Goal: Task Accomplishment & Management: Use online tool/utility

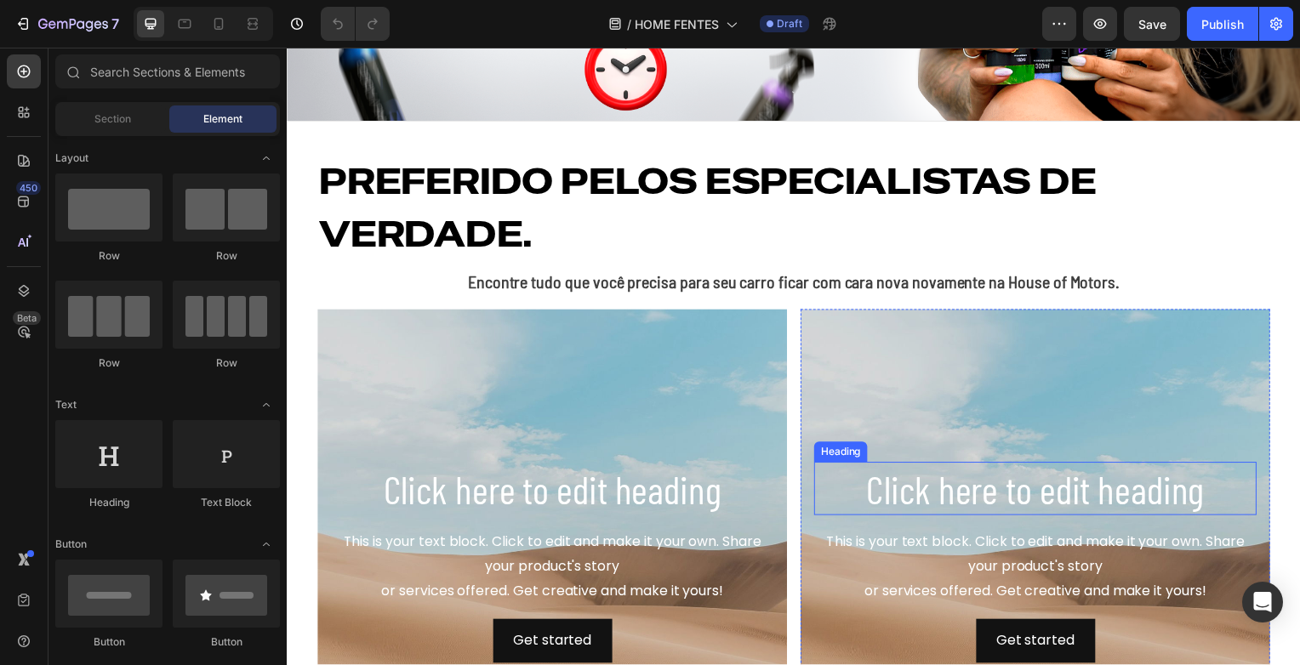
scroll to position [340, 0]
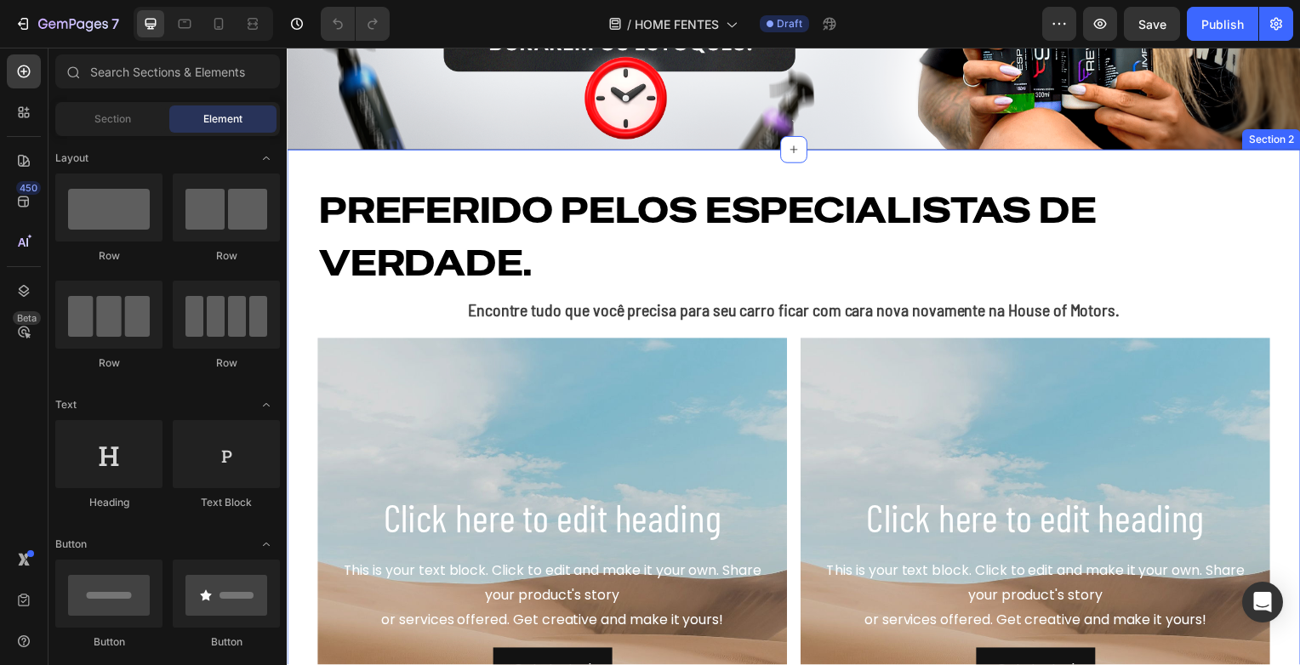
click at [779, 172] on div "Preferido pelos especialistas de verdade. Heading Encontre tudo que você precis…" at bounding box center [797, 518] width 1021 height 734
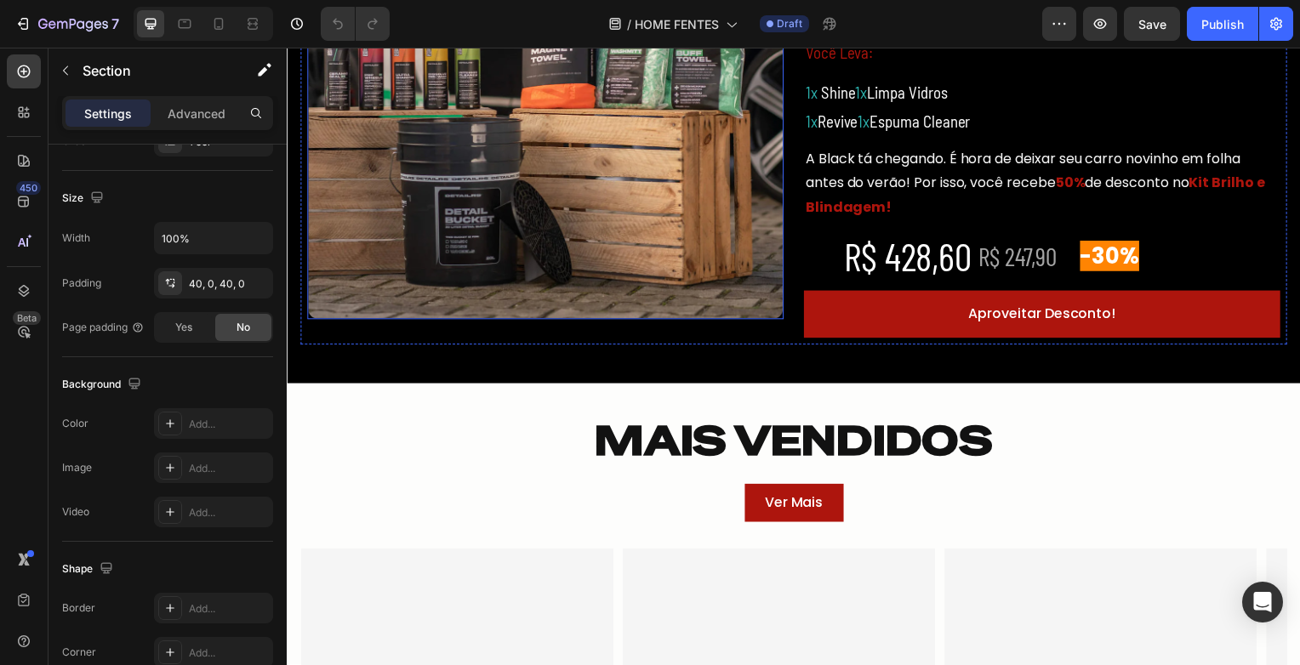
scroll to position [1446, 0]
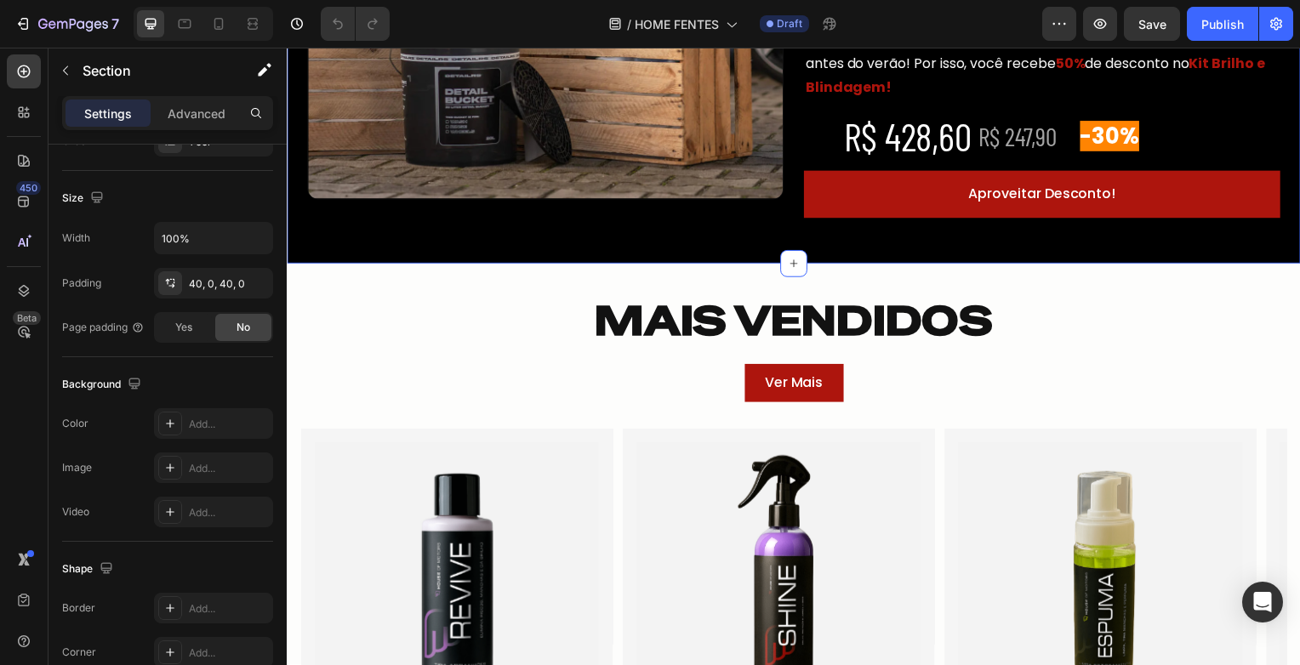
click at [747, 250] on div "Image ESQUENTA [DATE][DATE]! Heading Você Leva: Text Block 1x Shine 1x Limpa Vi…" at bounding box center [797, 20] width 1021 height 492
click at [183, 114] on p "Advanced" at bounding box center [197, 114] width 58 height 18
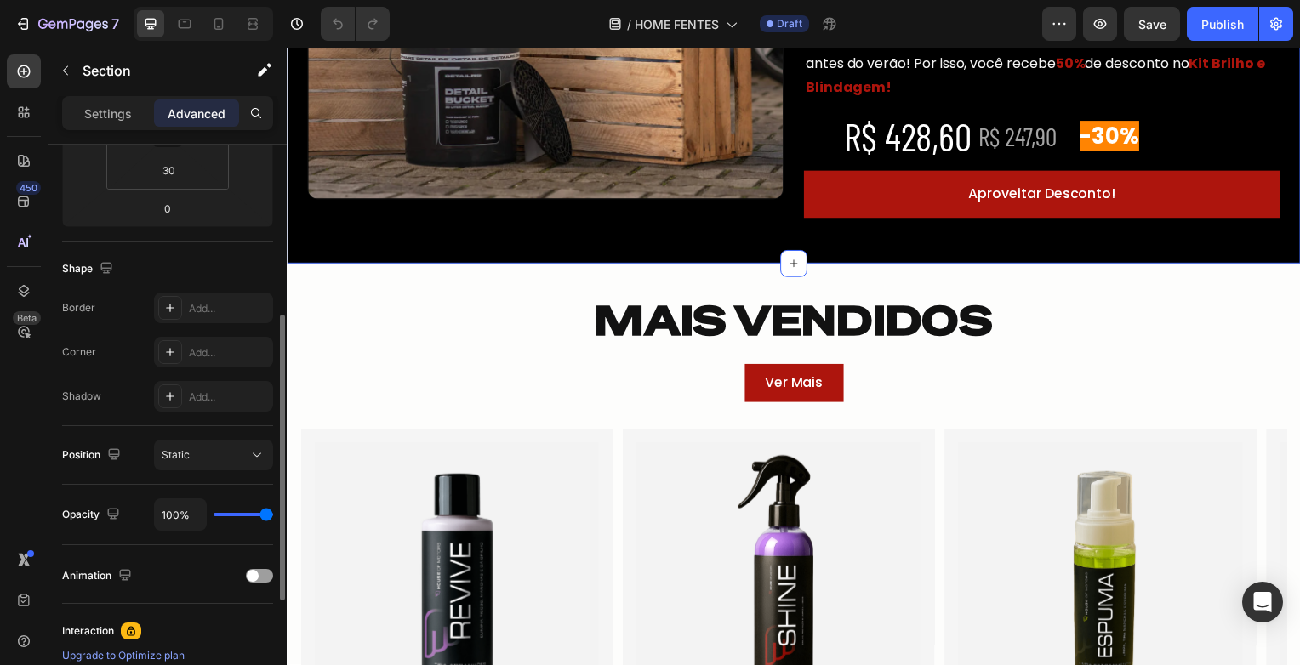
scroll to position [564, 0]
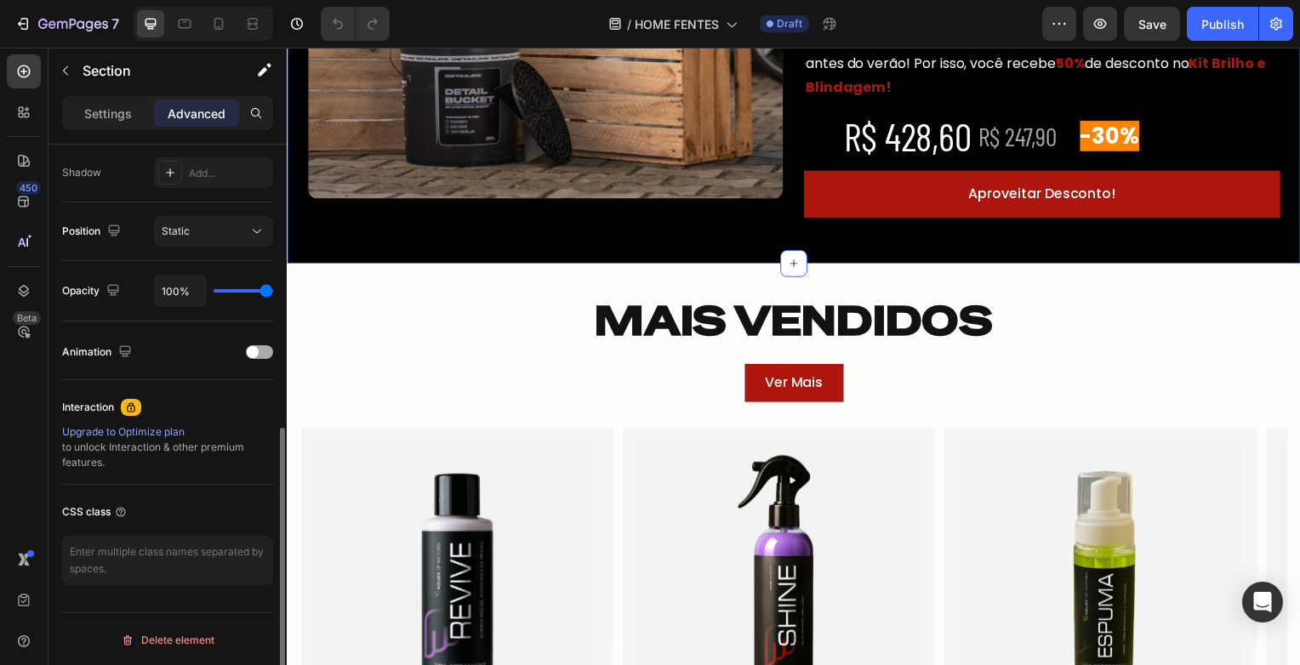
click at [252, 355] on span at bounding box center [253, 352] width 12 height 12
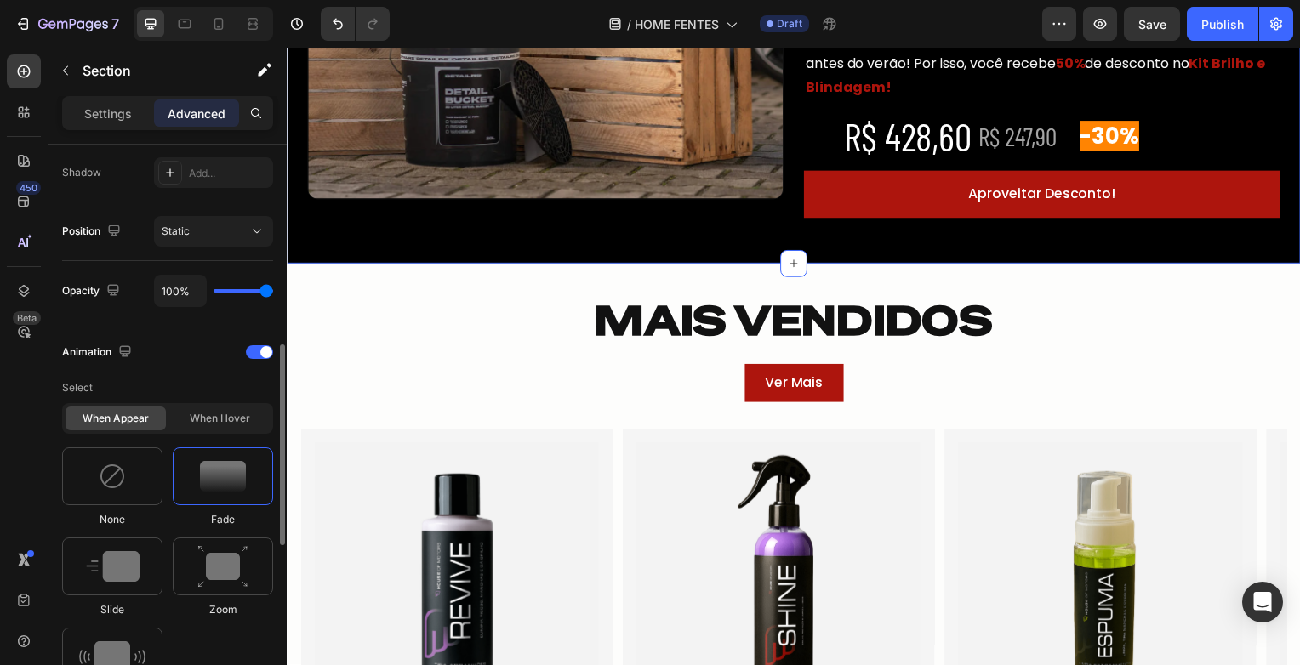
click at [225, 464] on img at bounding box center [223, 476] width 46 height 31
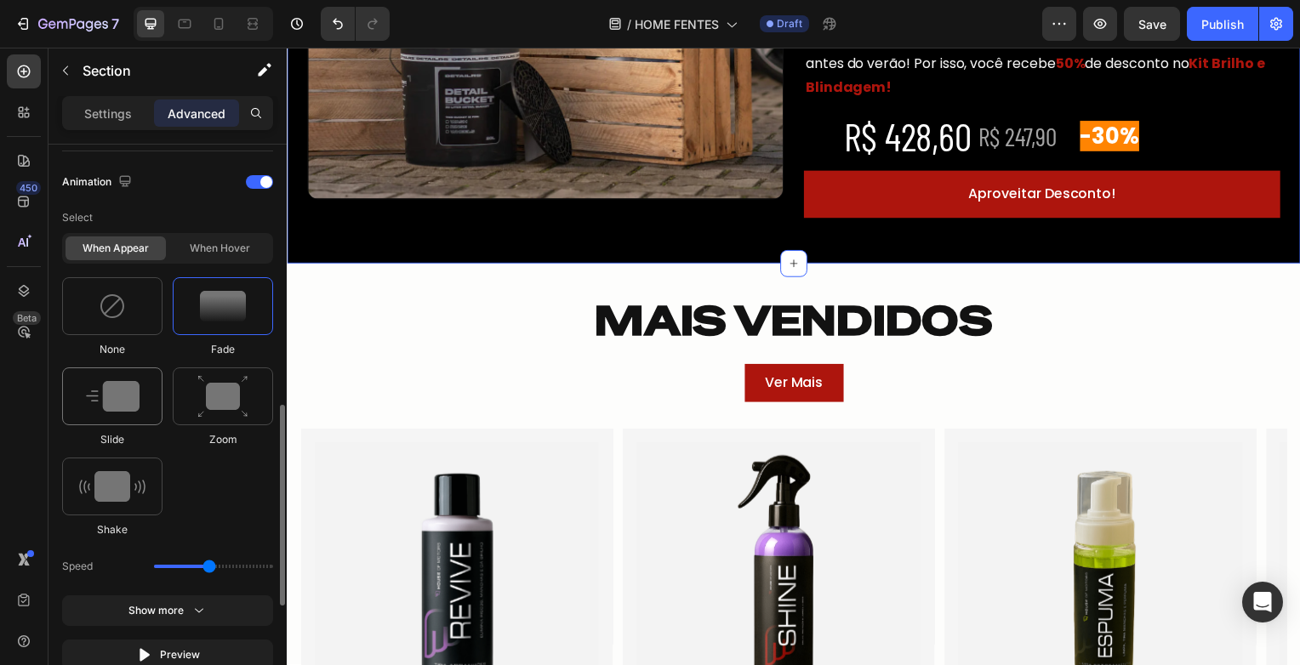
click at [92, 381] on img at bounding box center [113, 396] width 54 height 31
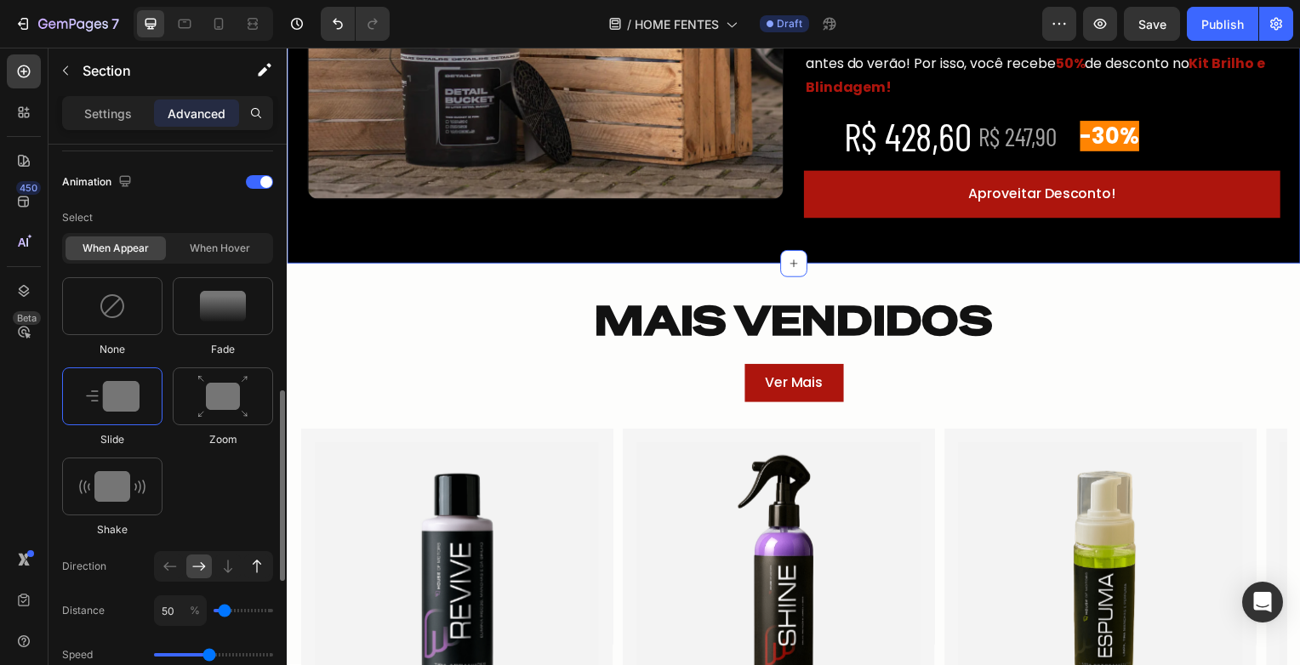
click at [260, 560] on icon at bounding box center [256, 566] width 17 height 17
type input "100"
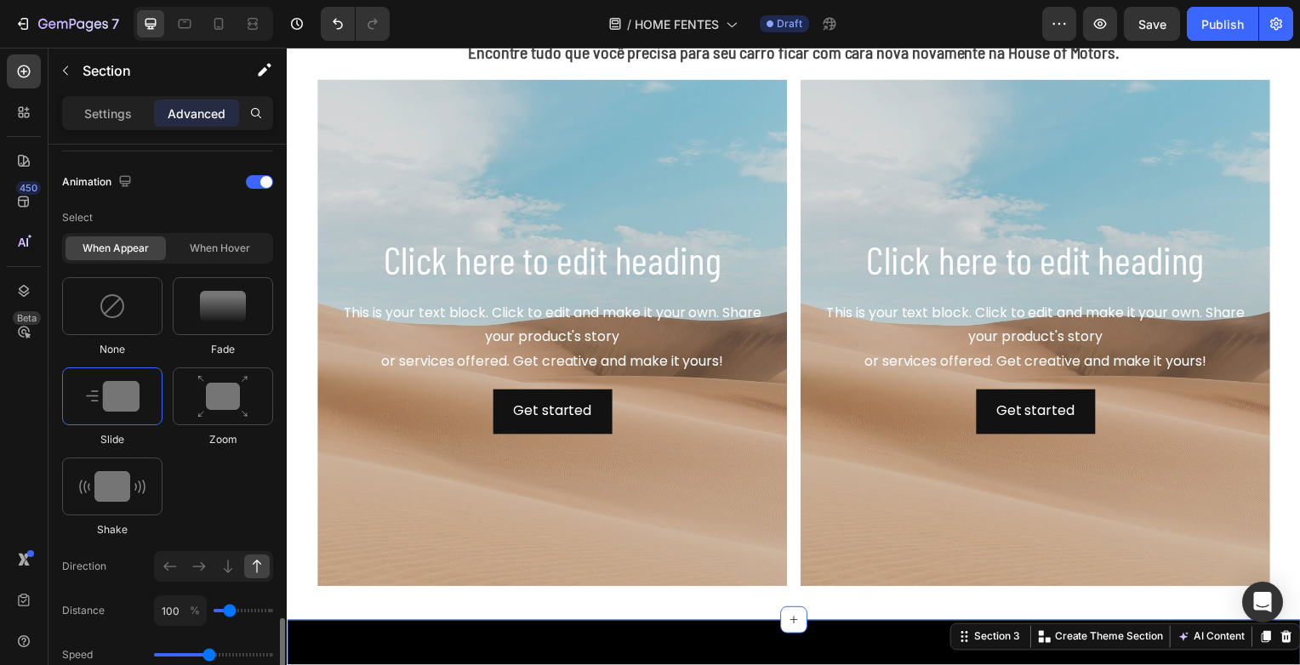
scroll to position [990, 0]
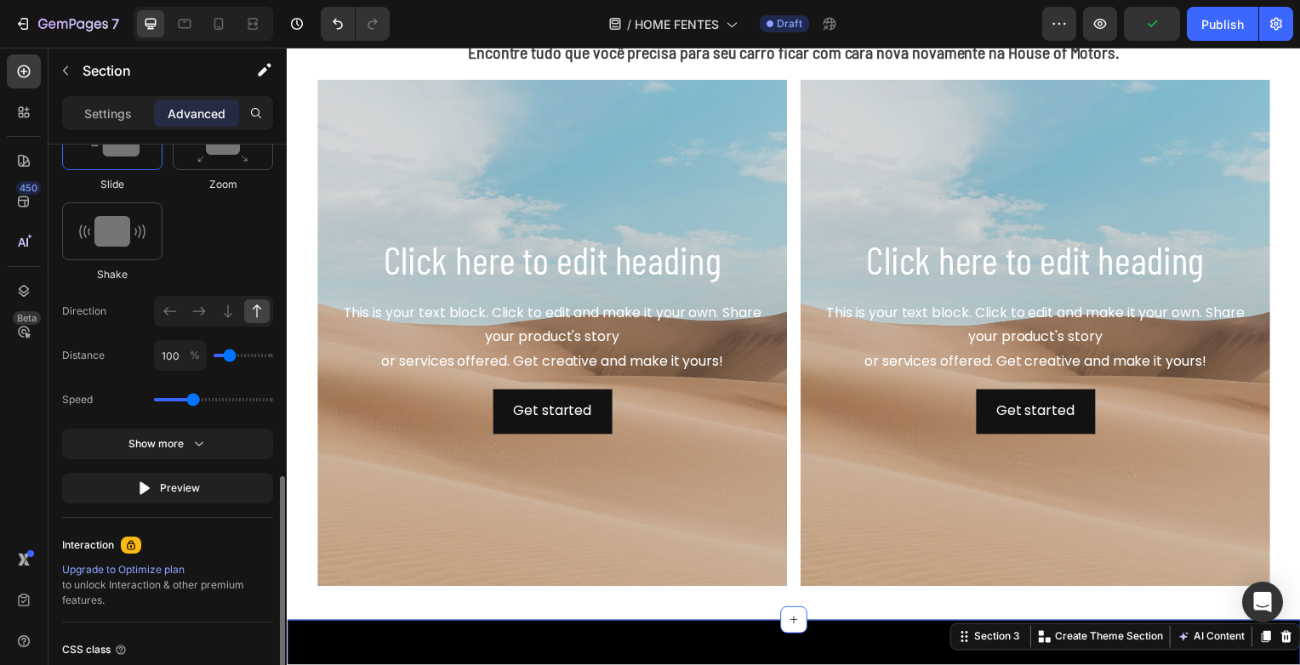
drag, startPoint x: 208, startPoint y: 395, endPoint x: 191, endPoint y: 397, distance: 16.3
click at [191, 398] on input "range" at bounding box center [213, 399] width 119 height 3
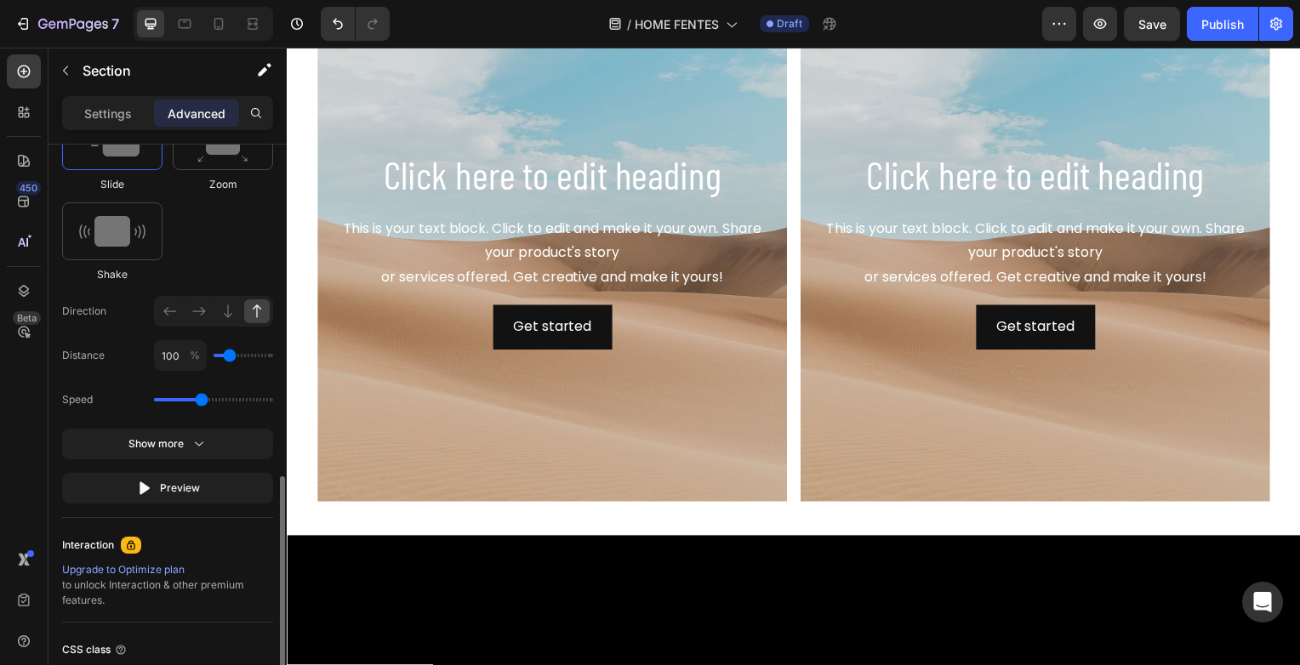
type input "1.5"
click at [198, 398] on input "range" at bounding box center [213, 399] width 119 height 3
type input "50"
click at [222, 354] on input "range" at bounding box center [244, 355] width 60 height 3
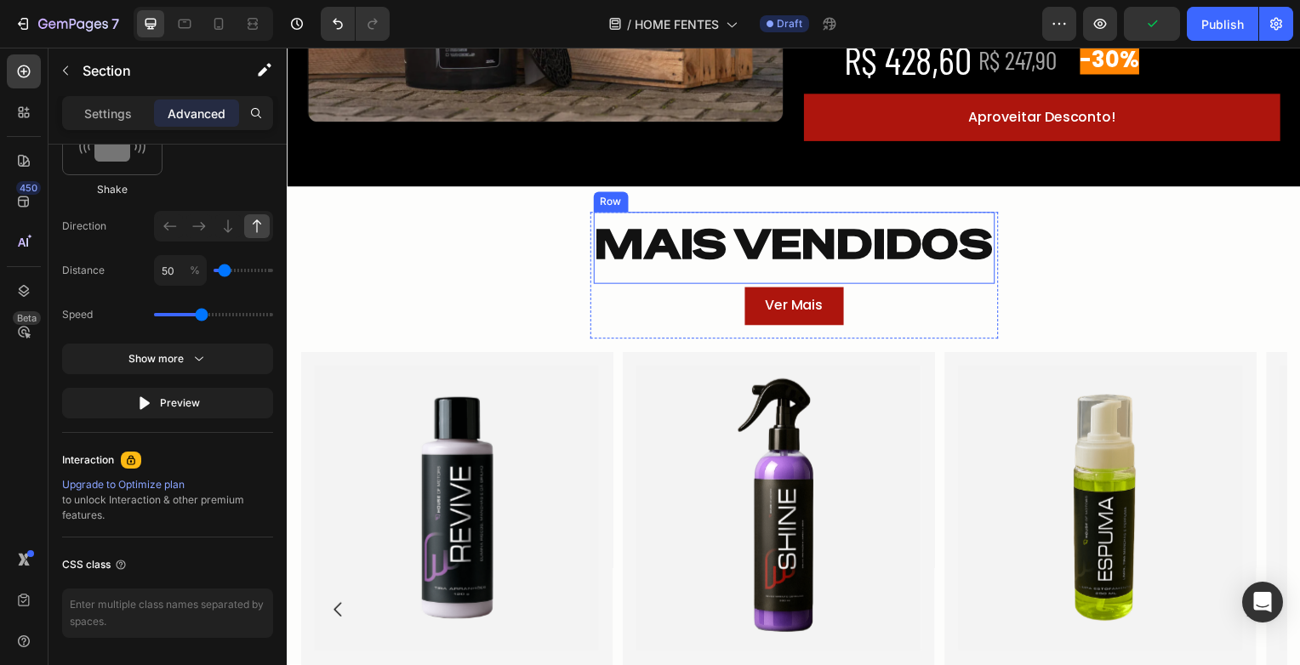
scroll to position [1532, 0]
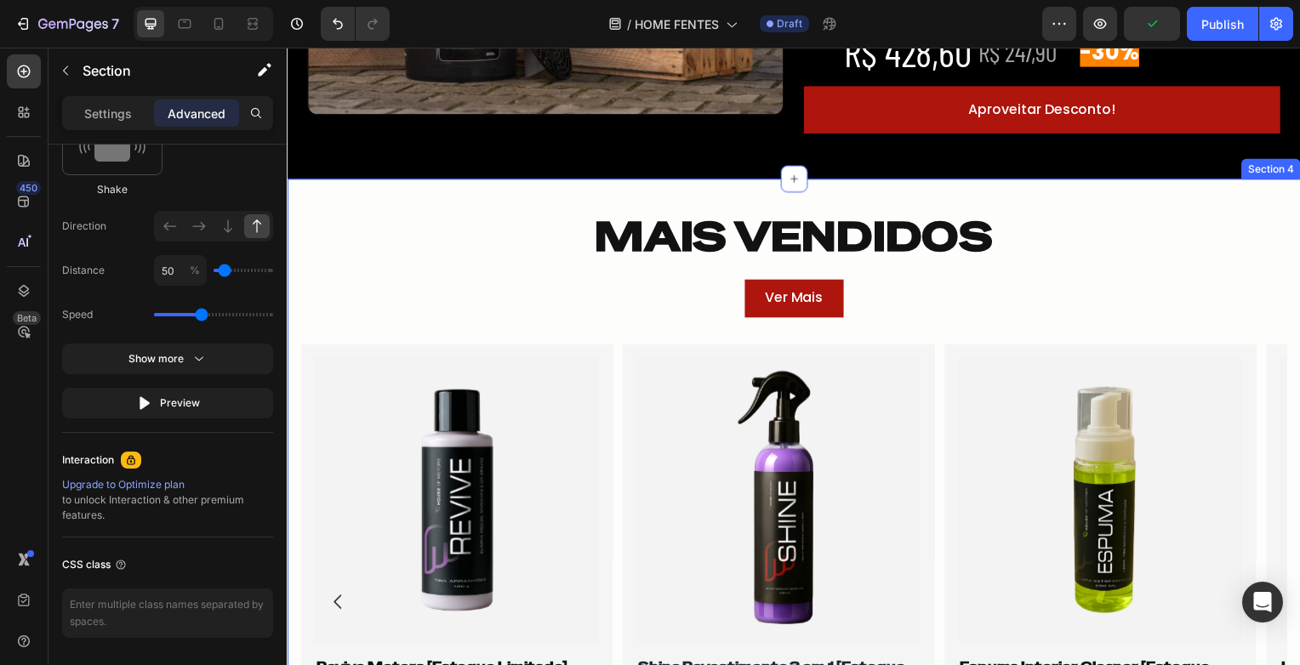
click at [487, 221] on div "MAIS VENDIDOS Heading Row Ver Mais Button Row Product Images Revive Motors [Est…" at bounding box center [797, 542] width 1021 height 673
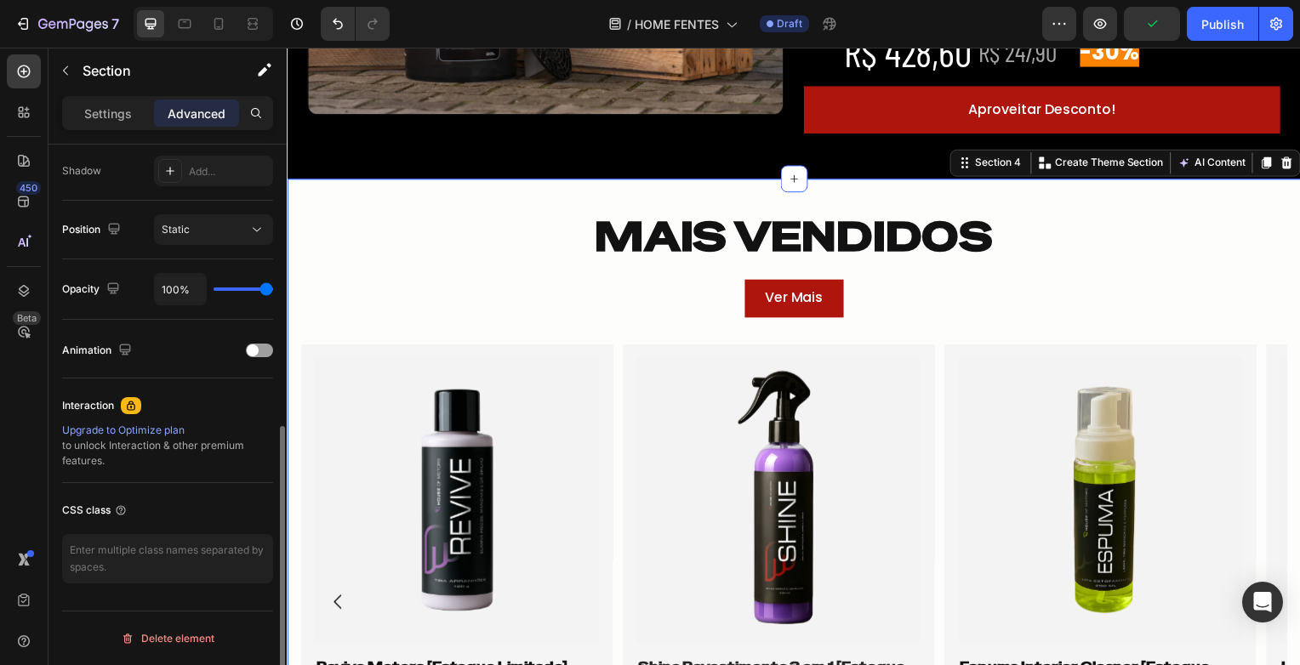
scroll to position [564, 0]
click at [255, 351] on span at bounding box center [253, 352] width 12 height 12
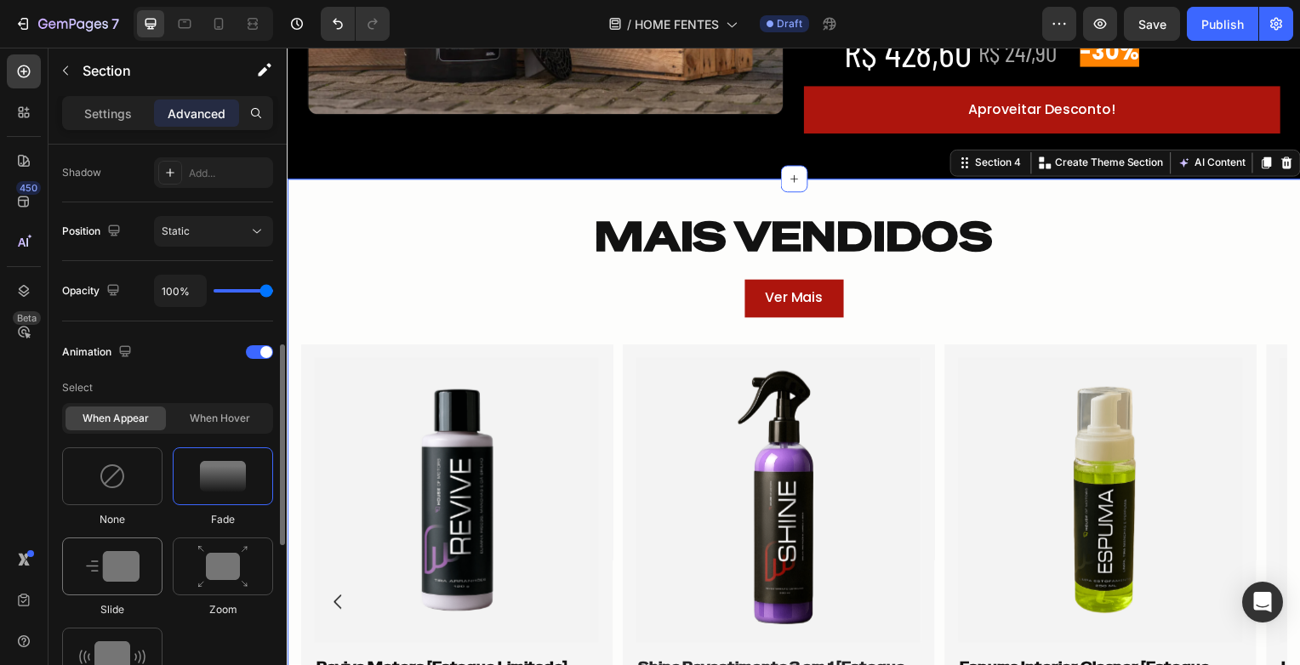
scroll to position [649, 0]
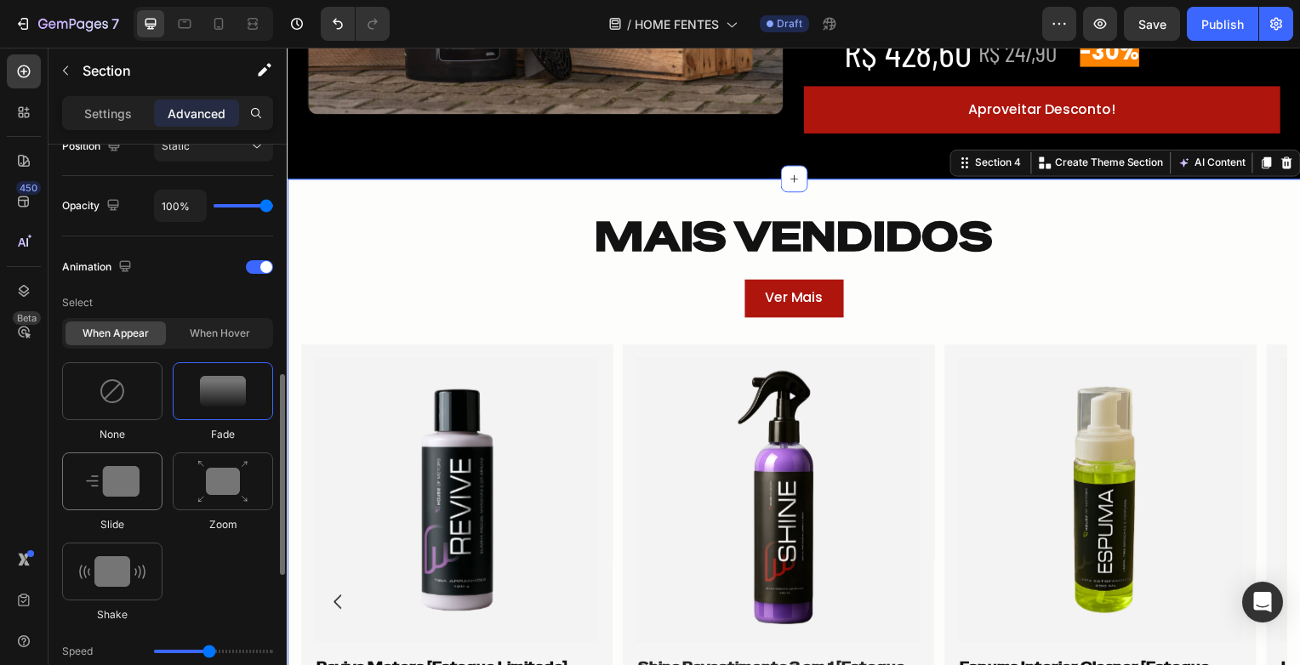
click at [136, 492] on img at bounding box center [113, 481] width 54 height 31
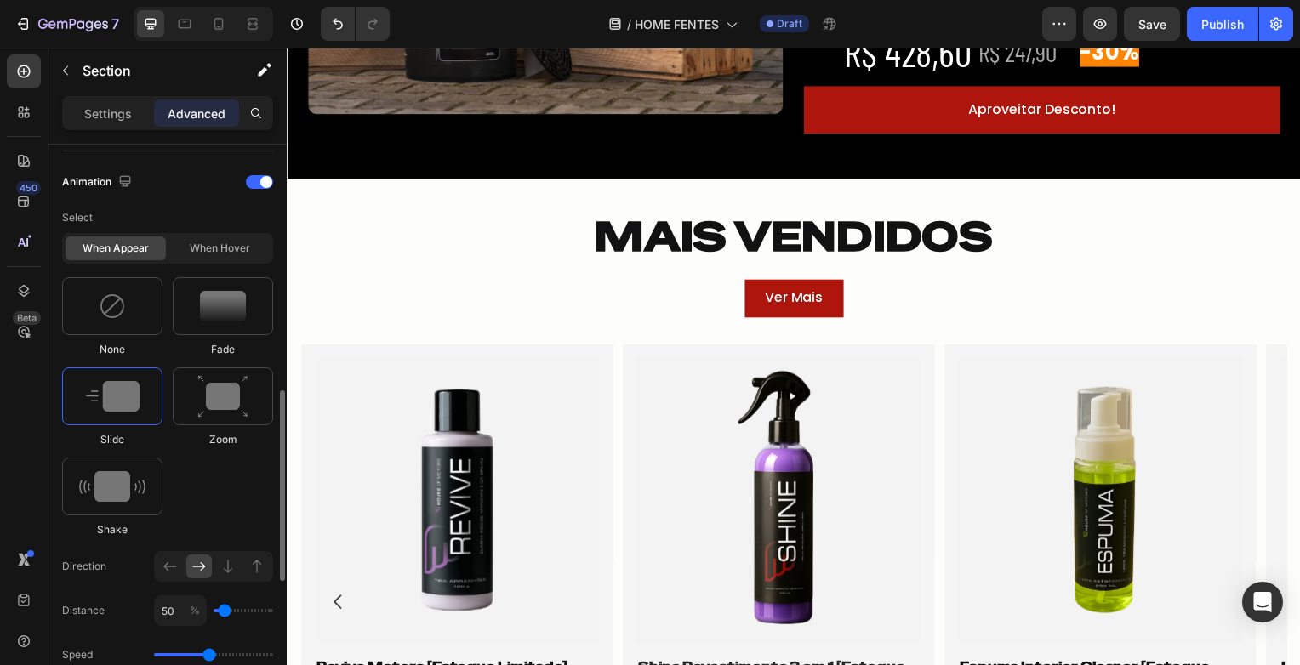
scroll to position [819, 0]
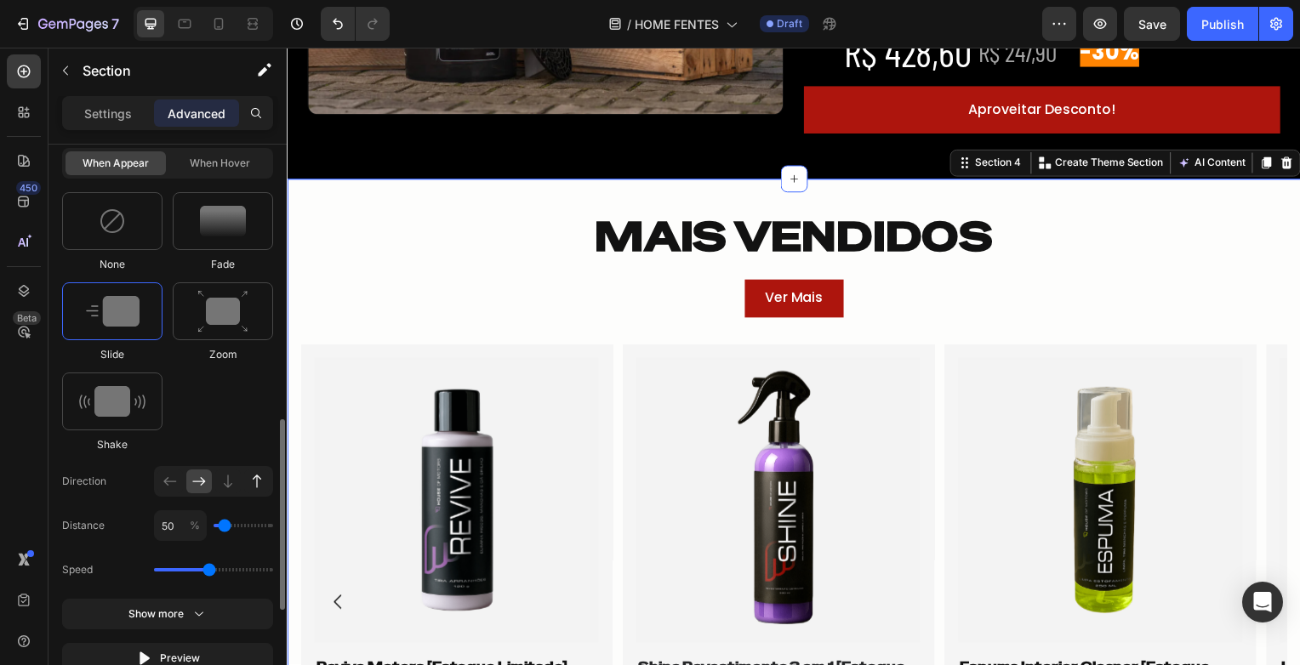
click at [252, 476] on icon at bounding box center [256, 481] width 17 height 17
type input "100"
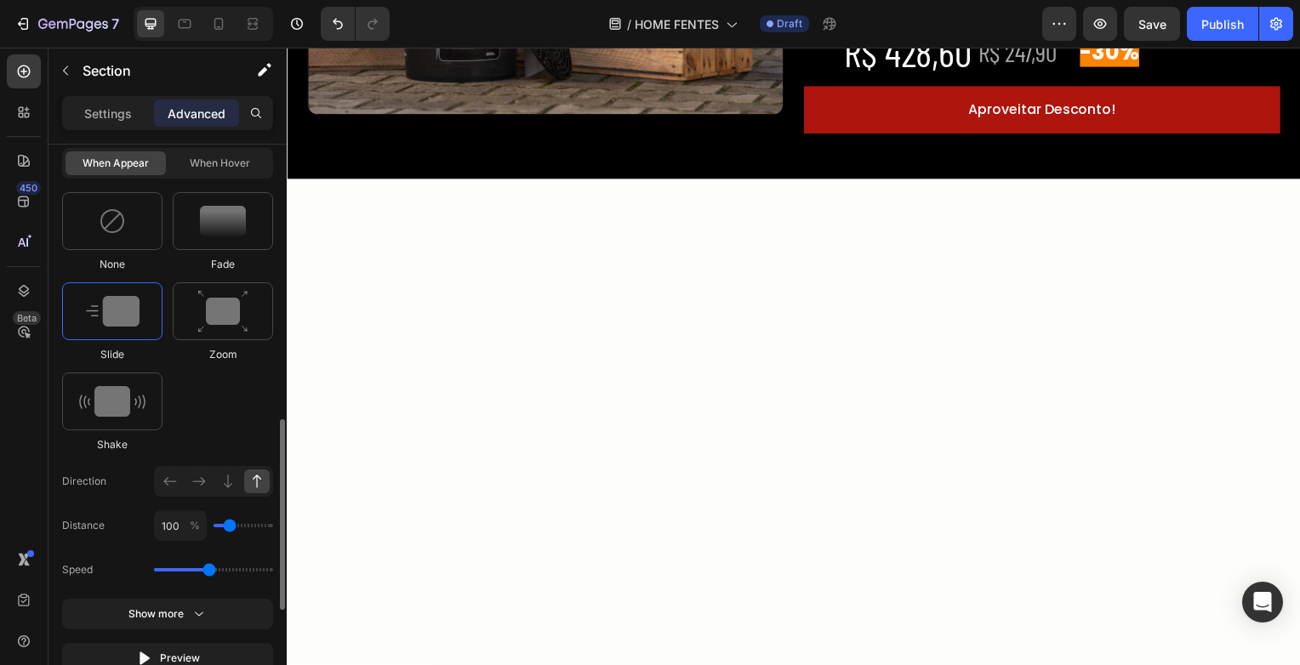
type input "50"
click at [225, 524] on input "range" at bounding box center [244, 525] width 60 height 3
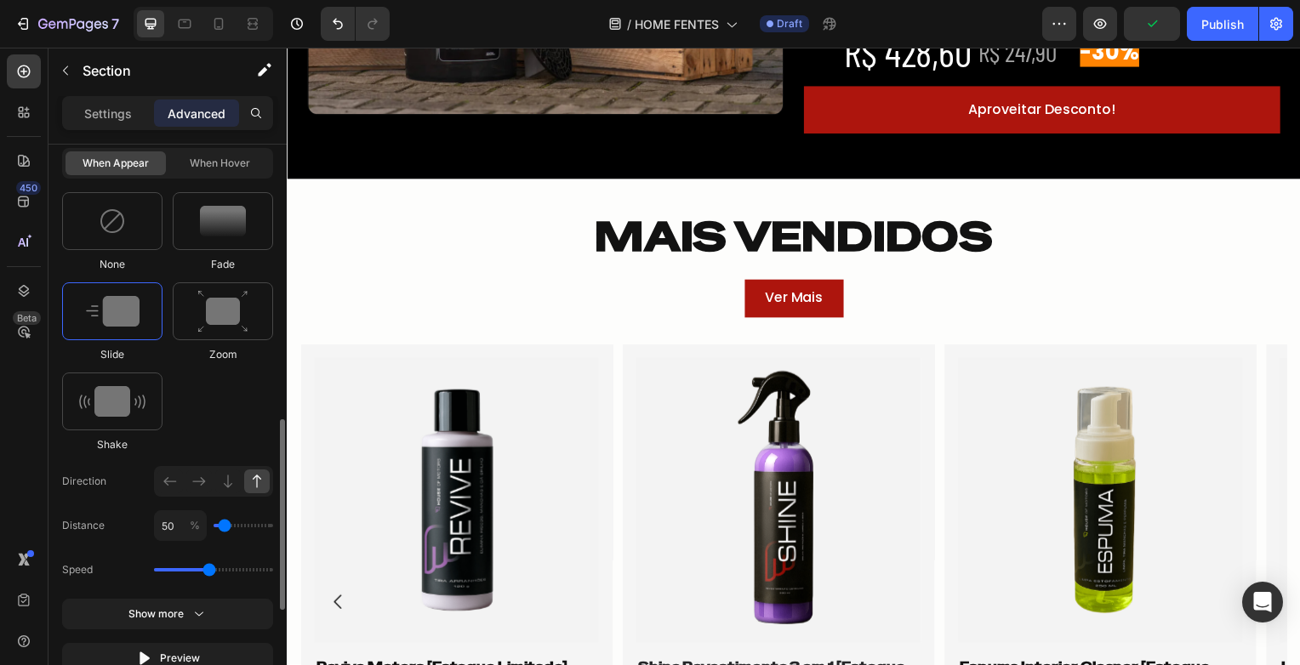
scroll to position [1075, 0]
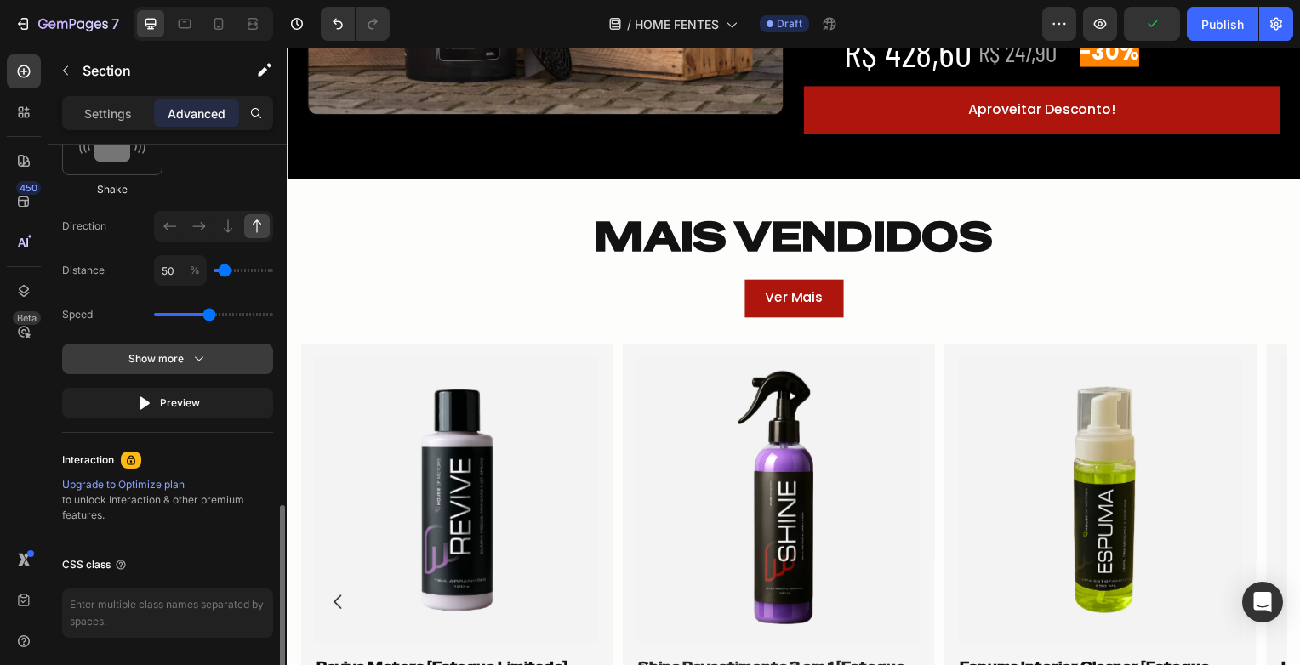
click at [180, 369] on button "Show more" at bounding box center [167, 359] width 211 height 31
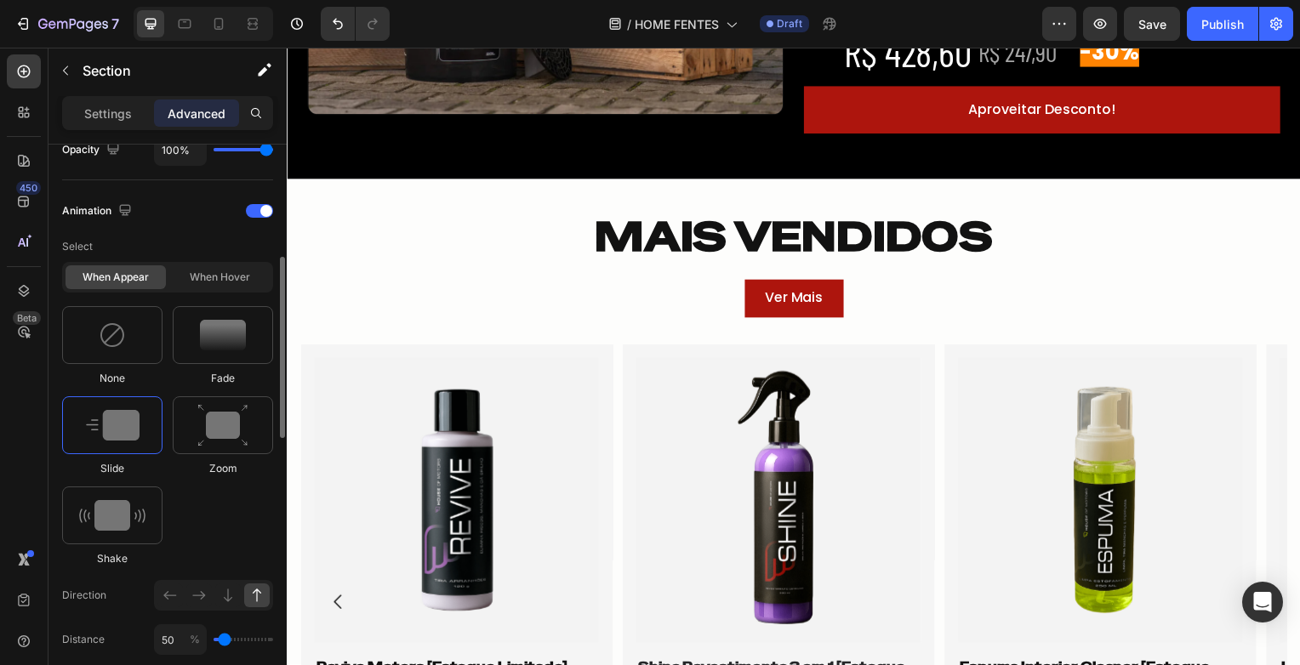
scroll to position [535, 0]
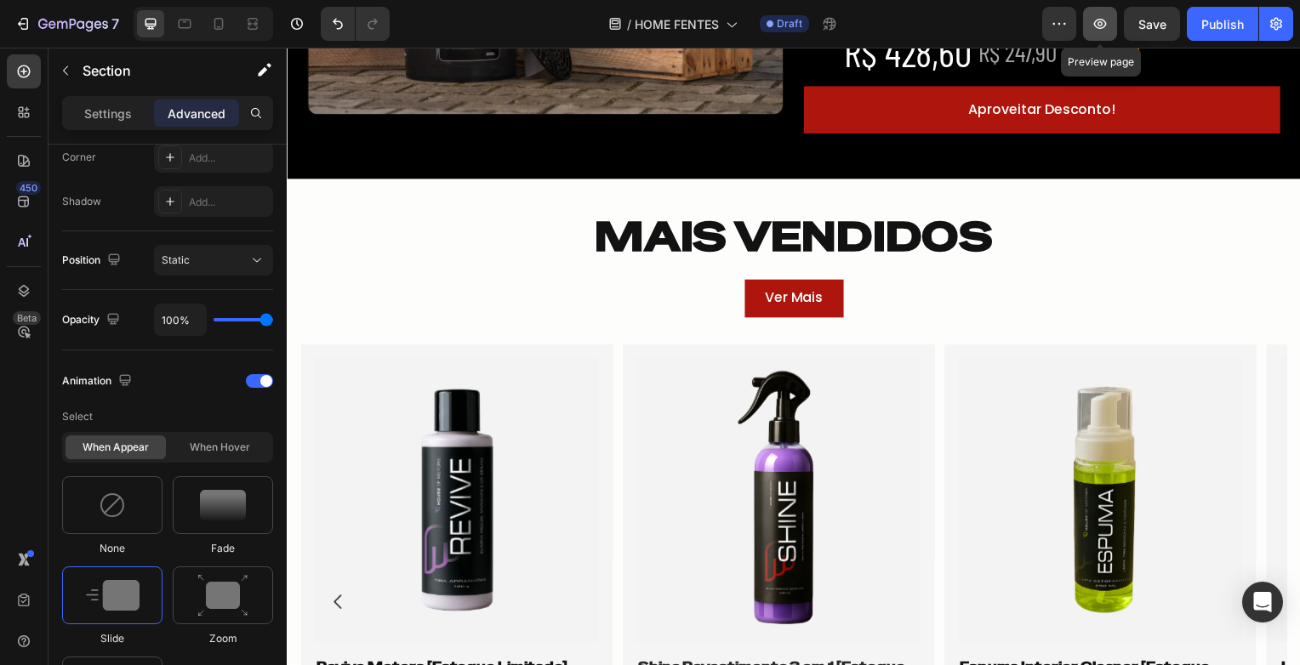
click at [1098, 28] on icon "button" at bounding box center [1100, 23] width 17 height 17
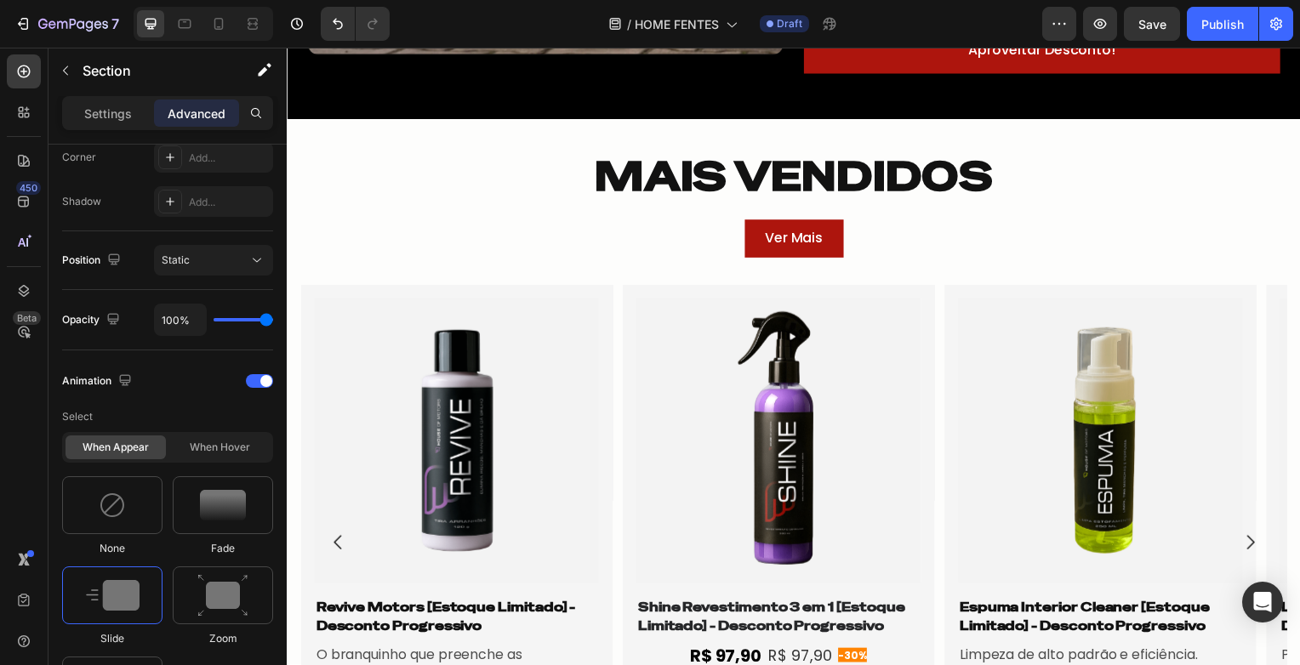
scroll to position [1532, 0]
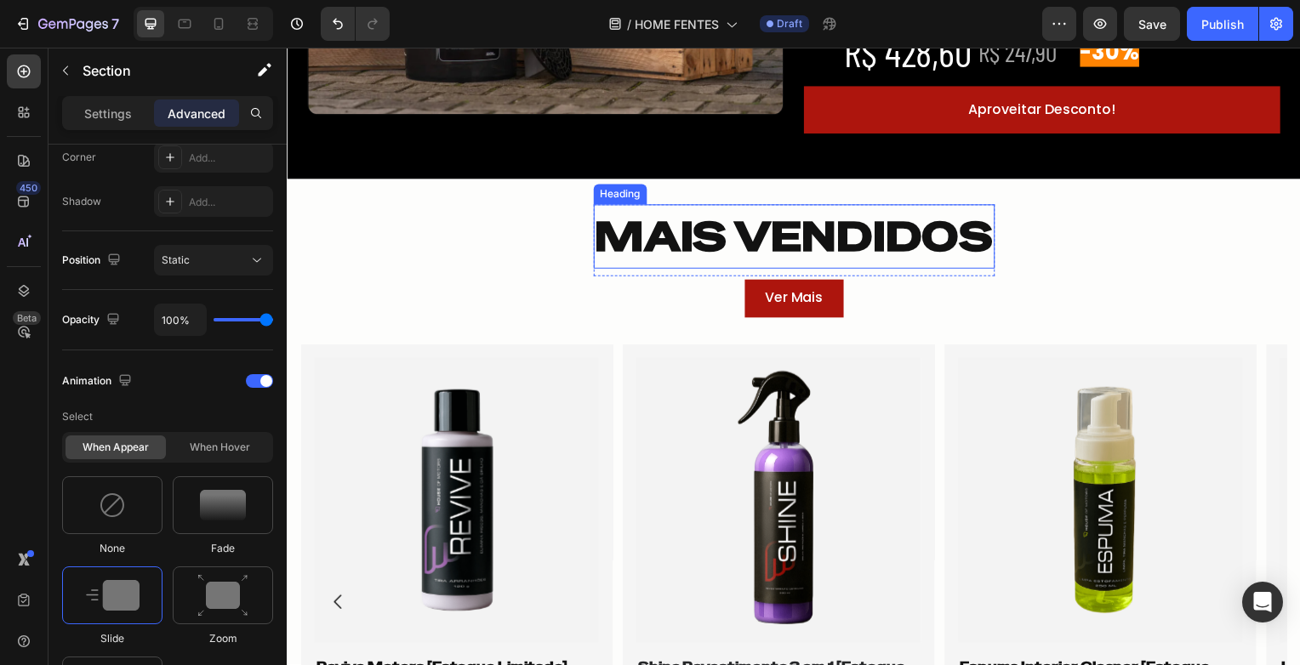
click at [663, 240] on h2 "MAIS VENDIDOS" at bounding box center [798, 238] width 404 height 65
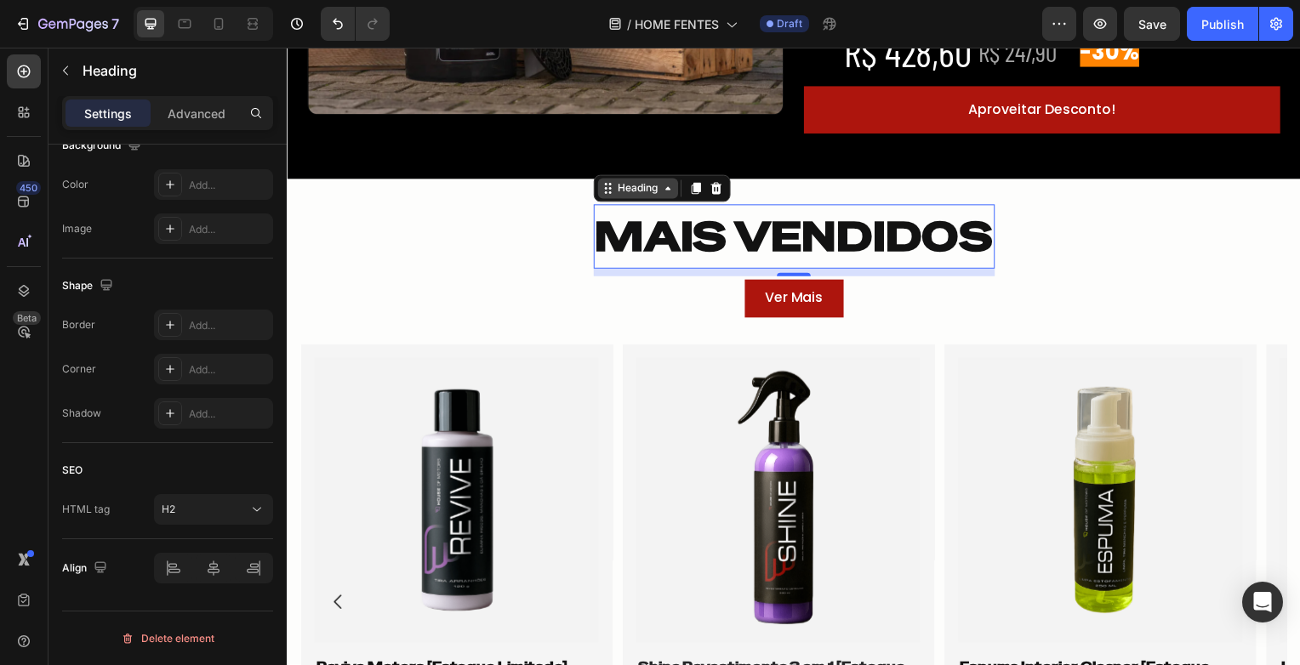
scroll to position [0, 0]
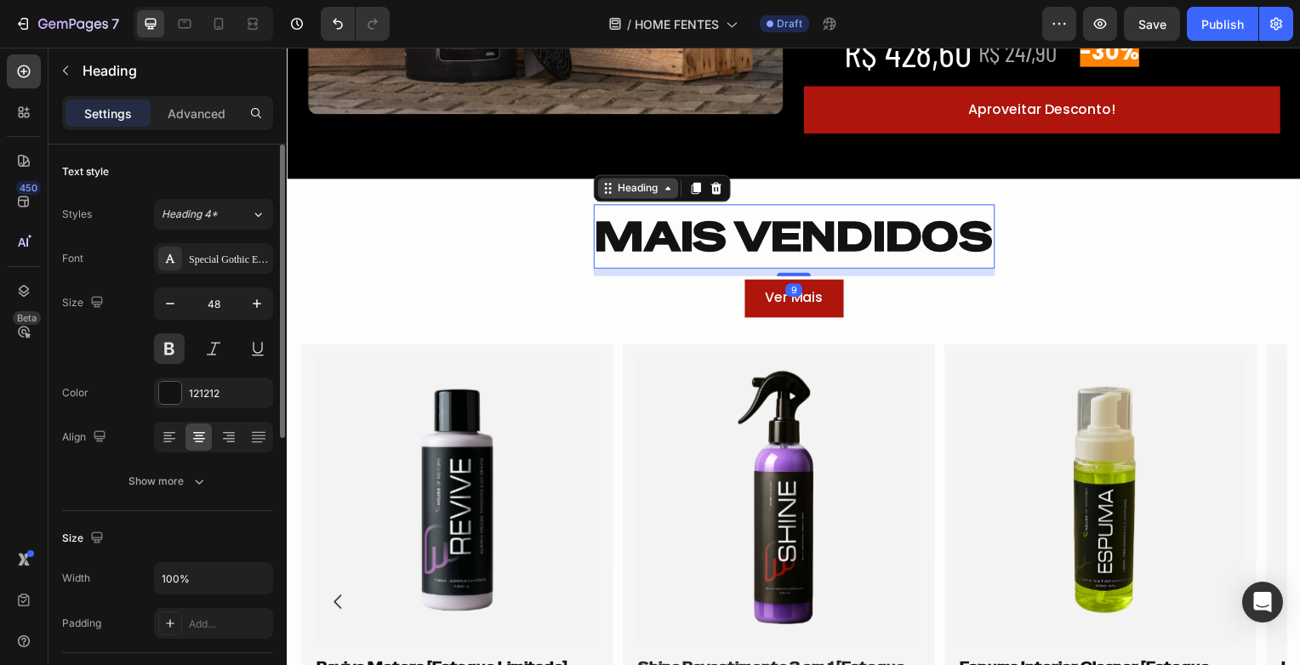
click at [617, 194] on div "Heading" at bounding box center [640, 189] width 47 height 15
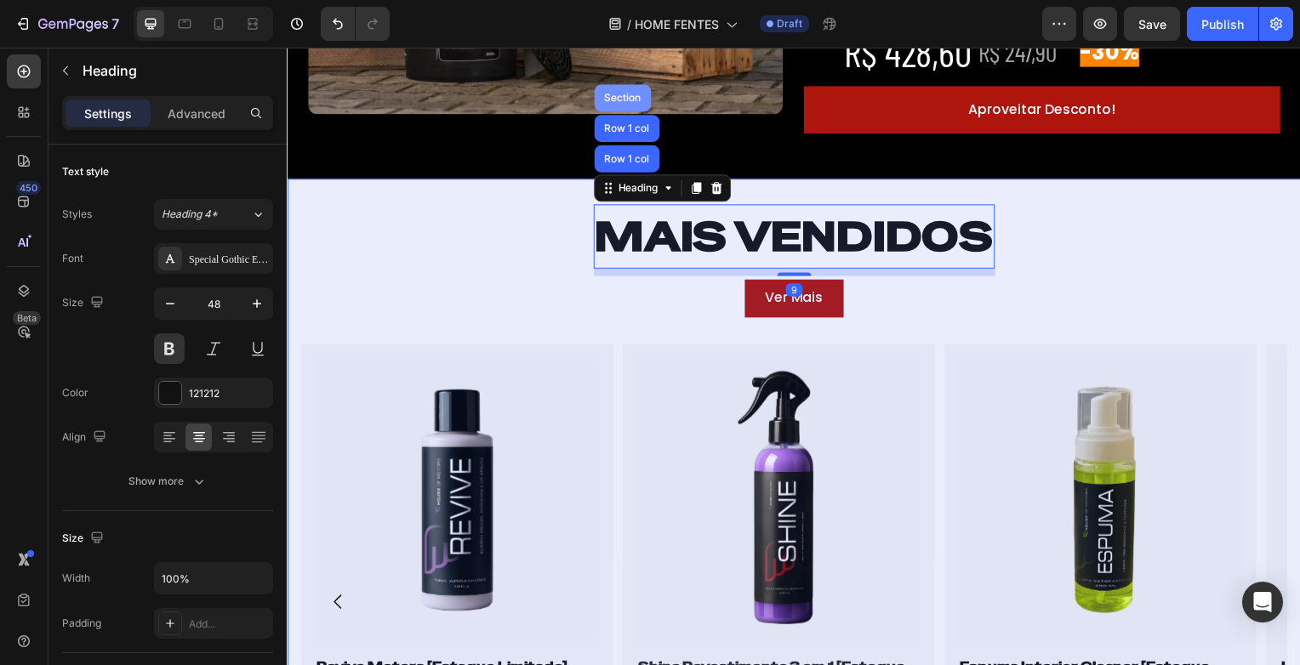
click at [617, 99] on div "Section" at bounding box center [624, 99] width 43 height 10
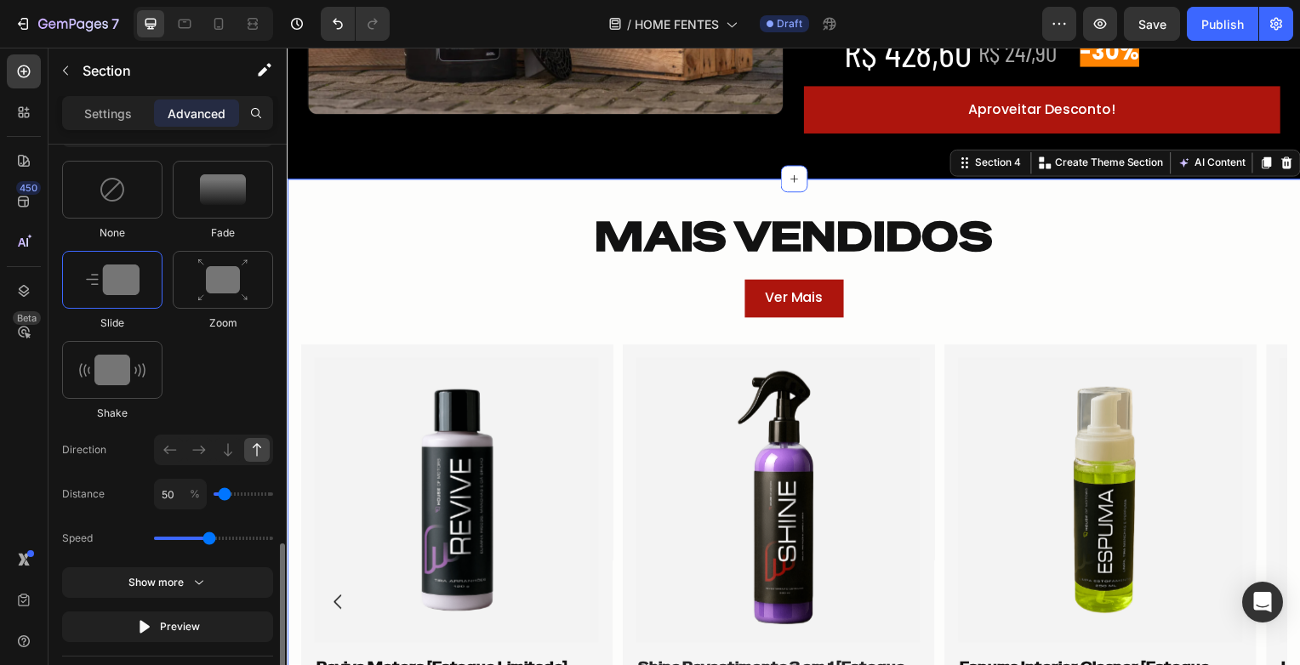
scroll to position [936, 0]
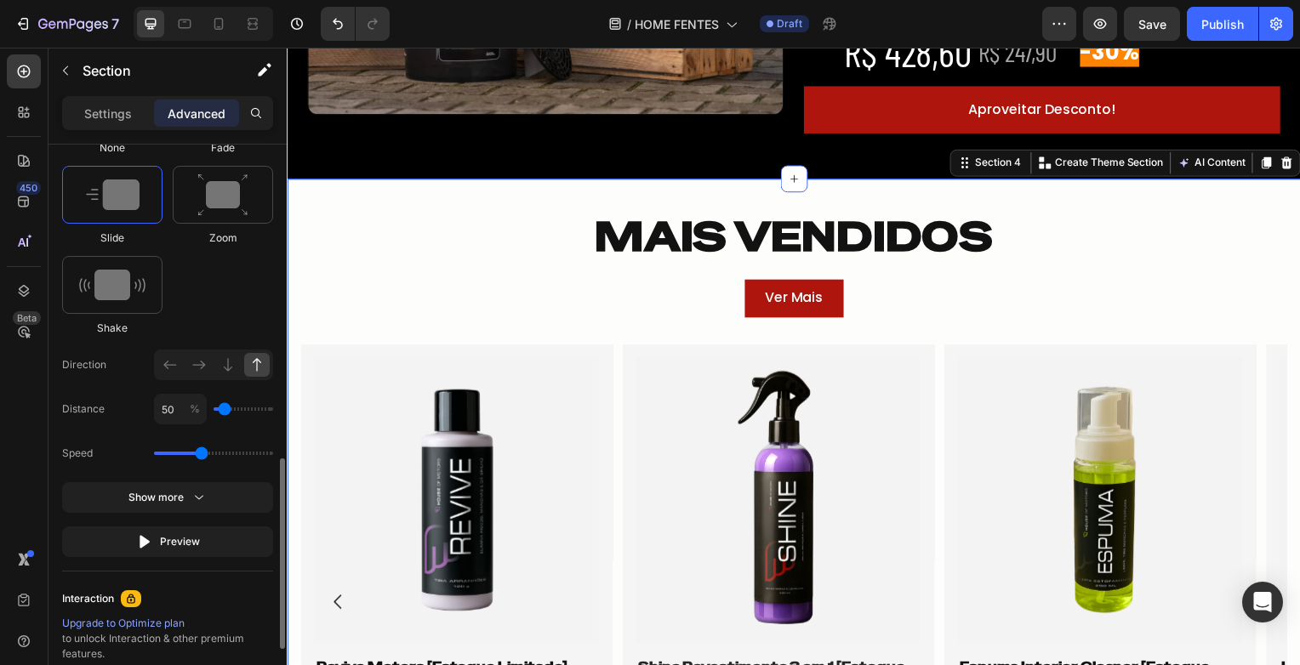
type input "1.5"
click at [203, 452] on input "range" at bounding box center [213, 453] width 119 height 3
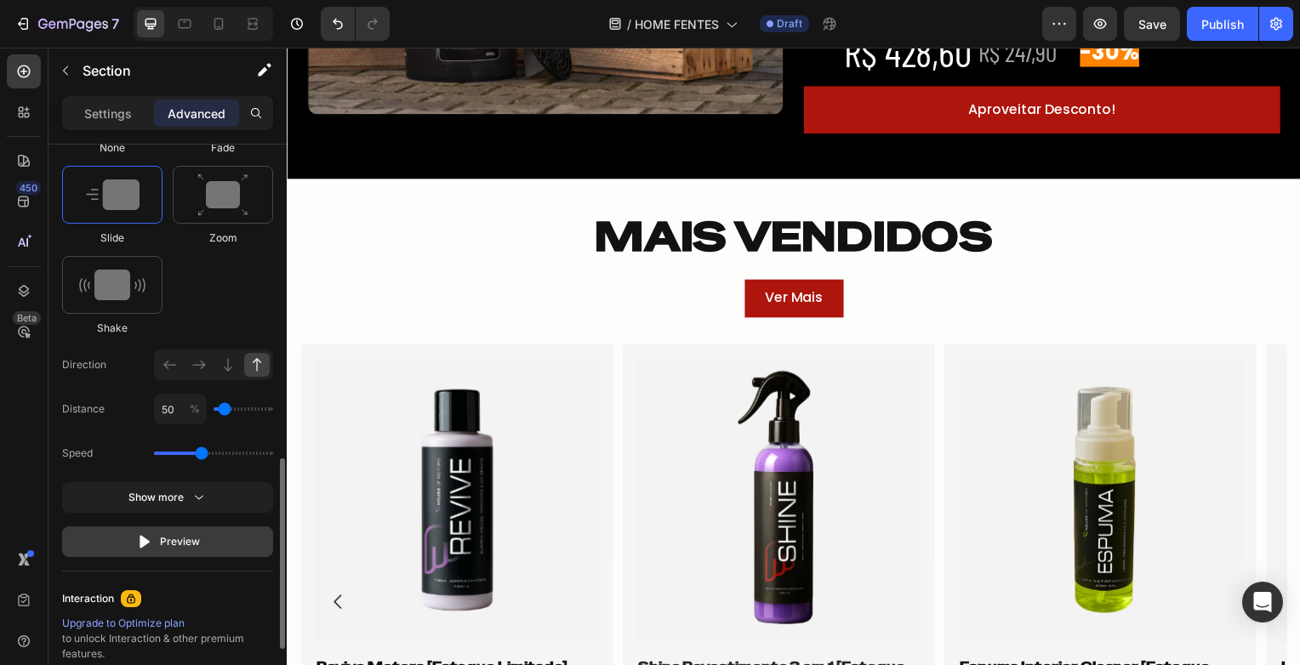
click at [215, 539] on button "Preview" at bounding box center [167, 542] width 211 height 31
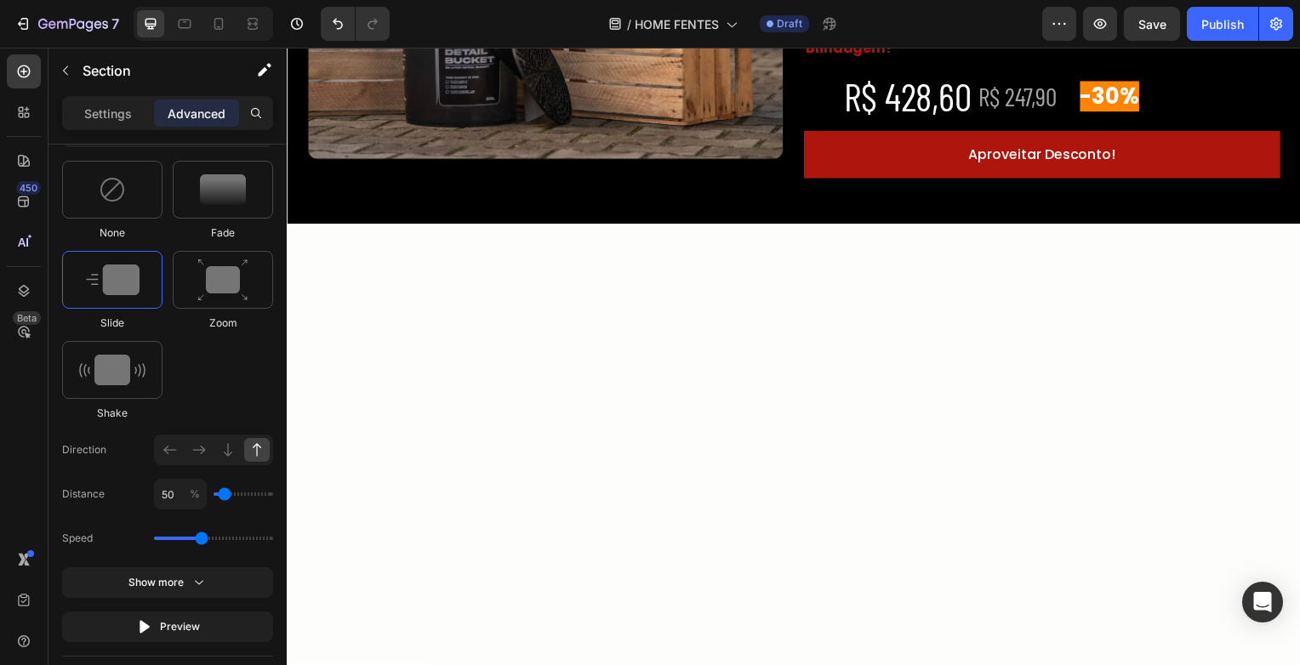
scroll to position [1191, 0]
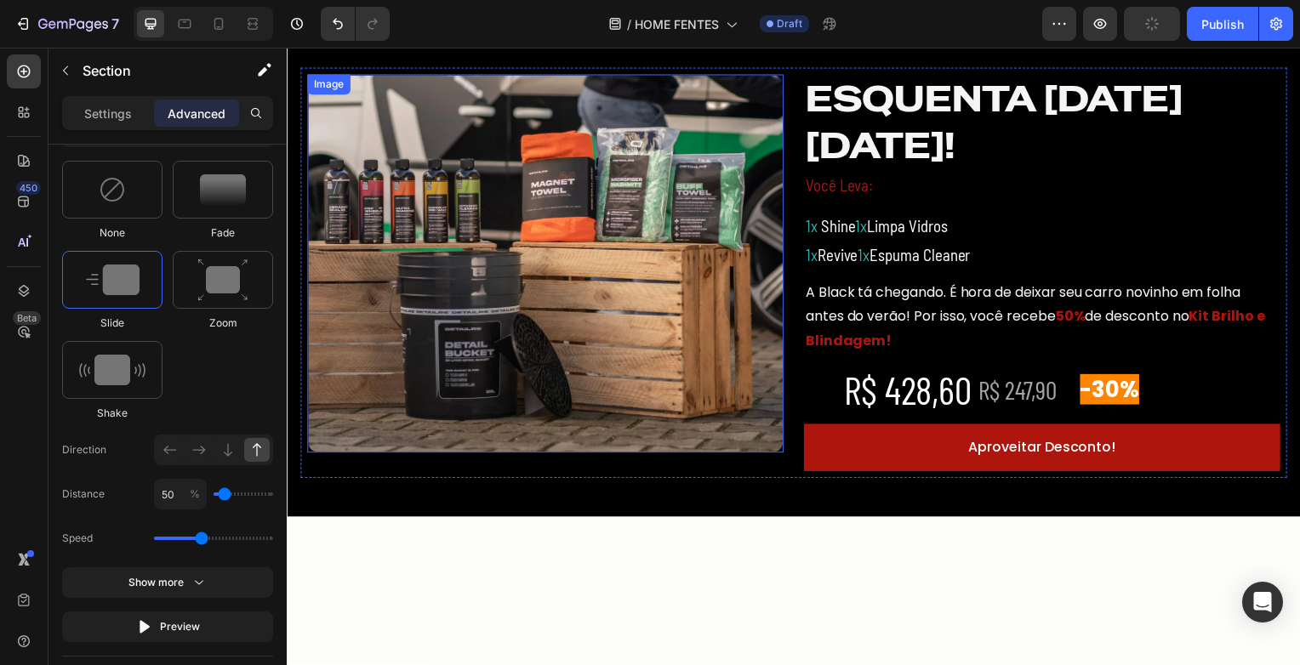
click at [532, 277] on img at bounding box center [547, 265] width 480 height 381
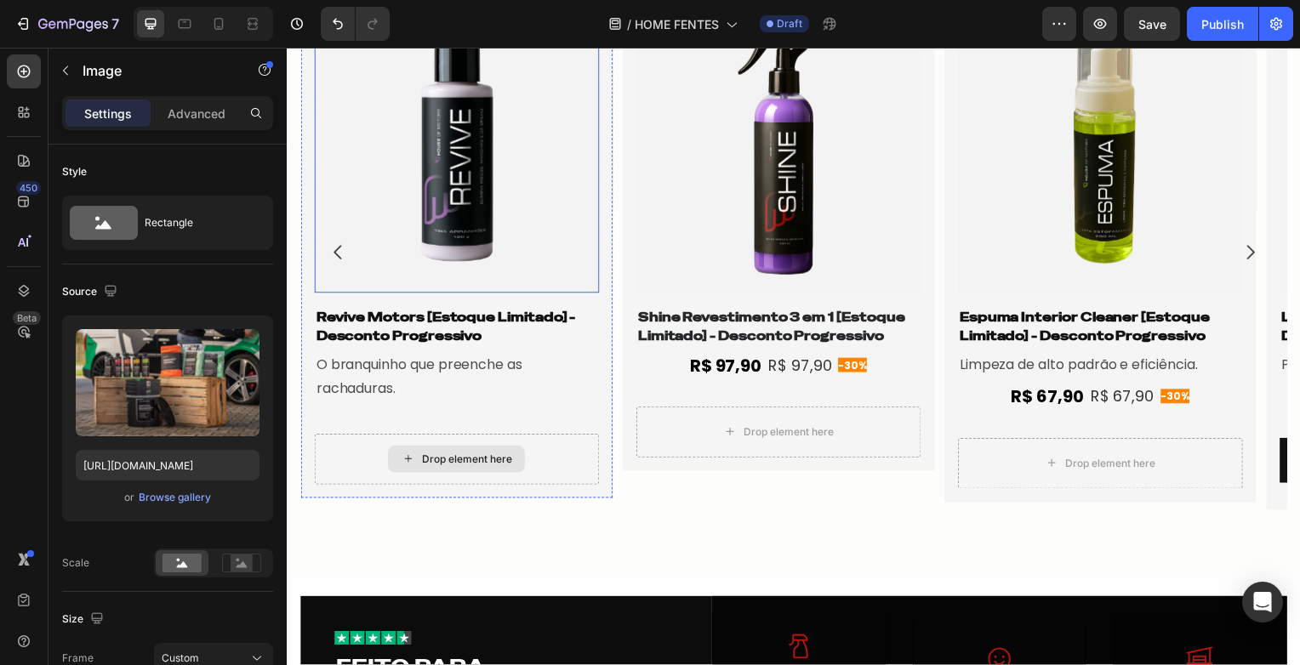
scroll to position [1957, 0]
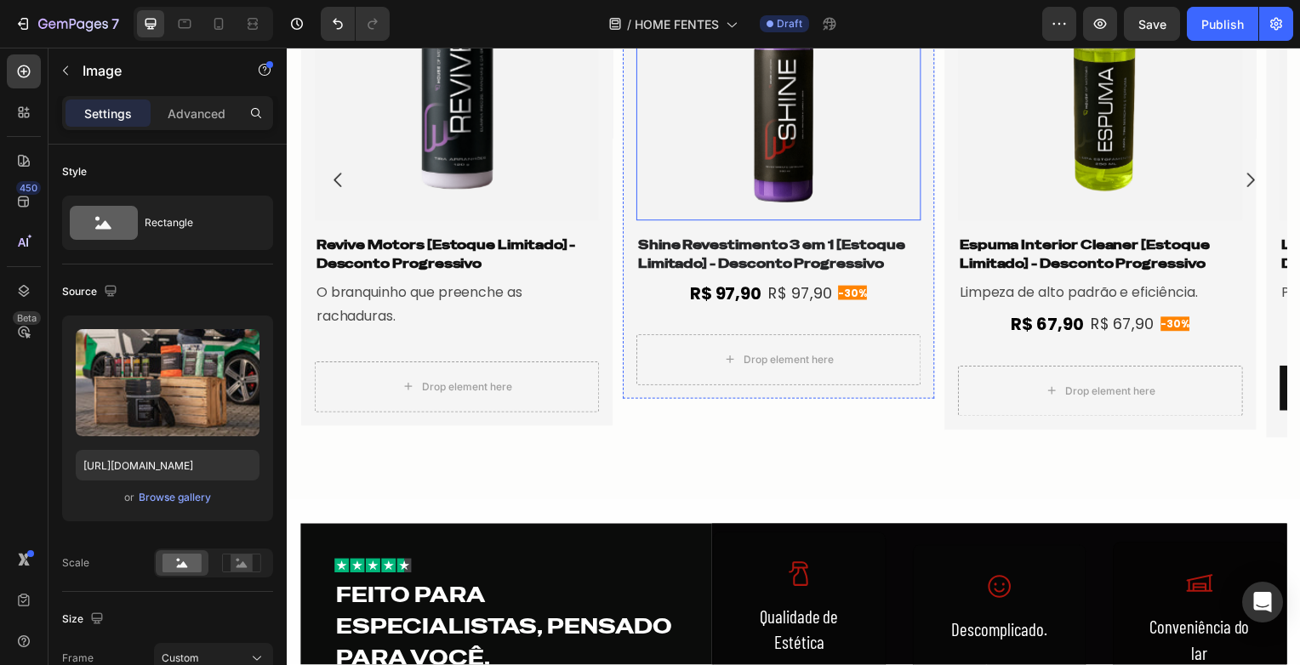
click at [887, 202] on img at bounding box center [781, 78] width 287 height 287
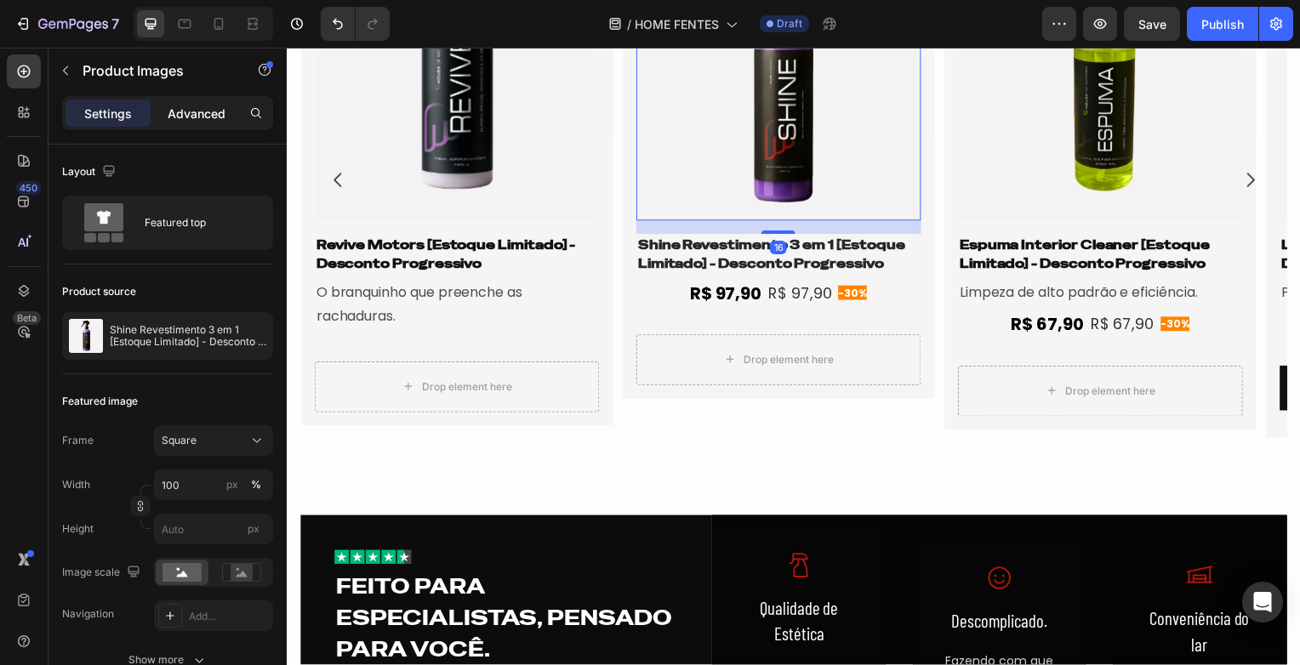
click at [203, 106] on p "Advanced" at bounding box center [197, 114] width 58 height 18
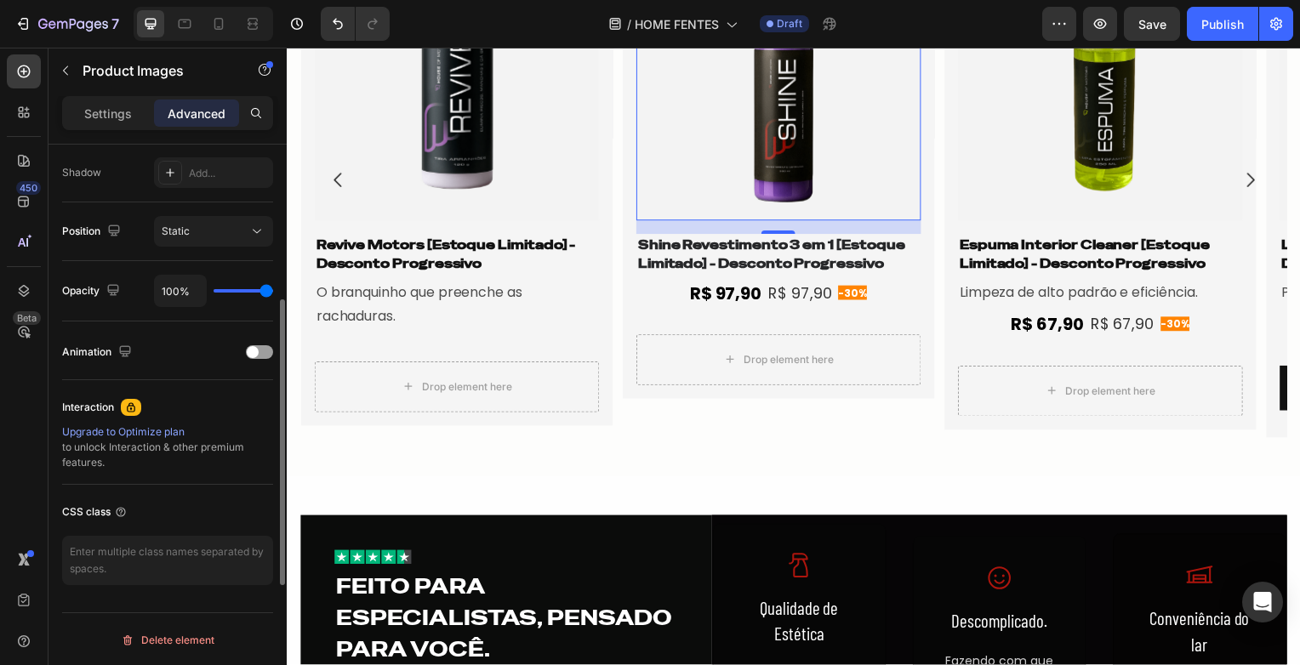
scroll to position [479, 0]
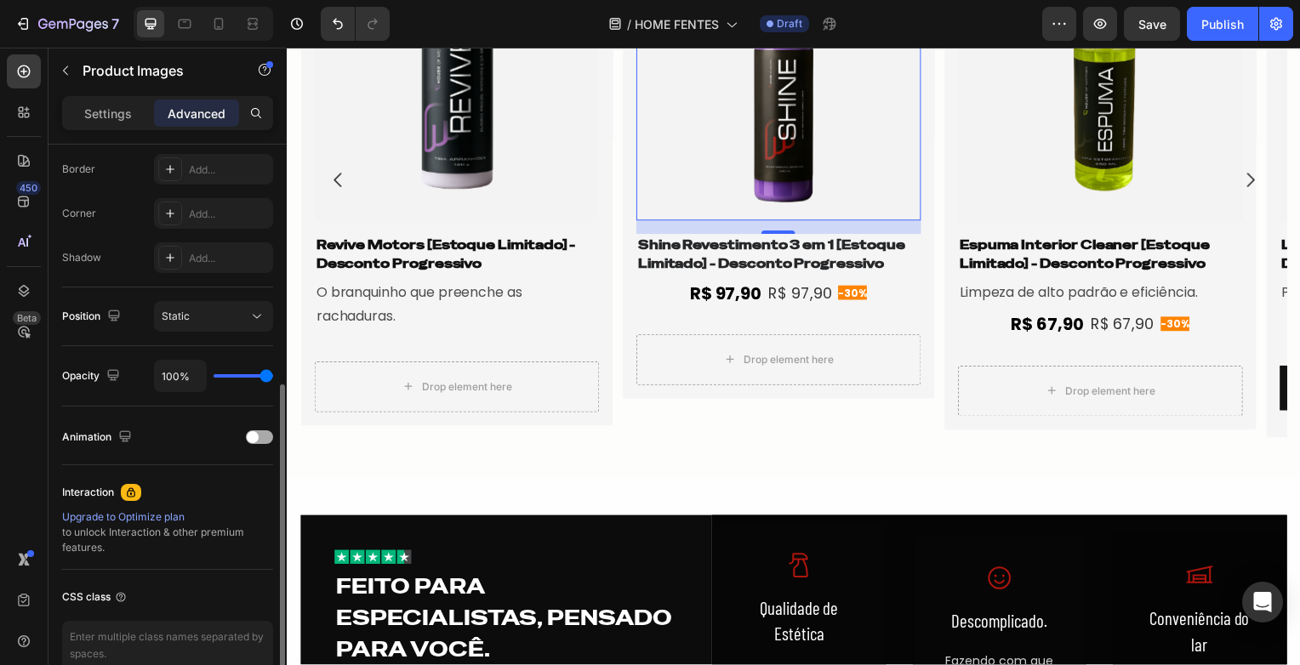
click at [262, 431] on div at bounding box center [259, 438] width 27 height 14
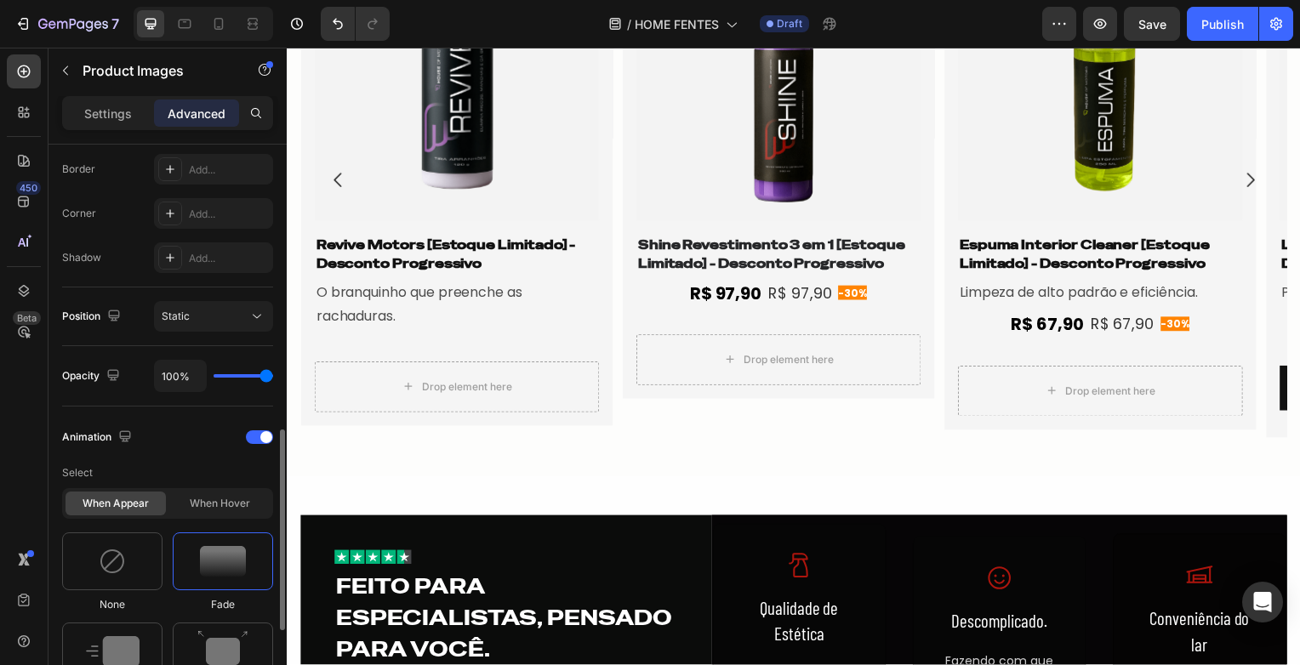
scroll to position [564, 0]
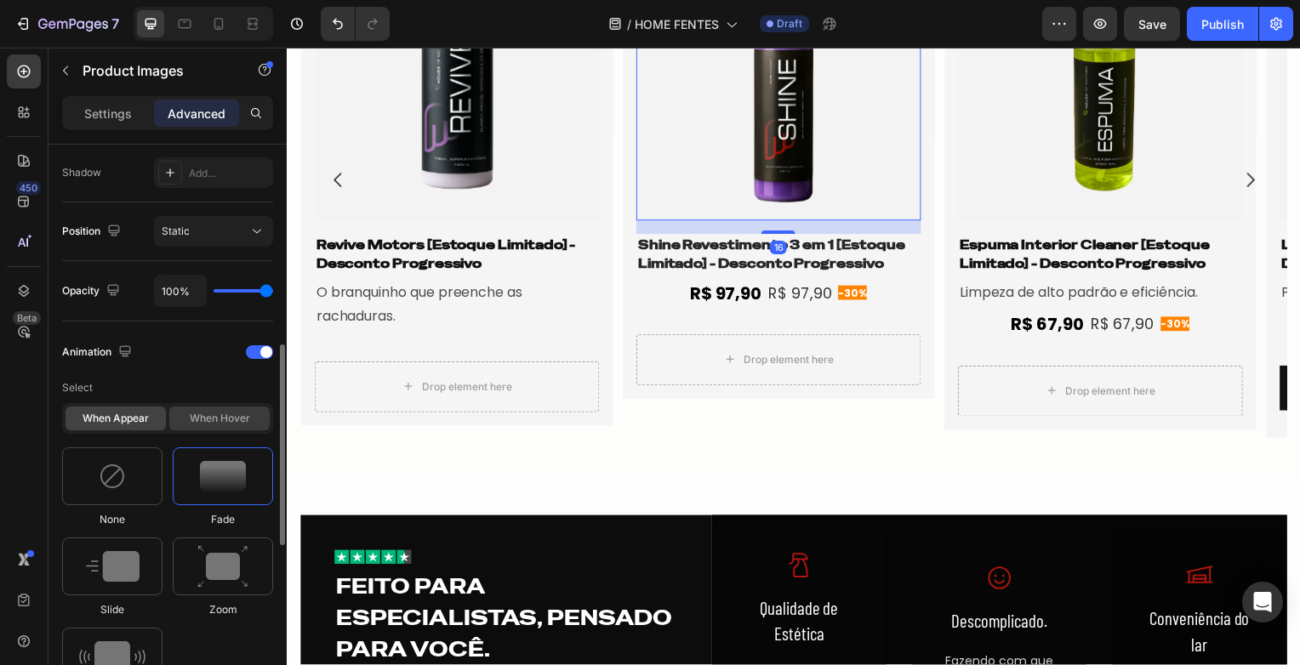
click at [197, 414] on div "When hover" at bounding box center [219, 419] width 100 height 24
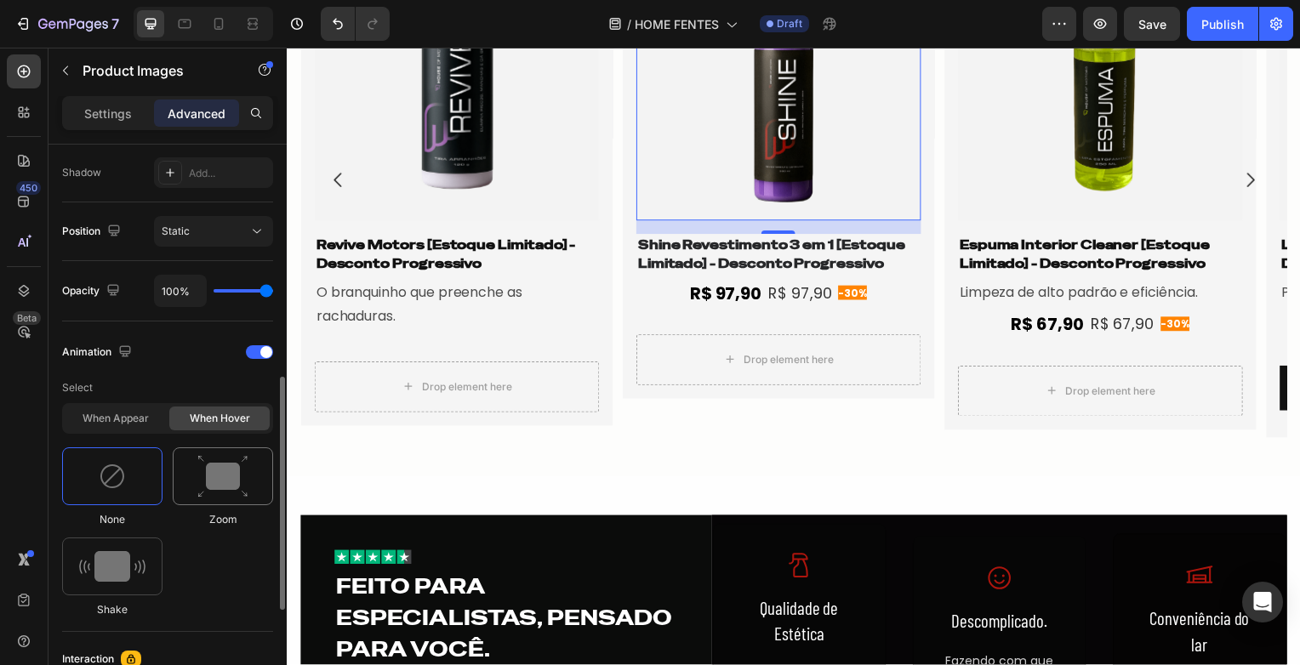
click at [201, 478] on img at bounding box center [222, 476] width 51 height 43
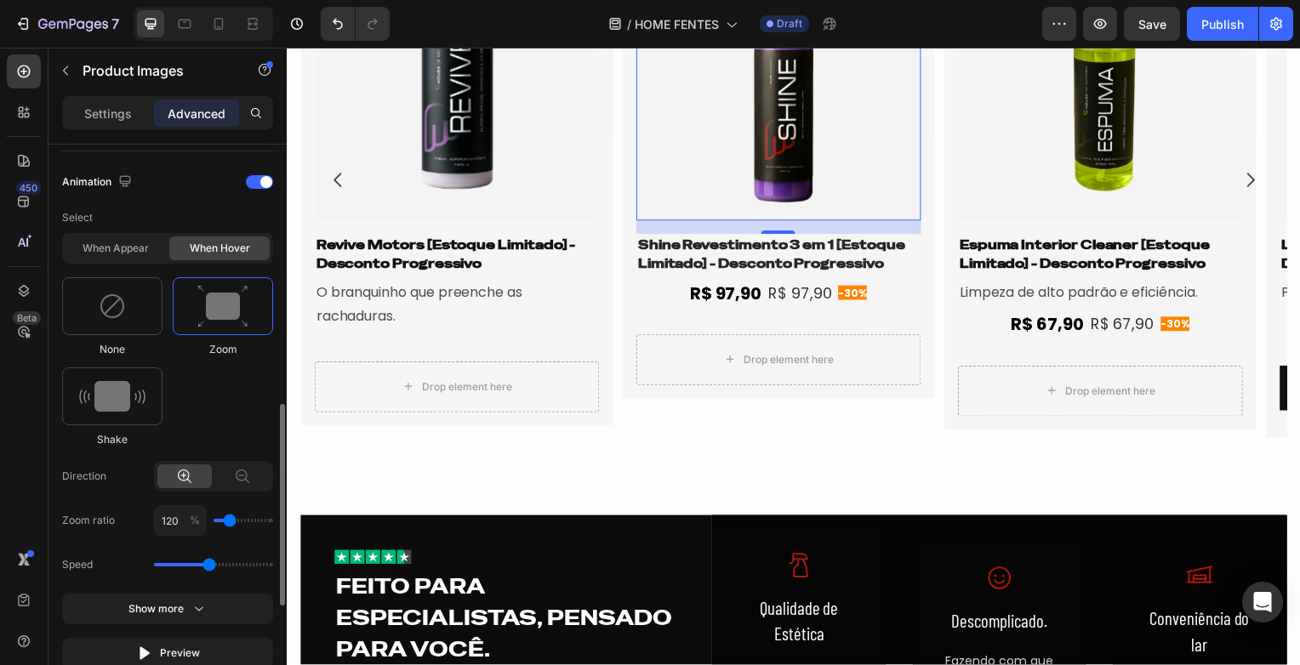
scroll to position [819, 0]
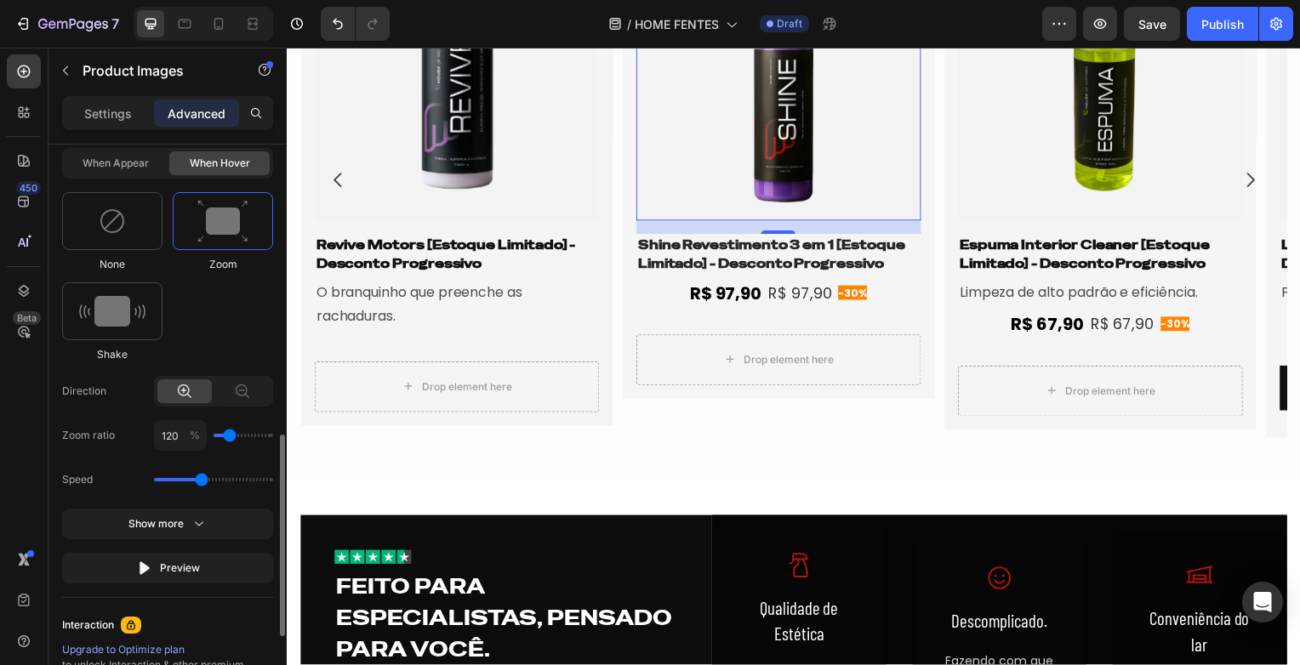
drag, startPoint x: 210, startPoint y: 475, endPoint x: 197, endPoint y: 477, distance: 13.0
type input "1.5"
click at [197, 478] on input "range" at bounding box center [213, 479] width 119 height 3
type input "110"
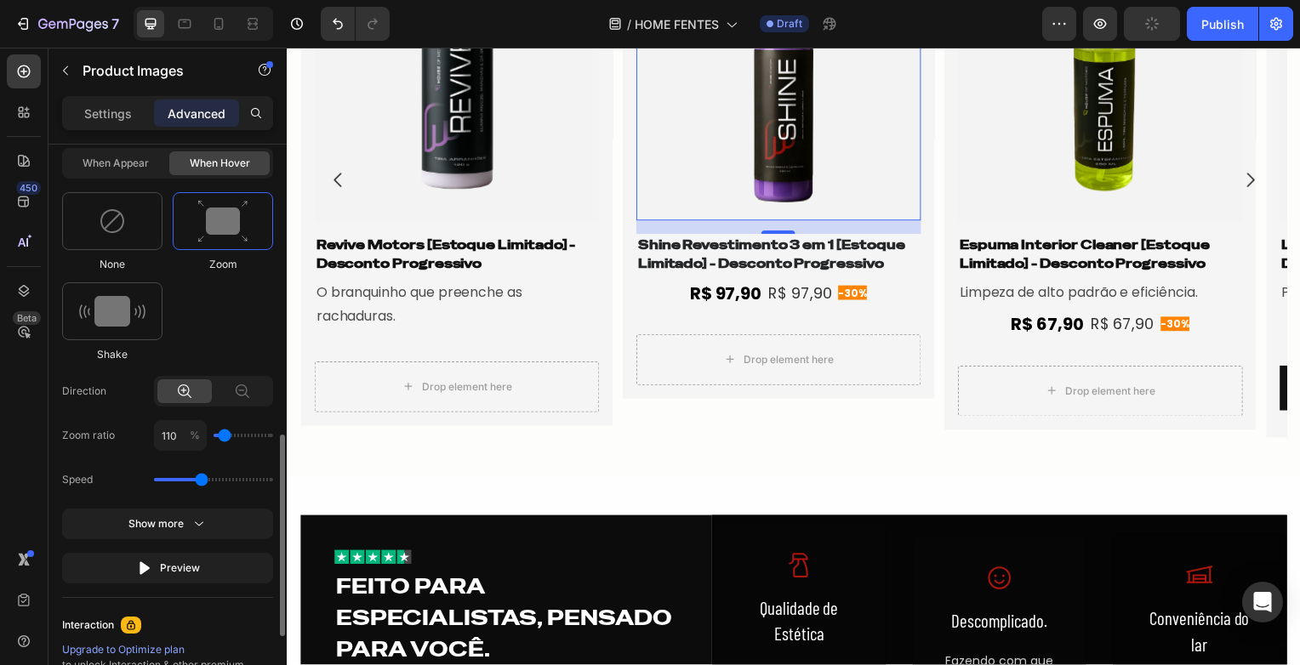
type input "100"
drag, startPoint x: 225, startPoint y: 435, endPoint x: 216, endPoint y: 436, distance: 9.5
type input "100"
click at [216, 436] on input "range" at bounding box center [244, 435] width 60 height 3
type input "110"
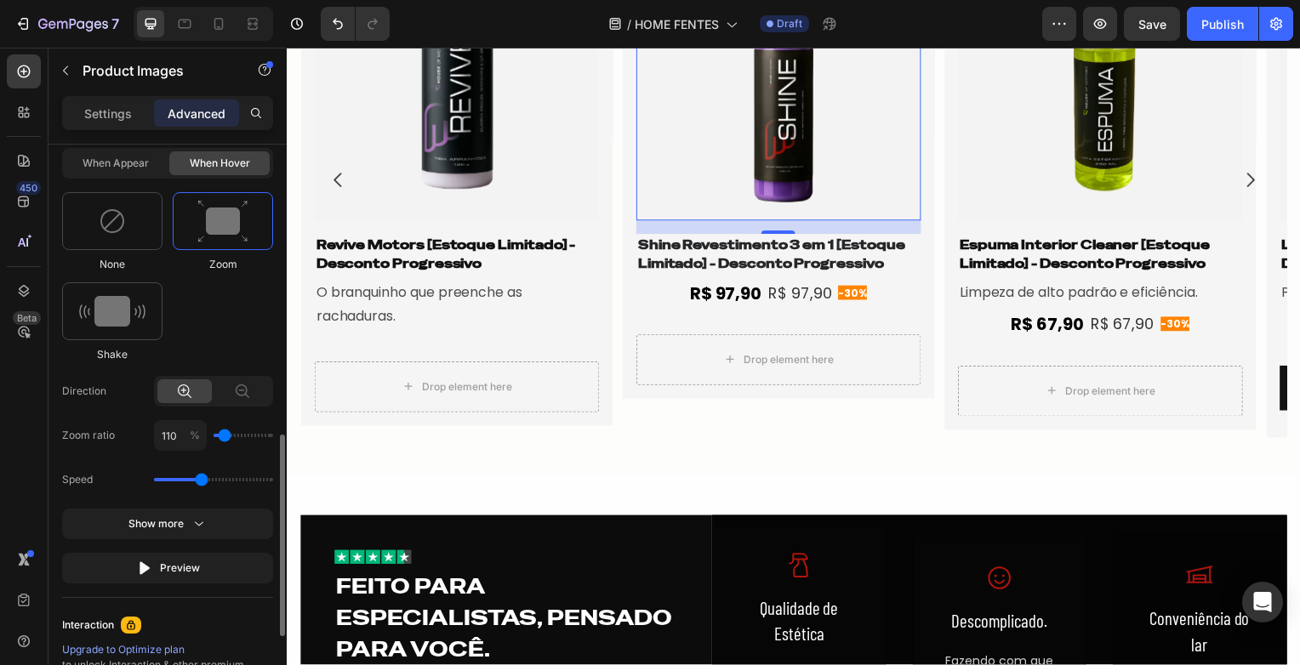
type input "110"
click at [222, 434] on input "range" at bounding box center [244, 435] width 60 height 3
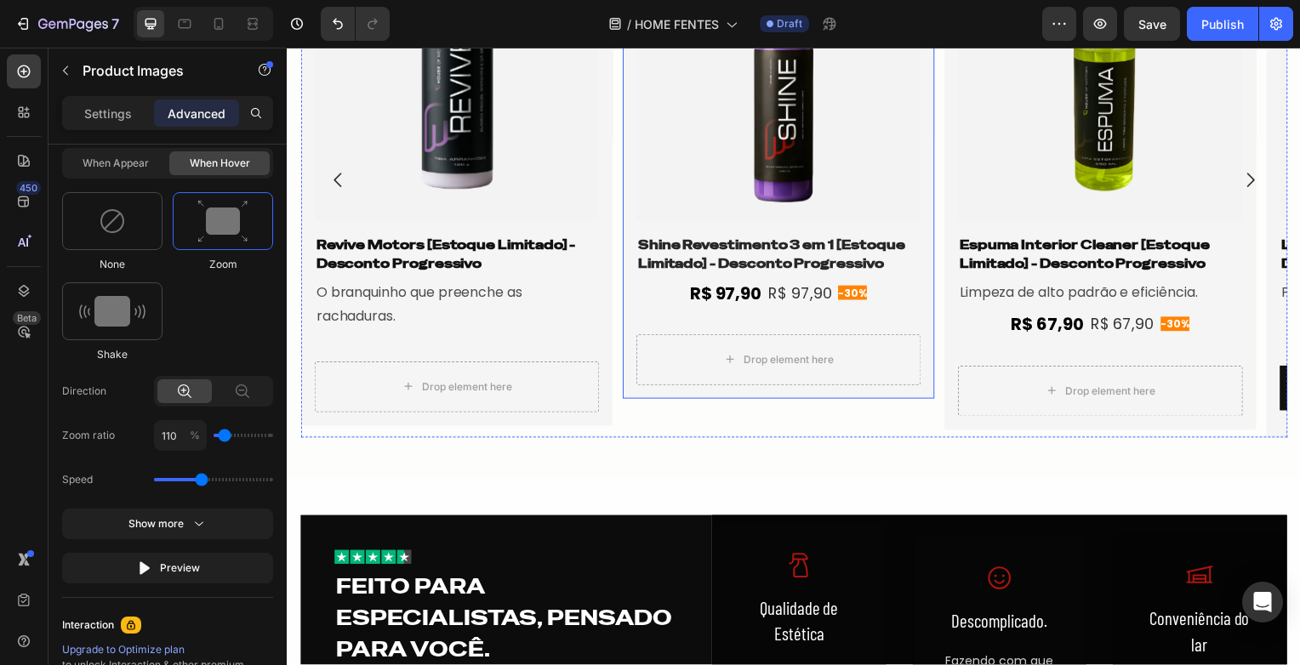
click at [936, 265] on div "Product Images 16 Shine Revestimento 3 em 1 [Estoque Limitado] - Desconto Progr…" at bounding box center [782, 162] width 314 height 480
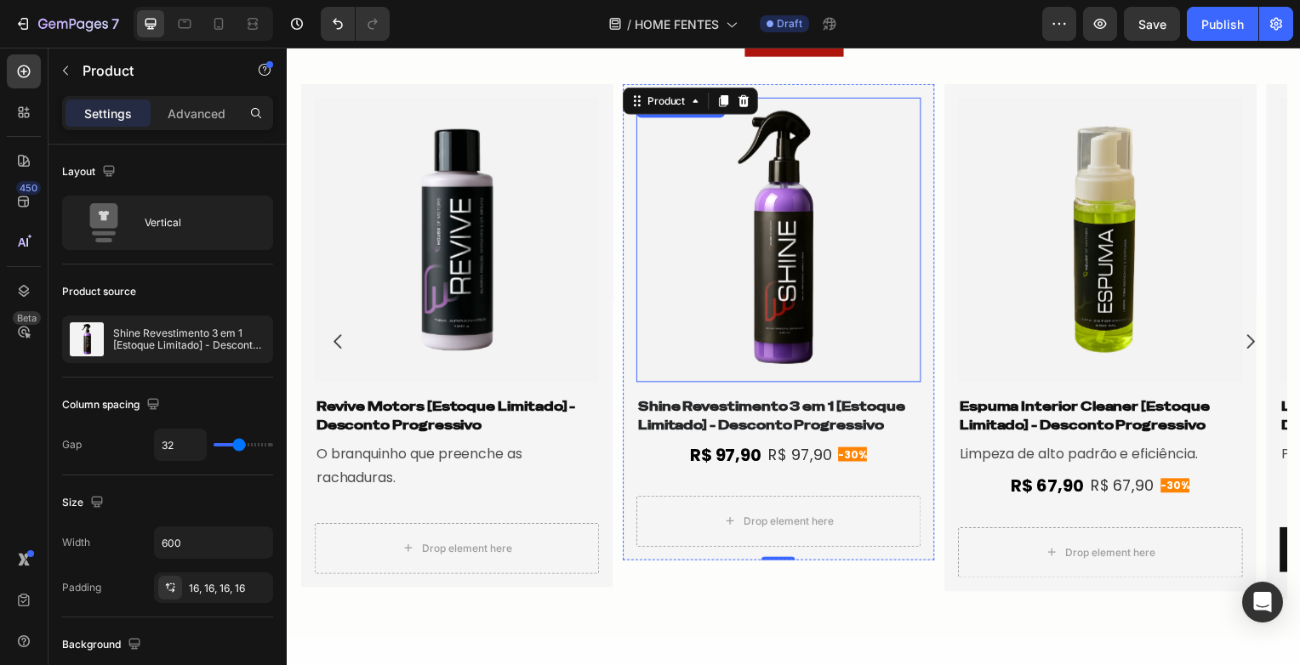
scroll to position [1787, 0]
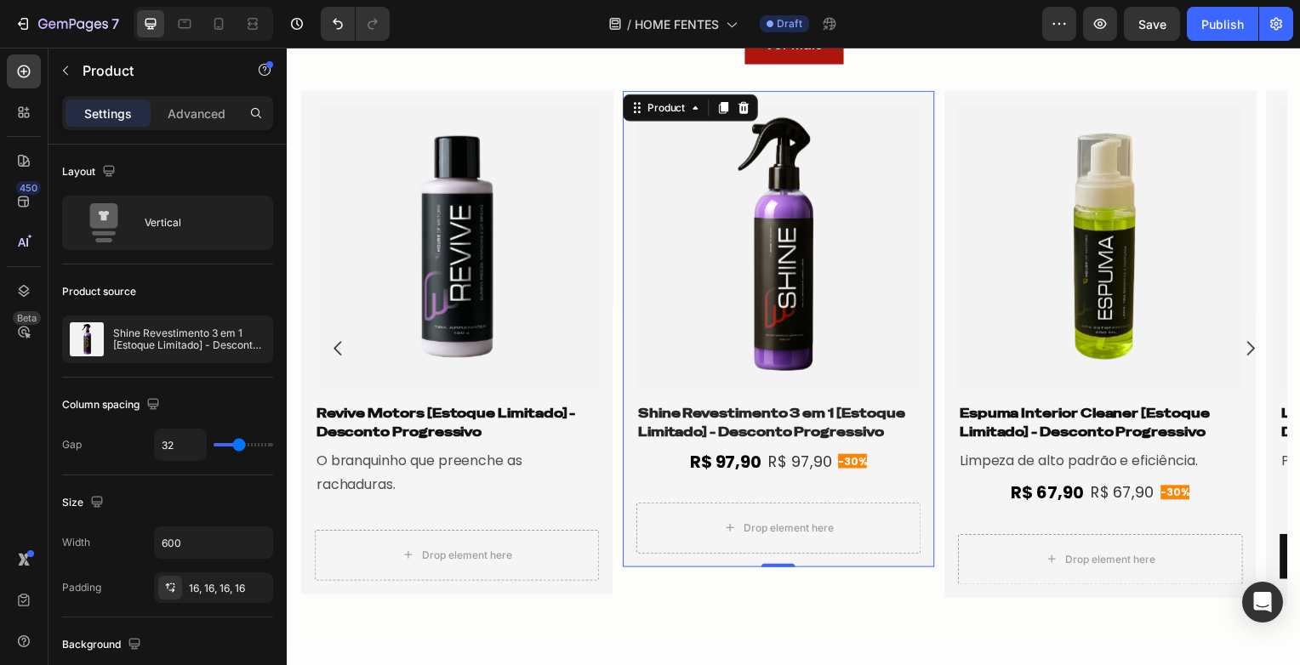
click at [526, 319] on img at bounding box center [457, 249] width 287 height 287
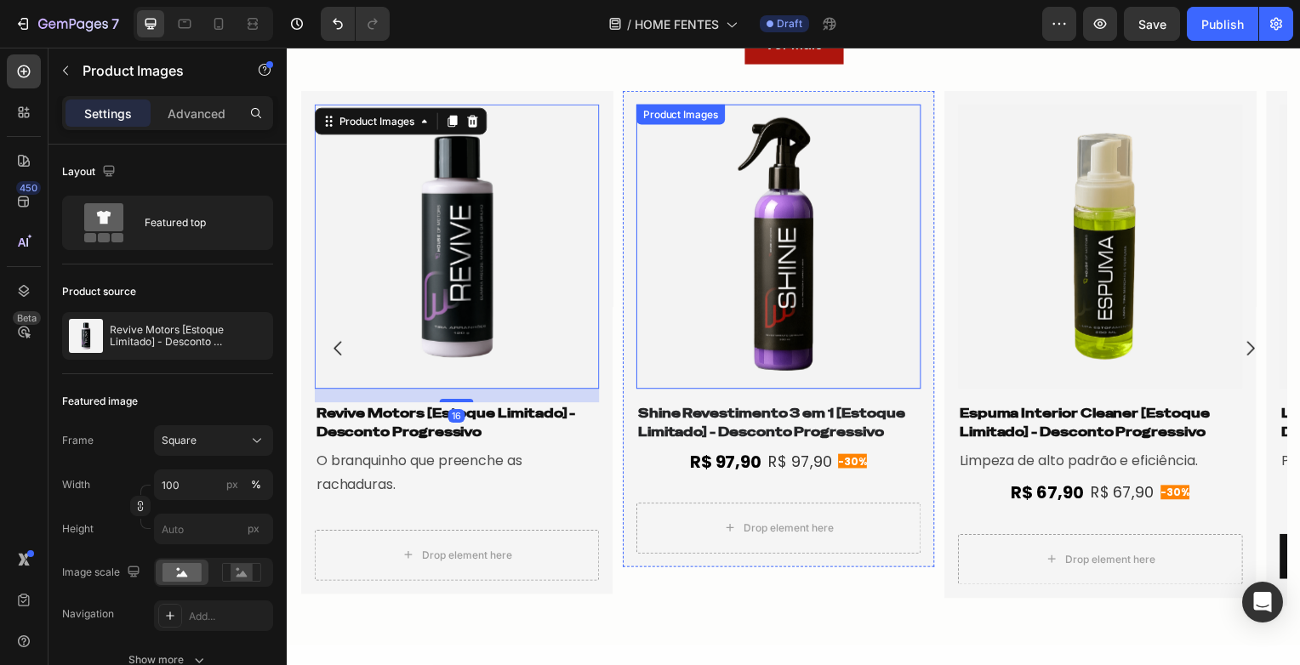
click at [820, 294] on img at bounding box center [781, 249] width 287 height 287
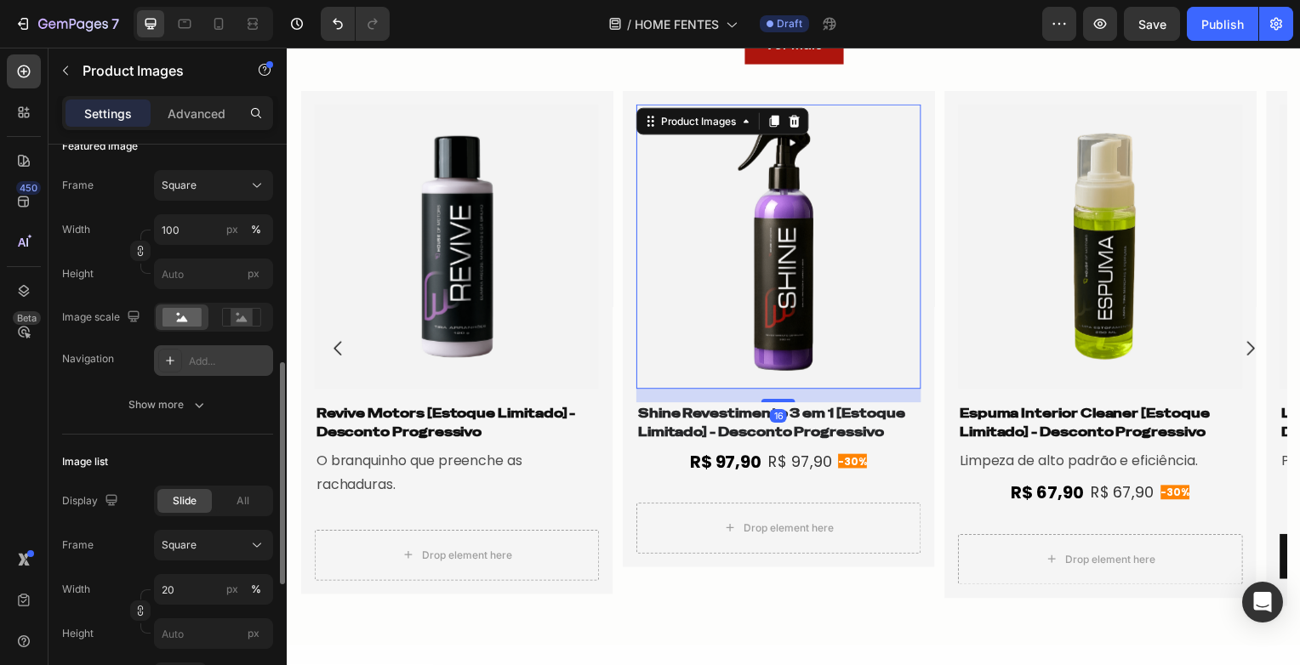
scroll to position [340, 0]
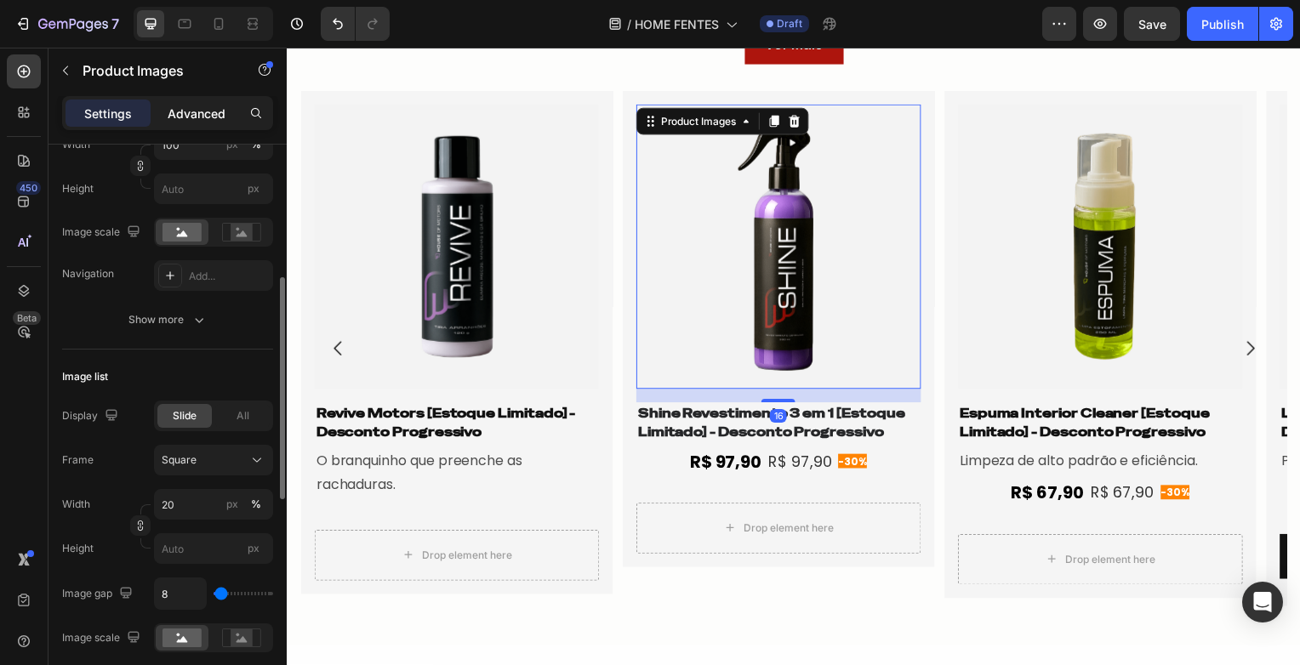
click at [201, 126] on div "Settings Advanced" at bounding box center [167, 113] width 211 height 34
click at [201, 123] on div "Advanced" at bounding box center [196, 113] width 85 height 27
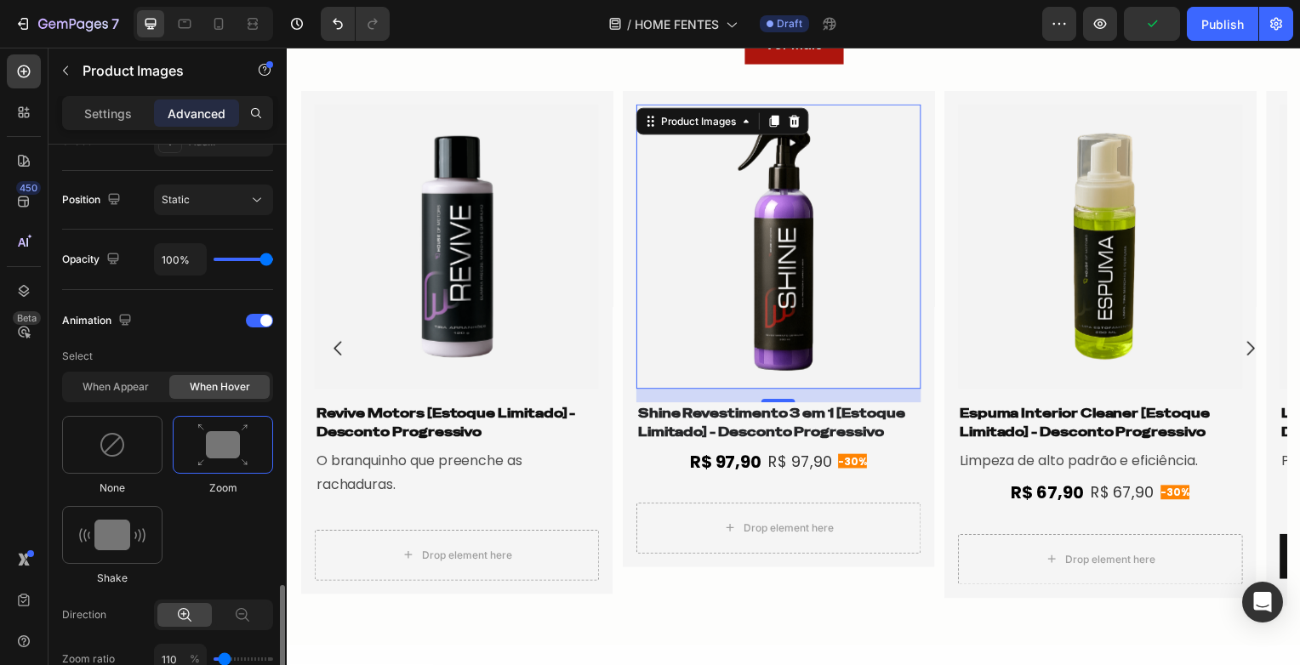
scroll to position [851, 0]
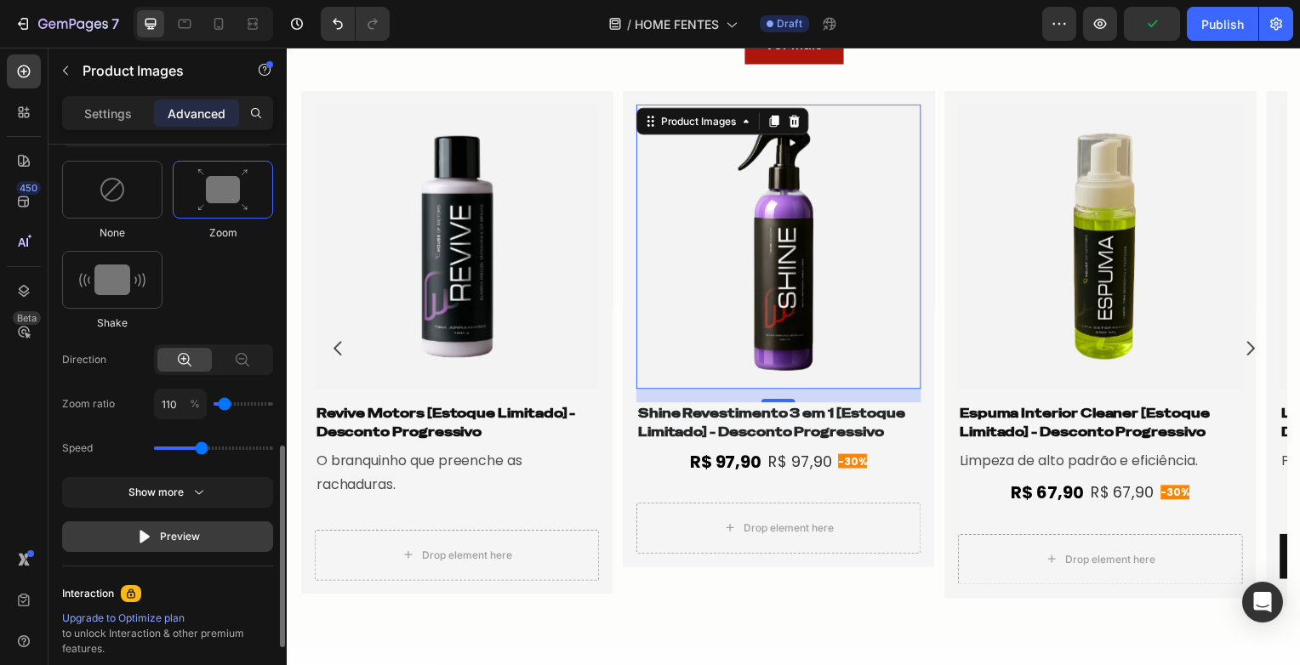
click at [214, 530] on button "Preview" at bounding box center [167, 537] width 211 height 31
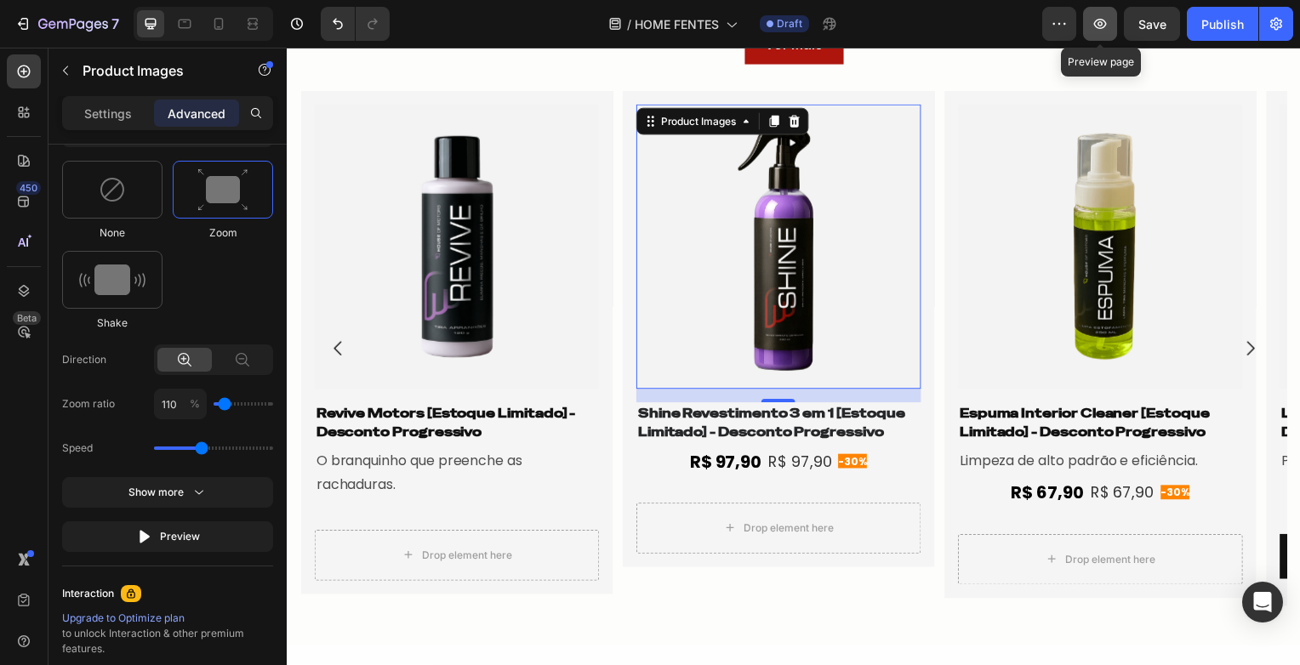
click at [1107, 27] on icon "button" at bounding box center [1100, 23] width 17 height 17
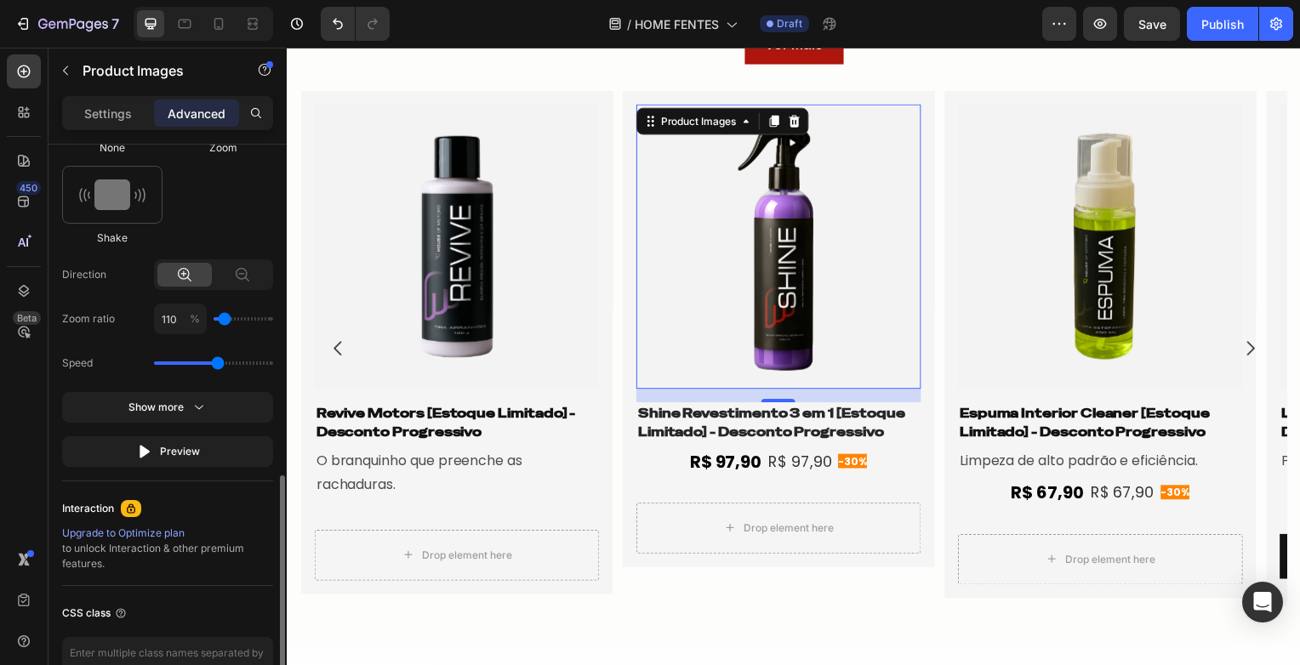
drag, startPoint x: 202, startPoint y: 359, endPoint x: 221, endPoint y: 359, distance: 19.6
click at [221, 362] on input "range" at bounding box center [213, 363] width 119 height 3
click at [191, 452] on div "Preview" at bounding box center [168, 451] width 64 height 17
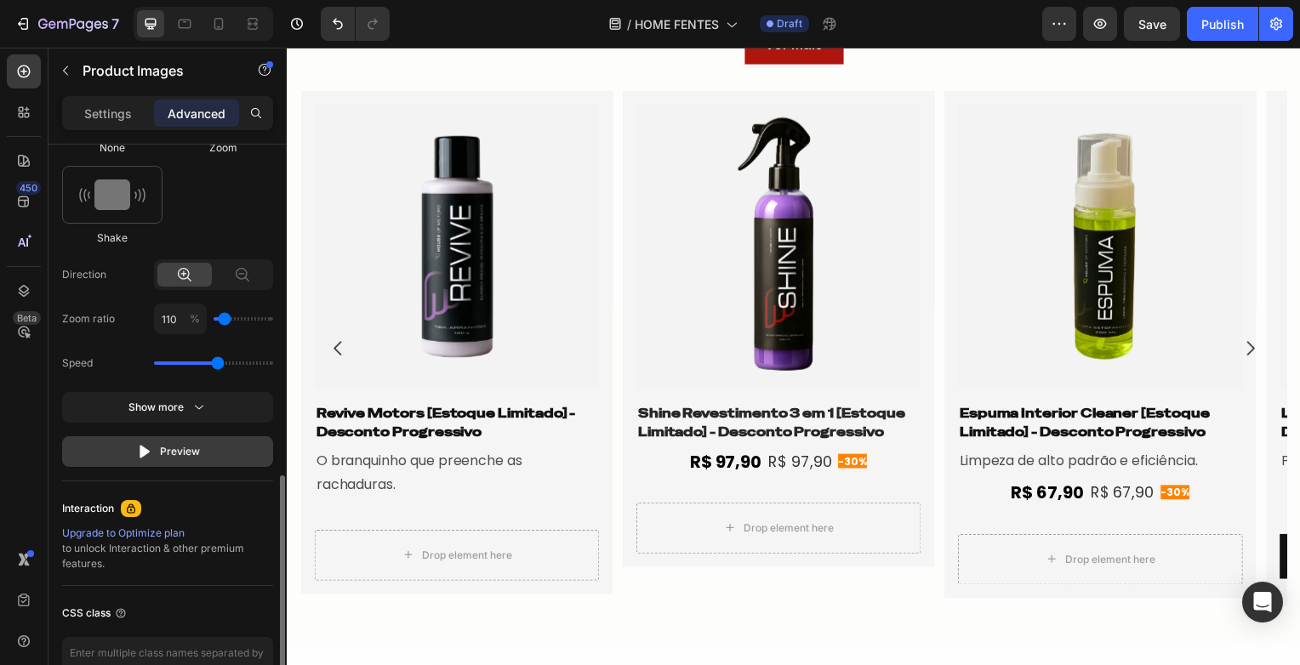
click at [191, 452] on div "Preview" at bounding box center [168, 451] width 64 height 17
drag, startPoint x: 220, startPoint y: 357, endPoint x: 238, endPoint y: 356, distance: 17.9
type input "2.3"
click at [238, 362] on input "range" at bounding box center [213, 363] width 119 height 3
click at [193, 455] on div "Preview" at bounding box center [168, 451] width 64 height 17
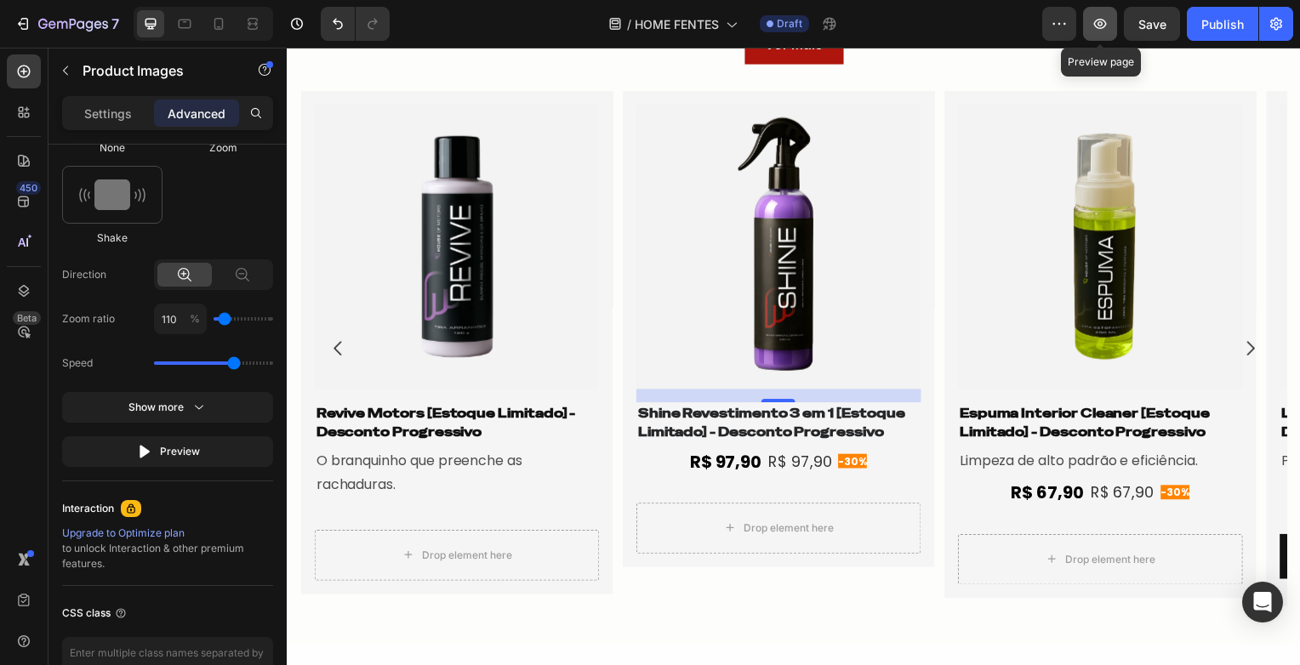
click at [1098, 19] on icon "button" at bounding box center [1100, 23] width 17 height 17
click at [172, 317] on input "110" at bounding box center [180, 319] width 53 height 31
type input "1"
type input "100"
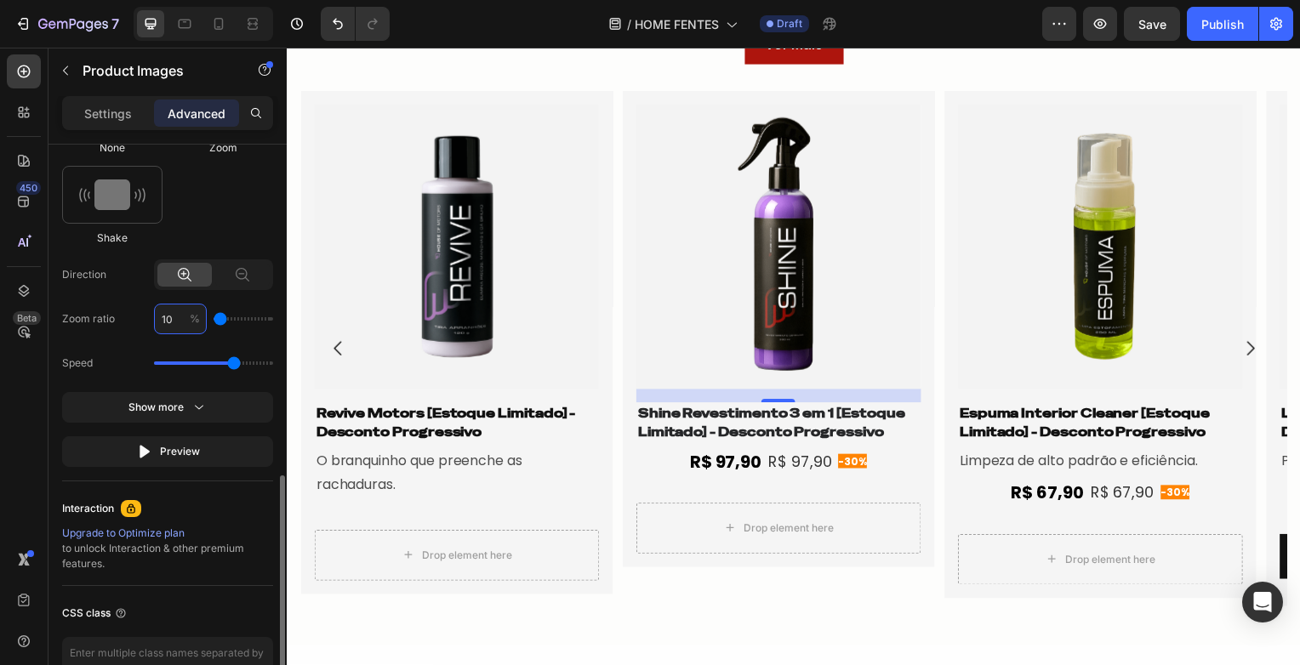
type input "105"
type input "110"
type input "105"
click at [197, 351] on div "Speed" at bounding box center [167, 363] width 211 height 31
click at [187, 457] on div "Preview" at bounding box center [168, 451] width 64 height 17
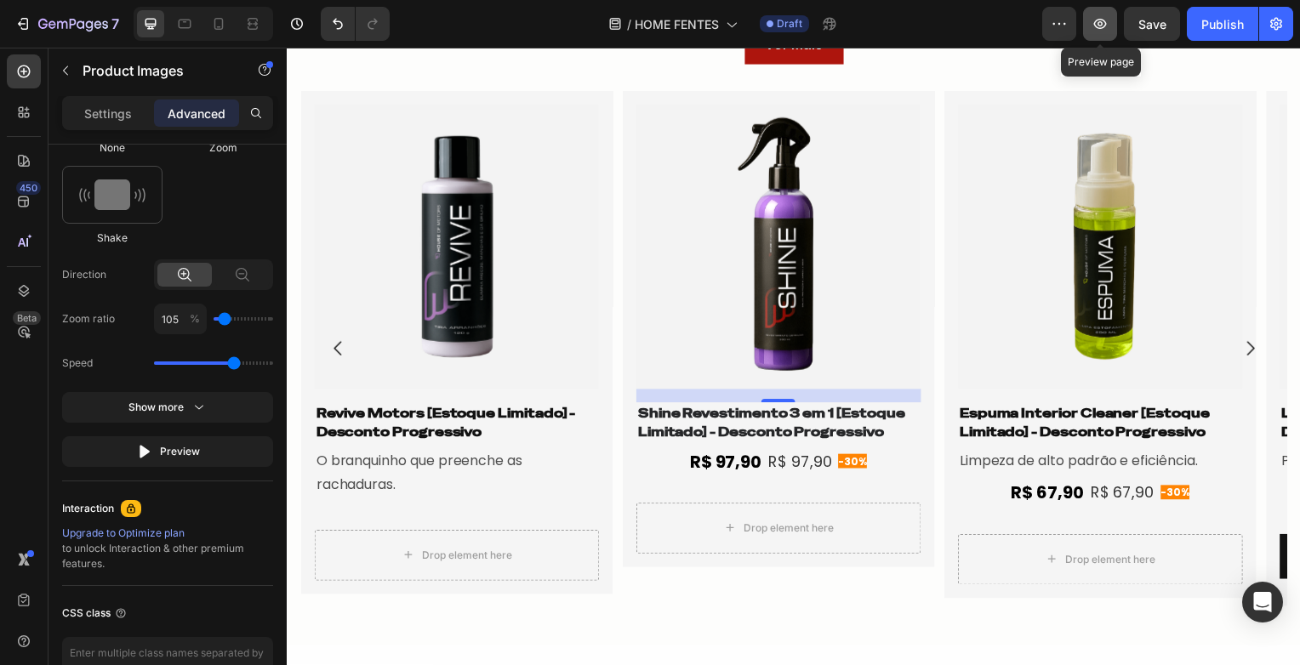
click at [1107, 23] on icon "button" at bounding box center [1100, 24] width 13 height 10
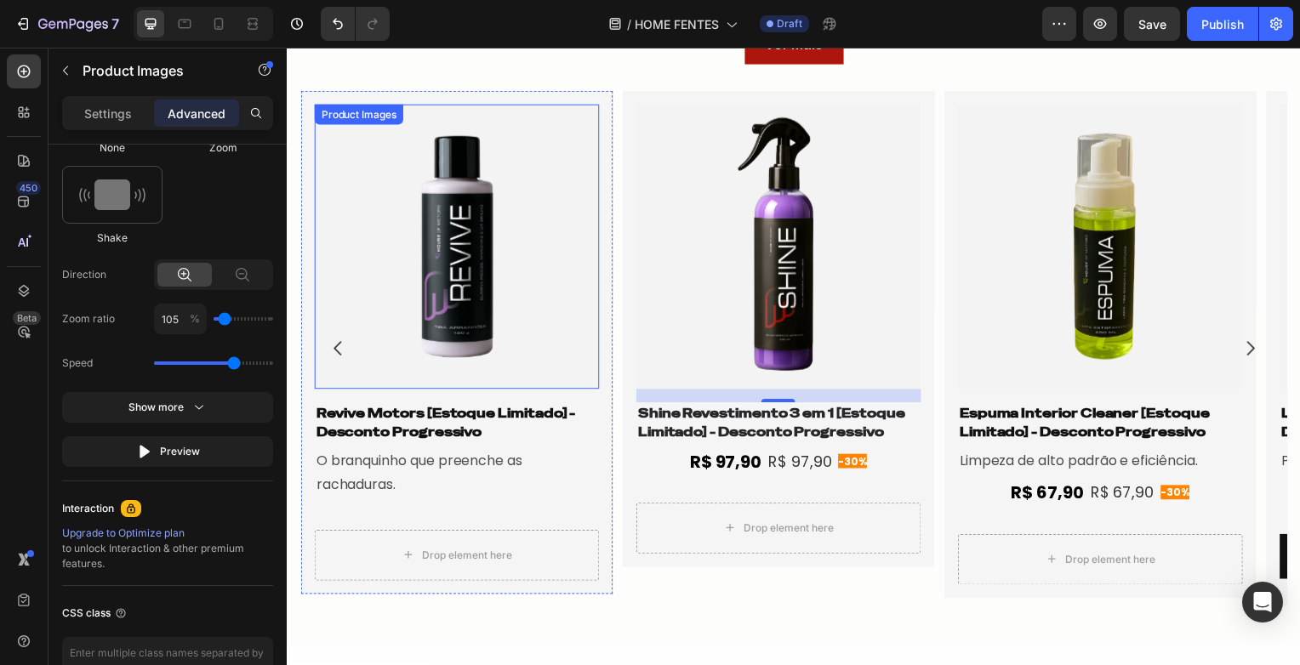
click at [450, 278] on img at bounding box center [457, 249] width 287 height 287
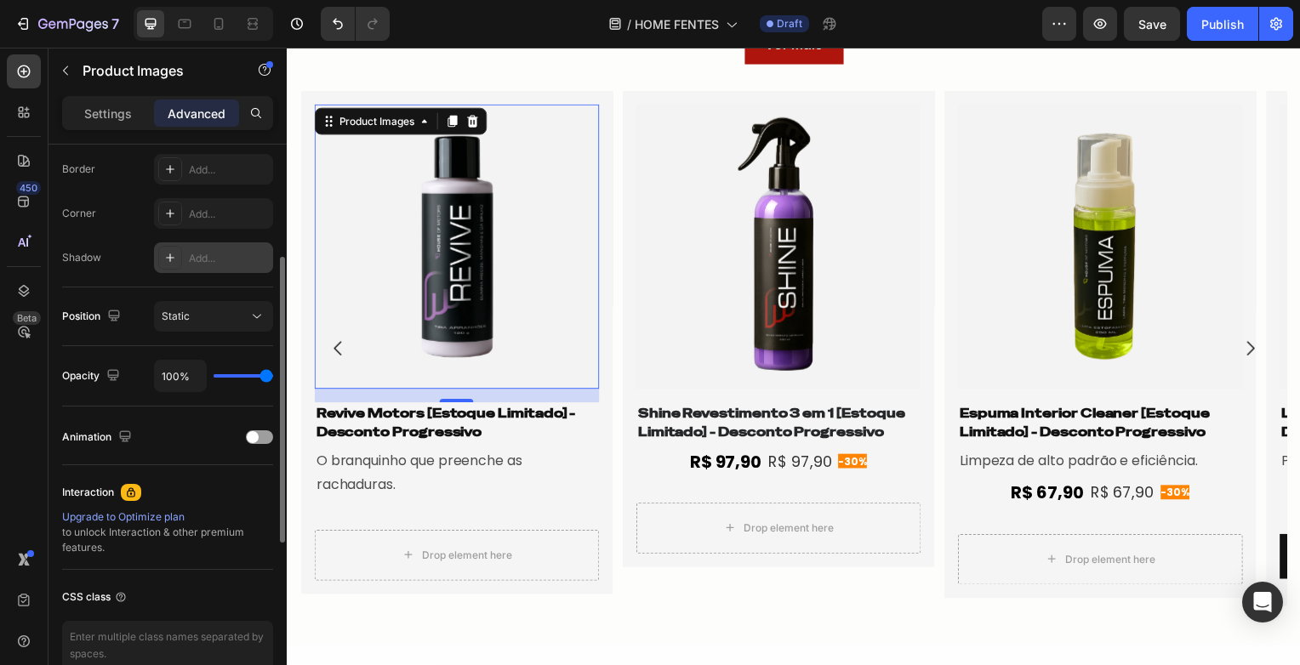
scroll to position [394, 0]
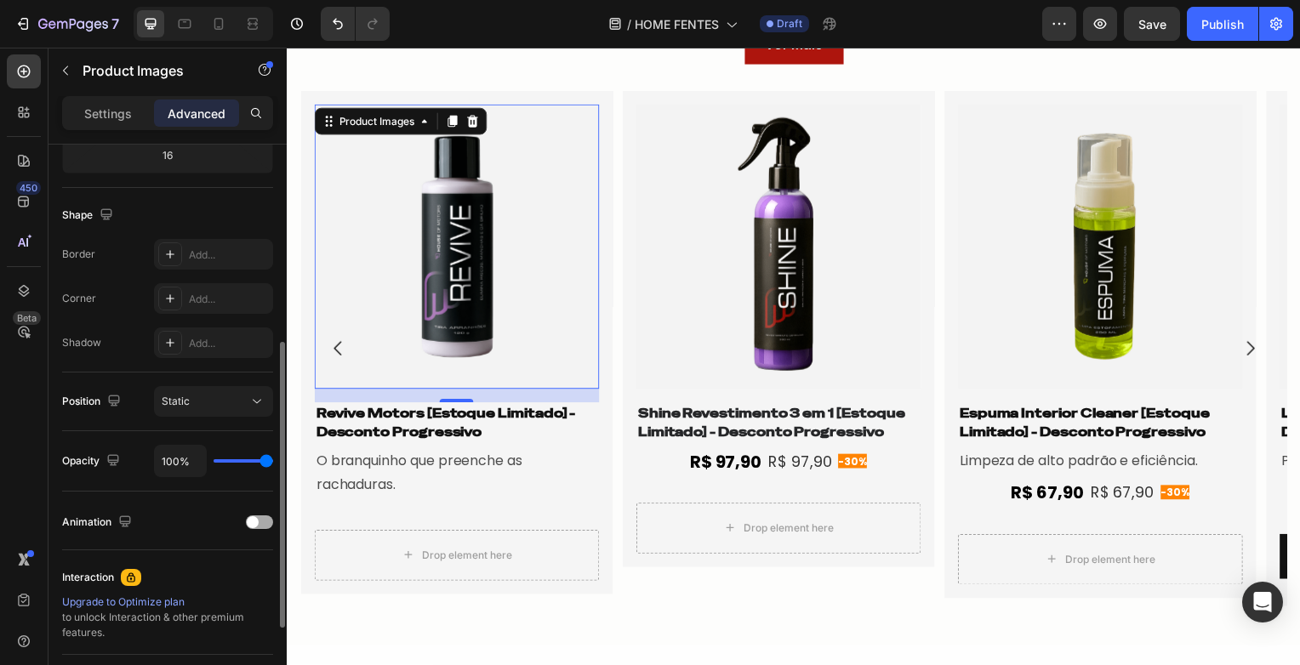
click at [254, 521] on span at bounding box center [253, 522] width 12 height 12
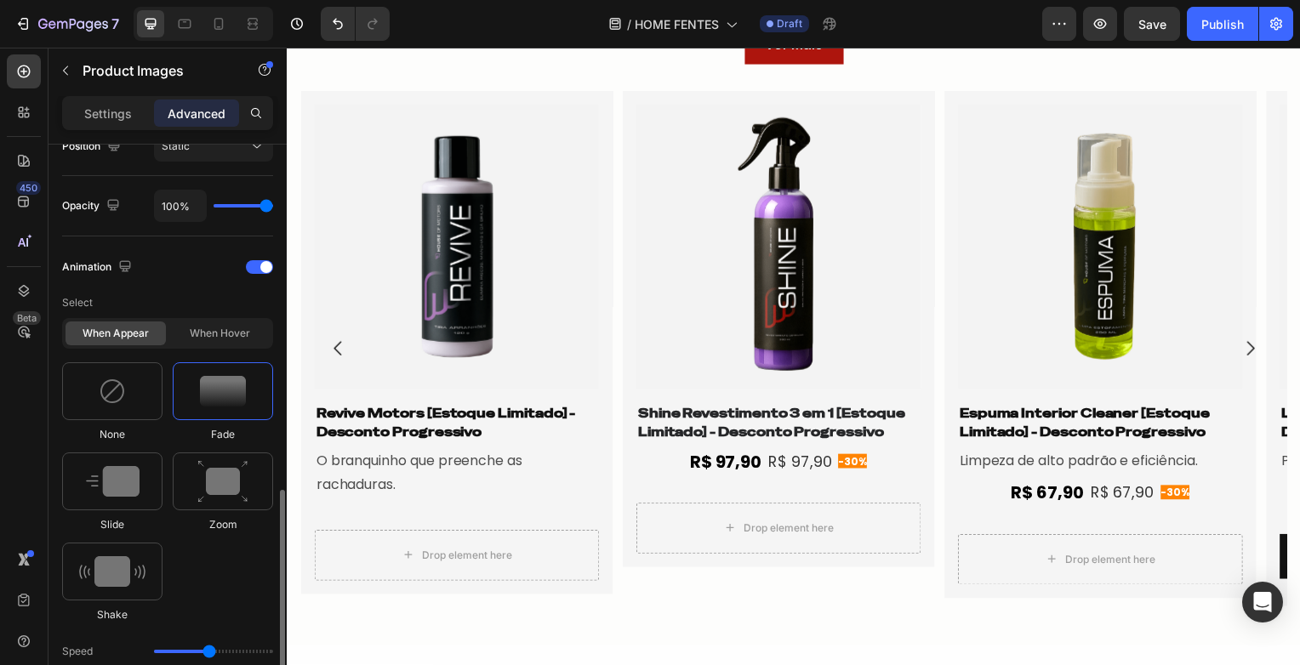
scroll to position [734, 0]
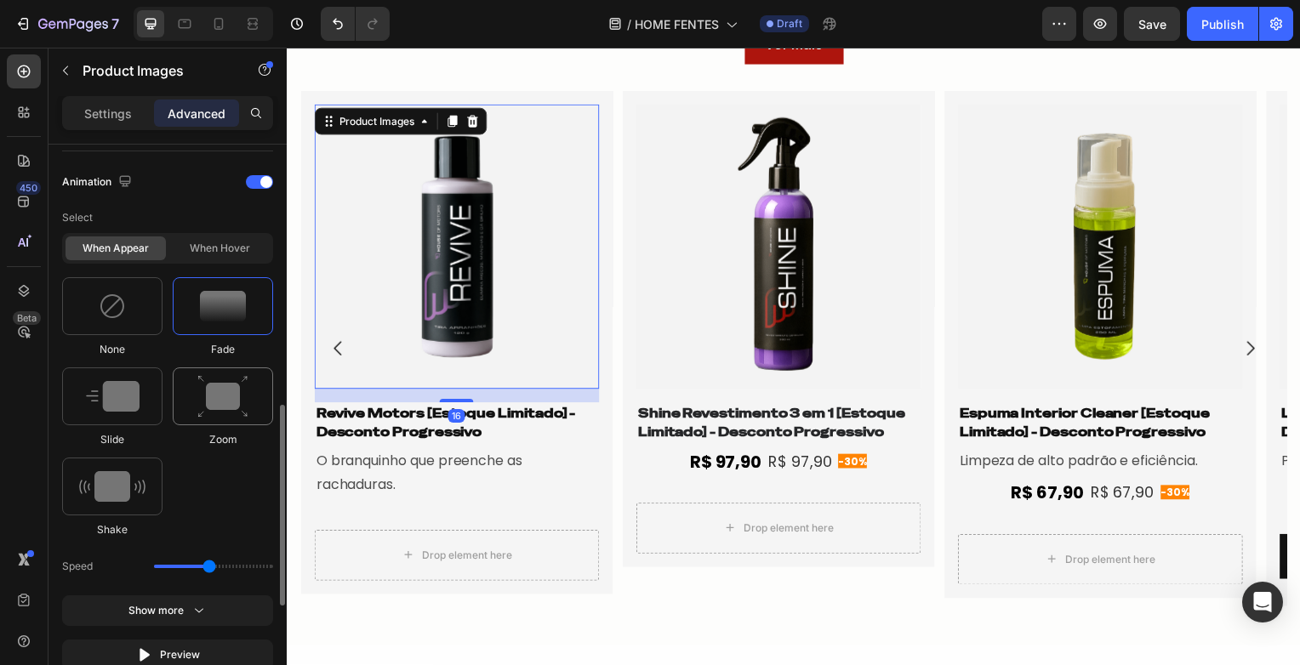
click at [201, 410] on img at bounding box center [222, 396] width 51 height 43
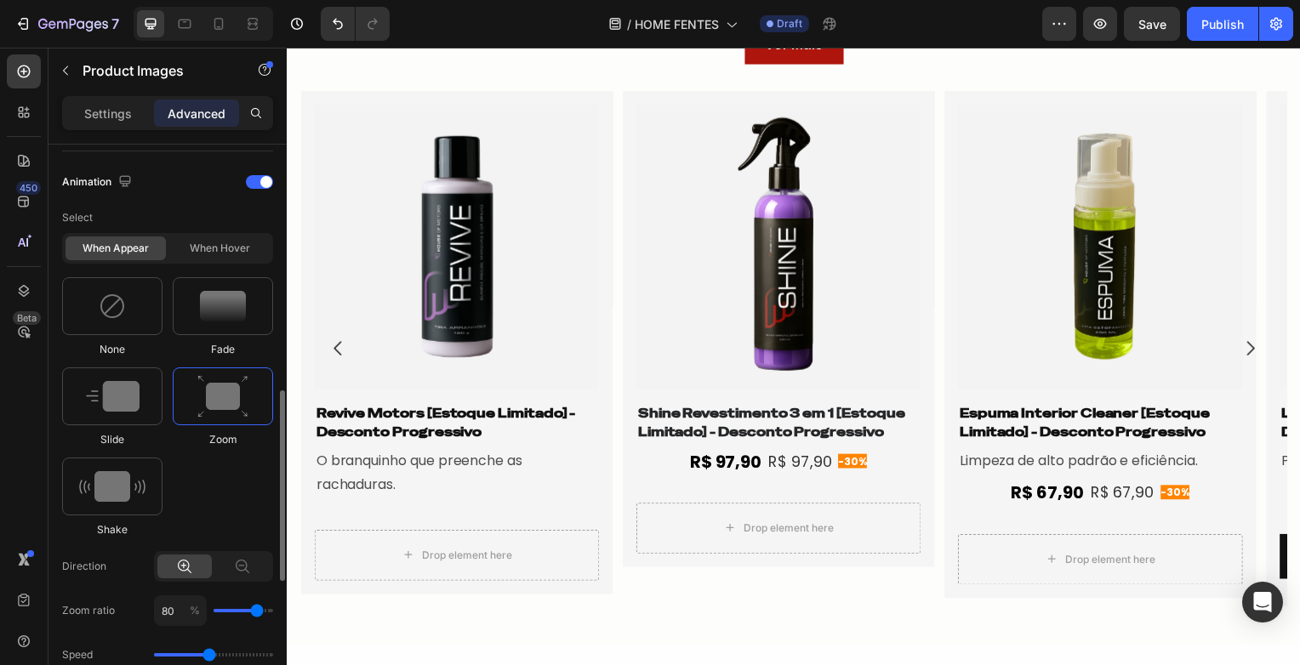
scroll to position [819, 0]
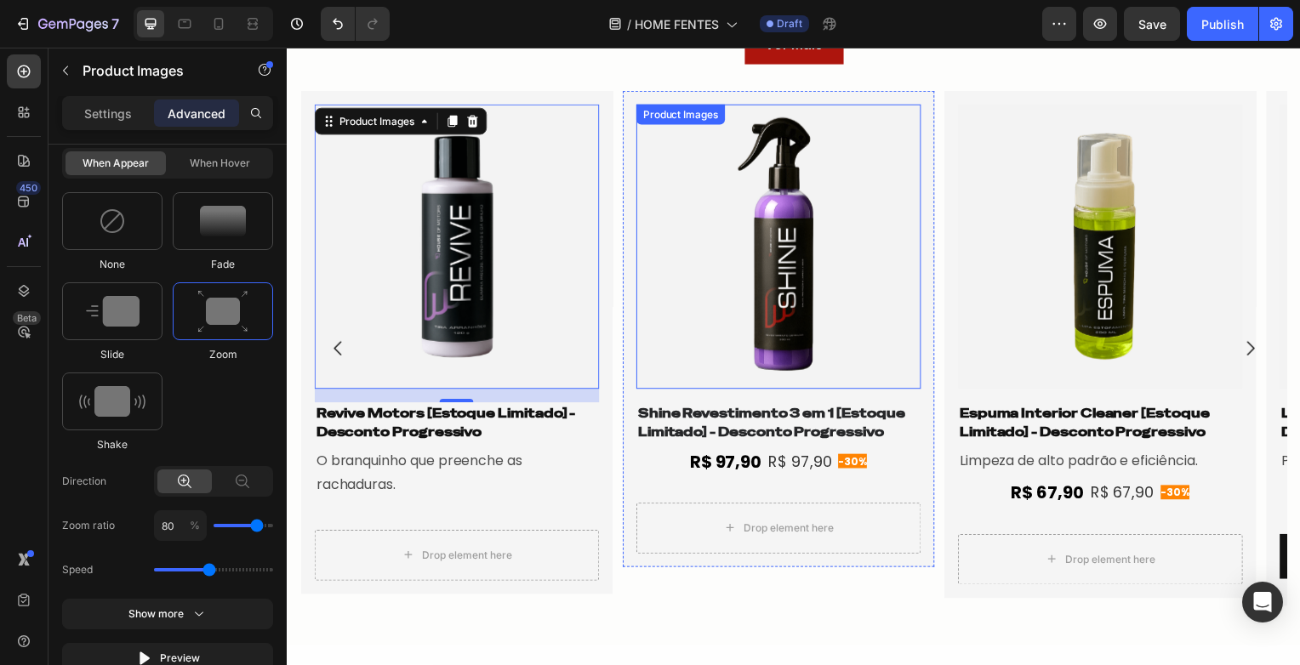
click at [688, 339] on img at bounding box center [781, 249] width 287 height 287
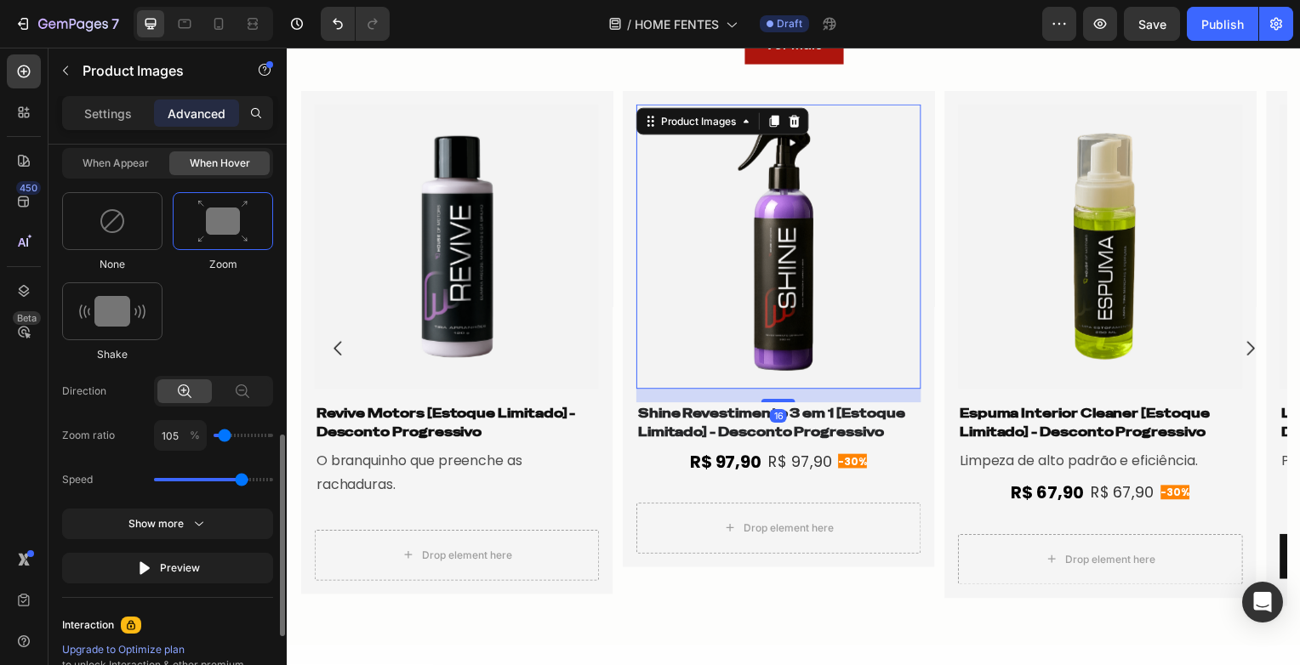
drag, startPoint x: 234, startPoint y: 478, endPoint x: 109, endPoint y: 381, distance: 158.3
click at [247, 478] on input "range" at bounding box center [213, 479] width 119 height 3
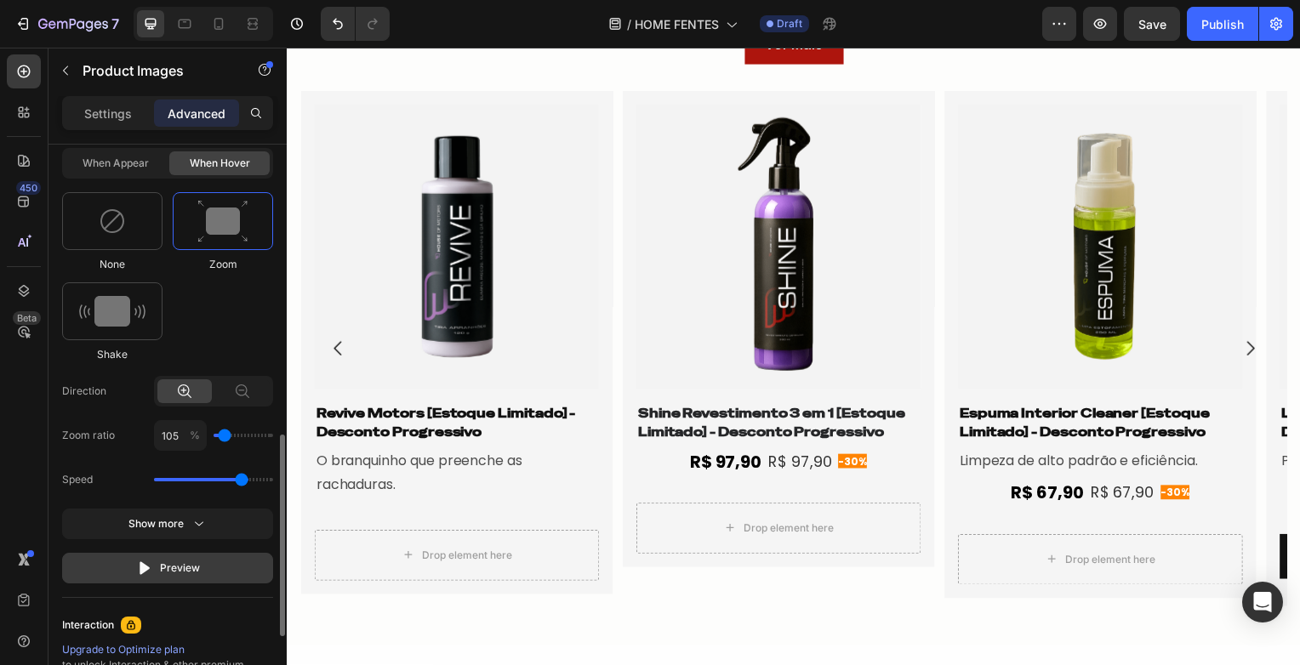
click at [177, 563] on div "Preview" at bounding box center [168, 568] width 64 height 17
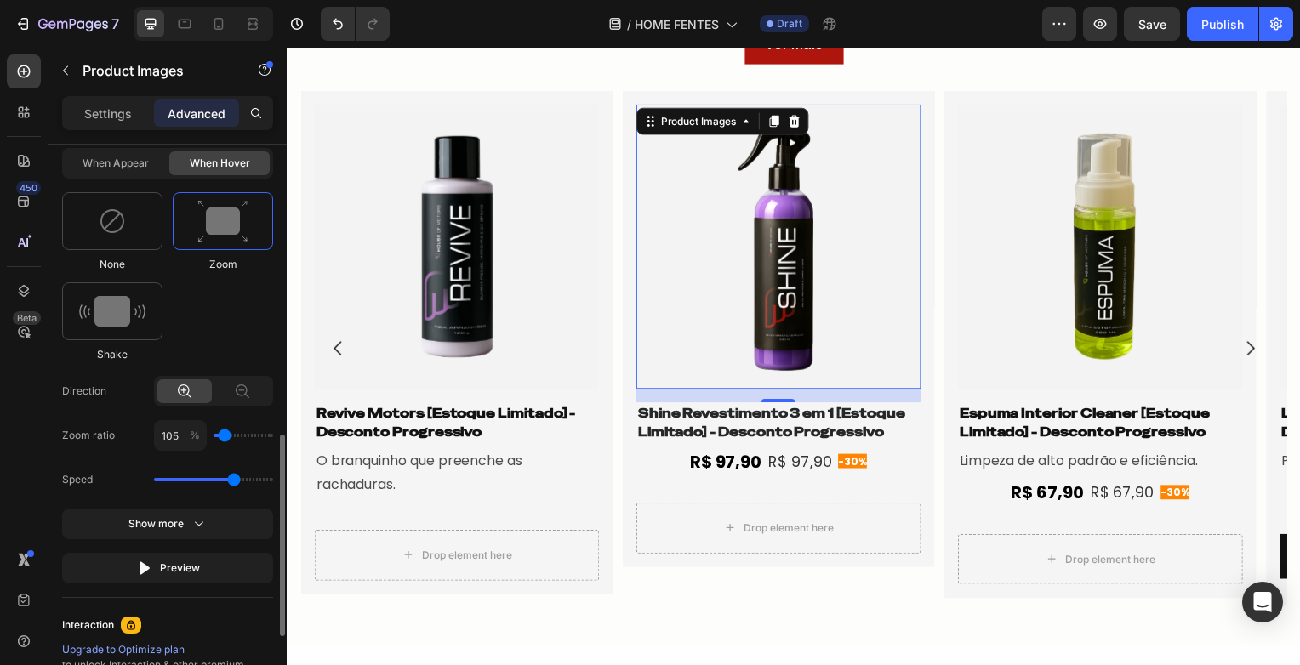
type input "2.3"
click at [236, 478] on input "range" at bounding box center [213, 479] width 119 height 3
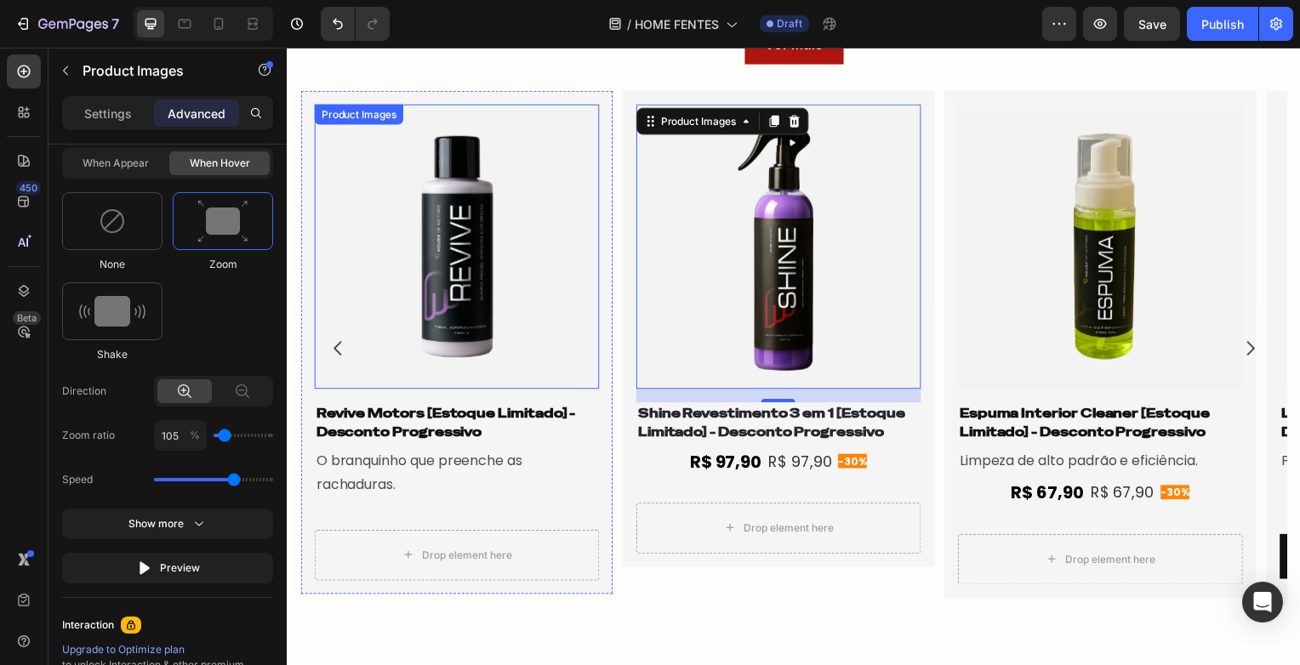
click at [459, 260] on img at bounding box center [457, 249] width 287 height 287
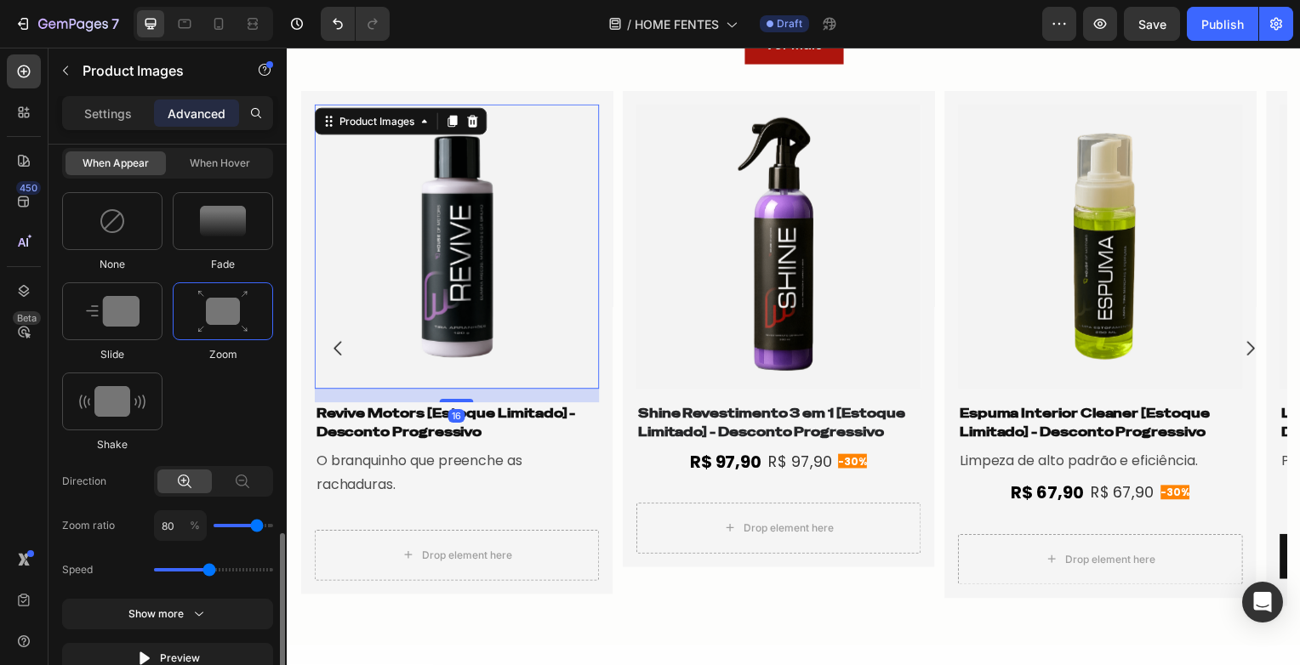
scroll to position [904, 0]
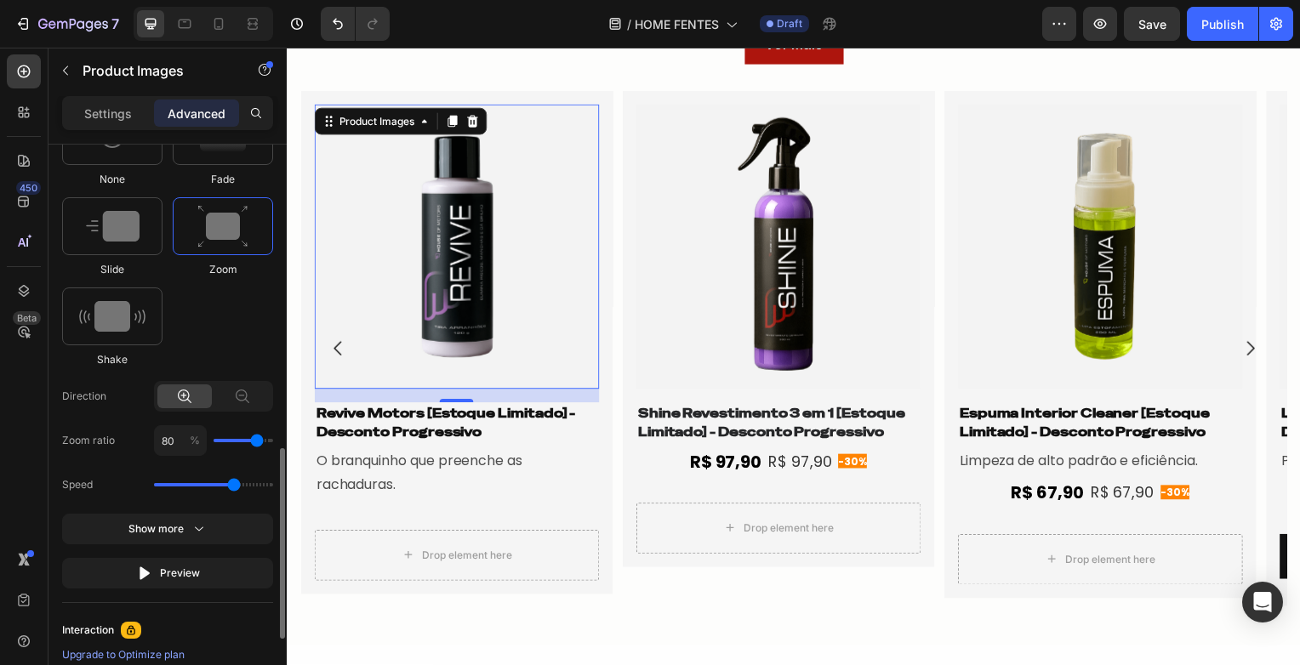
drag, startPoint x: 211, startPoint y: 482, endPoint x: 231, endPoint y: 478, distance: 20.7
type input "2.3"
click at [231, 483] on input "range" at bounding box center [213, 484] width 119 height 3
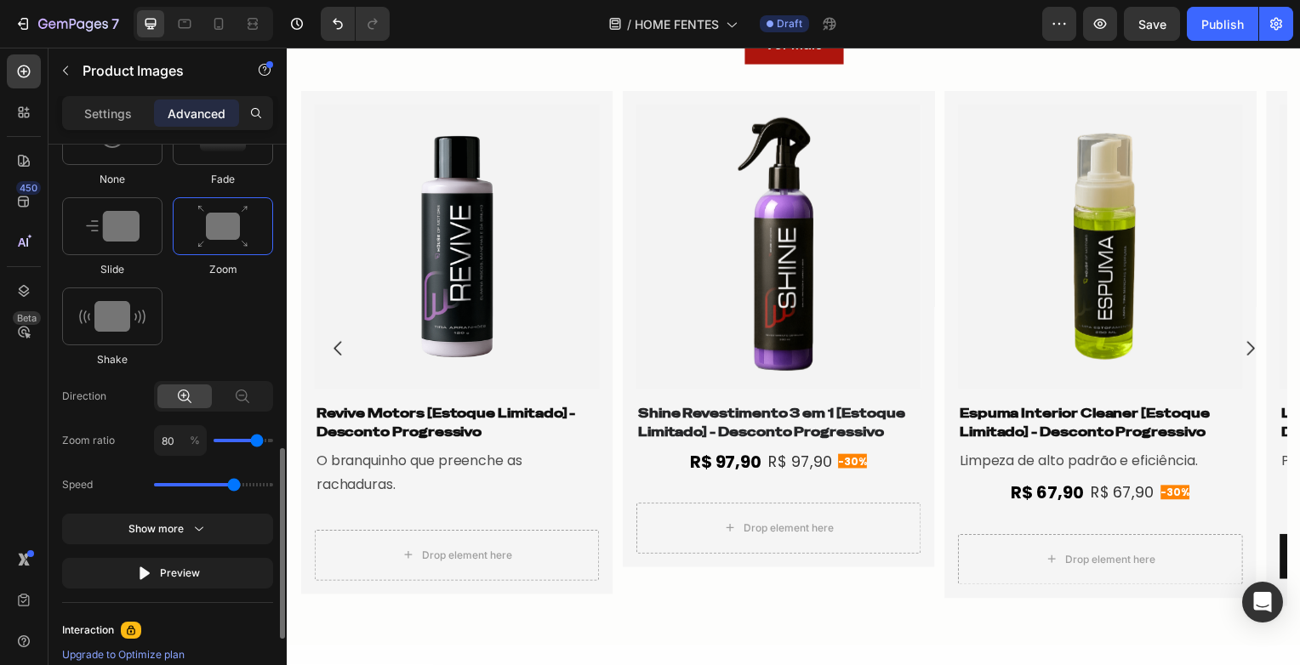
type input "90"
type input "80"
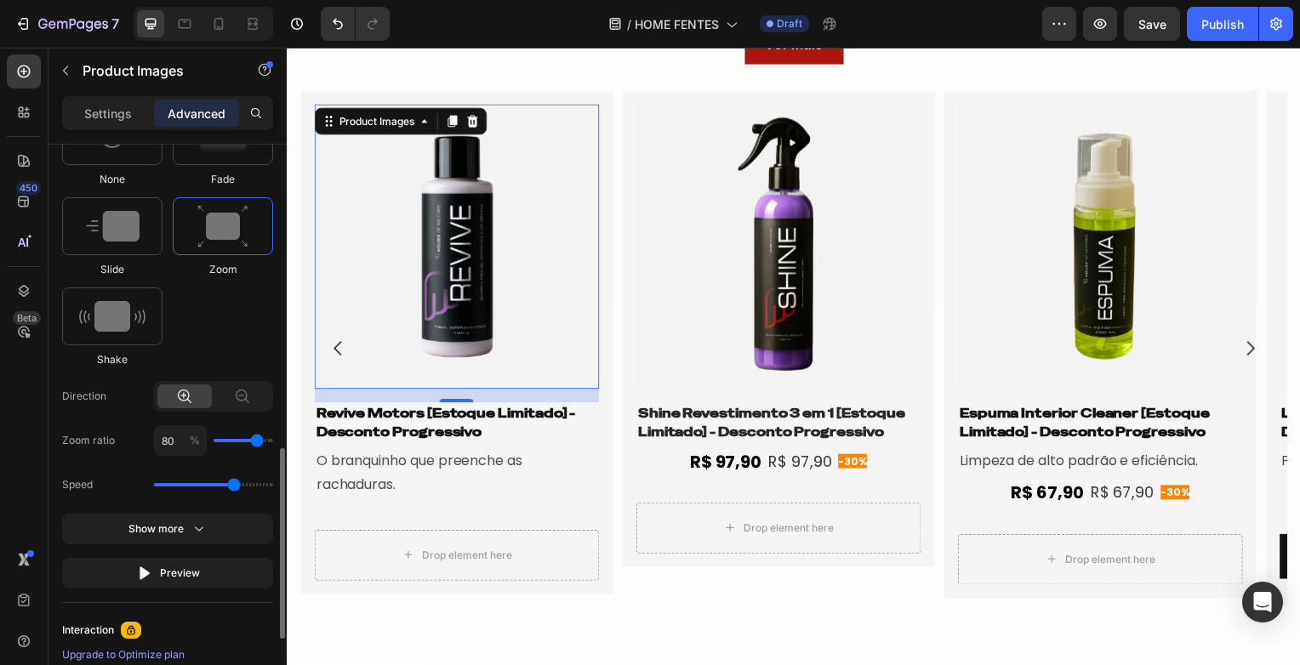
type input "90"
type input "100"
type input "90"
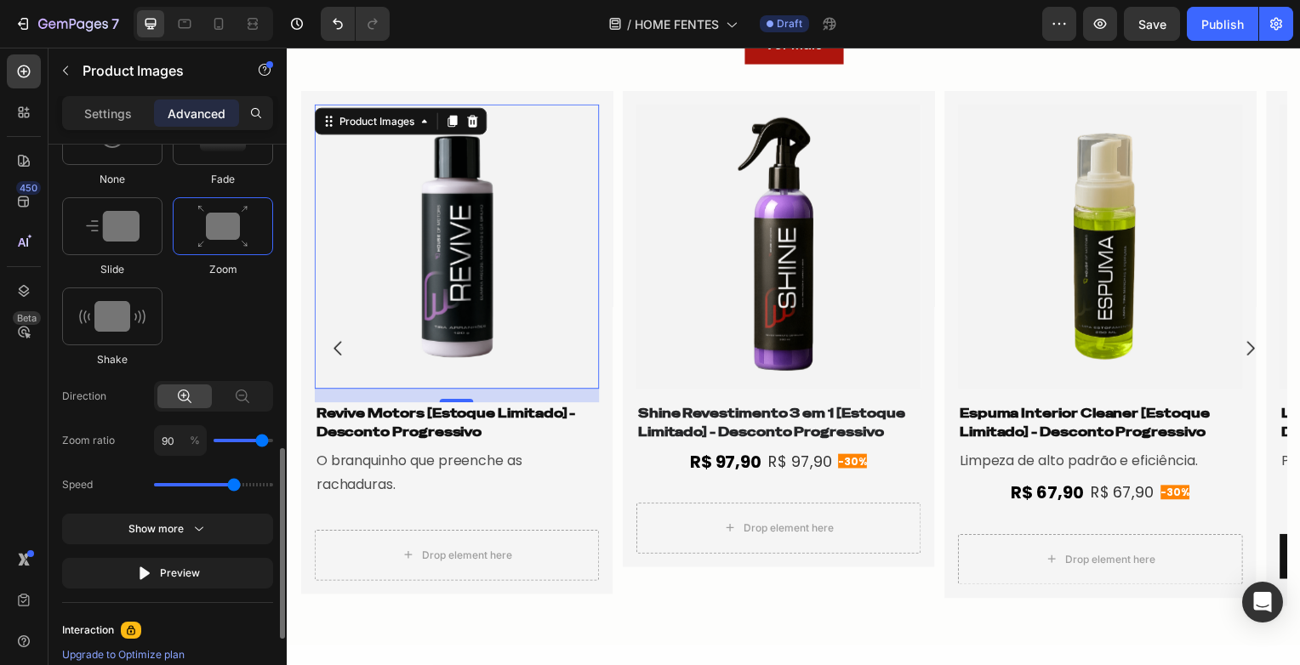
type input "90"
click at [265, 439] on input "range" at bounding box center [244, 440] width 60 height 3
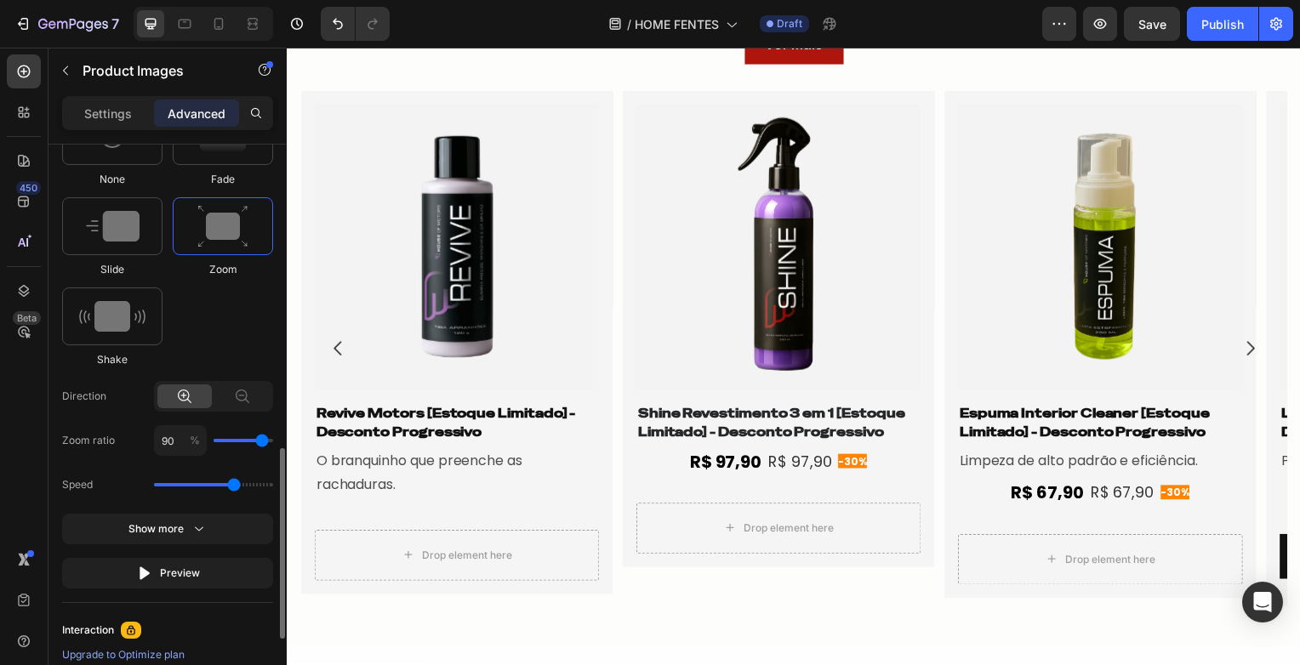
type input "100"
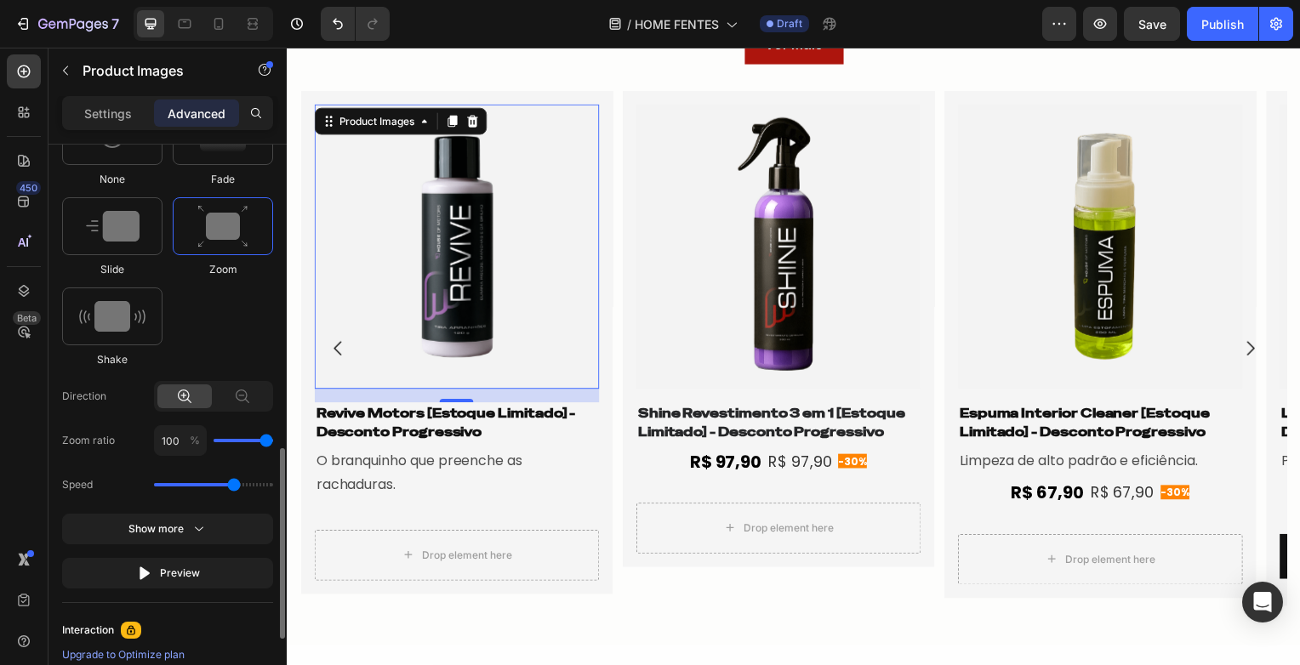
drag, startPoint x: 262, startPoint y: 437, endPoint x: 274, endPoint y: 437, distance: 11.9
type input "100"
click at [273, 439] on input "range" at bounding box center [244, 440] width 60 height 3
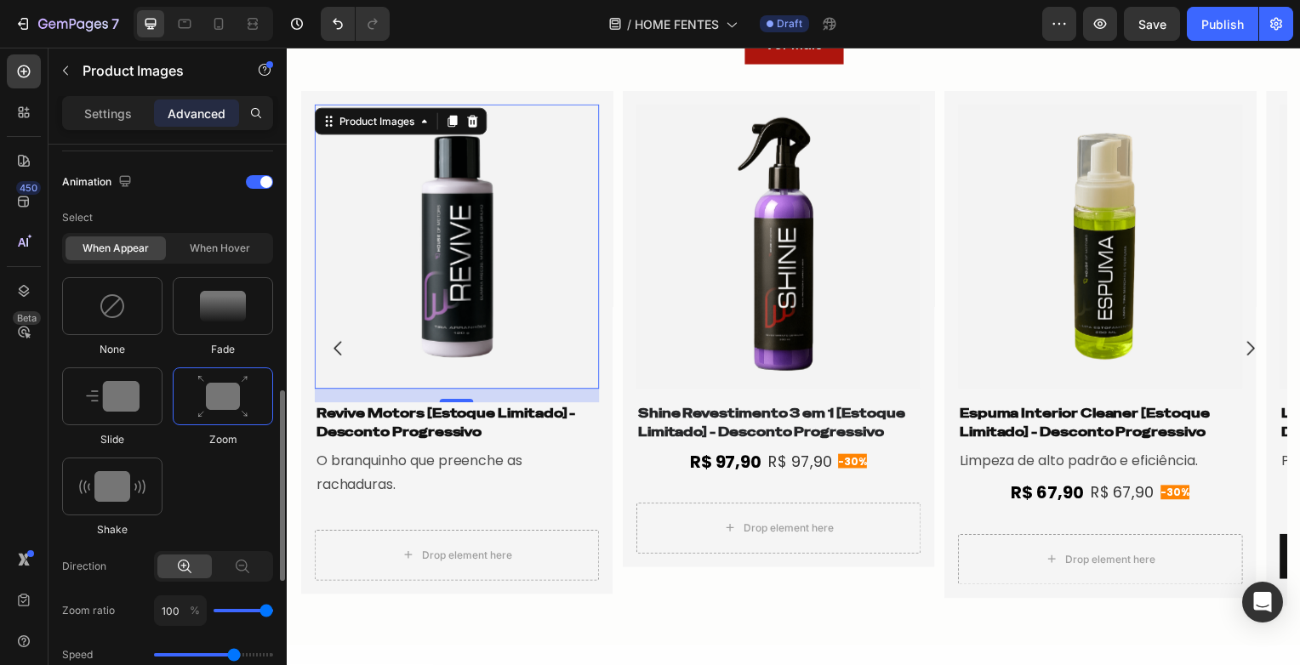
click at [208, 382] on img at bounding box center [222, 396] width 51 height 43
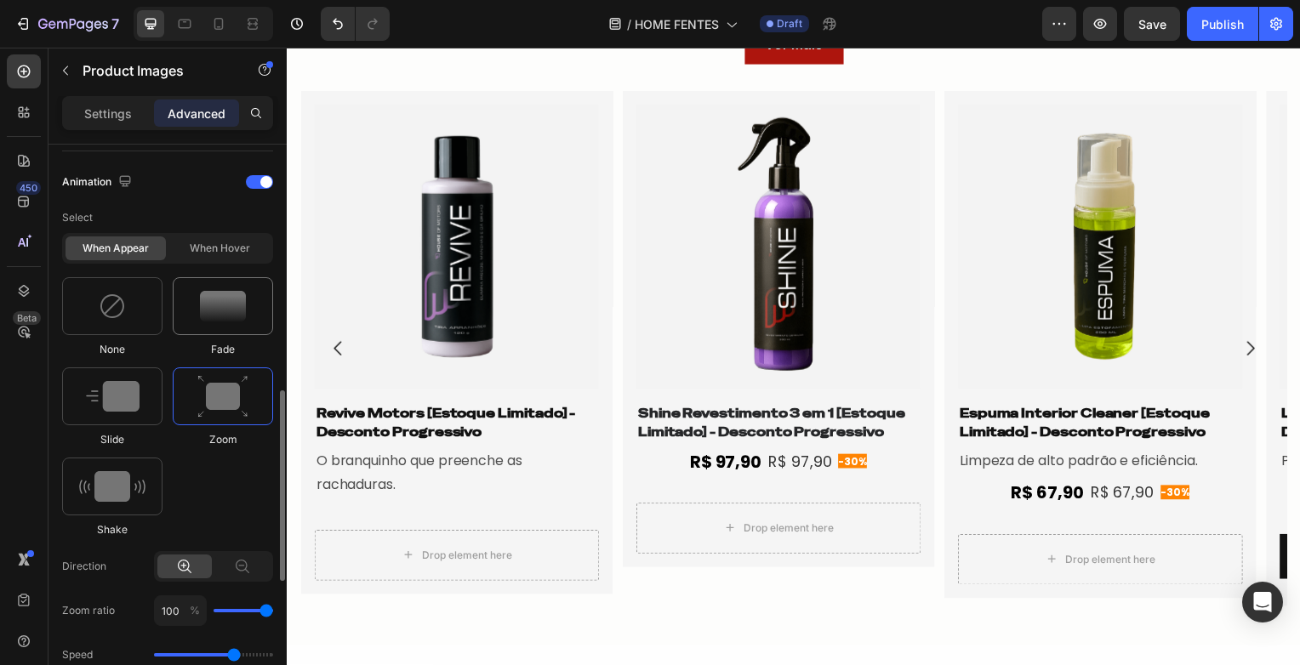
click at [232, 313] on img at bounding box center [223, 306] width 46 height 31
click at [215, 409] on img at bounding box center [222, 396] width 51 height 43
type input "2.3"
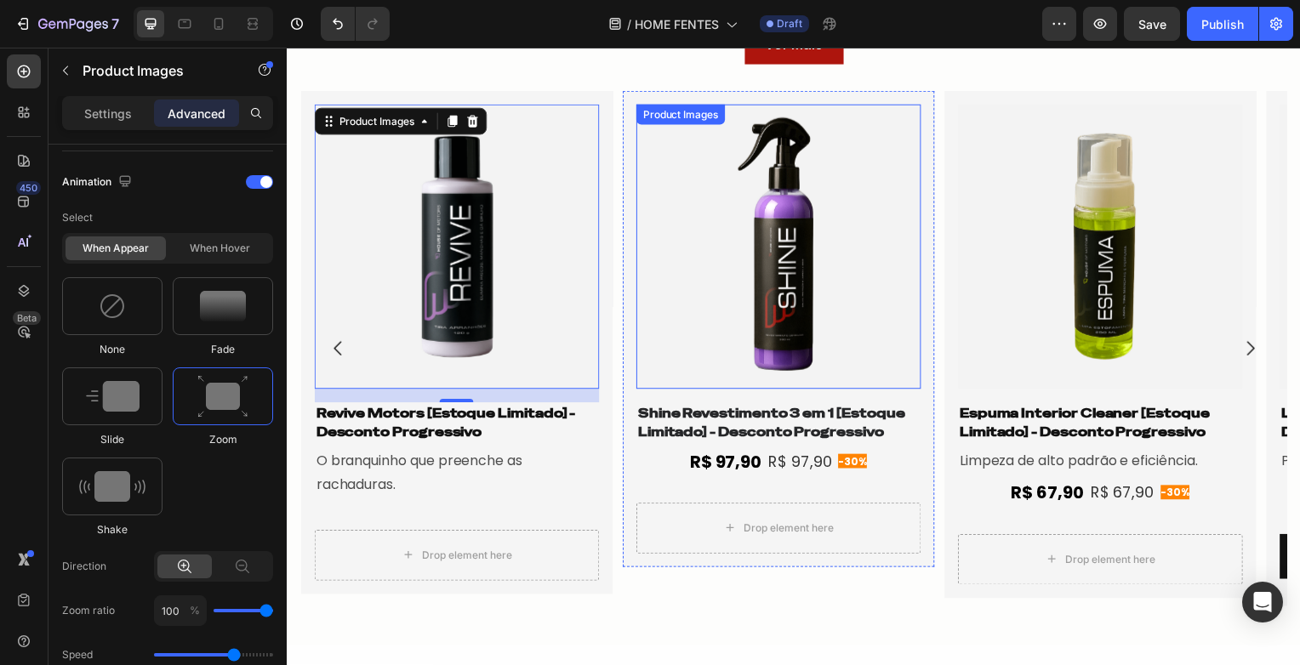
click at [759, 296] on img at bounding box center [781, 249] width 287 height 287
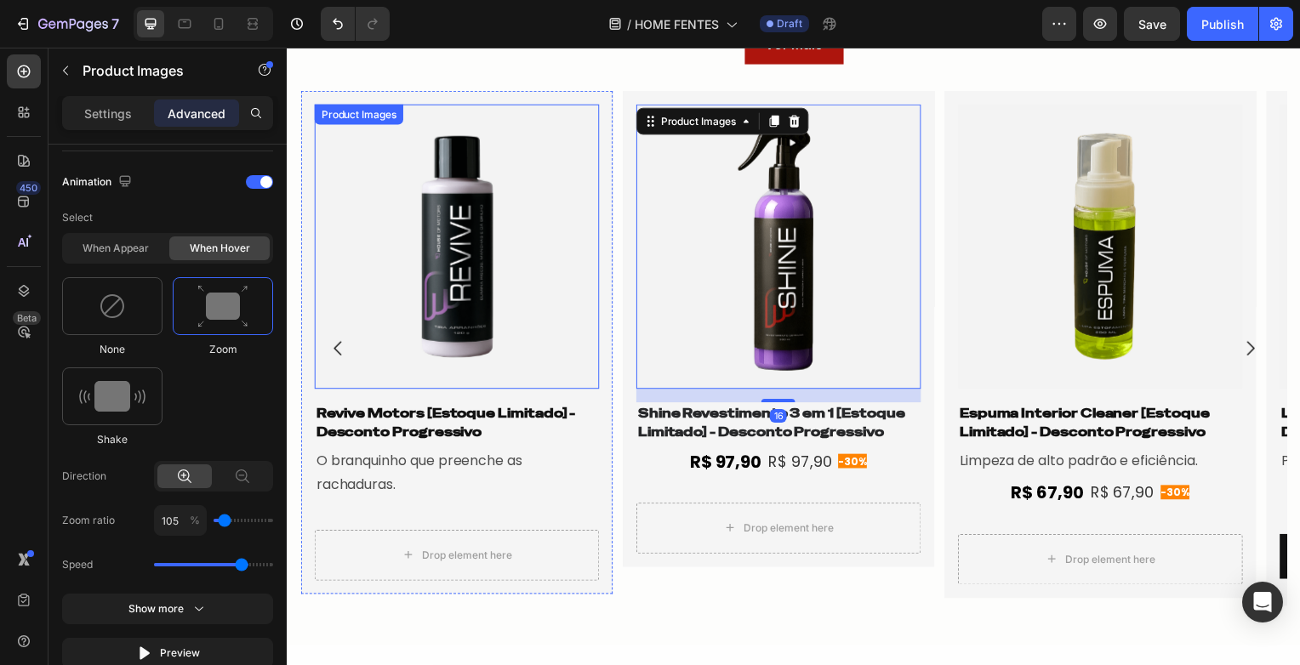
click at [419, 311] on img at bounding box center [457, 249] width 287 height 287
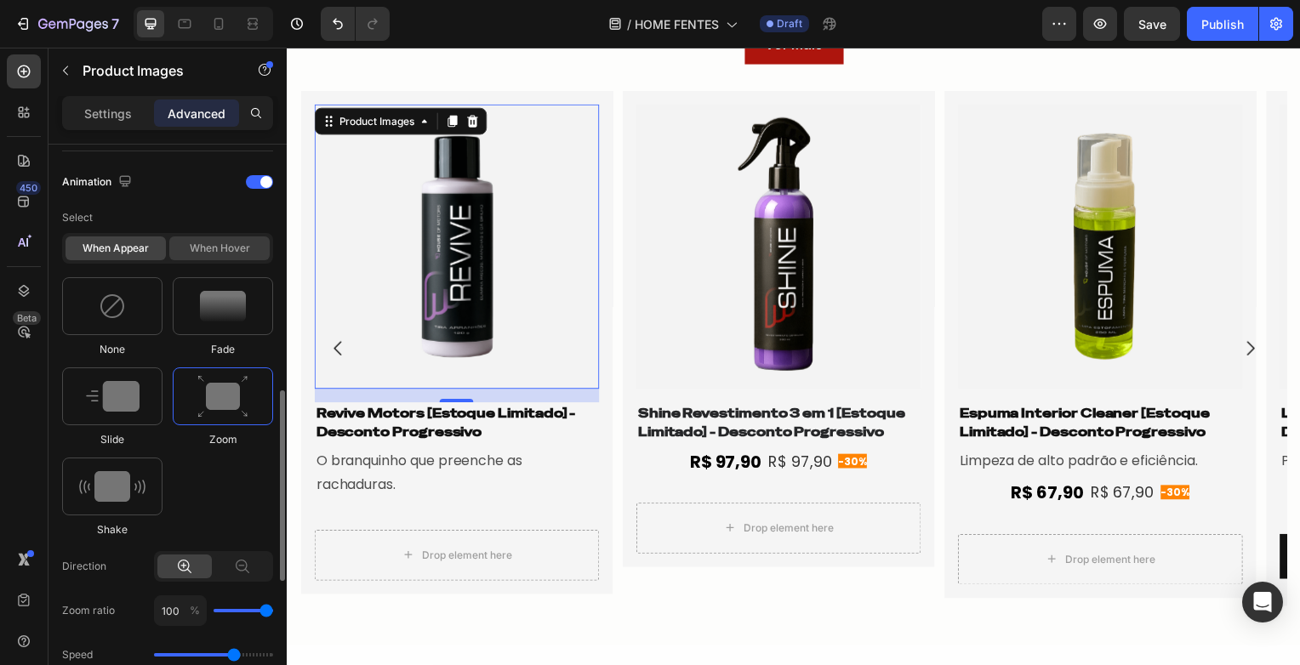
click at [205, 248] on div "When hover" at bounding box center [219, 249] width 100 height 24
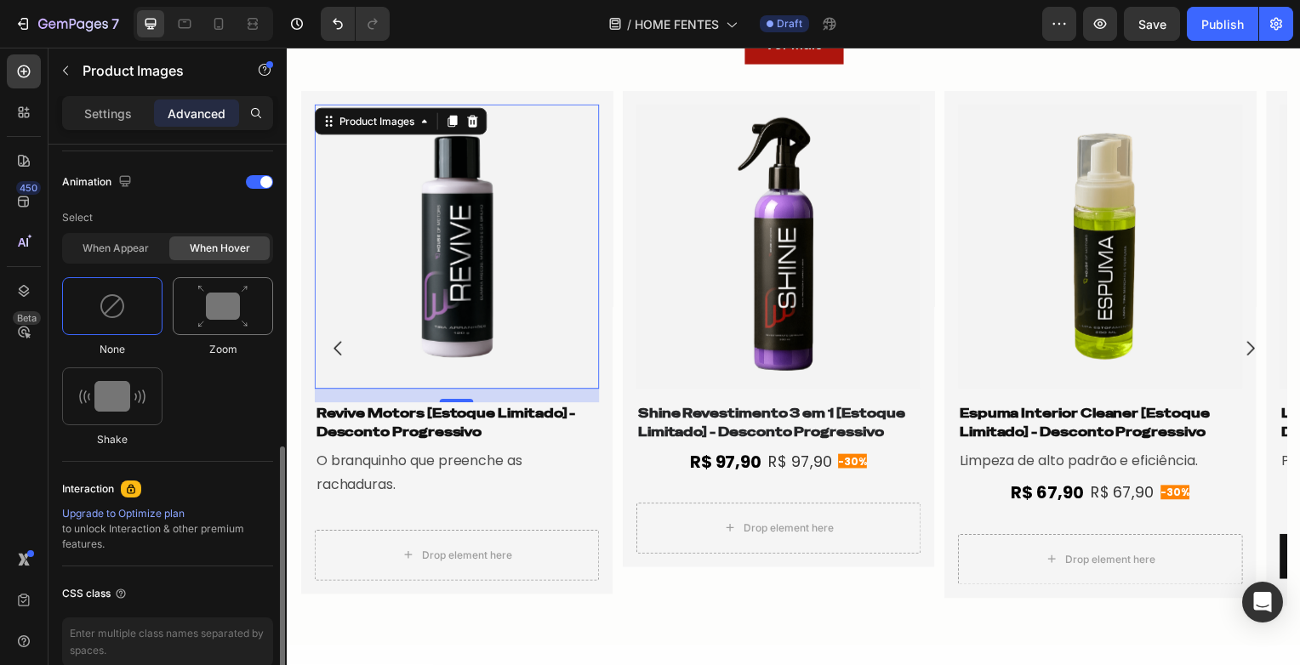
click at [211, 312] on img at bounding box center [222, 306] width 51 height 43
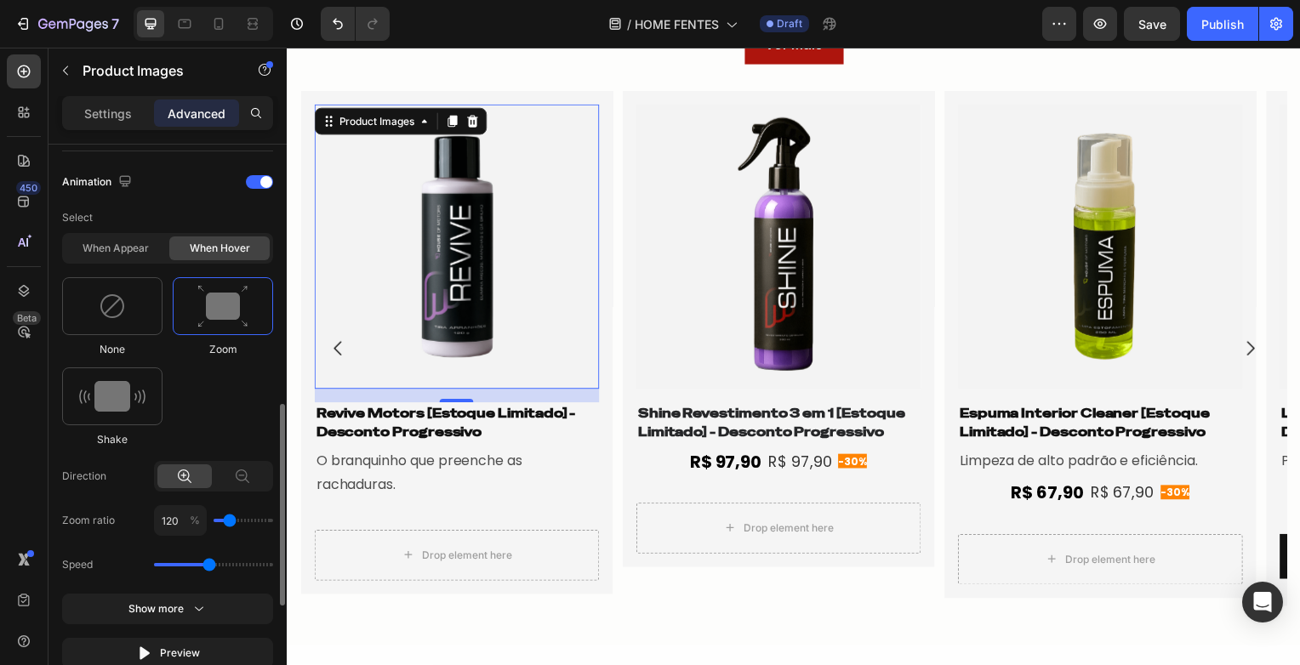
click at [227, 519] on input "range" at bounding box center [244, 520] width 60 height 3
click at [174, 521] on input "120" at bounding box center [180, 520] width 53 height 31
type input "1"
type input "100"
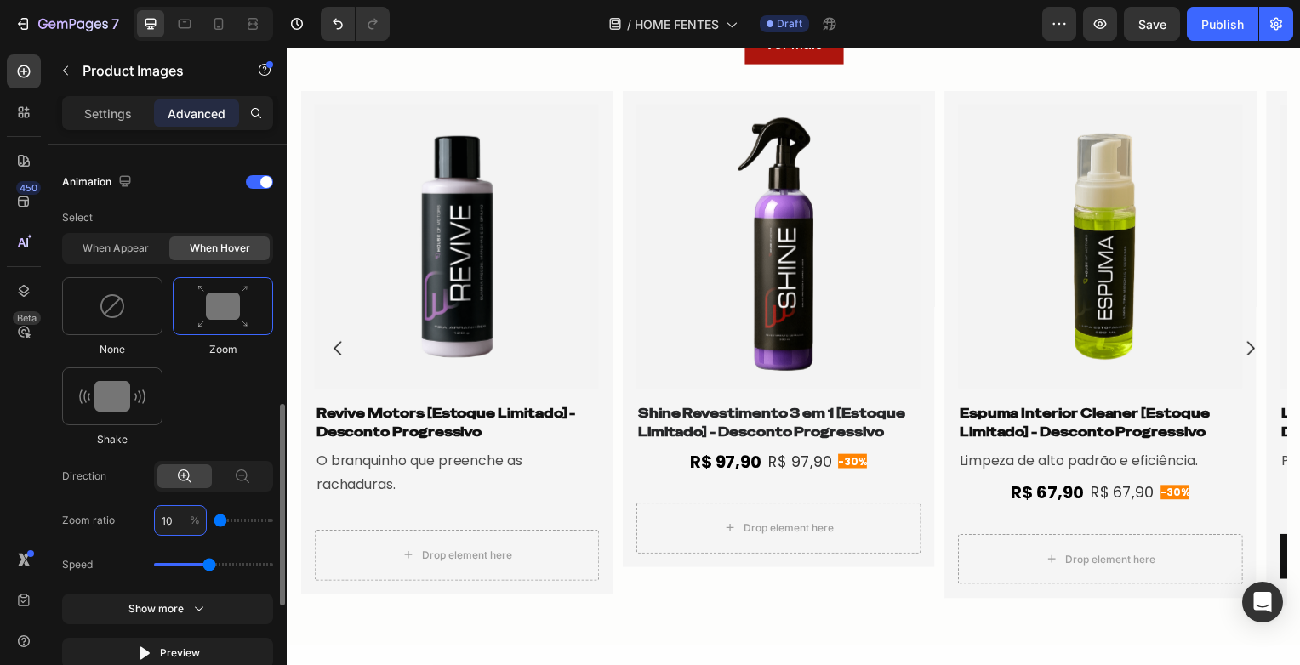
type input "105"
type input "110"
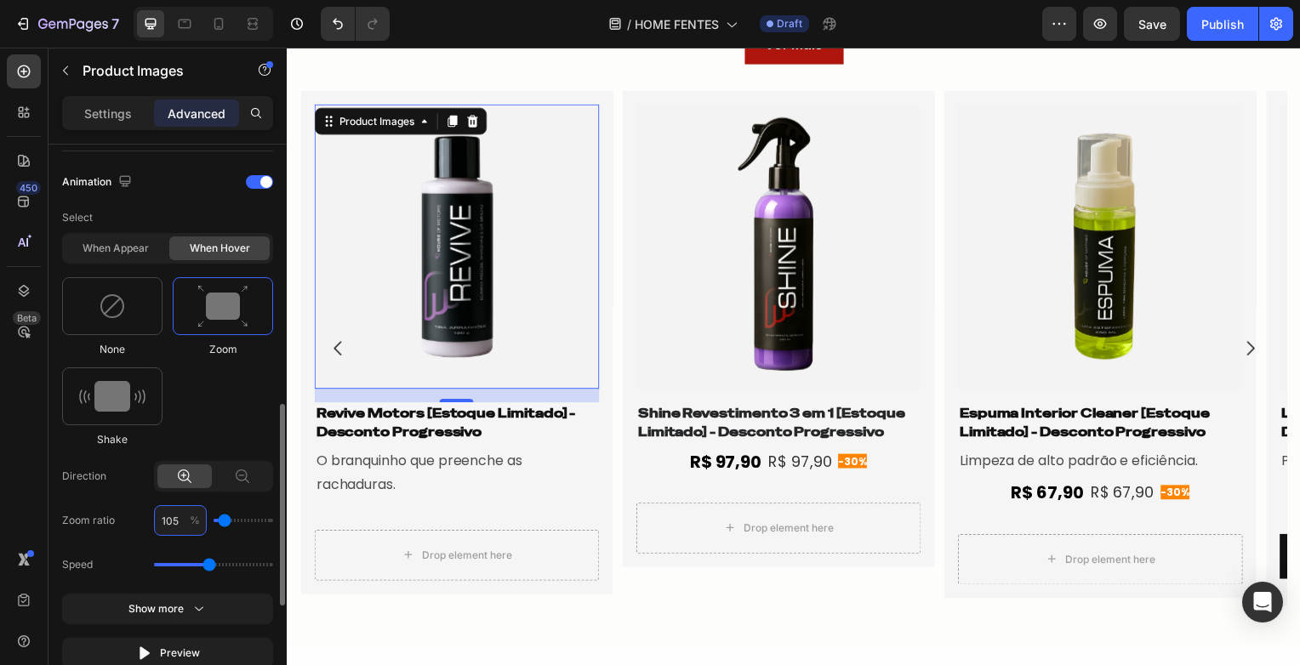
type input "105"
drag, startPoint x: 211, startPoint y: 559, endPoint x: 242, endPoint y: 562, distance: 30.8
type input "2.5"
click at [242, 563] on input "range" at bounding box center [213, 564] width 119 height 3
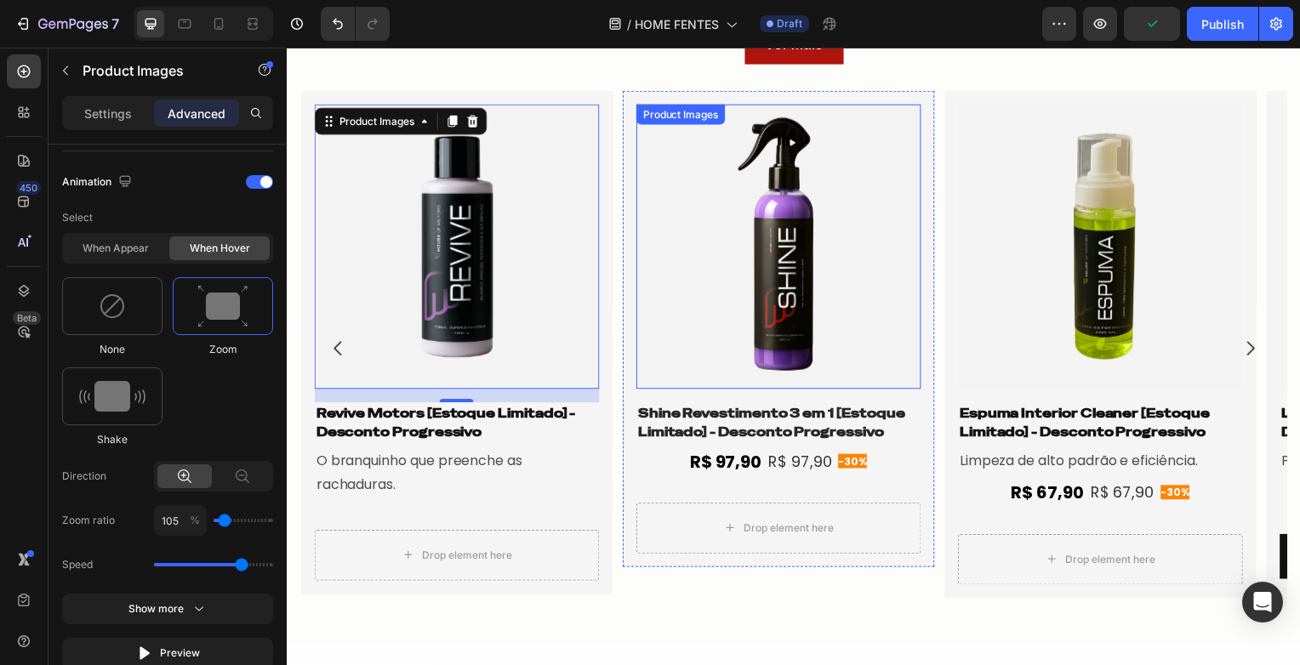
click at [773, 251] on img at bounding box center [781, 249] width 287 height 287
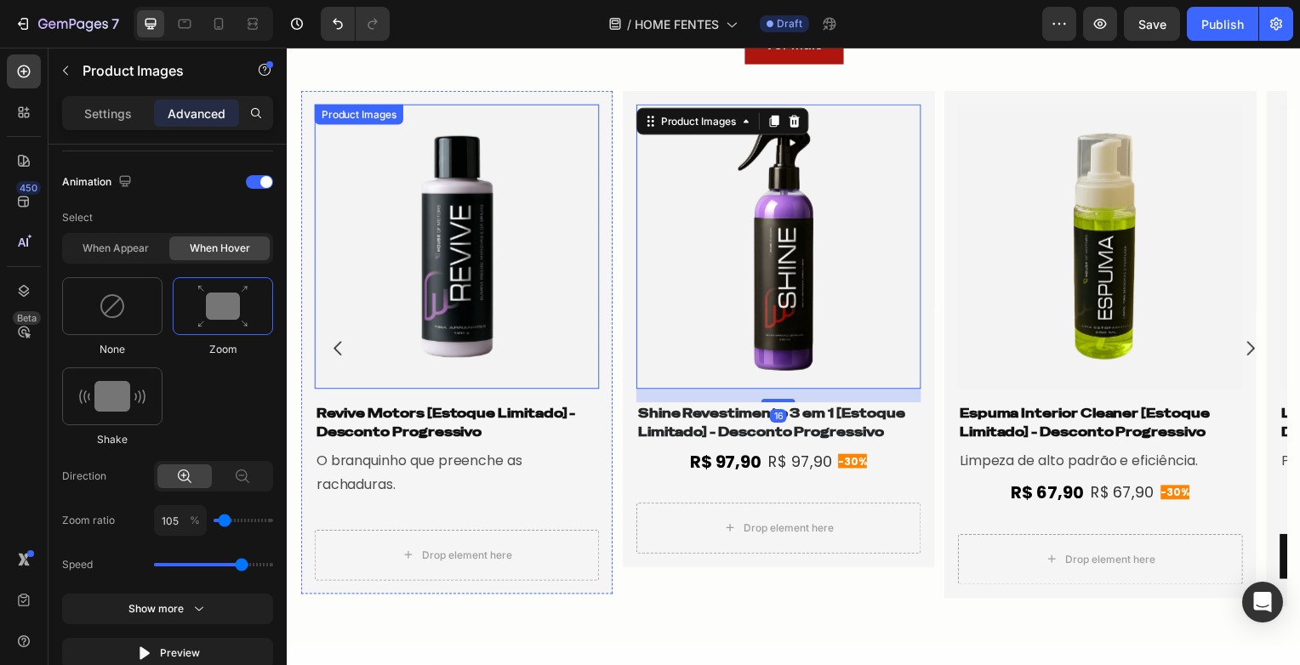
click at [474, 300] on img at bounding box center [457, 249] width 287 height 287
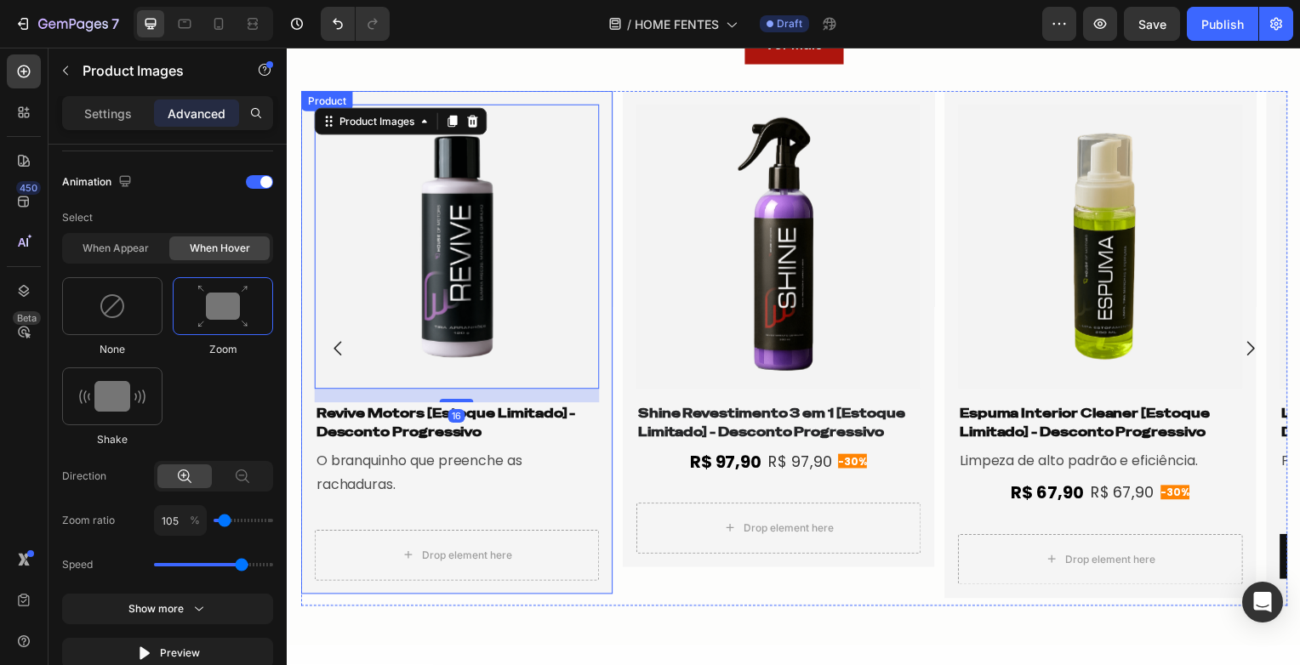
click at [706, 319] on img at bounding box center [781, 249] width 287 height 287
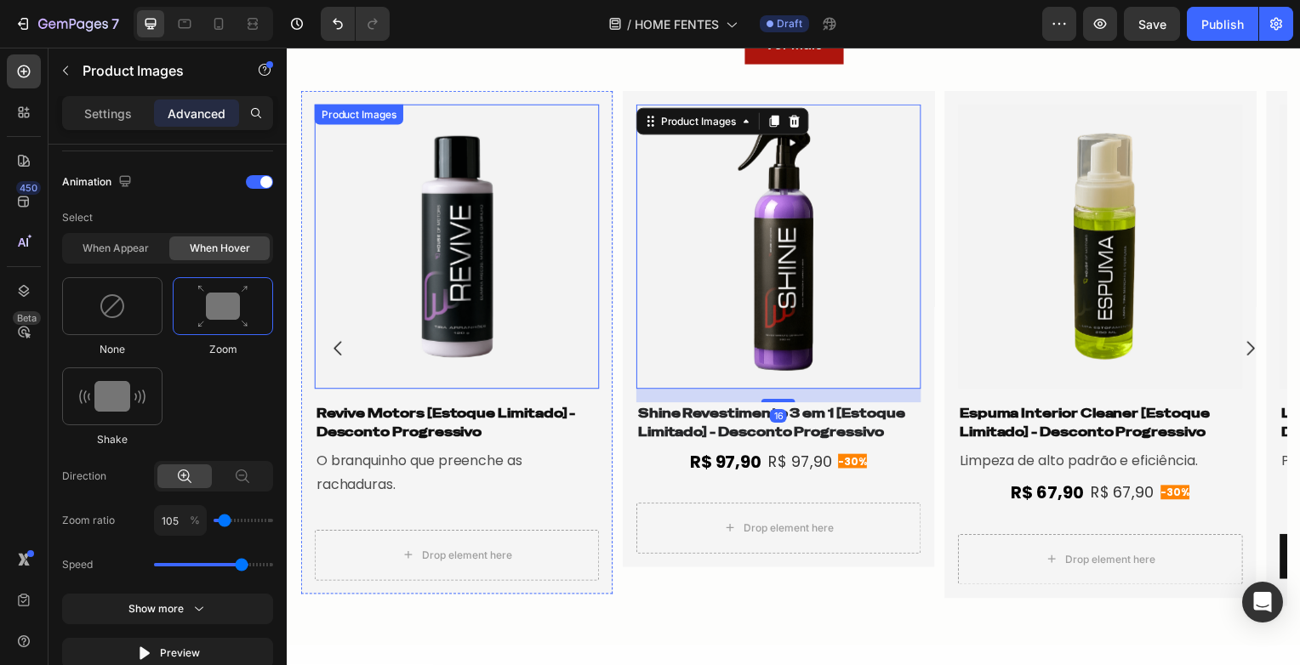
click at [460, 323] on img at bounding box center [457, 249] width 287 height 287
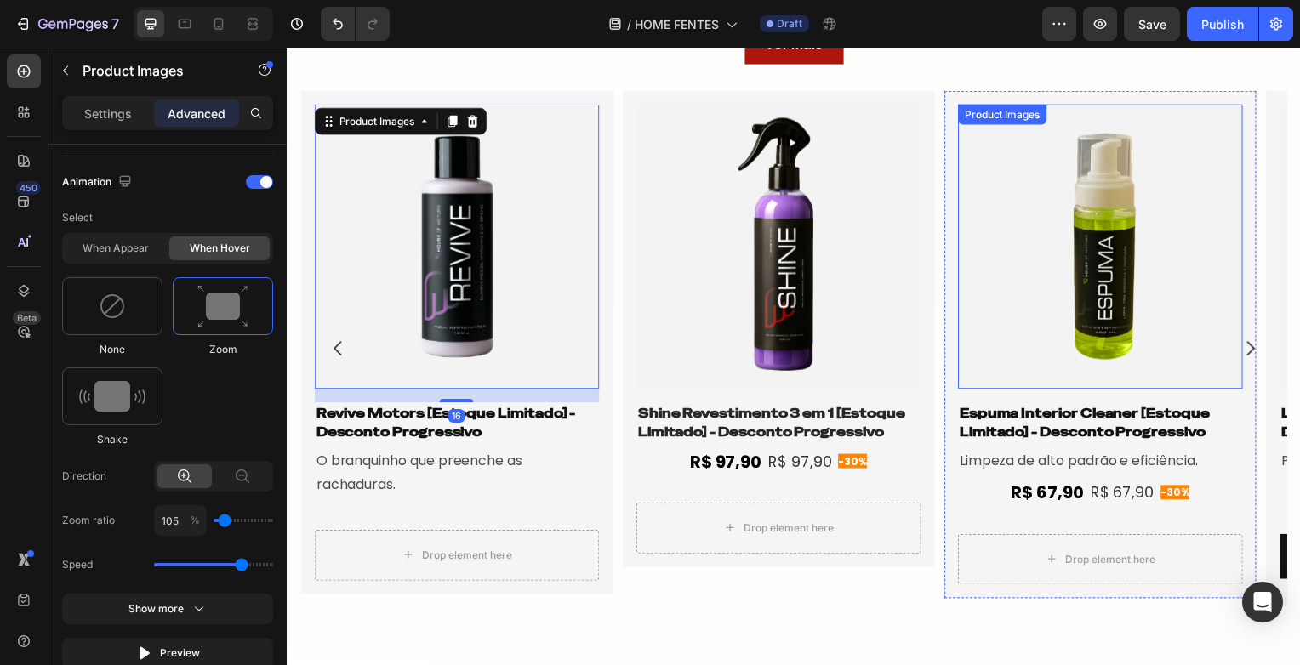
click at [1080, 243] on img at bounding box center [1105, 249] width 287 height 287
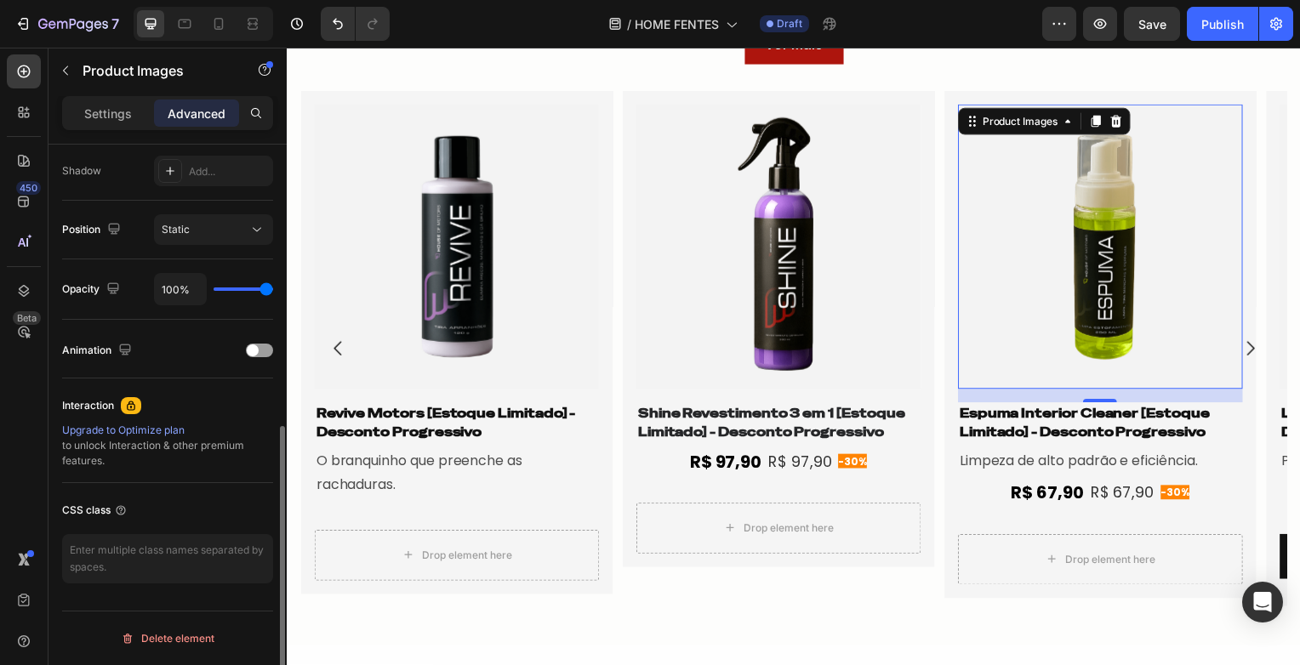
scroll to position [564, 0]
click at [258, 352] on span at bounding box center [253, 352] width 12 height 12
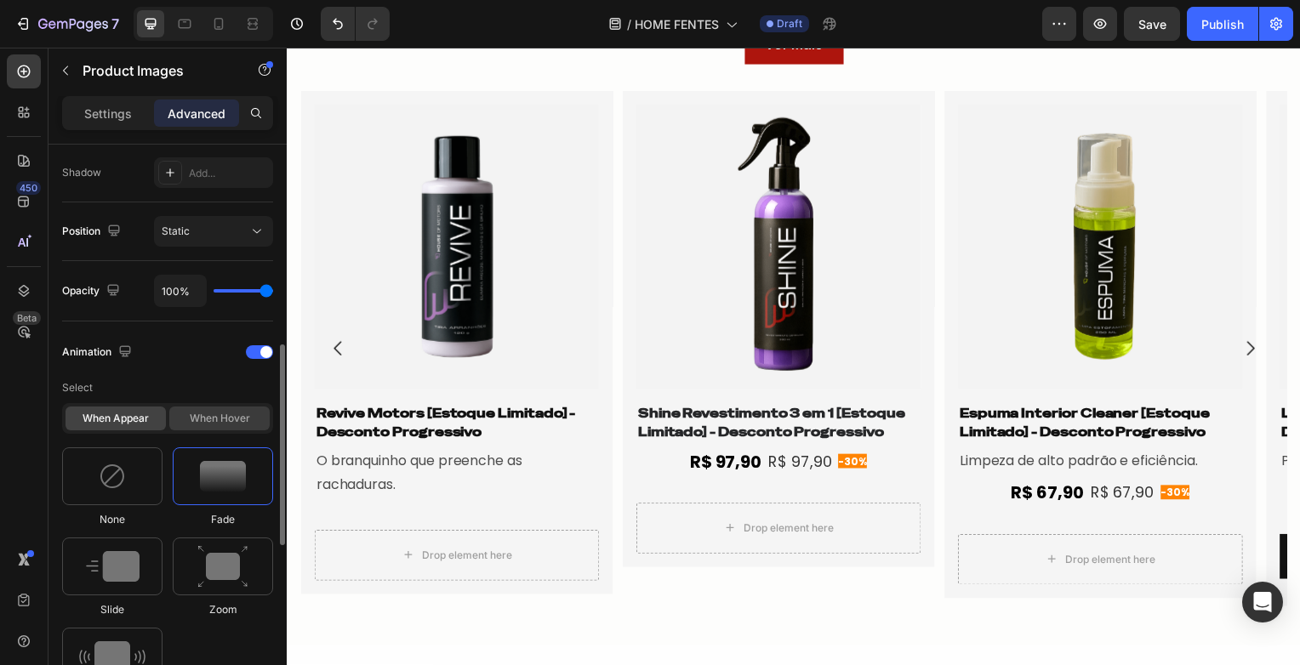
click at [194, 419] on div "When hover" at bounding box center [219, 419] width 100 height 24
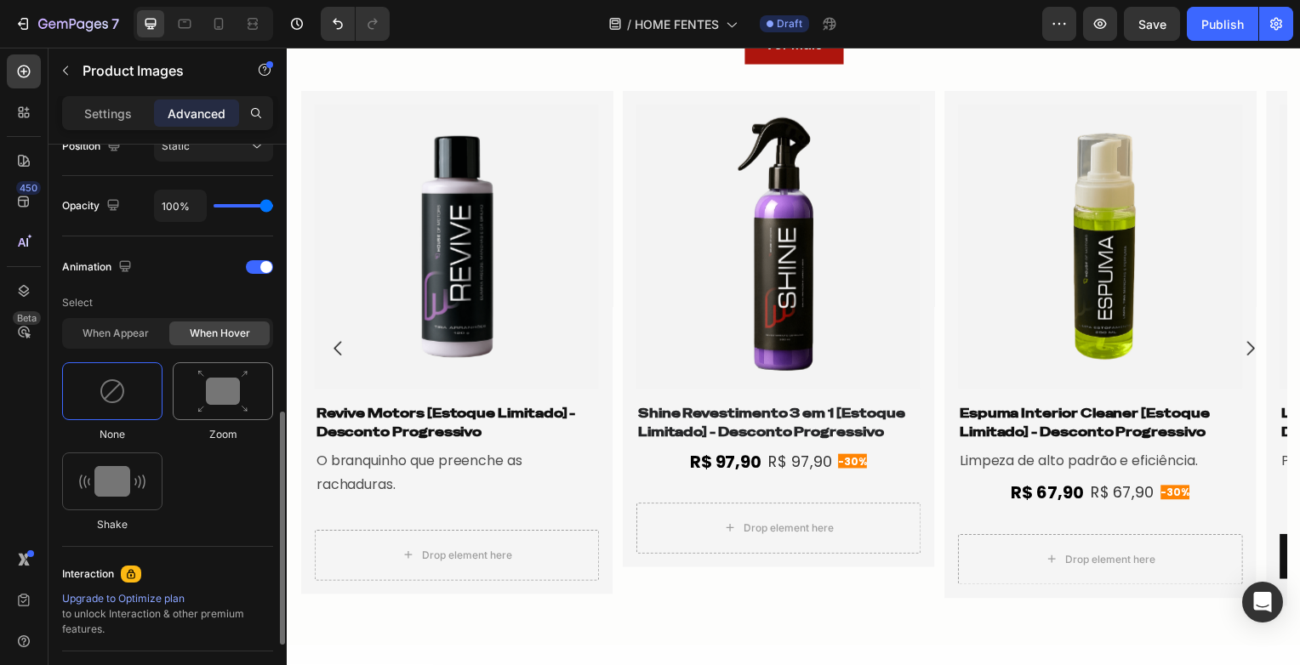
click at [197, 410] on div at bounding box center [223, 391] width 100 height 58
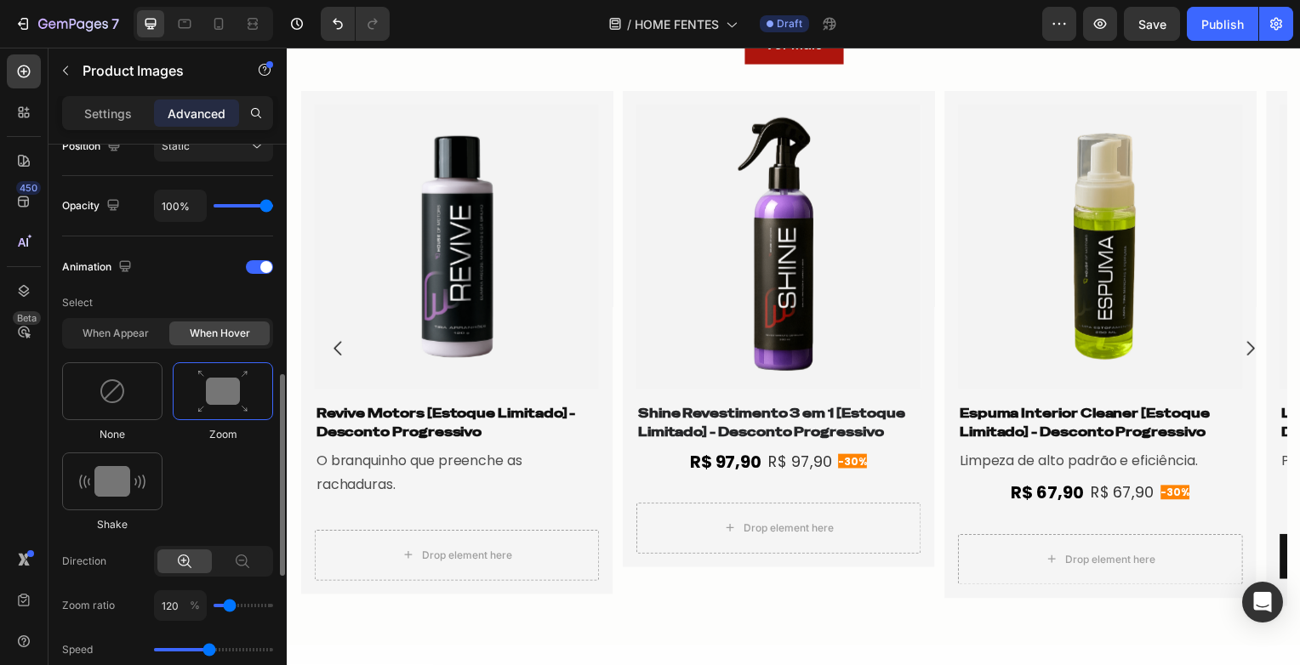
scroll to position [819, 0]
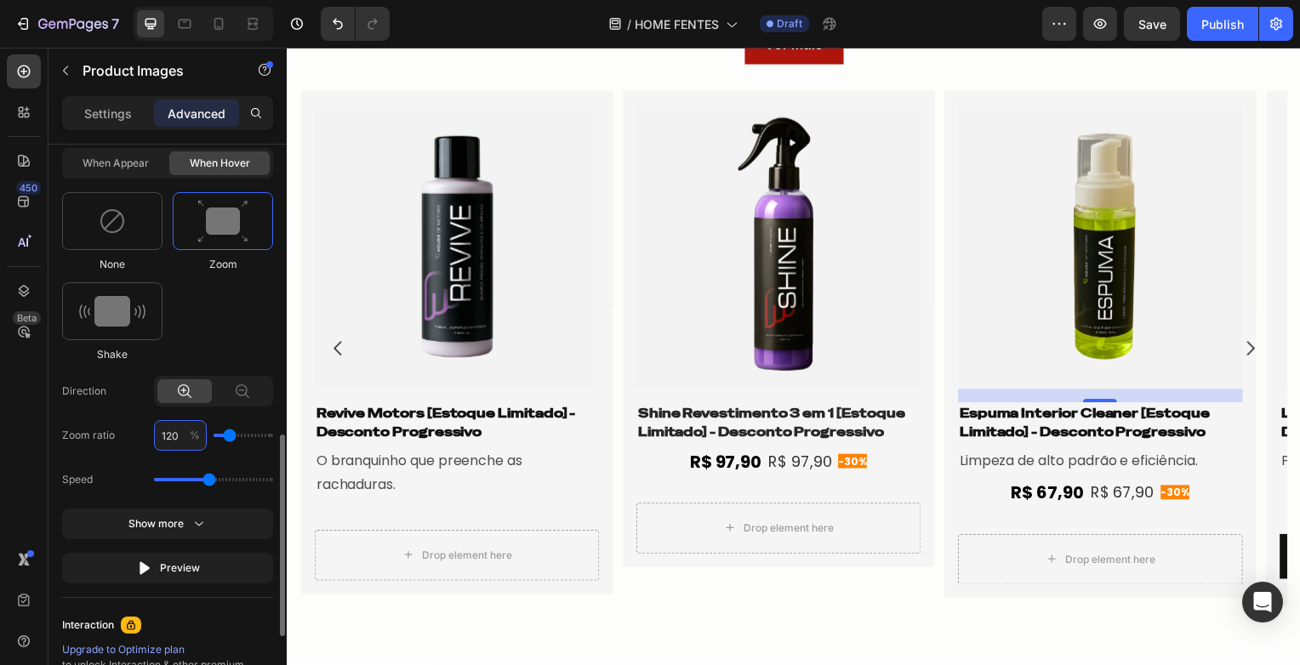
click at [170, 435] on input "120" at bounding box center [180, 435] width 53 height 31
type input "1"
type input "100"
type input "105"
type input "110"
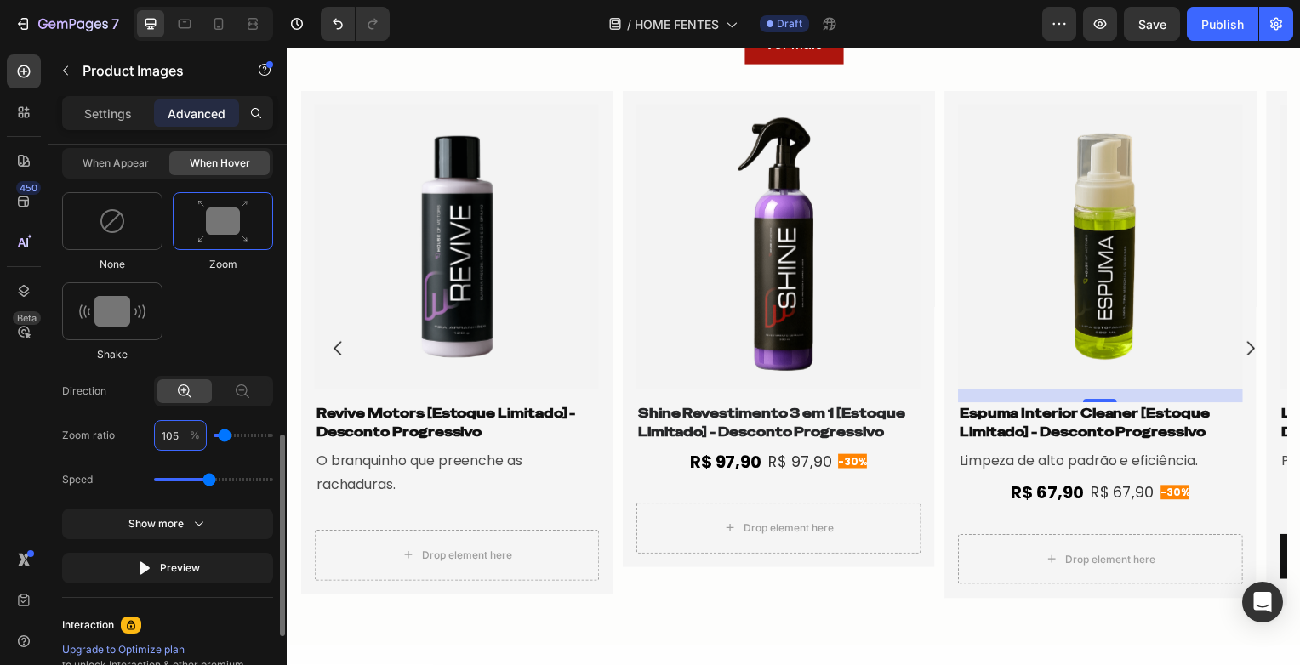
type input "105"
drag, startPoint x: 211, startPoint y: 479, endPoint x: 237, endPoint y: 476, distance: 26.5
type input "2.3"
click at [237, 478] on input "range" at bounding box center [213, 479] width 119 height 3
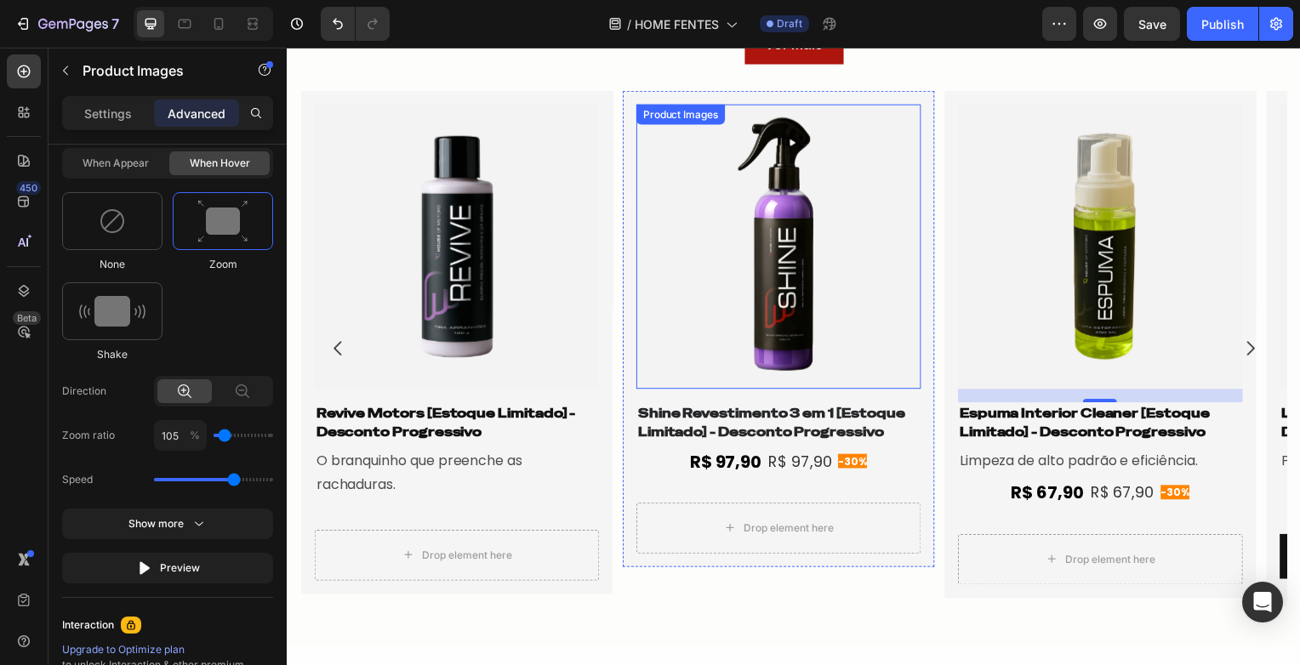
click at [750, 290] on img at bounding box center [781, 249] width 287 height 287
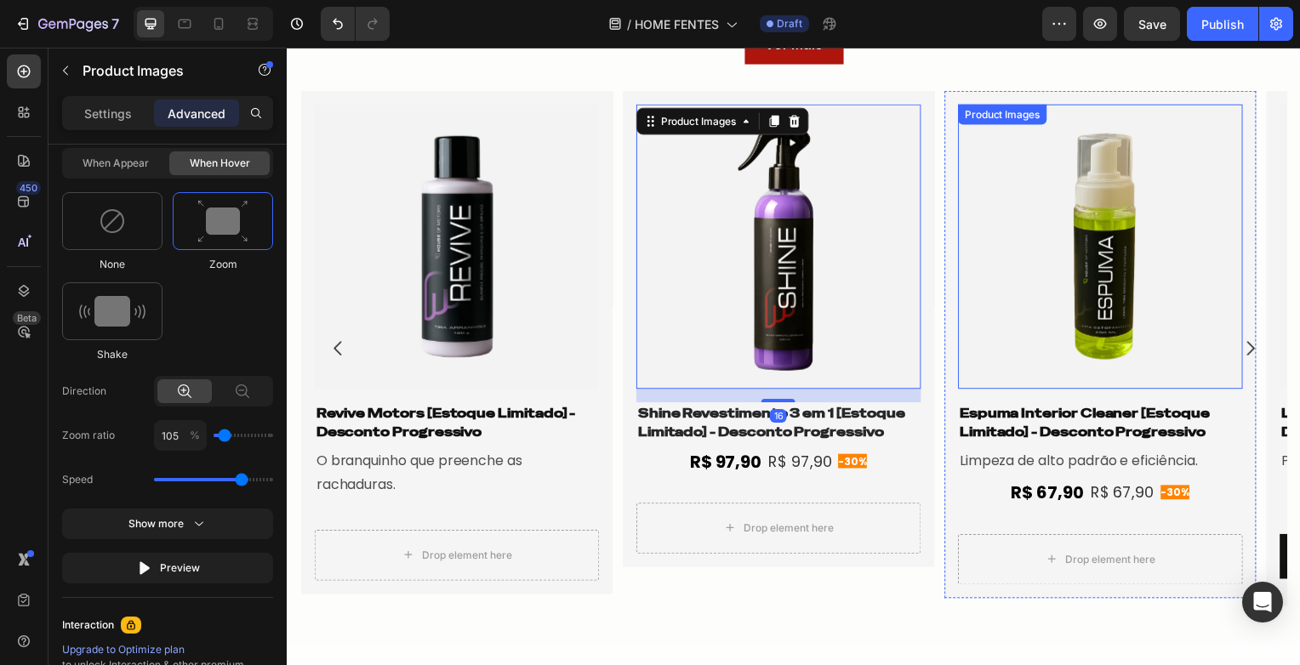
click at [1081, 315] on img at bounding box center [1105, 249] width 287 height 287
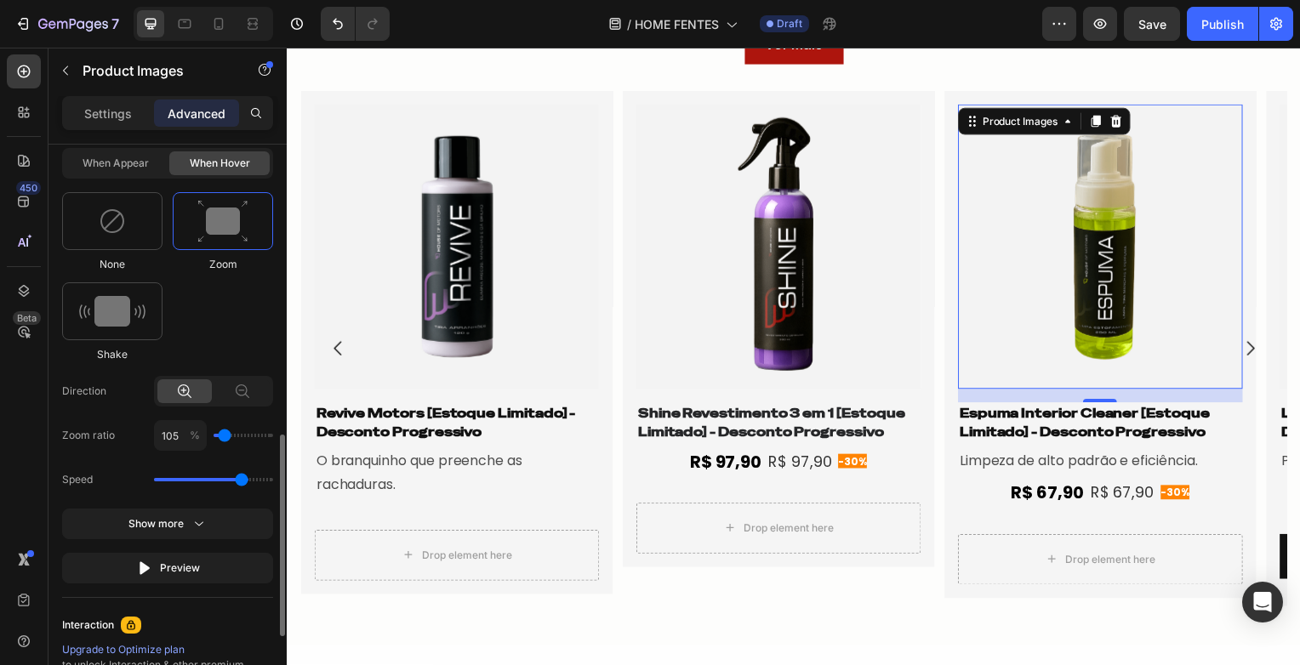
drag, startPoint x: 208, startPoint y: 475, endPoint x: 245, endPoint y: 472, distance: 37.5
type input "2.5"
click at [245, 478] on input "range" at bounding box center [213, 479] width 119 height 3
click at [793, 223] on img at bounding box center [781, 249] width 287 height 287
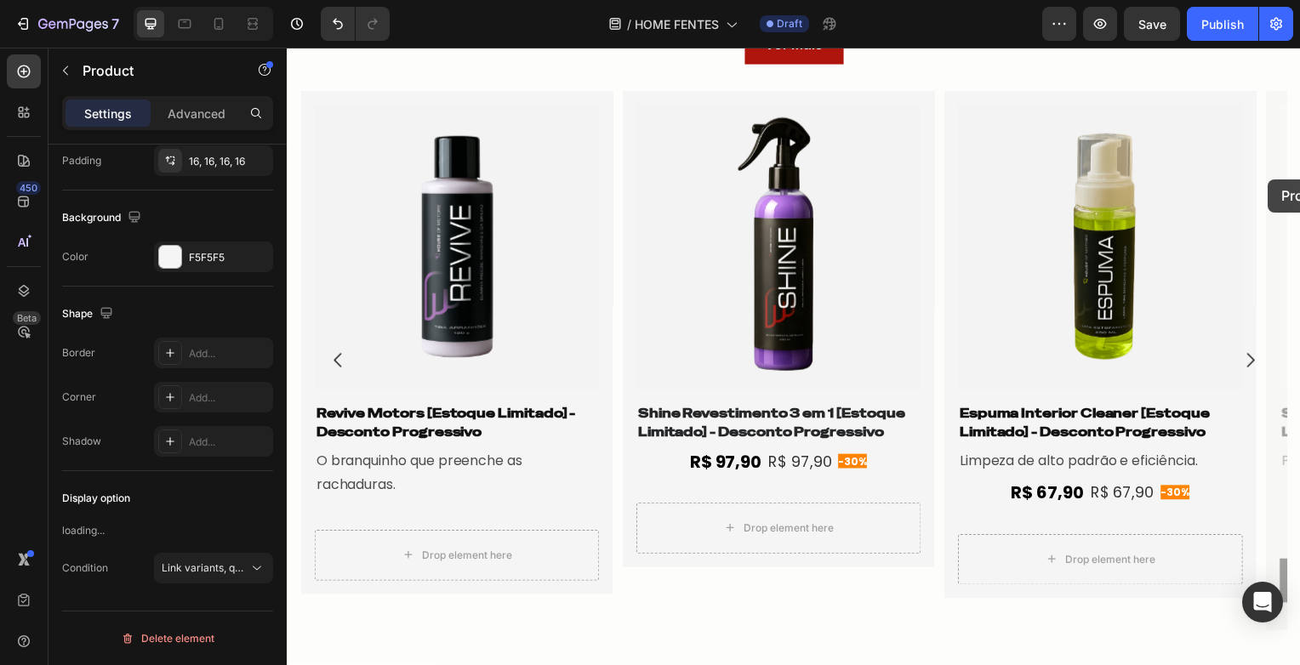
scroll to position [0, 0]
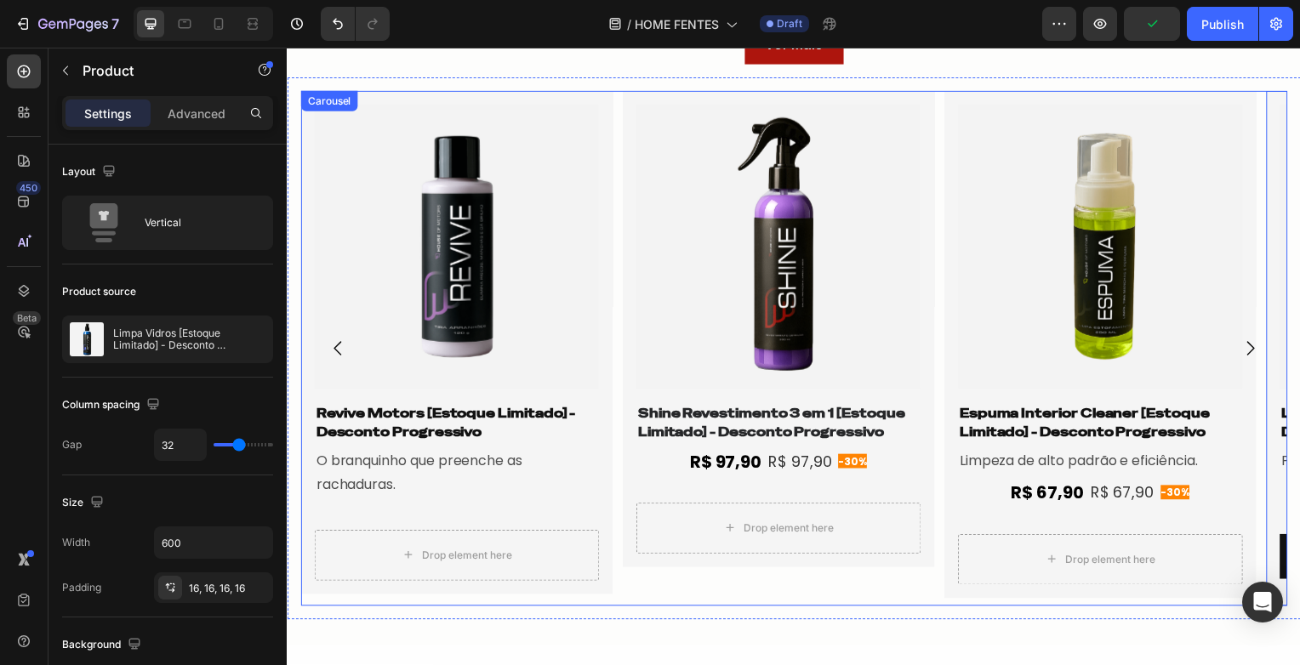
click at [1251, 362] on icon "Carousel Next Arrow" at bounding box center [1257, 351] width 20 height 20
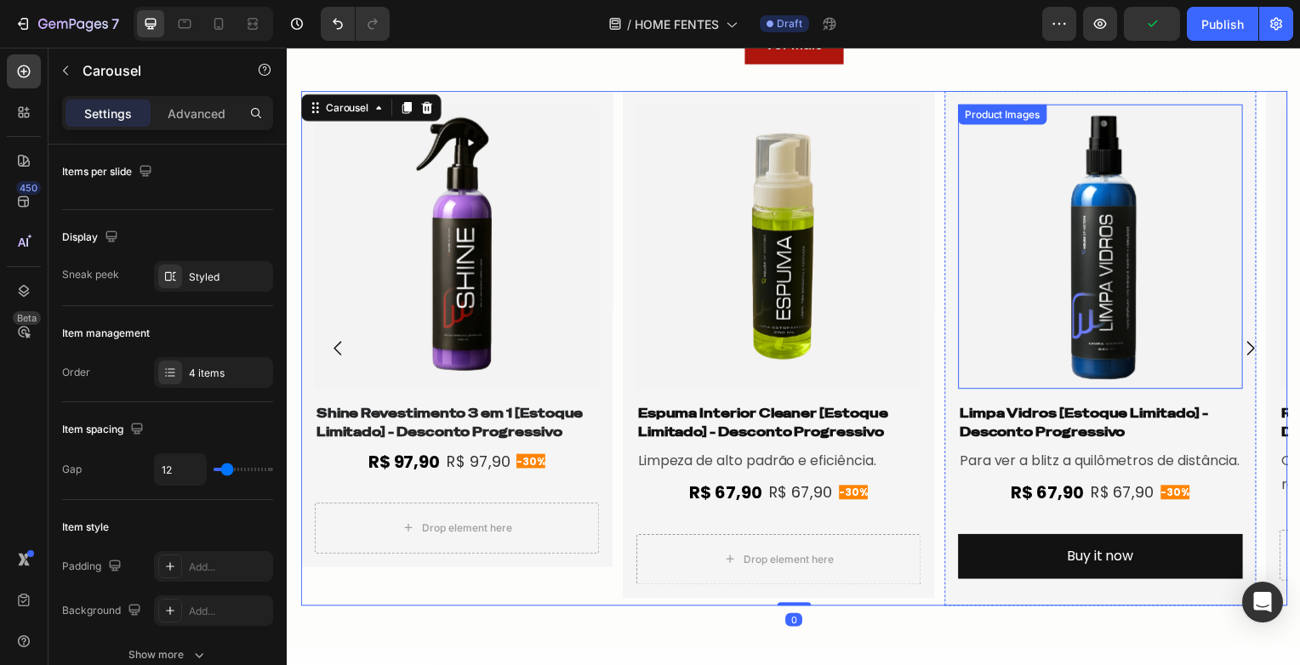
click at [1035, 233] on img at bounding box center [1105, 249] width 287 height 287
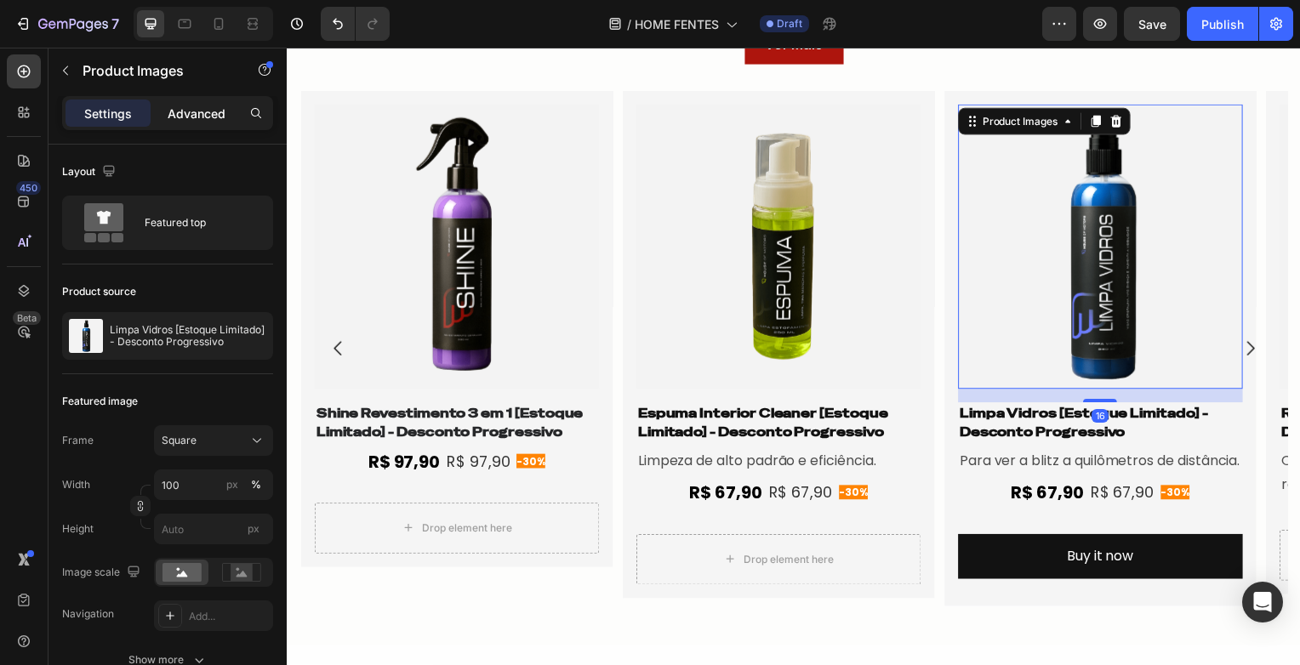
click at [202, 126] on div "Settings Advanced" at bounding box center [167, 113] width 211 height 34
click at [201, 121] on p "Advanced" at bounding box center [197, 114] width 58 height 18
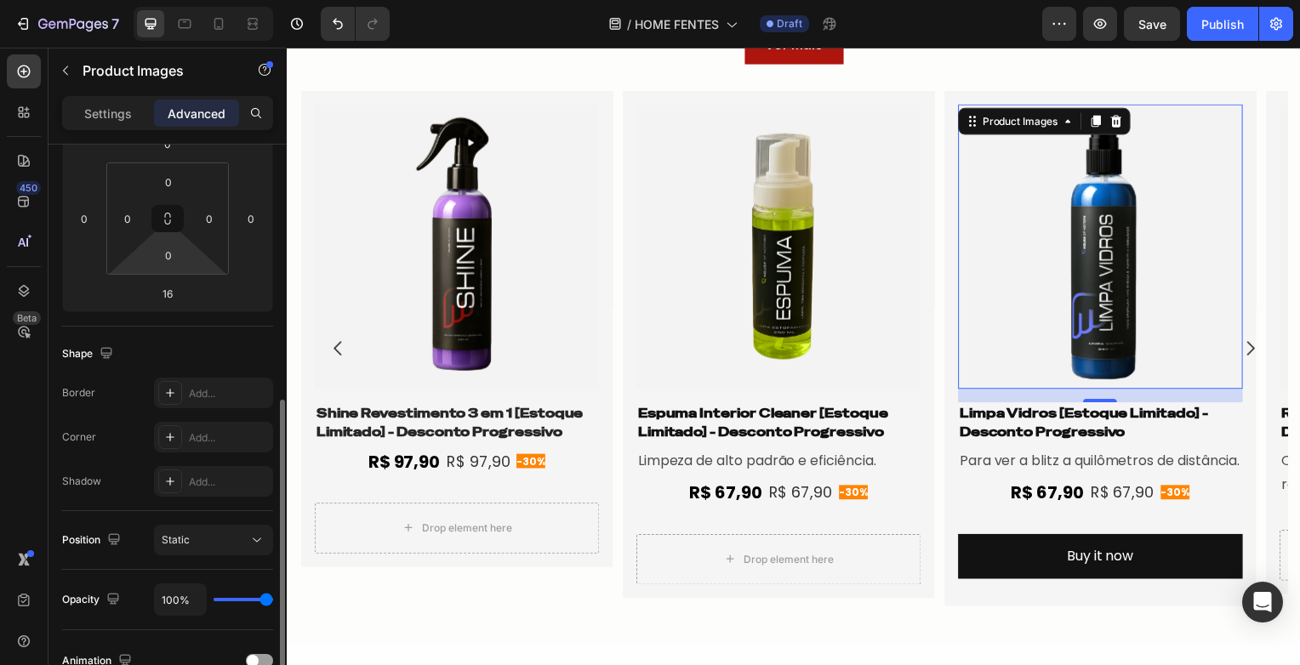
scroll to position [425, 0]
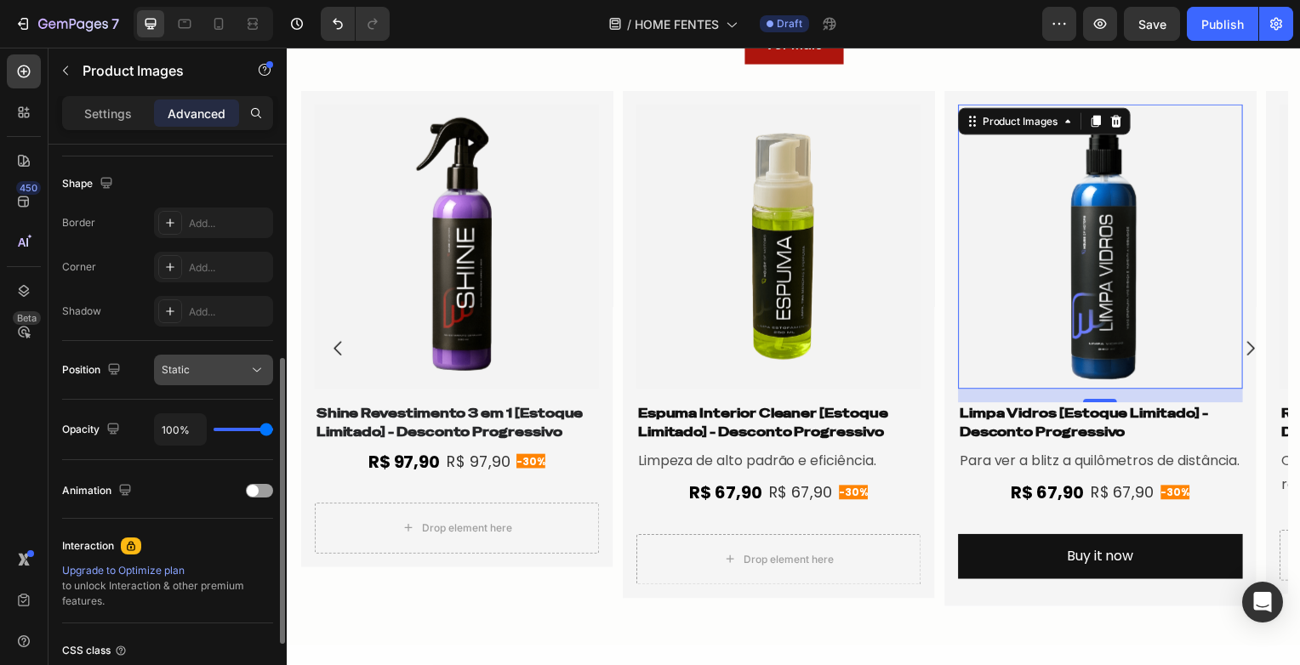
click at [203, 371] on div "Static" at bounding box center [205, 369] width 87 height 15
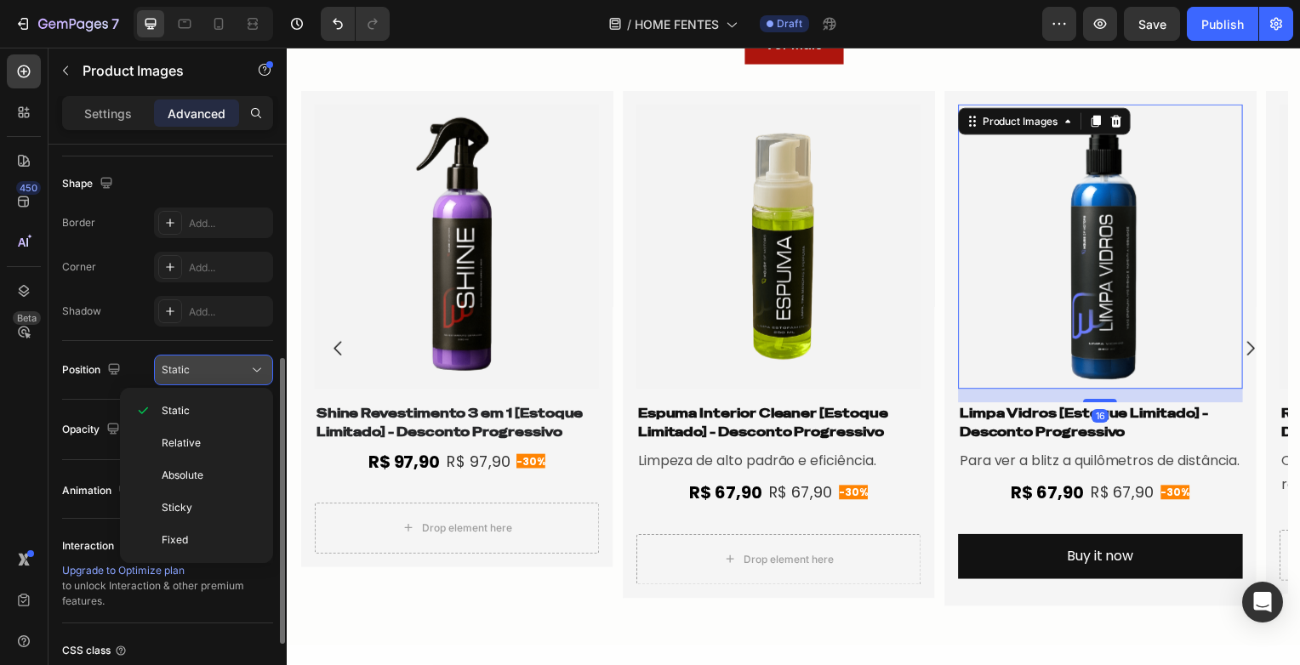
click at [218, 372] on div "Static" at bounding box center [205, 369] width 87 height 15
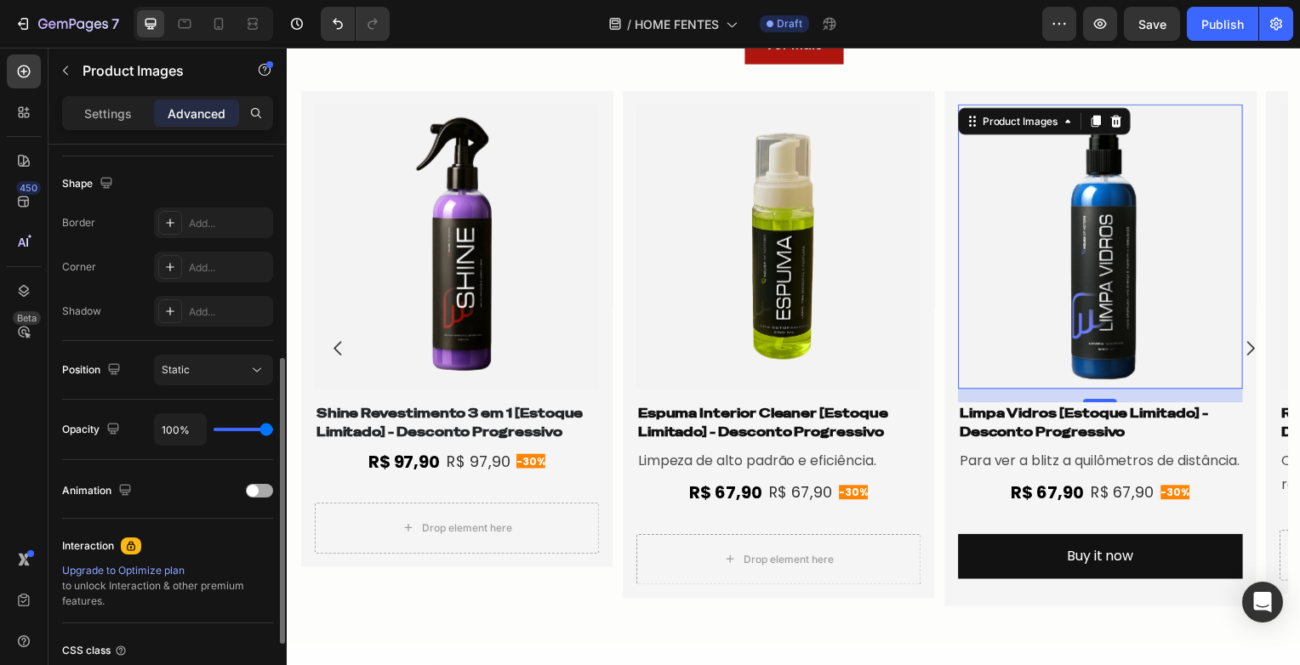
click at [253, 496] on div "Animation" at bounding box center [167, 490] width 211 height 27
click at [257, 488] on span at bounding box center [253, 491] width 12 height 12
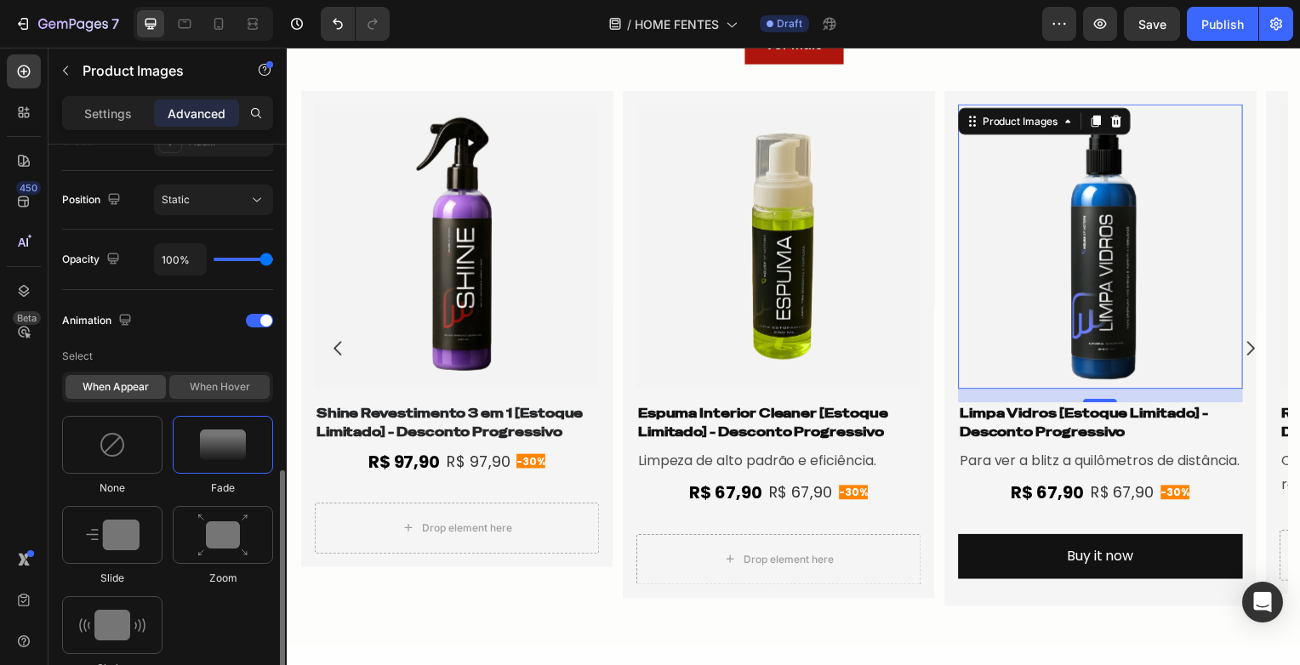
scroll to position [681, 0]
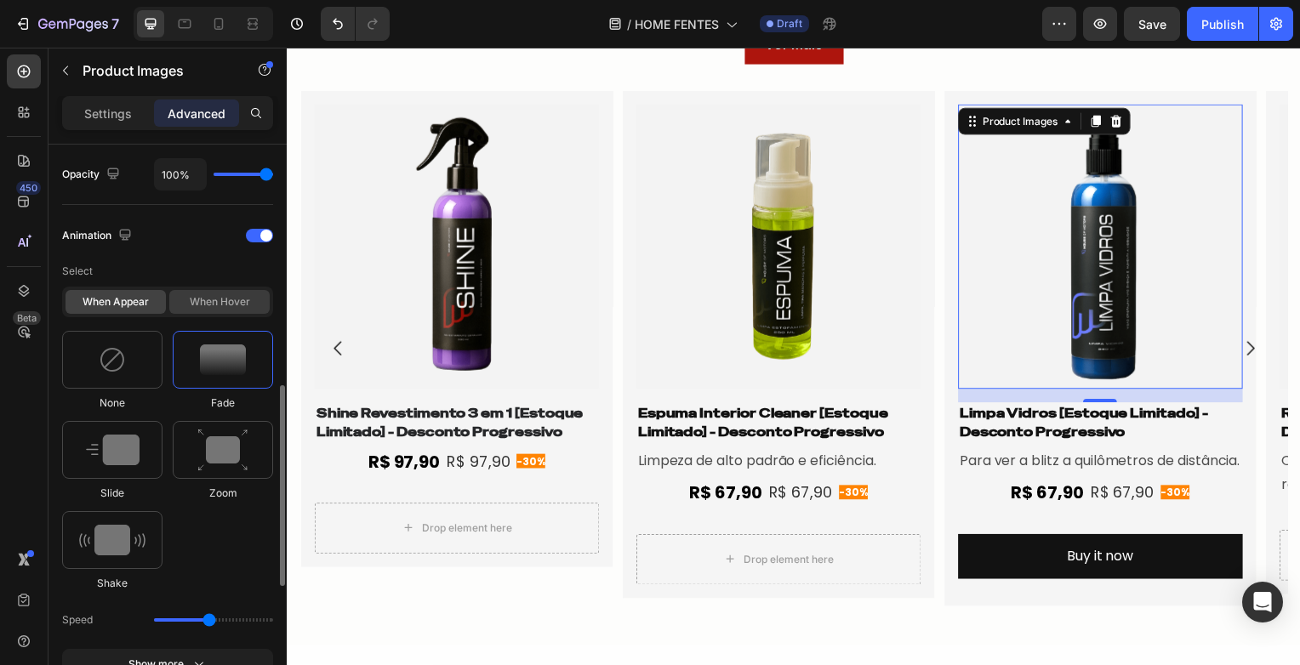
click at [227, 299] on div "When hover" at bounding box center [219, 302] width 100 height 24
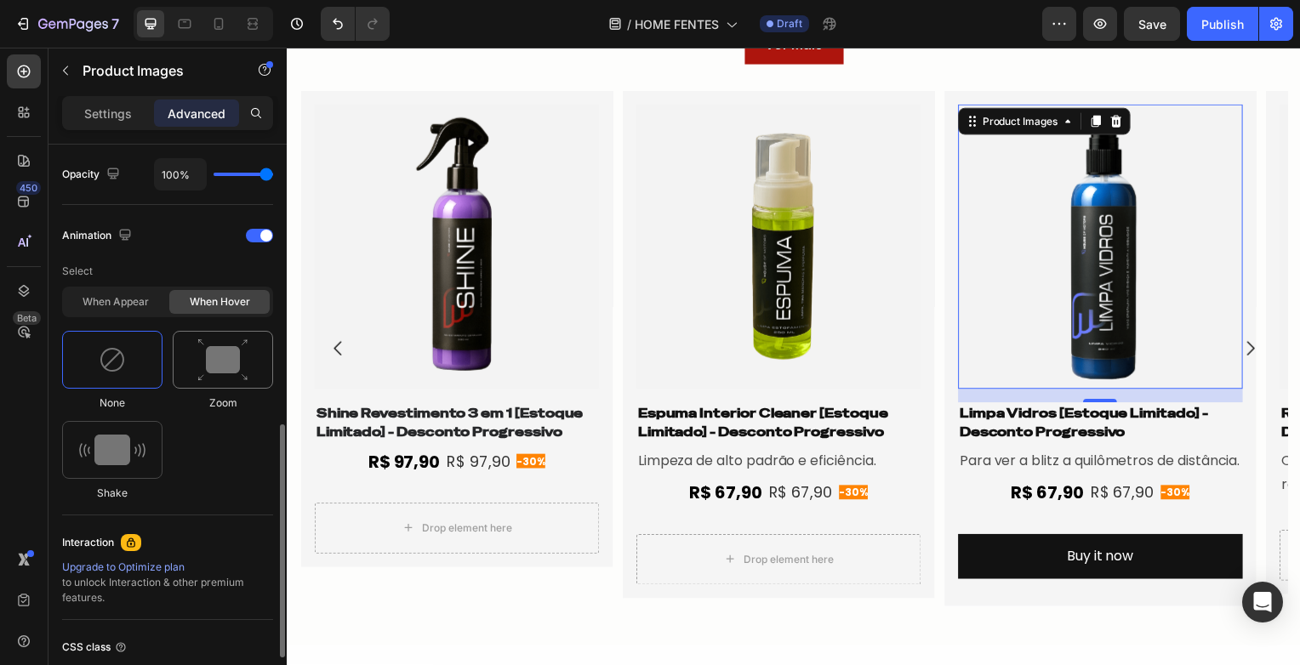
click at [201, 360] on img at bounding box center [222, 360] width 51 height 43
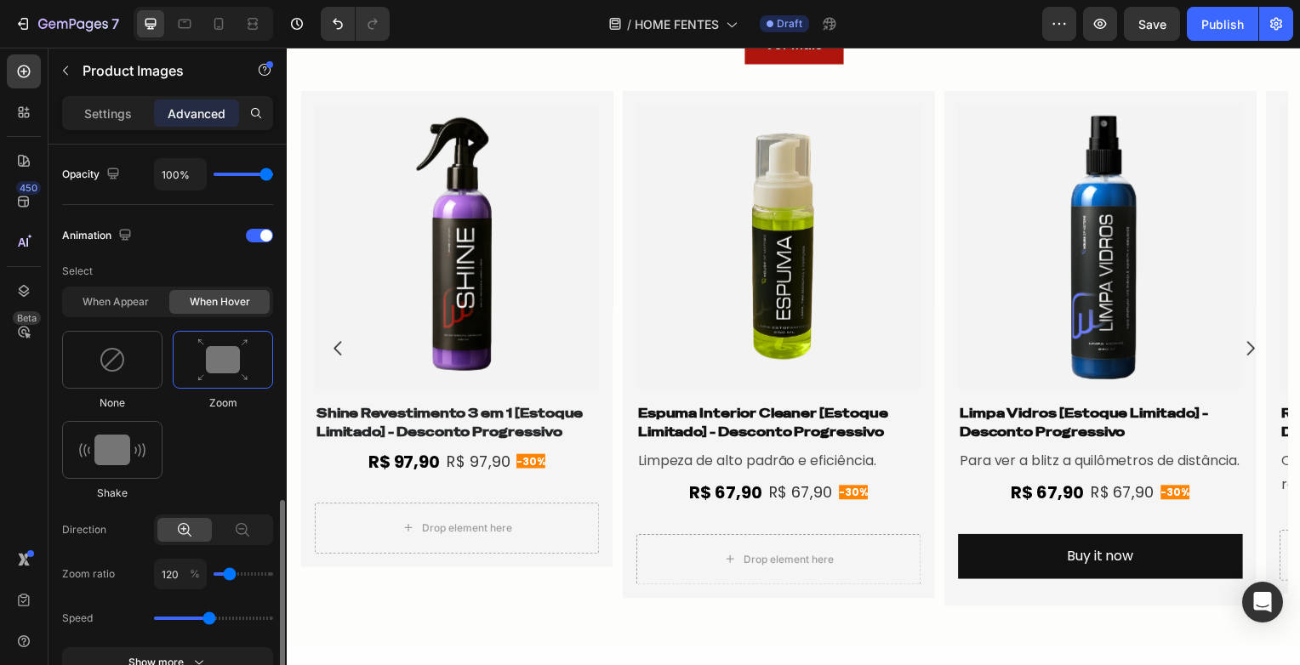
scroll to position [851, 0]
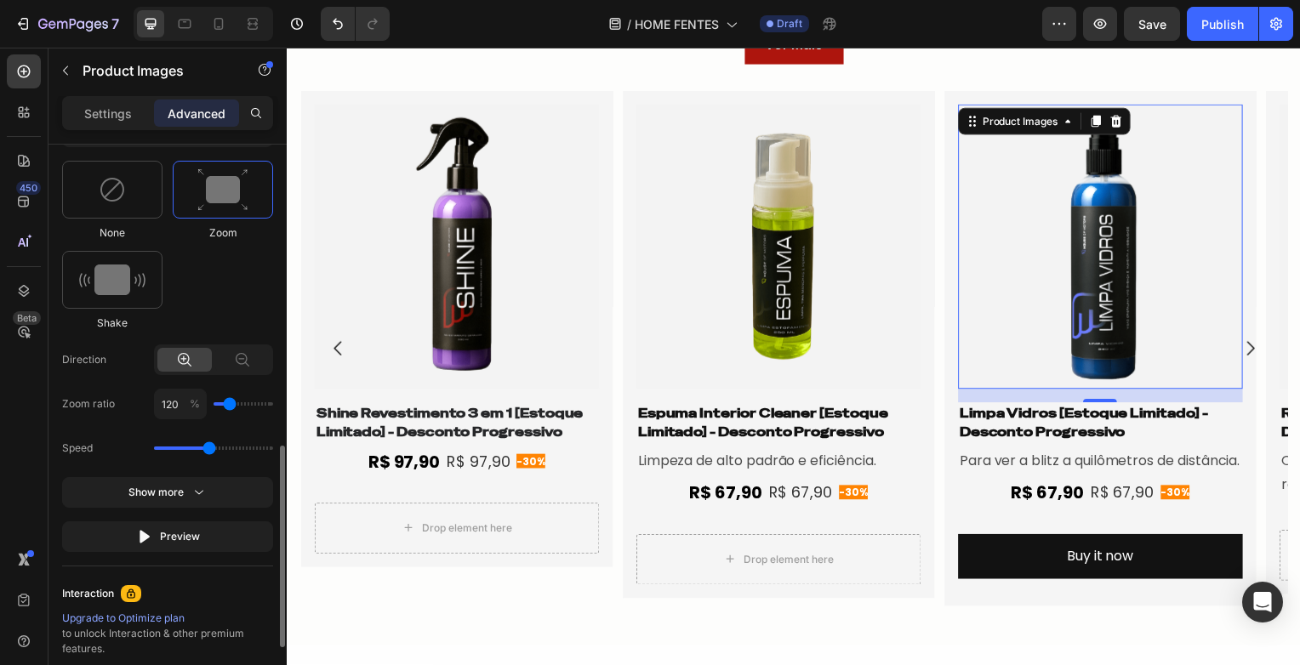
click at [231, 402] on input "range" at bounding box center [244, 403] width 60 height 3
click at [163, 398] on input "120" at bounding box center [180, 404] width 53 height 31
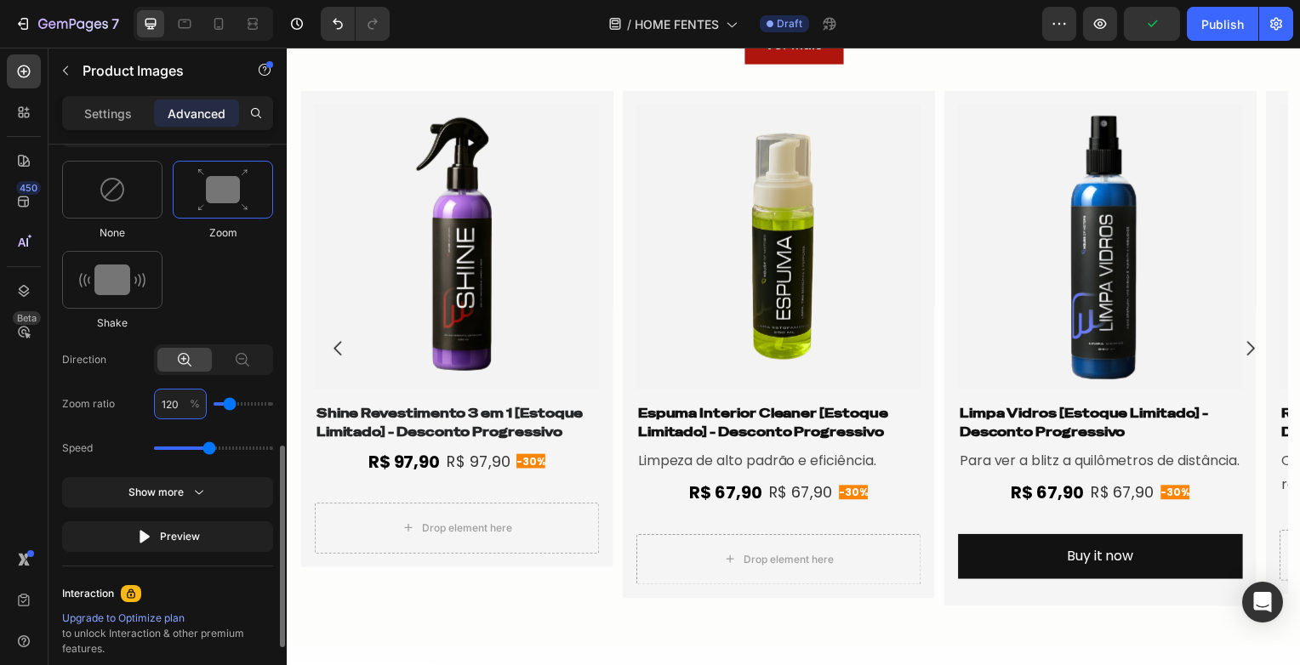
type input "1"
type input "100"
type input "105"
type input "110"
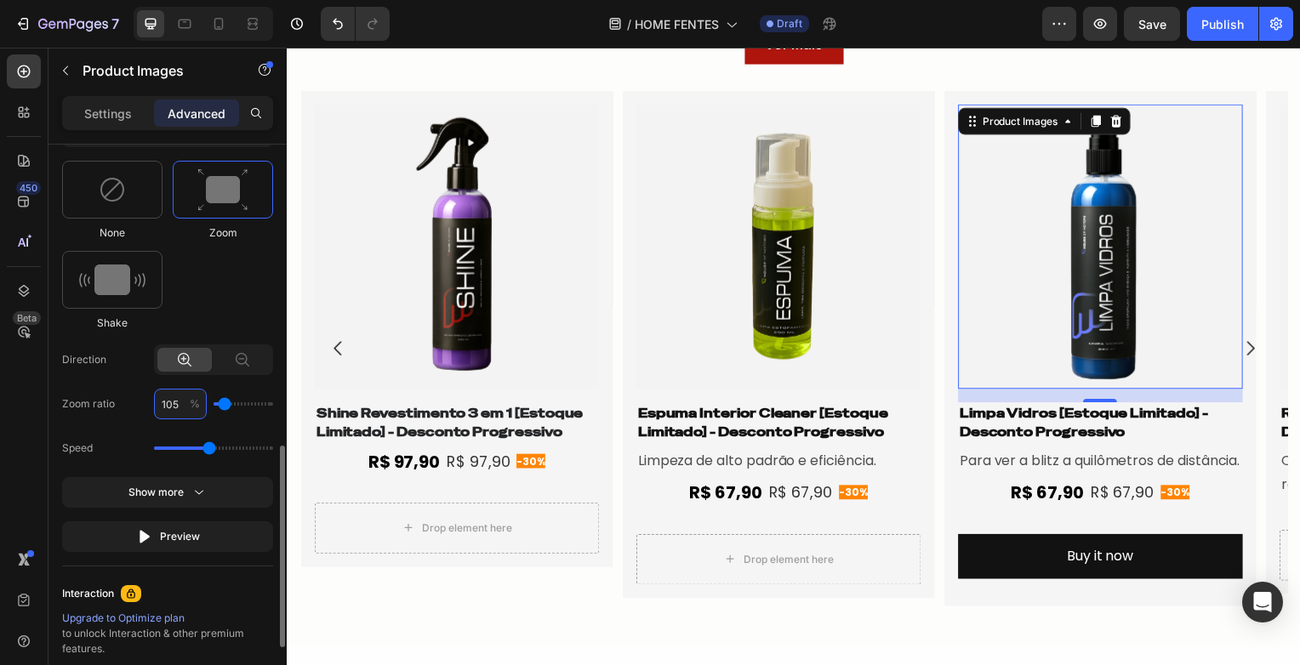
type input "105"
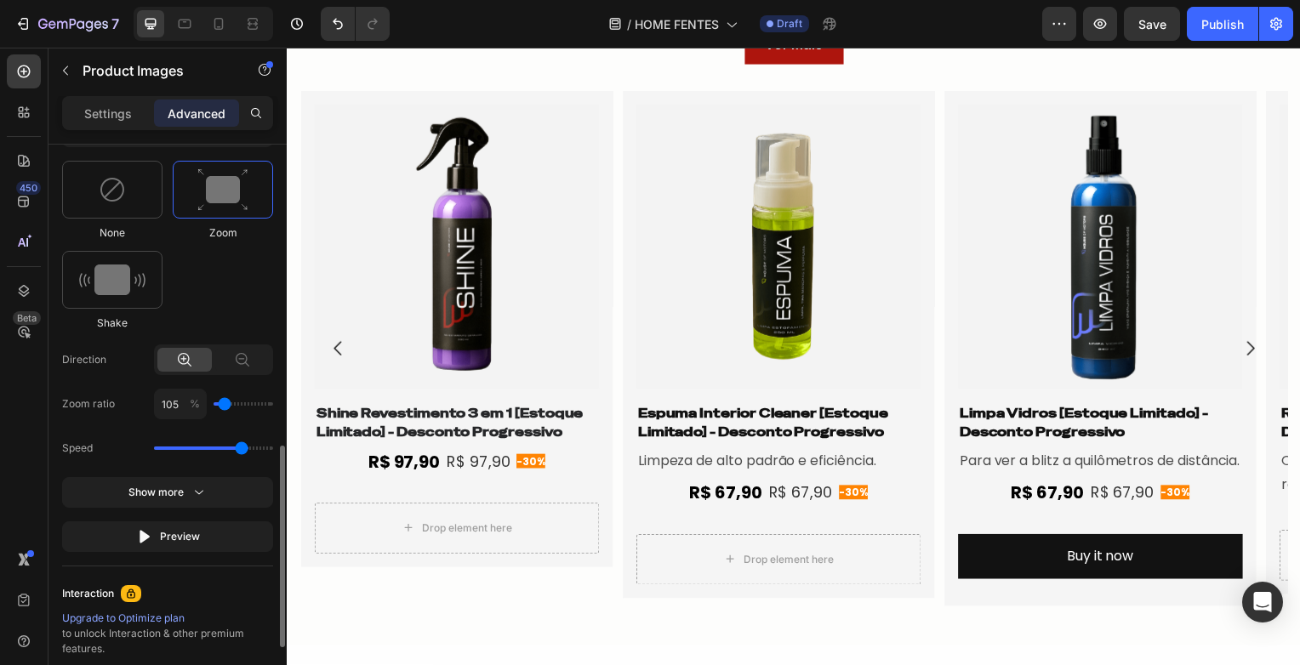
drag, startPoint x: 208, startPoint y: 443, endPoint x: 244, endPoint y: 444, distance: 36.6
type input "2.5"
click at [244, 447] on input "range" at bounding box center [213, 448] width 119 height 3
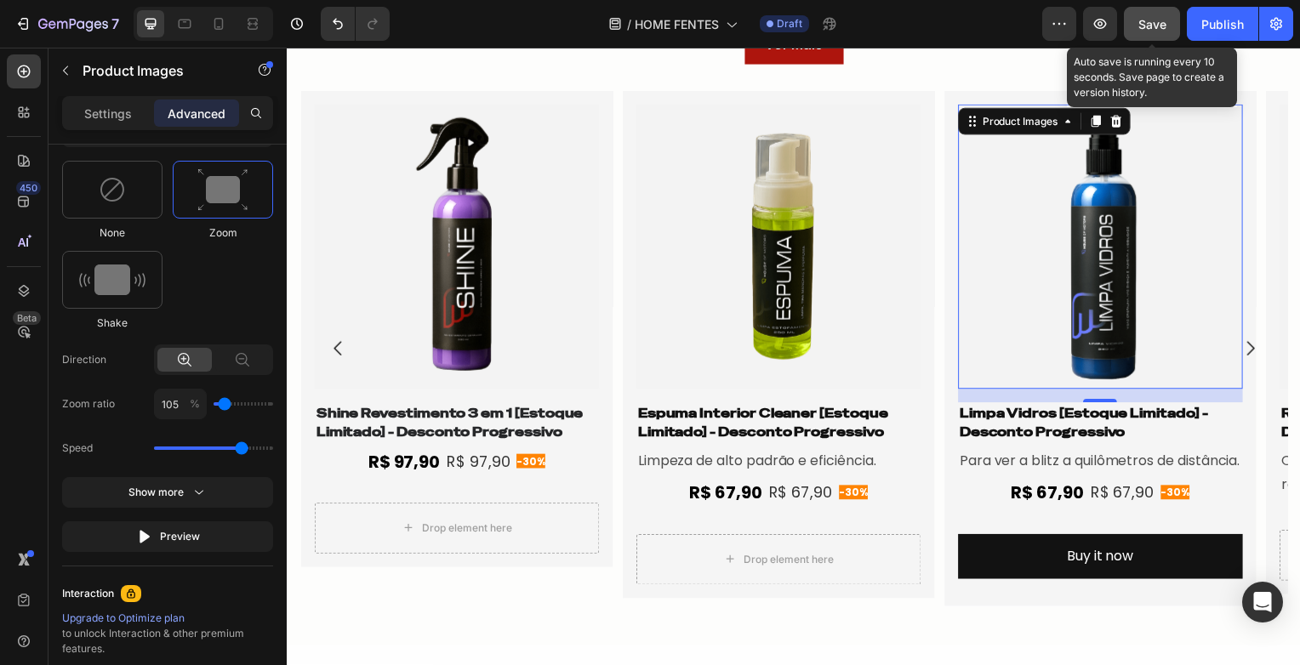
click at [1164, 25] on span "Save" at bounding box center [1152, 24] width 28 height 14
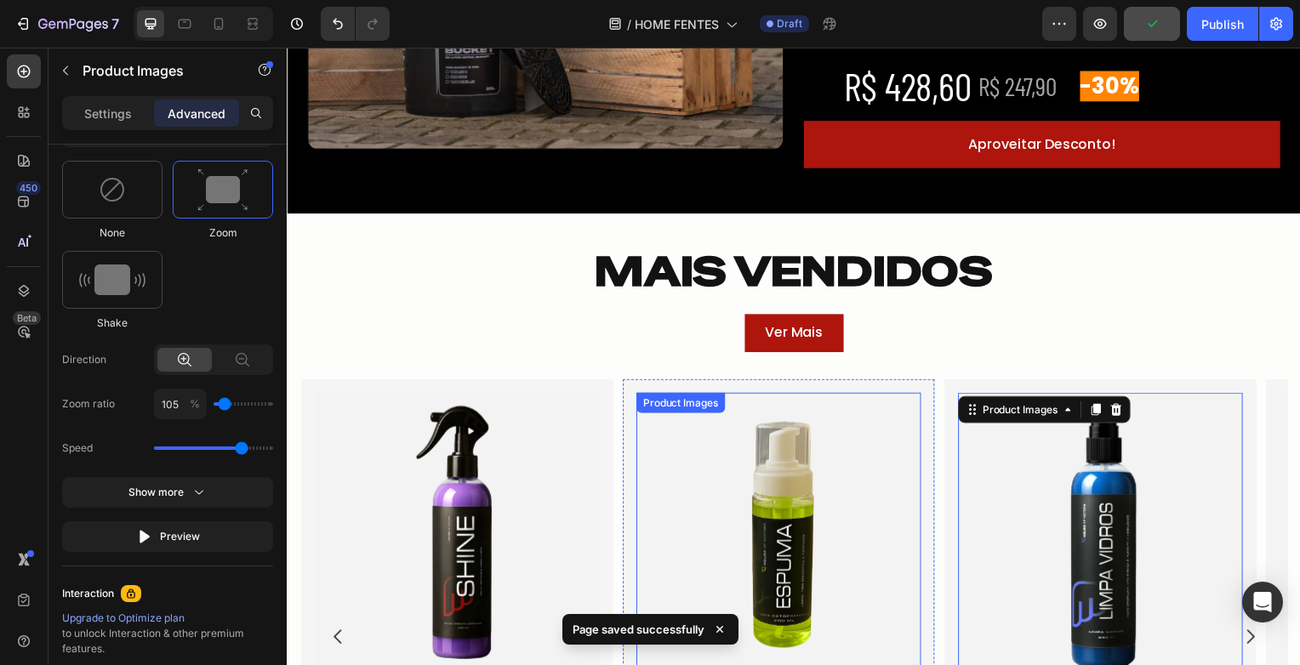
scroll to position [1446, 0]
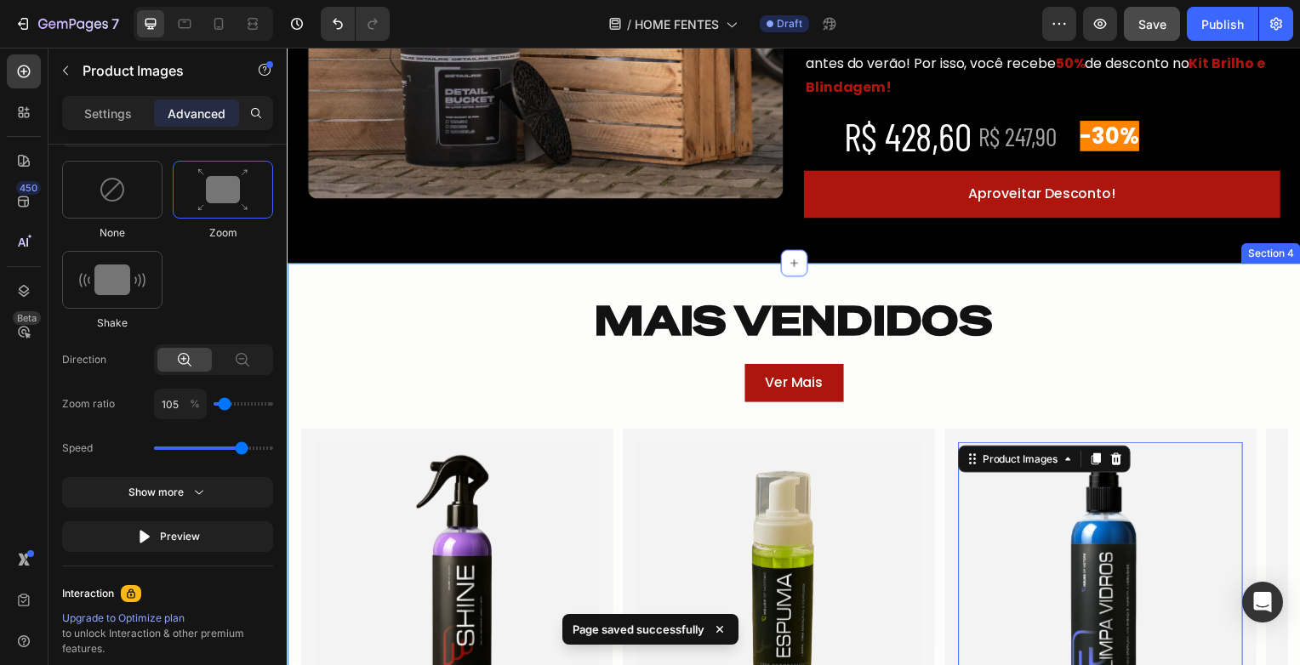
click at [1045, 337] on div "MAIS VENDIDOS Heading Row Ver Mais Button Row Product Images Revive Motors [Est…" at bounding box center [797, 627] width 1021 height 673
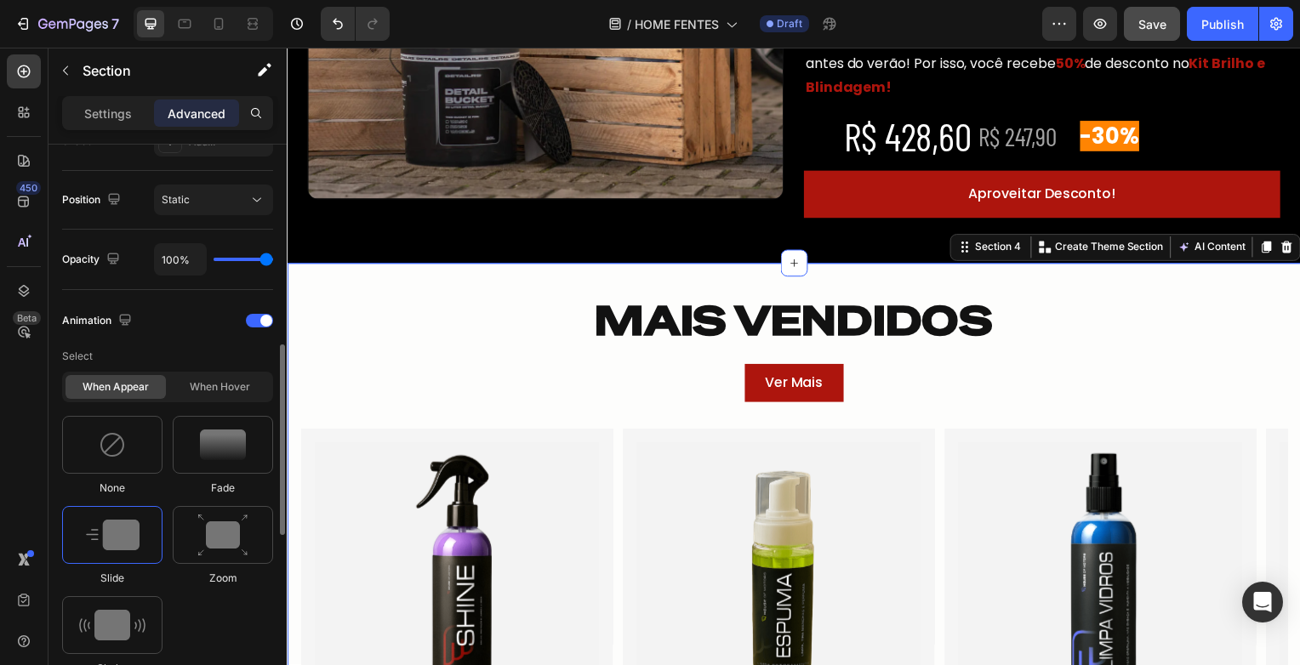
scroll to position [851, 0]
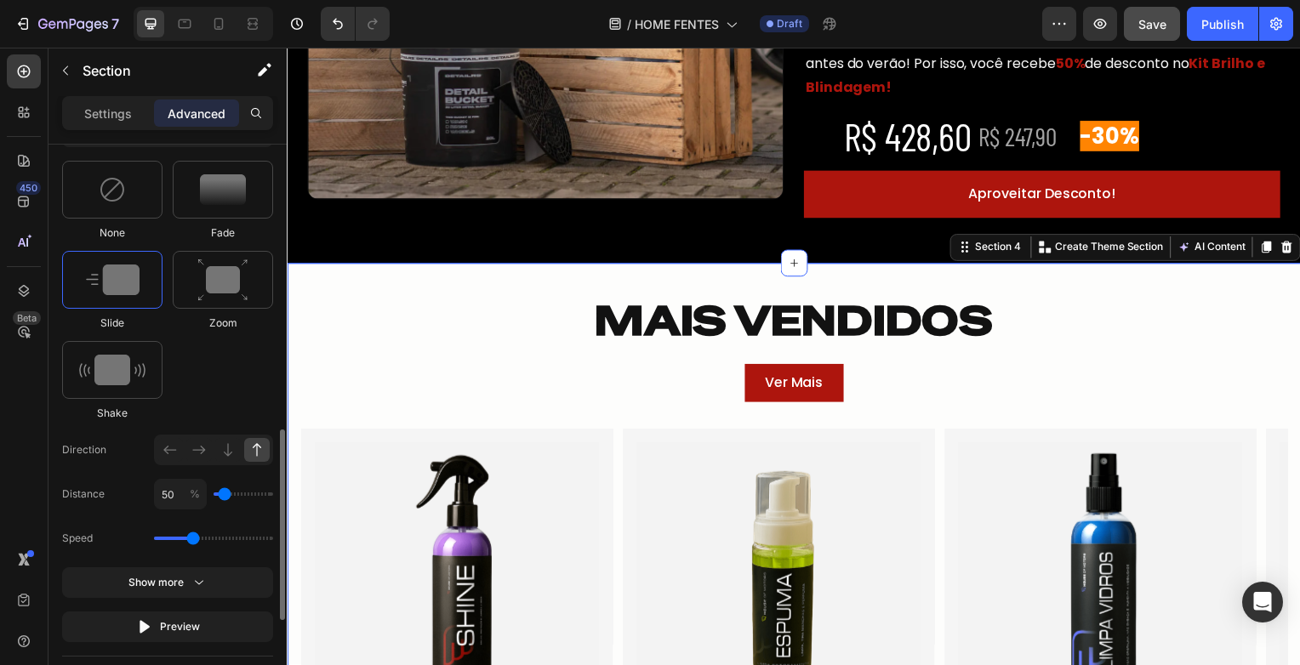
type input "1.3"
click at [196, 537] on input "range" at bounding box center [213, 538] width 119 height 3
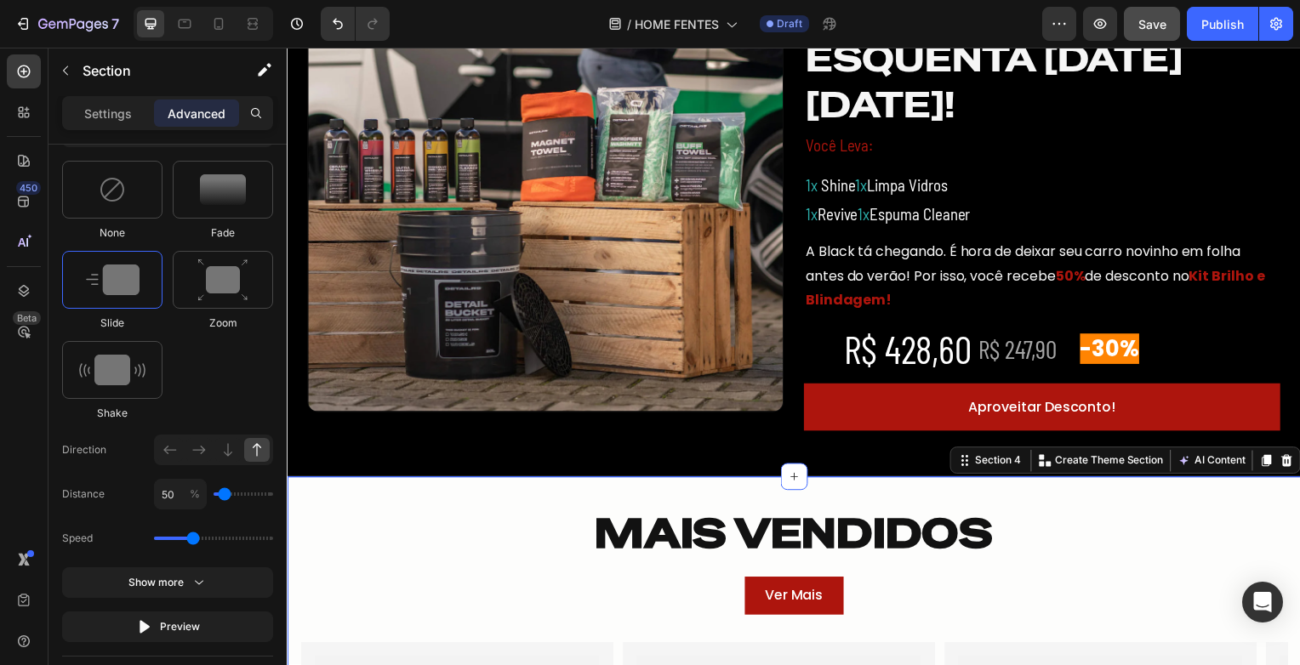
scroll to position [1191, 0]
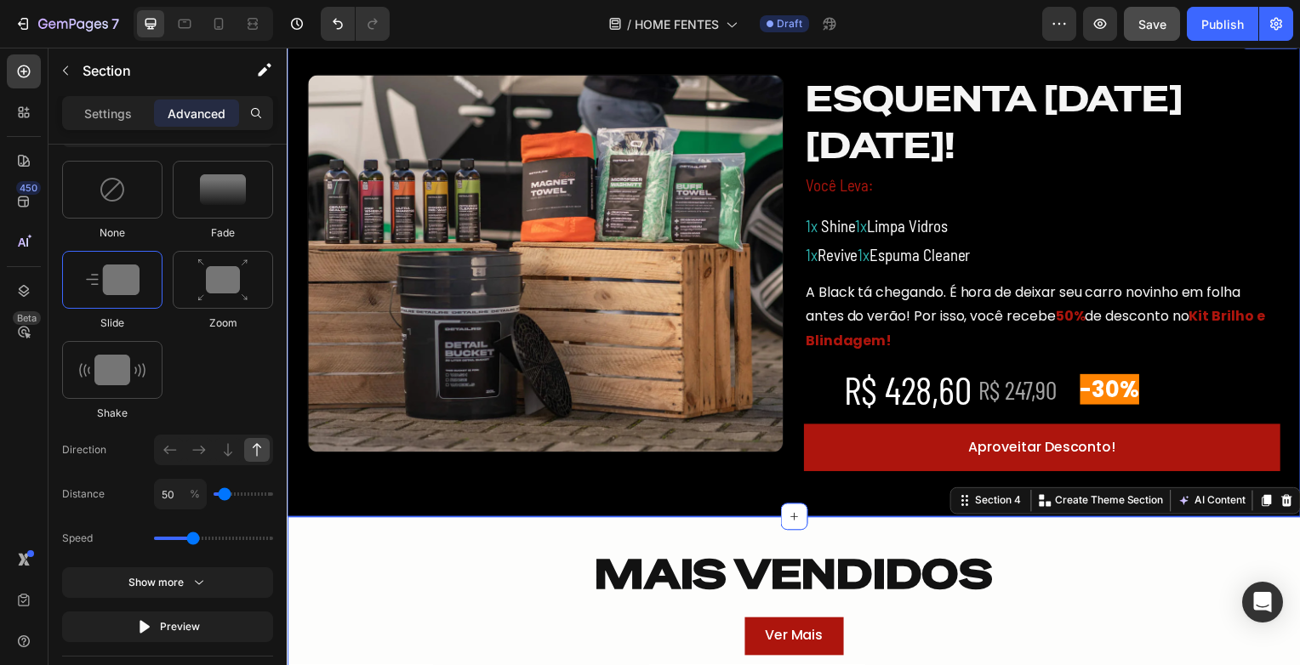
click at [736, 502] on div "Image ESQUENTA [DATE][DATE]! Heading Você Leva: Text Block 1x Shine 1x Limpa Vi…" at bounding box center [797, 275] width 1021 height 492
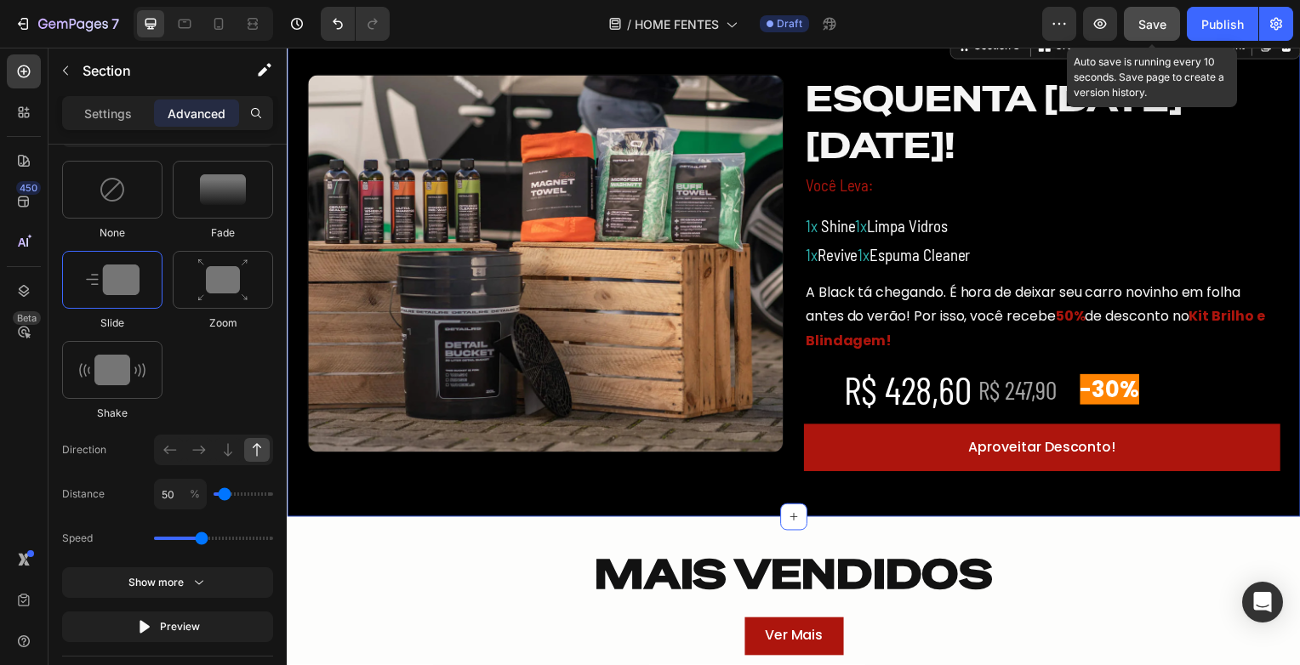
click at [1138, 26] on span "Save" at bounding box center [1152, 24] width 28 height 14
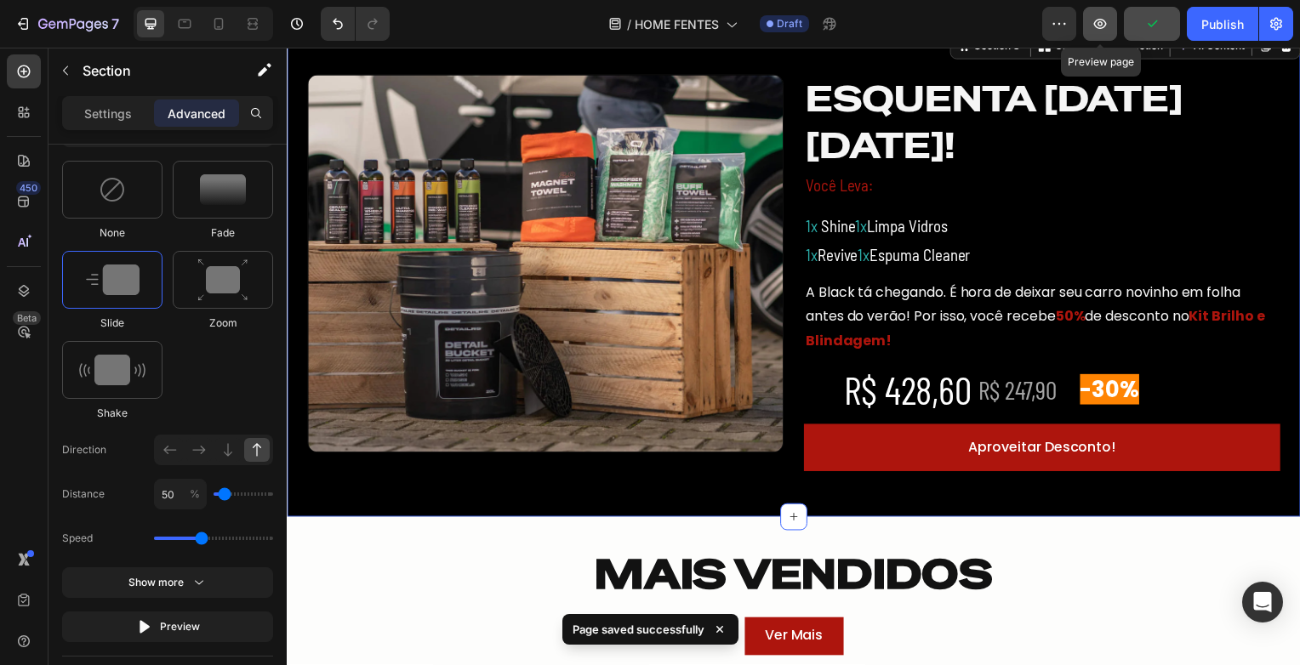
click at [1107, 26] on icon "button" at bounding box center [1100, 23] width 17 height 17
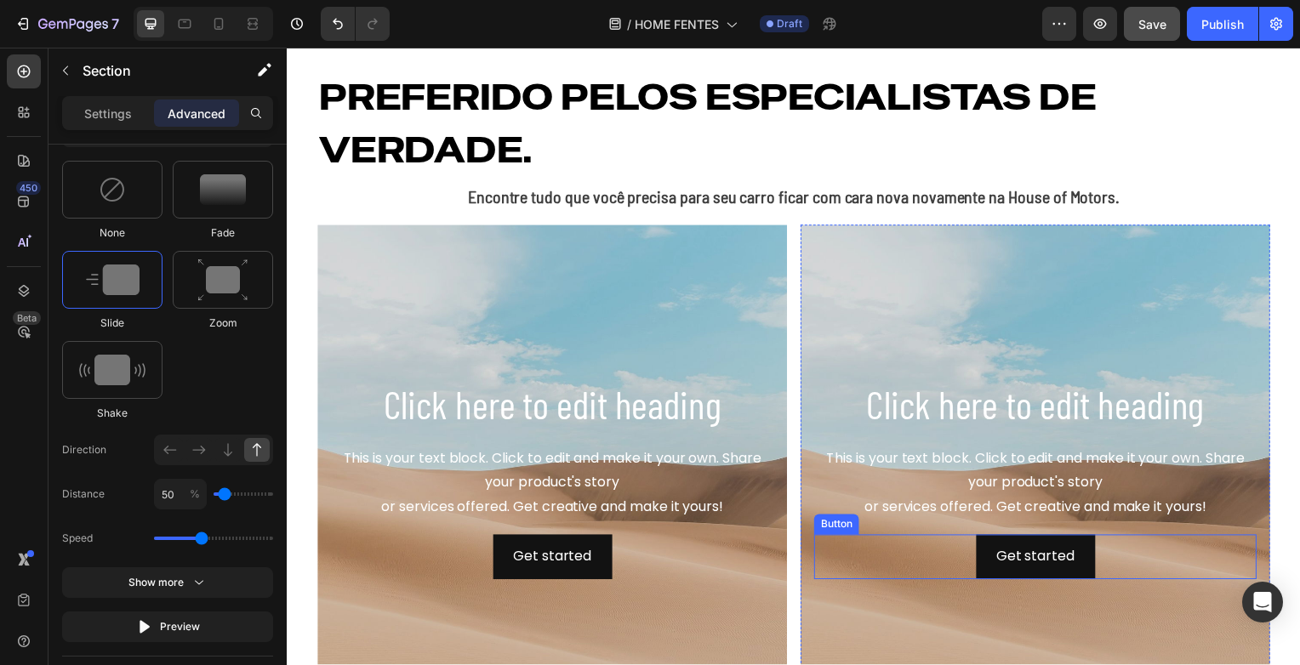
scroll to position [340, 0]
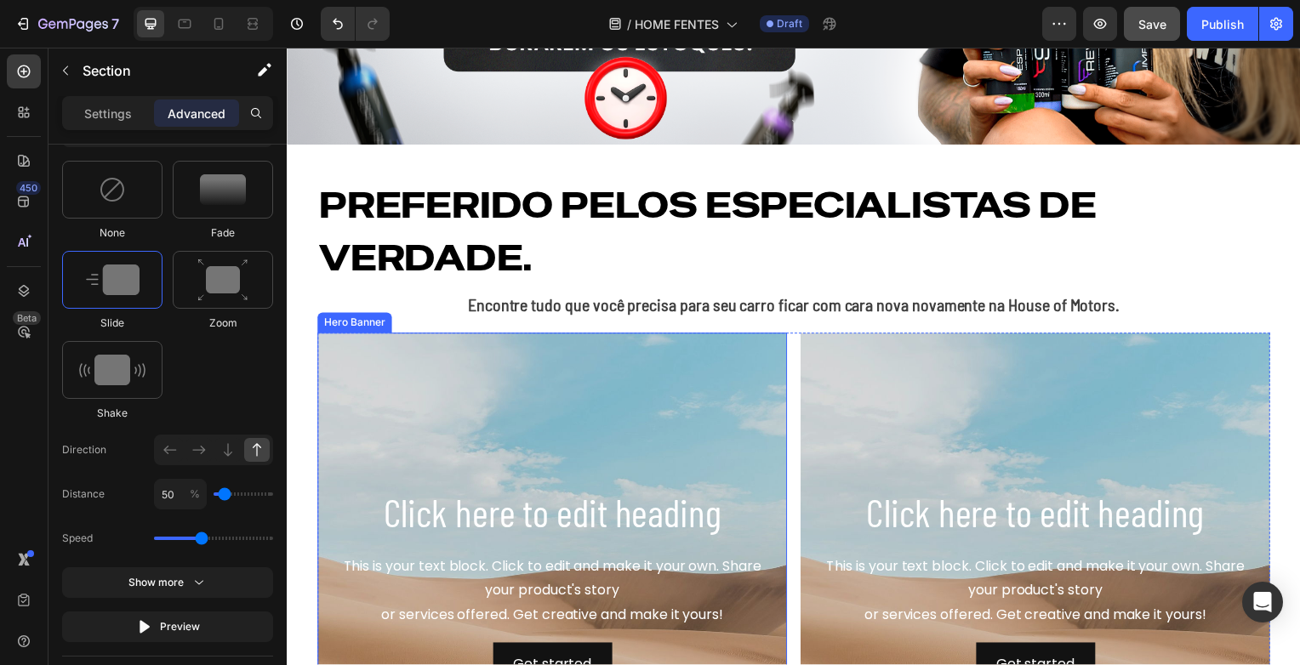
click at [743, 384] on div "Background Image" at bounding box center [553, 590] width 473 height 511
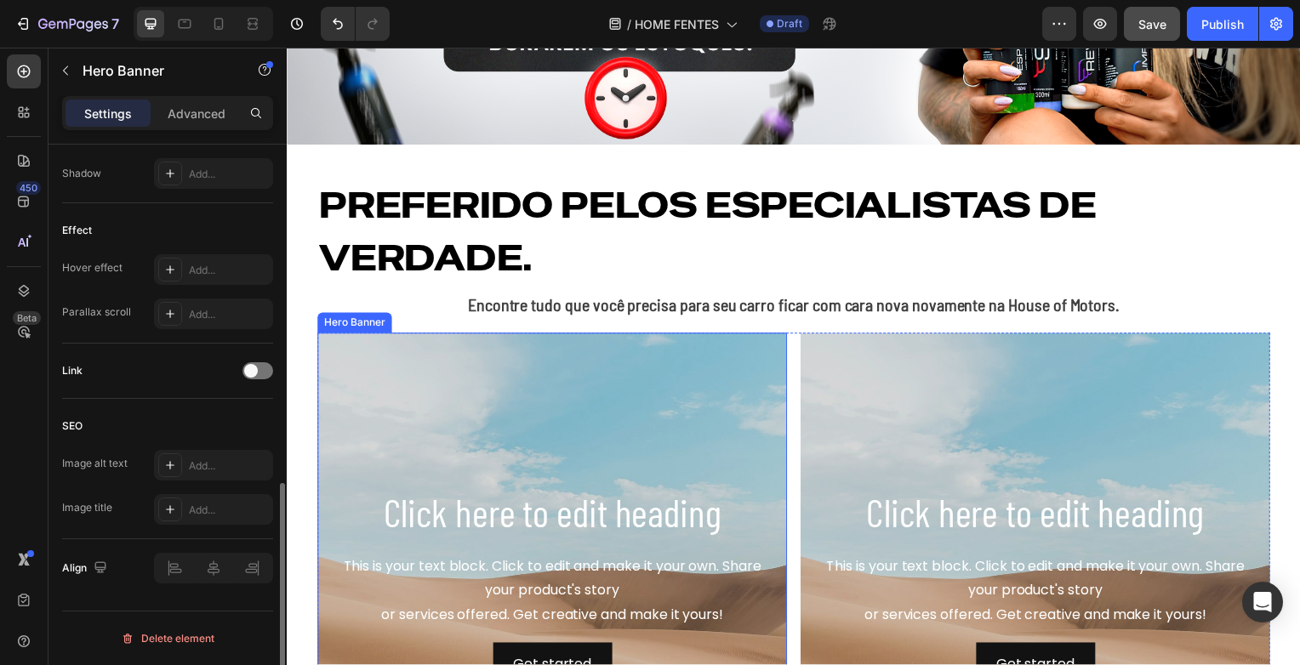
scroll to position [0, 0]
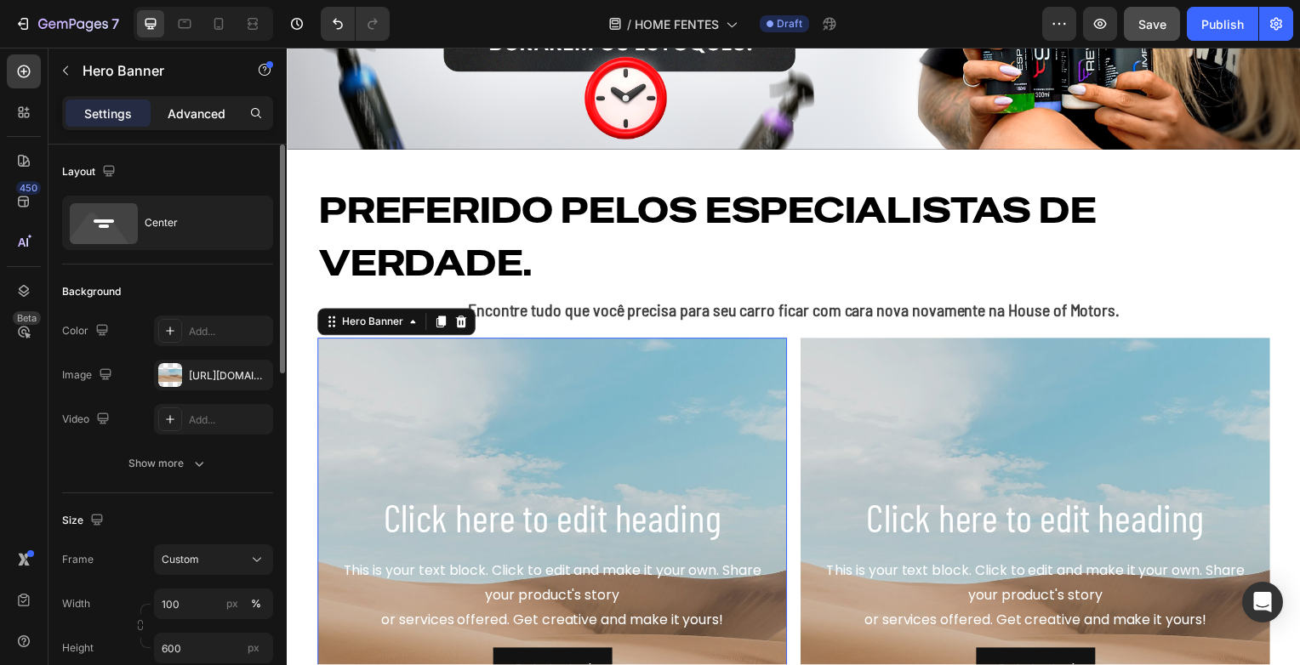
click at [184, 111] on p "Advanced" at bounding box center [197, 114] width 58 height 18
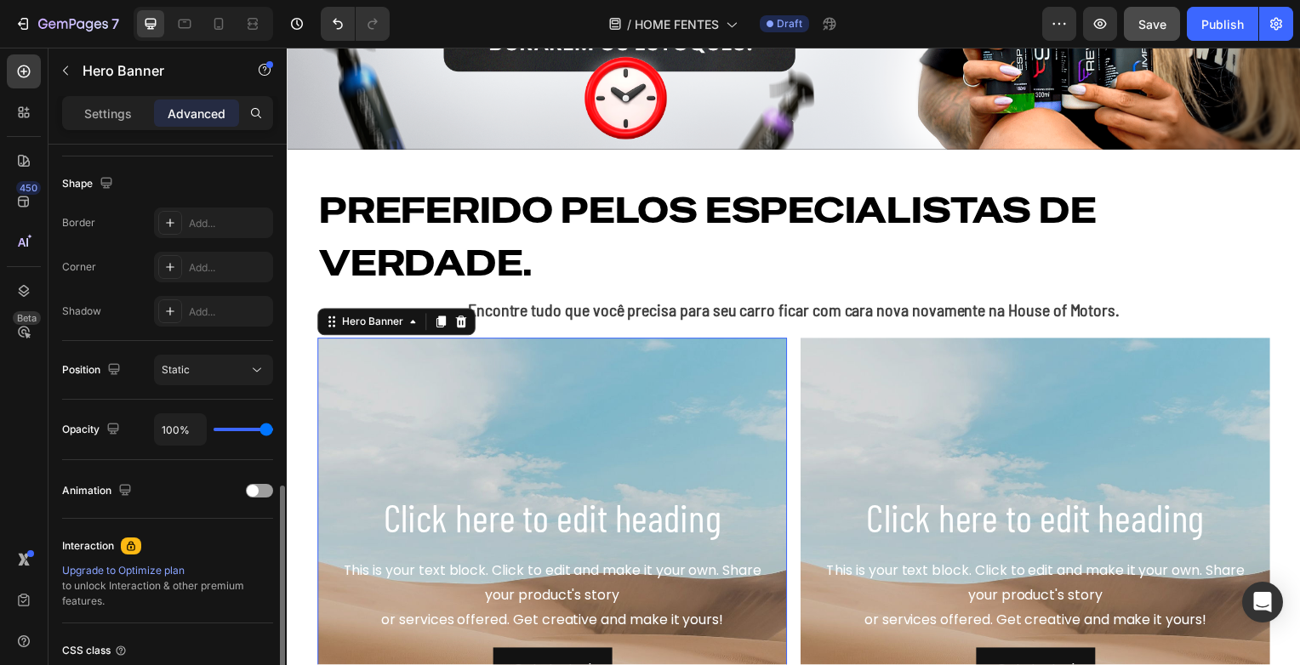
scroll to position [511, 0]
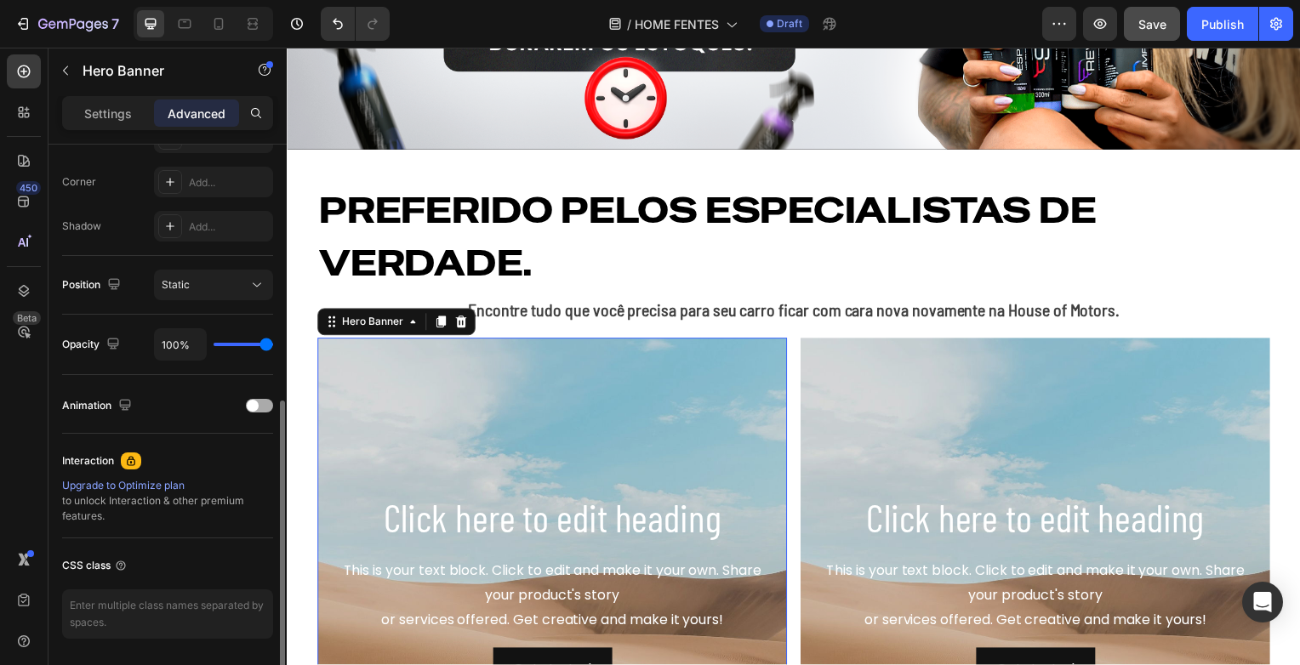
click at [255, 402] on span at bounding box center [253, 406] width 12 height 12
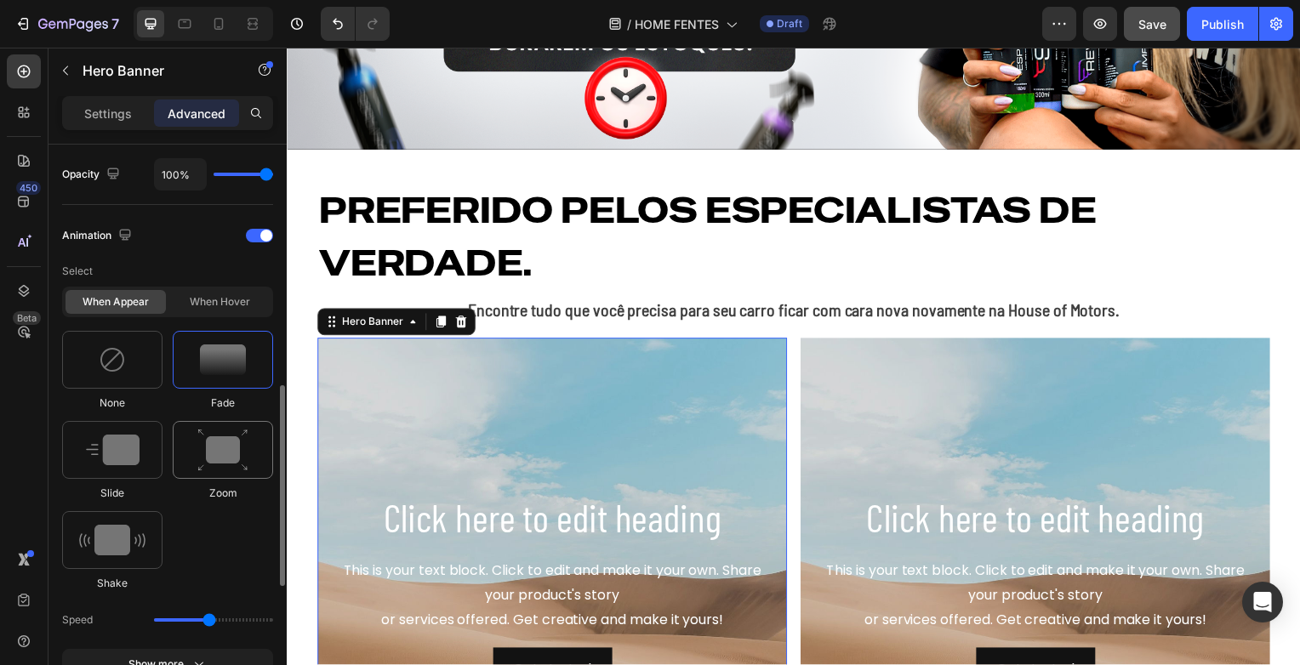
scroll to position [766, 0]
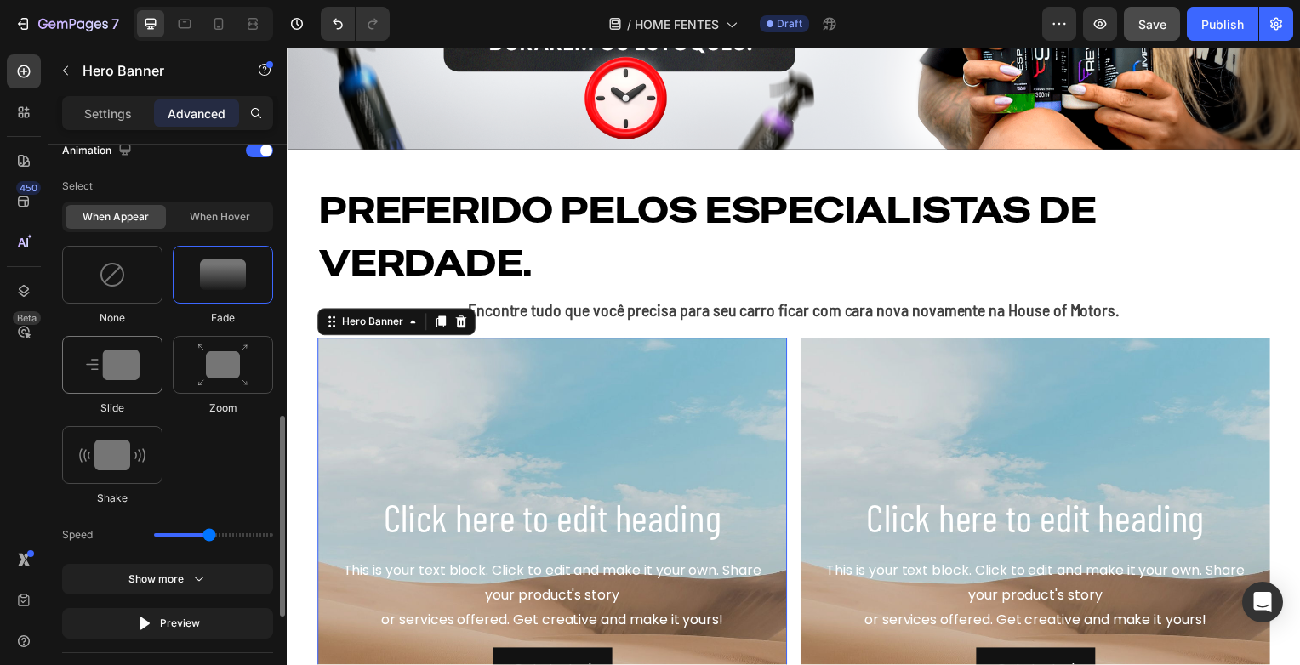
click at [129, 362] on img at bounding box center [113, 365] width 54 height 31
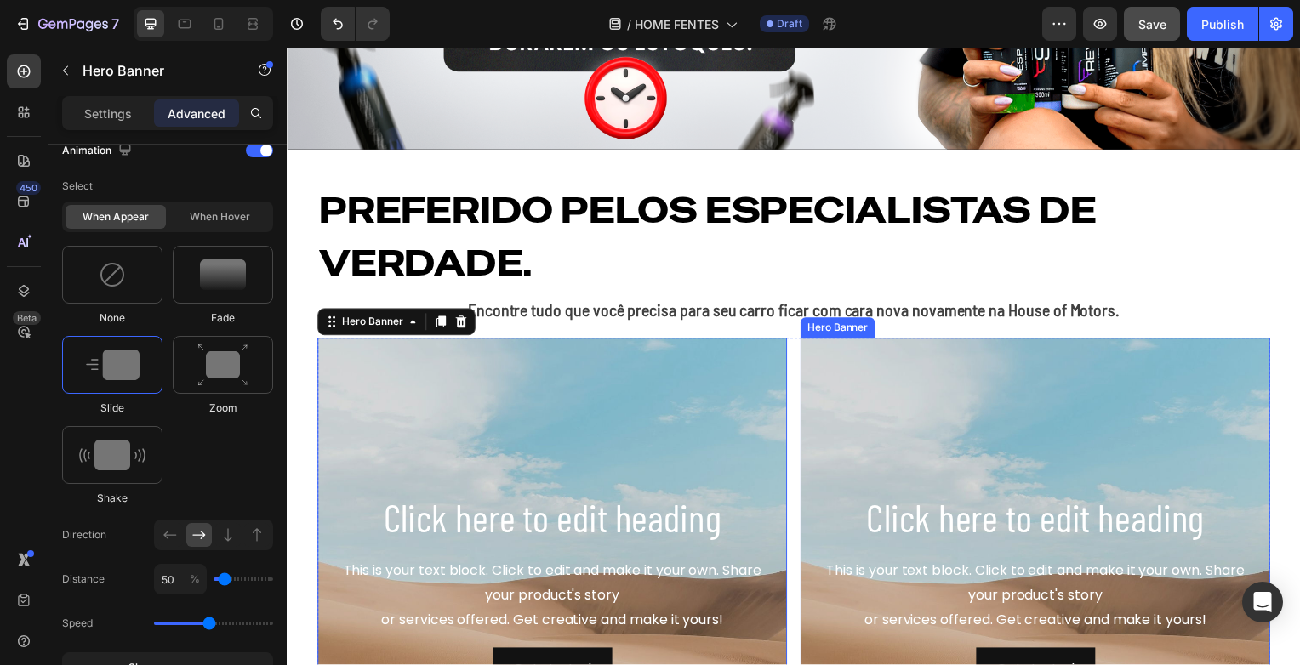
click at [807, 402] on div "Background Image" at bounding box center [1040, 595] width 473 height 511
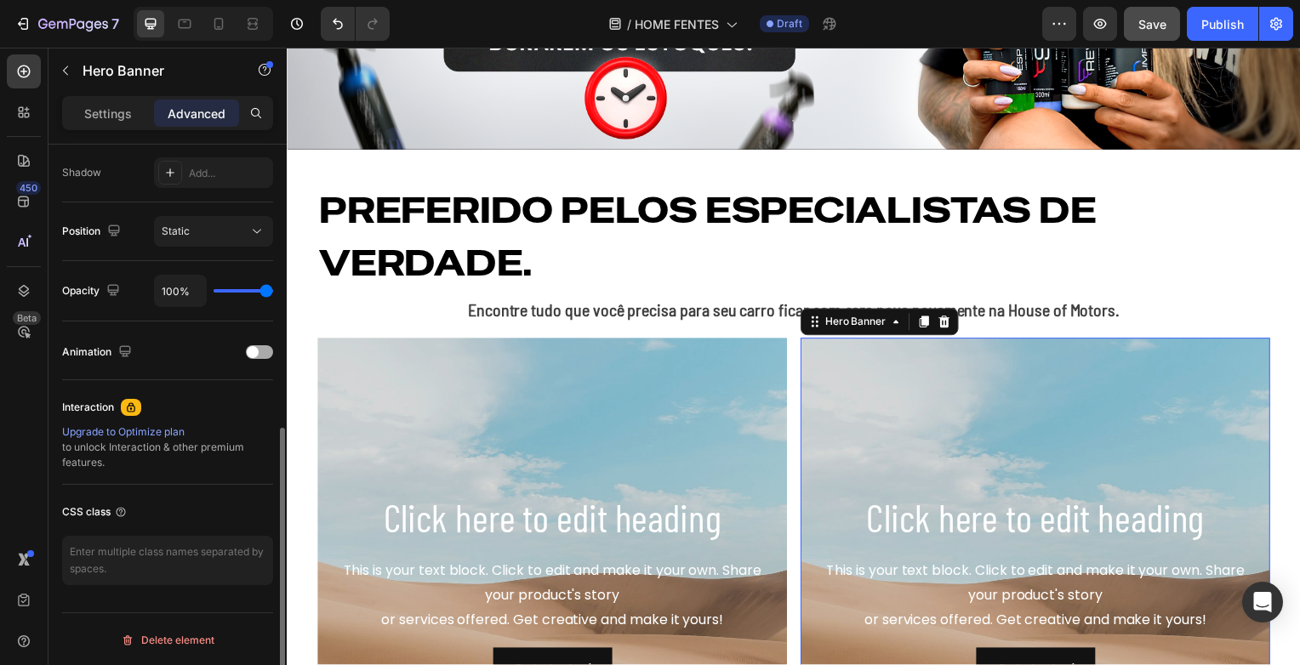
click at [250, 349] on span at bounding box center [253, 352] width 12 height 12
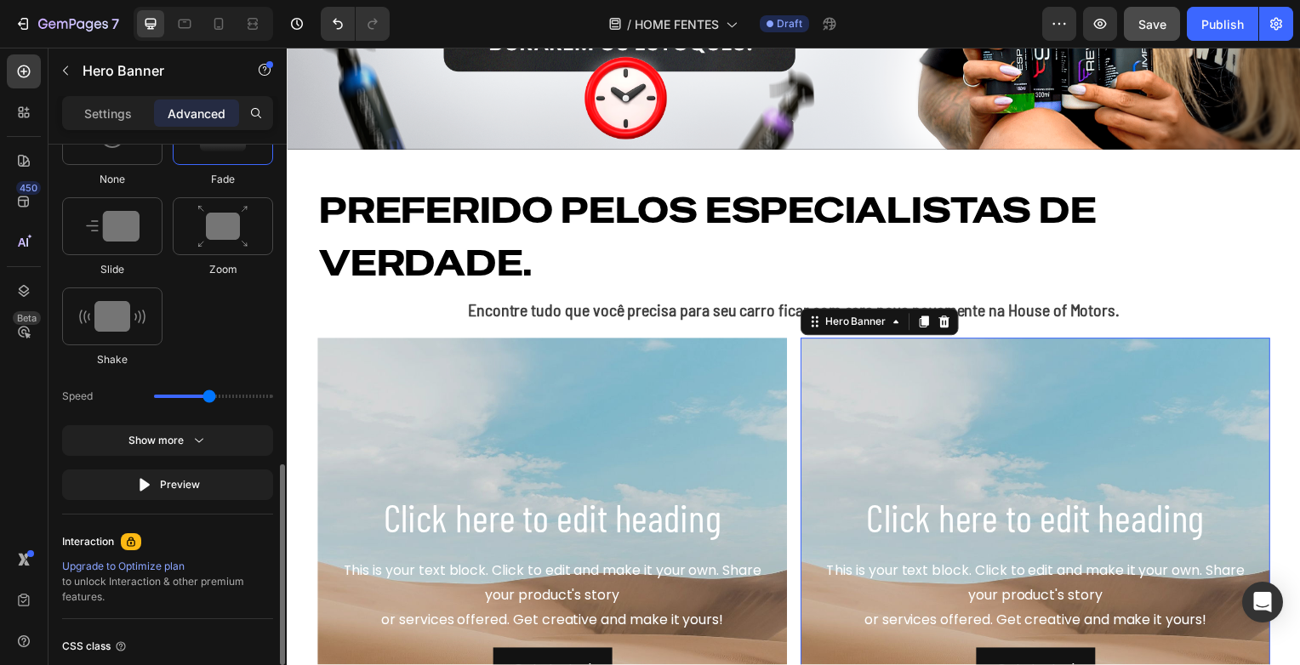
scroll to position [990, 0]
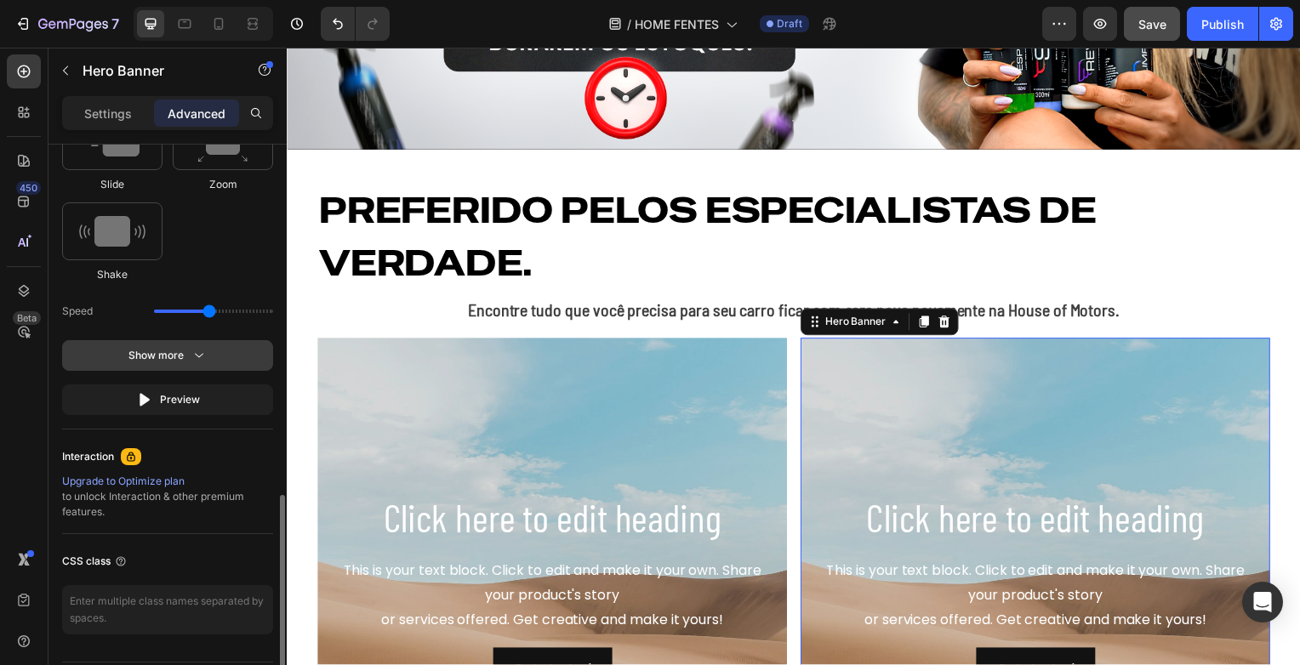
click at [208, 362] on button "Show more" at bounding box center [167, 355] width 211 height 31
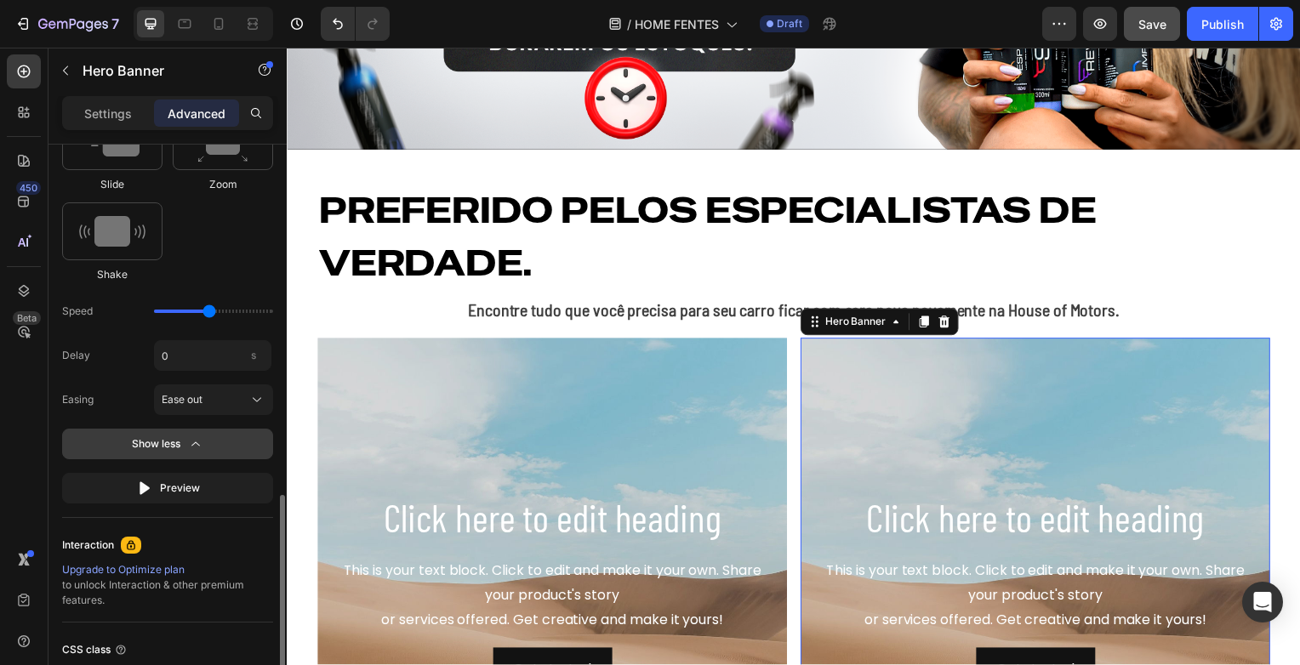
click at [221, 444] on button "Show less" at bounding box center [167, 444] width 211 height 31
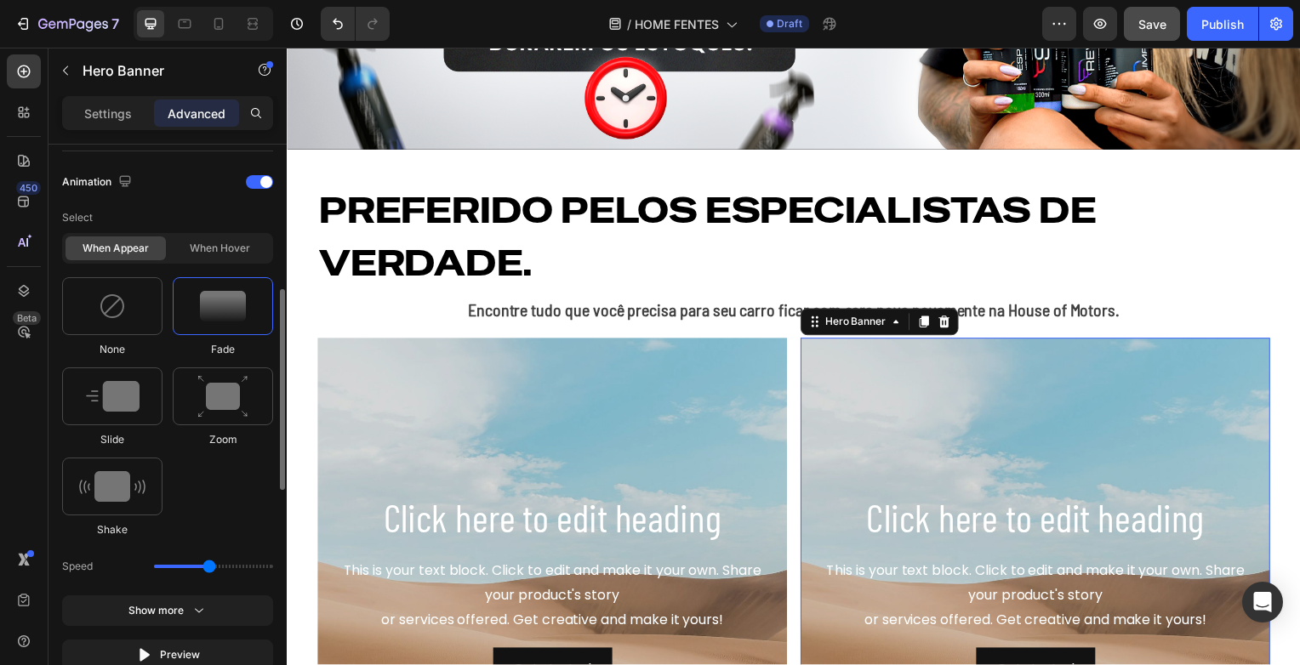
scroll to position [649, 0]
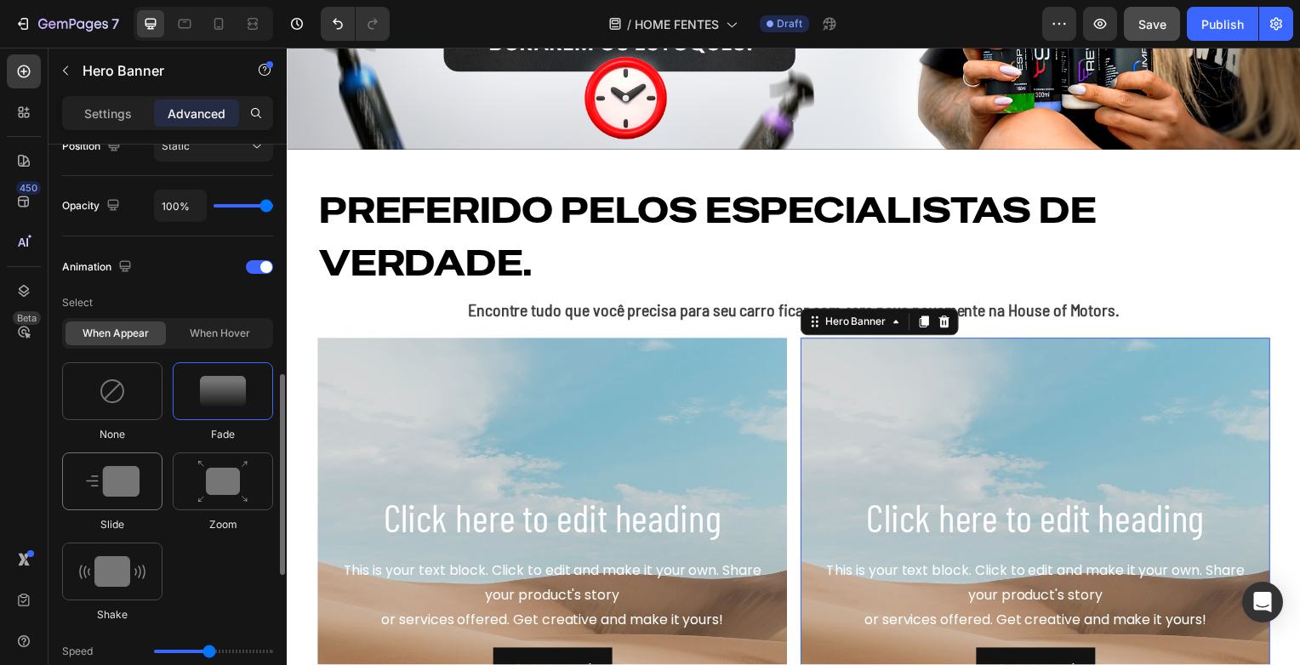
click at [143, 483] on div at bounding box center [112, 482] width 100 height 58
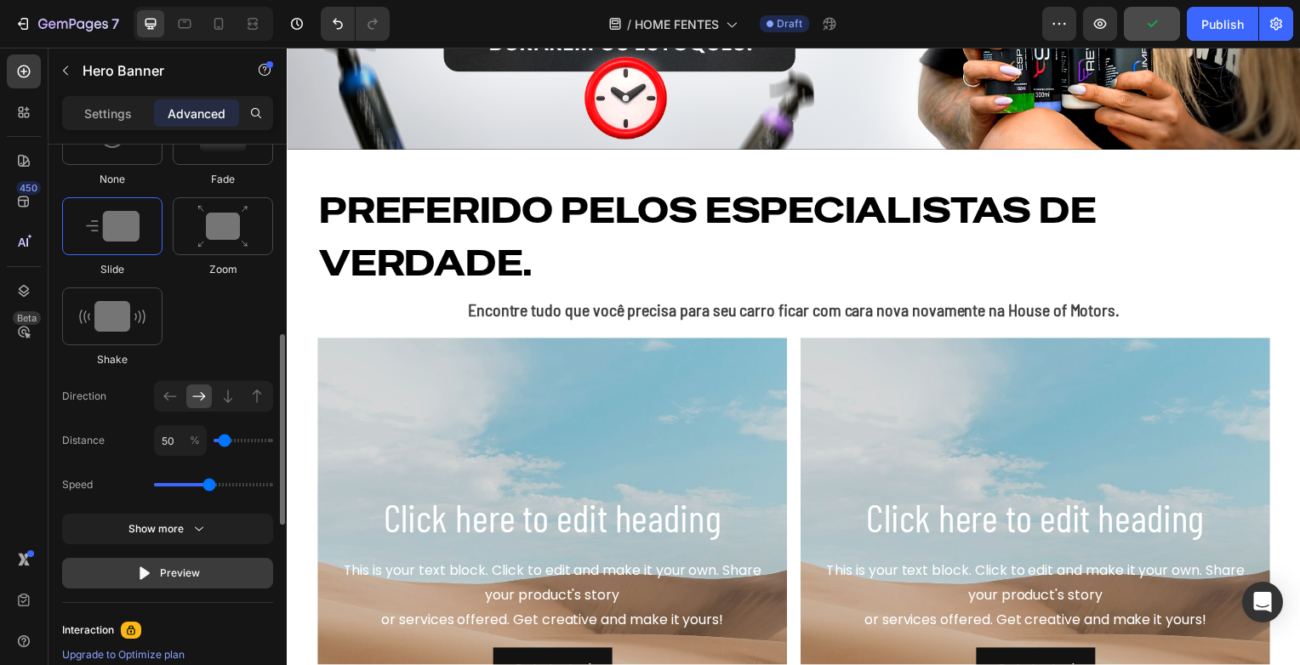
scroll to position [990, 0]
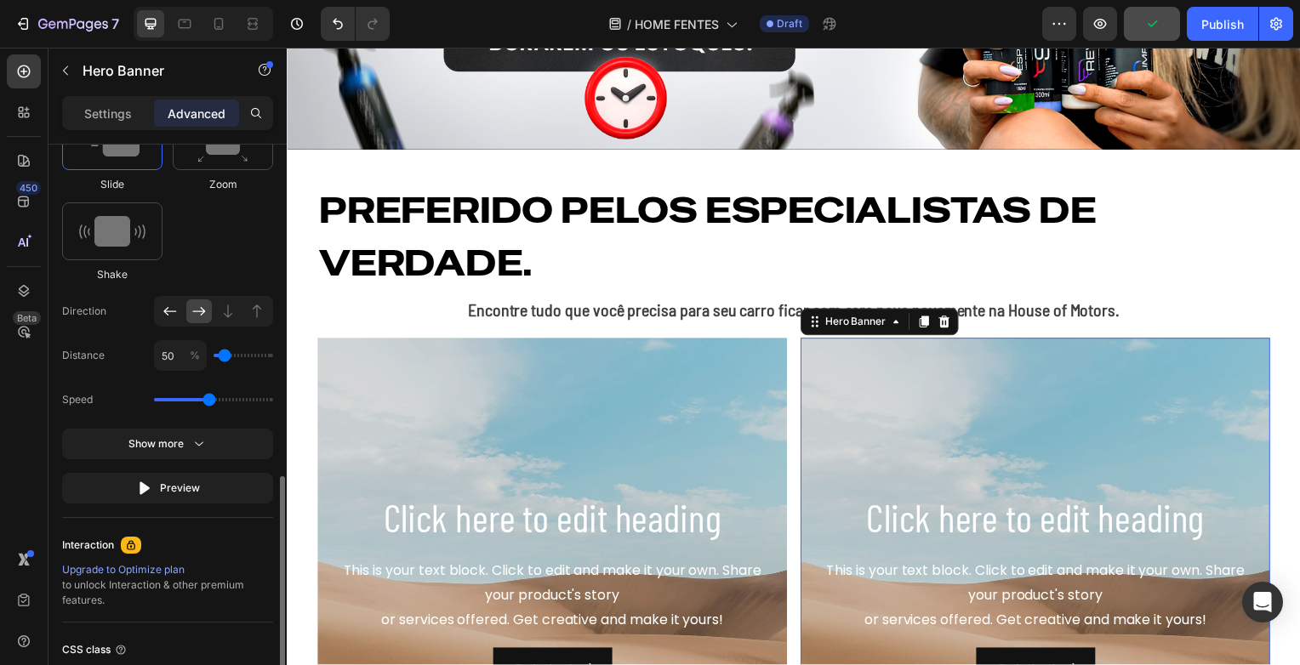
click at [170, 303] on icon at bounding box center [170, 311] width 17 height 17
click at [1099, 20] on icon "button" at bounding box center [1100, 24] width 13 height 10
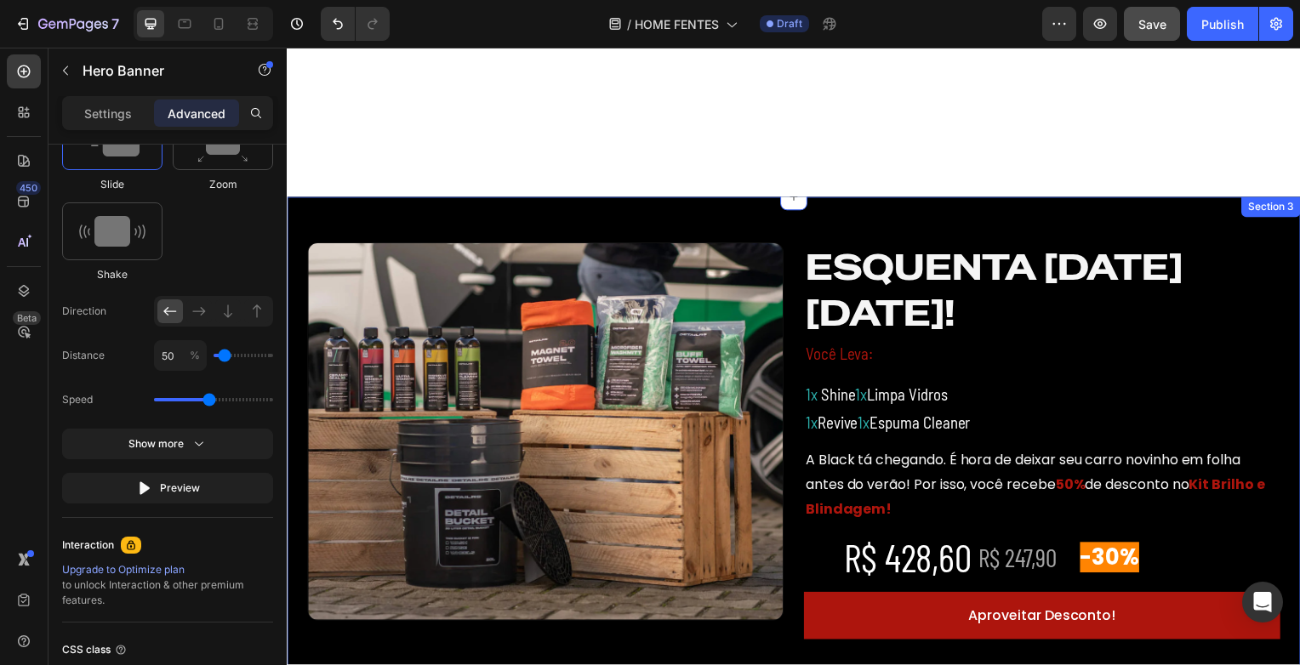
scroll to position [1361, 0]
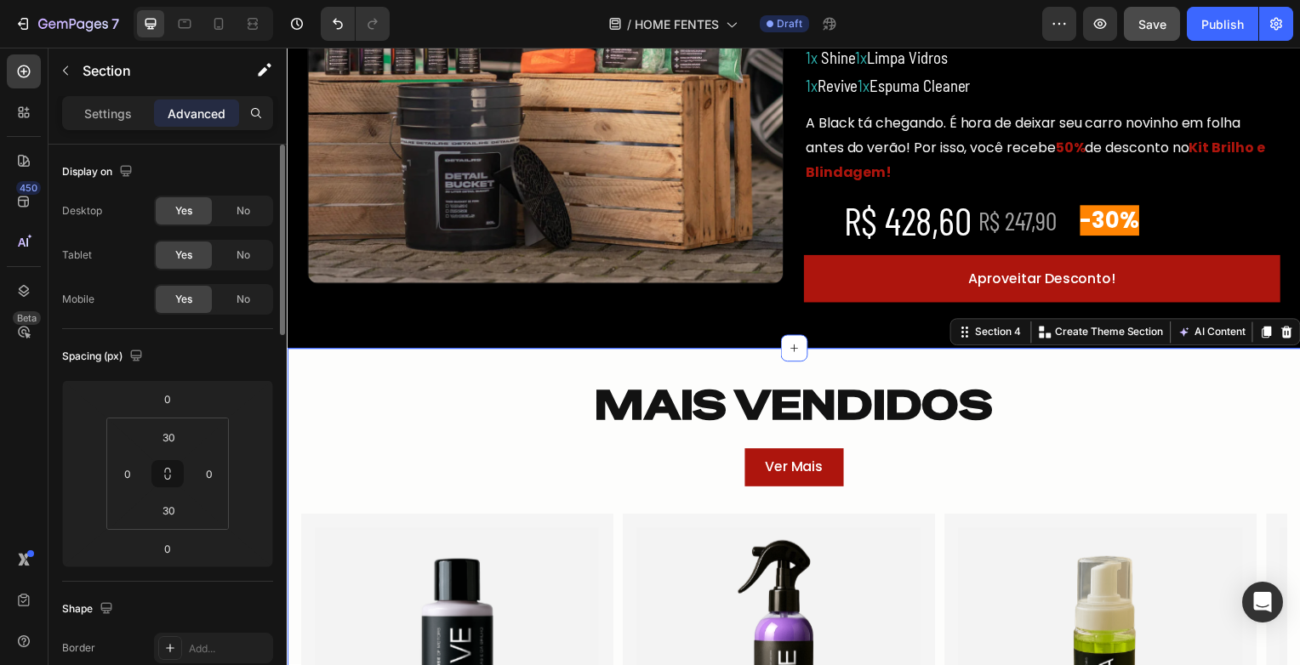
scroll to position [425, 0]
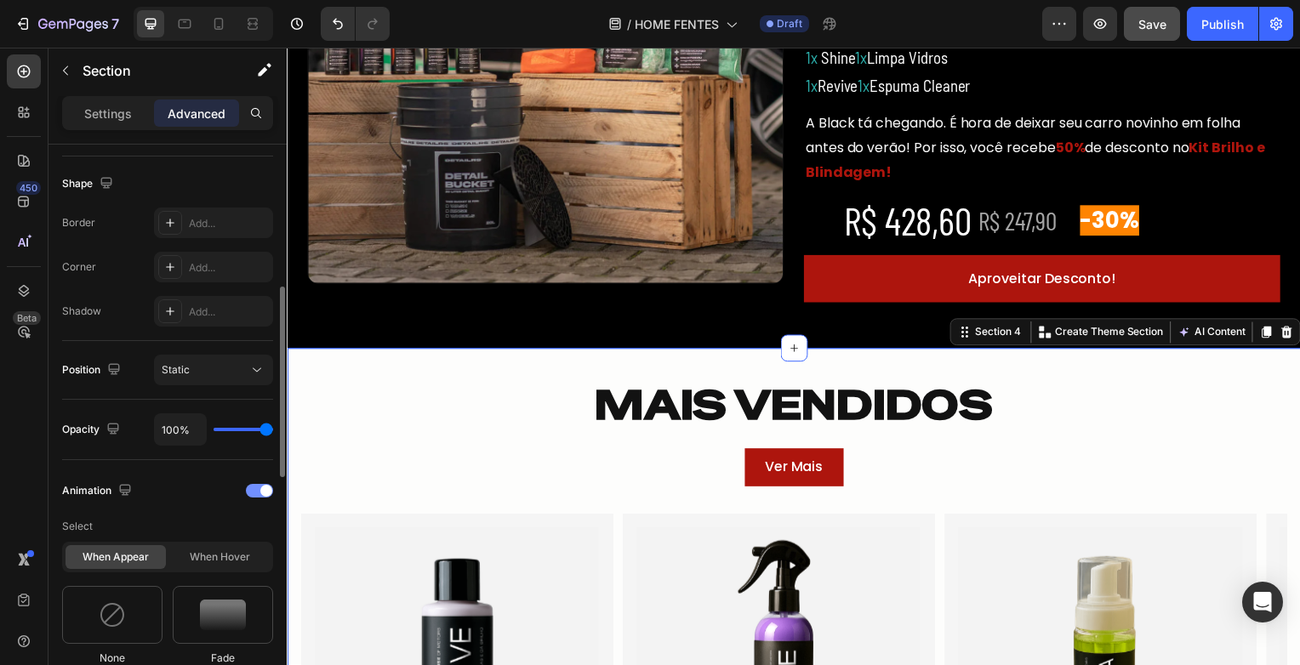
click at [265, 492] on span at bounding box center [266, 491] width 12 height 12
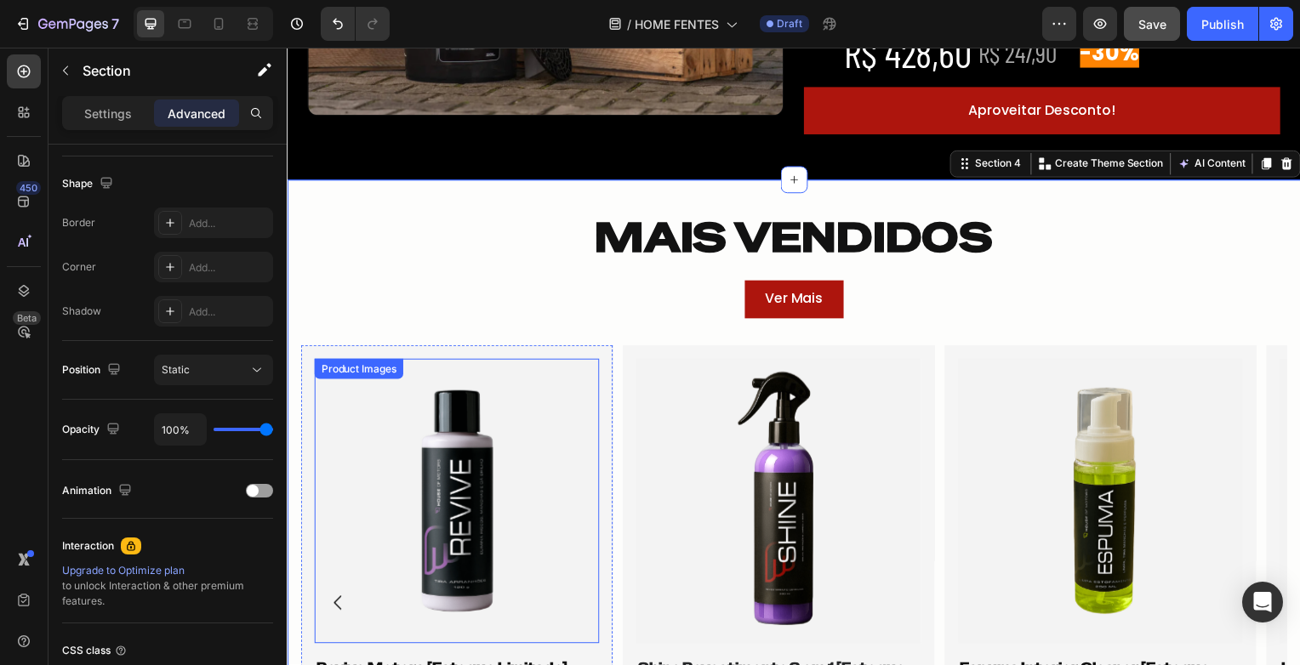
scroll to position [1532, 0]
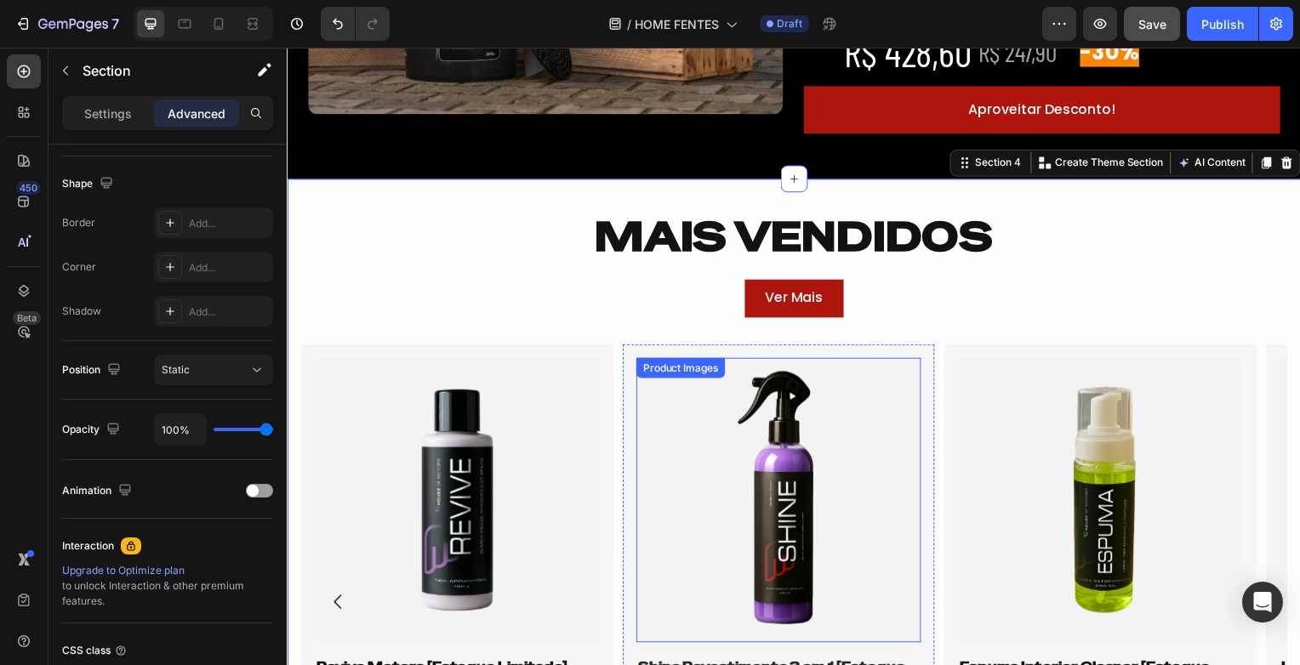
click at [787, 459] on img at bounding box center [781, 504] width 287 height 287
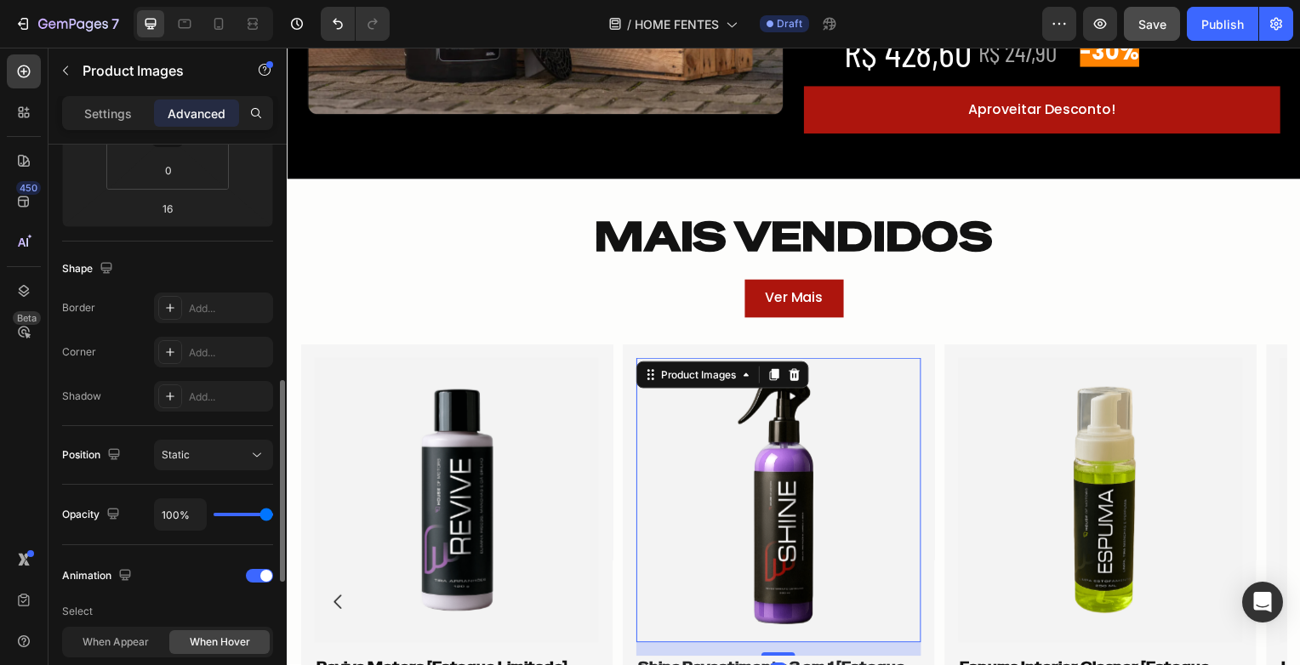
scroll to position [425, 0]
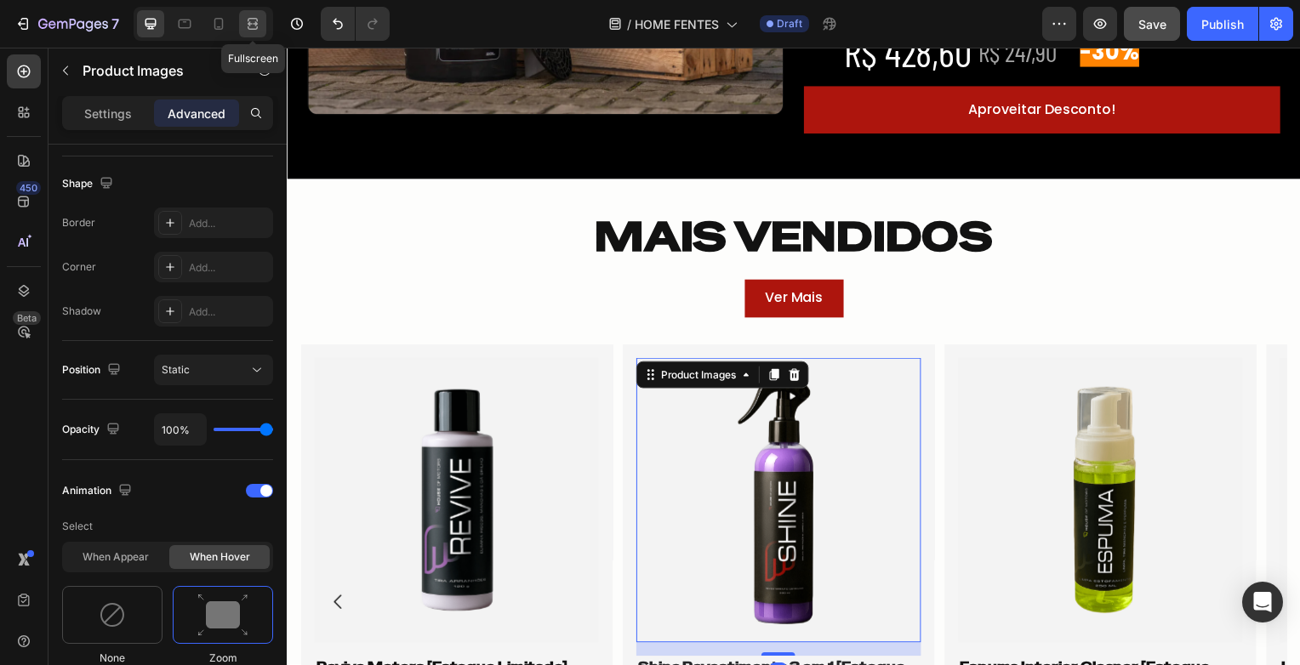
click at [256, 29] on icon at bounding box center [252, 23] width 17 height 17
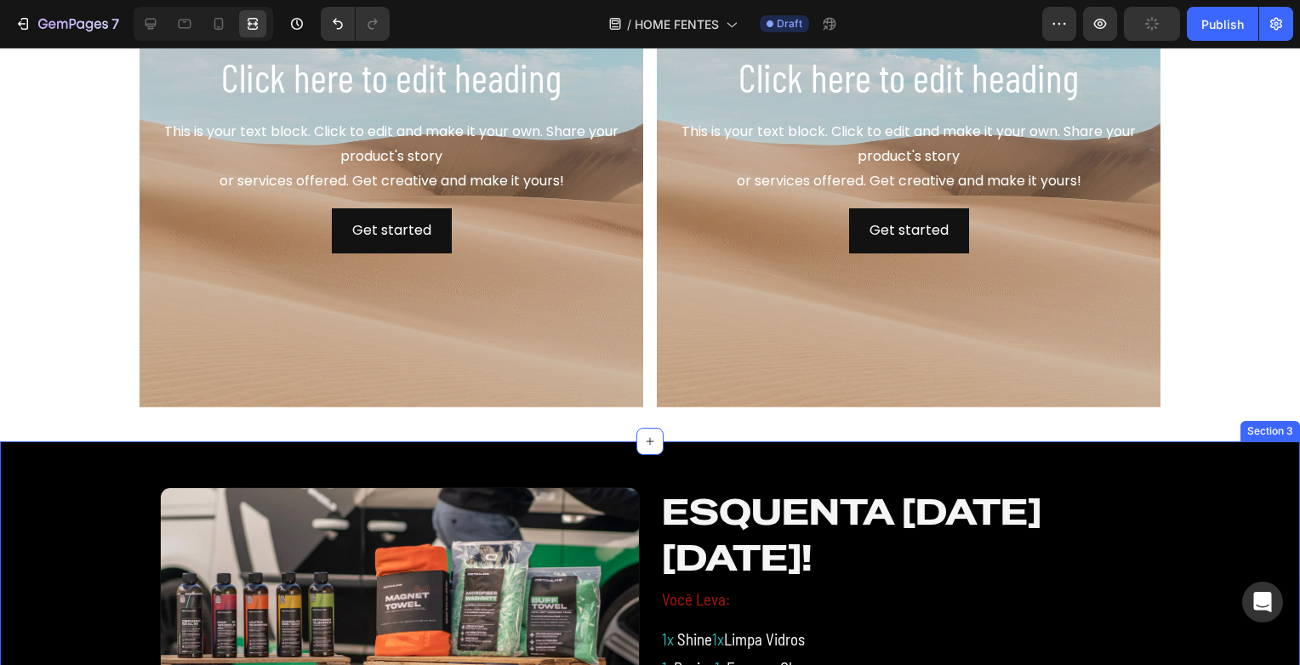
scroll to position [511, 0]
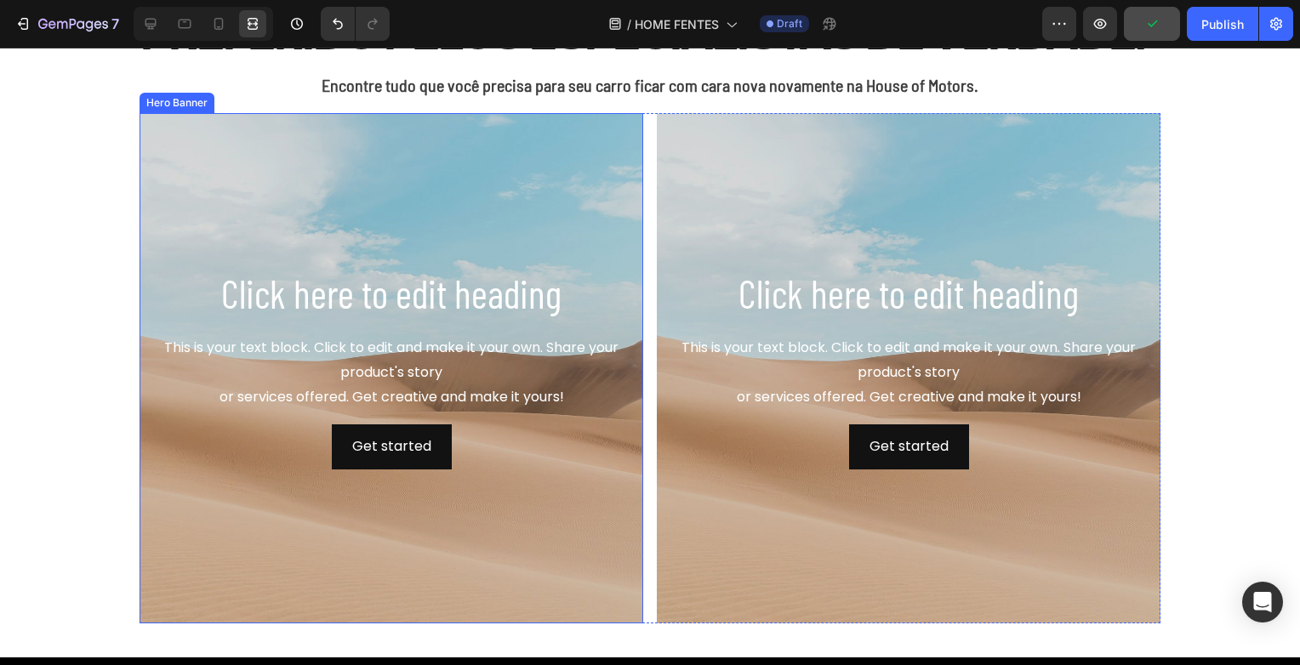
click at [620, 288] on h2 "Click here to edit heading" at bounding box center [391, 293] width 476 height 54
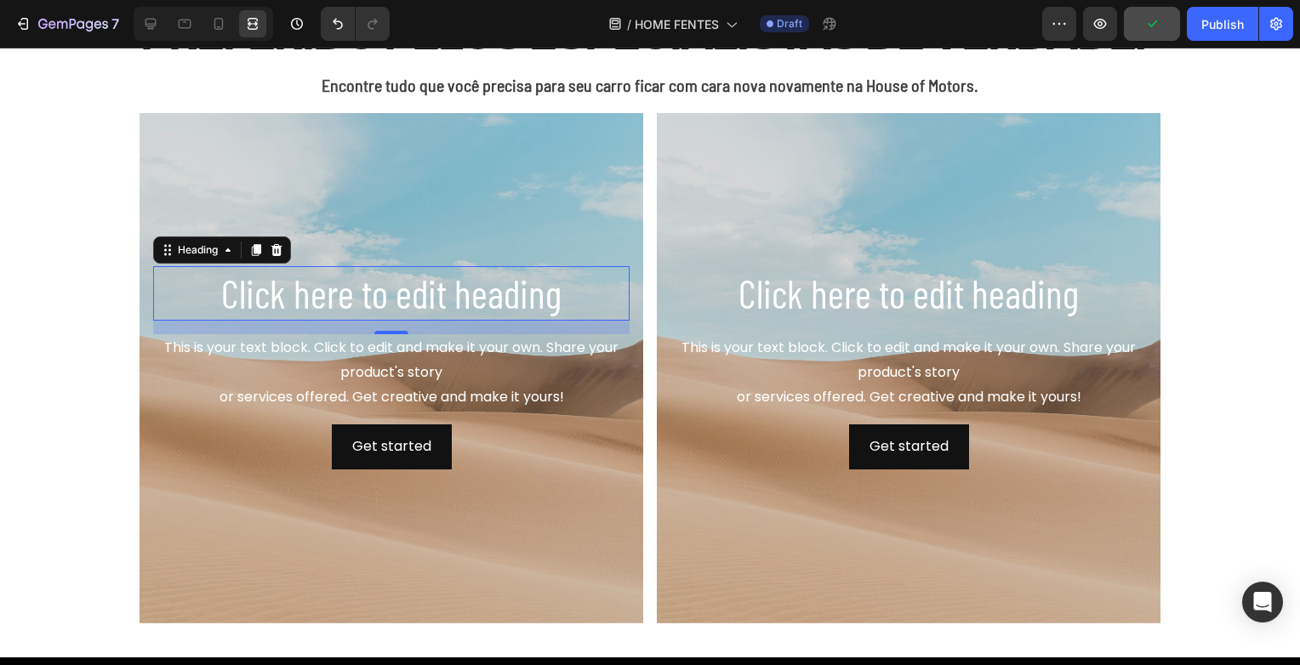
scroll to position [0, 0]
click at [318, 288] on h2 "Click here to edit heading" at bounding box center [391, 293] width 476 height 54
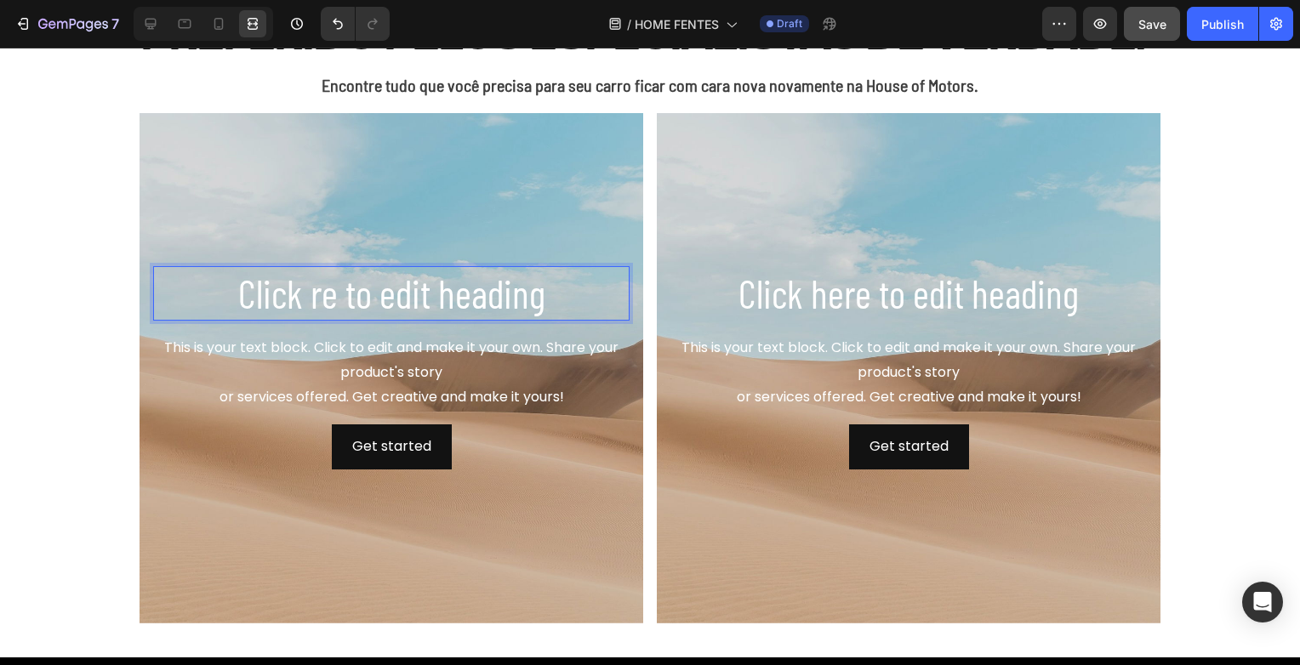
click at [471, 300] on p "Click re to edit heading" at bounding box center [391, 293] width 473 height 51
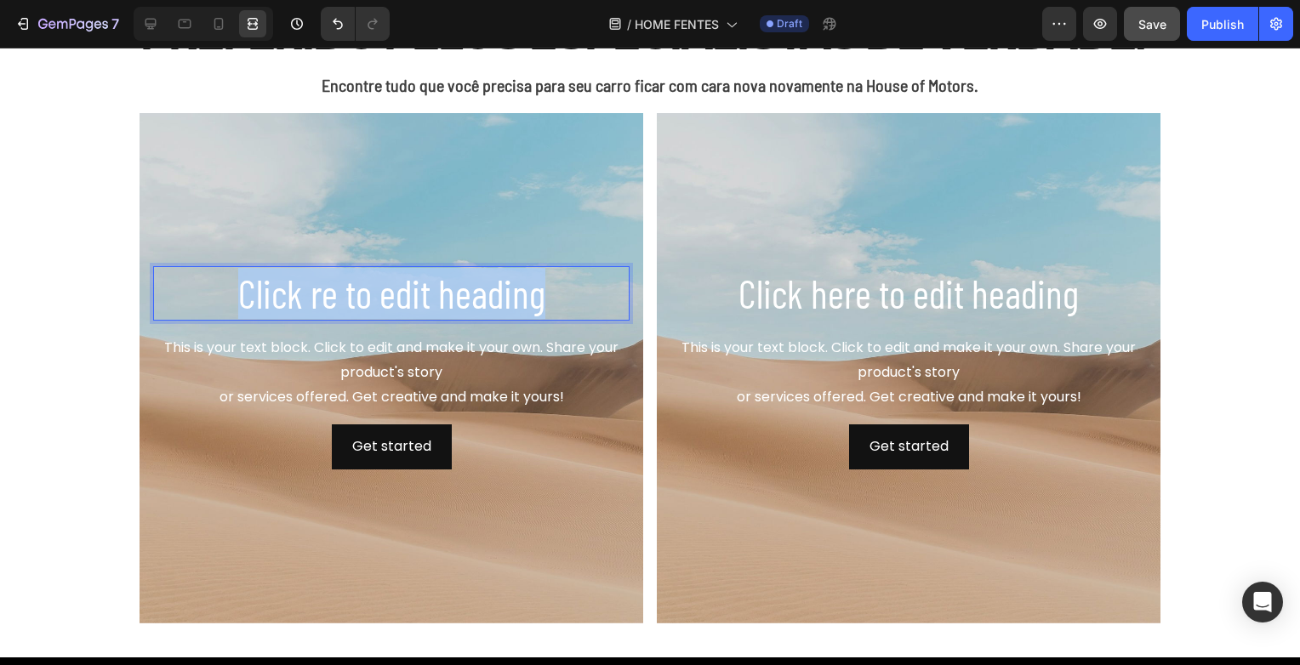
click at [471, 300] on p "Click re to edit heading" at bounding box center [391, 293] width 473 height 51
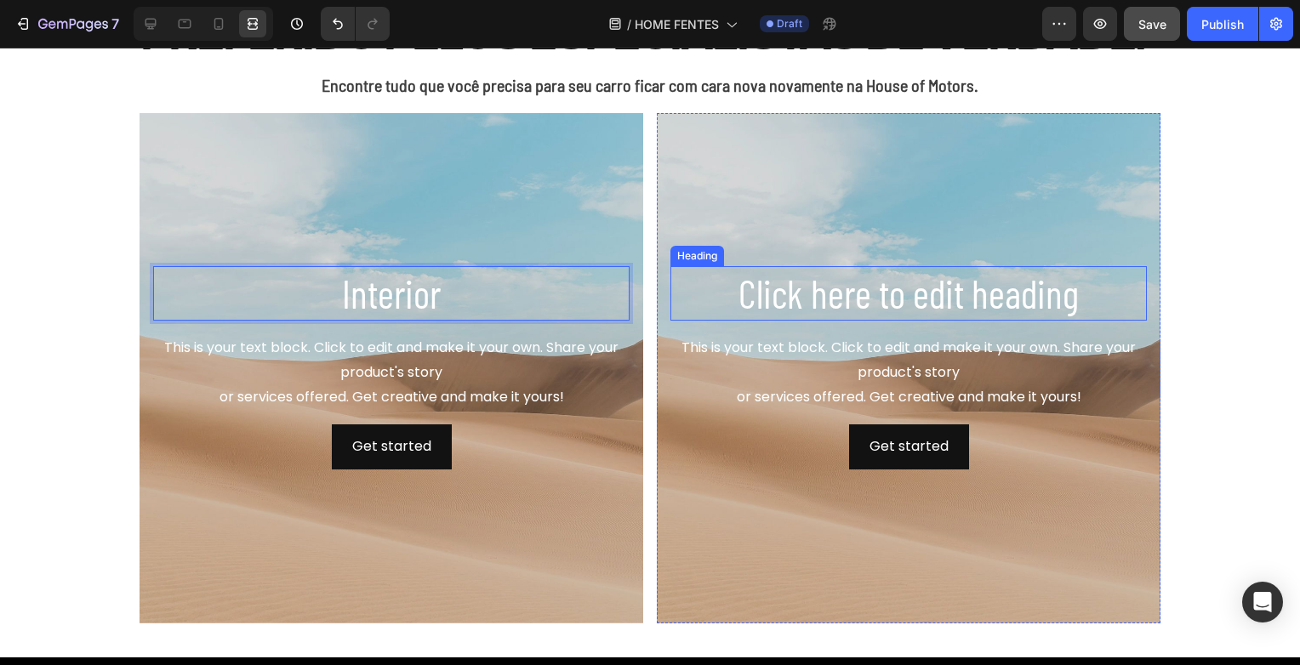
click at [894, 304] on h2 "Click here to edit heading" at bounding box center [908, 293] width 476 height 54
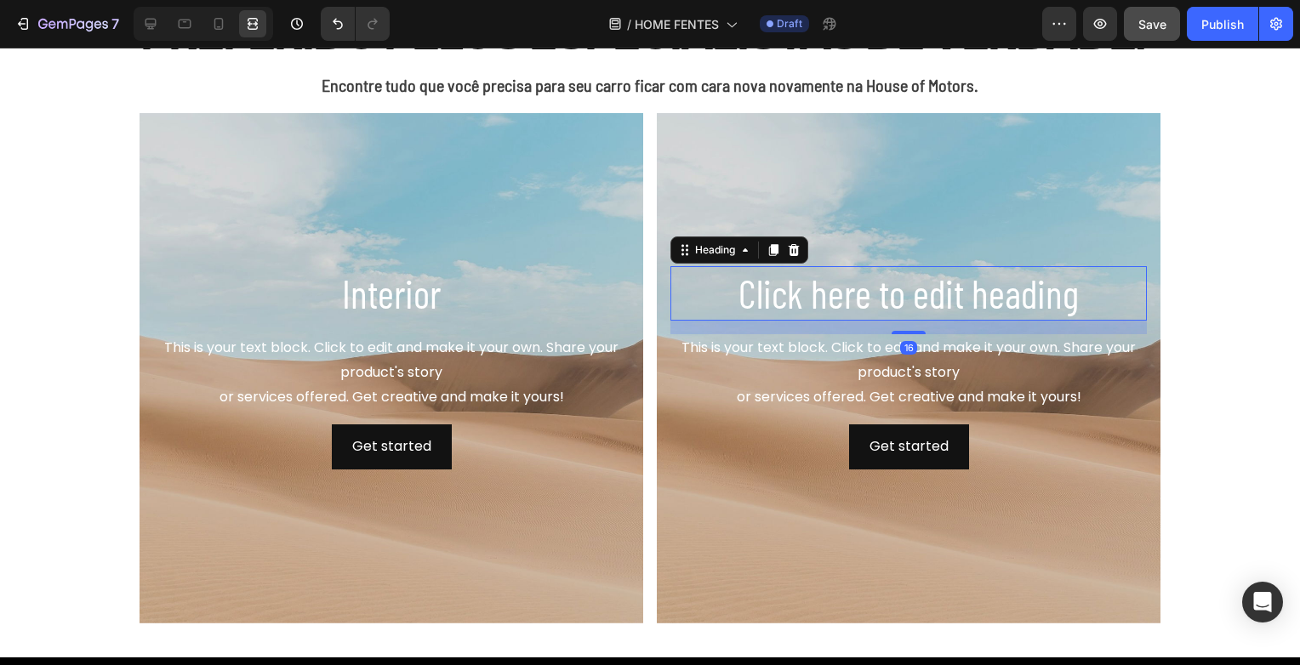
click at [894, 304] on h2 "Click here to edit heading" at bounding box center [908, 293] width 476 height 54
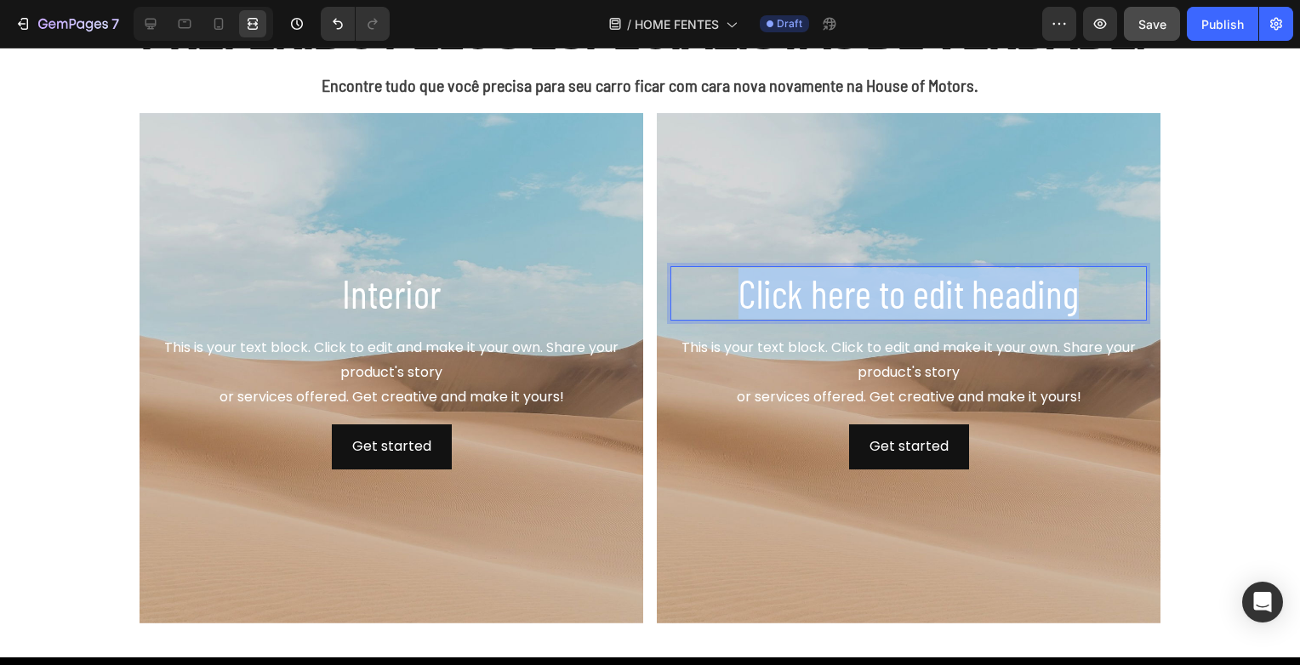
click at [894, 304] on p "Click here to edit heading" at bounding box center [908, 293] width 473 height 51
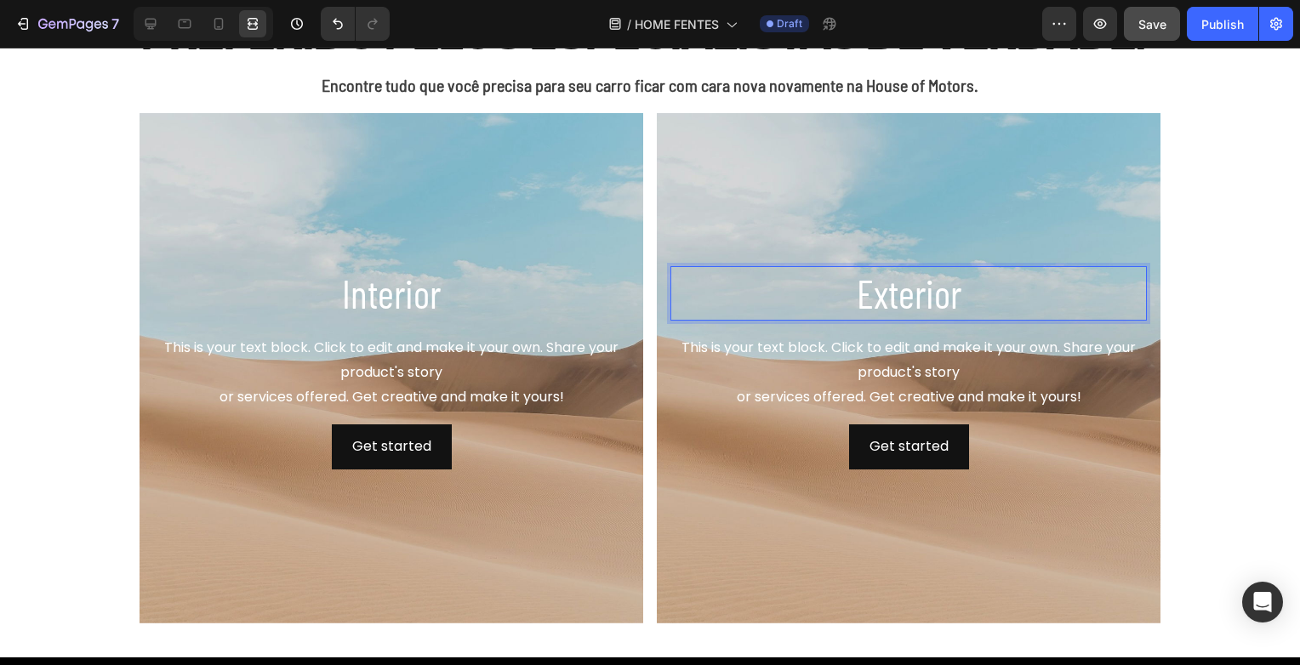
click at [830, 360] on div "This is your text block. Click to edit and make it your own. Share your product…" at bounding box center [908, 372] width 476 height 77
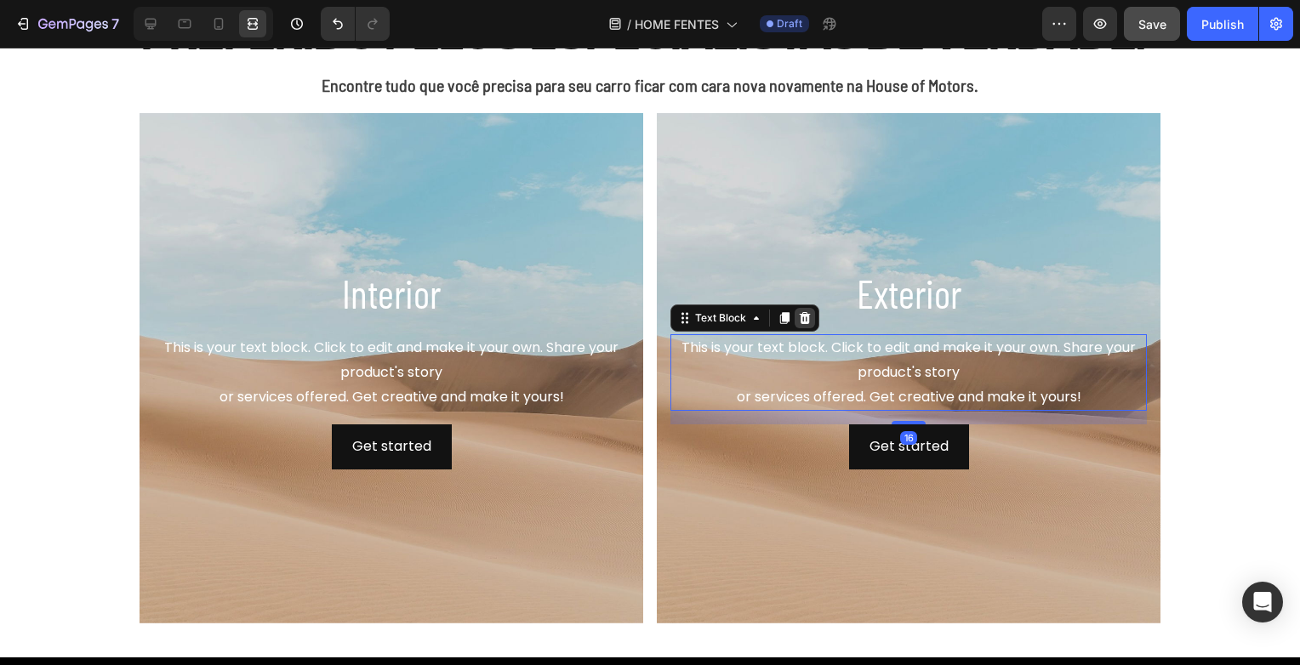
click at [804, 320] on icon at bounding box center [805, 318] width 14 height 14
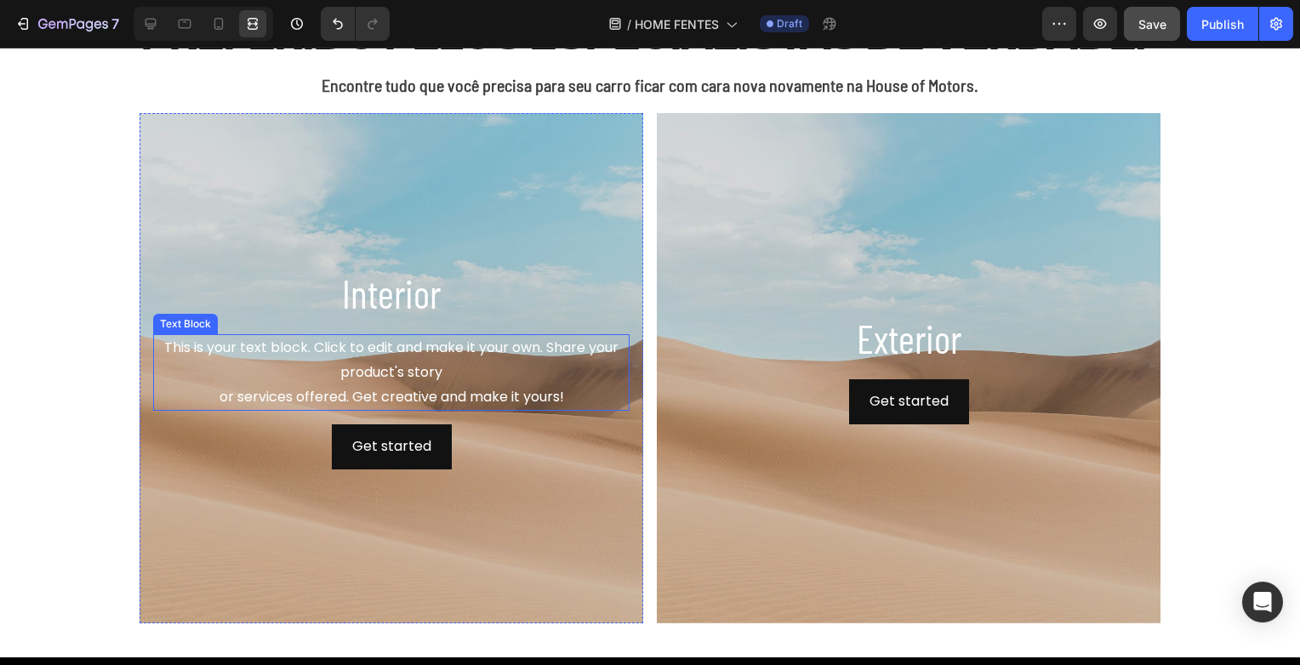
click at [426, 376] on div "This is your text block. Click to edit and make it your own. Share your product…" at bounding box center [391, 372] width 476 height 77
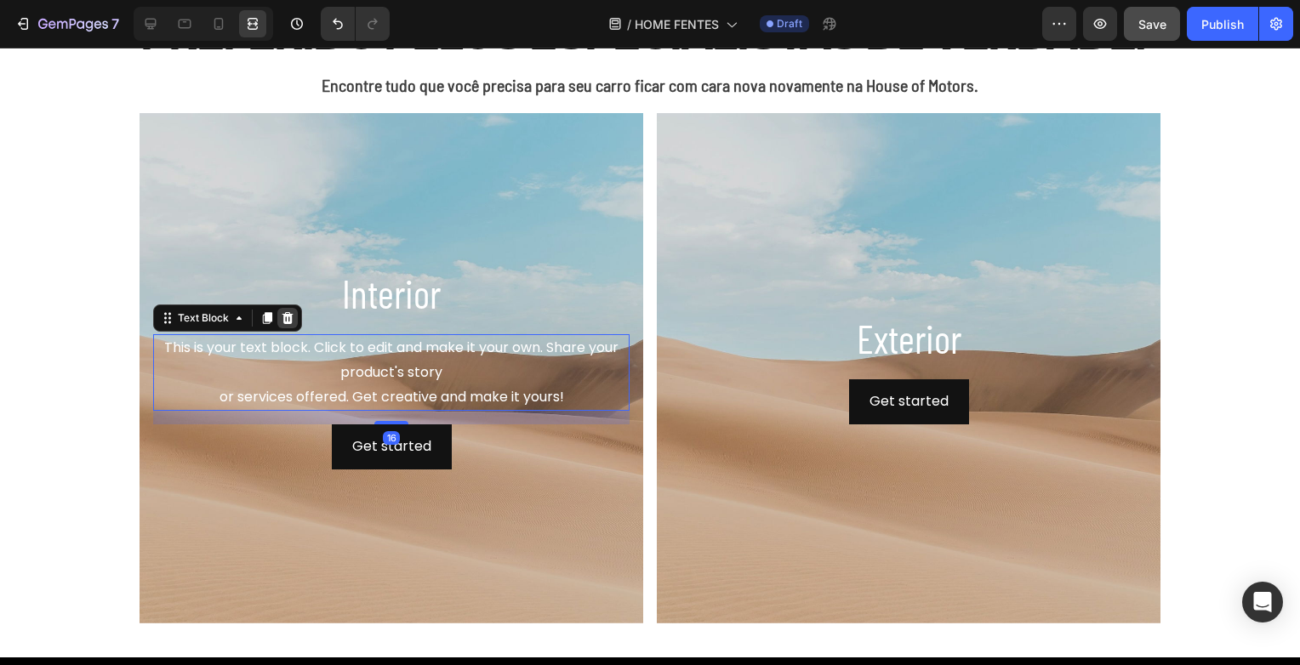
click at [281, 312] on icon at bounding box center [288, 318] width 14 height 14
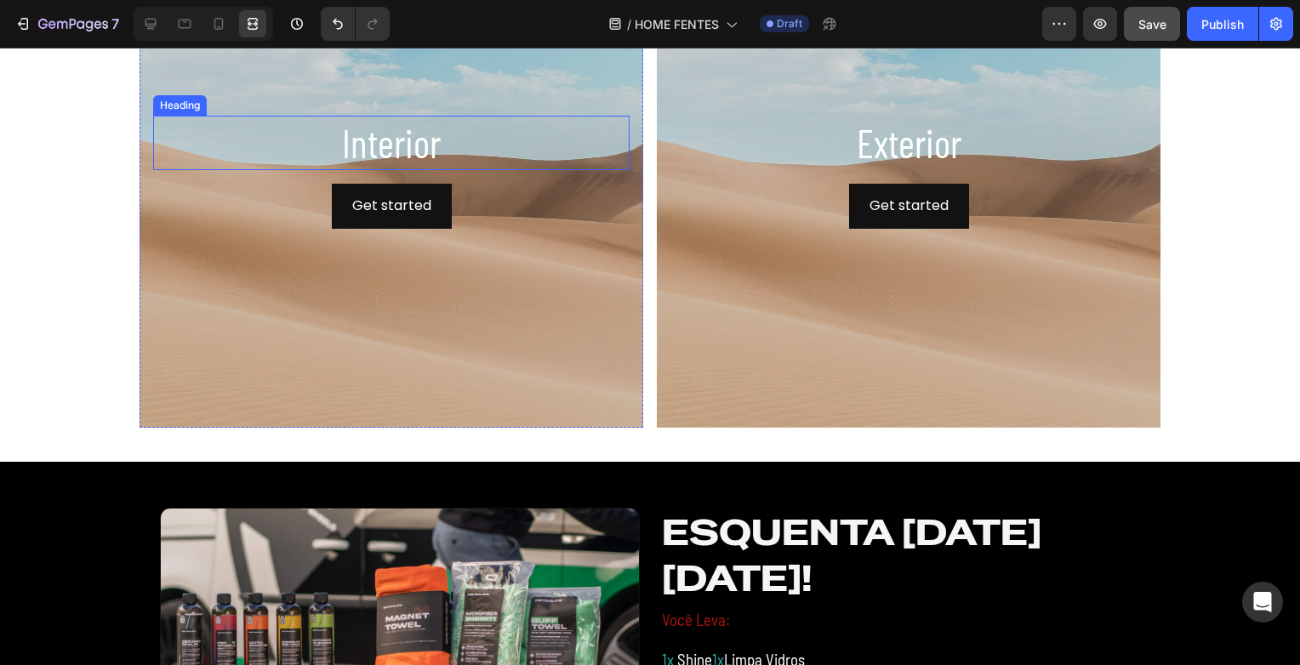
scroll to position [766, 0]
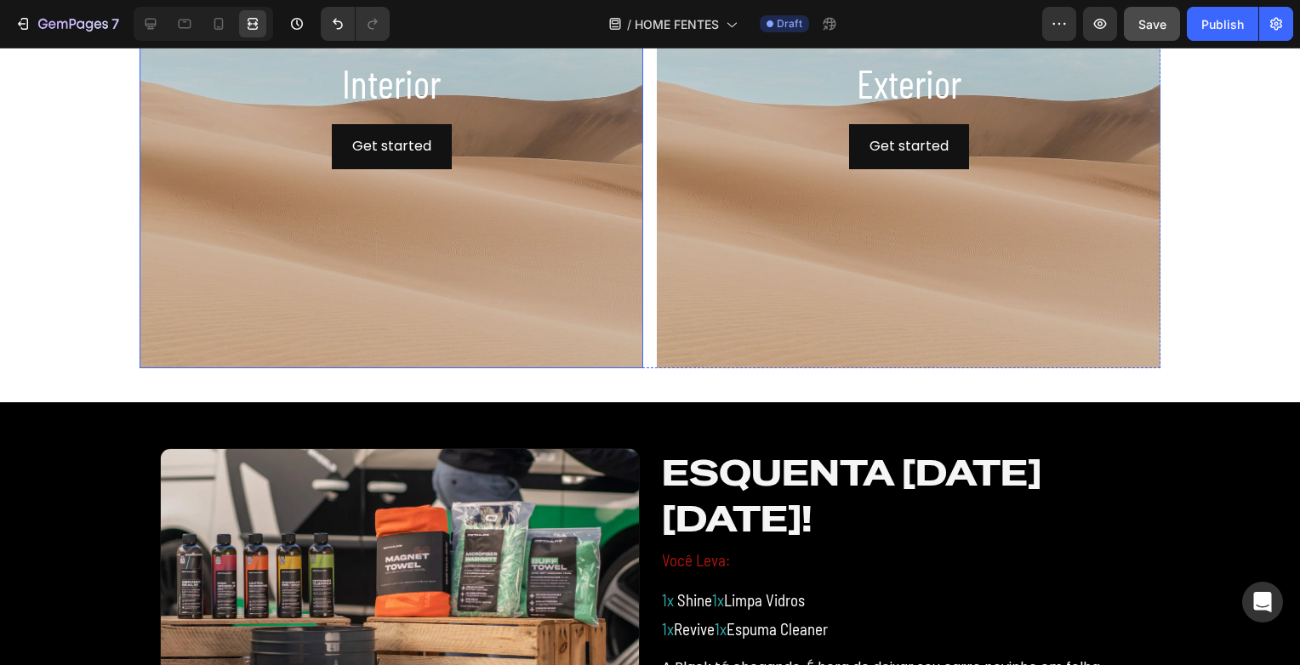
click at [592, 307] on div "Background Image" at bounding box center [392, 113] width 504 height 511
click at [146, 19] on icon at bounding box center [150, 24] width 11 height 11
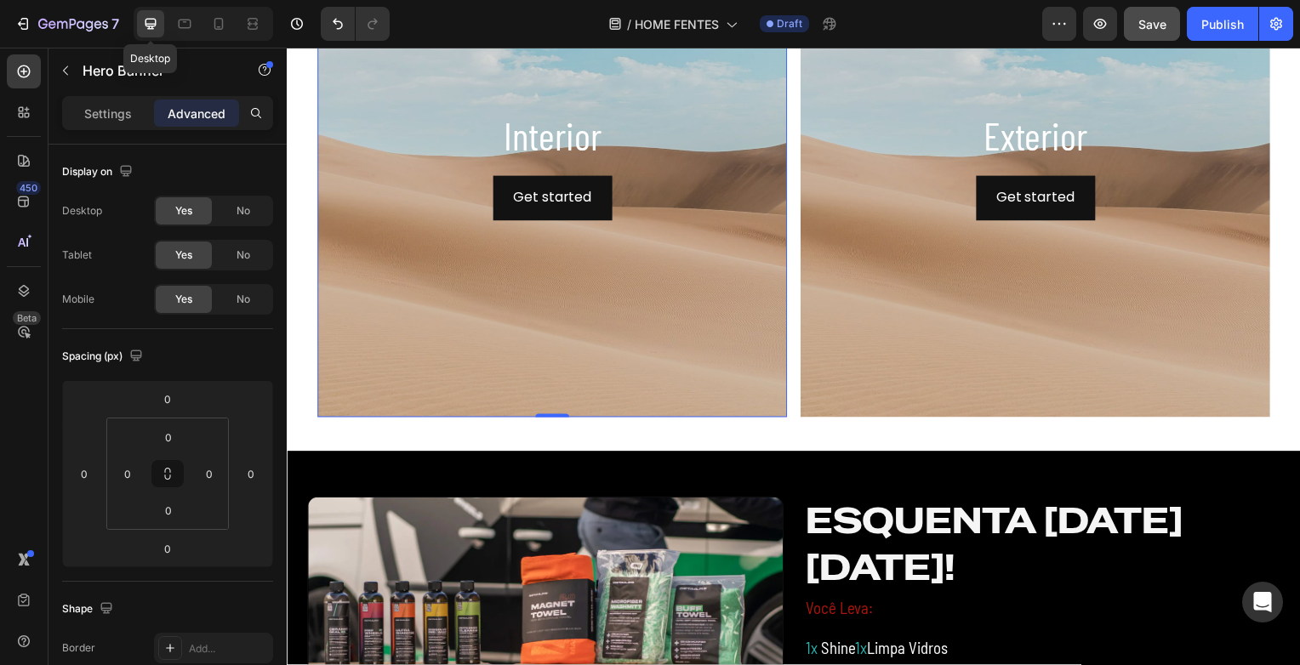
scroll to position [818, 0]
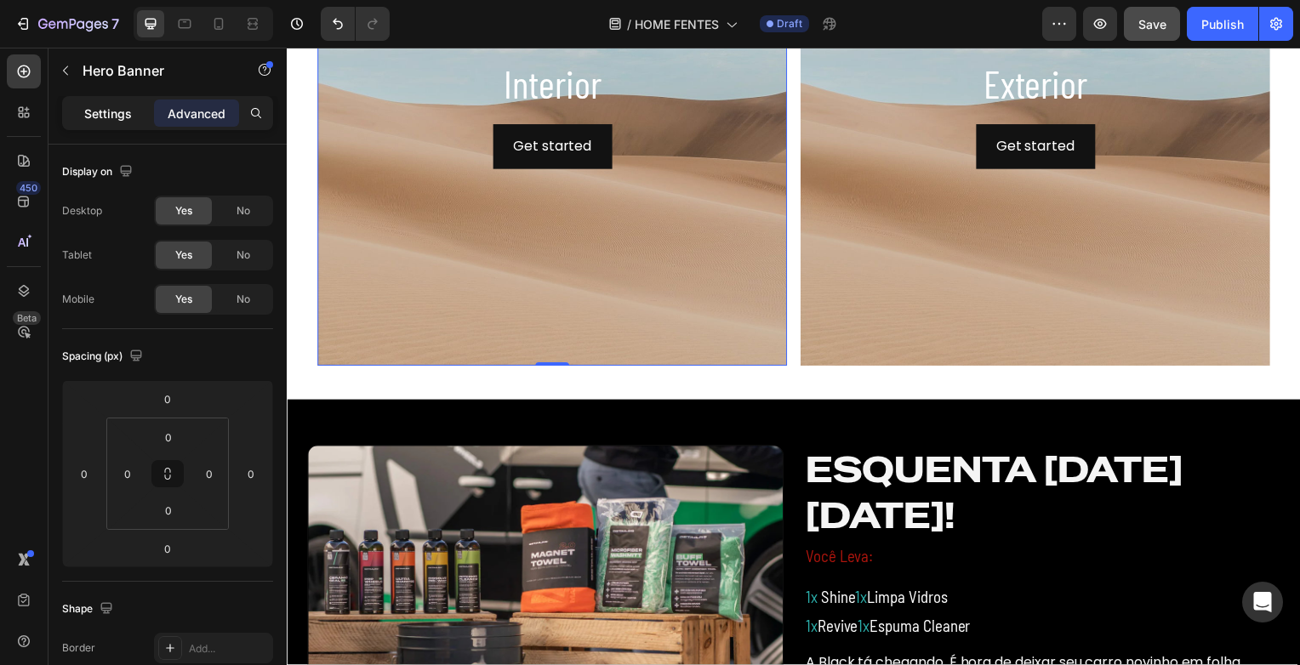
click at [106, 112] on p "Settings" at bounding box center [108, 114] width 48 height 18
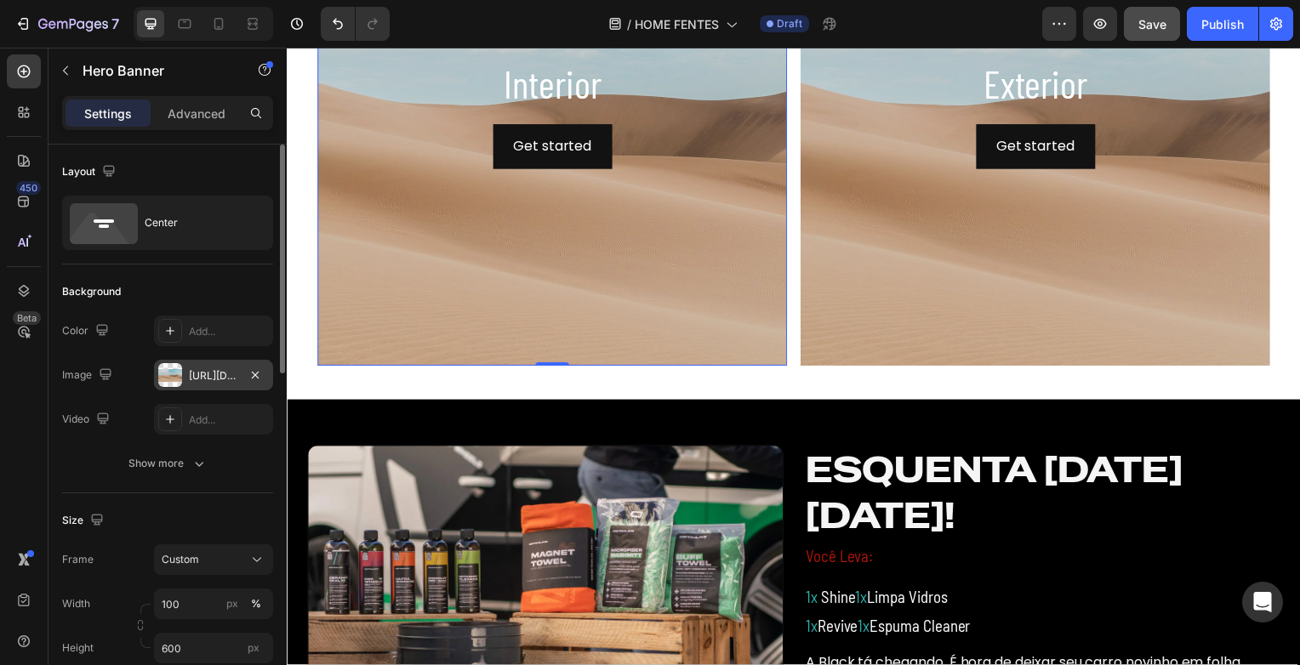
click at [214, 369] on div "[URL][DOMAIN_NAME]" at bounding box center [213, 375] width 49 height 15
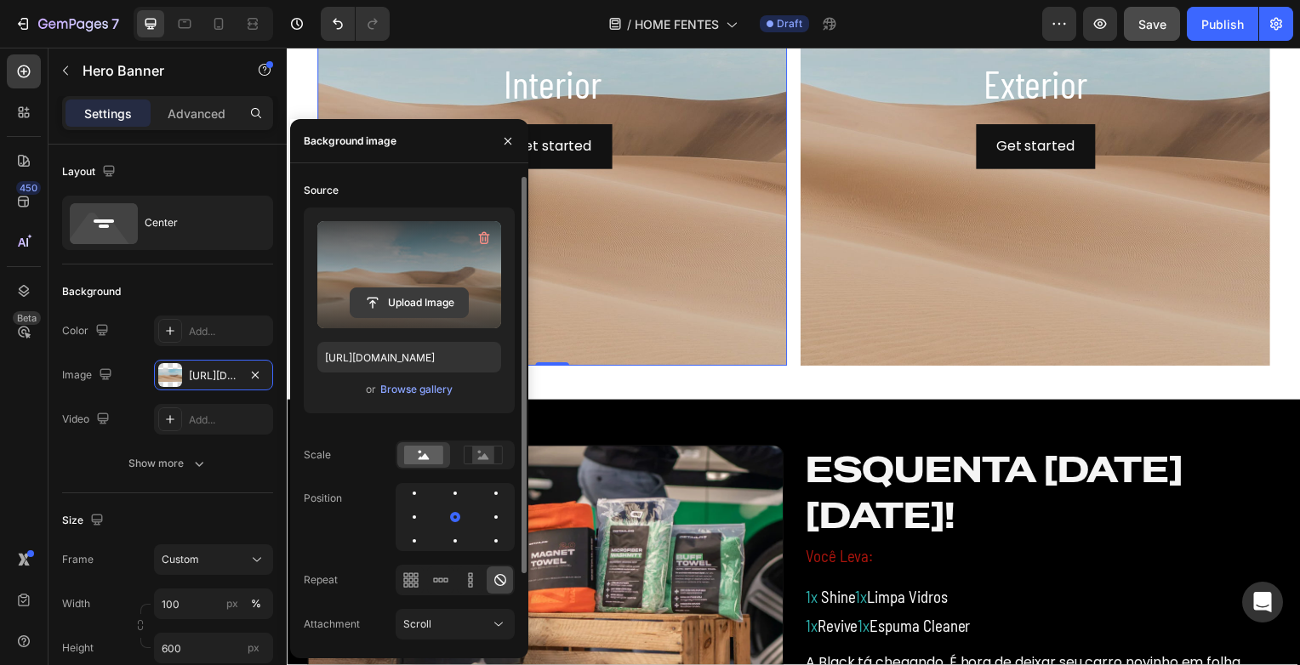
click at [419, 300] on input "file" at bounding box center [409, 302] width 117 height 29
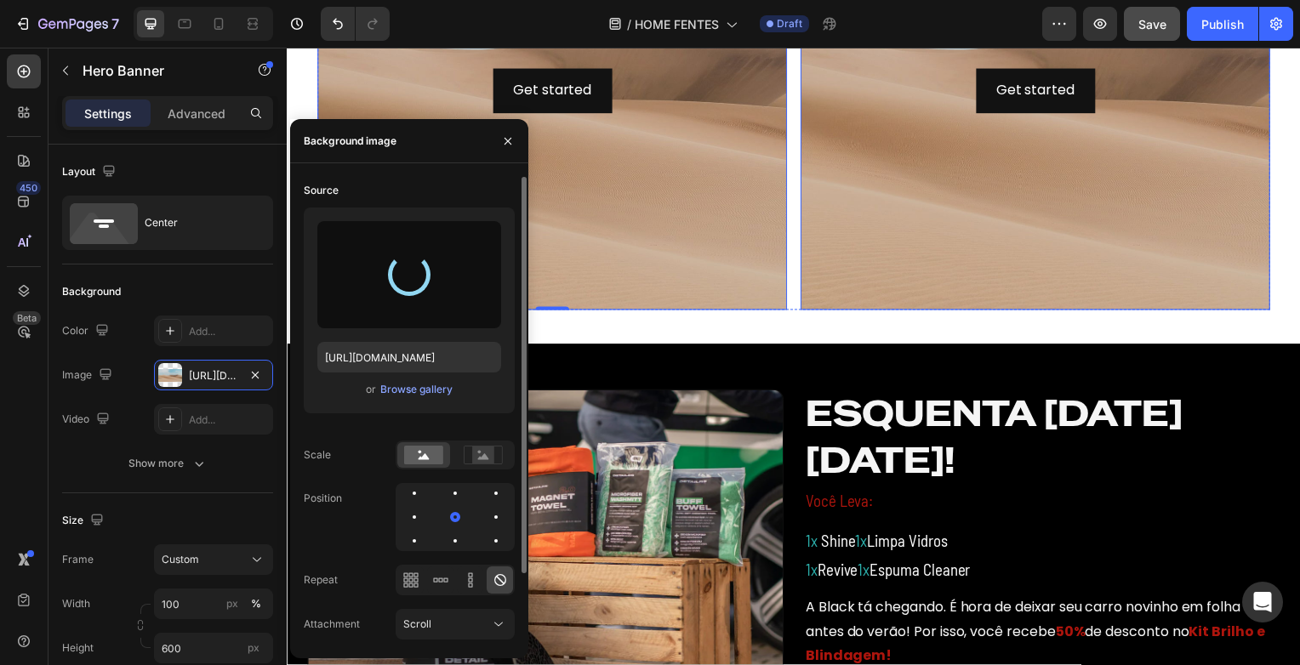
type input "[URL][DOMAIN_NAME]"
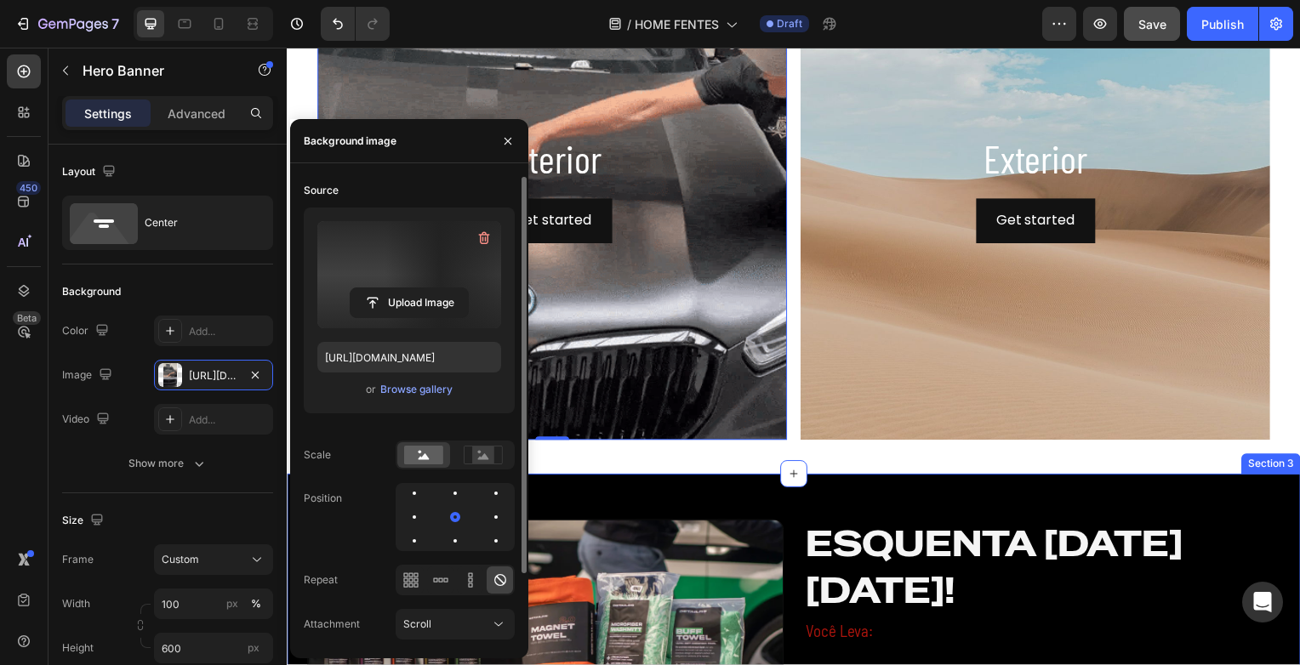
scroll to position [733, 0]
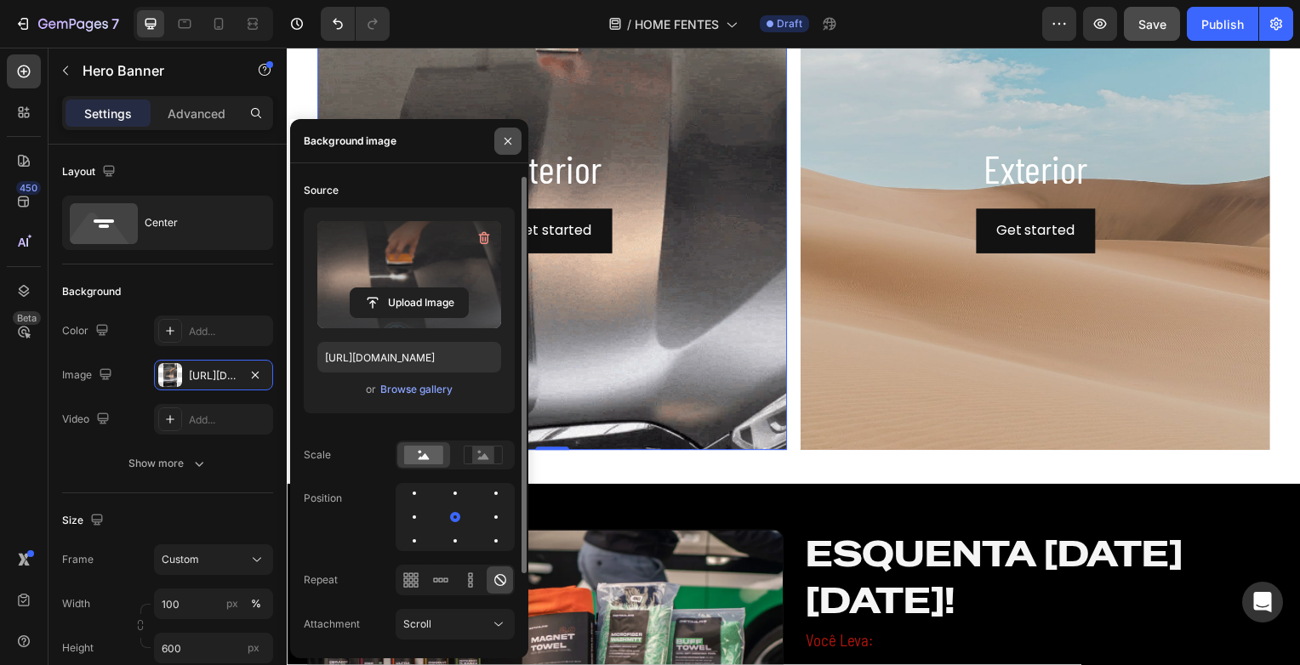
click at [508, 149] on button "button" at bounding box center [507, 141] width 27 height 27
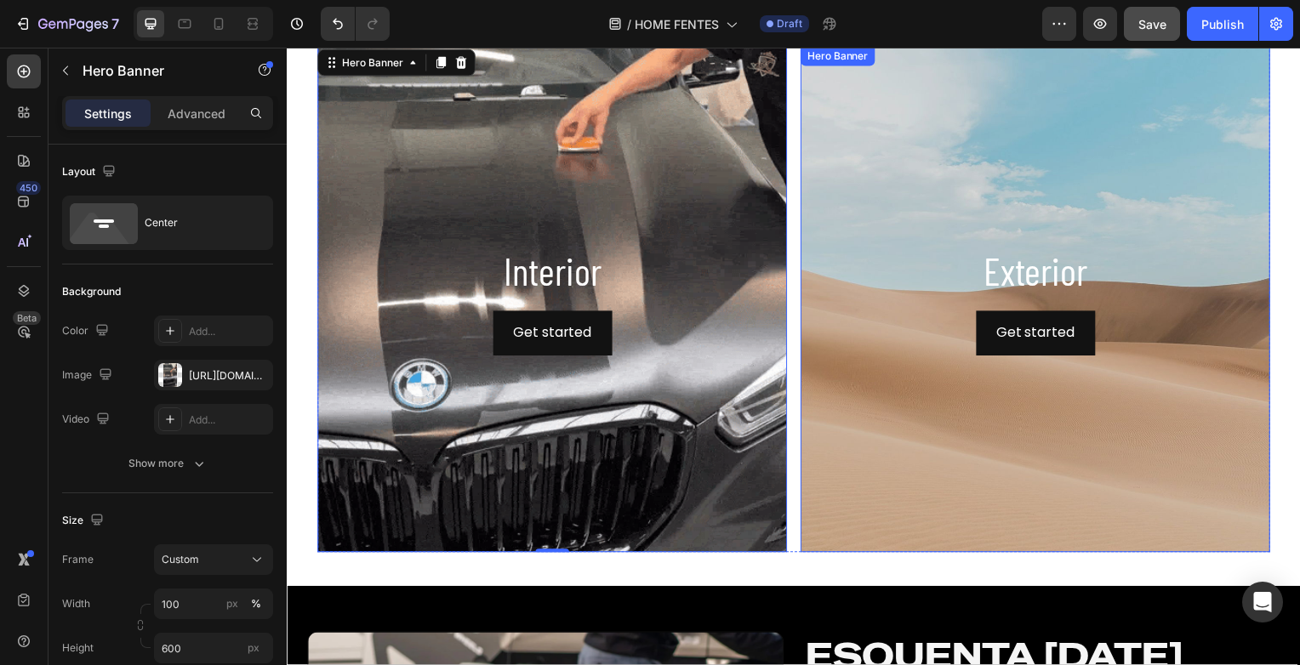
scroll to position [648, 0]
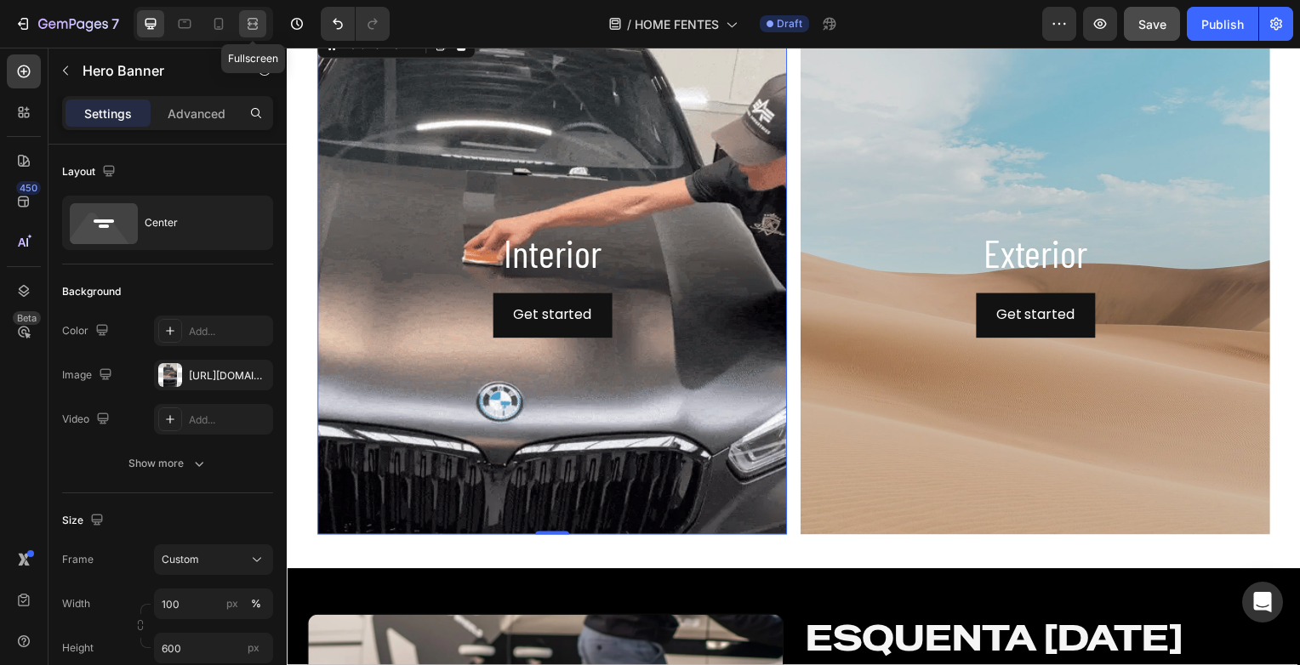
click at [257, 16] on icon at bounding box center [252, 23] width 17 height 17
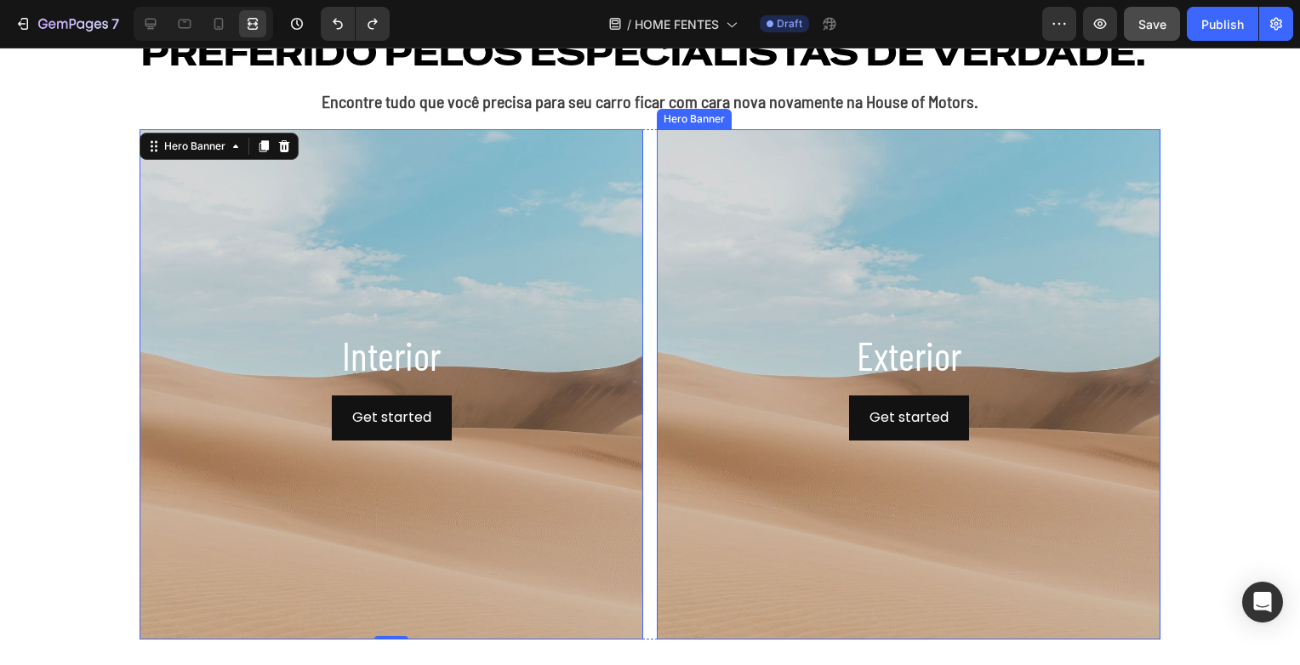
scroll to position [511, 0]
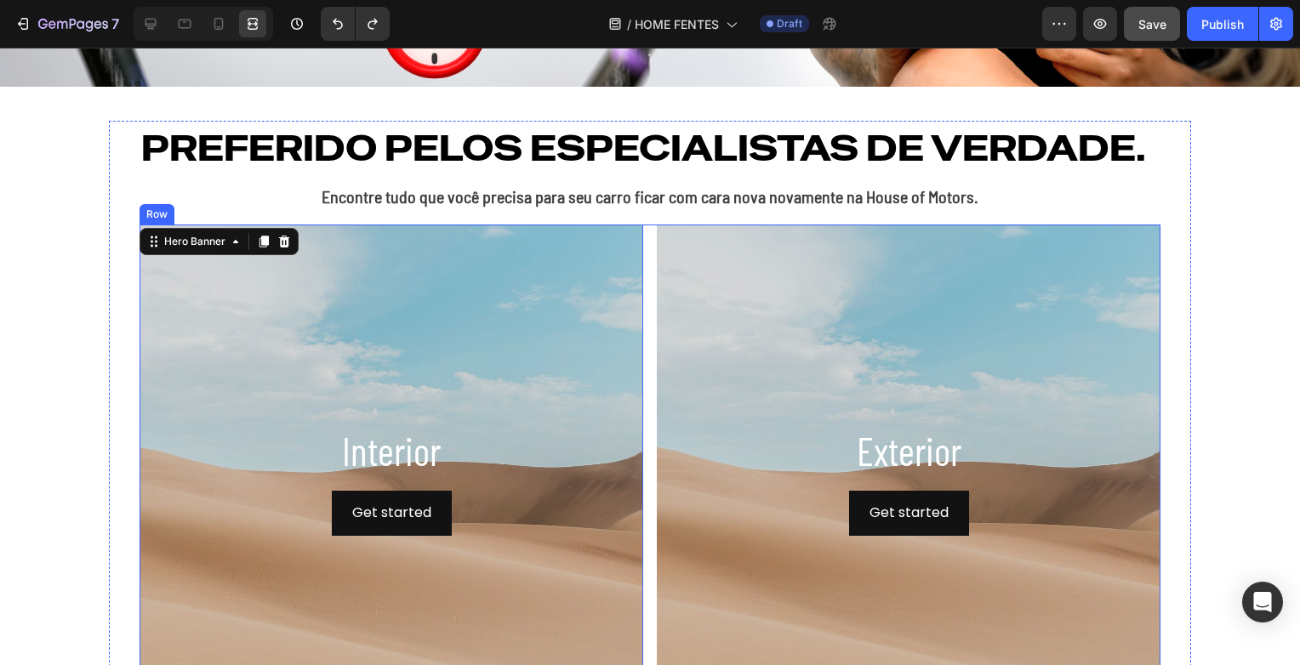
click at [645, 369] on div "Interior Heading Get started Button Hero Banner 0 Exterior Heading Get started …" at bounding box center [650, 480] width 1021 height 511
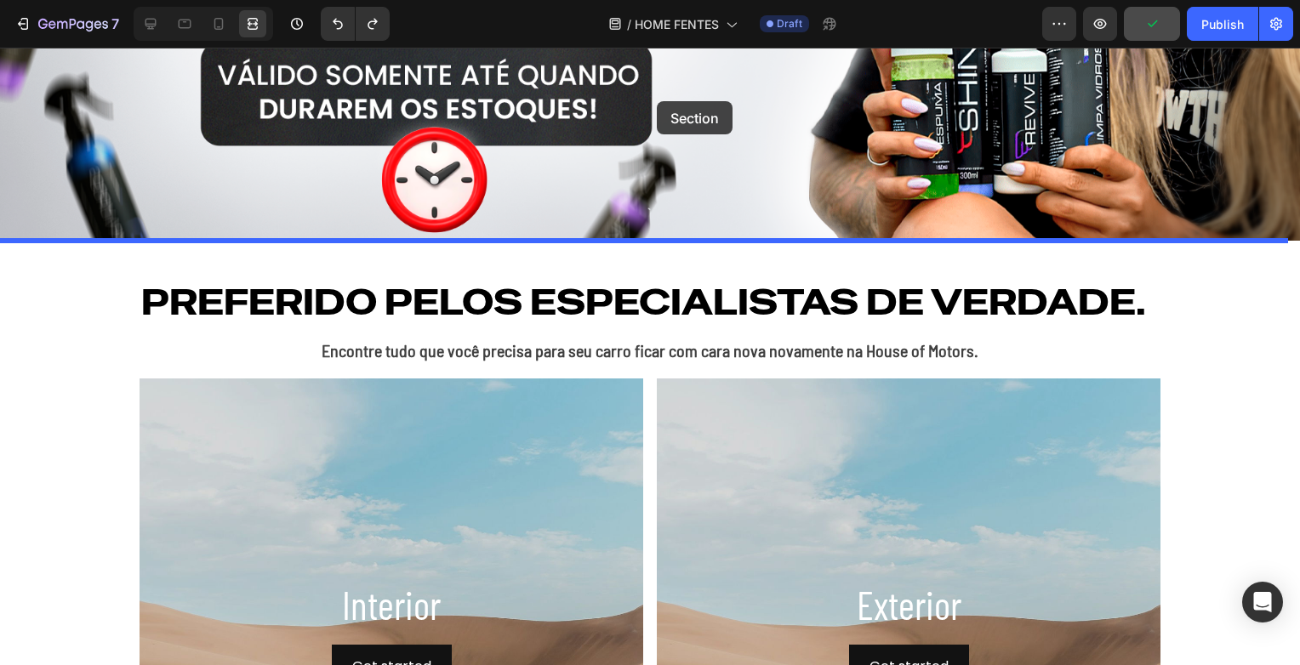
scroll to position [347, 0]
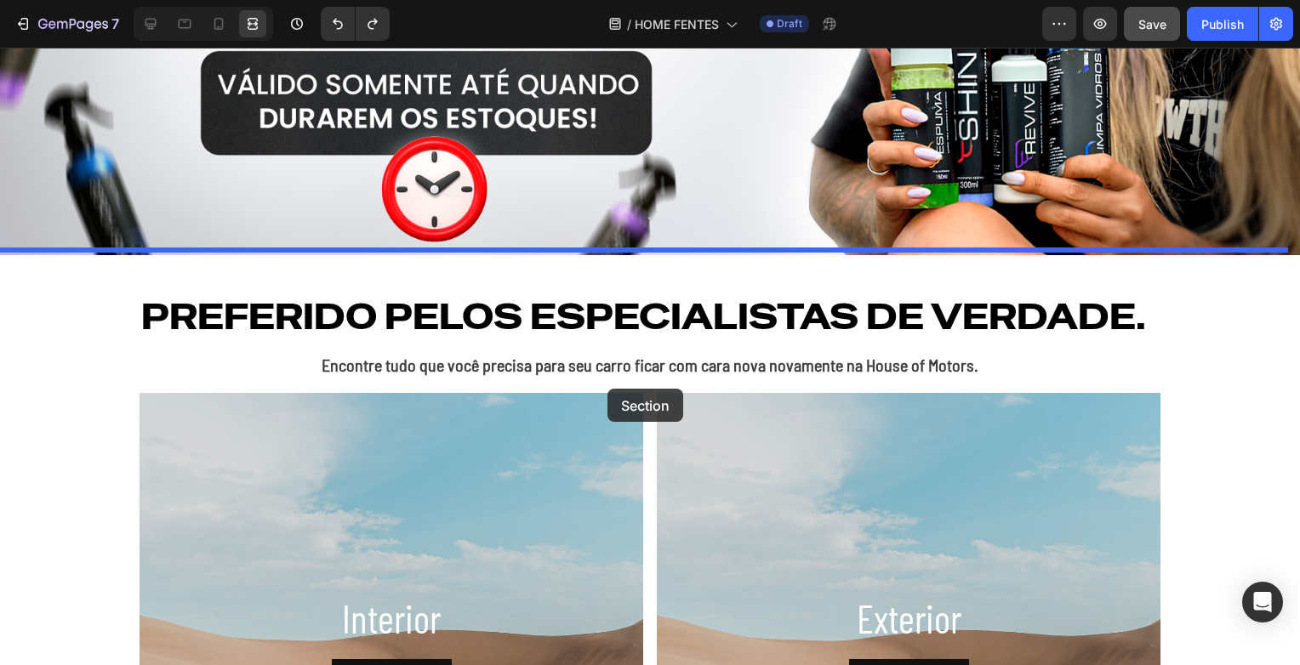
drag, startPoint x: 626, startPoint y: 275, endPoint x: 608, endPoint y: 389, distance: 115.5
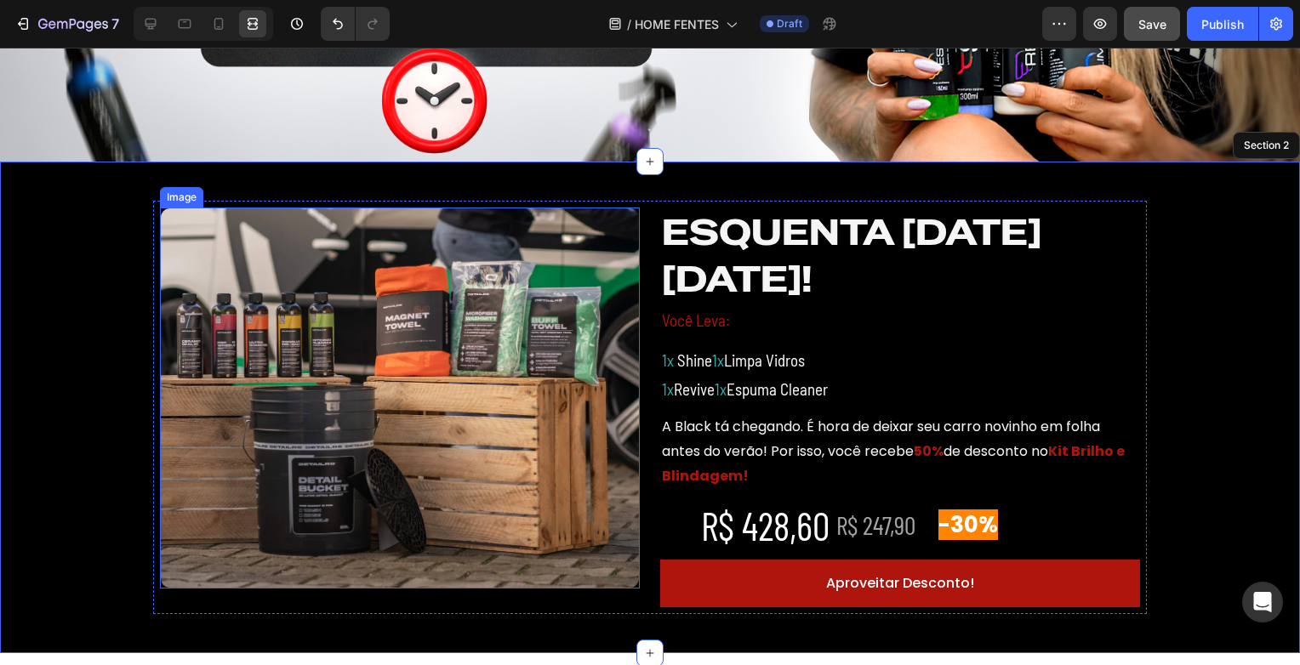
scroll to position [432, 0]
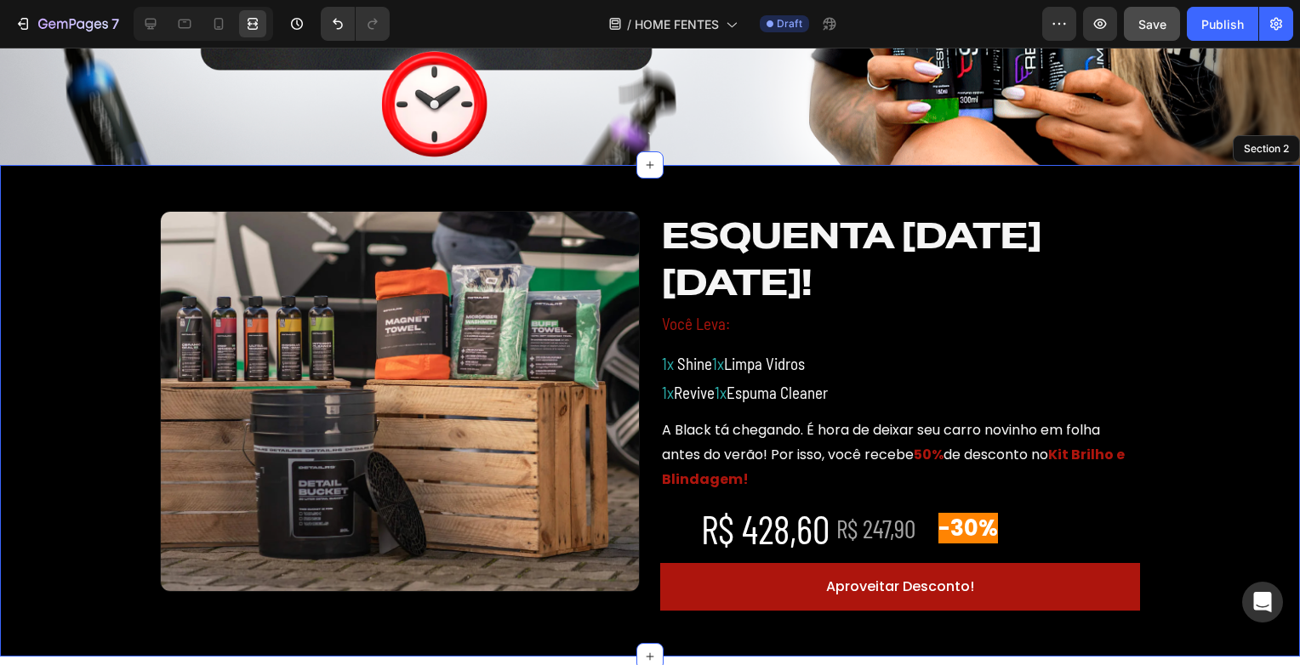
click at [30, 305] on div "Image ESQUENTA [DATE][DATE]! Heading Você Leva: Text Block 1x Shine 1x Limpa Vi…" at bounding box center [650, 411] width 1300 height 441
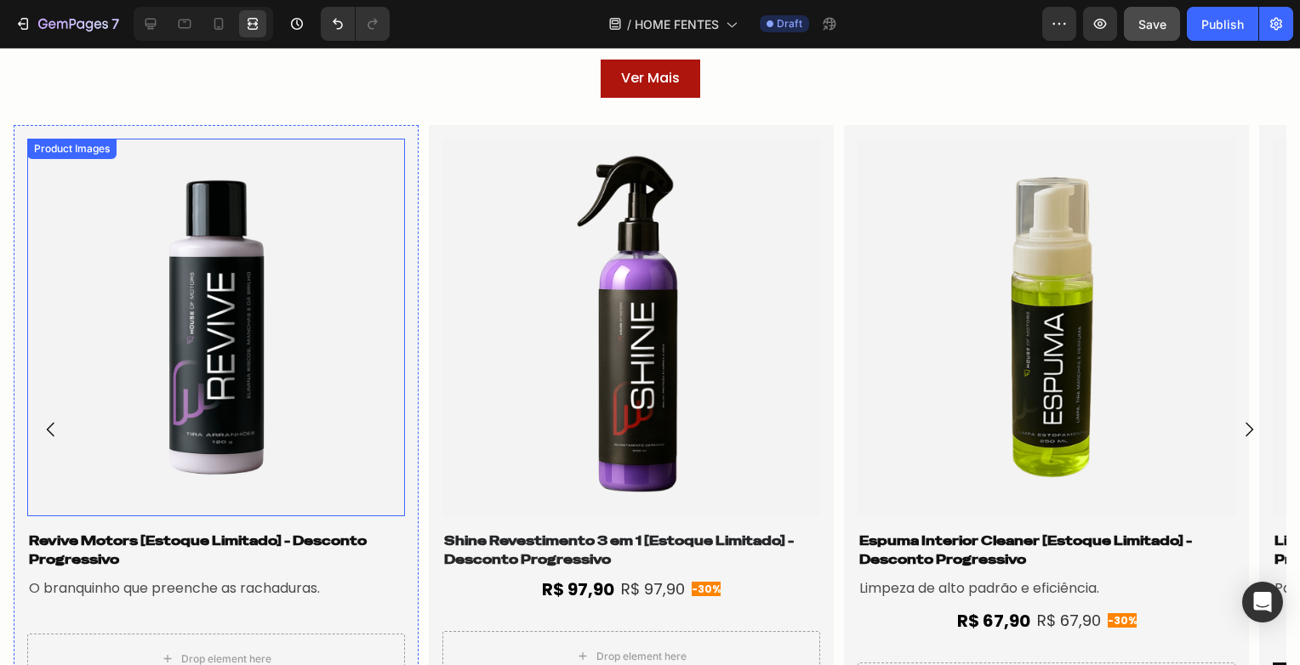
scroll to position [1872, 0]
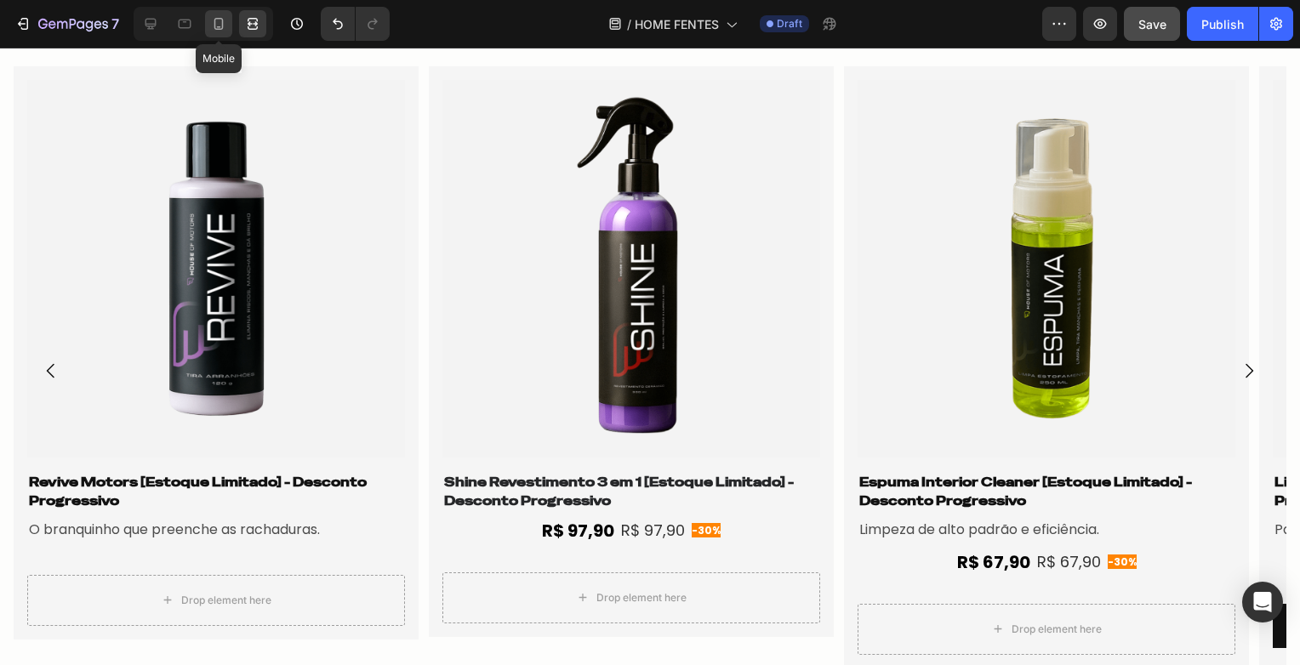
click at [227, 32] on div at bounding box center [218, 23] width 27 height 27
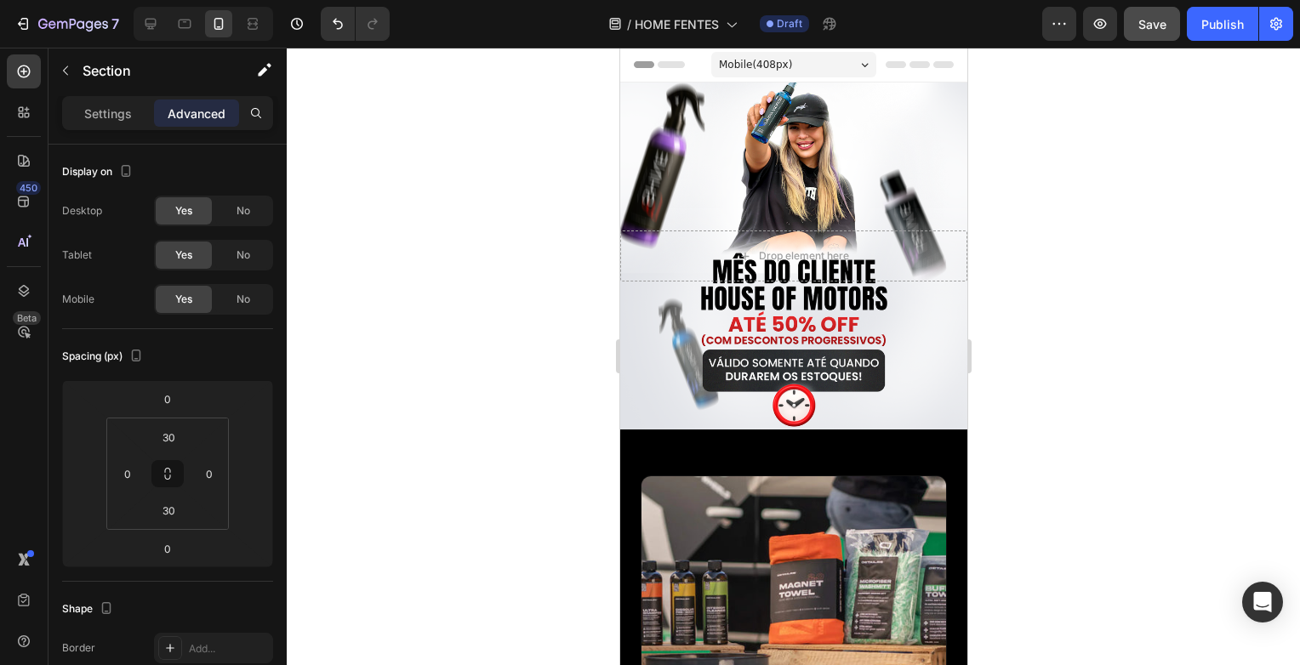
click at [1153, 351] on div at bounding box center [793, 357] width 1013 height 618
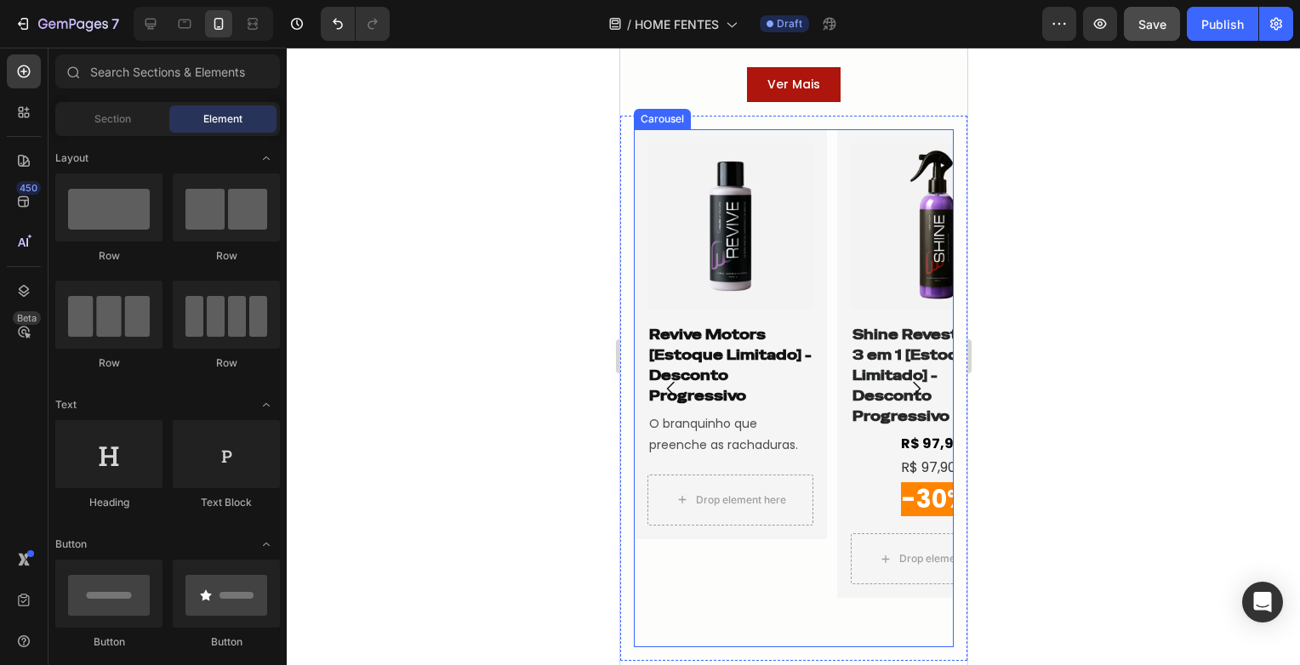
scroll to position [2723, 0]
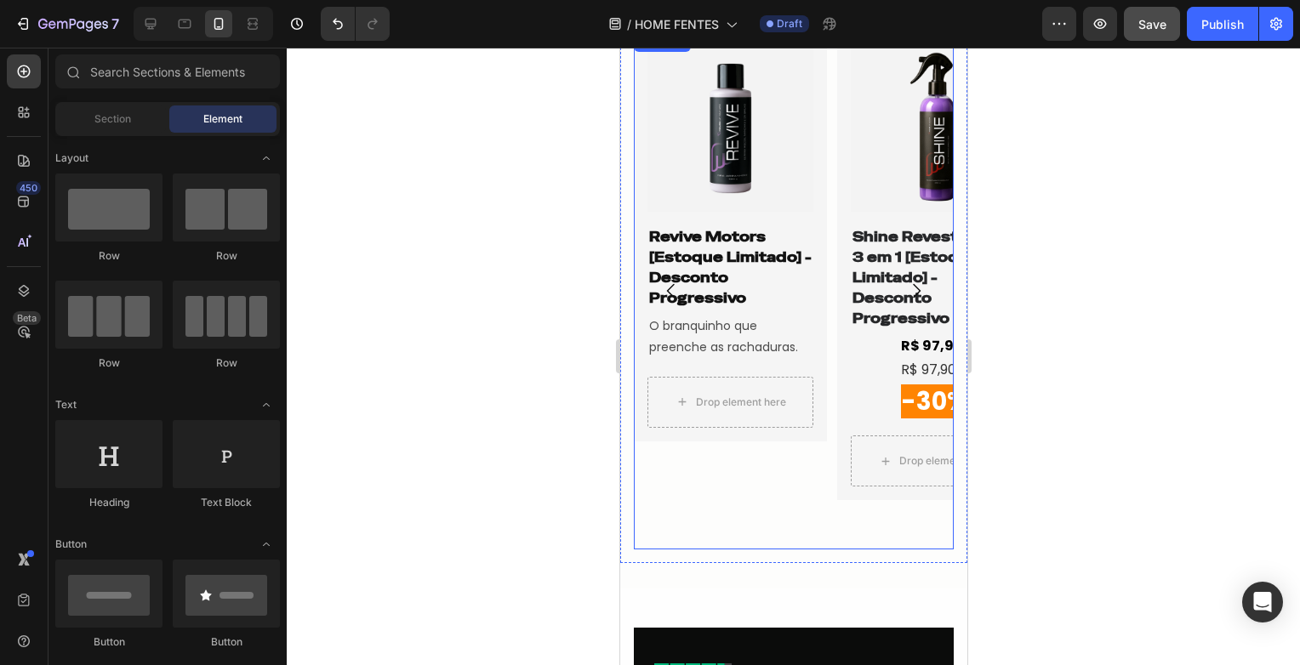
click at [912, 288] on icon "Carousel Next Arrow" at bounding box center [916, 291] width 8 height 14
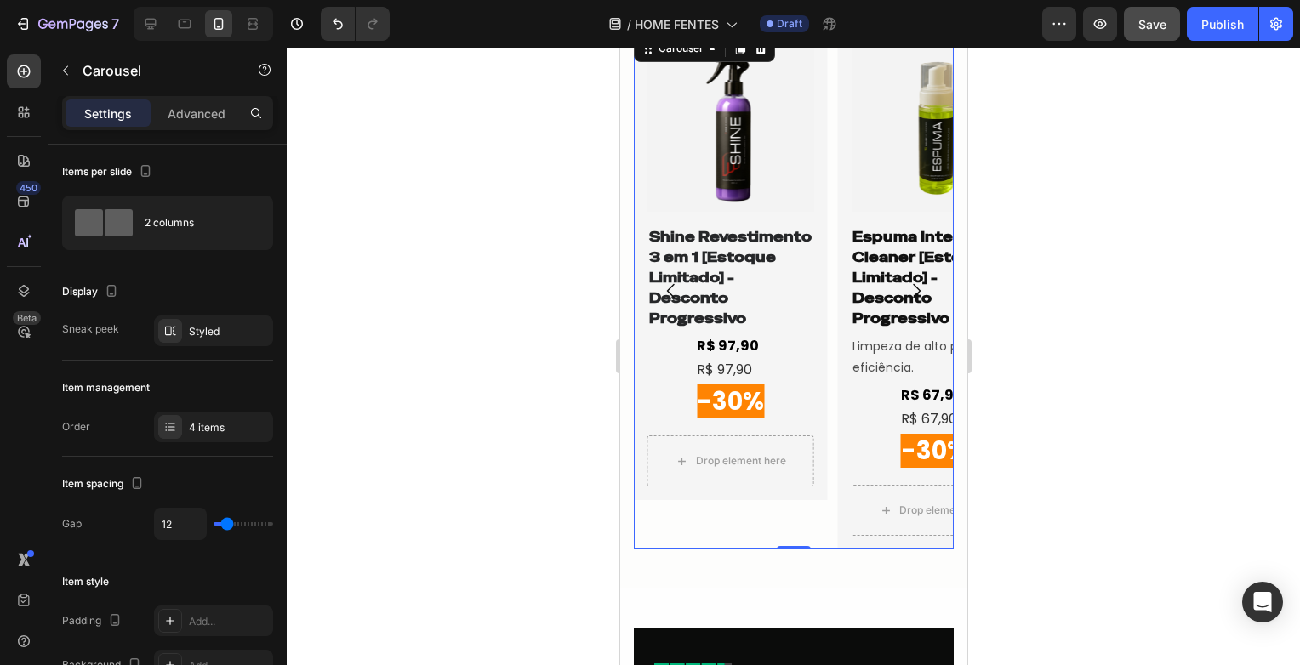
click at [912, 288] on icon "Carousel Next Arrow" at bounding box center [916, 291] width 8 height 14
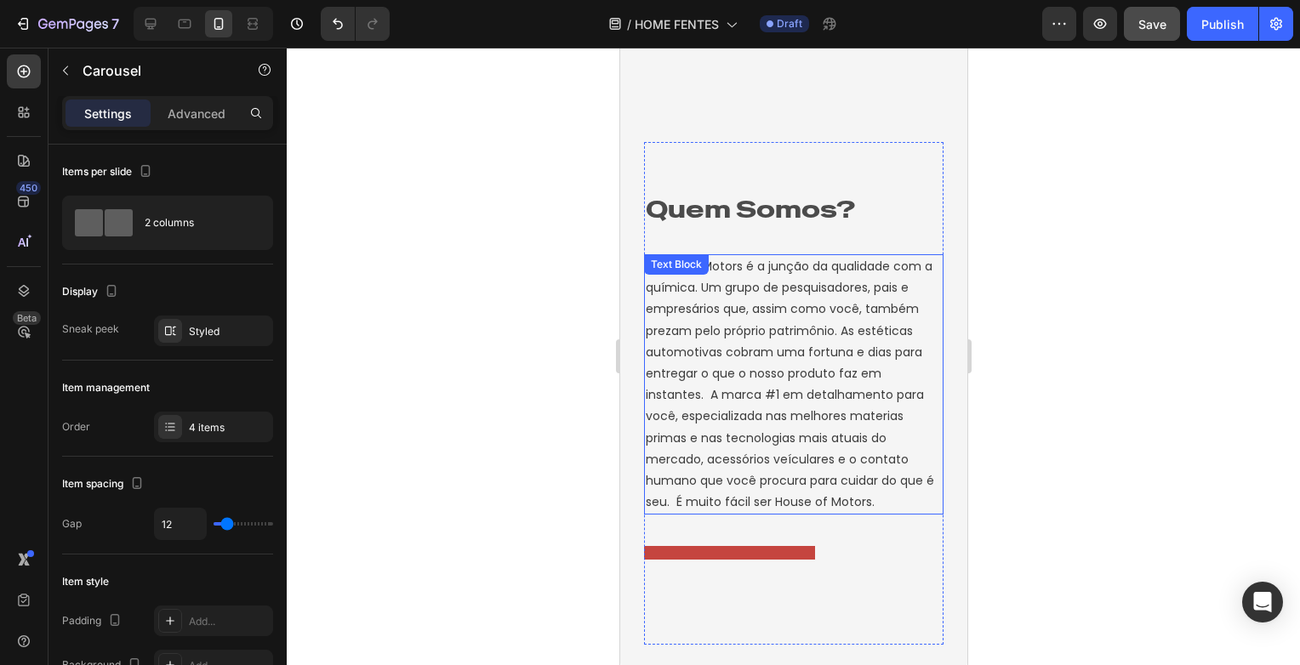
scroll to position [4765, 0]
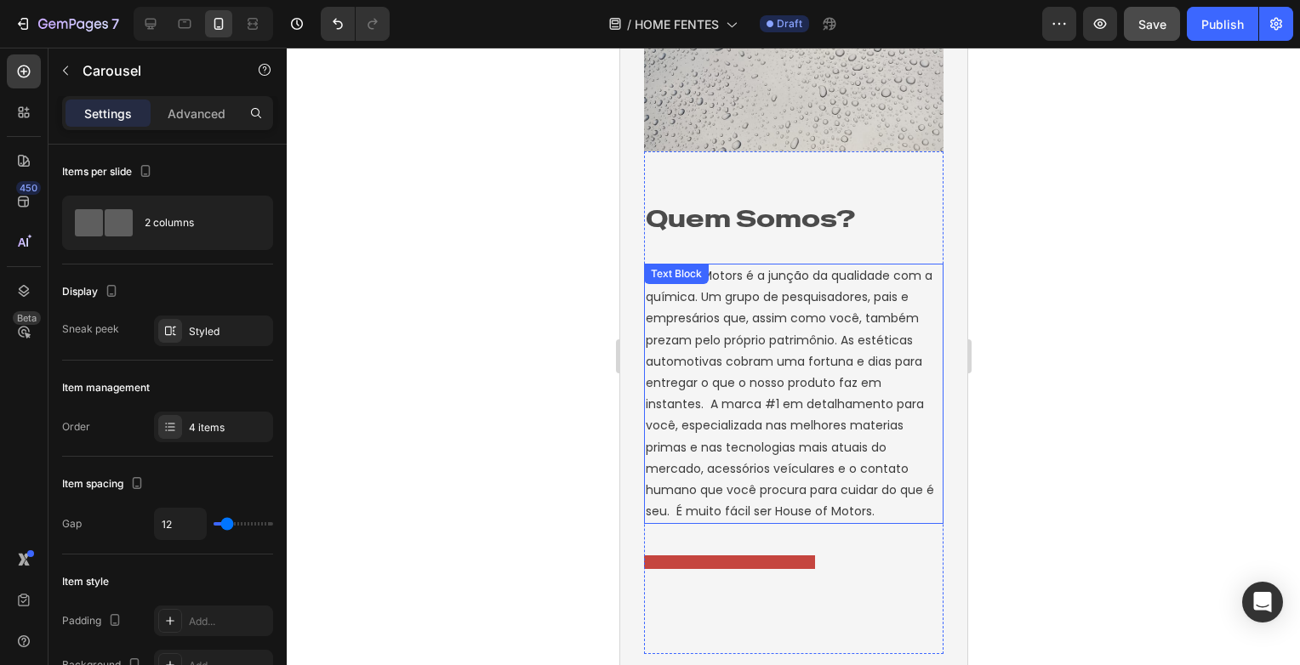
click at [779, 281] on p "House of Motors é a junção da qualidade com a química. Um grupo de pesquisadore…" at bounding box center [793, 393] width 296 height 257
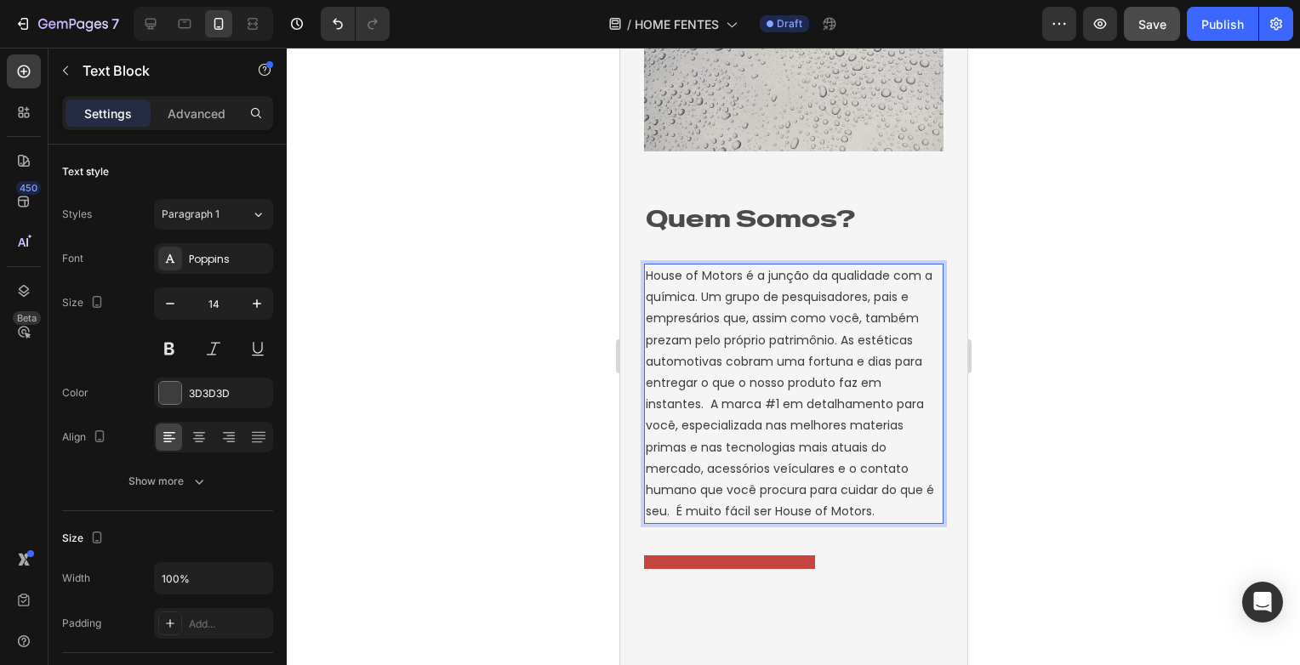
click at [870, 416] on p "House of Motors é a junção da qualidade com a química. Um grupo de pesquisadore…" at bounding box center [793, 393] width 296 height 257
click at [881, 417] on p "House of Motors é a junção da qualidade com a química. Um grupo de pesquisadore…" at bounding box center [793, 393] width 296 height 257
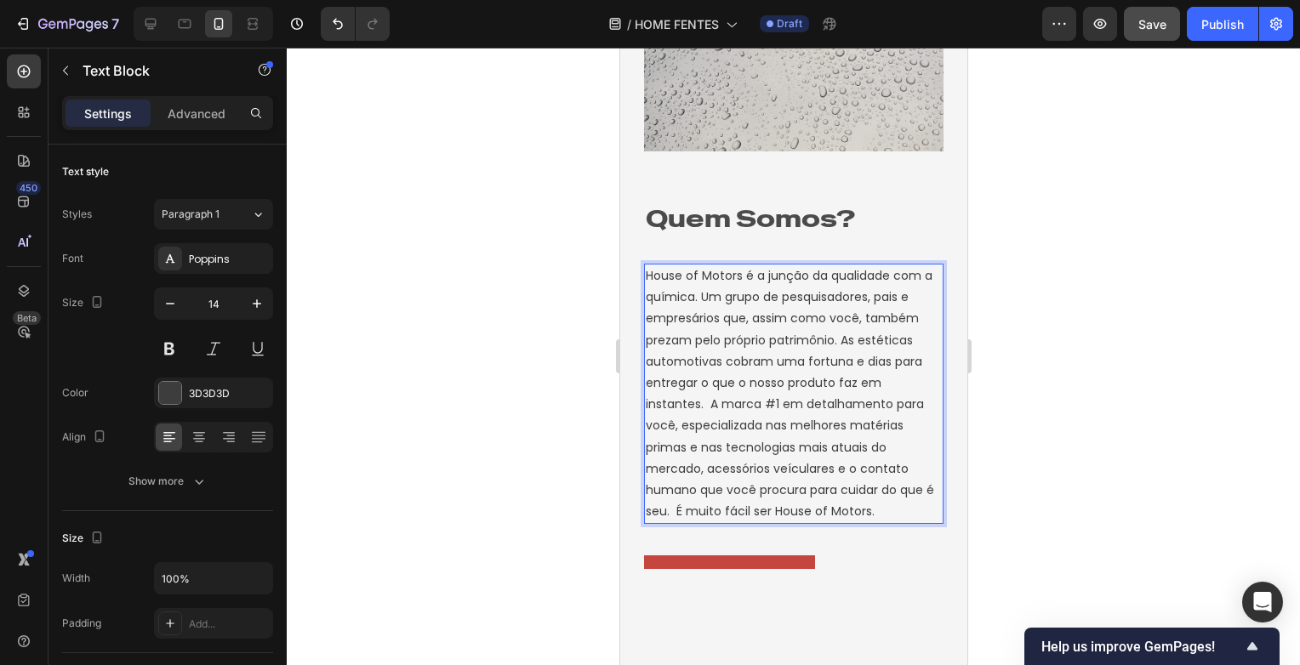
click at [813, 460] on p "House of Motors é a junção da qualidade com a química. Um grupo de pesquisadore…" at bounding box center [793, 393] width 296 height 257
drag, startPoint x: 807, startPoint y: 457, endPoint x: 798, endPoint y: 455, distance: 9.5
click at [798, 455] on p "House of Motors é a junção da qualidade com a química. Um grupo de pesquisadore…" at bounding box center [793, 393] width 296 height 257
drag, startPoint x: 985, startPoint y: 443, endPoint x: 317, endPoint y: 419, distance: 668.4
click at [985, 443] on div at bounding box center [793, 357] width 1013 height 618
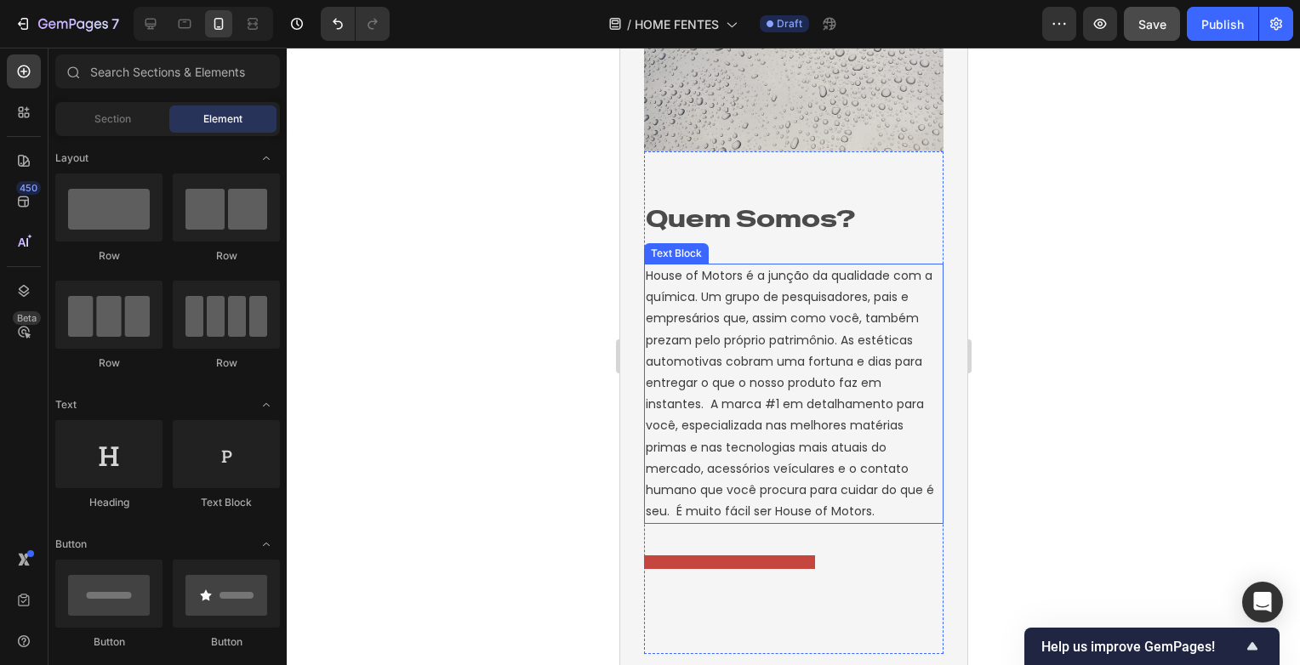
click at [807, 450] on p "House of Motors é a junção da qualidade com a química. Um grupo de pesquisadore…" at bounding box center [793, 393] width 296 height 257
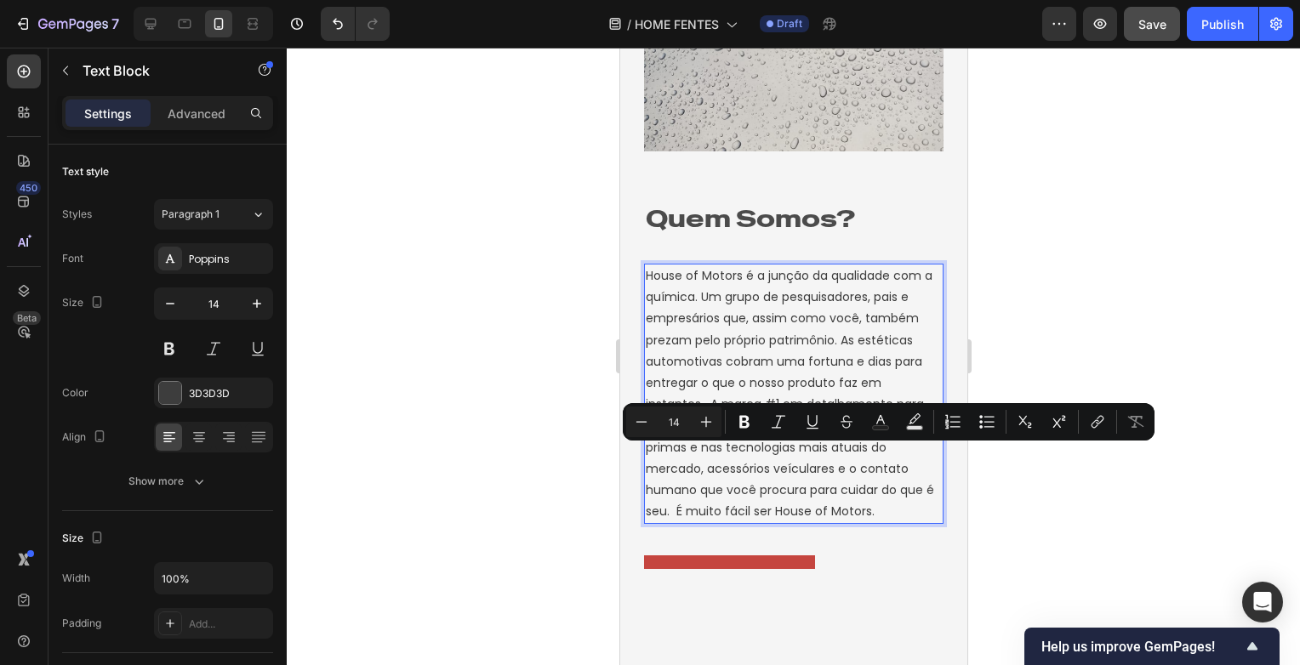
drag, startPoint x: 184, startPoint y: 409, endPoint x: 1140, endPoint y: 239, distance: 971.4
click at [1151, 228] on div at bounding box center [793, 357] width 1013 height 618
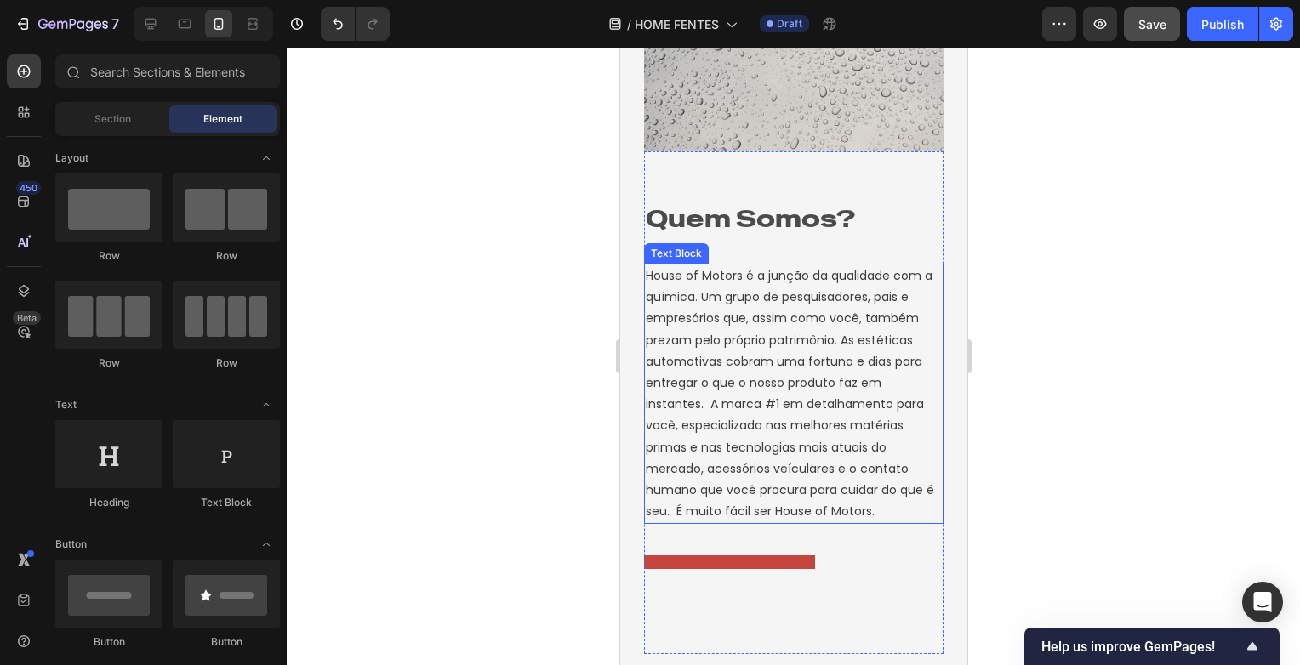
click at [799, 451] on p "House of Motors é a junção da qualidade com a química. Um grupo de pesquisadore…" at bounding box center [793, 393] width 296 height 257
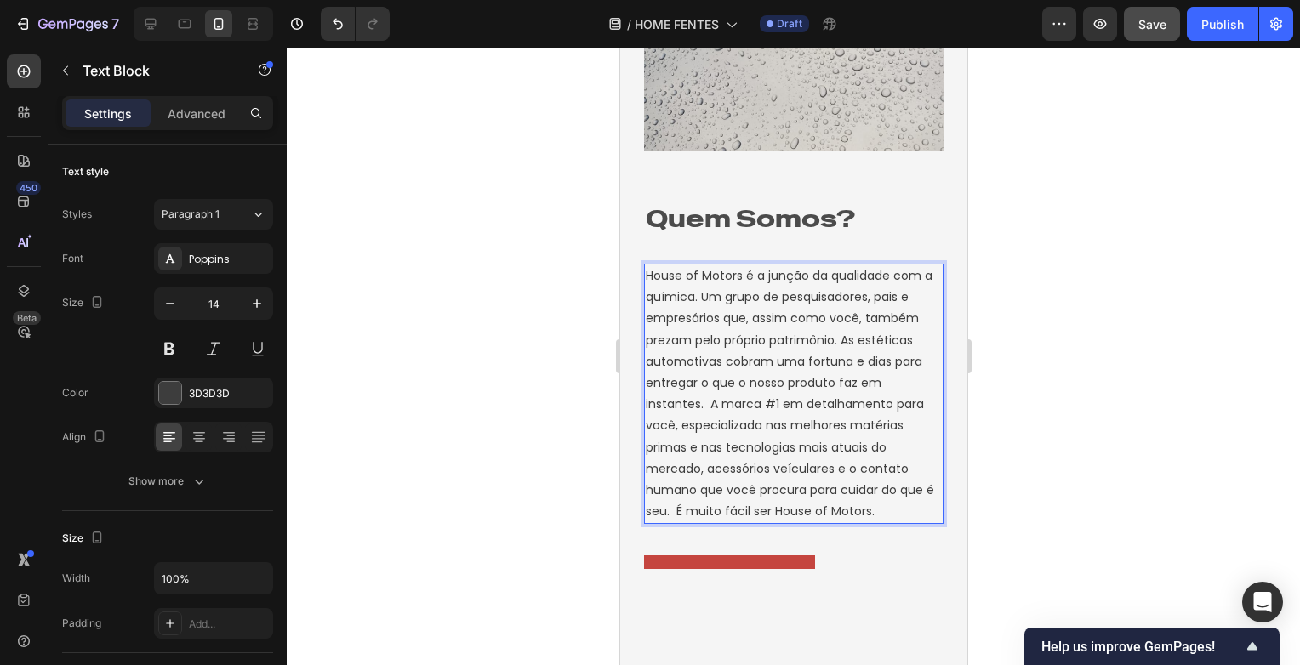
click at [799, 451] on p "House of Motors é a junção da qualidade com a química. Um grupo de pesquisadore…" at bounding box center [793, 393] width 296 height 257
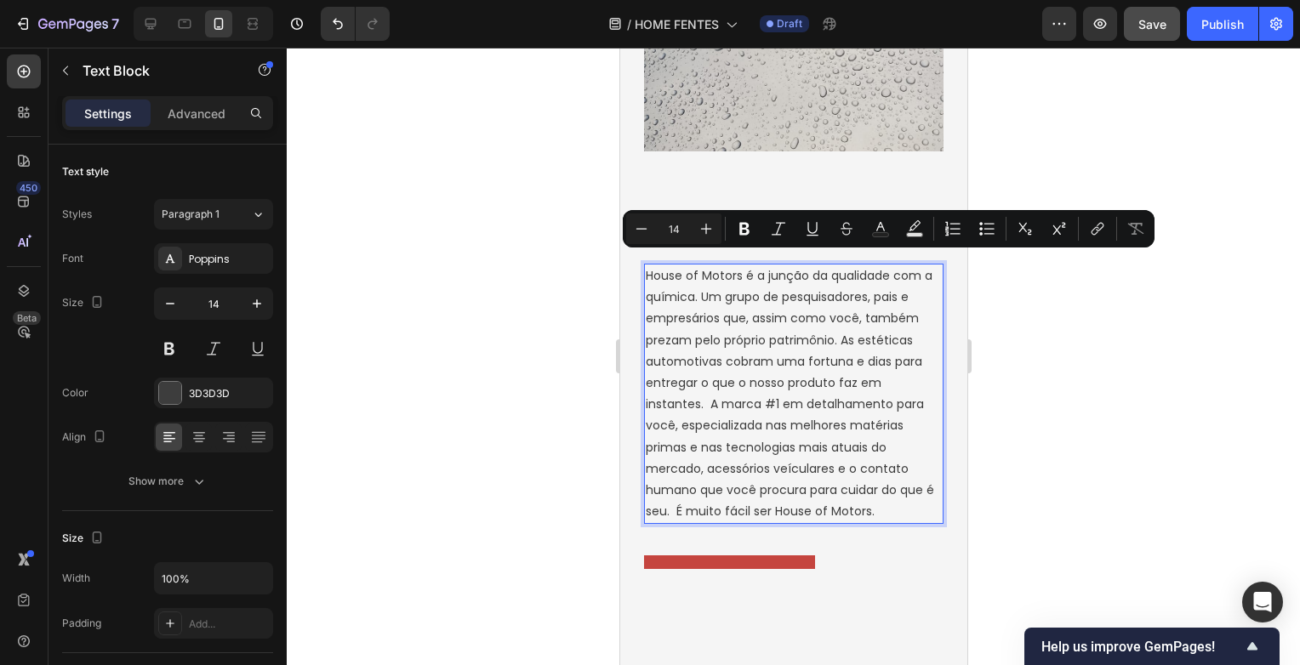
click at [810, 455] on p "House of Motors é a junção da qualidade com a química. Um grupo de pesquisadore…" at bounding box center [793, 393] width 296 height 257
click at [848, 481] on p "House of Motors é a junção da qualidade com a química. Um grupo de pesquisadore…" at bounding box center [793, 393] width 296 height 257
click at [815, 510] on p "House of Motors é a junção da qualidade com a química. Um grupo de pesquisadore…" at bounding box center [793, 393] width 296 height 257
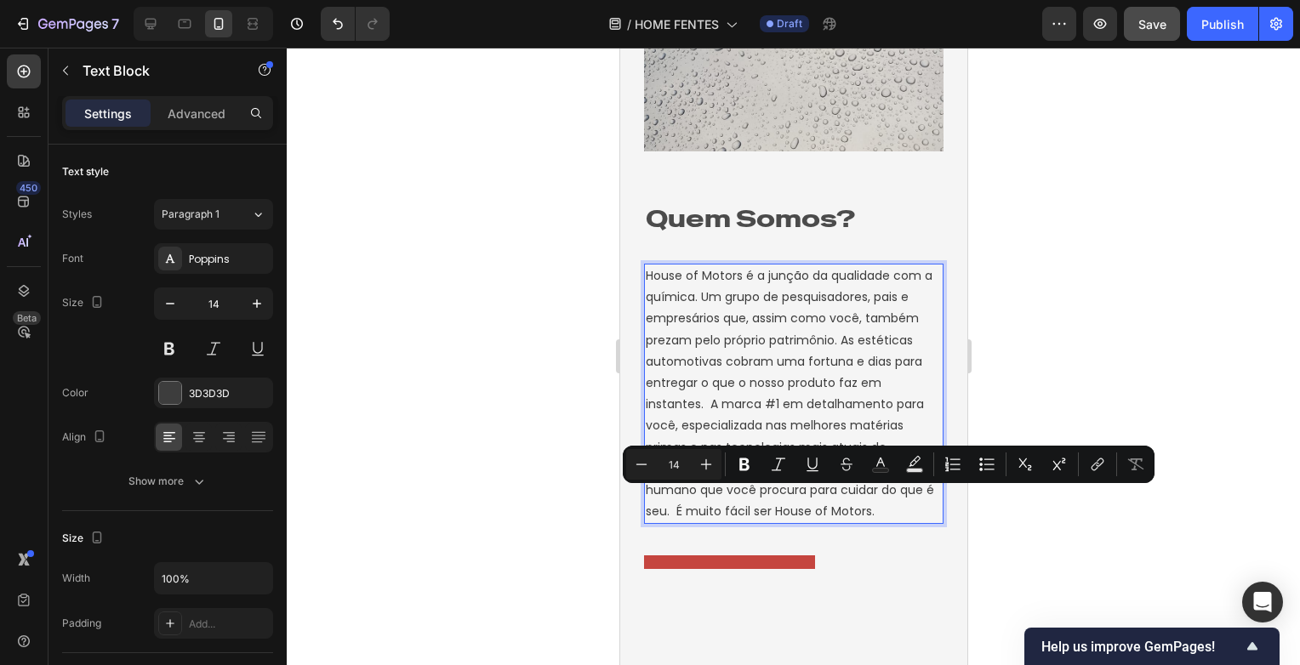
drag, startPoint x: 807, startPoint y: 498, endPoint x: 790, endPoint y: 440, distance: 60.3
click at [790, 440] on p "House of Motors é a junção da qualidade com a química. Um grupo de pesquisadore…" at bounding box center [793, 393] width 296 height 257
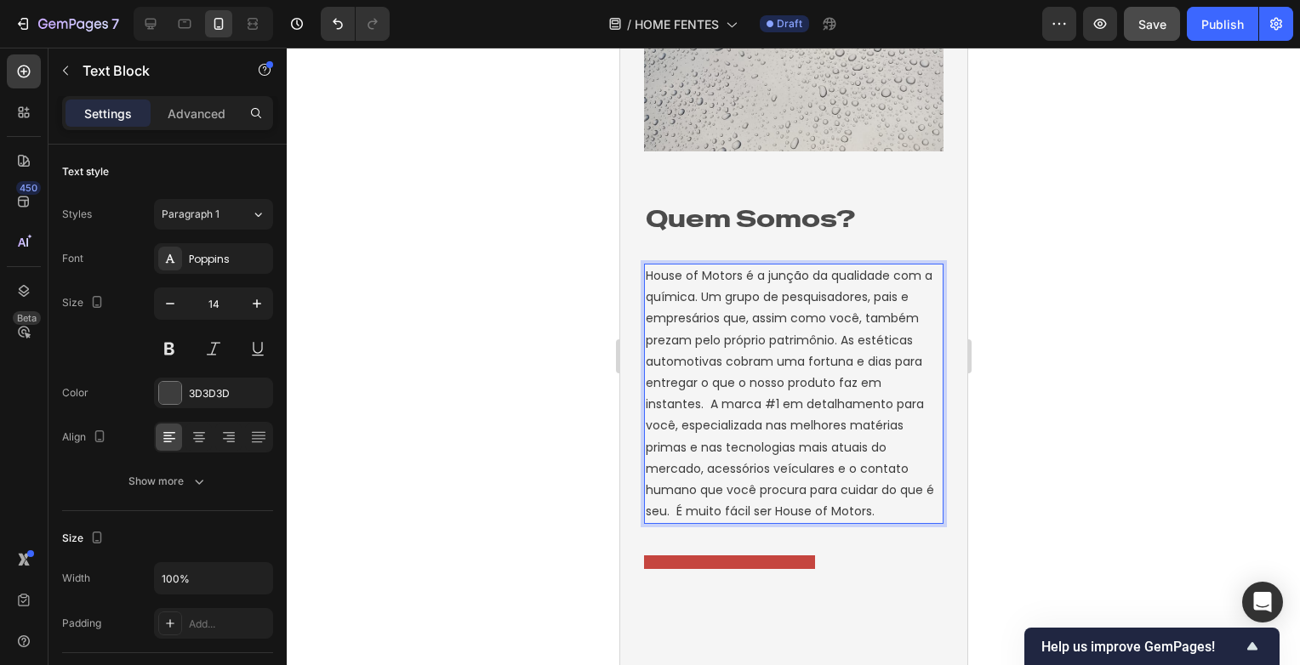
click at [794, 460] on p "House of Motors é a junção da qualidade com a química. Um grupo de pesquisadore…" at bounding box center [793, 393] width 296 height 257
click at [1072, 328] on div at bounding box center [793, 357] width 1013 height 618
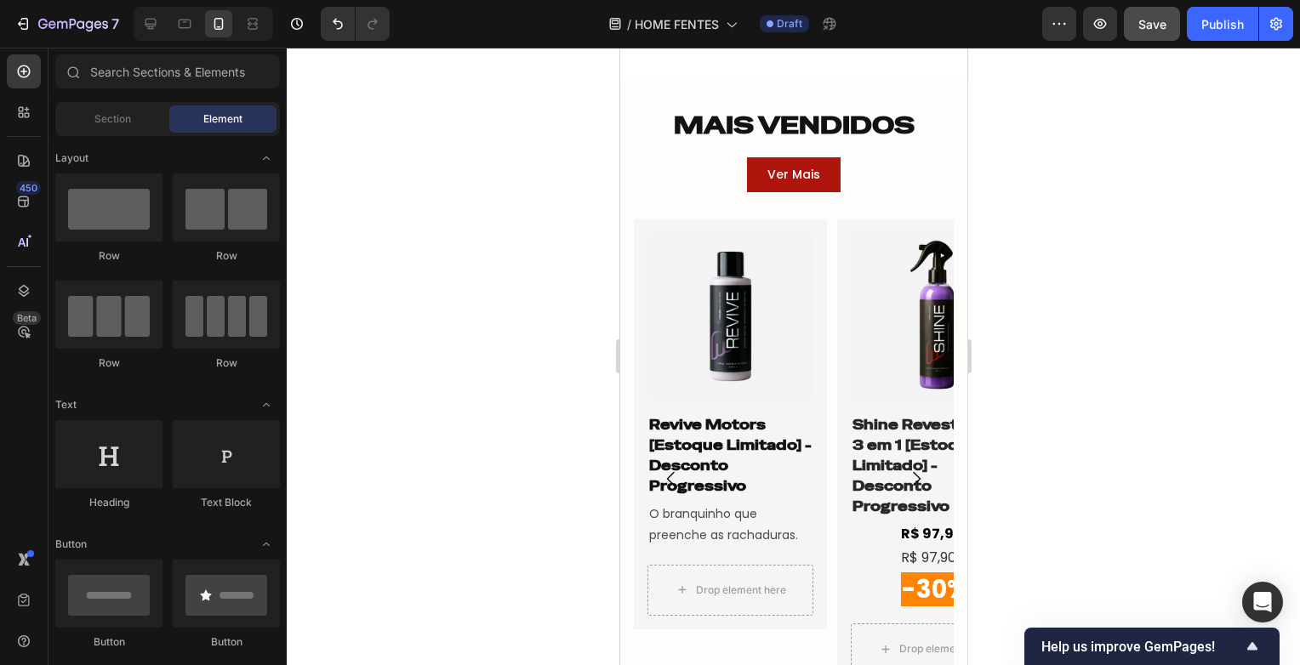
scroll to position [2468, 0]
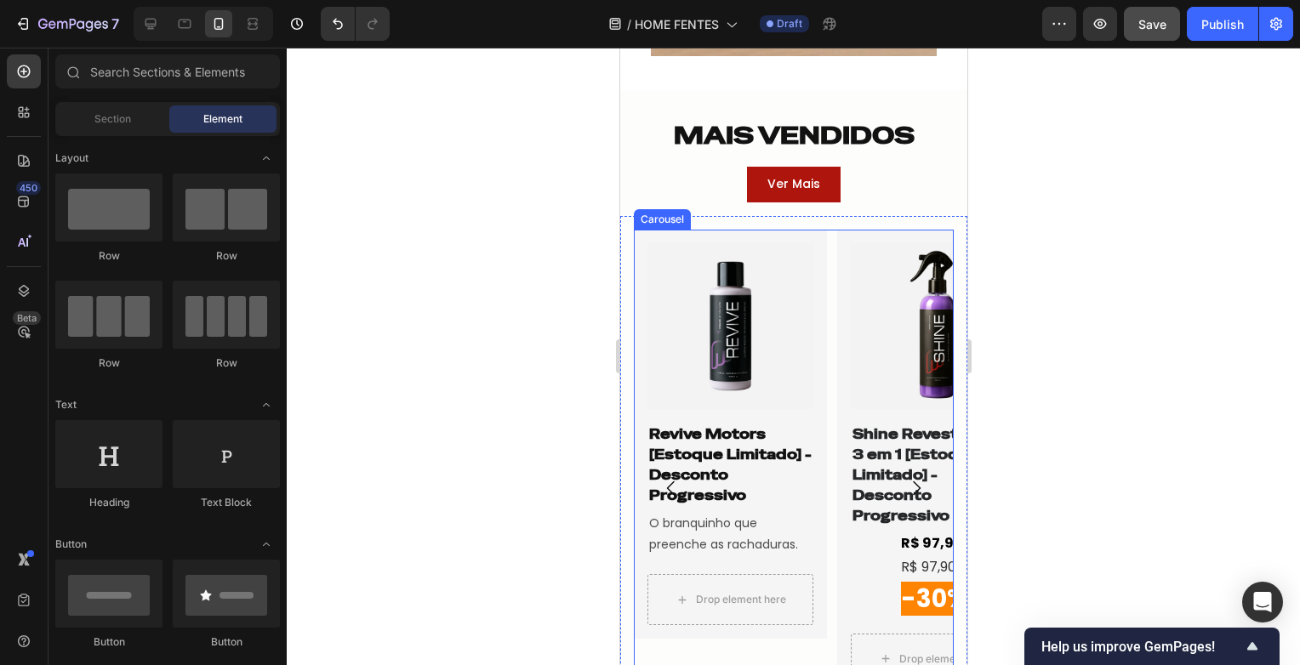
click at [835, 347] on div "Product Images Revive Motors [Estoque Limitado] - Desconto Progressivo Product …" at bounding box center [793, 489] width 320 height 518
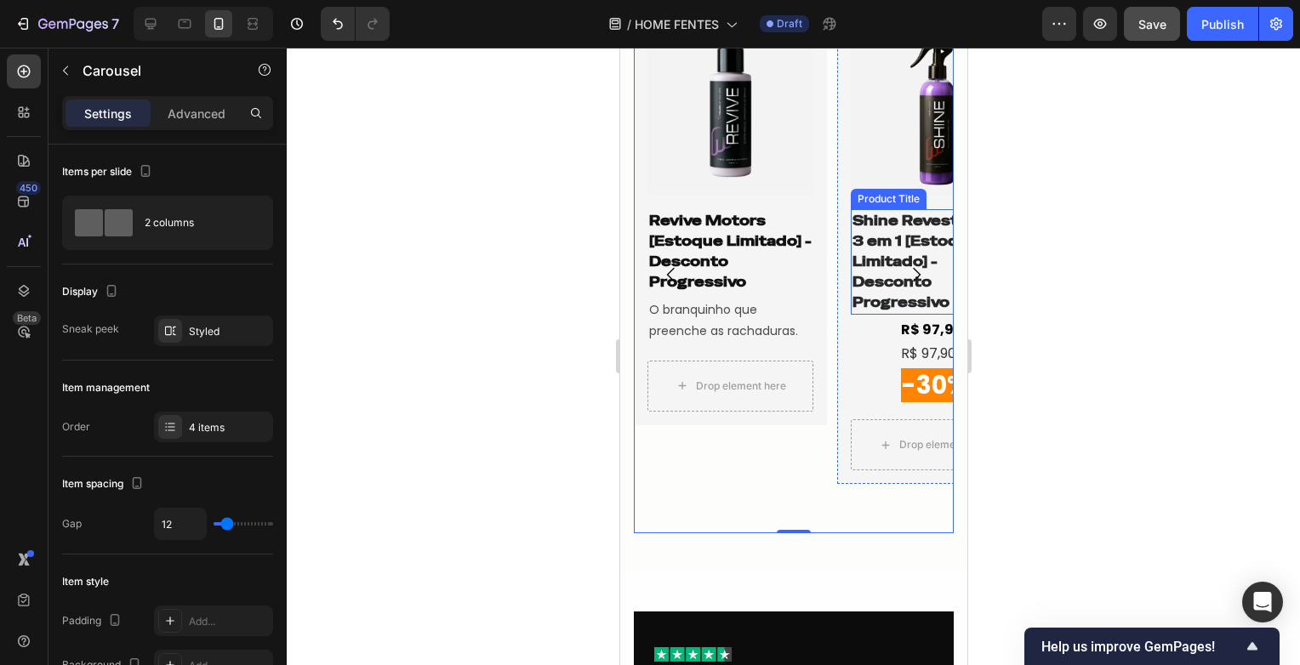
scroll to position [2638, 0]
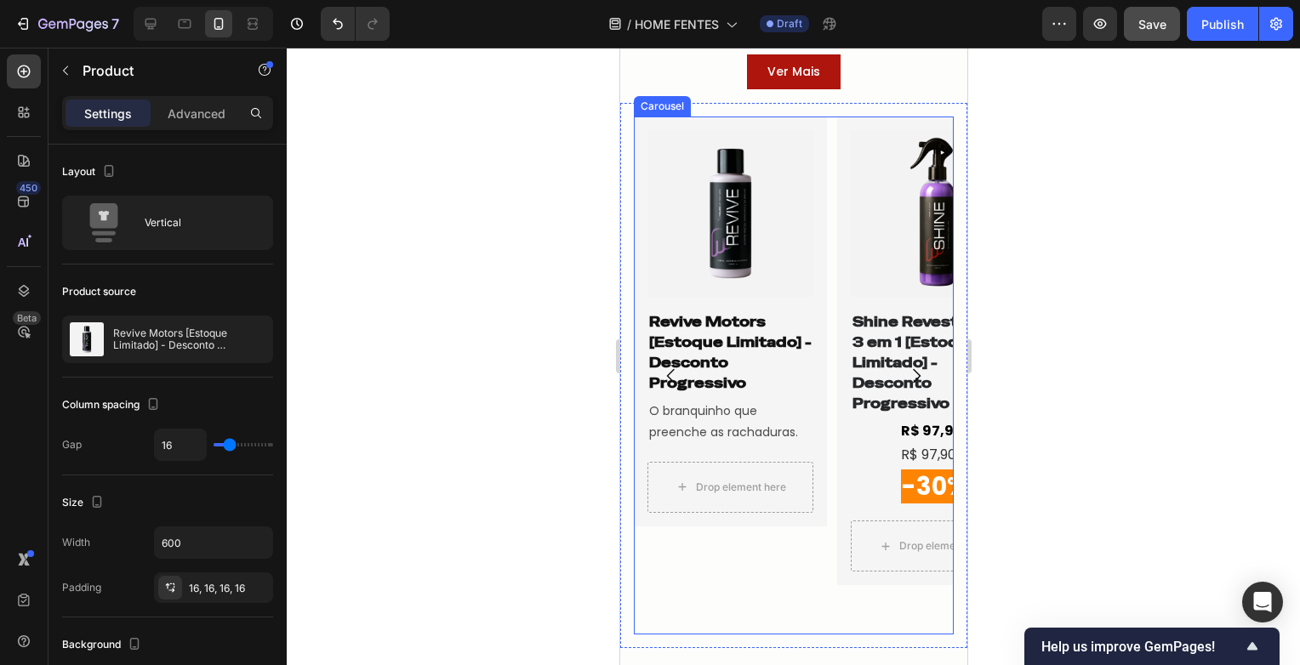
click at [832, 155] on div "Product Images Revive Motors [Estoque Limitado] - Desconto Progressivo Product …" at bounding box center [793, 376] width 320 height 518
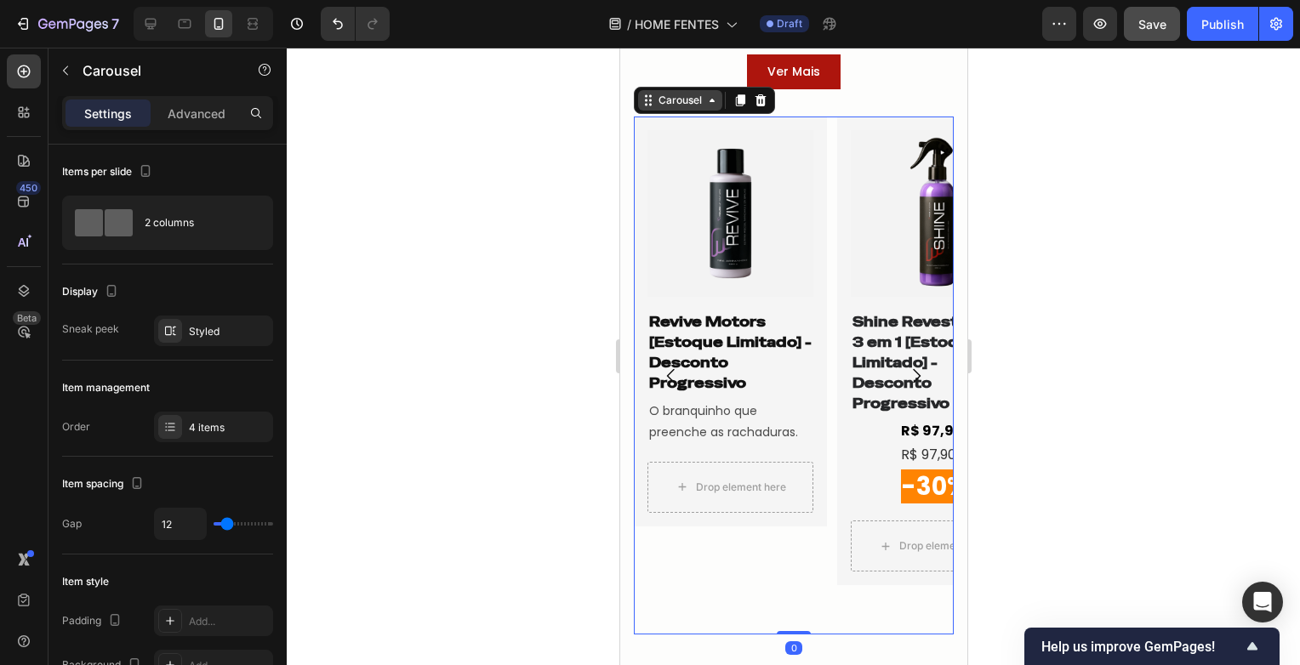
click at [671, 100] on div "Carousel" at bounding box center [679, 100] width 50 height 15
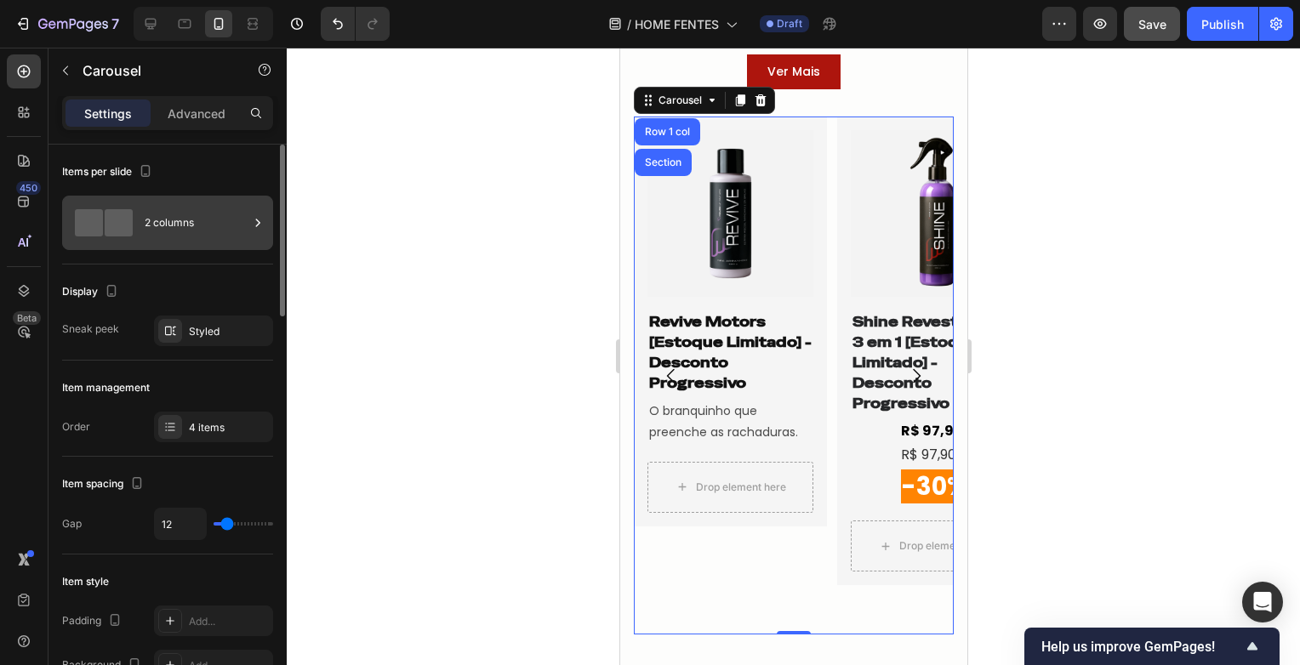
click at [191, 225] on div "2 columns" at bounding box center [197, 222] width 104 height 39
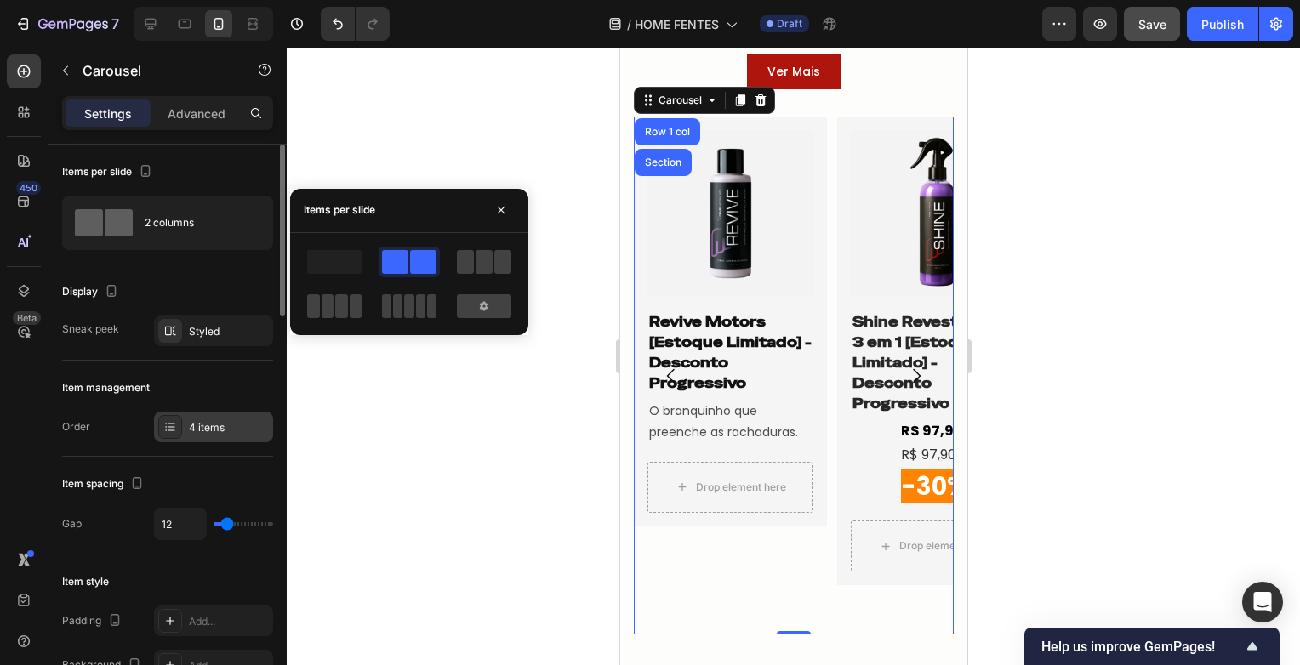
click at [216, 414] on div "4 items" at bounding box center [213, 427] width 119 height 31
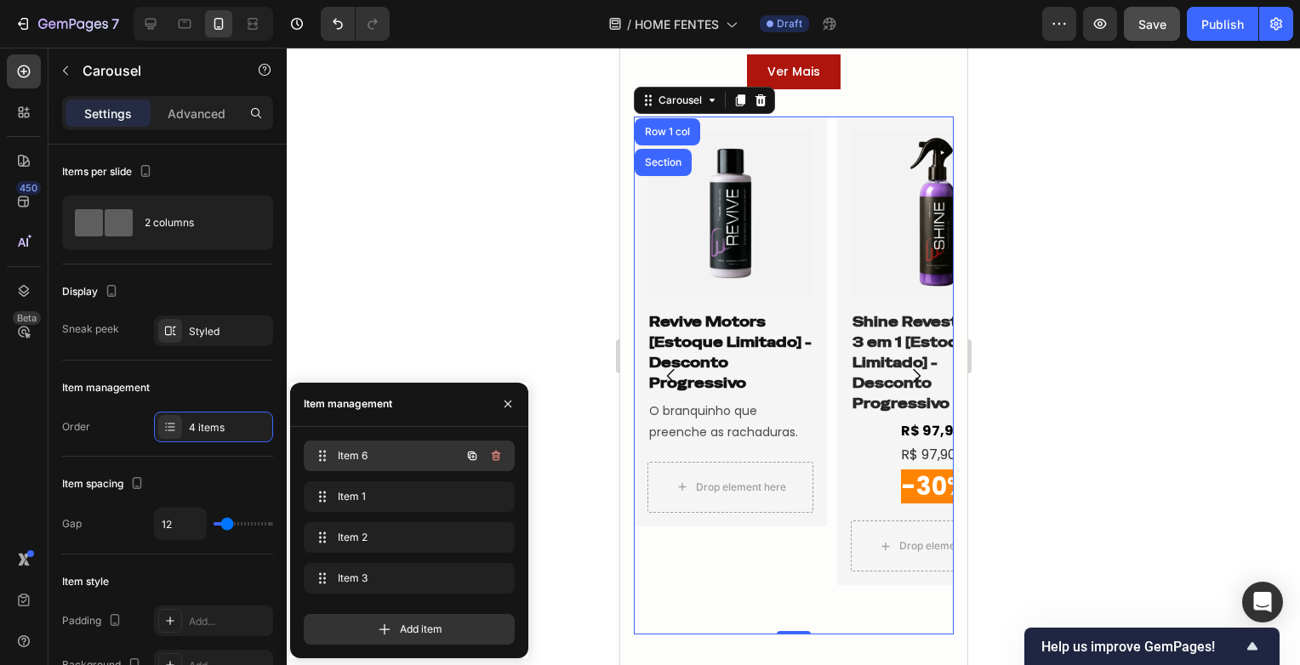
click at [394, 451] on span "Item 6" at bounding box center [386, 455] width 96 height 15
click at [394, 451] on span "Item 6" at bounding box center [397, 455] width 126 height 15
click at [394, 451] on span "Item 6" at bounding box center [386, 455] width 96 height 15
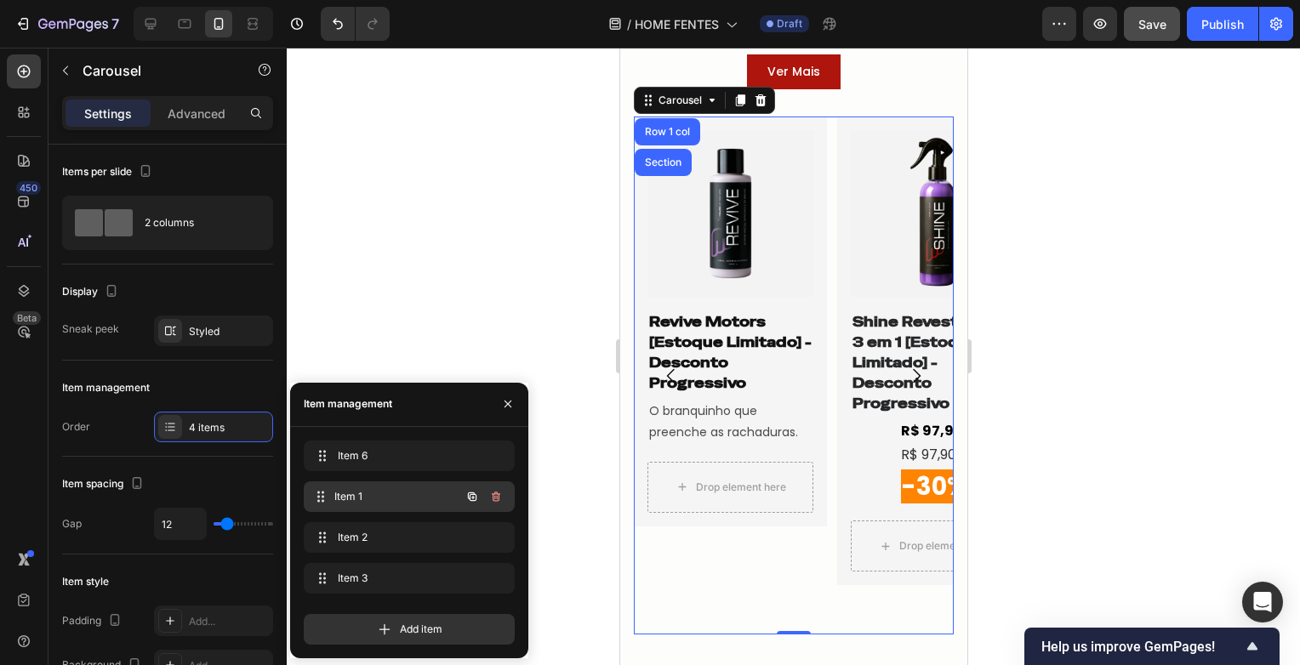
click at [395, 505] on div "Item 1 Item 1" at bounding box center [386, 497] width 150 height 24
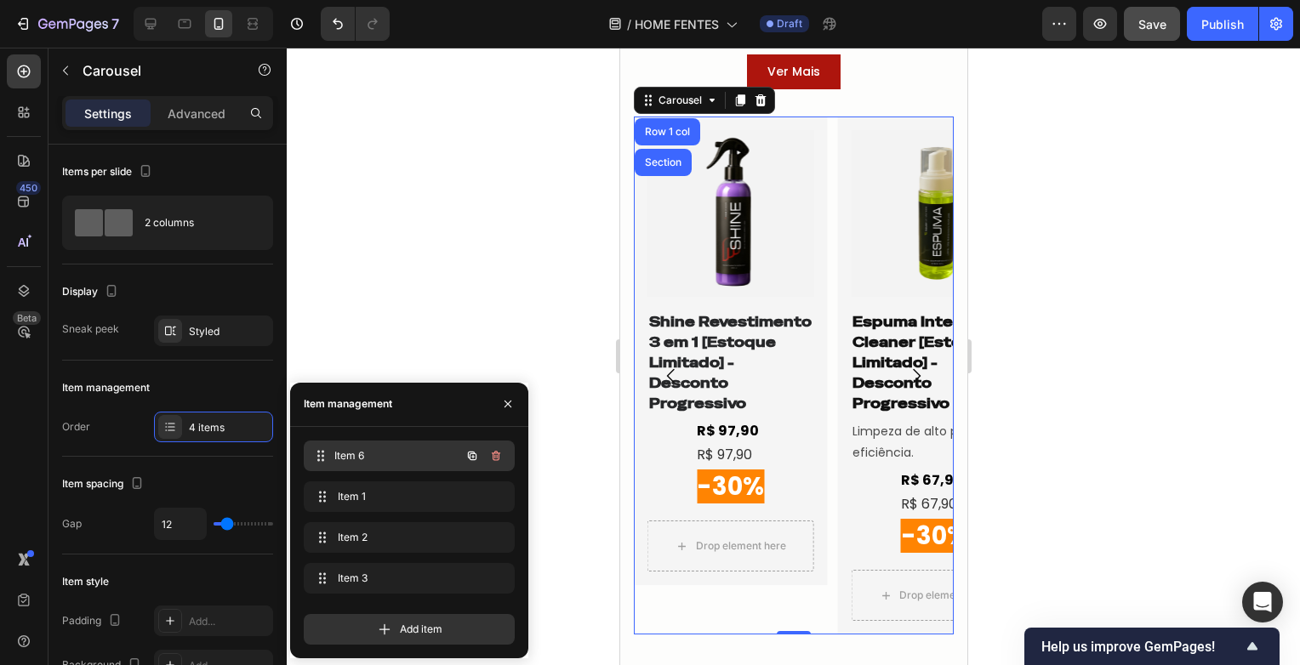
click at [405, 448] on span "Item 6" at bounding box center [397, 455] width 126 height 15
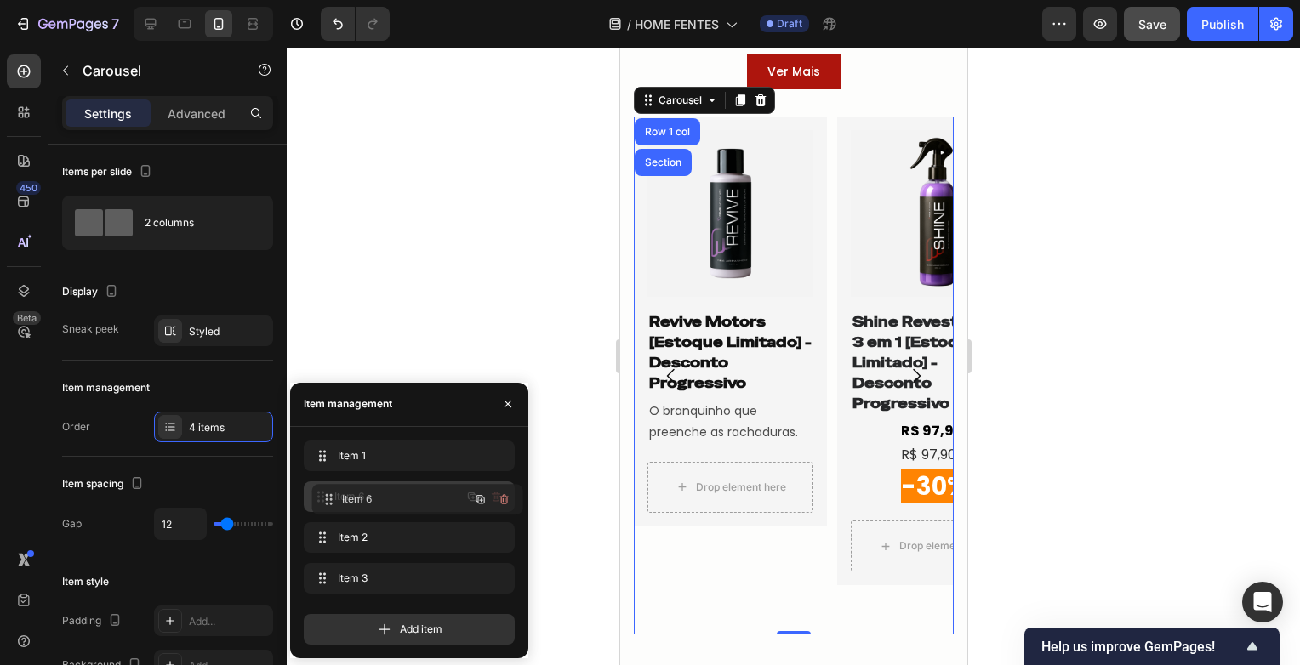
drag, startPoint x: 405, startPoint y: 450, endPoint x: 413, endPoint y: 494, distance: 44.1
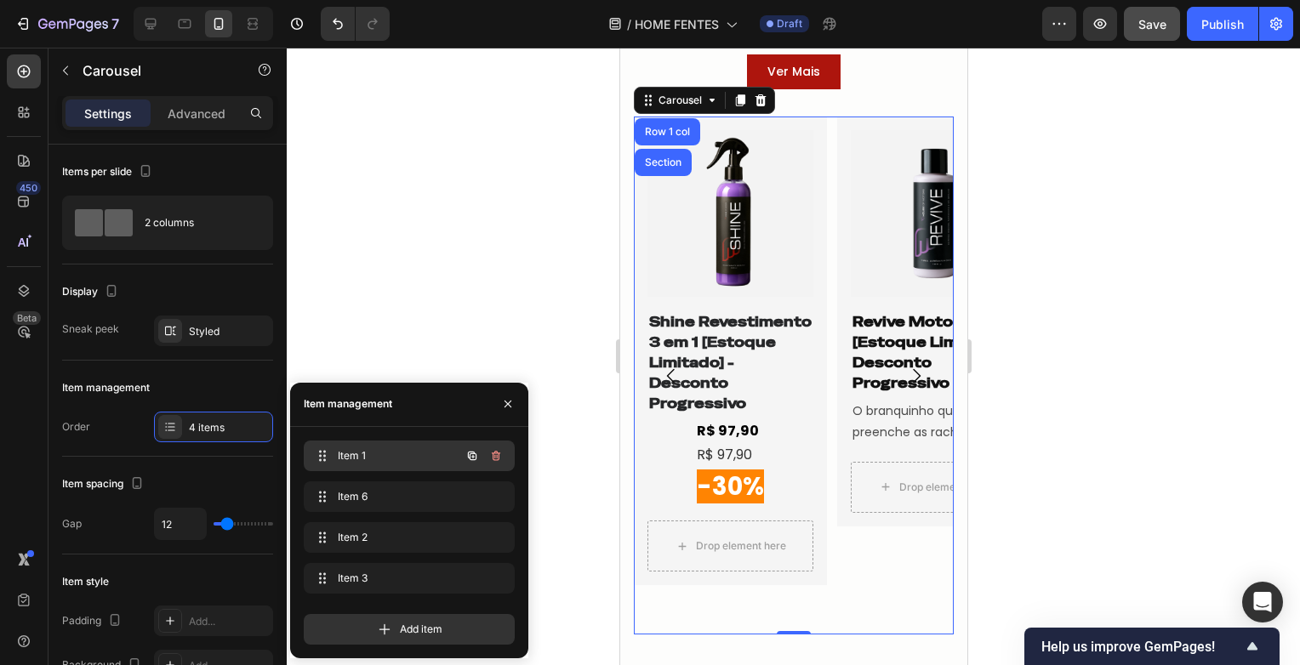
click at [386, 454] on span "Item 1" at bounding box center [386, 455] width 96 height 15
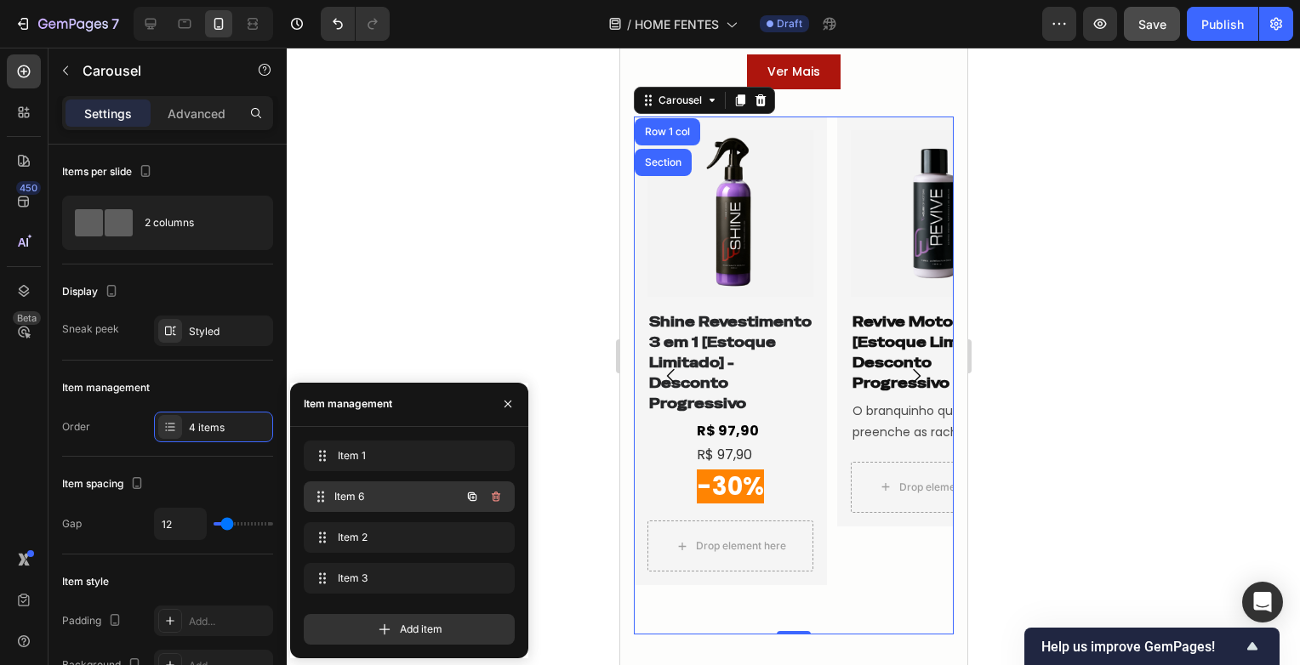
click at [386, 497] on span "Item 6" at bounding box center [397, 496] width 126 height 15
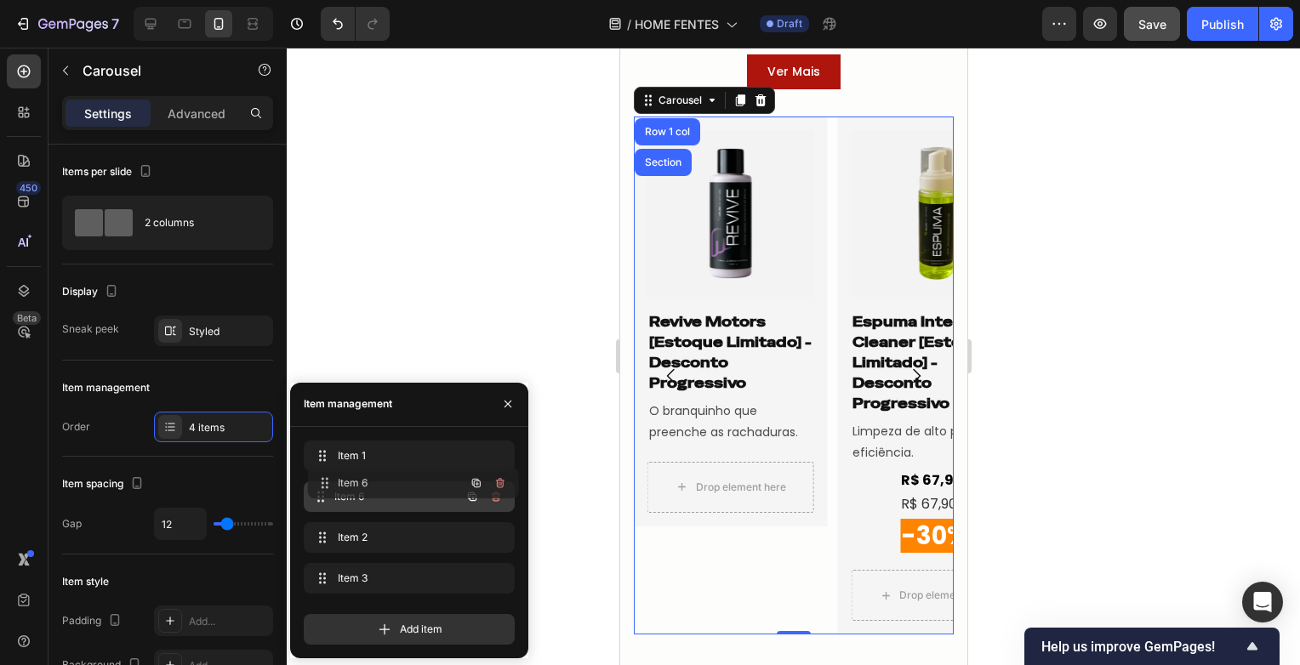
drag, startPoint x: 386, startPoint y: 504, endPoint x: 391, endPoint y: 490, distance: 14.3
drag, startPoint x: 396, startPoint y: 570, endPoint x: 394, endPoint y: 534, distance: 35.8
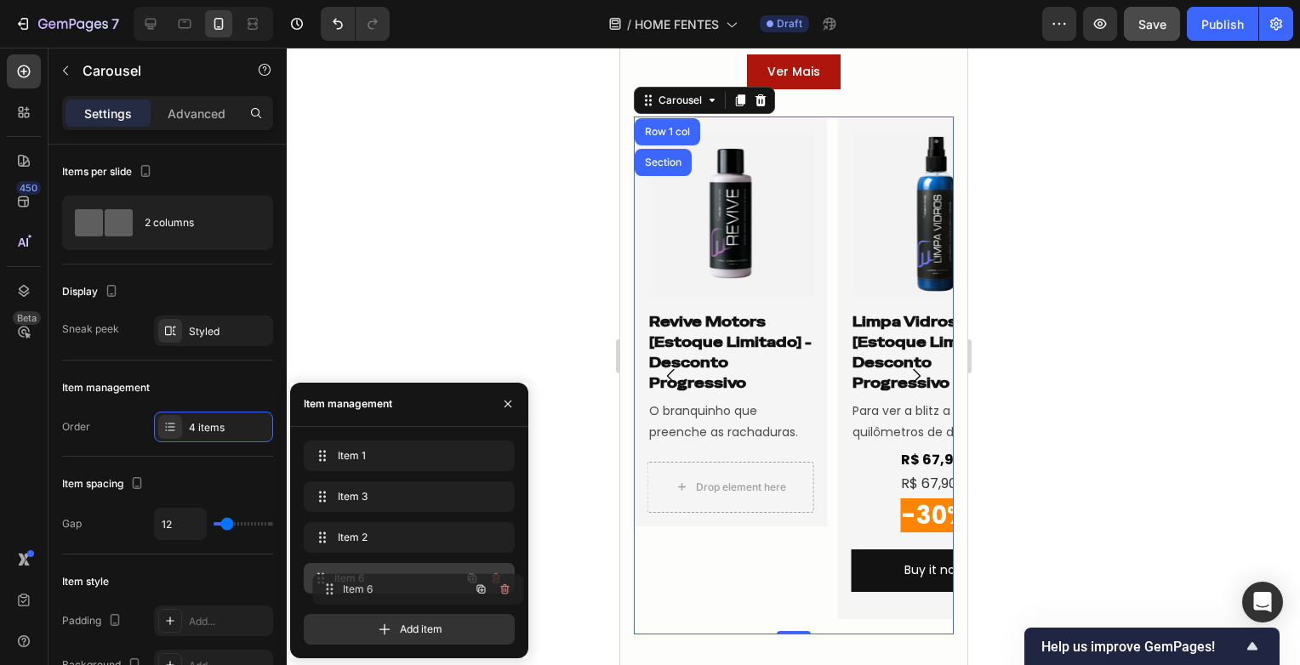
drag, startPoint x: 396, startPoint y: 491, endPoint x: 405, endPoint y: 584, distance: 93.2
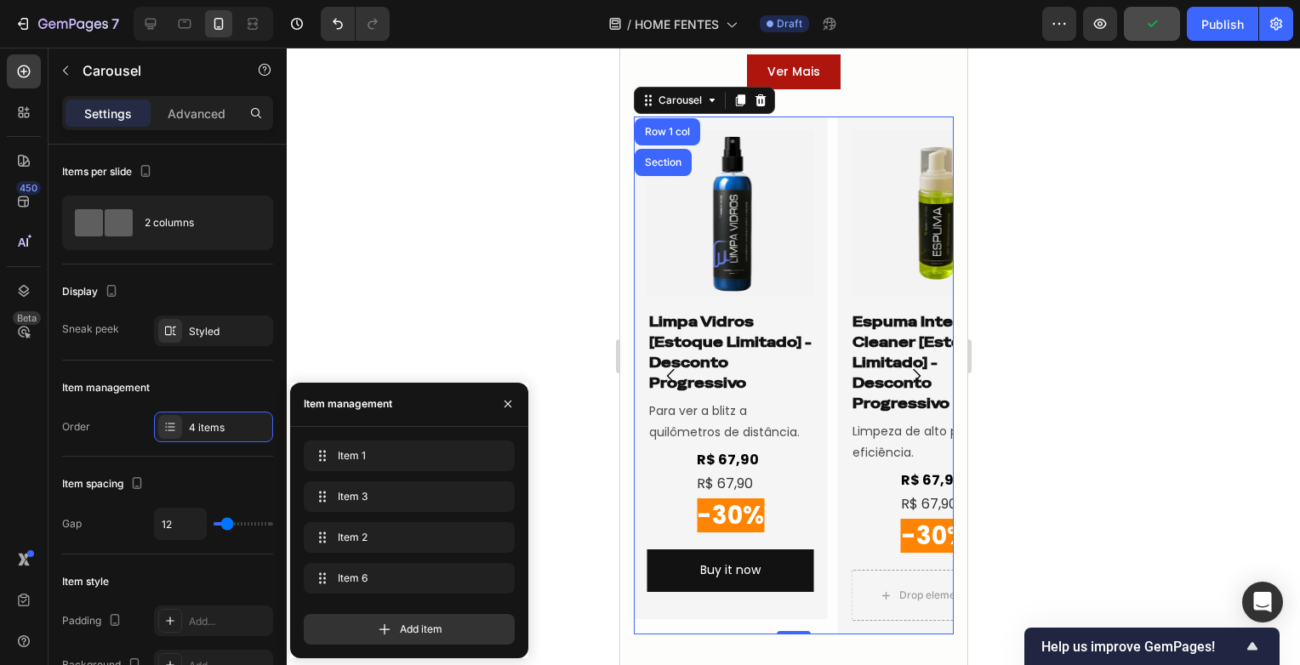
click at [665, 383] on icon "Carousel Back Arrow" at bounding box center [670, 376] width 20 height 20
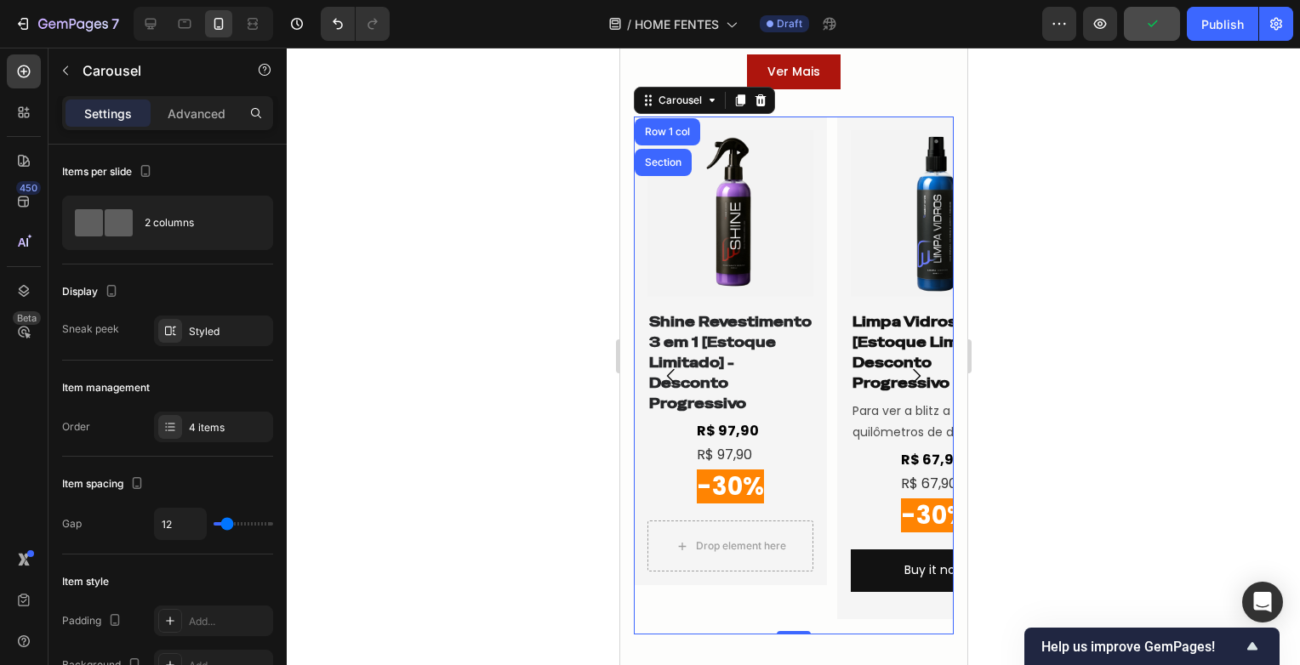
click at [665, 383] on icon "Carousel Back Arrow" at bounding box center [670, 376] width 20 height 20
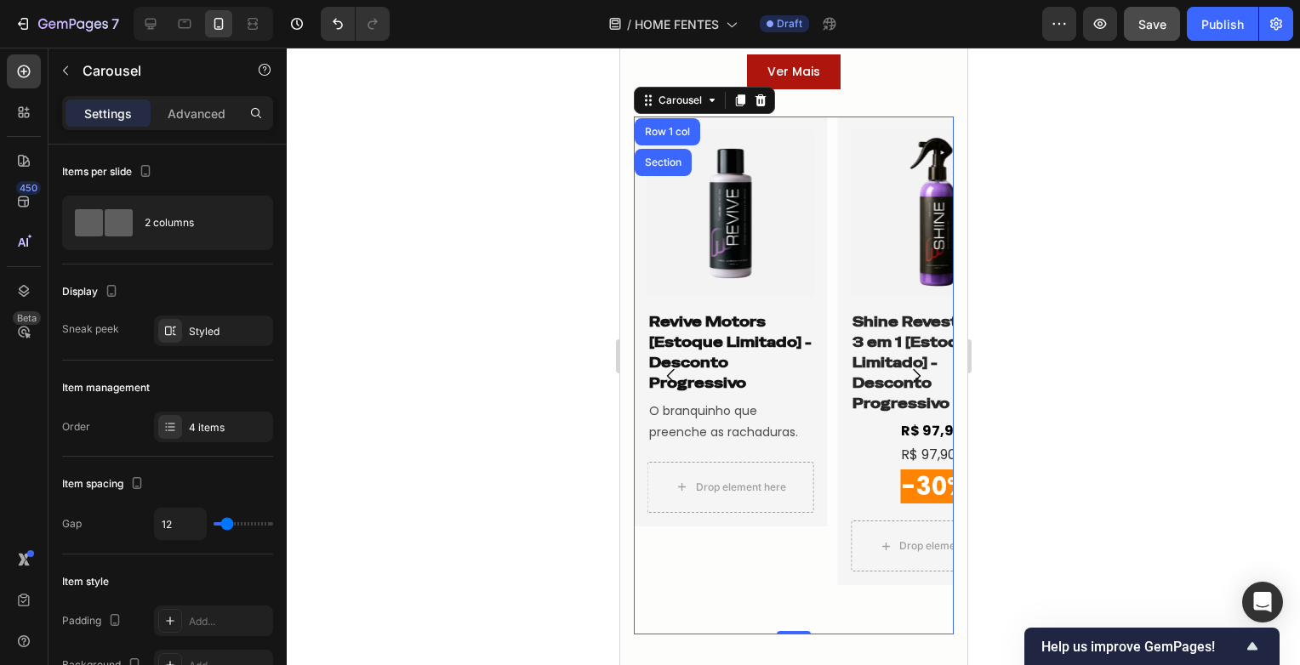
click at [665, 383] on icon "Carousel Back Arrow" at bounding box center [670, 376] width 20 height 20
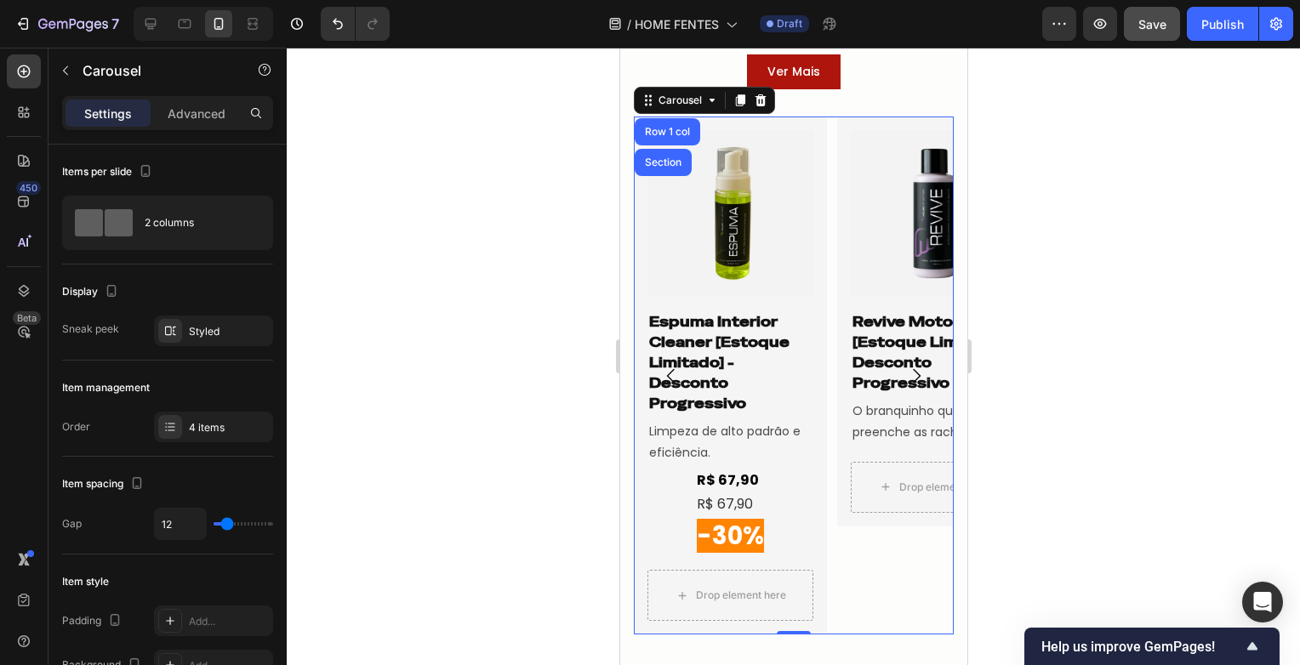
click at [665, 383] on icon "Carousel Back Arrow" at bounding box center [670, 376] width 20 height 20
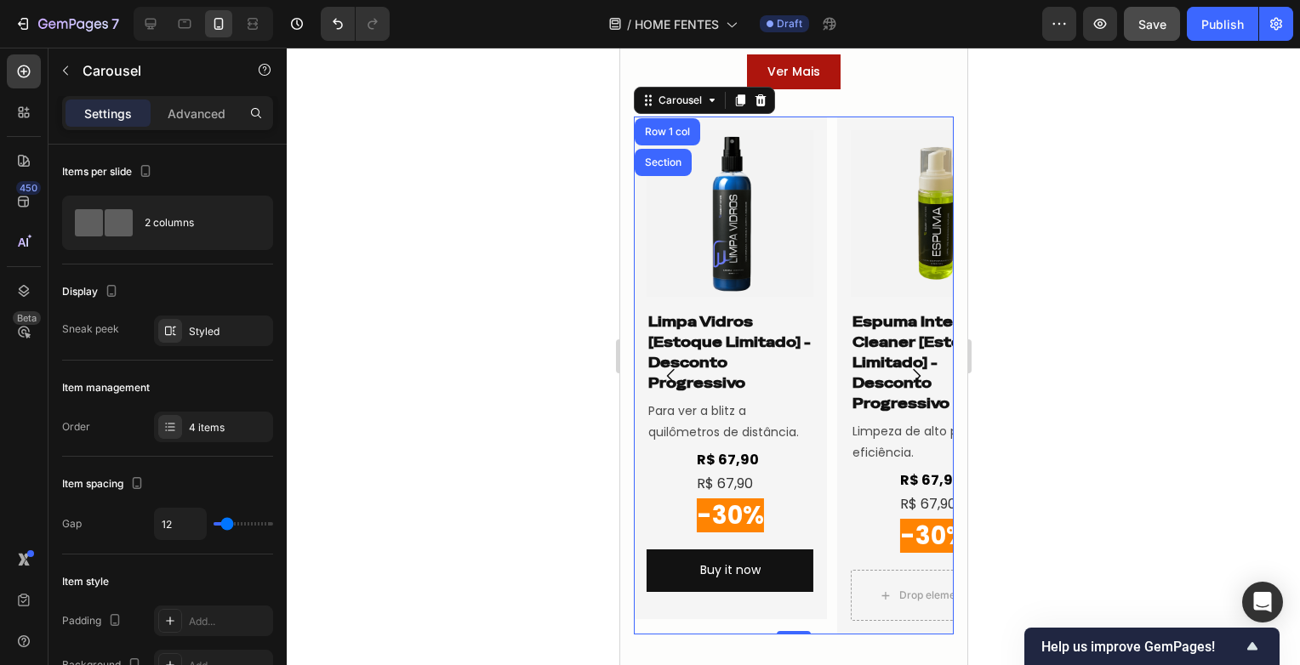
click at [665, 383] on icon "Carousel Back Arrow" at bounding box center [670, 376] width 20 height 20
click at [659, 374] on button "Carousel Back Arrow" at bounding box center [671, 376] width 48 height 48
click at [667, 373] on icon "Carousel Back Arrow" at bounding box center [670, 376] width 20 height 20
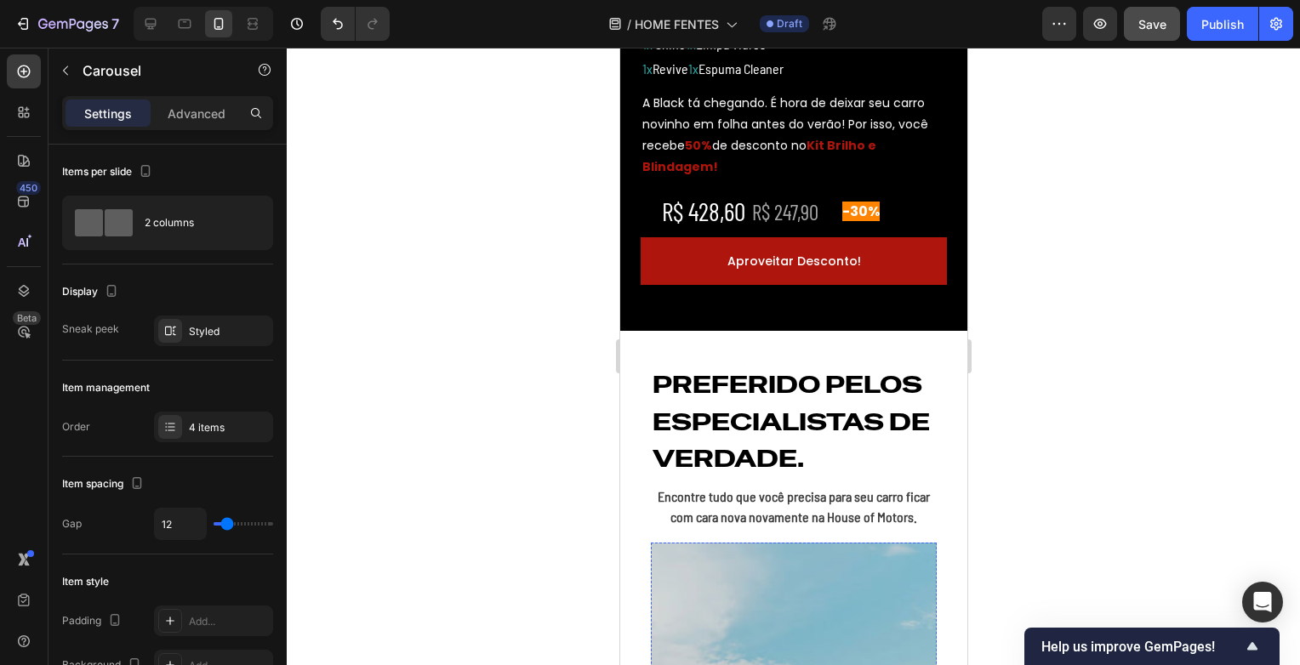
scroll to position [936, 0]
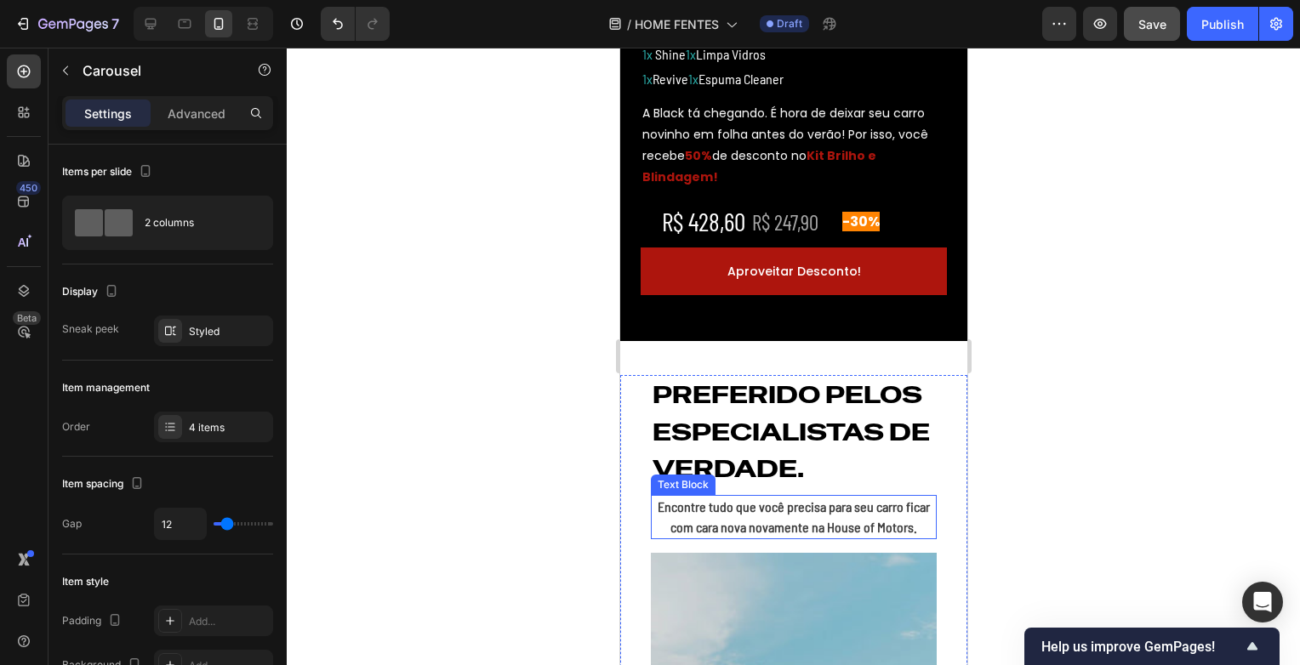
click at [767, 538] on p "Encontre tudo que você precisa para seu carro ficar com cara nova novamente na …" at bounding box center [793, 517] width 282 height 41
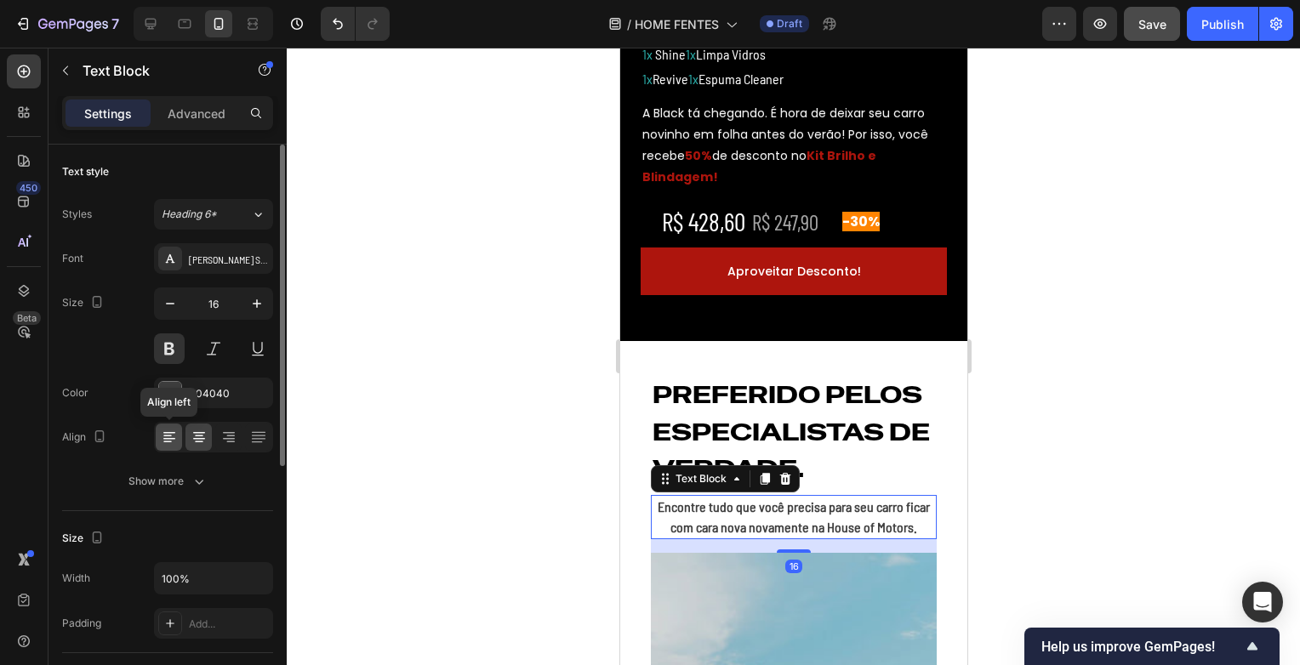
click at [176, 429] on icon at bounding box center [169, 437] width 17 height 17
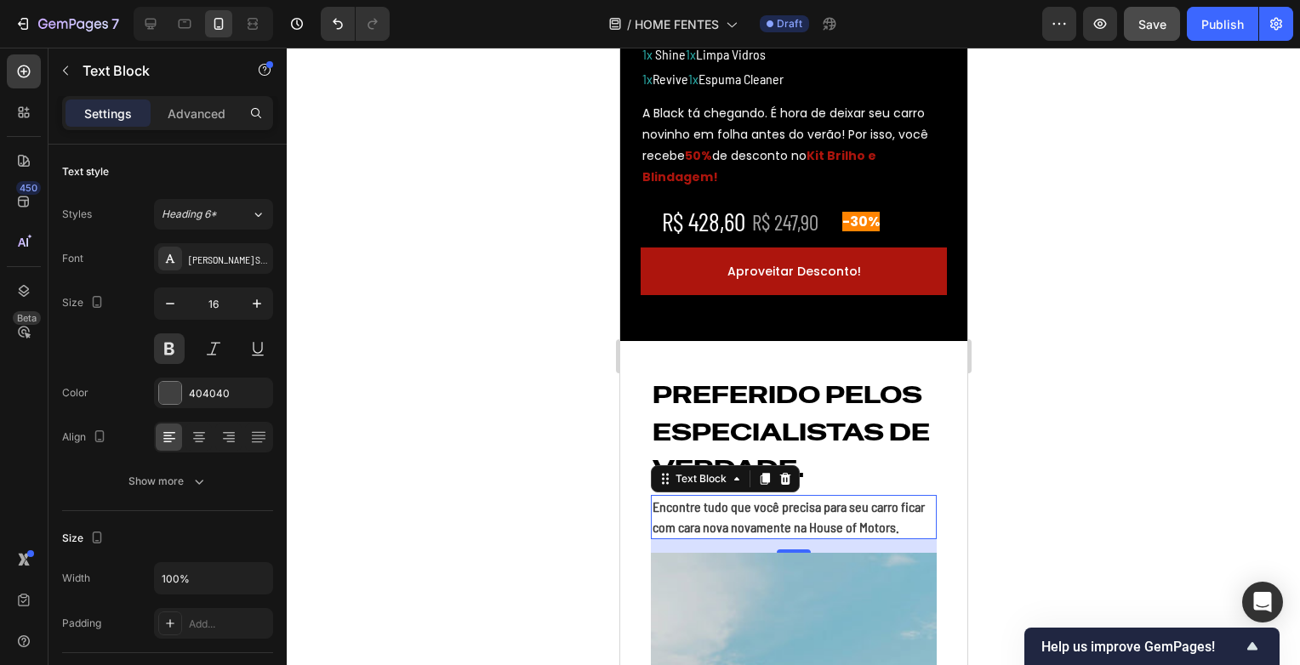
click at [1167, 397] on div at bounding box center [793, 357] width 1013 height 618
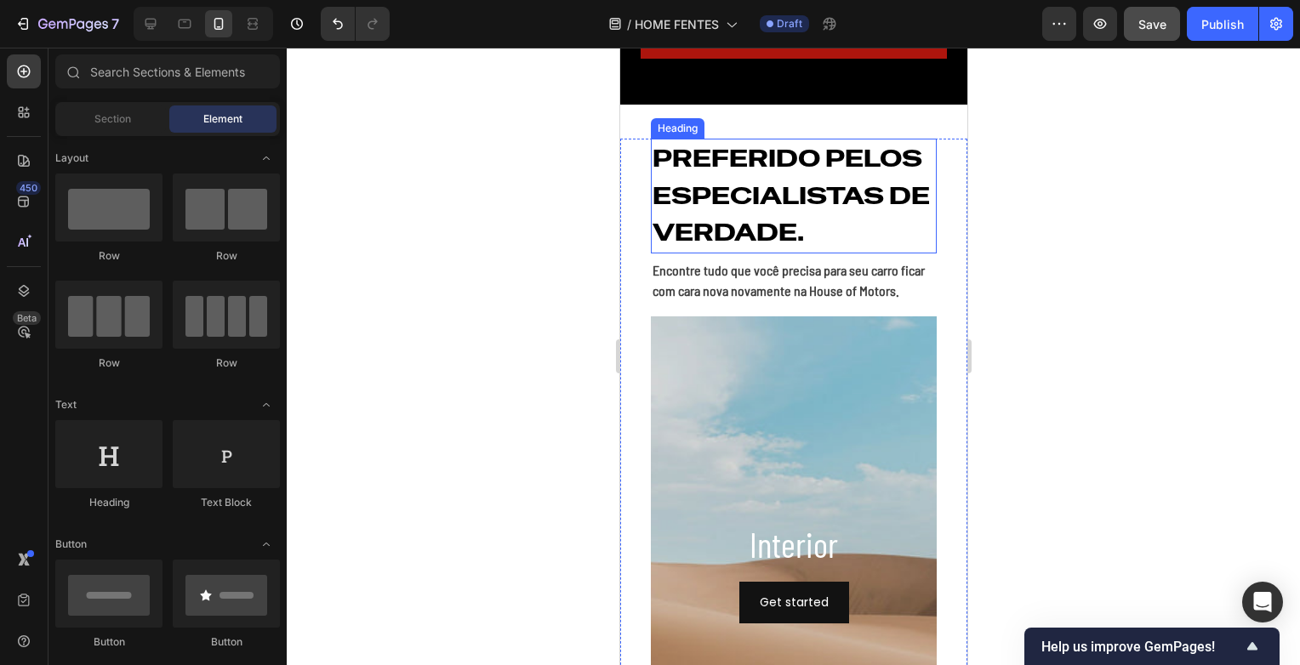
scroll to position [1191, 0]
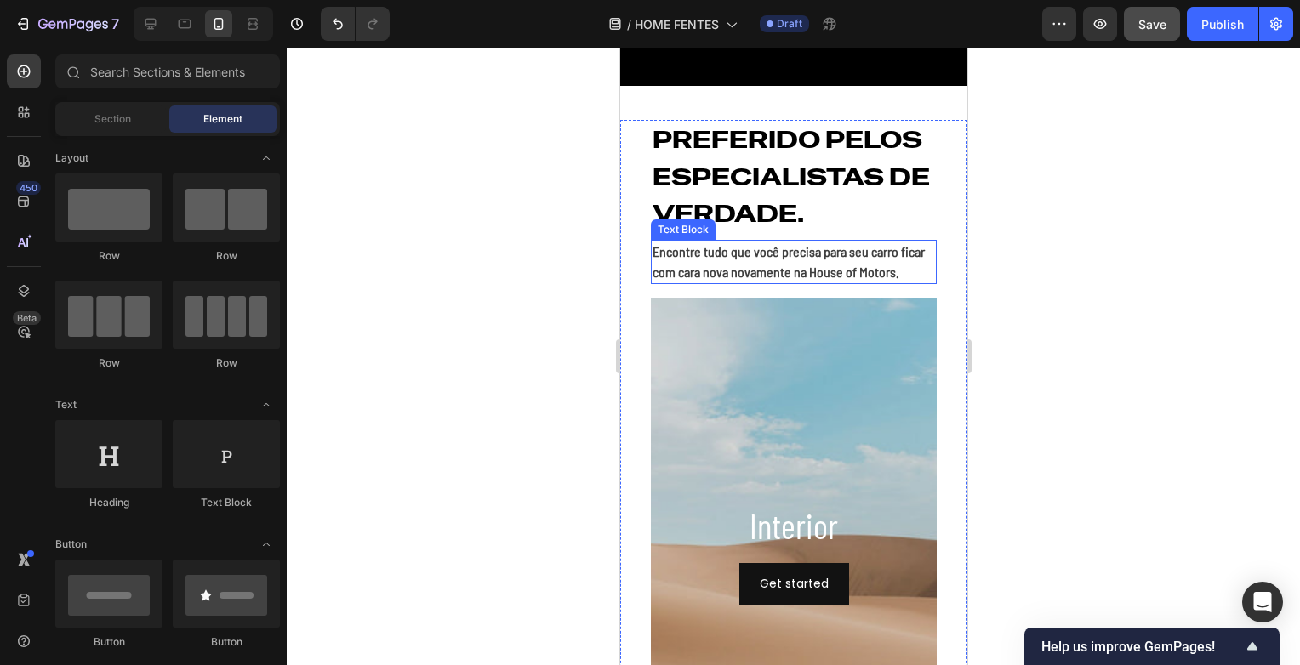
click at [763, 282] on p "Encontre tudo que você precisa para seu carro ficar com cara nova novamente na …" at bounding box center [793, 262] width 282 height 41
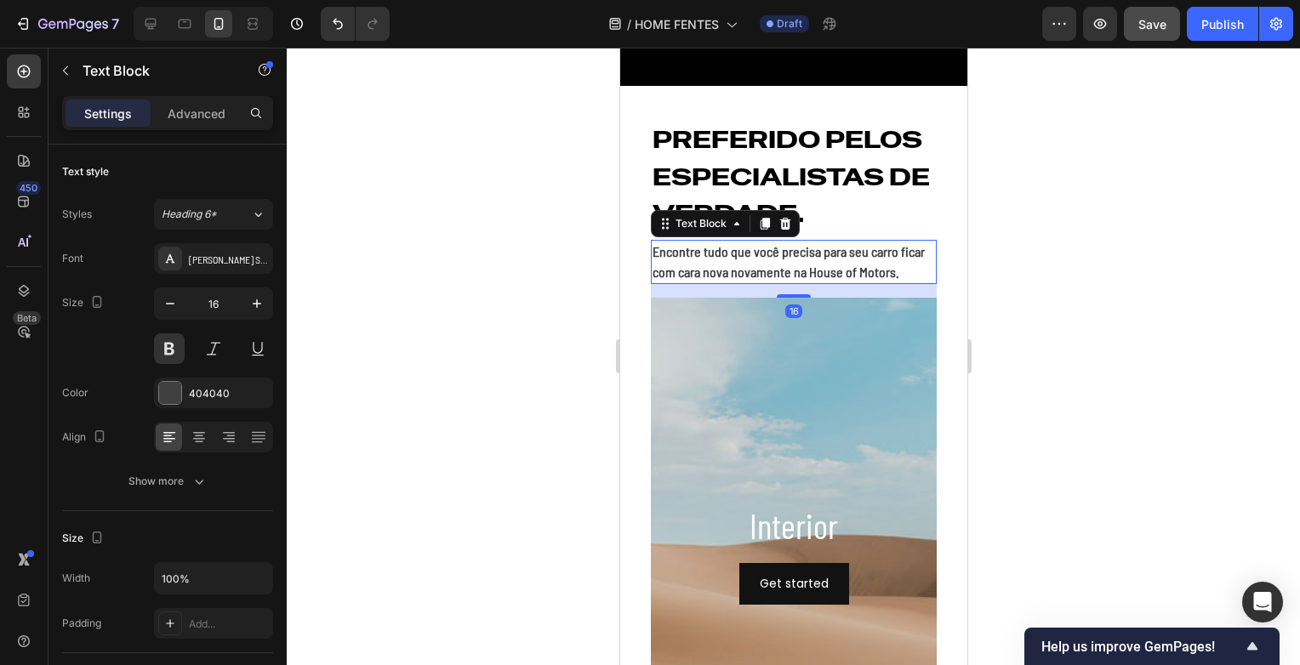
click at [779, 282] on p "Encontre tudo que você precisa para seu carro ficar com cara nova novamente na …" at bounding box center [793, 262] width 282 height 41
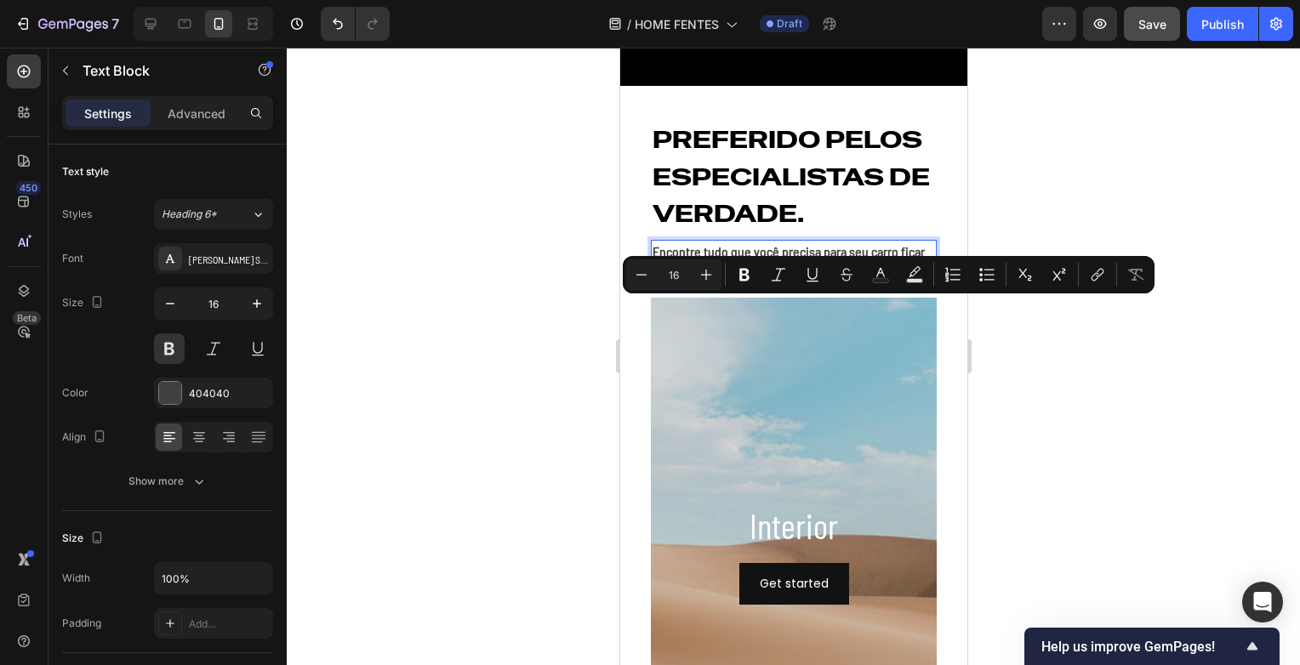
drag, startPoint x: 816, startPoint y: 312, endPoint x: 761, endPoint y: 312, distance: 55.3
click at [761, 282] on p "Encontre tudo que você precisa para seu carro ficar com cara nova novamente na …" at bounding box center [793, 262] width 282 height 41
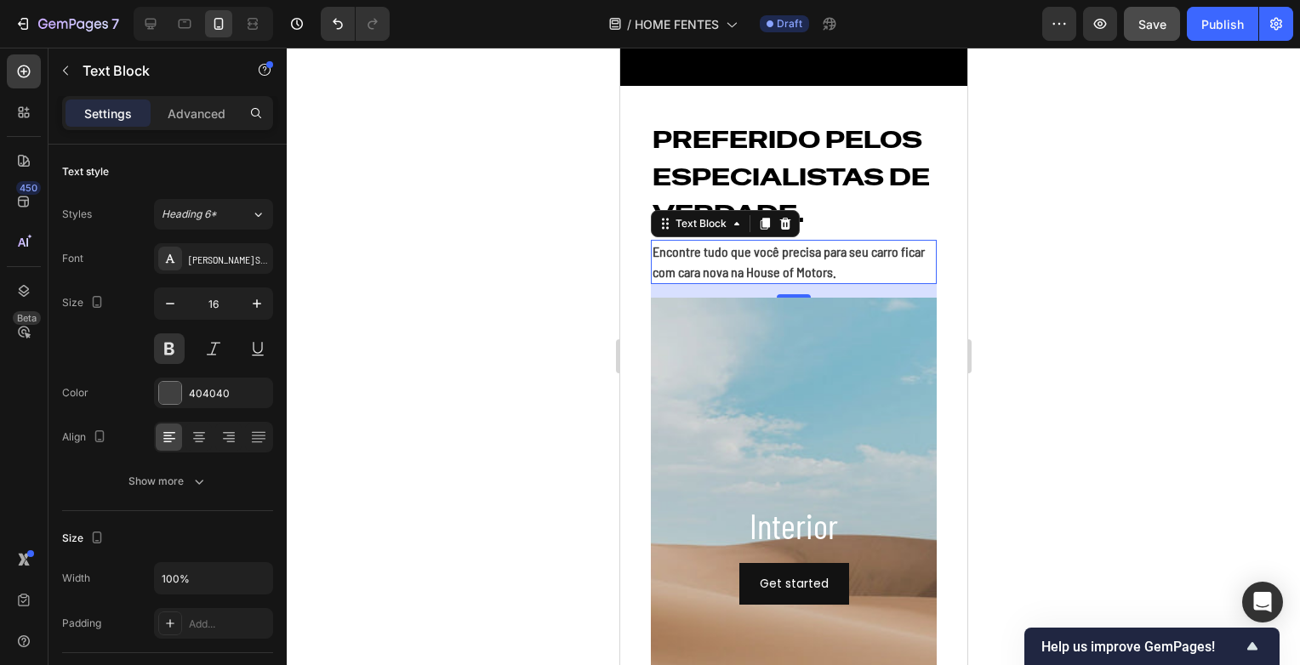
click at [1065, 312] on div at bounding box center [793, 357] width 1013 height 618
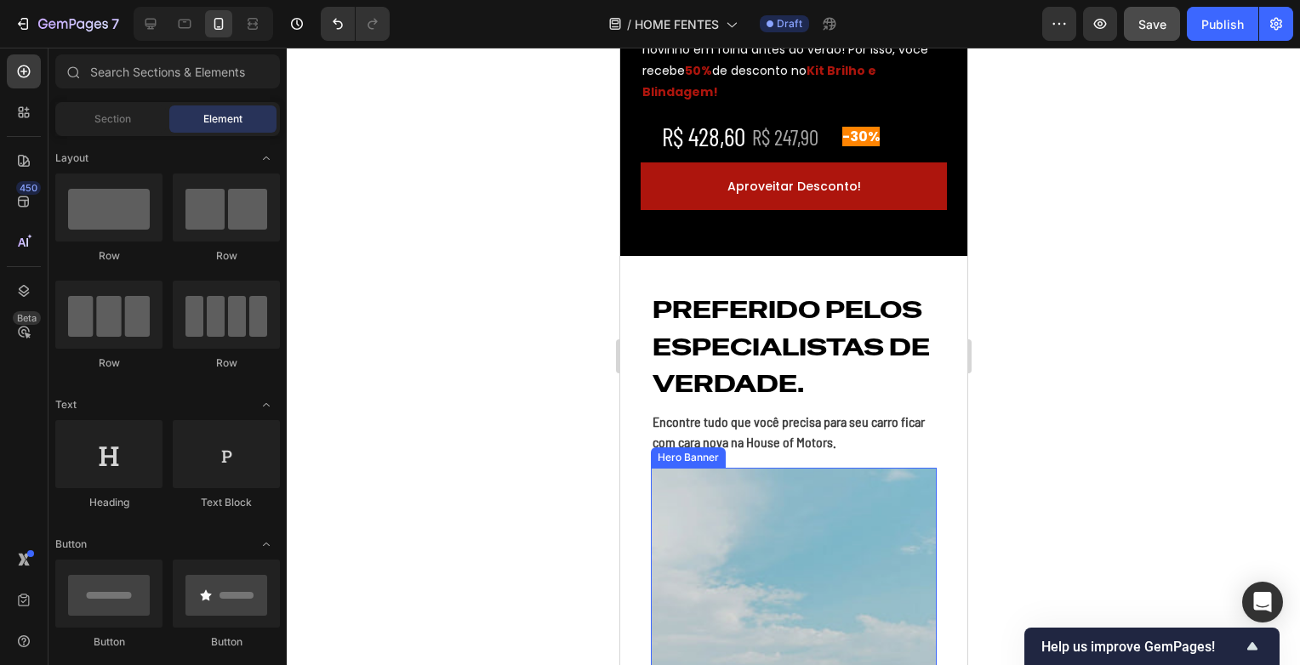
scroll to position [936, 0]
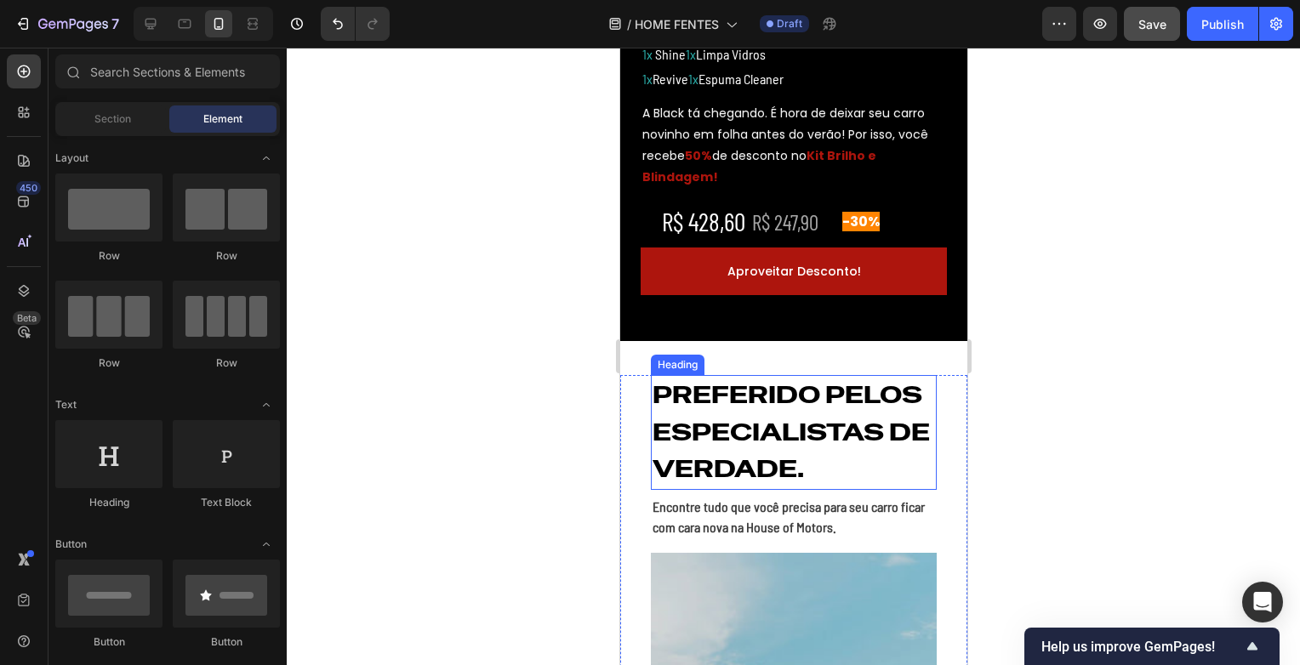
click at [671, 386] on h2 "Preferido pelos especialistas de verdade." at bounding box center [793, 432] width 286 height 115
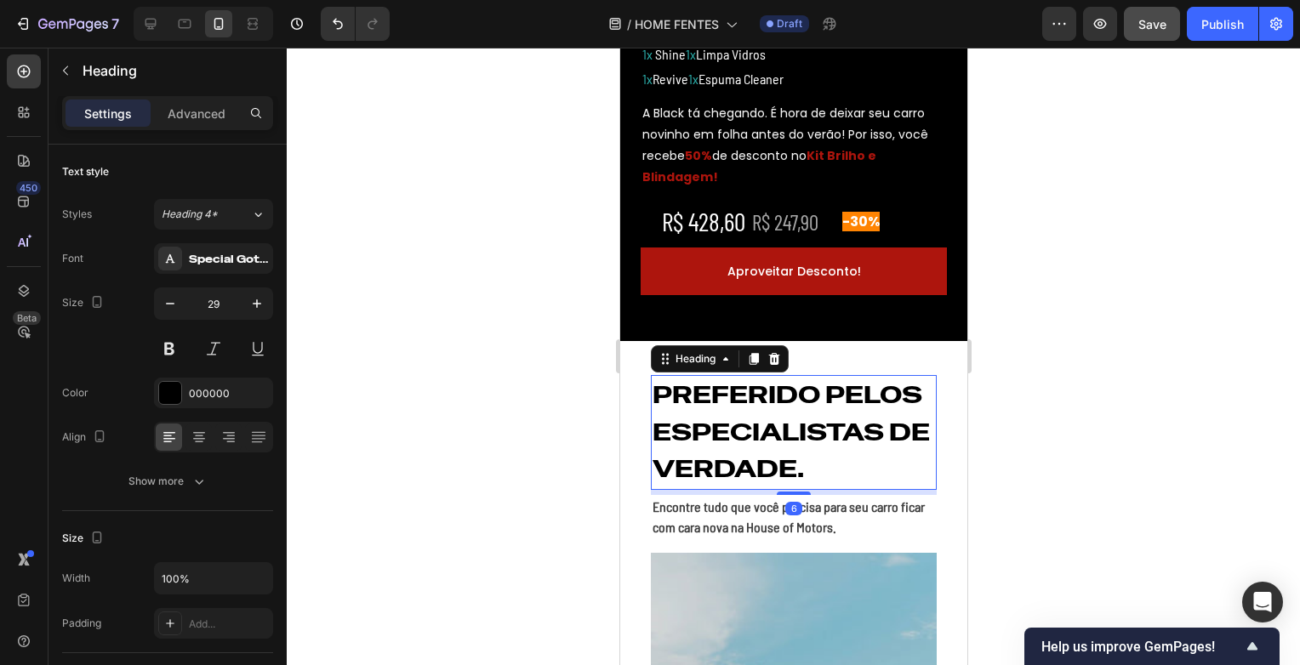
click at [658, 397] on h2 "Preferido pelos especialistas de verdade." at bounding box center [793, 432] width 286 height 115
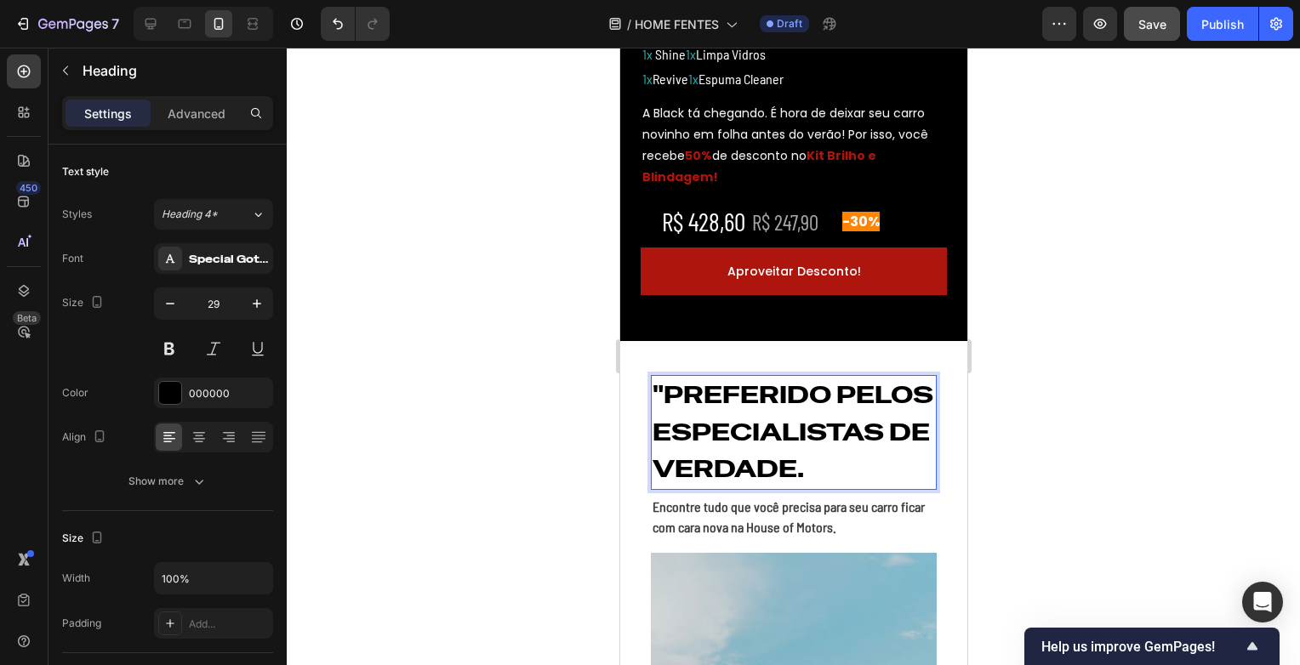
click at [1269, 322] on div at bounding box center [793, 357] width 1013 height 618
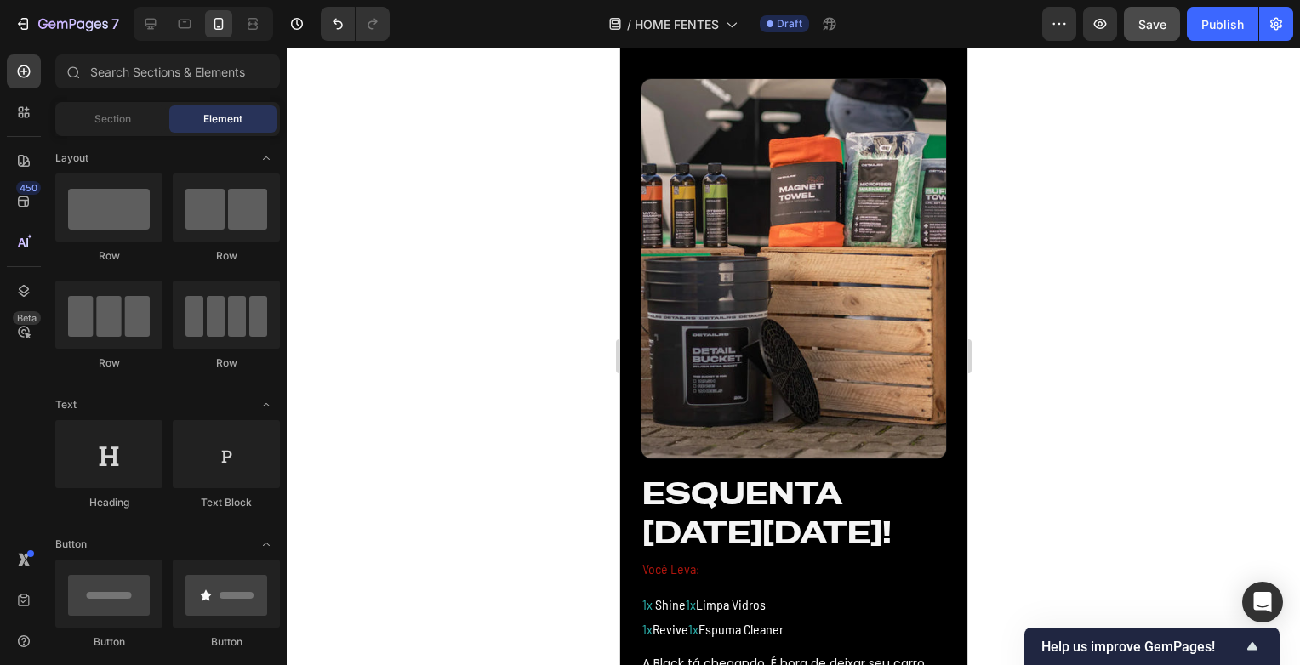
scroll to position [425, 0]
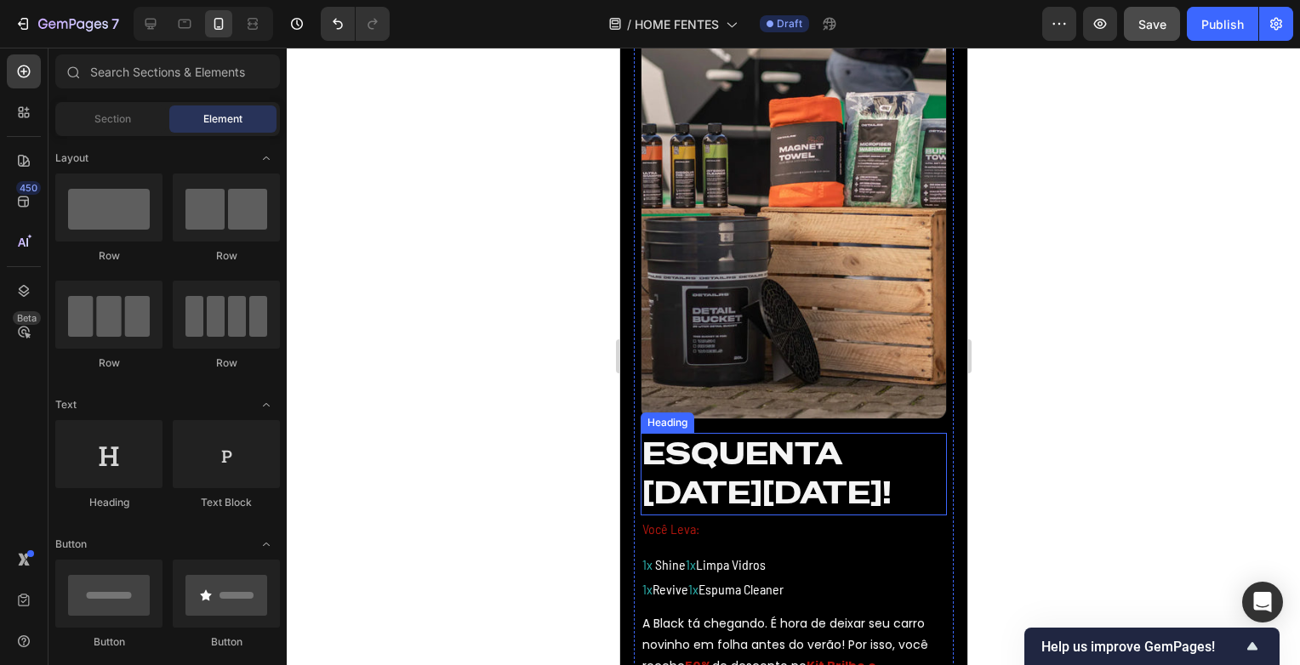
click at [818, 458] on h2 "ESQUENTA [DATE][DATE]!" at bounding box center [793, 474] width 306 height 83
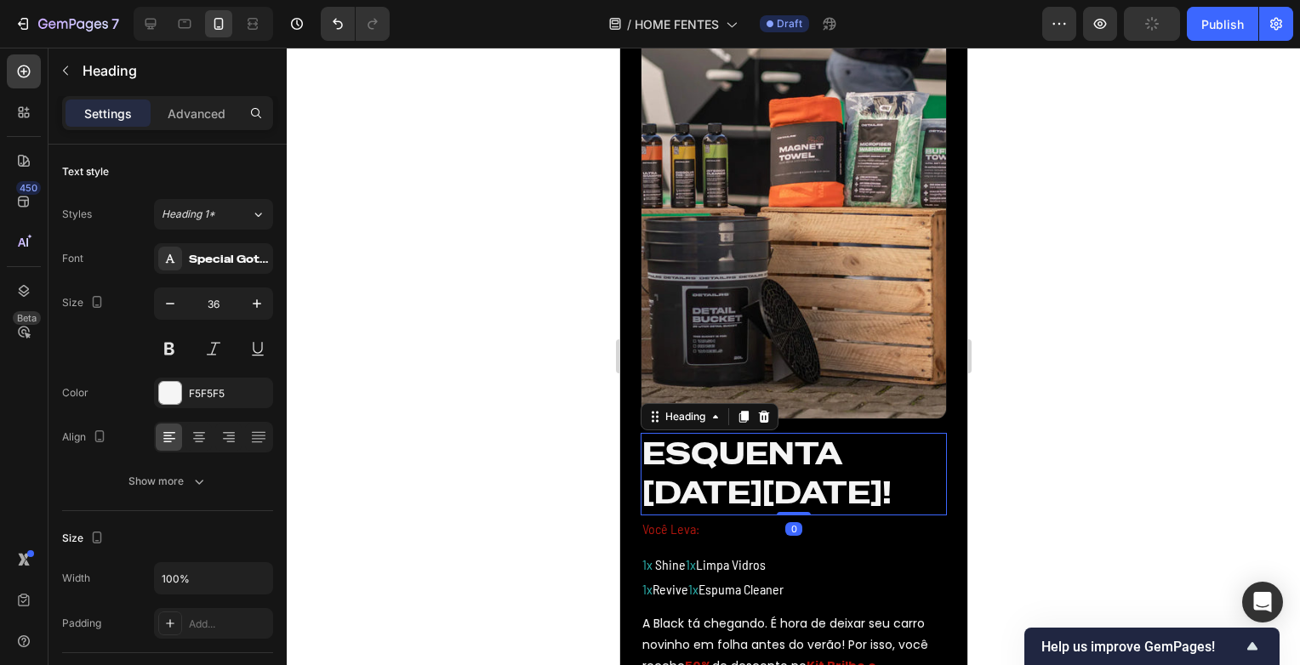
click at [705, 471] on h2 "ESQUENTA [DATE][DATE]!" at bounding box center [793, 474] width 306 height 83
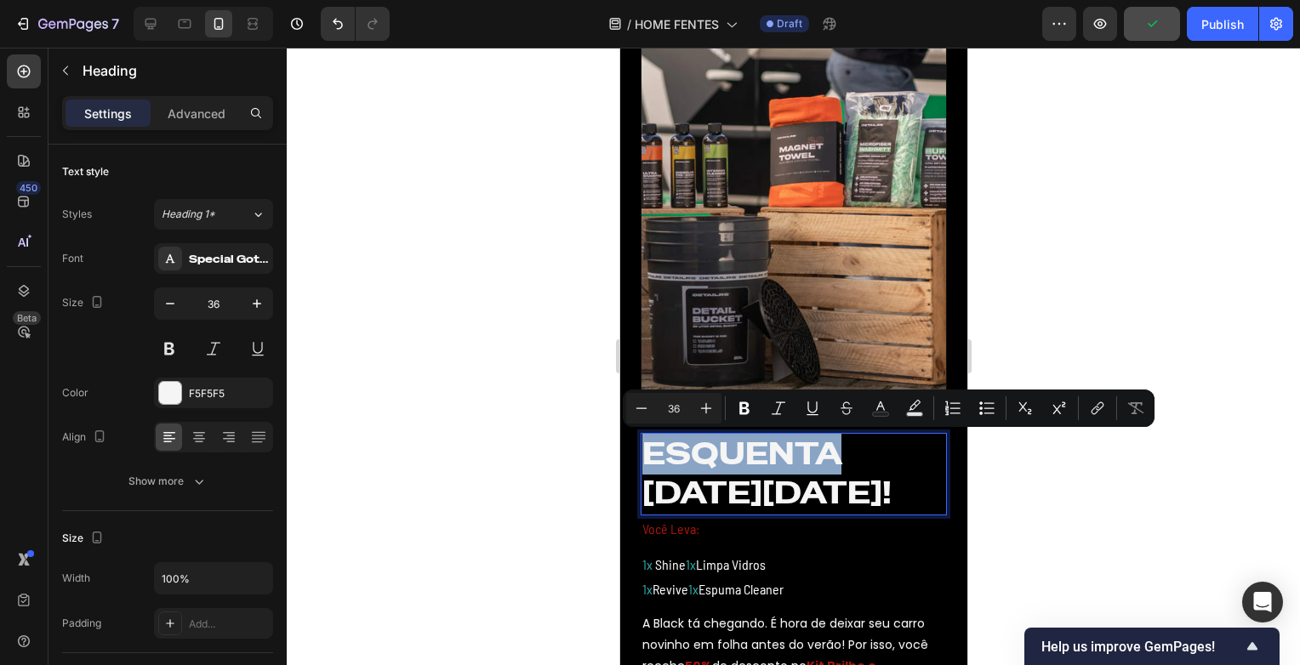
drag, startPoint x: 652, startPoint y: 462, endPoint x: 848, endPoint y: 465, distance: 196.6
click at [850, 461] on p "ESQUENTA [DATE][DATE]!" at bounding box center [793, 475] width 303 height 80
click at [781, 399] on button "Italic" at bounding box center [778, 408] width 31 height 31
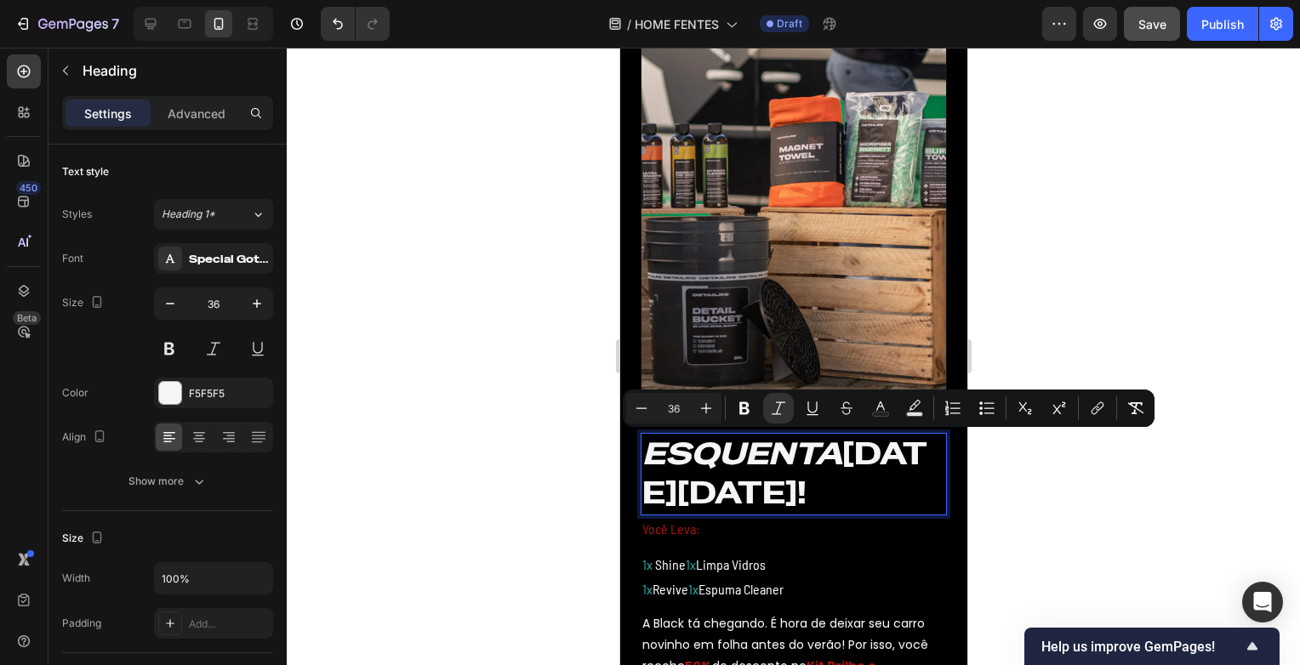
click at [1062, 250] on div at bounding box center [793, 357] width 1013 height 618
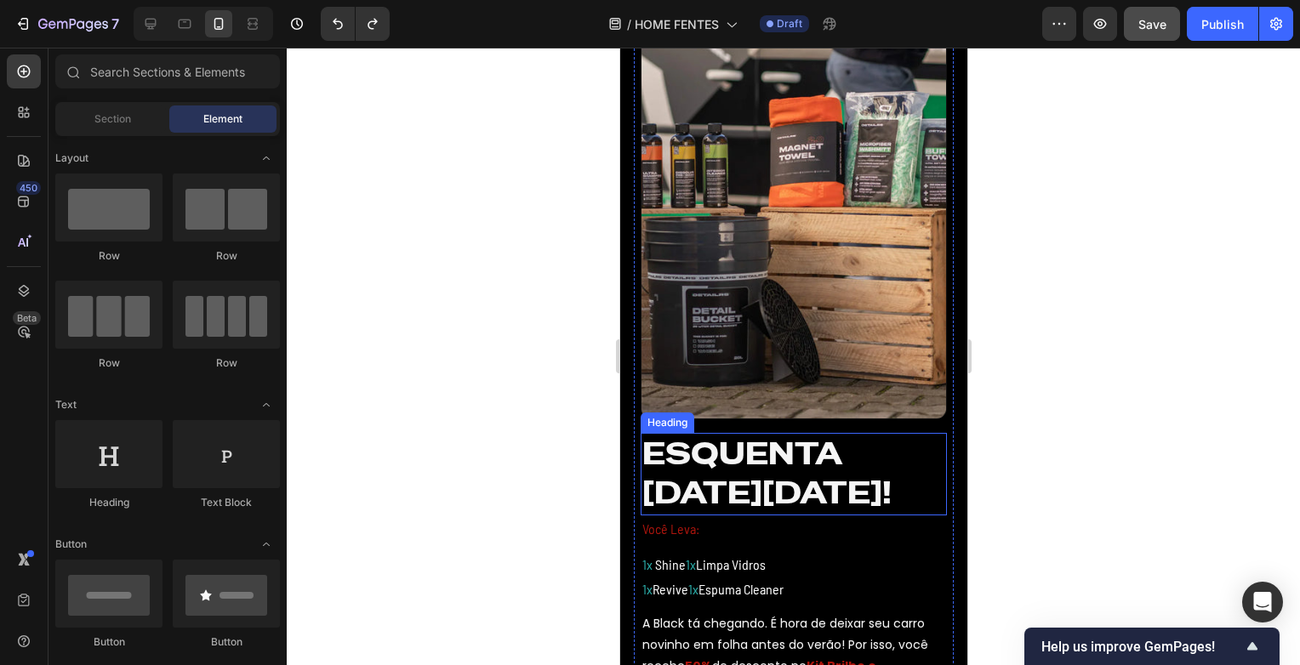
click at [654, 533] on p "Você Leva:" at bounding box center [793, 529] width 303 height 25
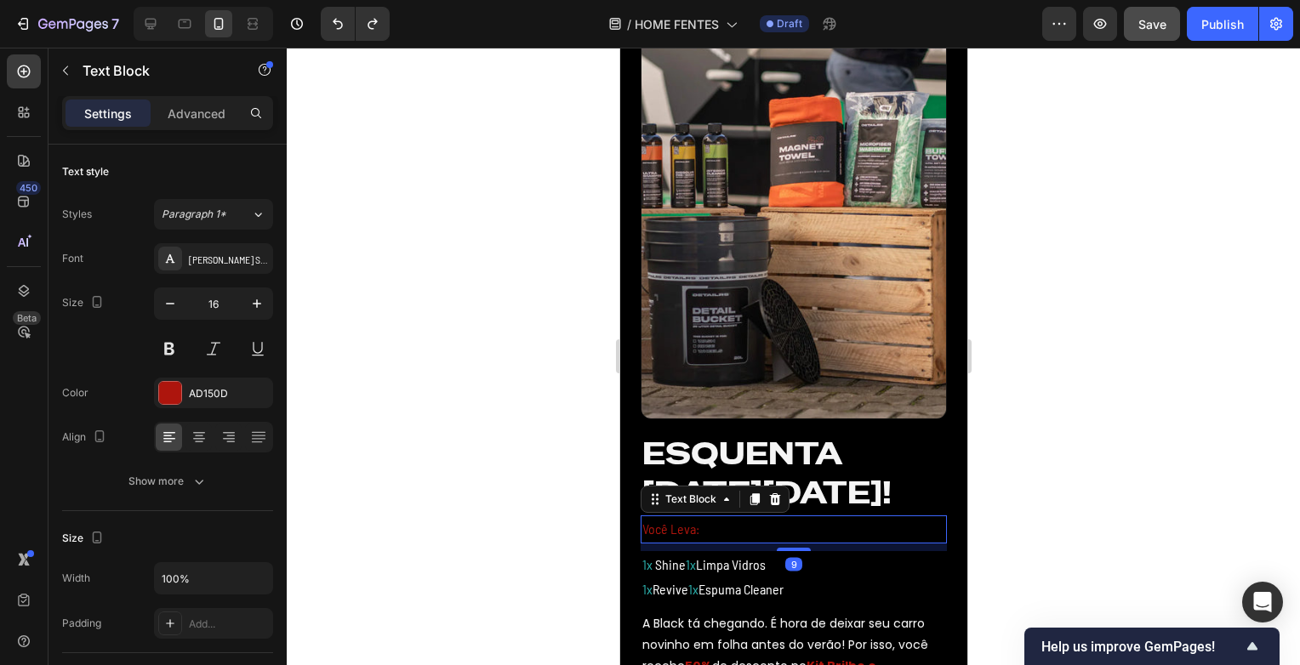
click at [833, 495] on h2 "ESQUENTA [DATE][DATE]!" at bounding box center [793, 474] width 306 height 83
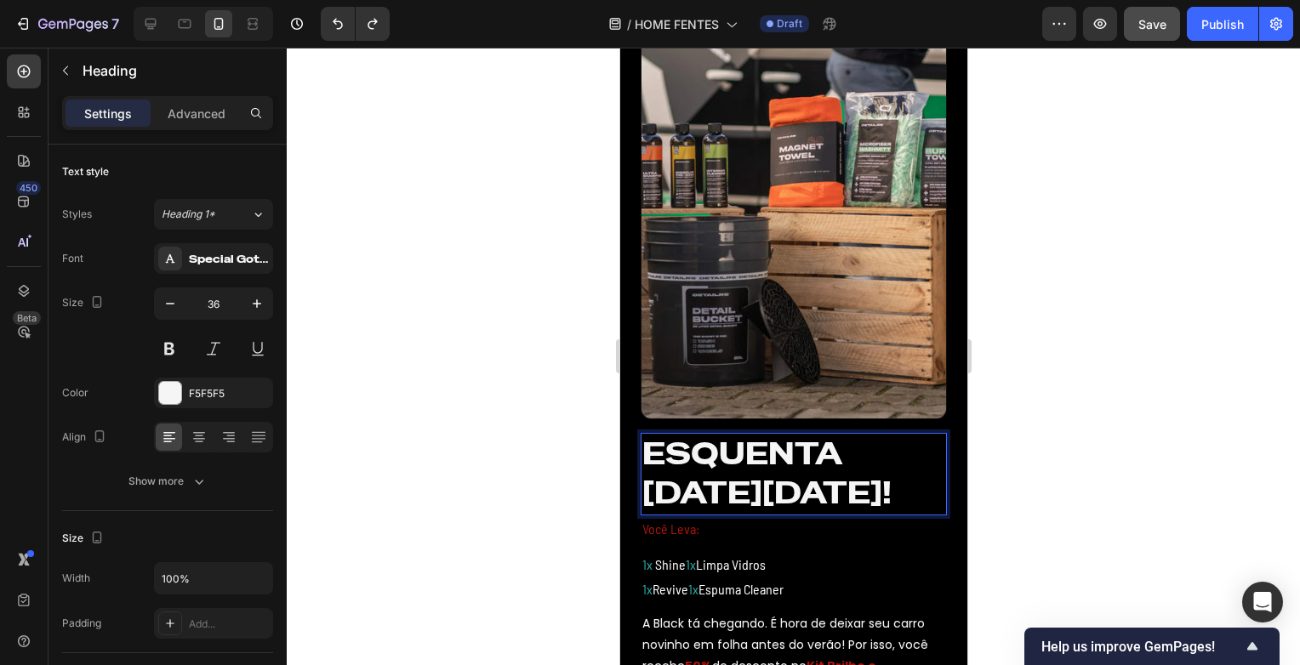
click at [722, 503] on h2 "ESQUENTA [DATE][DATE]!" at bounding box center [793, 474] width 306 height 83
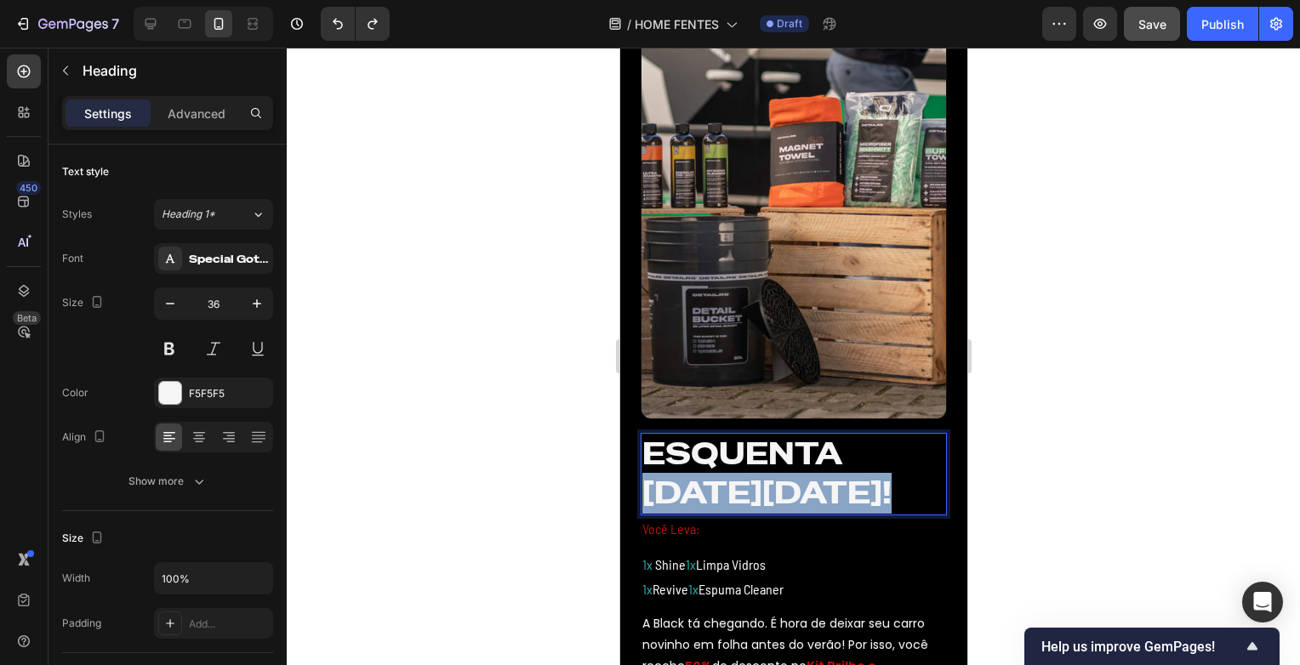
drag, startPoint x: 648, startPoint y: 495, endPoint x: 923, endPoint y: 495, distance: 274.8
click at [923, 495] on p "ESQUENTA [DATE][DATE]!" at bounding box center [793, 475] width 303 height 80
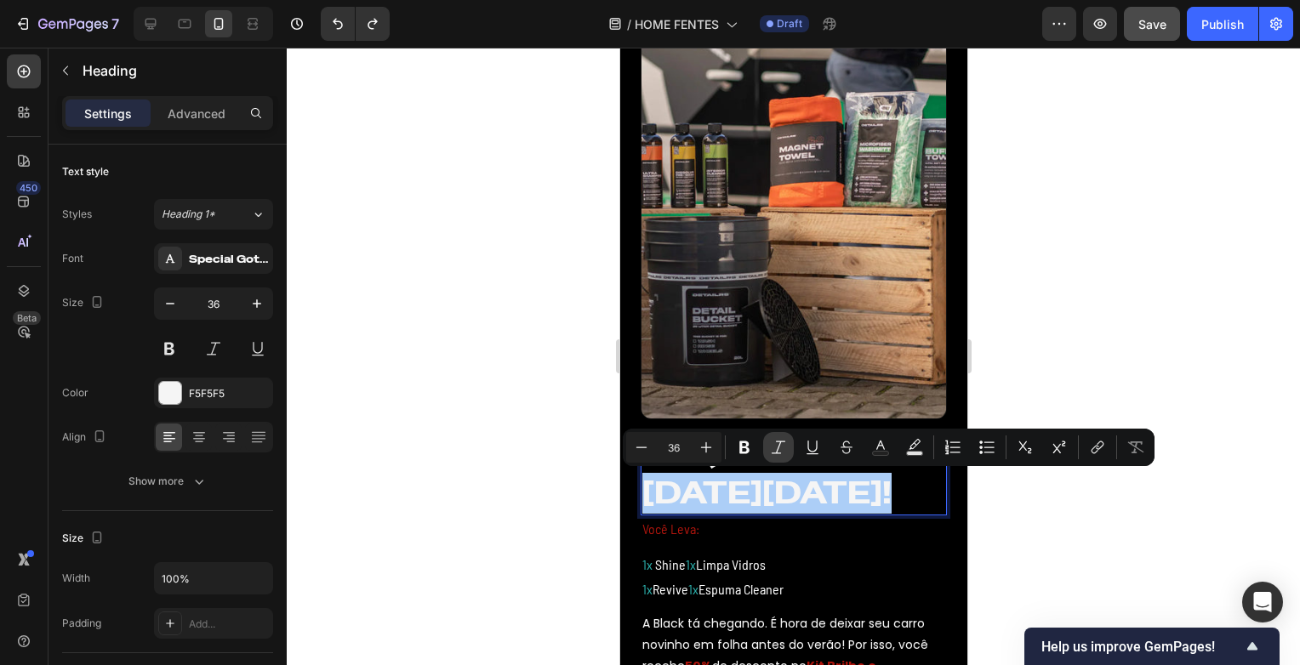
click at [777, 442] on icon "Editor contextual toolbar" at bounding box center [779, 447] width 14 height 13
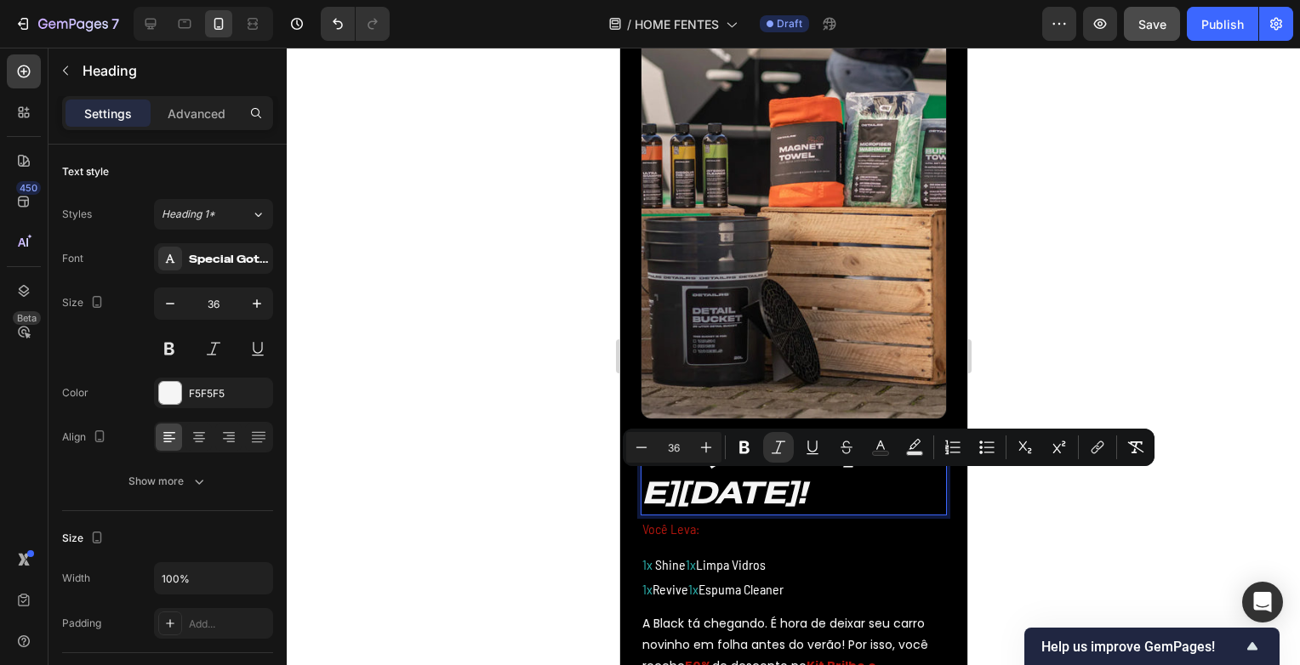
click at [1098, 276] on div at bounding box center [793, 357] width 1013 height 618
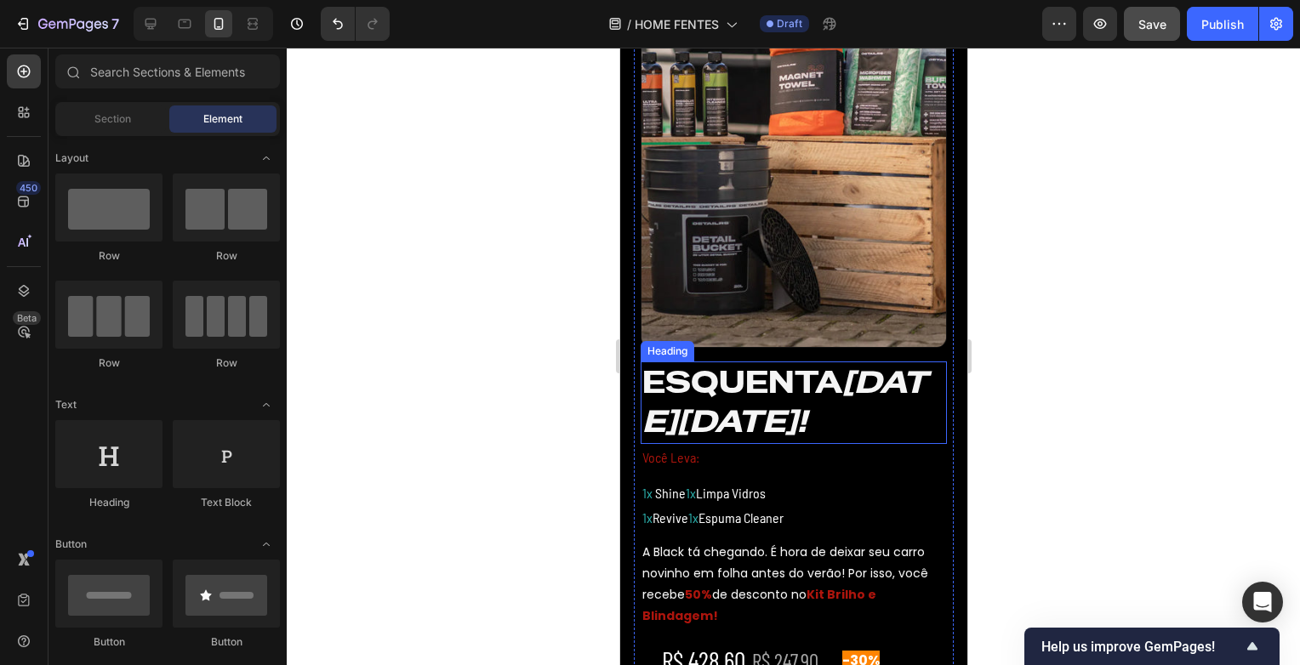
scroll to position [511, 0]
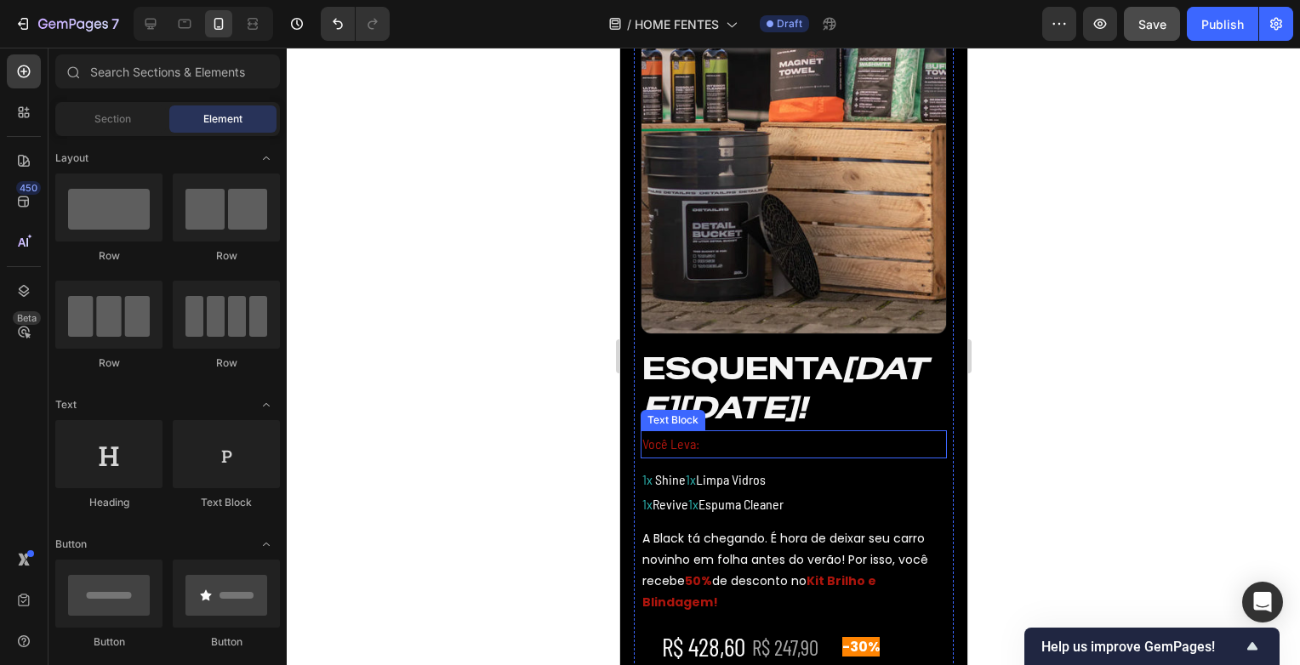
click at [767, 405] on icon "[DATE][DATE]!" at bounding box center [784, 389] width 285 height 80
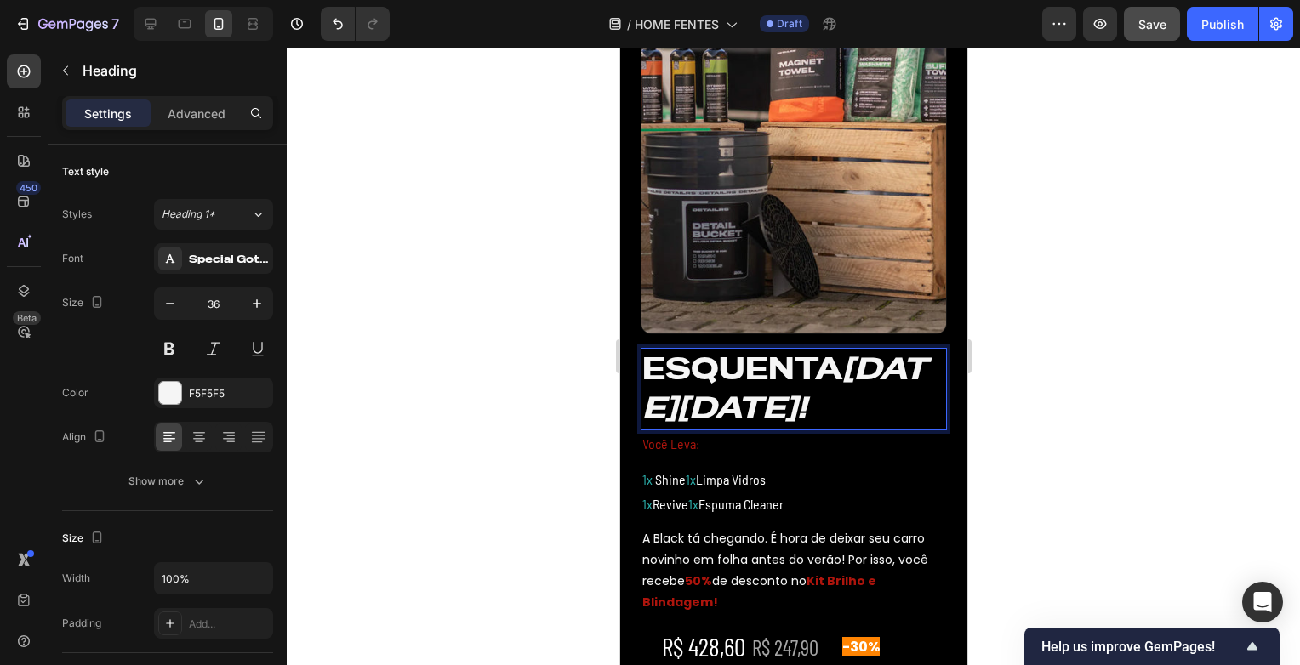
click at [773, 418] on icon "[DATE][DATE]!" at bounding box center [784, 389] width 285 height 80
click at [767, 414] on icon "[DATE][DATE]!" at bounding box center [784, 389] width 285 height 80
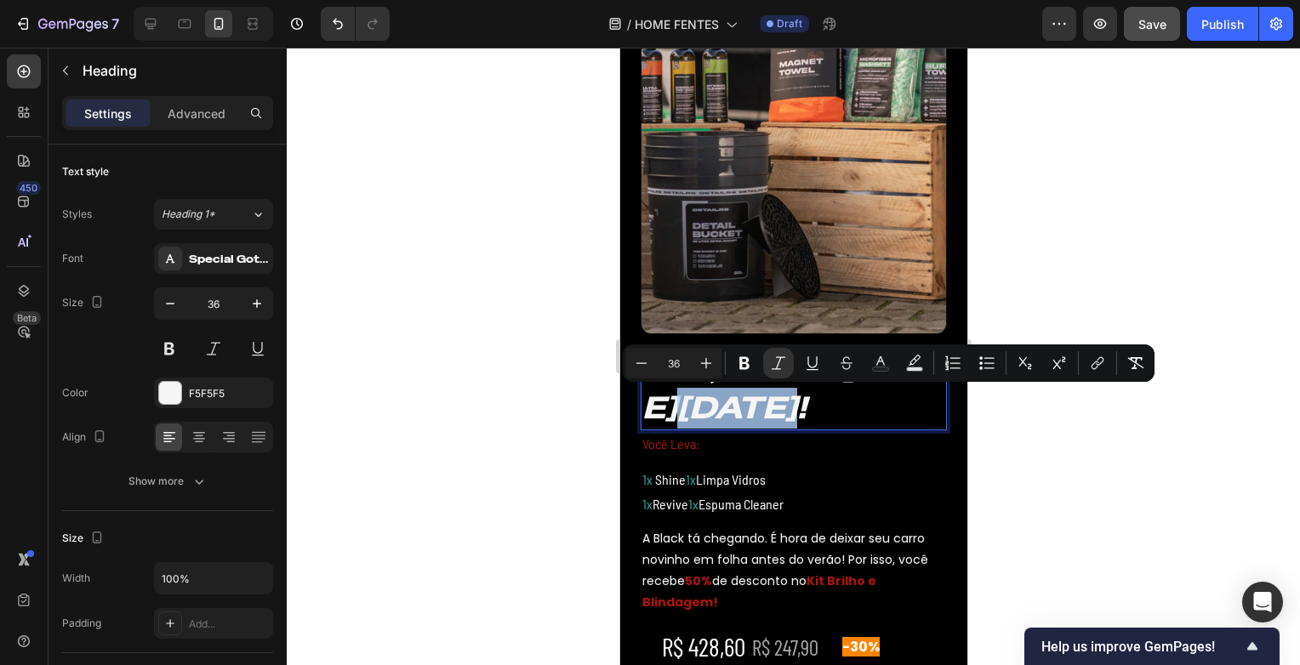
drag, startPoint x: 777, startPoint y: 414, endPoint x: 906, endPoint y: 417, distance: 129.4
click at [906, 417] on icon "[DATE][DATE]!" at bounding box center [784, 389] width 285 height 80
click at [786, 357] on icon "Editor contextual toolbar" at bounding box center [778, 363] width 17 height 17
click at [1120, 502] on div at bounding box center [793, 357] width 1013 height 618
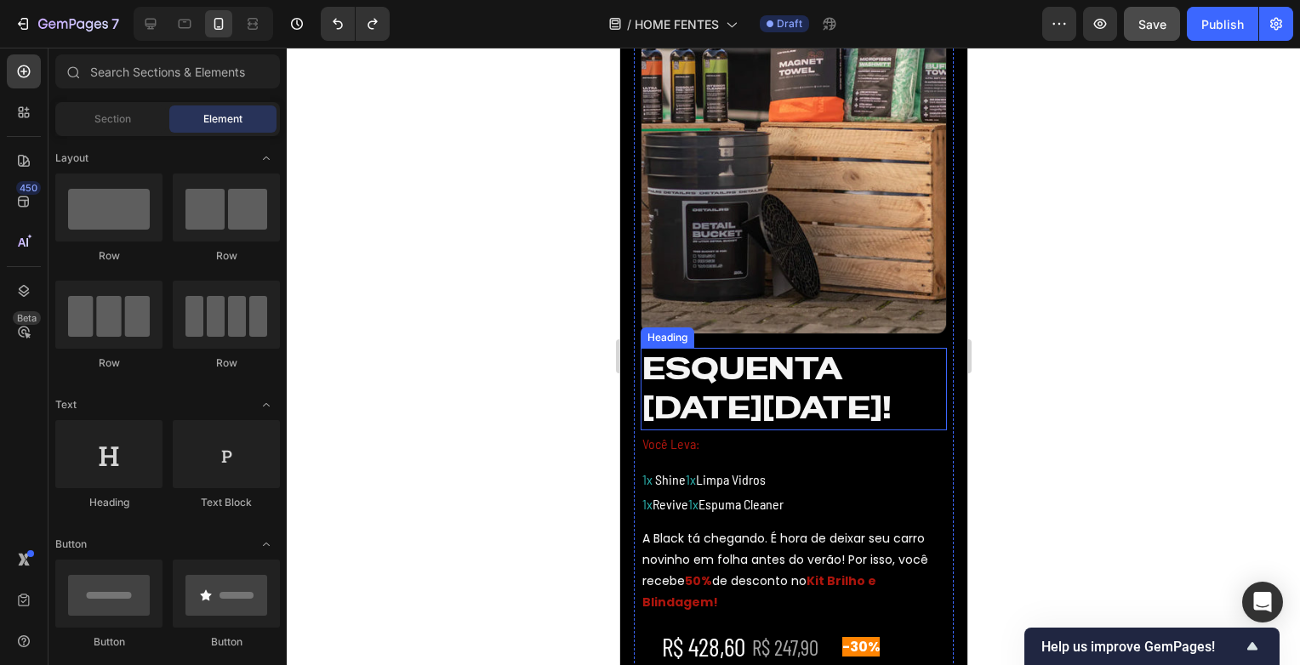
click at [767, 417] on h2 "ESQUENTA [DATE][DATE]!" at bounding box center [793, 389] width 306 height 83
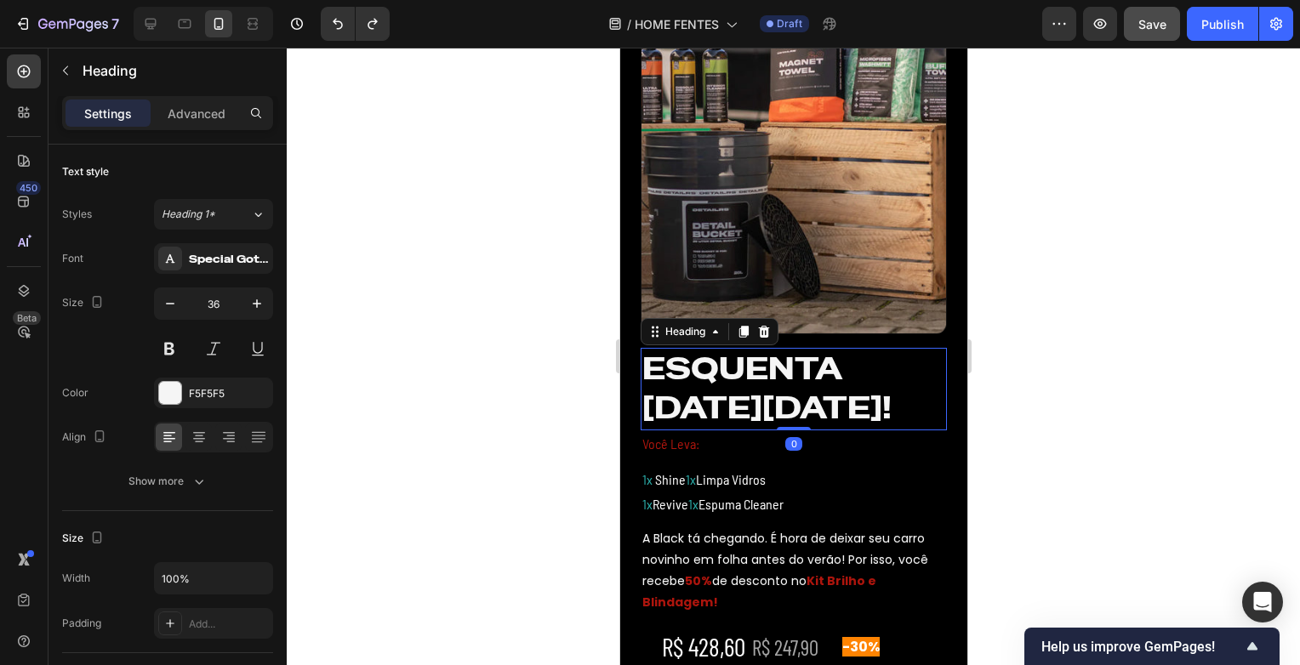
click at [767, 416] on h2 "ESQUENTA [DATE][DATE]!" at bounding box center [793, 389] width 306 height 83
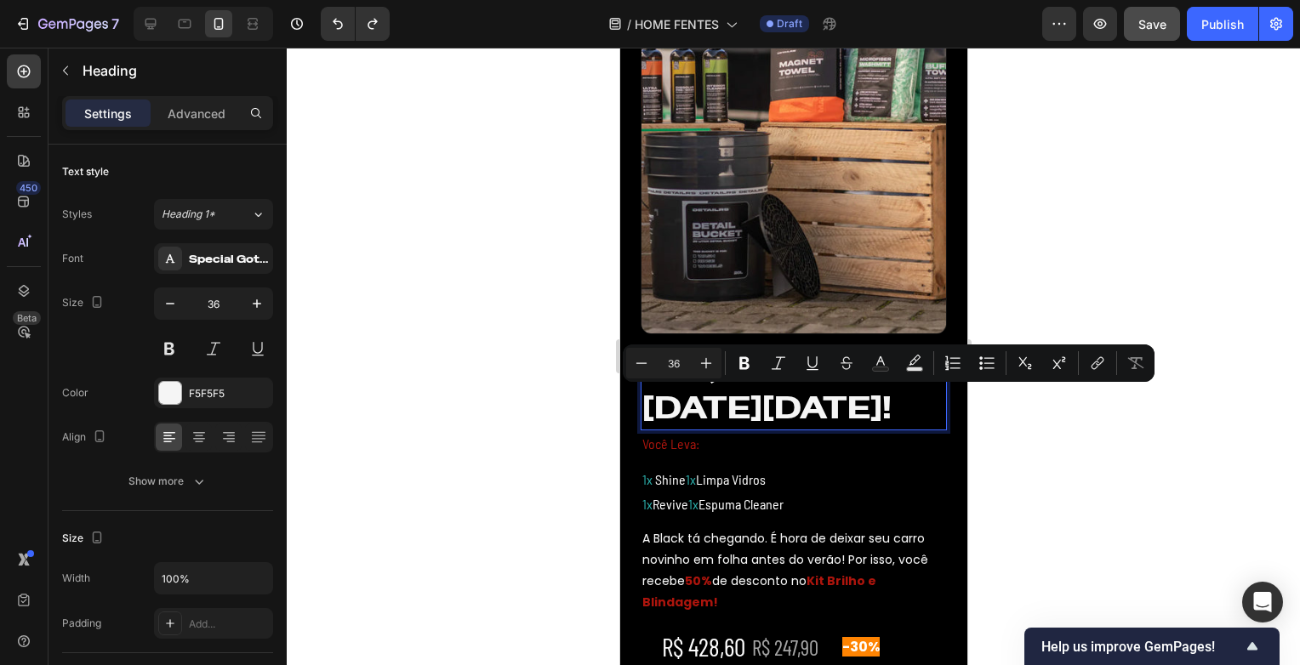
click at [767, 416] on p "ESQUENTA [DATE][DATE]!" at bounding box center [793, 390] width 303 height 80
drag, startPoint x: 767, startPoint y: 416, endPoint x: 644, endPoint y: 409, distance: 123.6
click at [644, 409] on p "ESQUENTA [DATE][DATE]!" at bounding box center [793, 390] width 303 height 80
click at [787, 356] on button "Italic" at bounding box center [778, 363] width 31 height 31
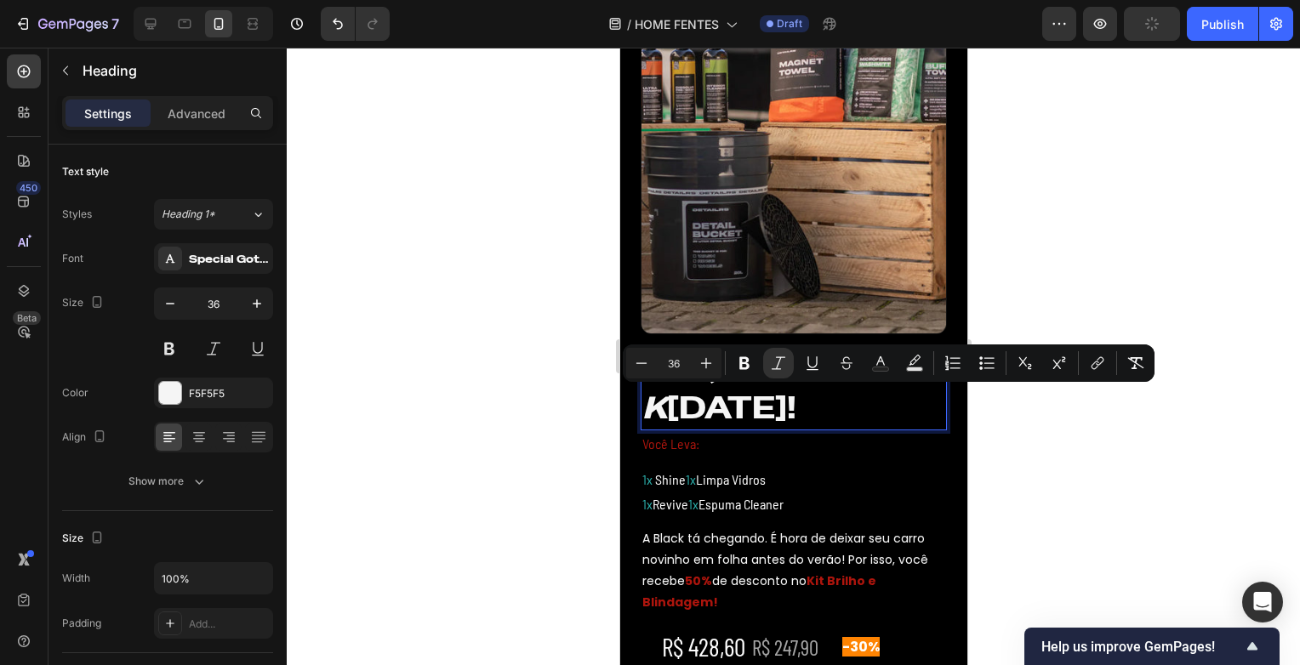
click at [1157, 271] on div at bounding box center [793, 357] width 1013 height 618
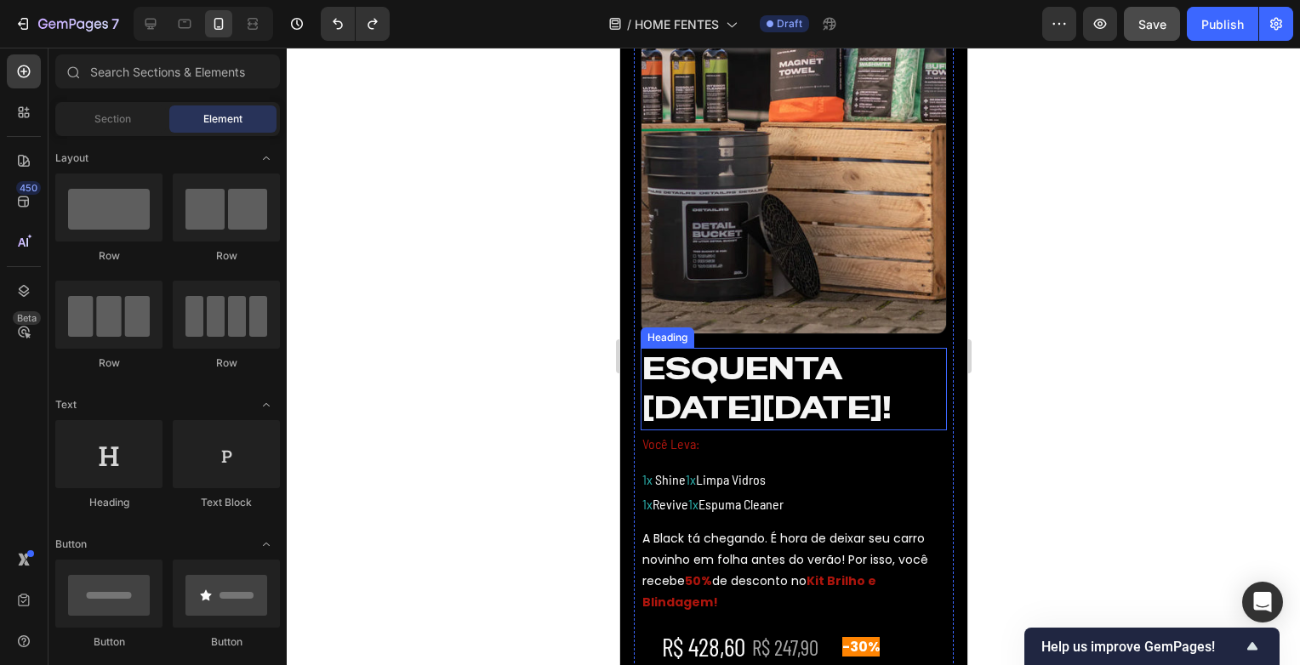
click at [809, 398] on h2 "ESQUENTA [DATE][DATE]!" at bounding box center [793, 389] width 306 height 83
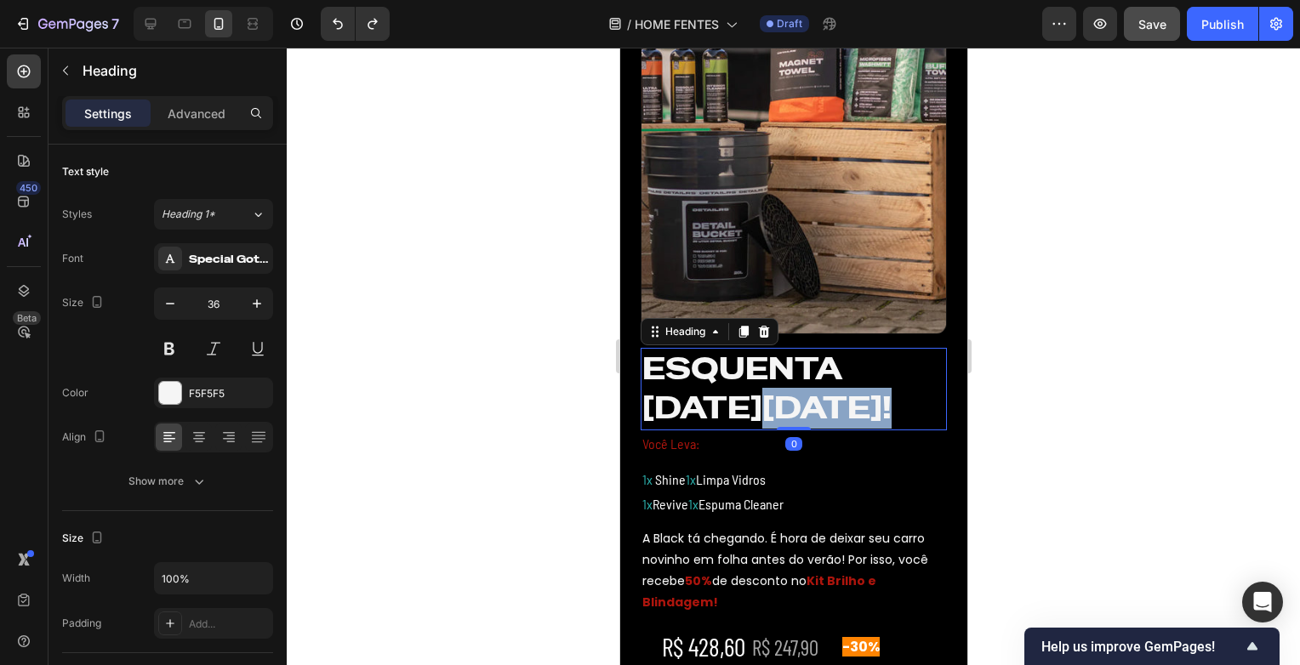
drag, startPoint x: 771, startPoint y: 403, endPoint x: 928, endPoint y: 408, distance: 157.5
click at [928, 408] on p "ESQUENTA [DATE][DATE]!" at bounding box center [793, 390] width 303 height 80
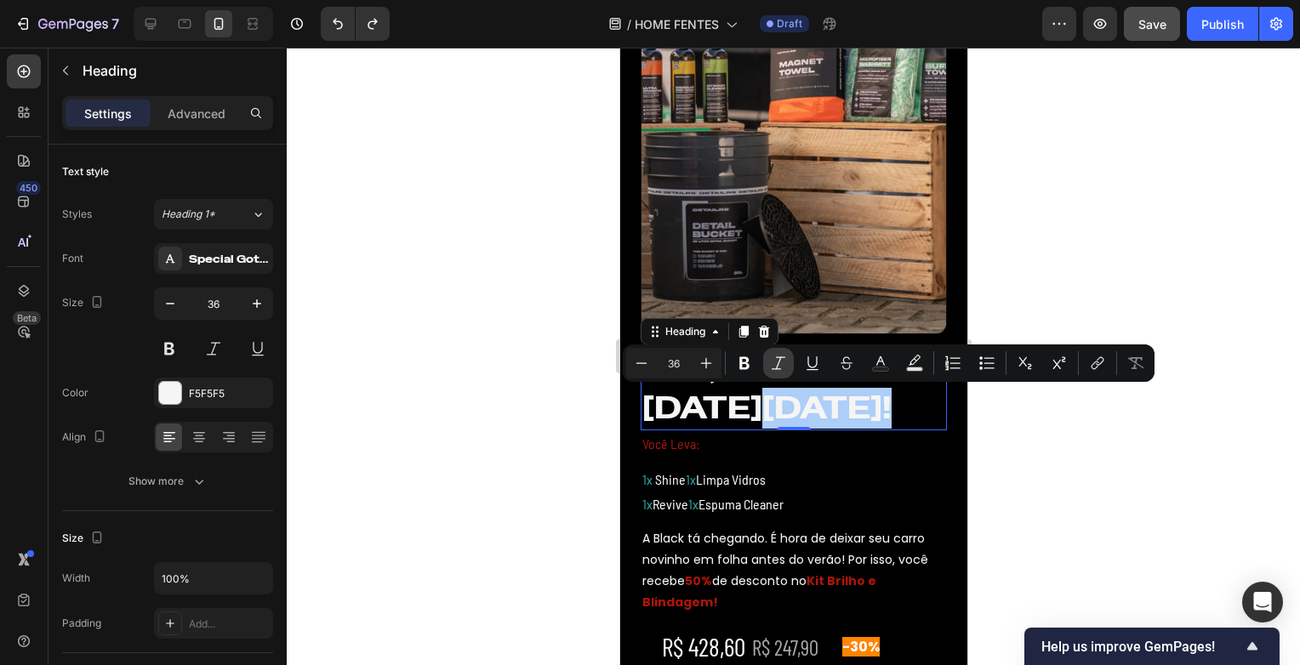
click at [785, 369] on icon "Editor contextual toolbar" at bounding box center [778, 363] width 17 height 17
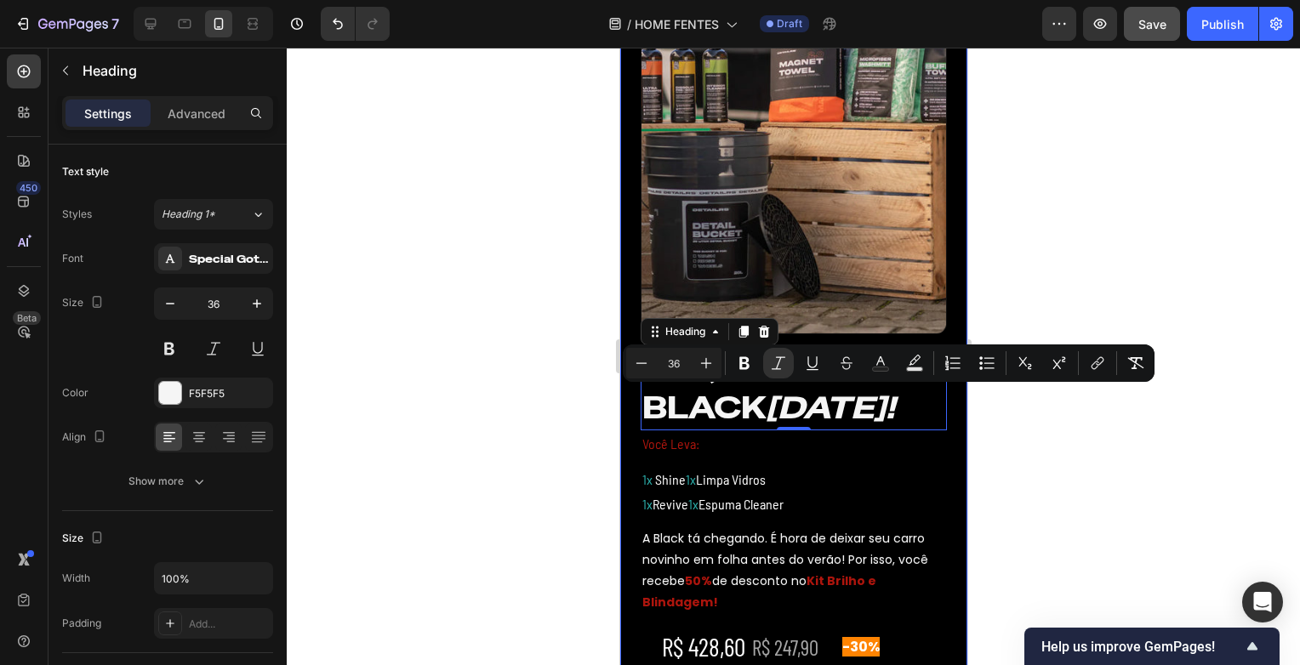
click at [1025, 209] on div at bounding box center [793, 357] width 1013 height 618
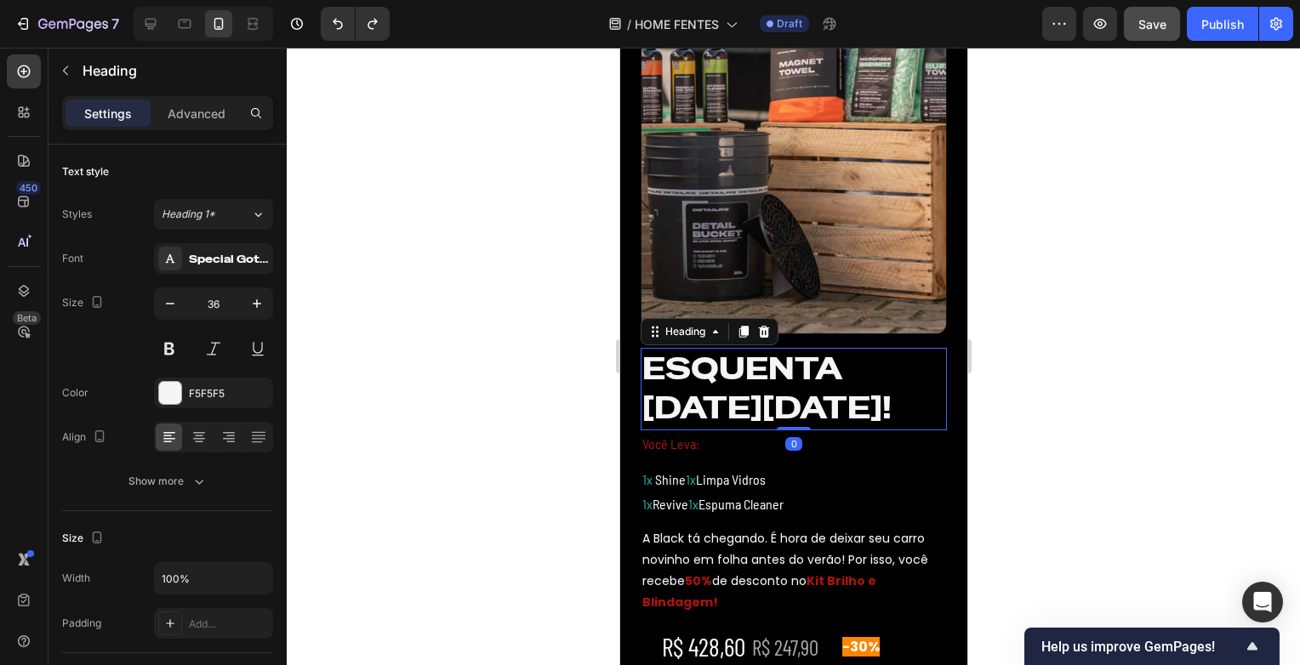
click at [648, 405] on h2 "ESQUENTA [DATE][DATE]!" at bounding box center [793, 389] width 306 height 83
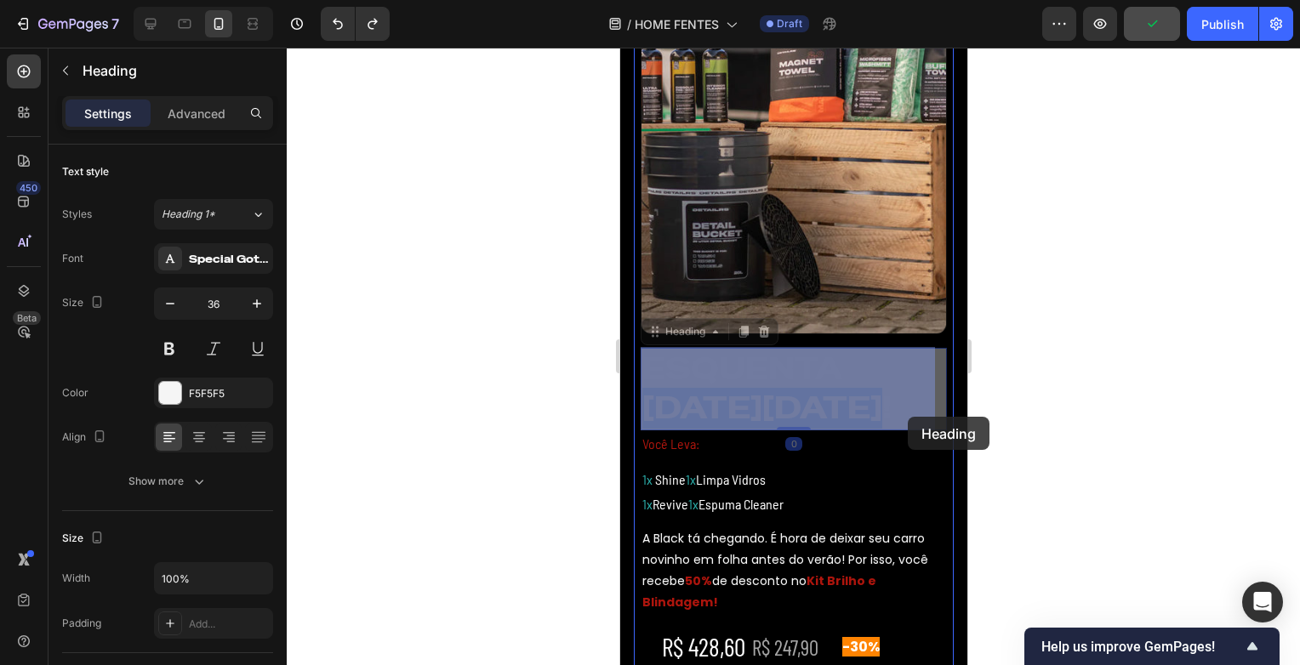
drag, startPoint x: 648, startPoint y: 405, endPoint x: 907, endPoint y: 417, distance: 259.8
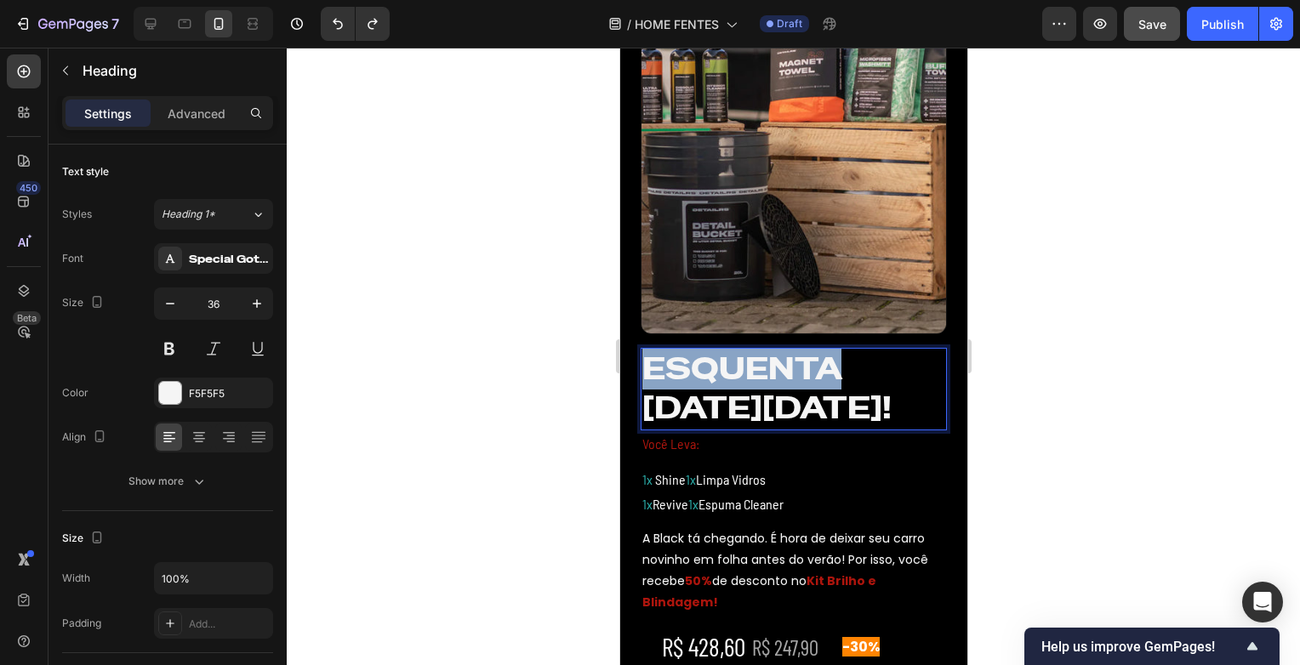
drag, startPoint x: 643, startPoint y: 379, endPoint x: 832, endPoint y: 374, distance: 189.0
click at [832, 374] on p "ESQUENTA [DATE][DATE]!" at bounding box center [793, 390] width 303 height 80
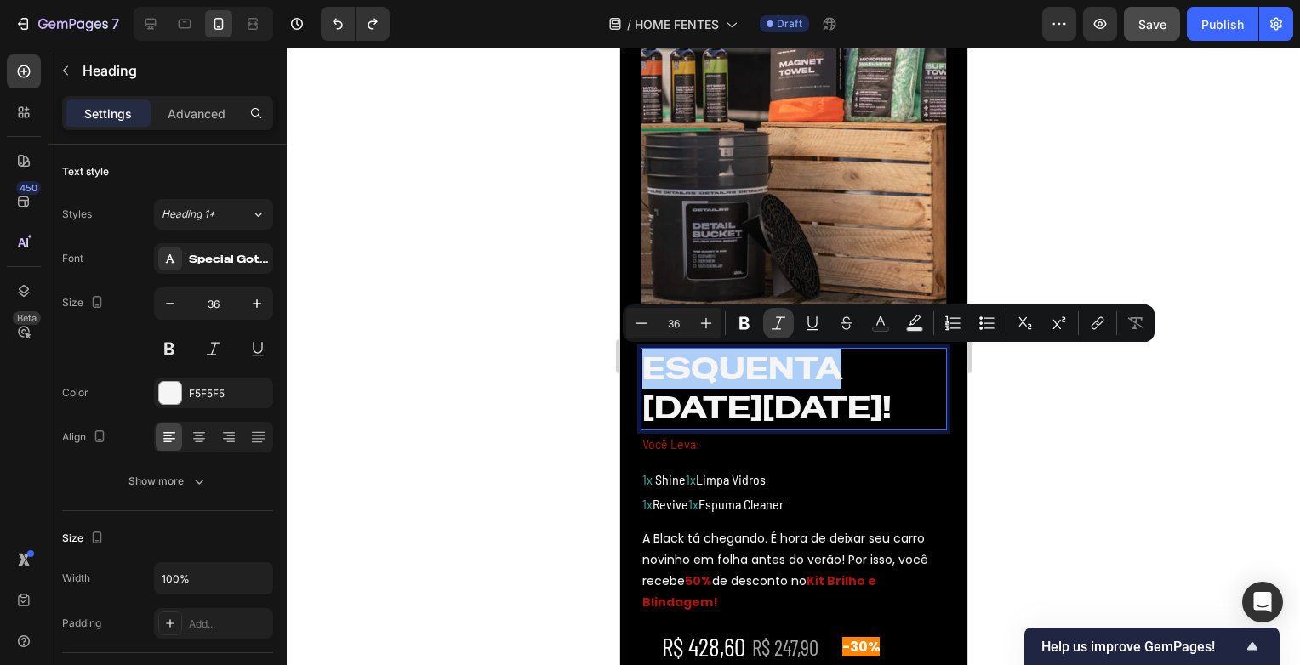
click at [786, 312] on button "Italic" at bounding box center [778, 323] width 31 height 31
click at [1150, 188] on div at bounding box center [793, 357] width 1013 height 618
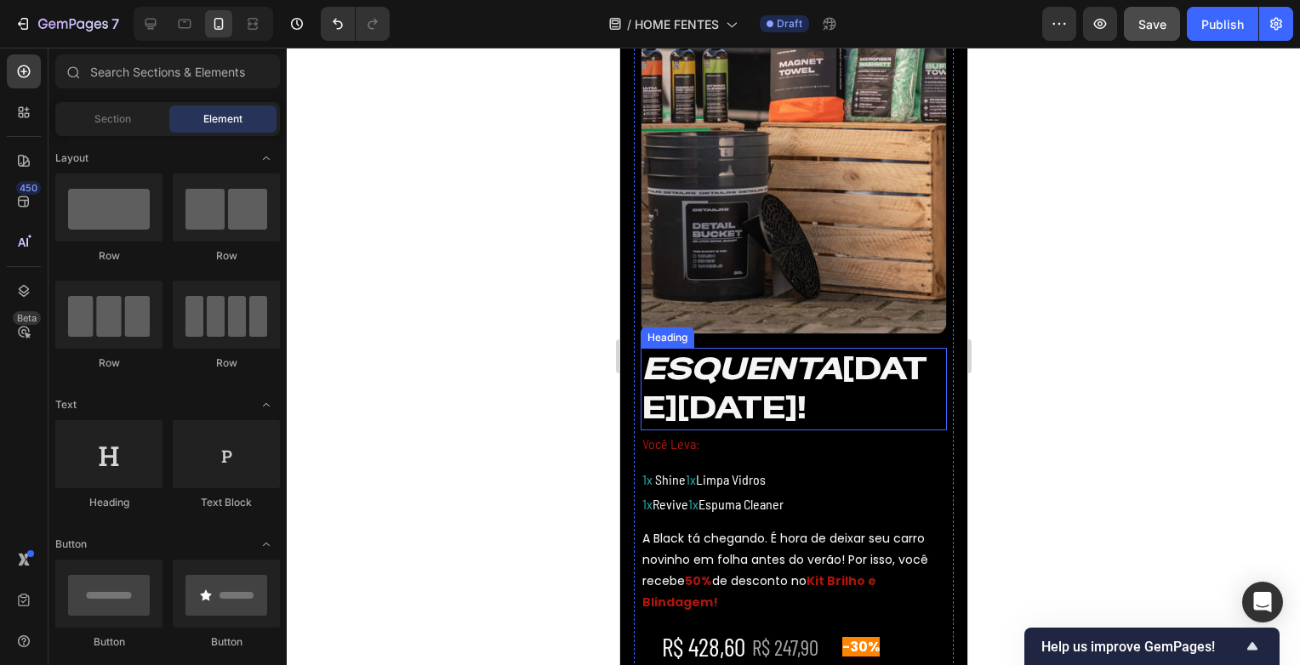
click at [859, 365] on p "⁠⁠⁠⁠⁠⁠⁠ ESQUENTA [DATE][DATE]!" at bounding box center [793, 390] width 303 height 80
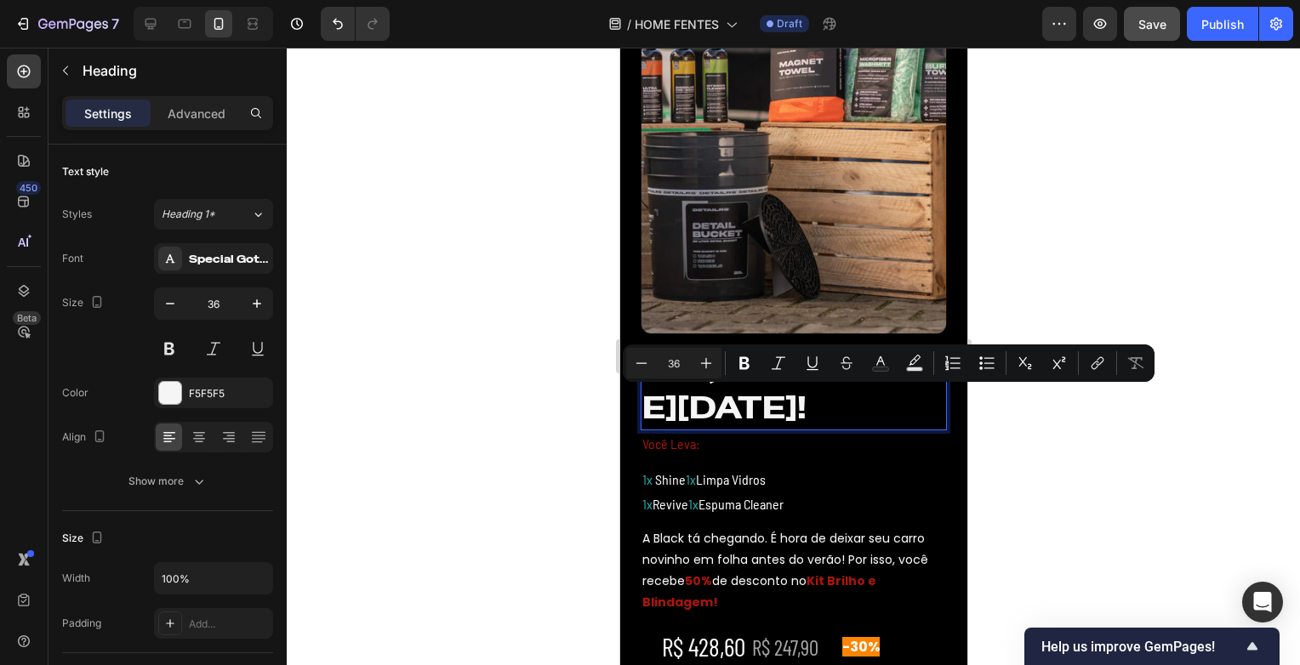
click at [1077, 446] on div at bounding box center [793, 357] width 1013 height 618
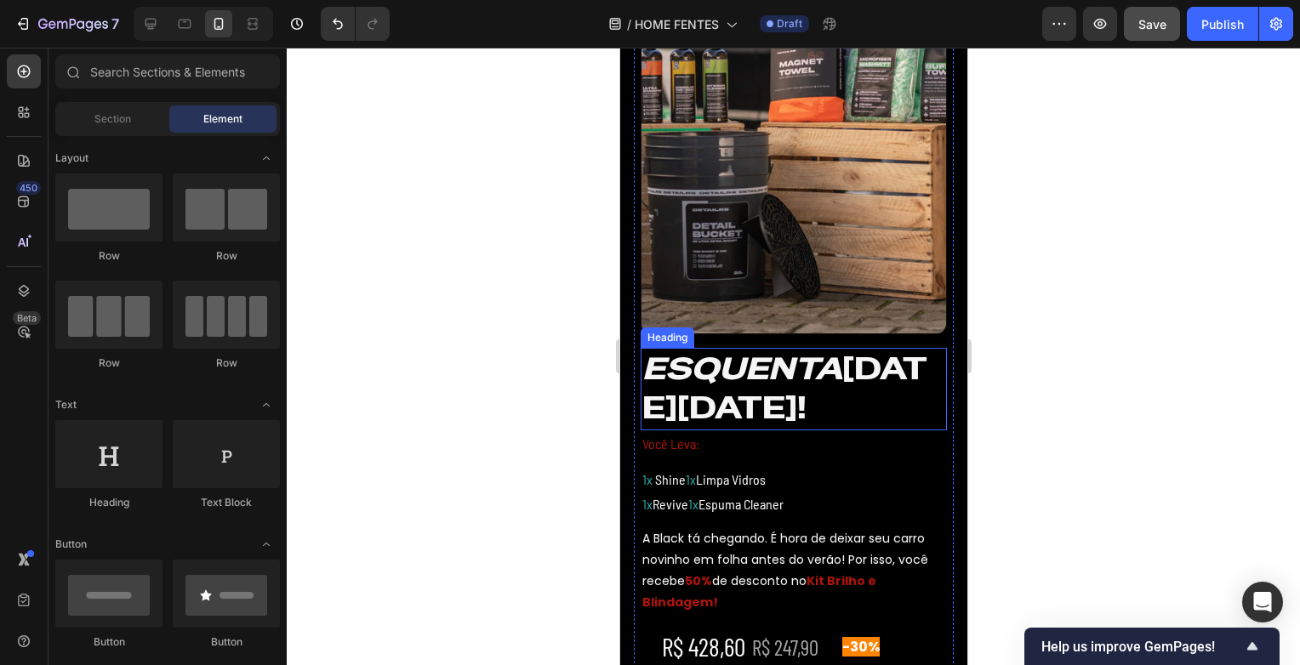
click at [837, 362] on icon "ESQUENTA" at bounding box center [742, 369] width 200 height 40
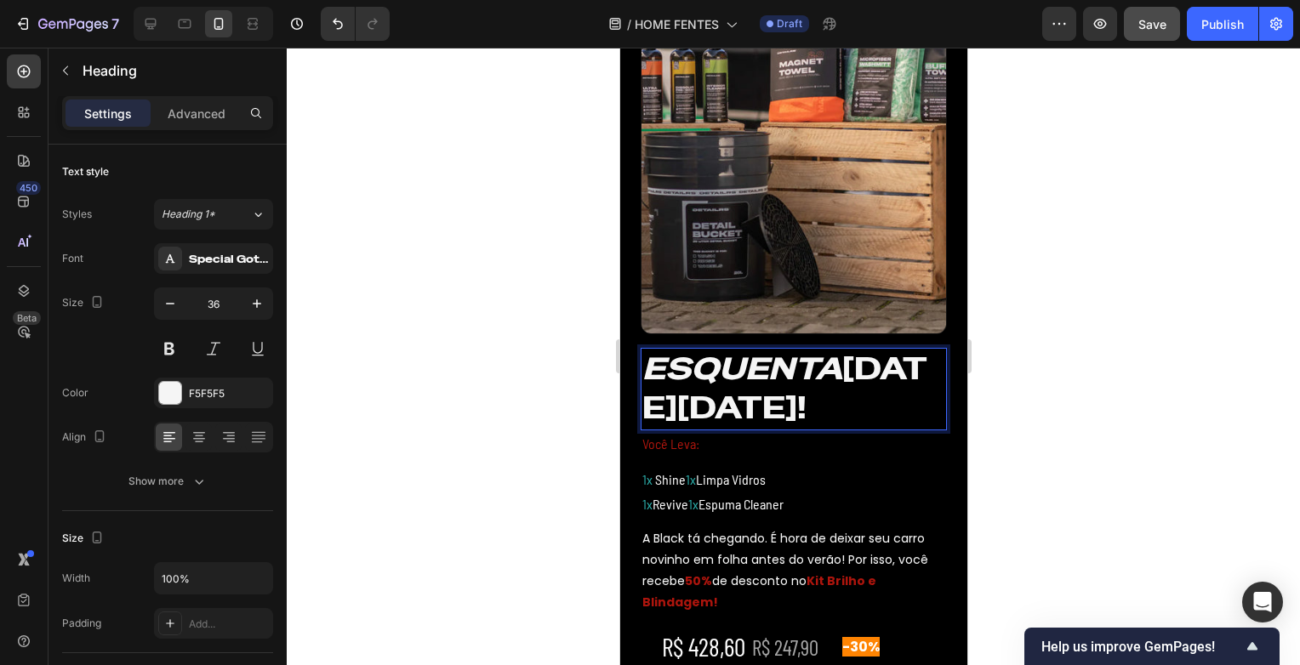
click at [842, 370] on p "ESQUENTA [DATE][DATE]!" at bounding box center [793, 390] width 303 height 80
click at [1074, 334] on div at bounding box center [793, 357] width 1013 height 618
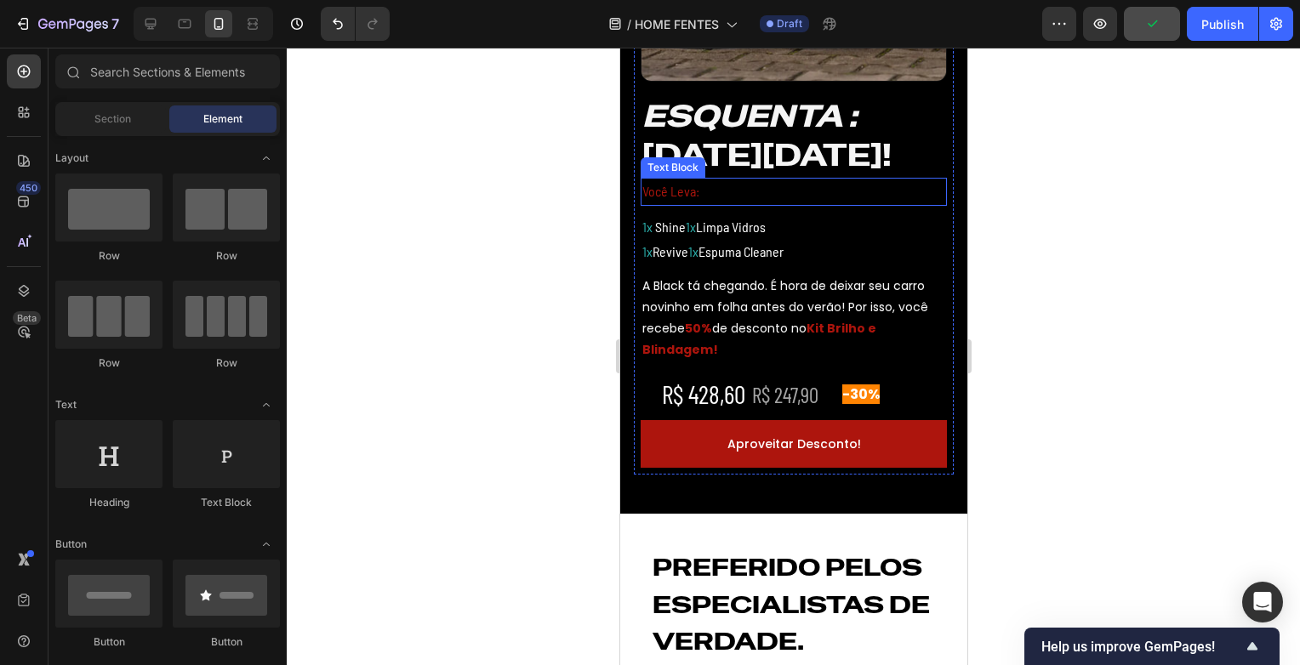
scroll to position [766, 0]
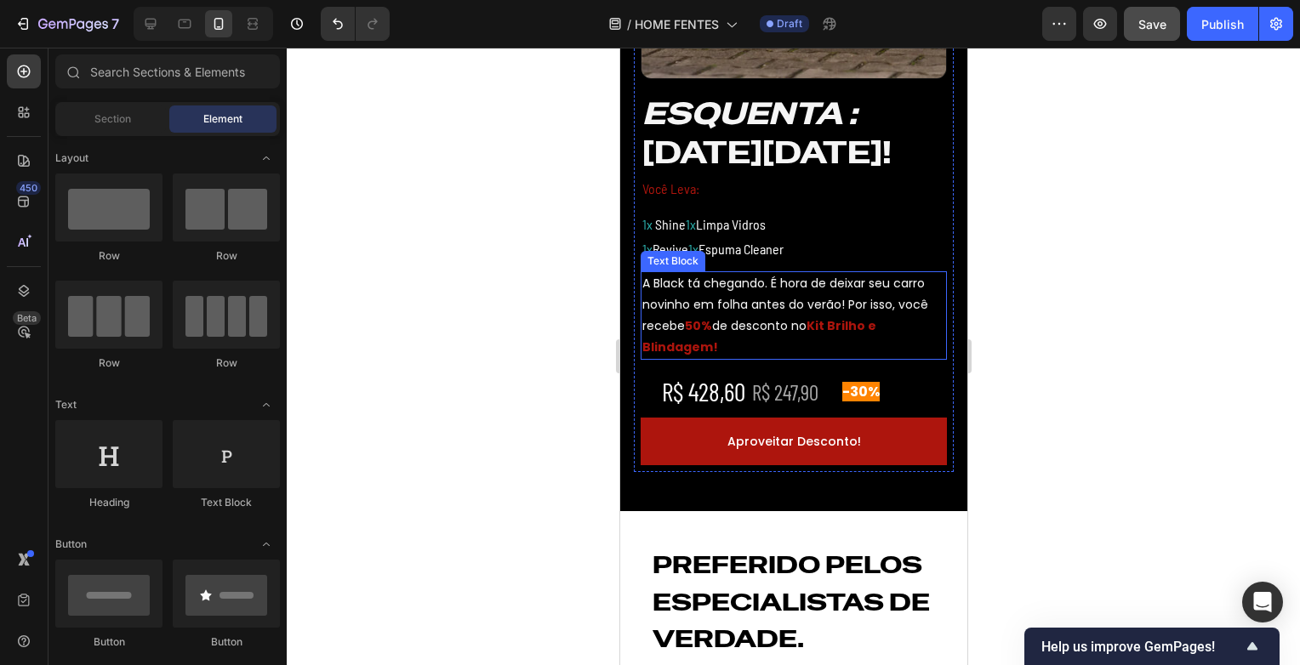
click at [654, 281] on p "A Black tá chegando. É hora de deixar seu carro novinho em folha antes do verão…" at bounding box center [793, 316] width 303 height 86
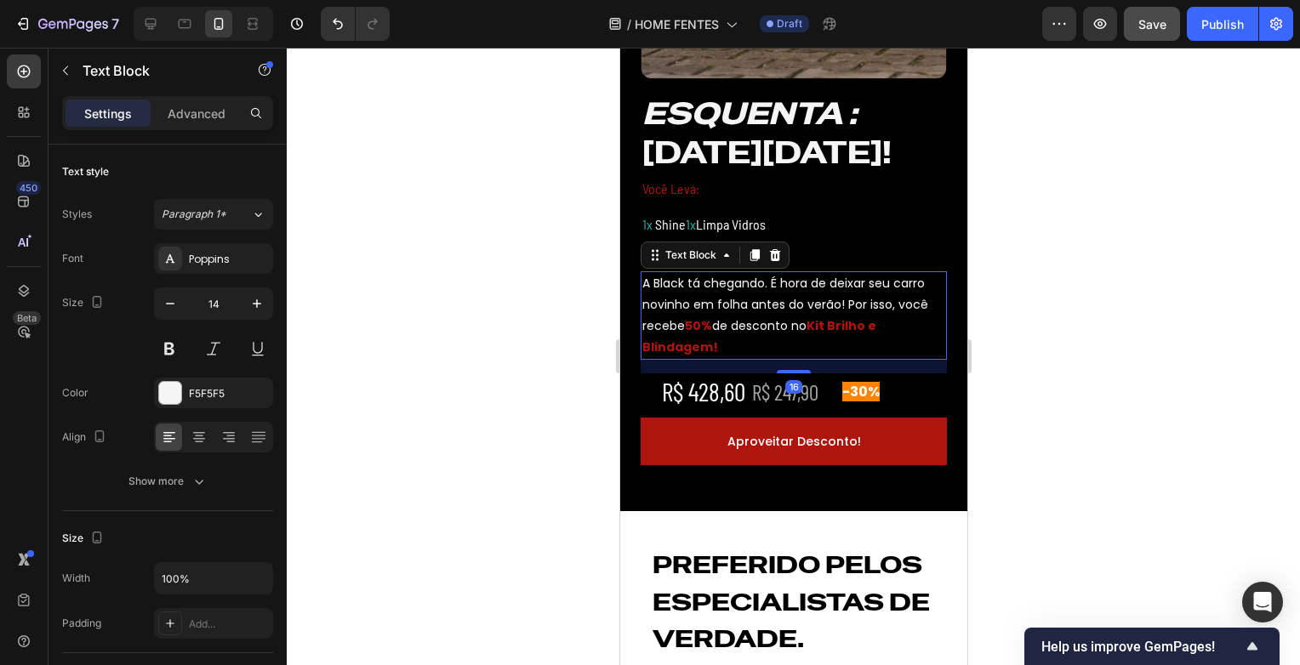
click at [654, 283] on p "A Black tá chegando. É hora de deixar seu carro novinho em folha antes do verão…" at bounding box center [793, 316] width 303 height 86
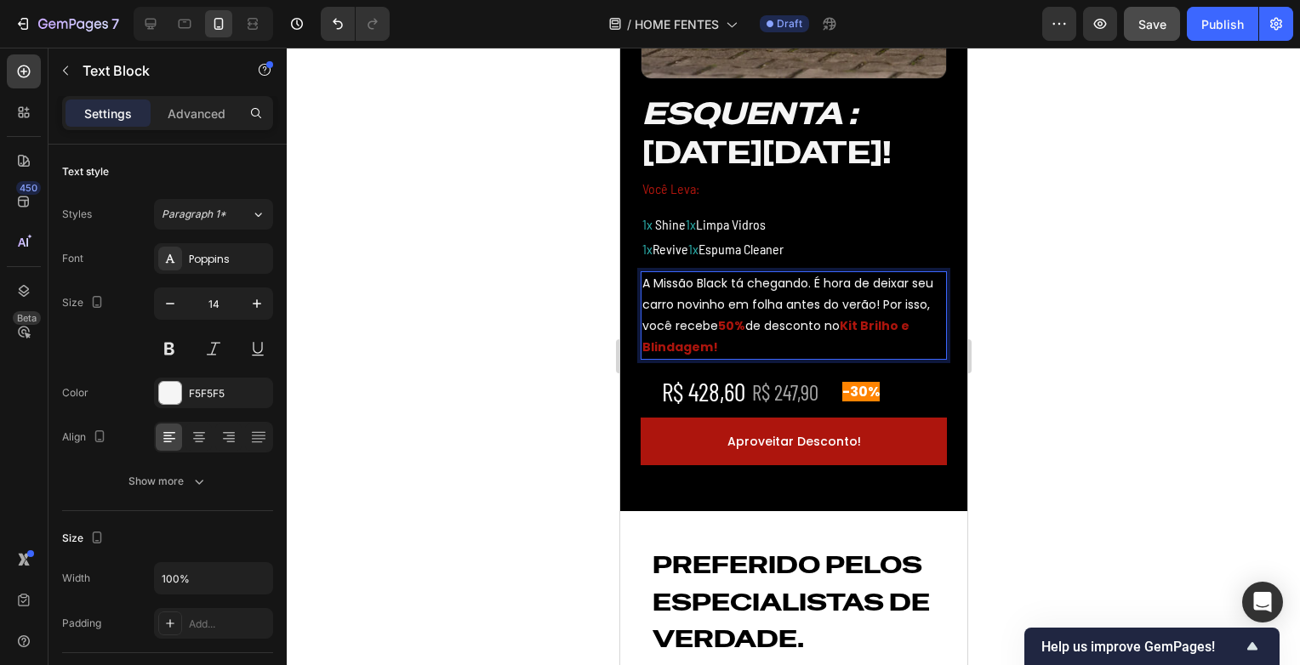
click at [1153, 351] on div at bounding box center [793, 357] width 1013 height 618
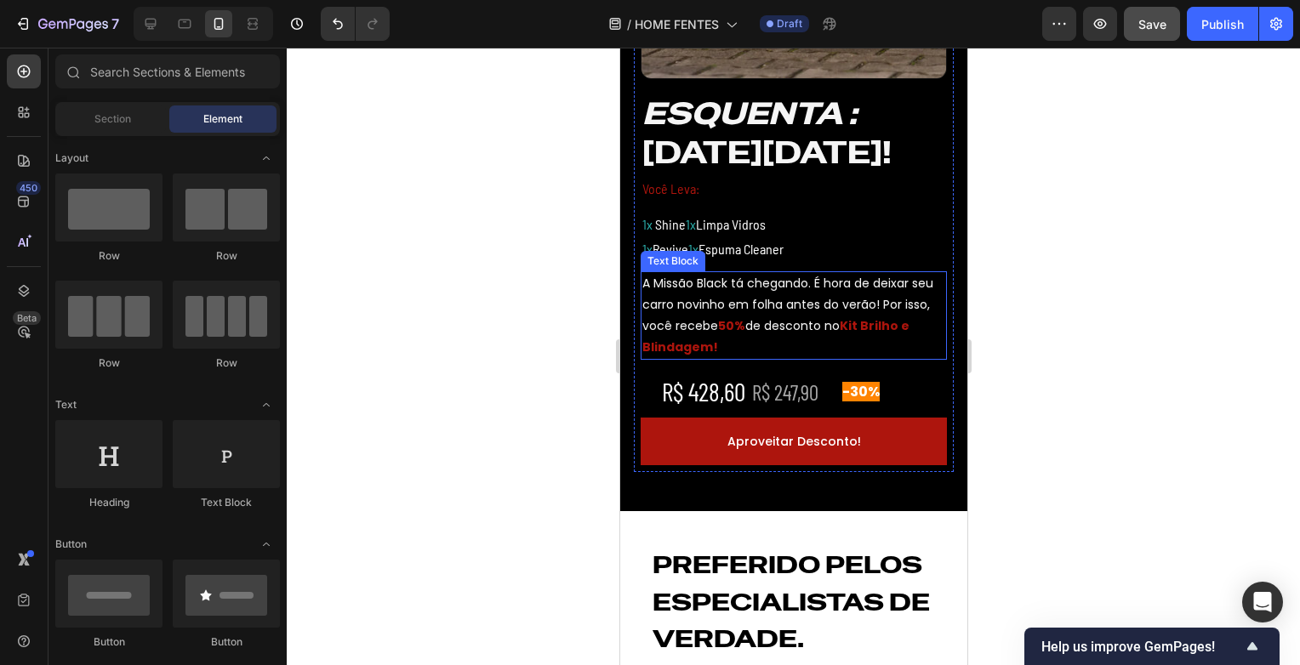
click at [744, 308] on p "A Missão Black tá chegando. É hora de deixar seu carro novinho em folha antes d…" at bounding box center [793, 316] width 303 height 86
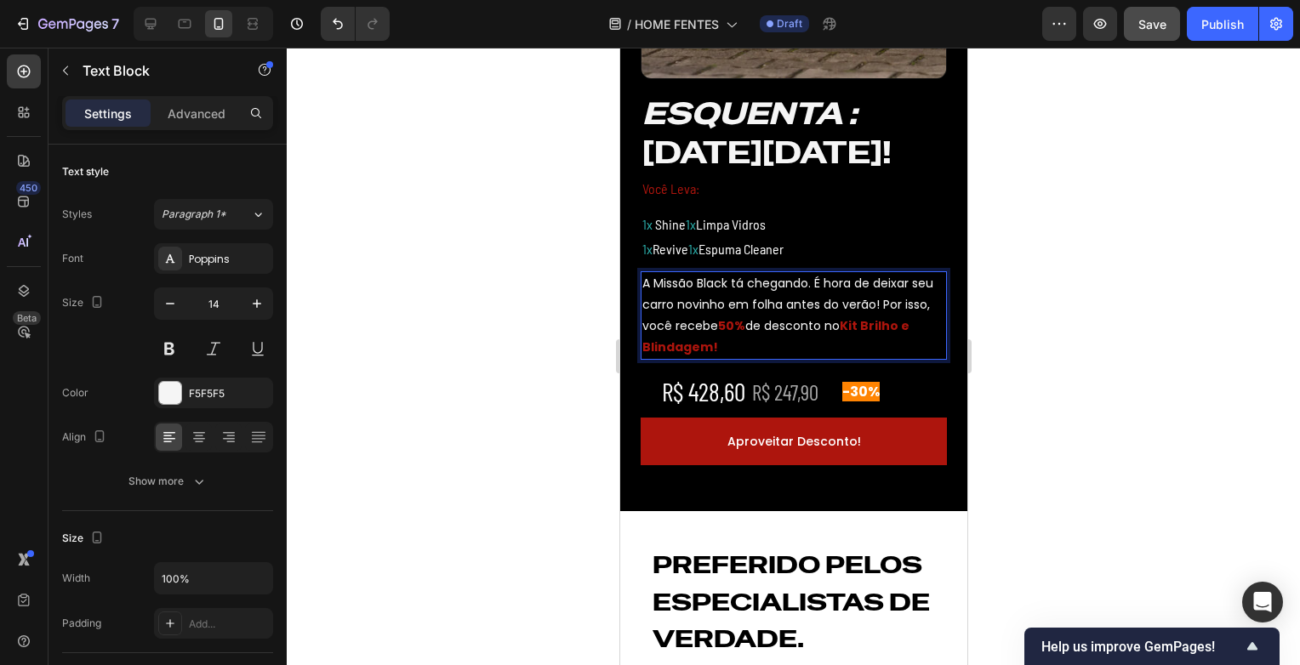
click at [790, 309] on p "A Missão Black tá chegando. É hora de deixar seu carro novinho em folha antes d…" at bounding box center [793, 316] width 303 height 86
click at [859, 309] on p "A Missão Black tá chegando. É hora de deixar seu carro novinho em folha antes d…" at bounding box center [793, 316] width 303 height 86
click at [865, 305] on p "A Missão Black tá chegando. É hora de deixar seu carro novinho em folha antes d…" at bounding box center [793, 316] width 303 height 86
click at [729, 345] on p "A Missão Black tá chegando. É hora de deixar seu carro novinho em folha antes d…" at bounding box center [793, 316] width 303 height 86
click at [822, 353] on strong "Kit Brilho e Blindagem! pss... não conta pra nínguem" at bounding box center [776, 336] width 268 height 38
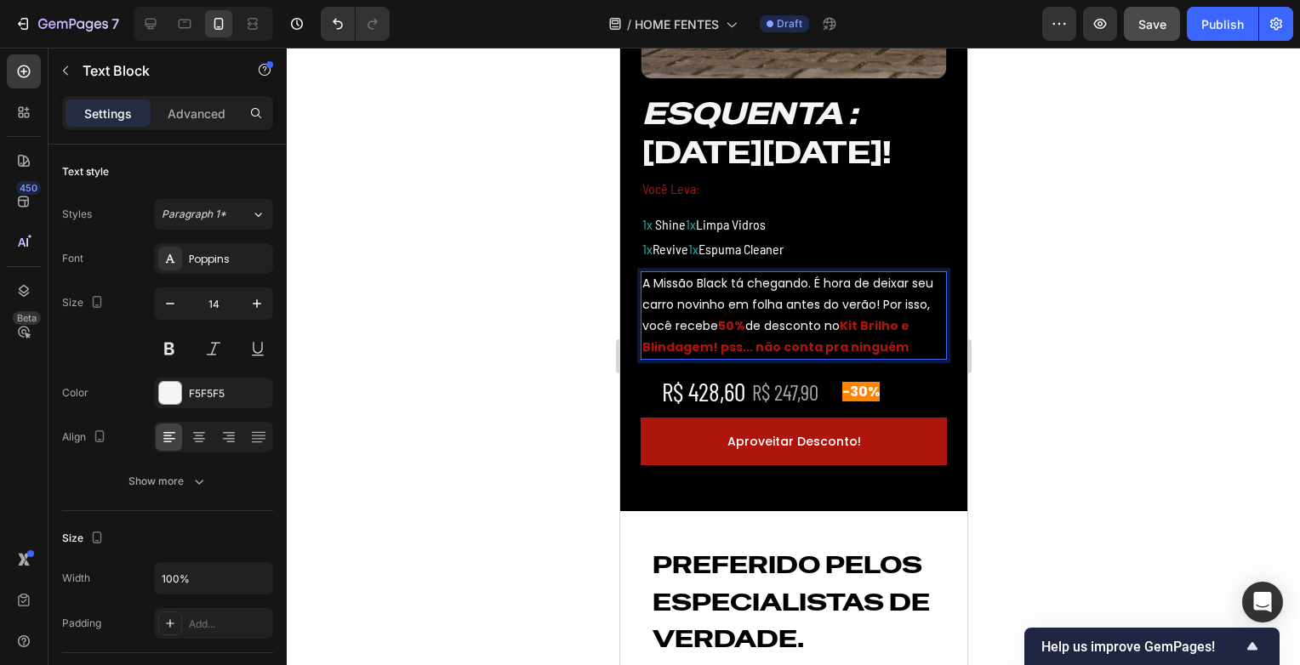
click at [748, 349] on strong "Kit Brilho e Blindagem! pss... não conta pra ninguém" at bounding box center [775, 336] width 267 height 38
click at [764, 349] on strong "Kit Brilho e Blindagem! psst... não conta pra ninguém" at bounding box center [778, 336] width 272 height 38
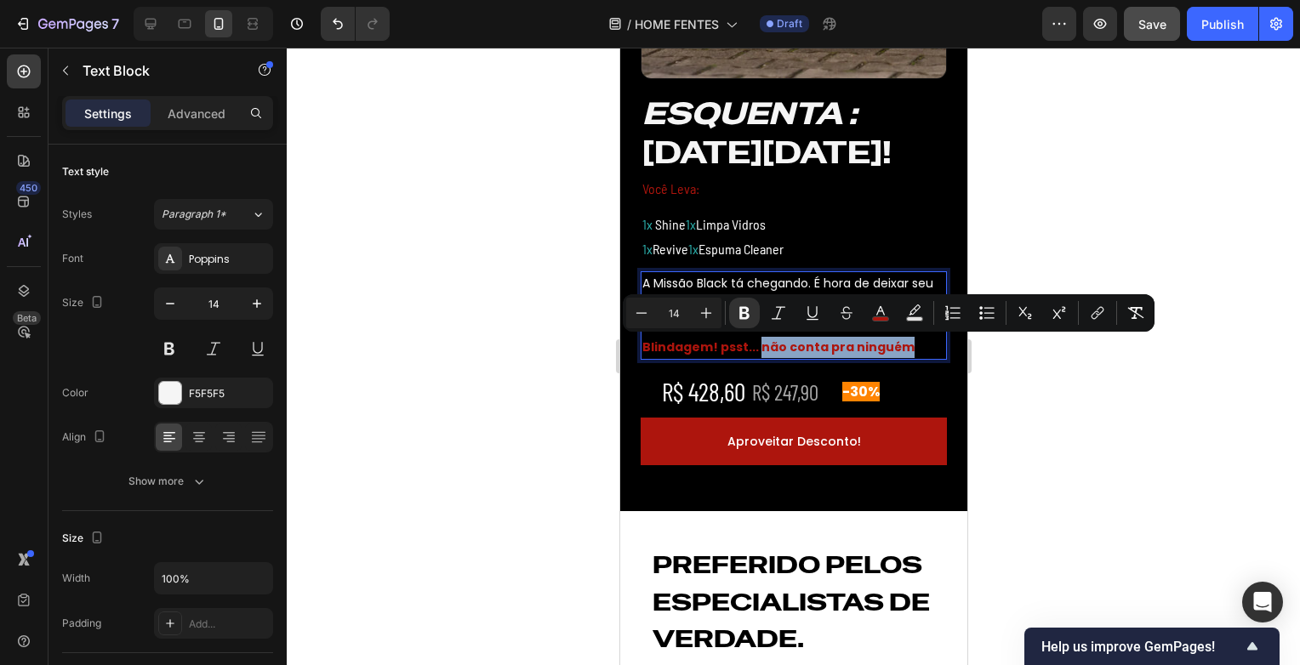
drag, startPoint x: 765, startPoint y: 349, endPoint x: 887, endPoint y: 342, distance: 121.9
click at [887, 342] on strong "Kit Brilho e Blindagem! psst... não conta pra ninguém" at bounding box center [778, 336] width 272 height 38
click at [779, 313] on icon "Editor contextual toolbar" at bounding box center [778, 313] width 17 height 17
click at [1004, 420] on div at bounding box center [793, 357] width 1013 height 618
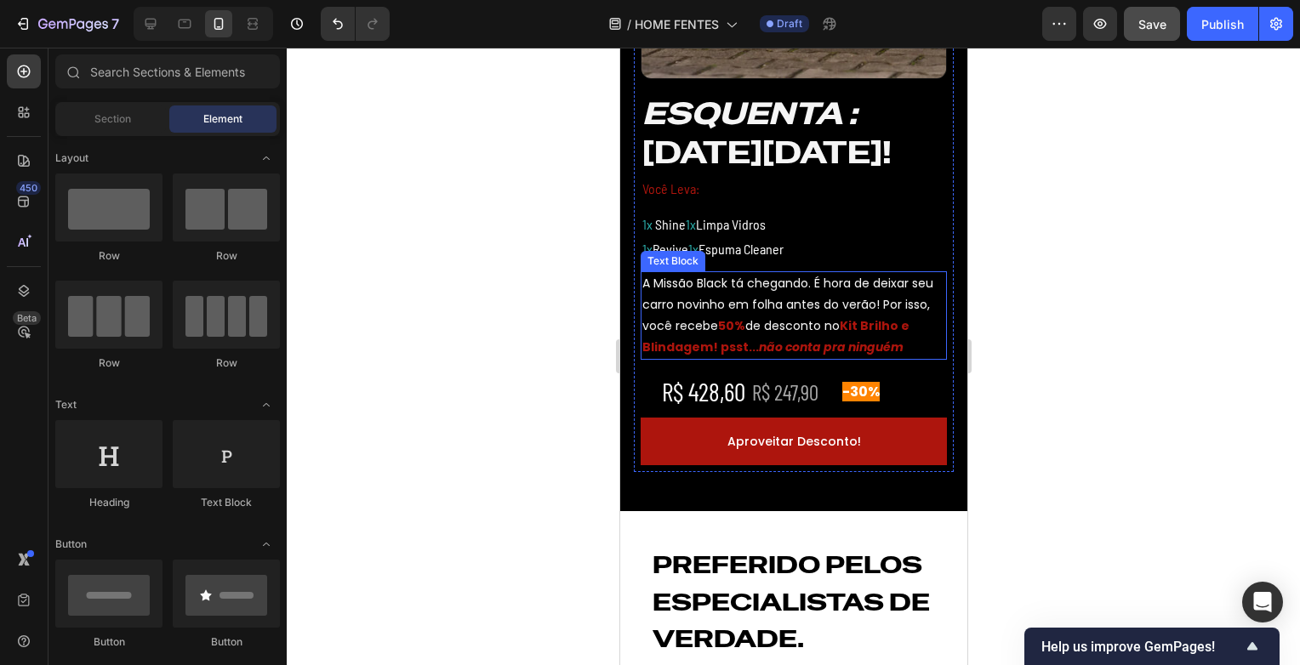
click at [731, 352] on strong "Kit Brilho e Blindagem! psst..." at bounding box center [775, 336] width 267 height 38
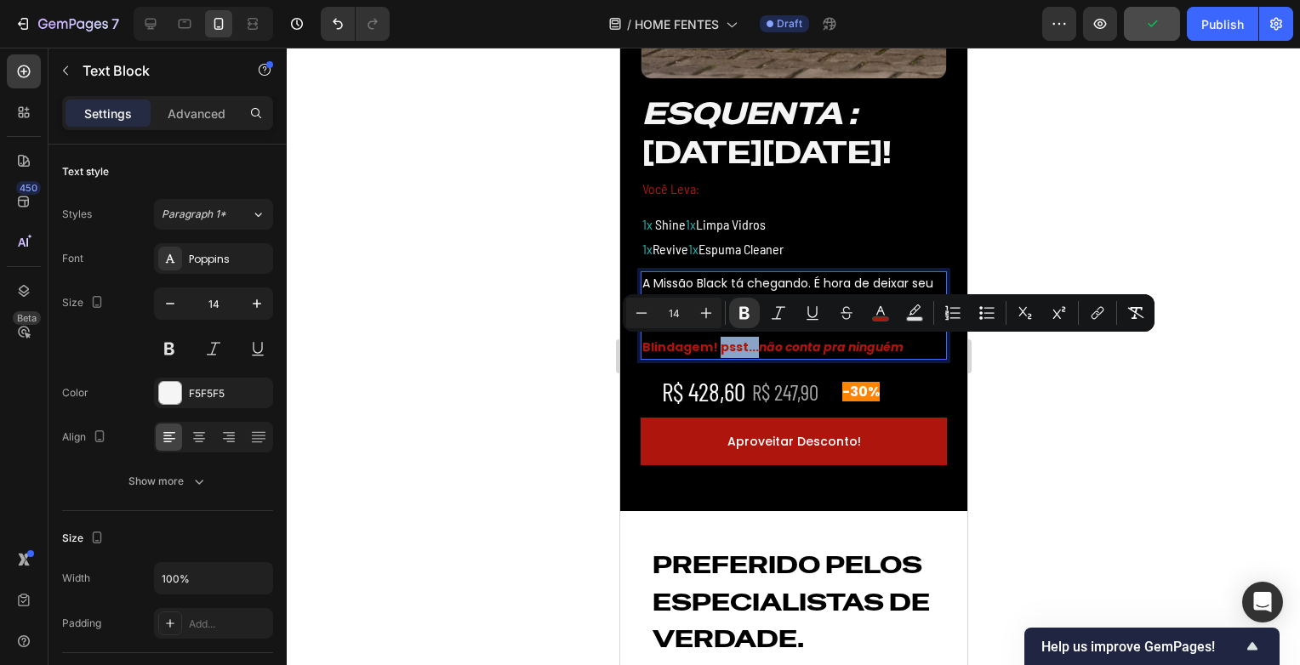
drag, startPoint x: 726, startPoint y: 349, endPoint x: 761, endPoint y: 347, distance: 34.9
click at [761, 347] on strong "Kit Brilho e Blindagem! psst..." at bounding box center [775, 336] width 267 height 38
click at [782, 321] on icon "Editor contextual toolbar" at bounding box center [778, 313] width 17 height 17
click at [1067, 409] on div at bounding box center [793, 357] width 1013 height 618
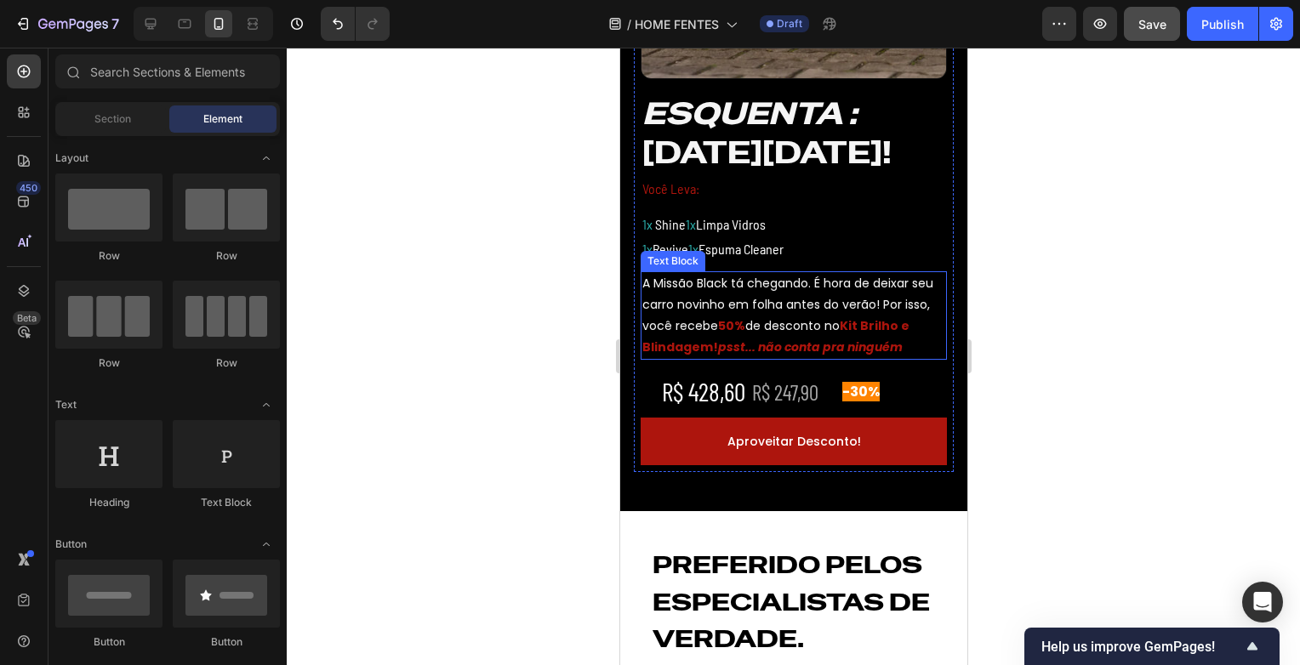
click at [733, 351] on strong "psst..." at bounding box center [735, 347] width 37 height 17
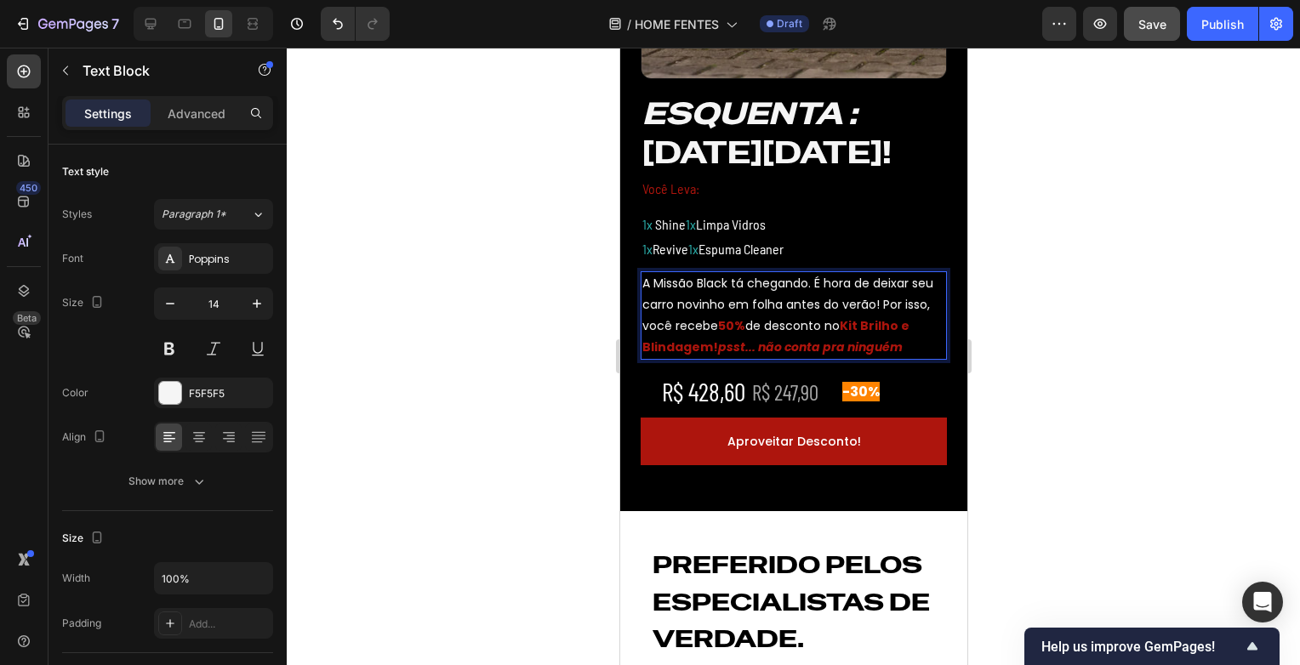
click at [725, 349] on strong "psst..." at bounding box center [735, 347] width 37 height 17
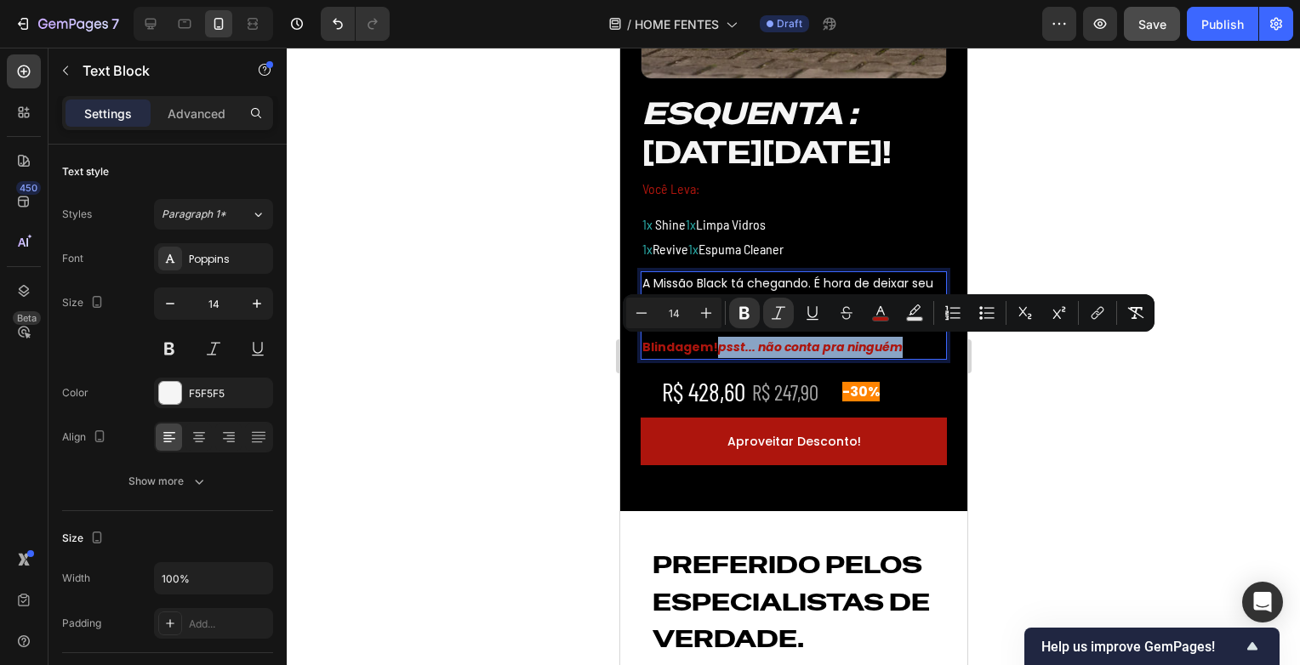
drag, startPoint x: 725, startPoint y: 349, endPoint x: 899, endPoint y: 349, distance: 173.6
click at [899, 349] on span "Kit Brilho e Blindagem! psst... não conta pra ninguém" at bounding box center [775, 336] width 267 height 38
click at [638, 322] on button "Minus" at bounding box center [641, 313] width 31 height 31
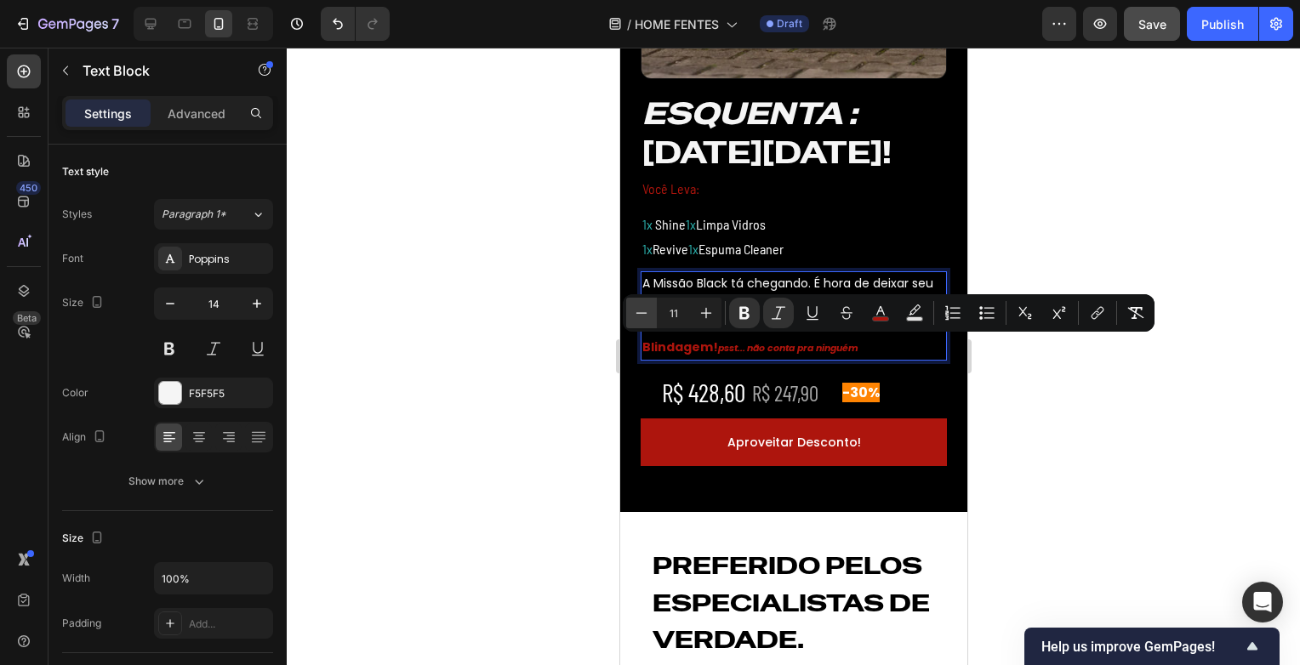
click at [638, 322] on button "Minus" at bounding box center [641, 313] width 31 height 31
click at [703, 320] on icon "Editor contextual toolbar" at bounding box center [706, 313] width 17 height 17
type input "11"
click at [1036, 366] on div at bounding box center [793, 357] width 1013 height 618
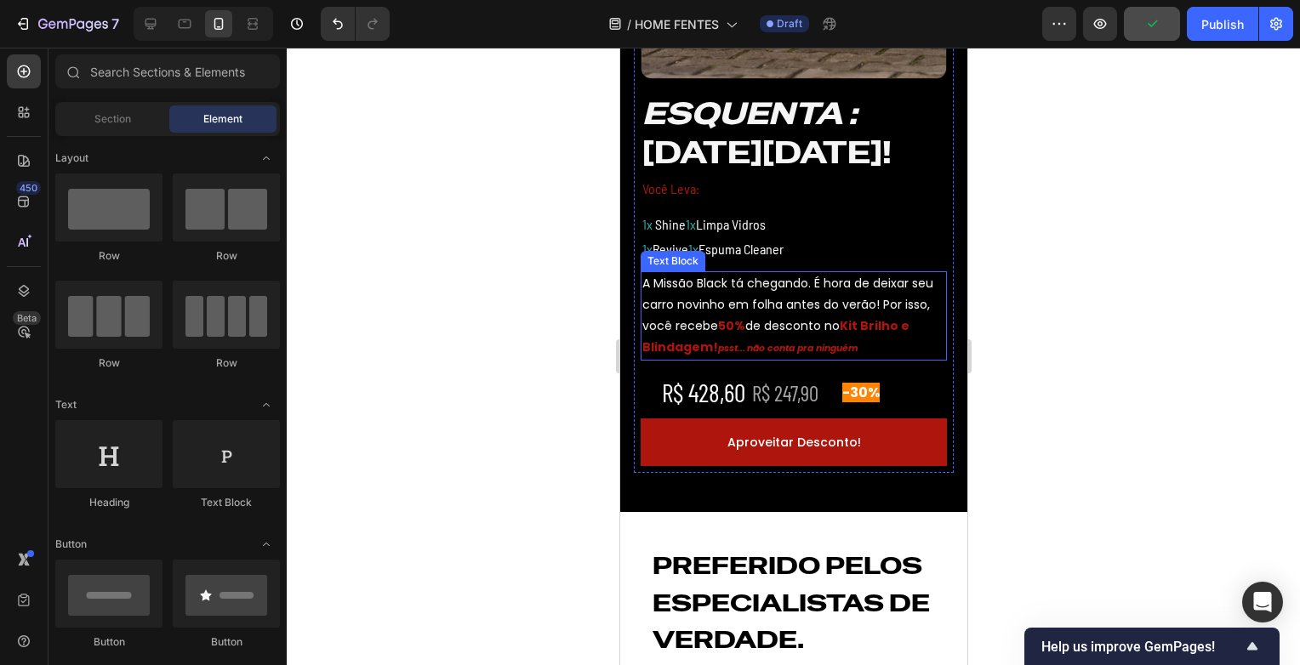
click at [738, 351] on strong "psst..." at bounding box center [730, 348] width 27 height 14
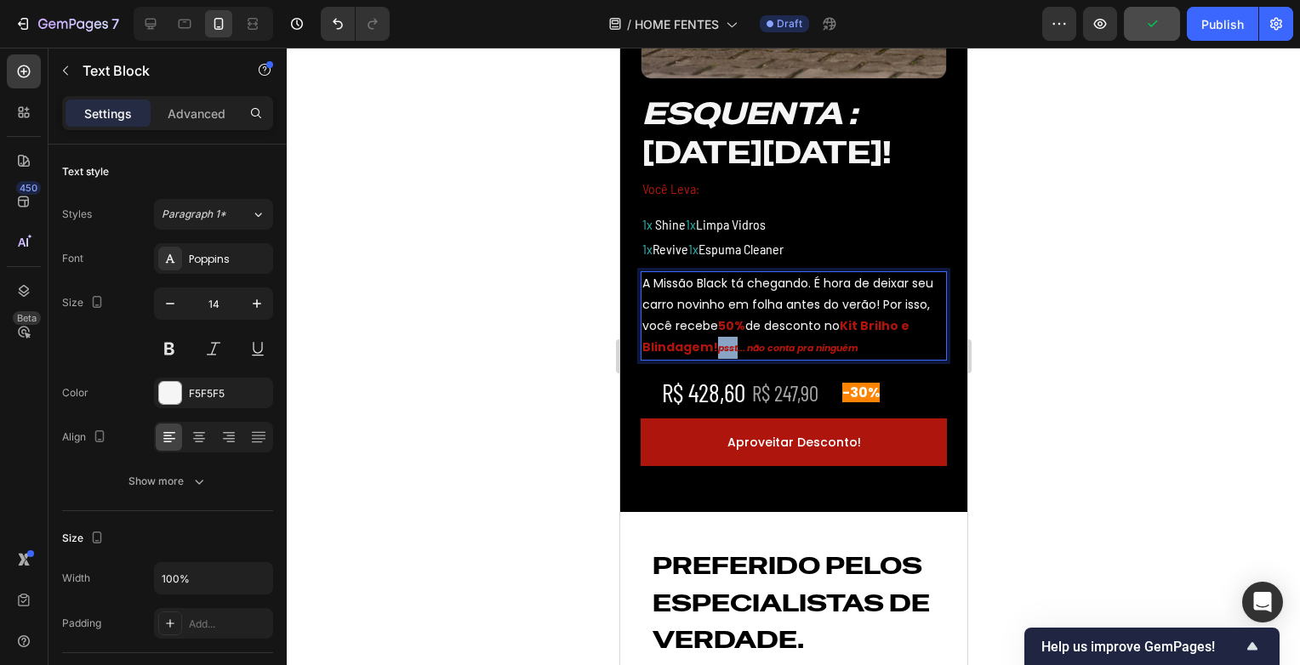
click at [726, 351] on strong "psst..." at bounding box center [730, 348] width 27 height 14
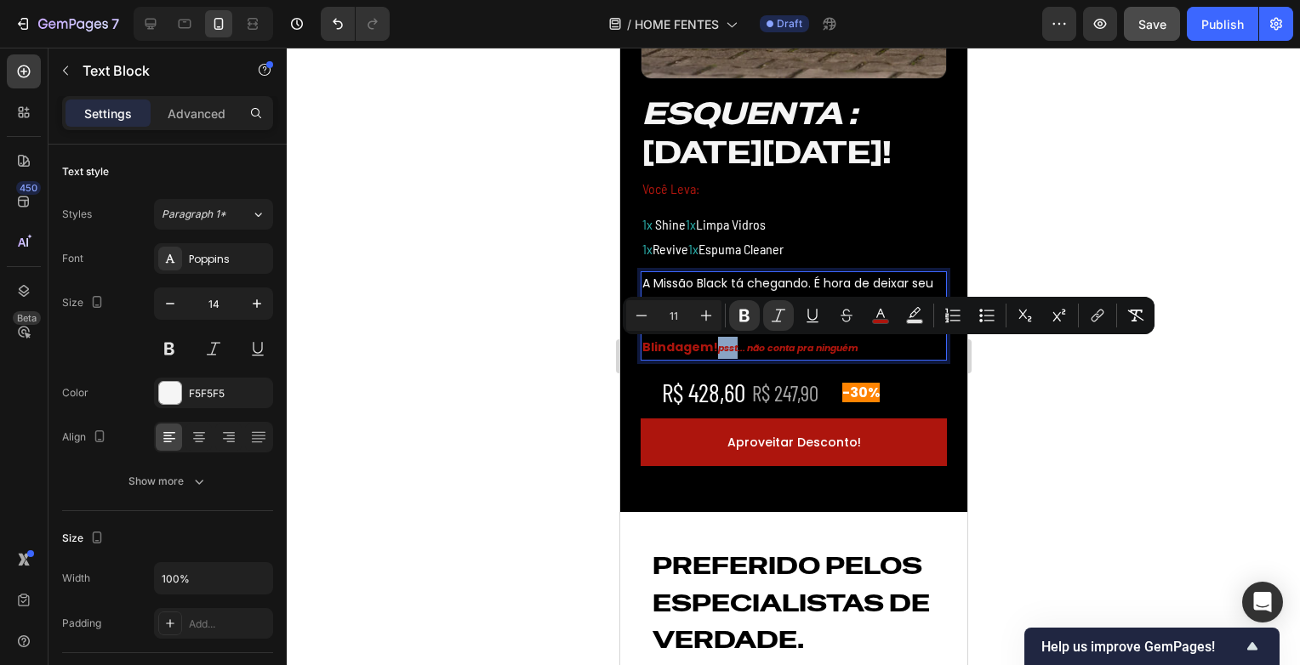
click at [729, 351] on strong "psst..." at bounding box center [730, 348] width 27 height 14
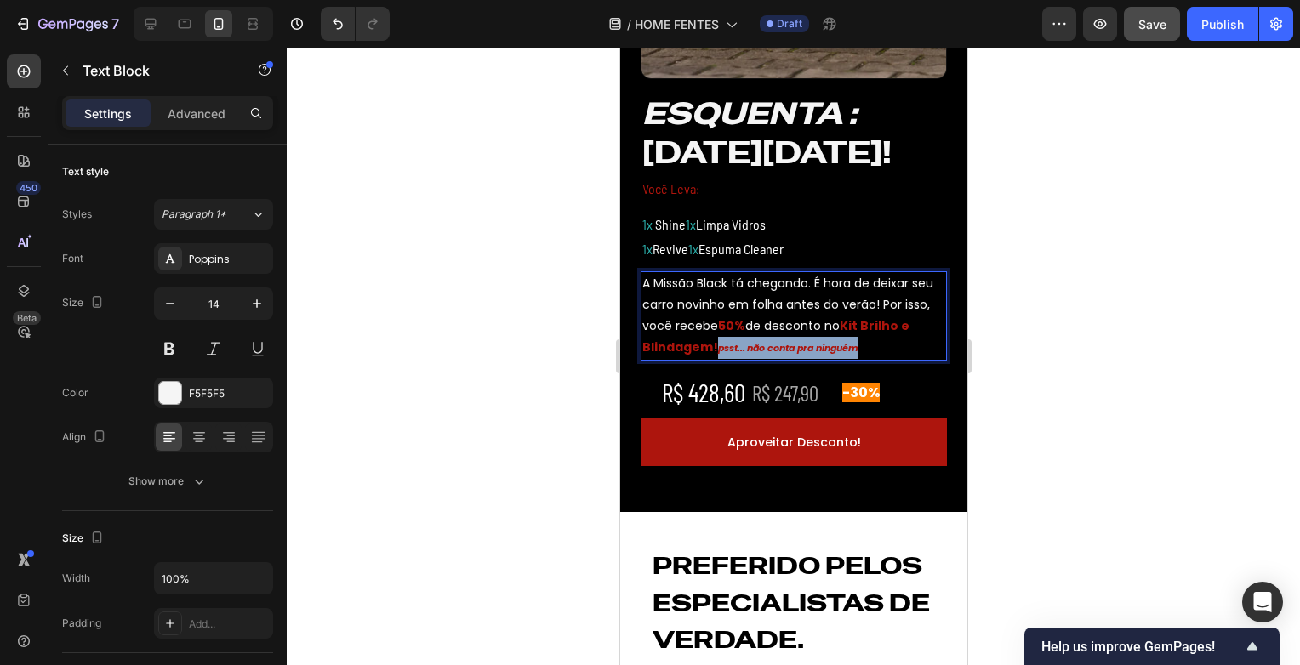
drag, startPoint x: 727, startPoint y: 350, endPoint x: 876, endPoint y: 351, distance: 148.9
click at [876, 351] on p "A Missão Black tá chegando. É hora de deixar seu carro novinho em folha antes d…" at bounding box center [793, 316] width 303 height 87
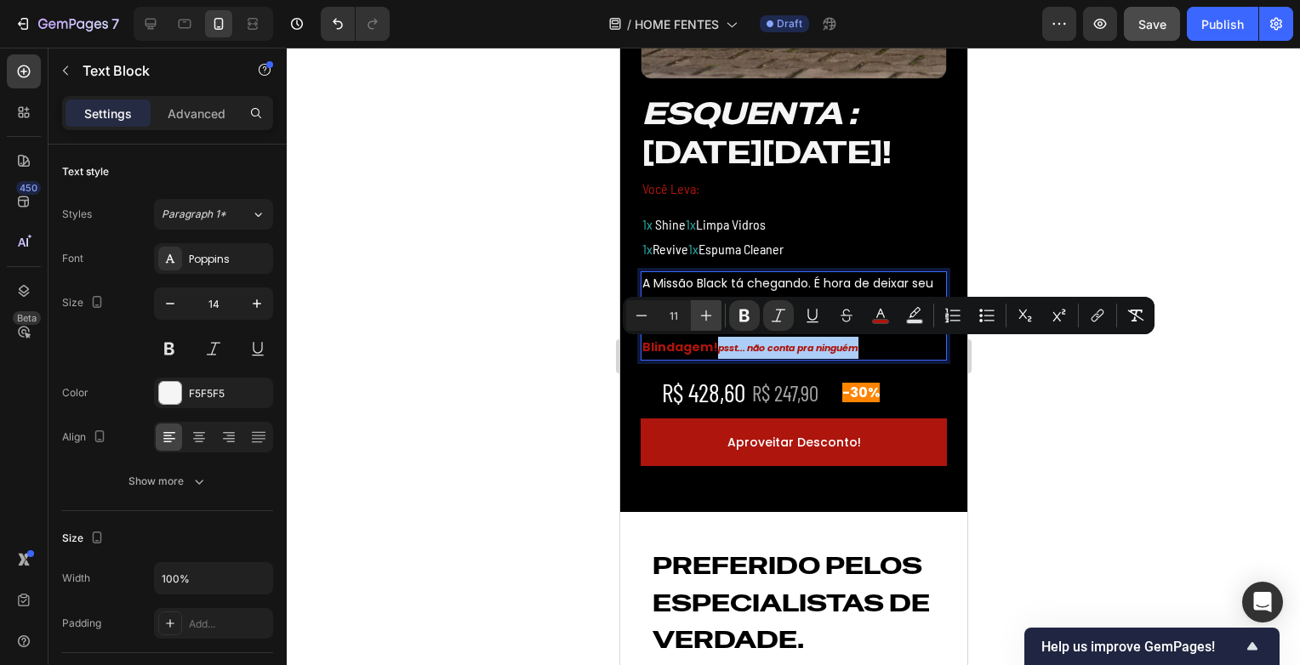
click at [706, 312] on icon "Editor contextual toolbar" at bounding box center [706, 316] width 11 height 11
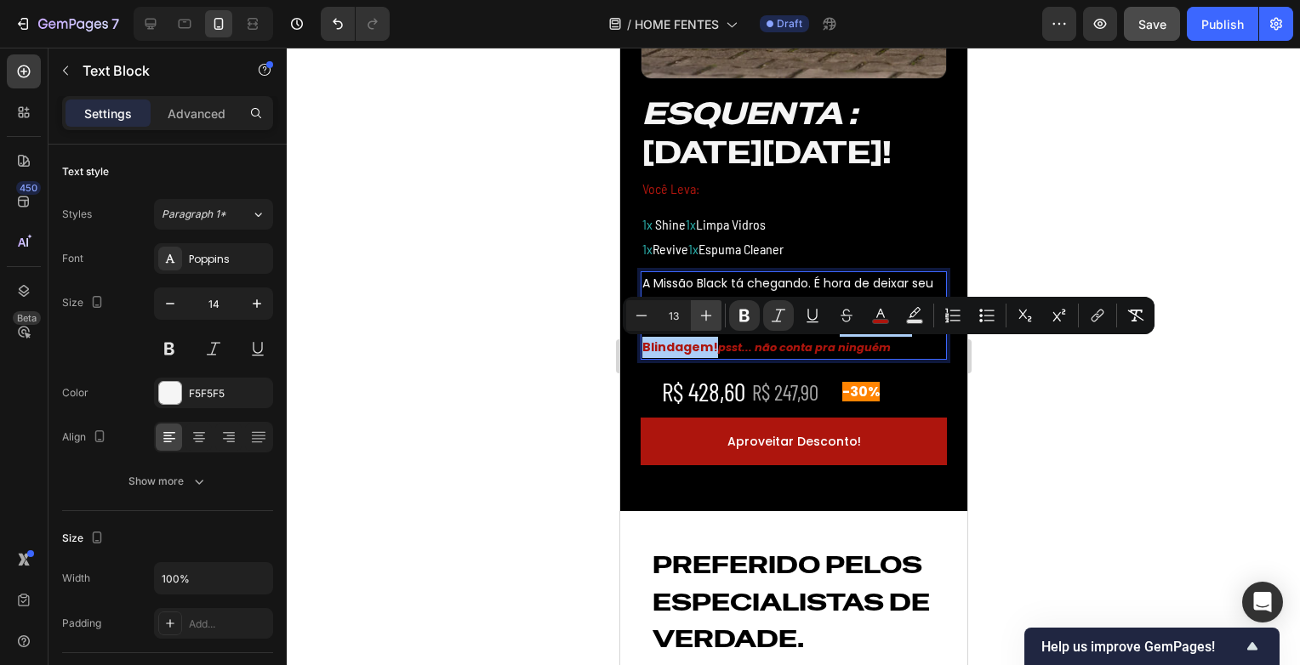
click at [706, 312] on icon "Editor contextual toolbar" at bounding box center [706, 316] width 11 height 11
type input "14"
click at [687, 340] on strong "Kit Brilho e Blindagem!" at bounding box center [775, 336] width 267 height 38
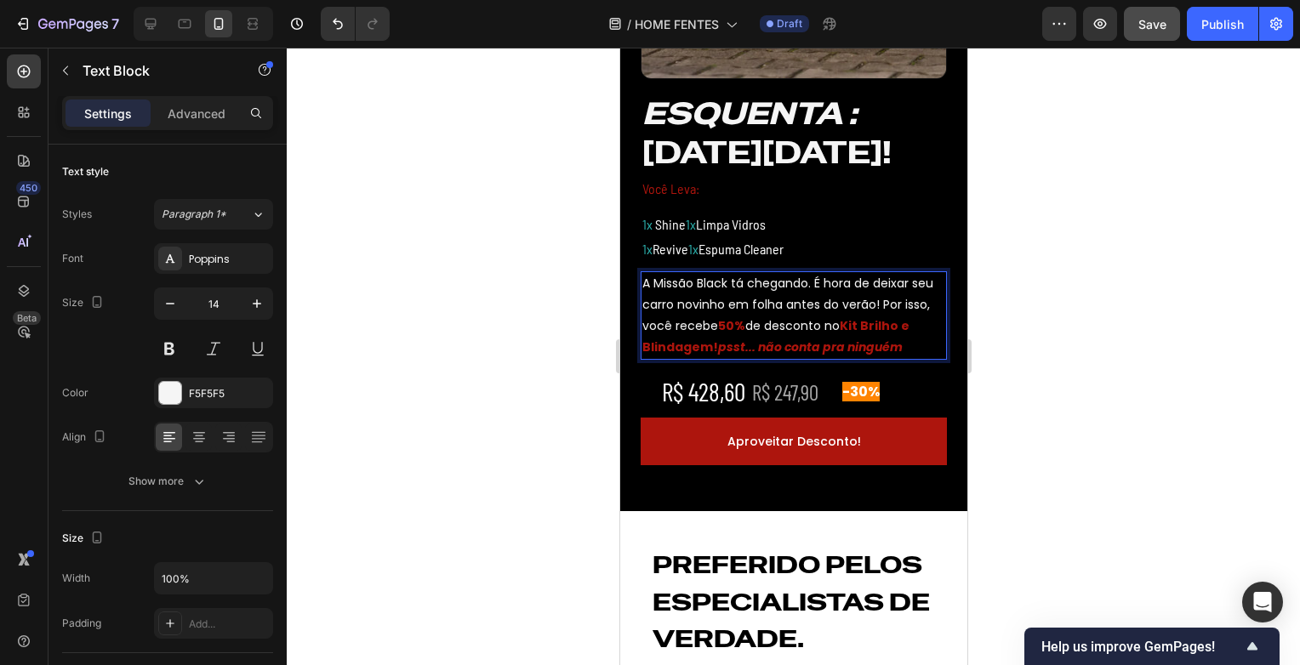
click at [1082, 379] on div at bounding box center [793, 357] width 1013 height 618
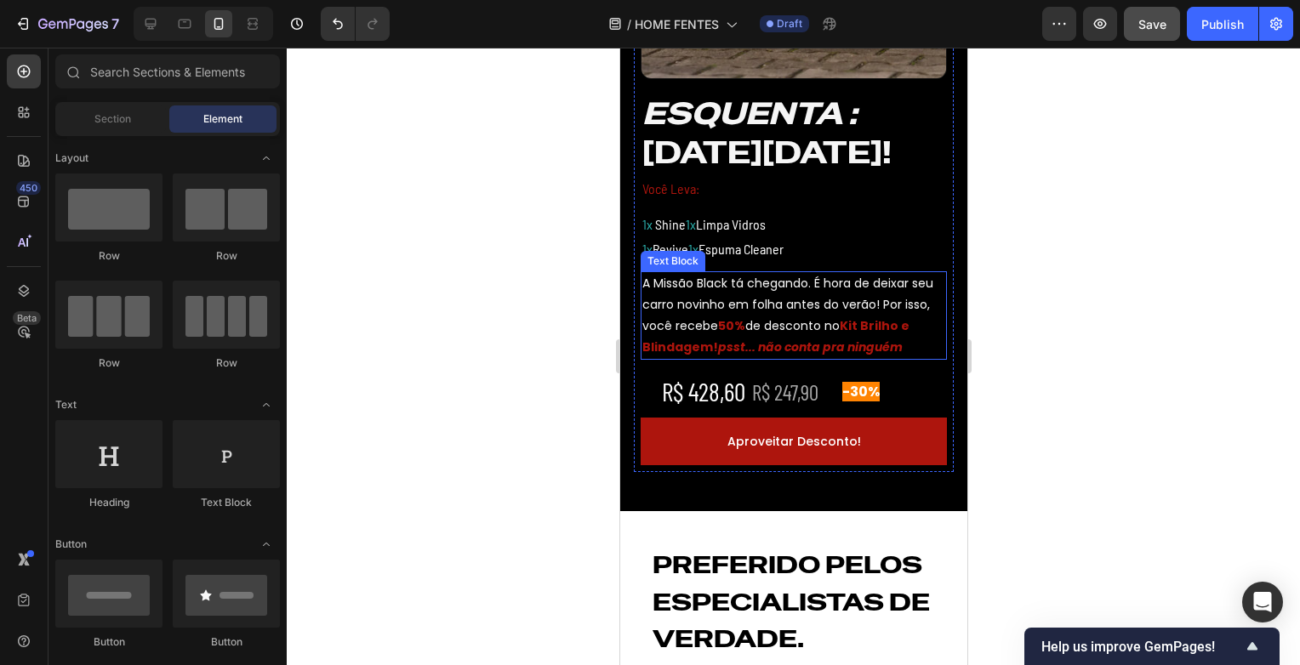
click at [794, 350] on strong "não conta pra ninguém" at bounding box center [829, 347] width 145 height 17
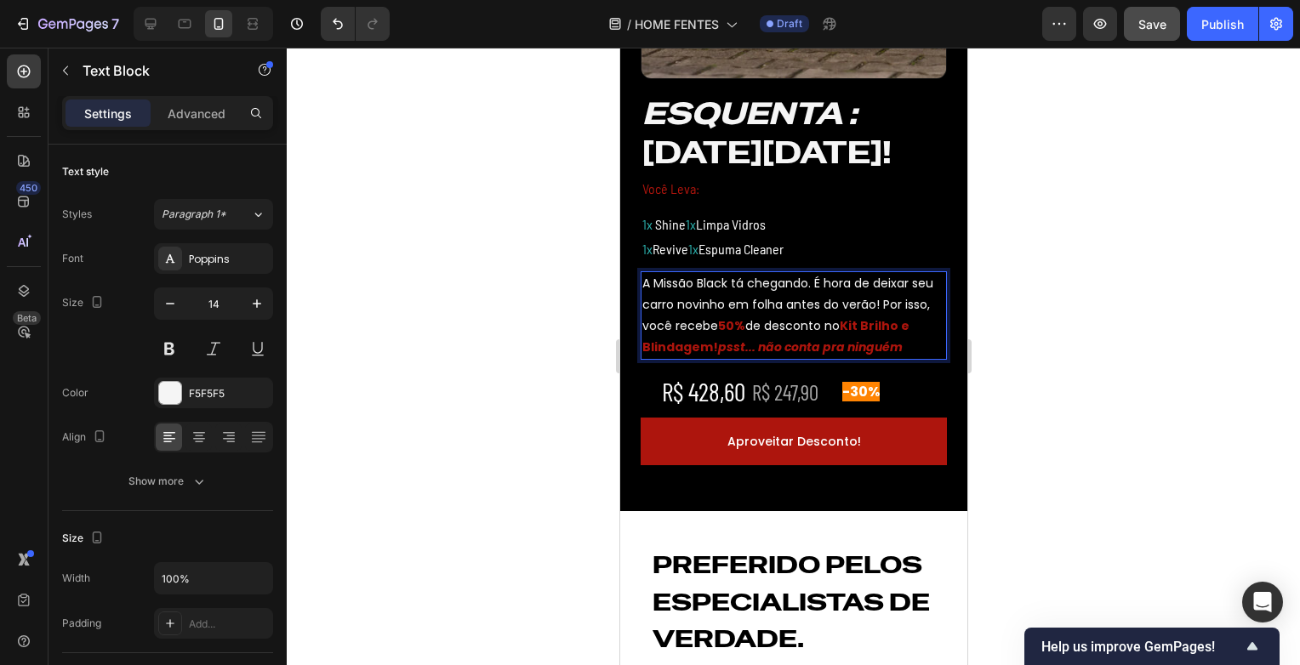
click at [726, 351] on strong "psst..." at bounding box center [735, 347] width 37 height 17
click at [1167, 340] on div at bounding box center [793, 357] width 1013 height 618
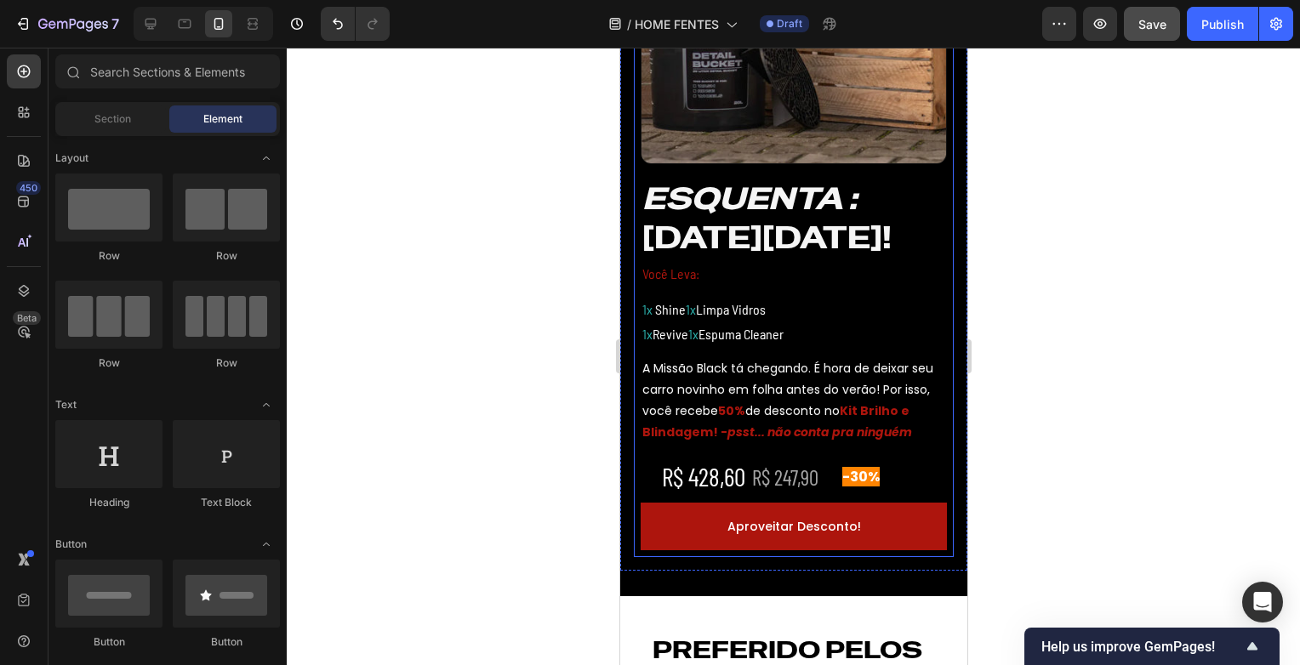
scroll to position [596, 0]
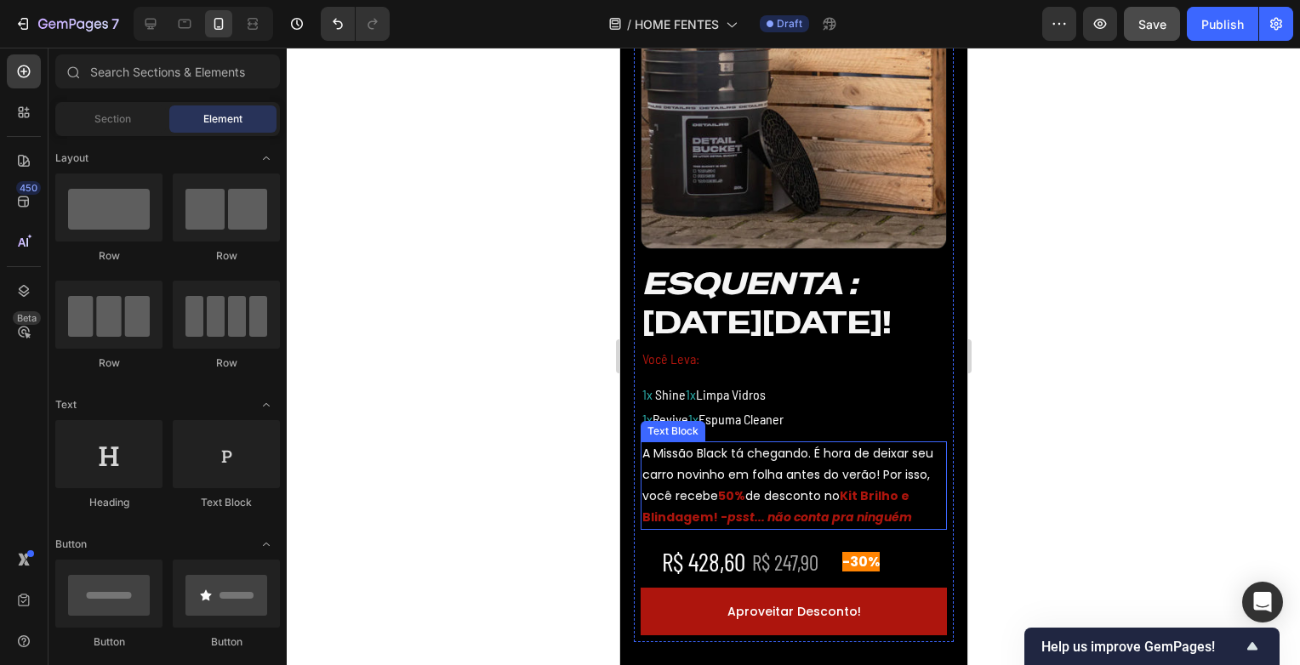
click at [753, 522] on strong "psst..." at bounding box center [745, 517] width 37 height 17
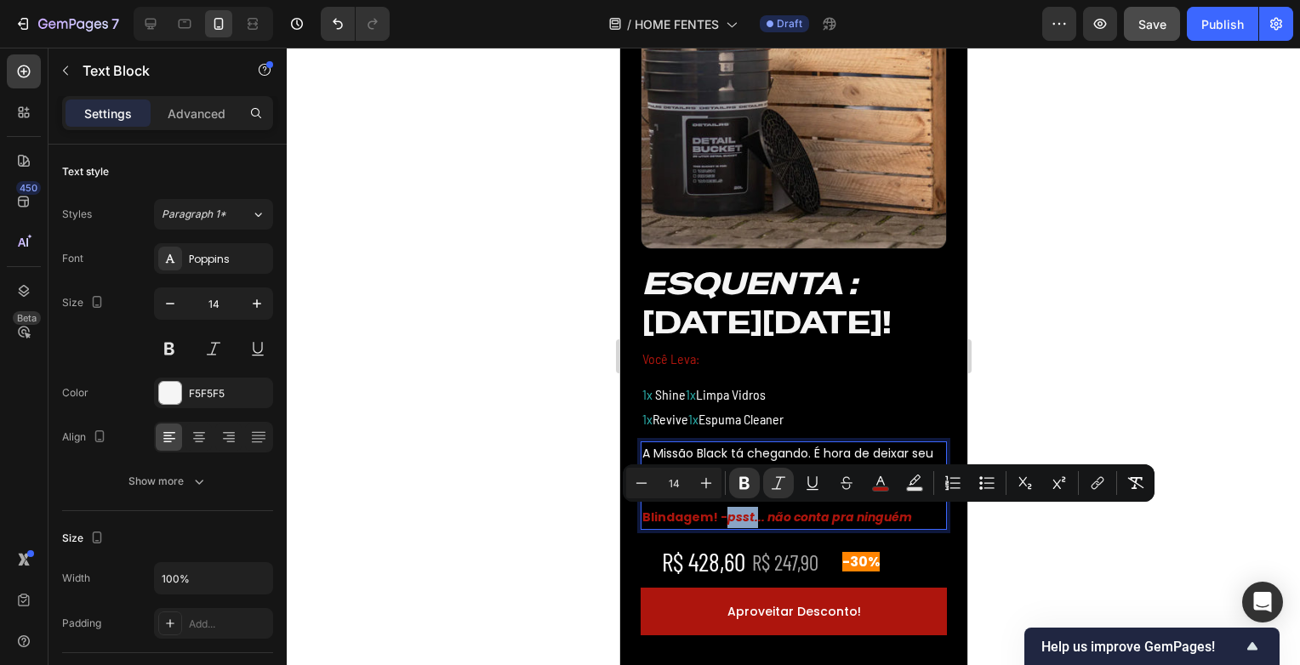
drag, startPoint x: 760, startPoint y: 516, endPoint x: 739, endPoint y: 517, distance: 20.4
click at [739, 517] on strong "psst..." at bounding box center [745, 517] width 37 height 17
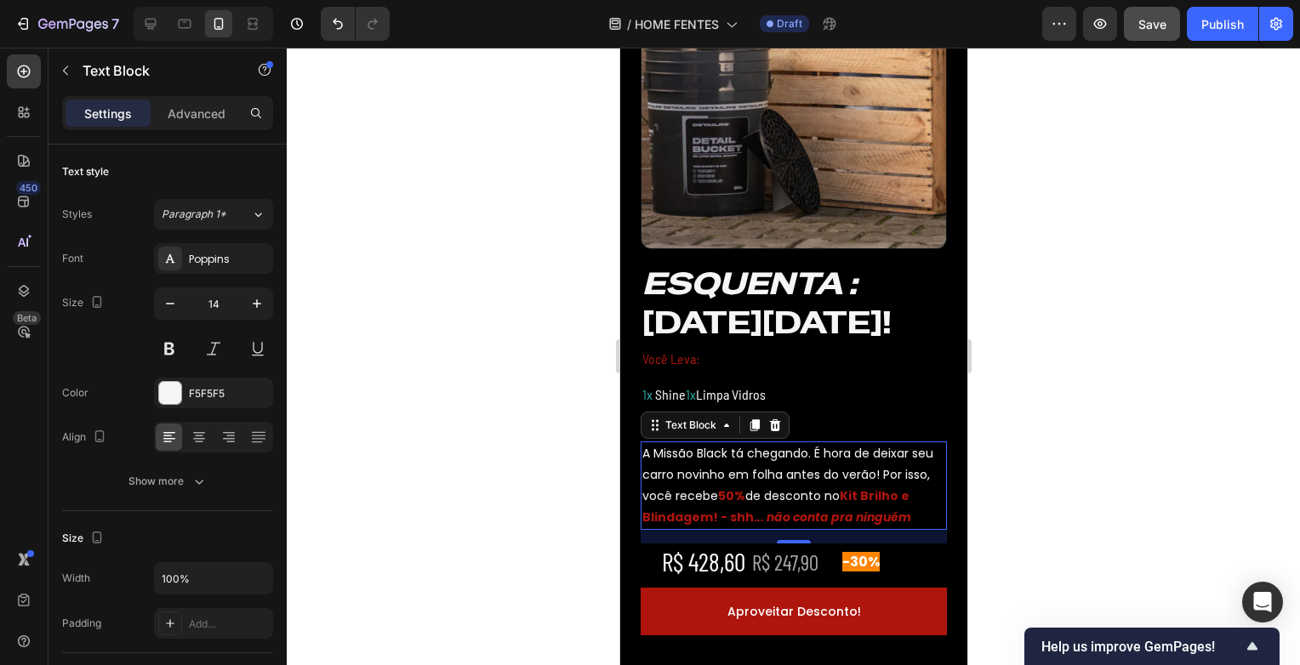
click at [1082, 512] on div at bounding box center [793, 357] width 1013 height 618
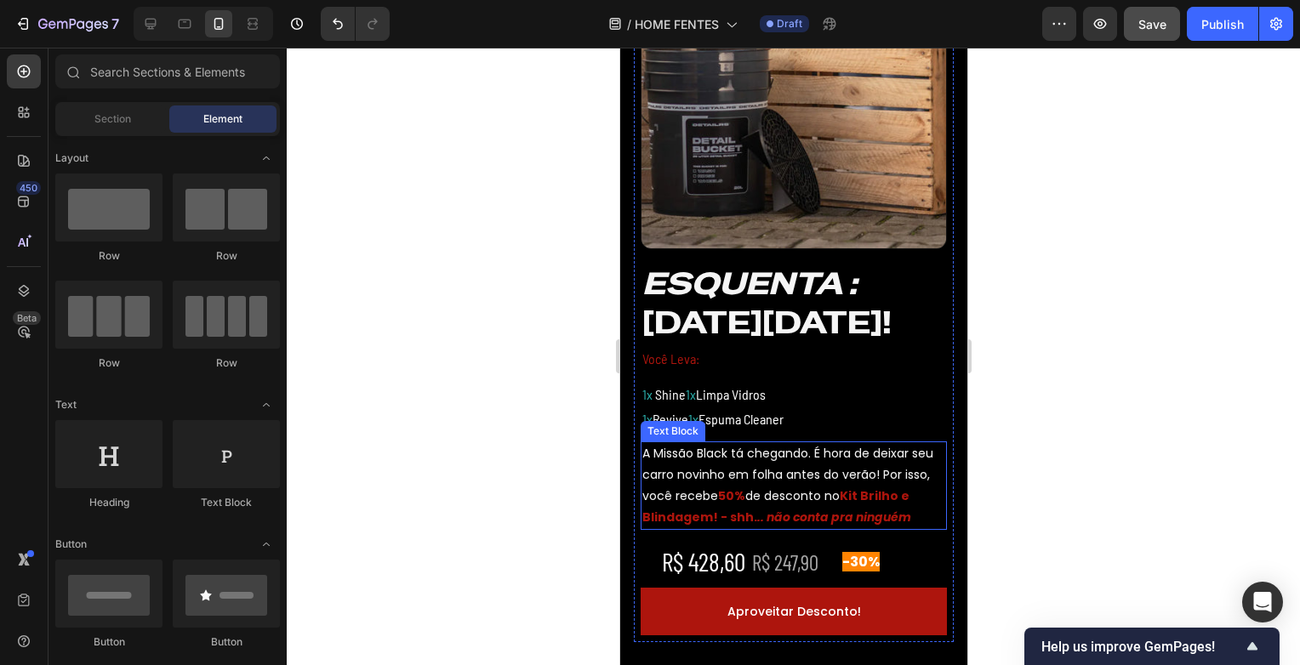
click at [746, 517] on strong "Kit Brilho e Blindagem! - shh." at bounding box center [775, 507] width 267 height 38
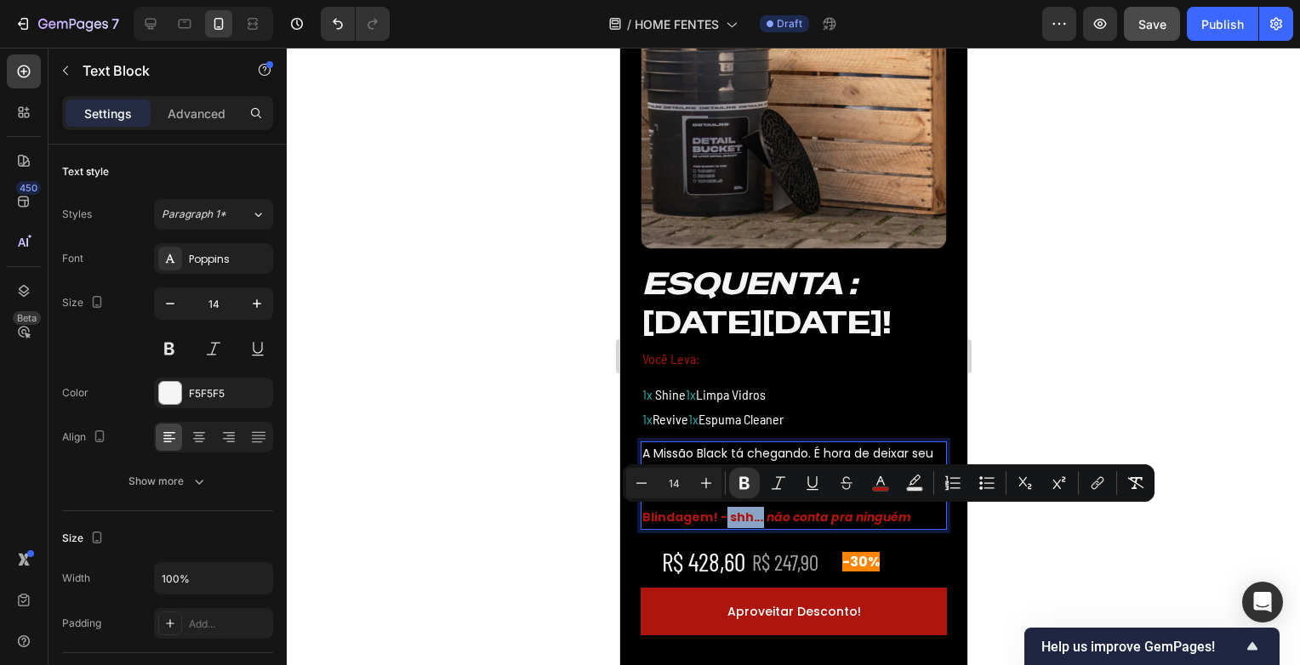
drag, startPoint x: 732, startPoint y: 517, endPoint x: 767, endPoint y: 519, distance: 35.8
click at [767, 519] on p "A Missão Black tá chegando. É hora de deixar seu carro novinho em folha antes d…" at bounding box center [793, 486] width 303 height 86
click at [785, 480] on icon "Editor contextual toolbar" at bounding box center [778, 483] width 17 height 17
drag, startPoint x: 752, startPoint y: 486, endPoint x: 181, endPoint y: 478, distance: 571.0
click at [752, 486] on button "Bold" at bounding box center [744, 483] width 31 height 31
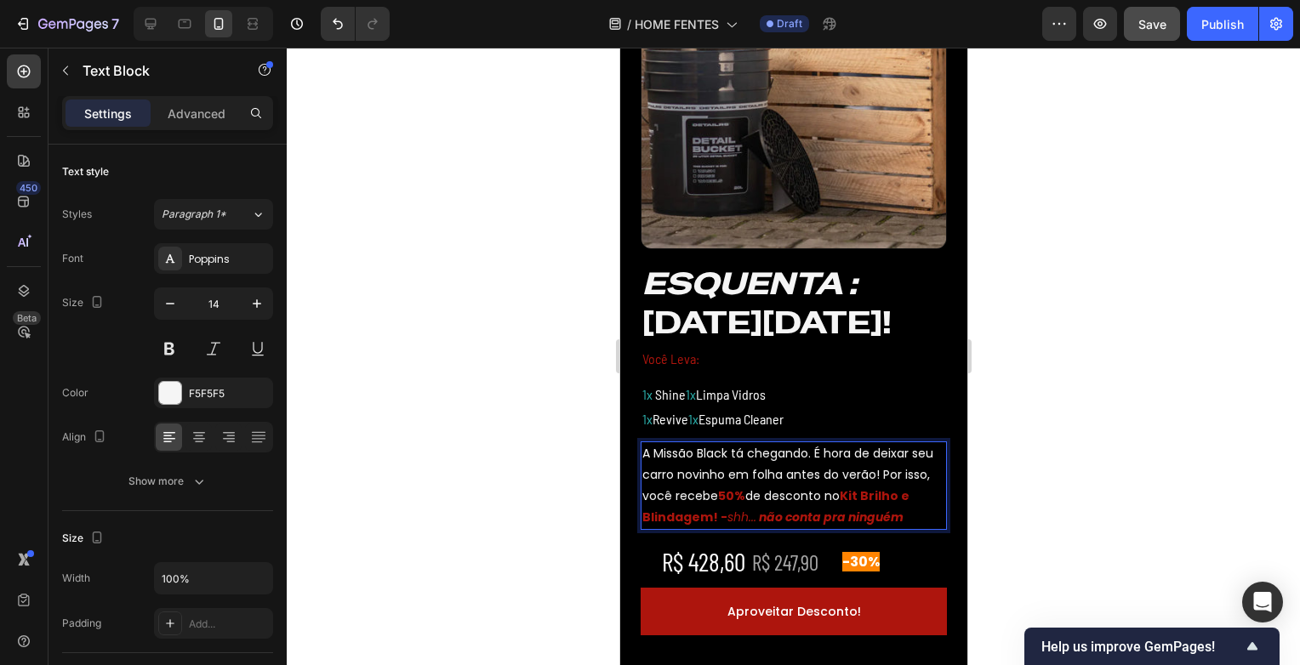
click at [769, 513] on strong "não conta pra ninguém" at bounding box center [830, 517] width 145 height 17
drag, startPoint x: 769, startPoint y: 515, endPoint x: 917, endPoint y: 509, distance: 148.2
click at [917, 509] on p "A Missão Black tá chegando. É hora de deixar seu carro novinho em folha antes d…" at bounding box center [793, 486] width 303 height 86
click at [790, 519] on strong "não conta pra ninguém" at bounding box center [830, 517] width 145 height 17
drag, startPoint x: 157, startPoint y: 471, endPoint x: 1054, endPoint y: 532, distance: 898.9
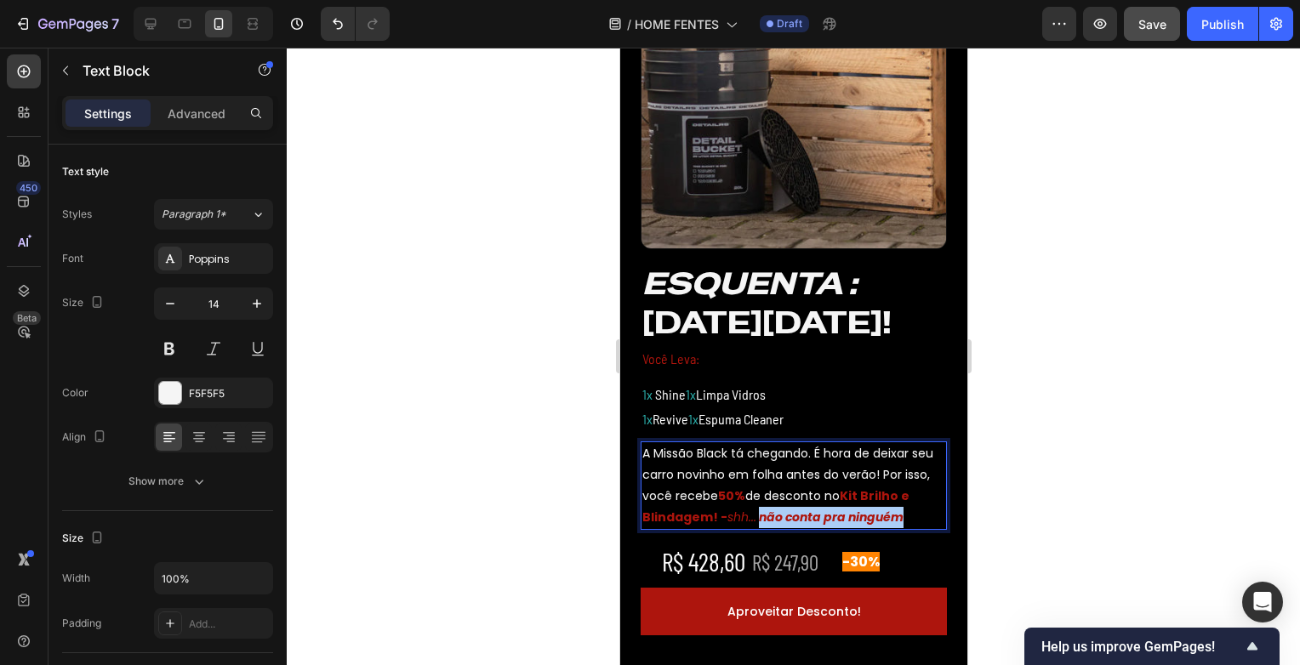
click at [1054, 532] on div at bounding box center [793, 357] width 1013 height 618
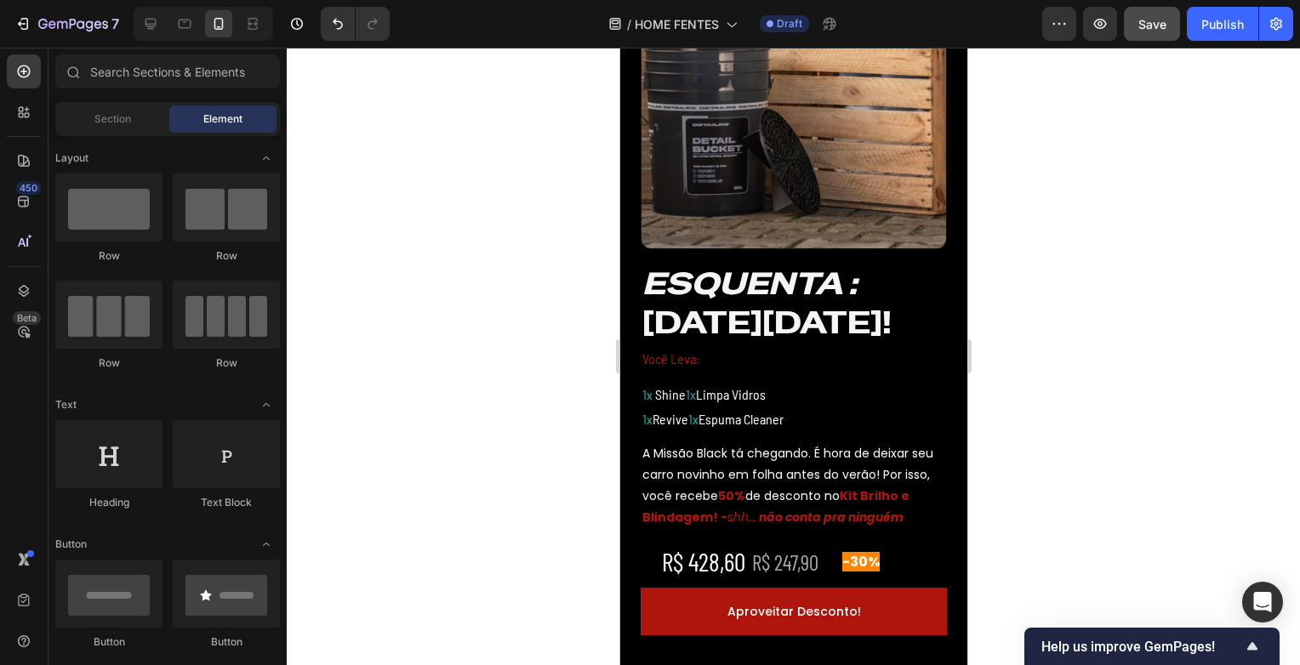
click at [1054, 532] on div at bounding box center [793, 357] width 1013 height 618
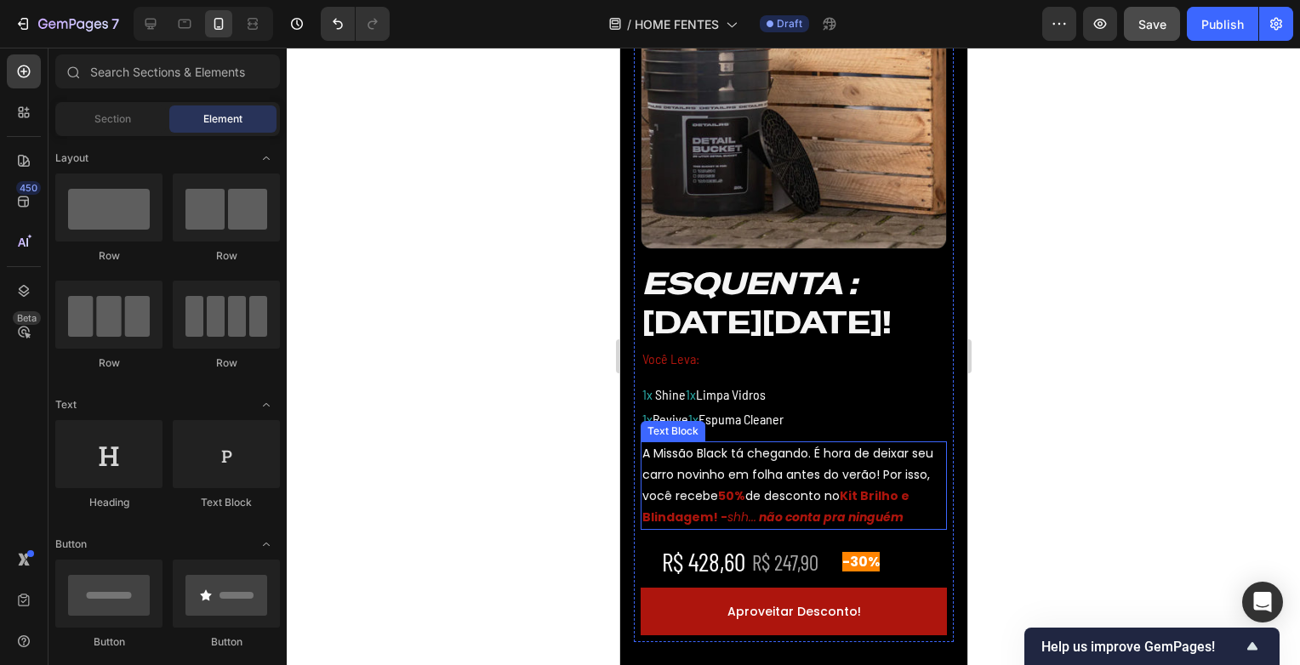
click at [792, 515] on strong "não conta pra ninguém" at bounding box center [830, 517] width 145 height 17
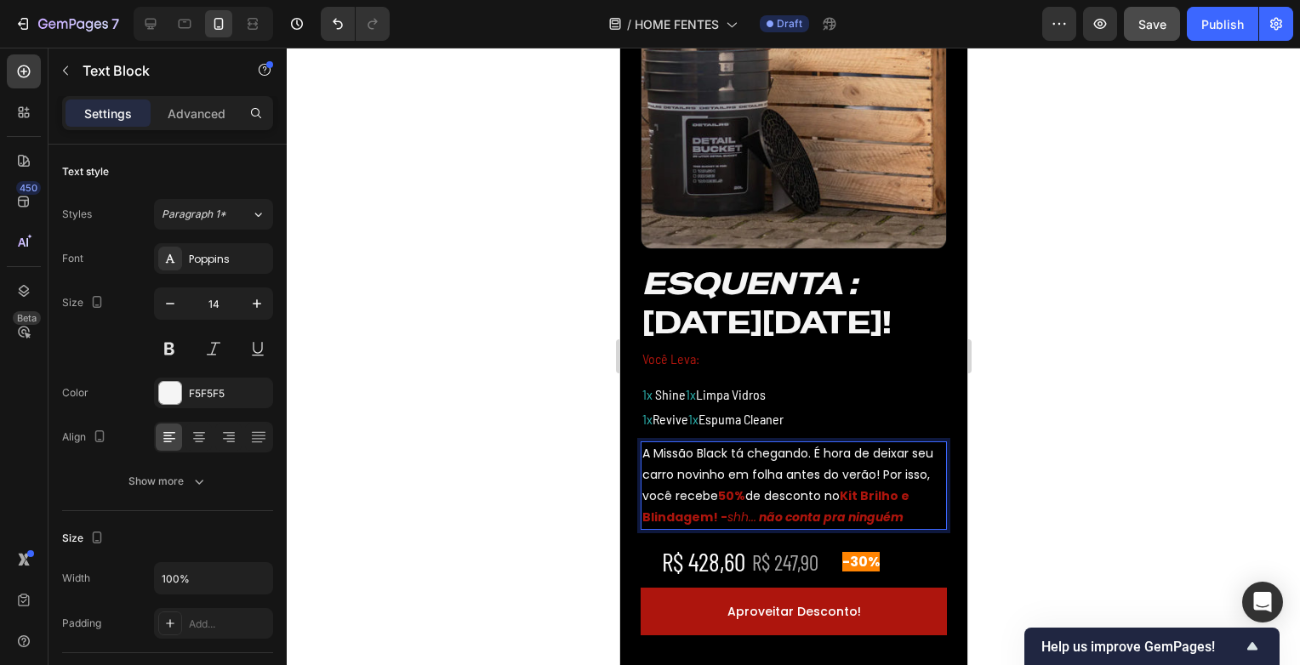
click at [758, 518] on strong "Rich Text Editor. Editing area: main" at bounding box center [757, 517] width 3 height 17
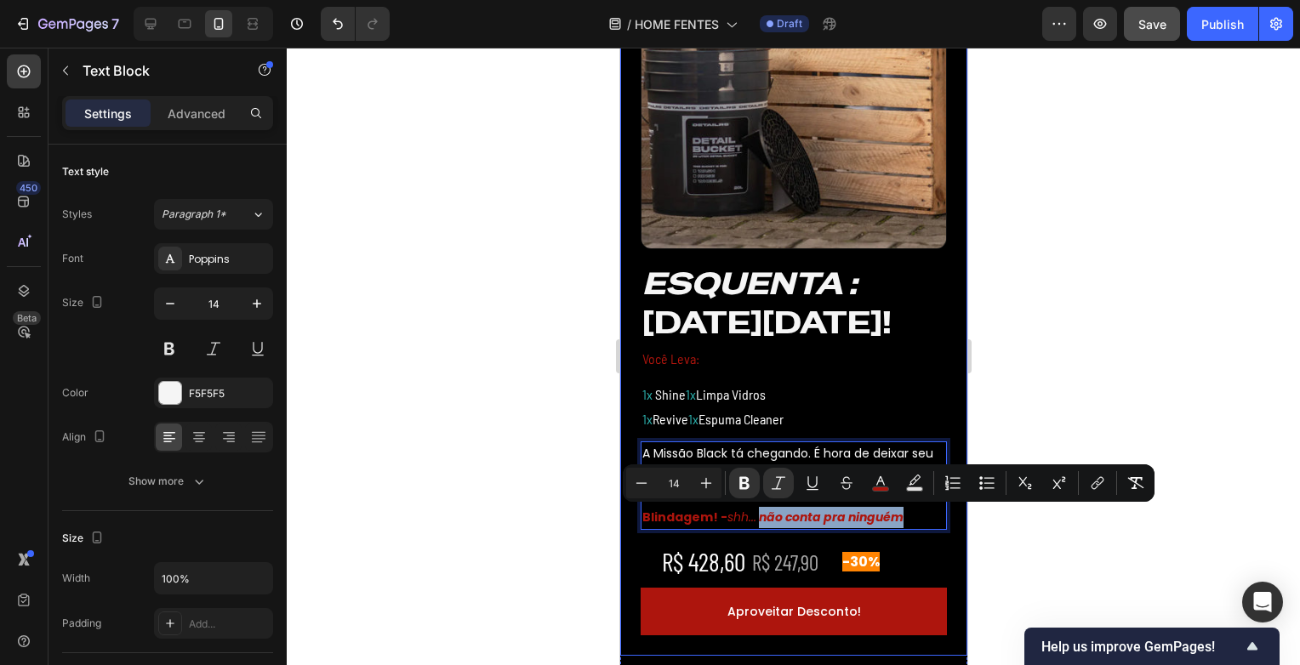
drag, startPoint x: 767, startPoint y: 518, endPoint x: 944, endPoint y: 511, distance: 177.1
click at [944, 511] on div "Image ⁠⁠⁠⁠⁠⁠⁠ ESQUENTA : [DATE][DATE]! Heading Você Leva: Text Block 1x Shine 1…" at bounding box center [792, 252] width 347 height 809
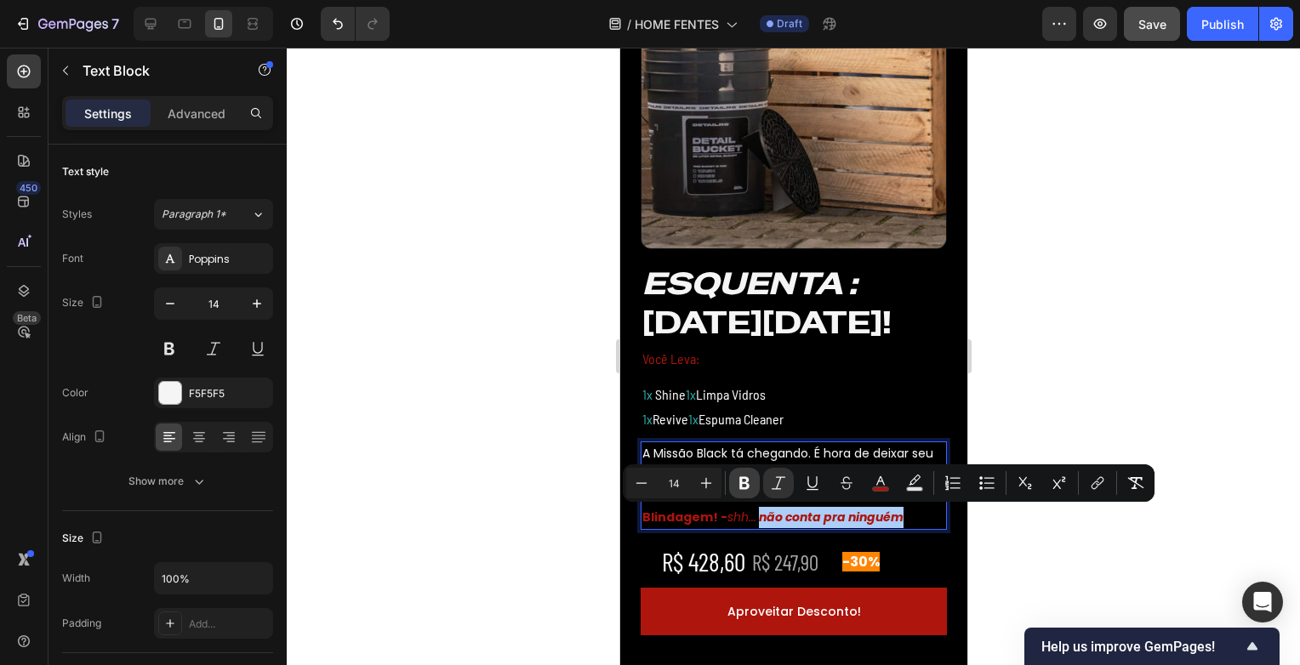
click at [749, 488] on icon "Editor contextual toolbar" at bounding box center [744, 483] width 17 height 17
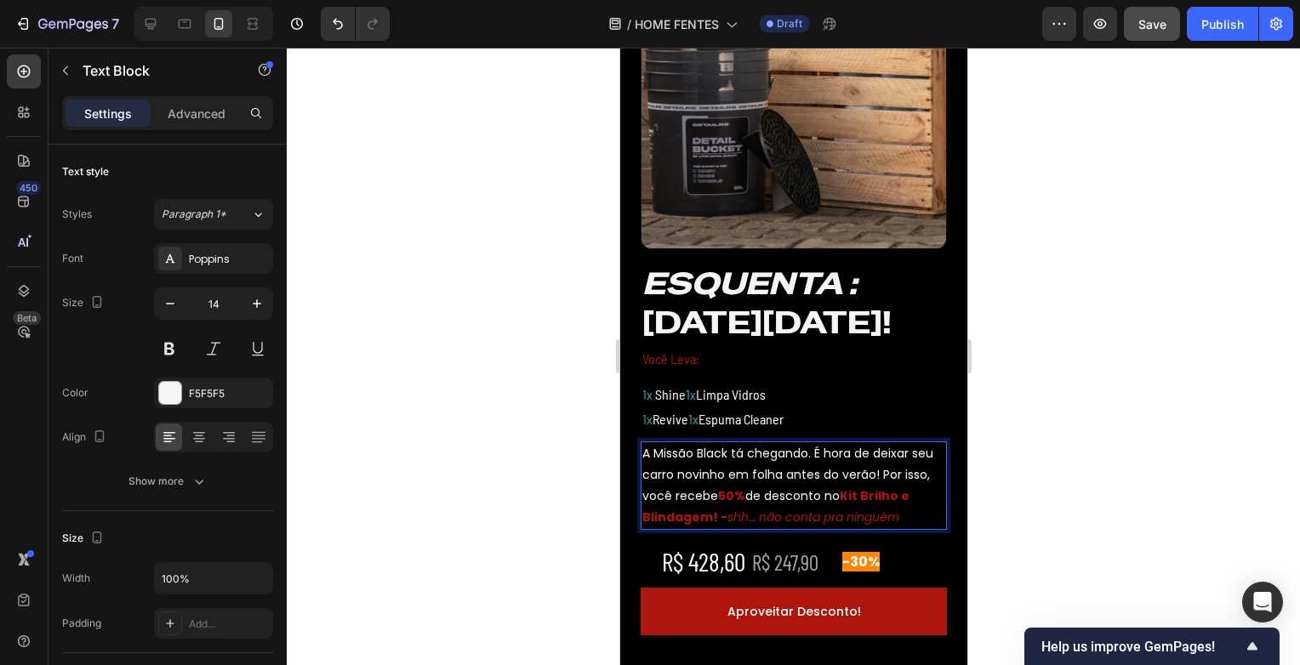
click at [1046, 543] on div at bounding box center [793, 357] width 1013 height 618
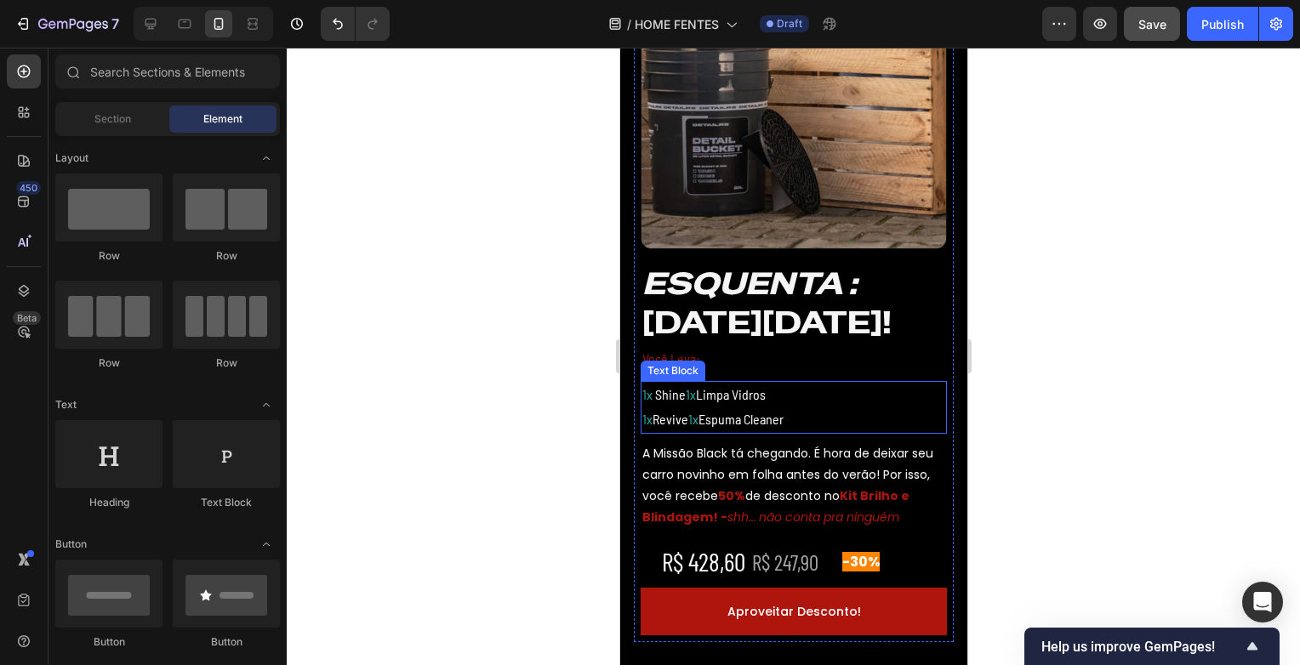
click at [695, 386] on span "1x" at bounding box center [690, 394] width 10 height 16
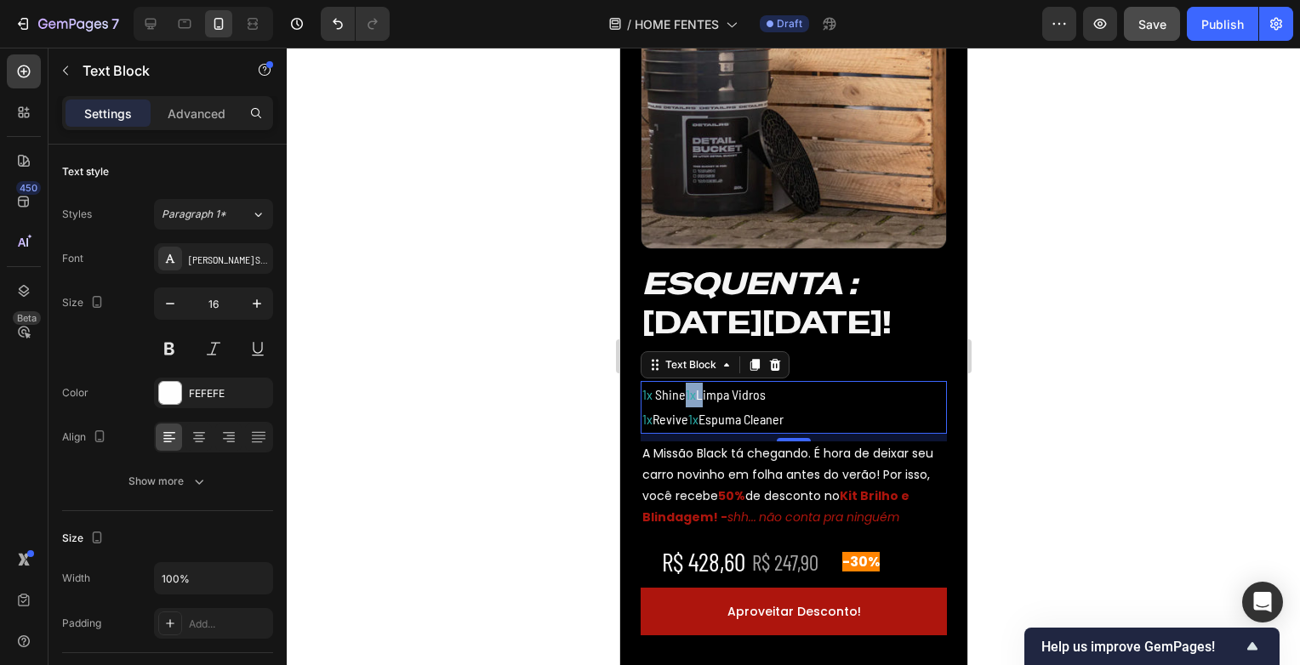
click at [691, 397] on span "1x" at bounding box center [690, 394] width 10 height 16
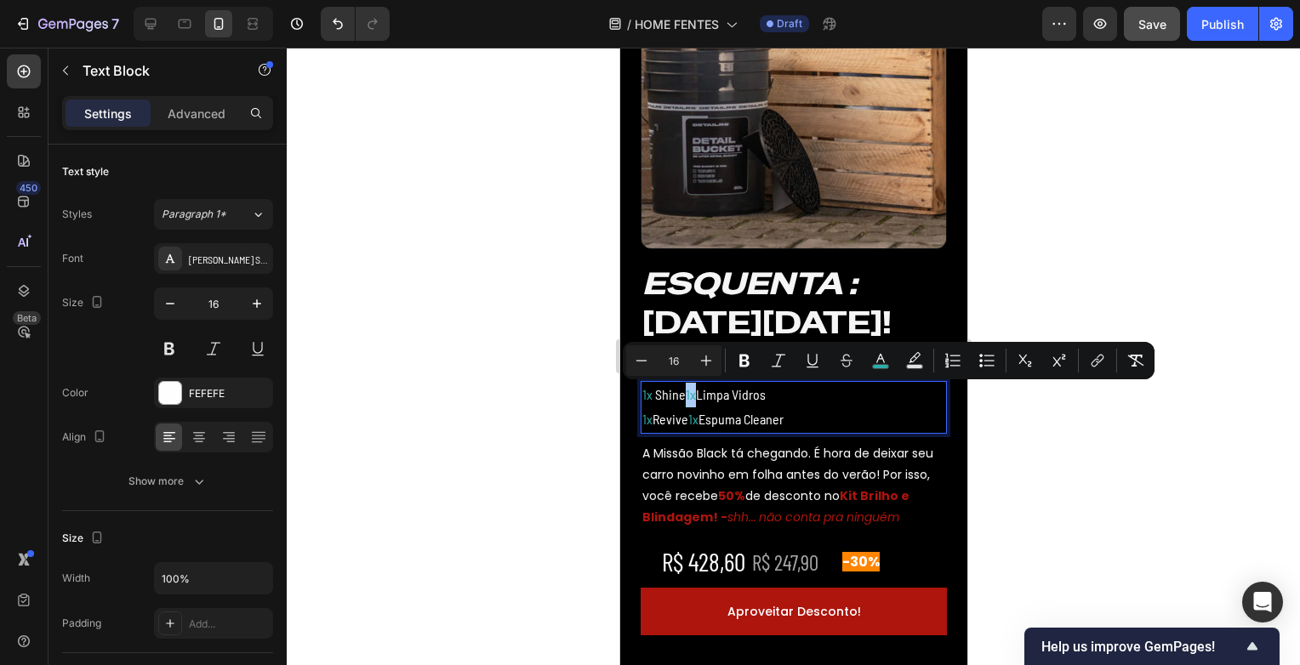
drag, startPoint x: 736, startPoint y: 357, endPoint x: 705, endPoint y: 377, distance: 37.1
click at [737, 357] on icon "Editor contextual toolbar" at bounding box center [744, 360] width 17 height 17
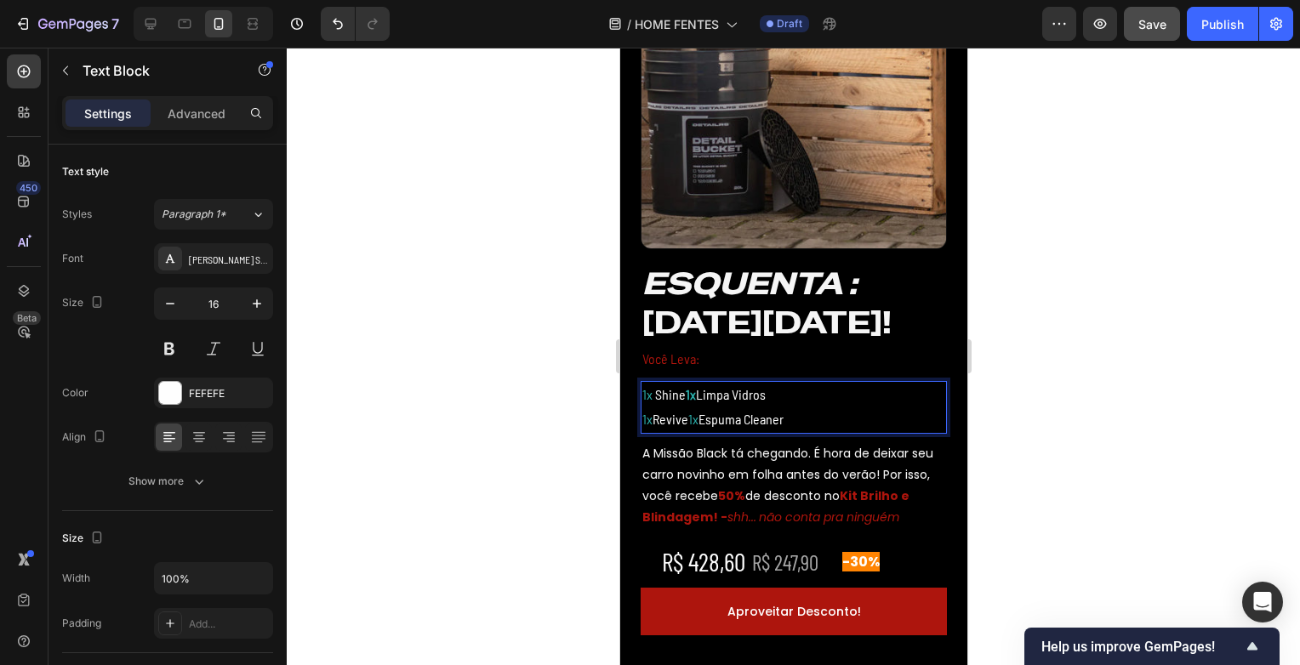
click at [695, 420] on span "1x" at bounding box center [693, 419] width 10 height 16
click at [696, 428] on p "1x Revive 1x Espuma Cleaner" at bounding box center [793, 420] width 303 height 25
click at [693, 422] on span "1x" at bounding box center [693, 419] width 10 height 16
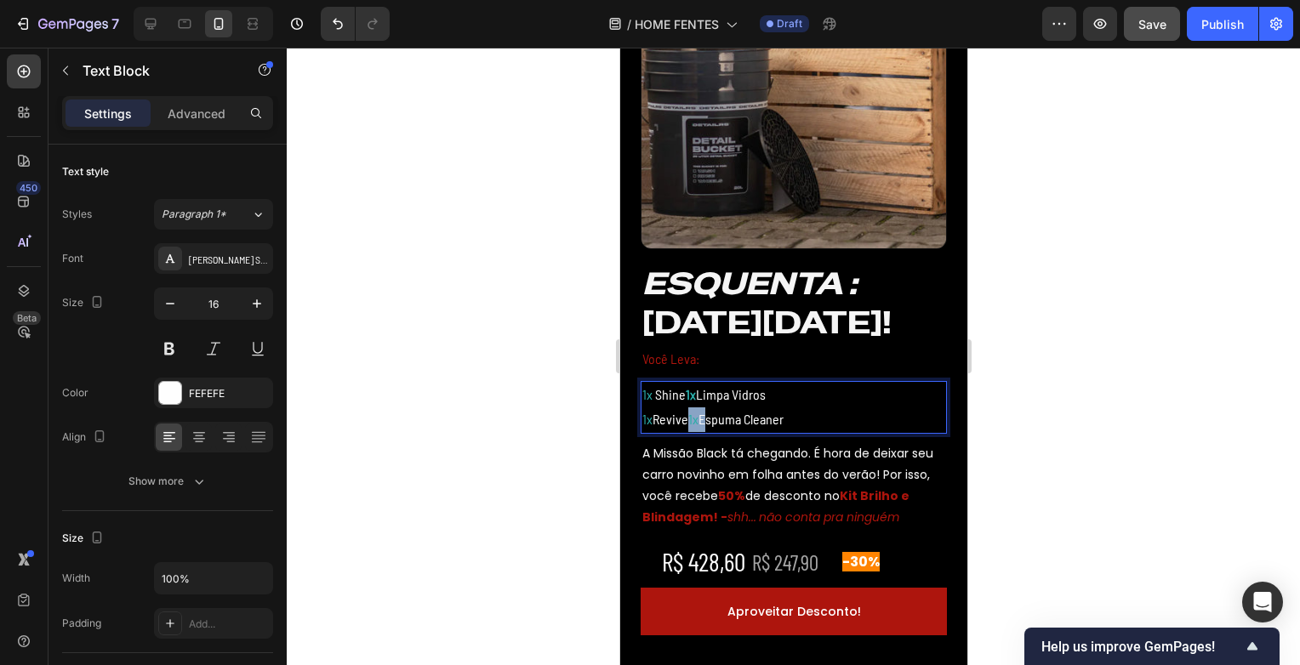
click at [701, 417] on p "1x Revive 1x Espuma Cleaner" at bounding box center [793, 420] width 303 height 25
drag, startPoint x: 701, startPoint y: 417, endPoint x: 692, endPoint y: 417, distance: 9.4
click at [692, 417] on p "1x Revive 1x Espuma Cleaner" at bounding box center [793, 420] width 303 height 25
click at [695, 416] on span "1x" at bounding box center [693, 419] width 10 height 16
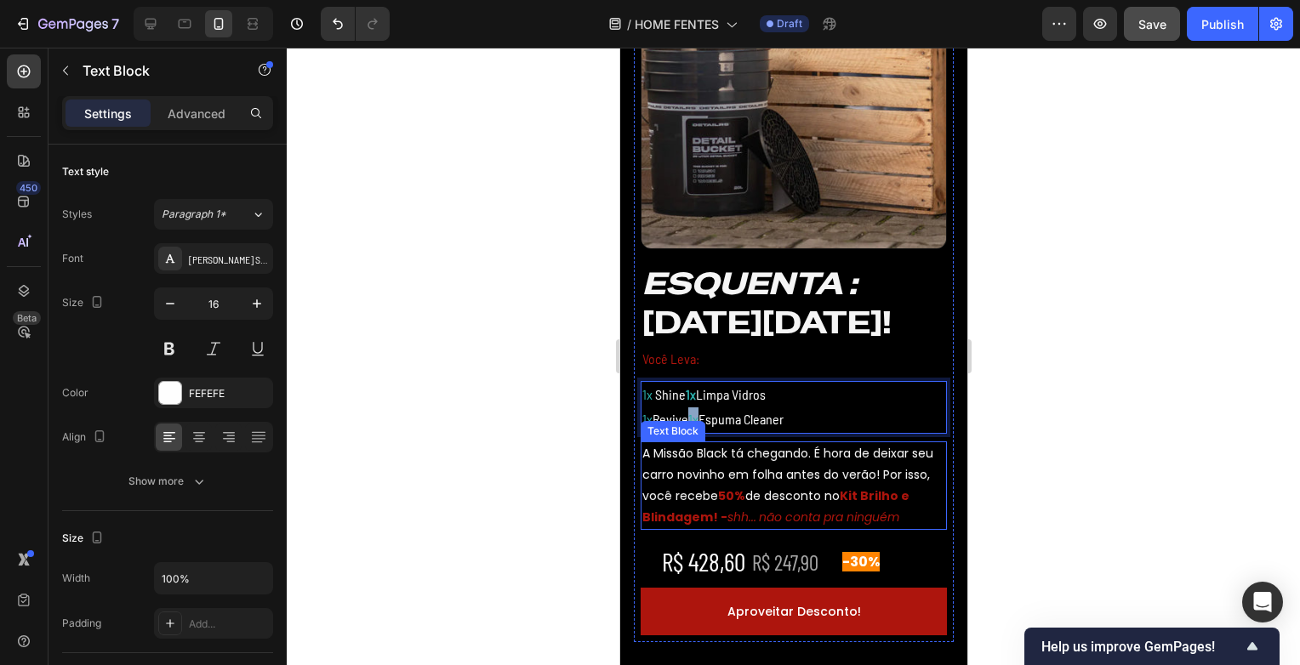
click at [659, 459] on p "A Missão Black tá chegando. É hora de deixar seu carro novinho em folha antes d…" at bounding box center [793, 486] width 303 height 86
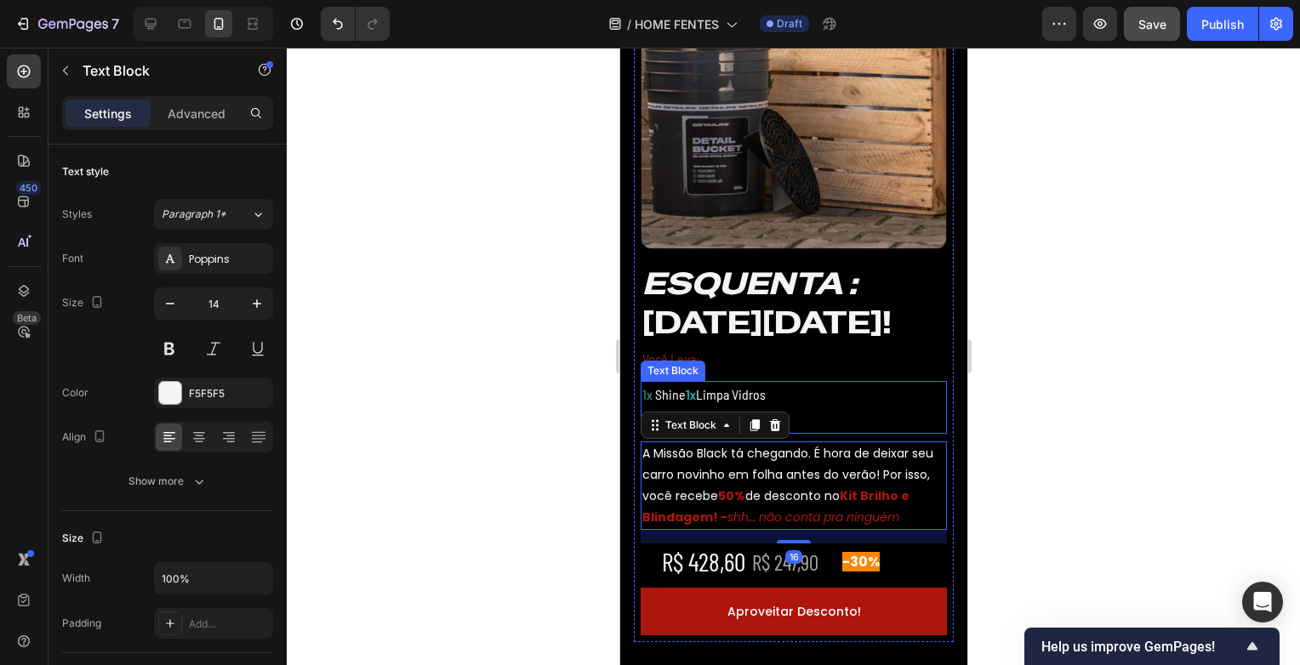
click at [745, 391] on p "1x Shine 1x Limpa Vidros" at bounding box center [793, 395] width 303 height 25
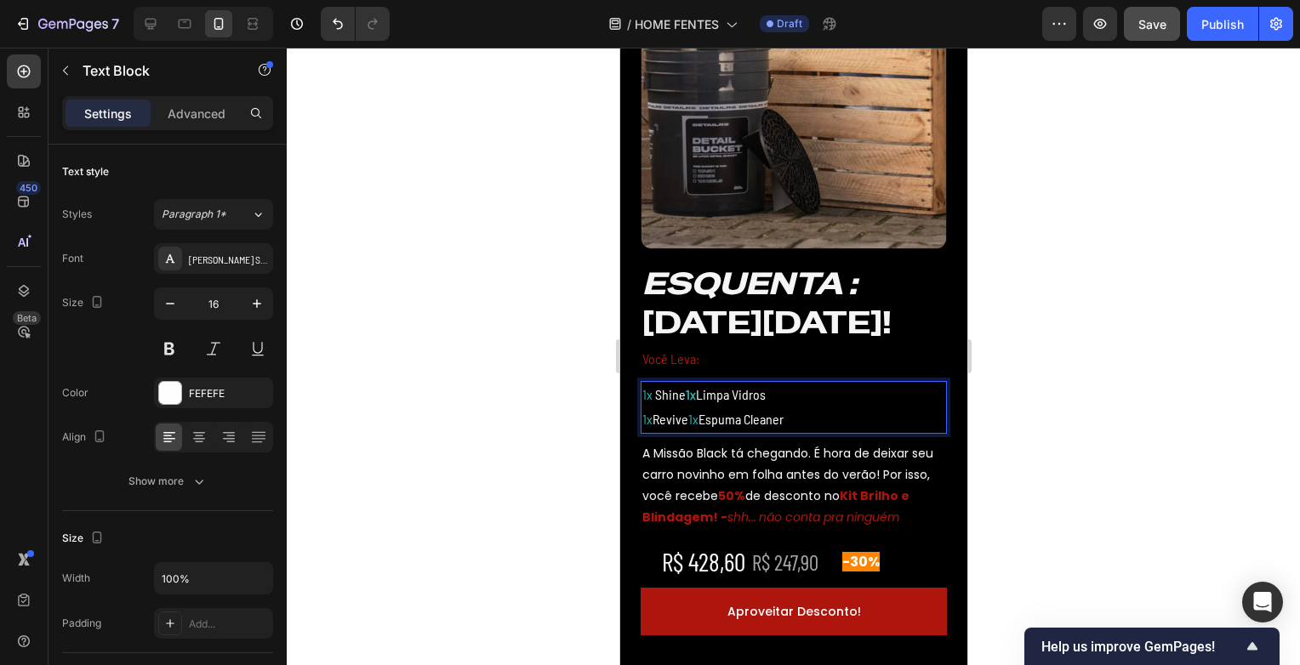
click at [695, 421] on span "1x" at bounding box center [693, 419] width 10 height 16
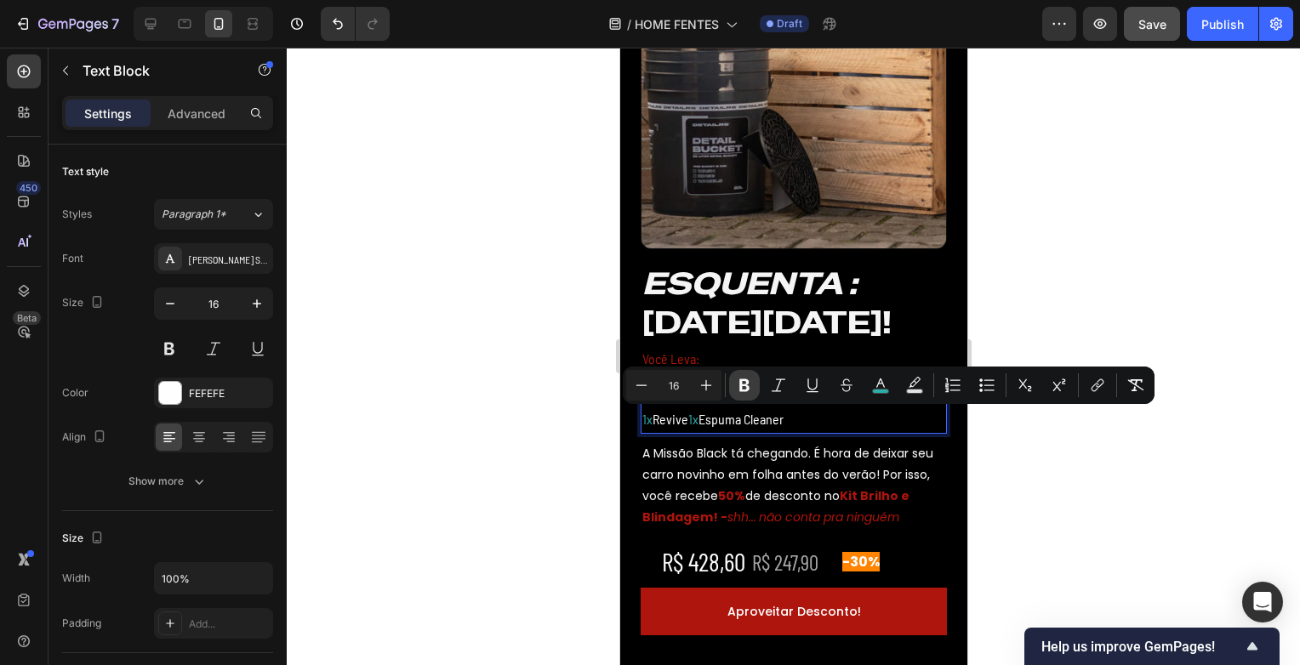
click at [735, 389] on button "Bold" at bounding box center [744, 385] width 31 height 31
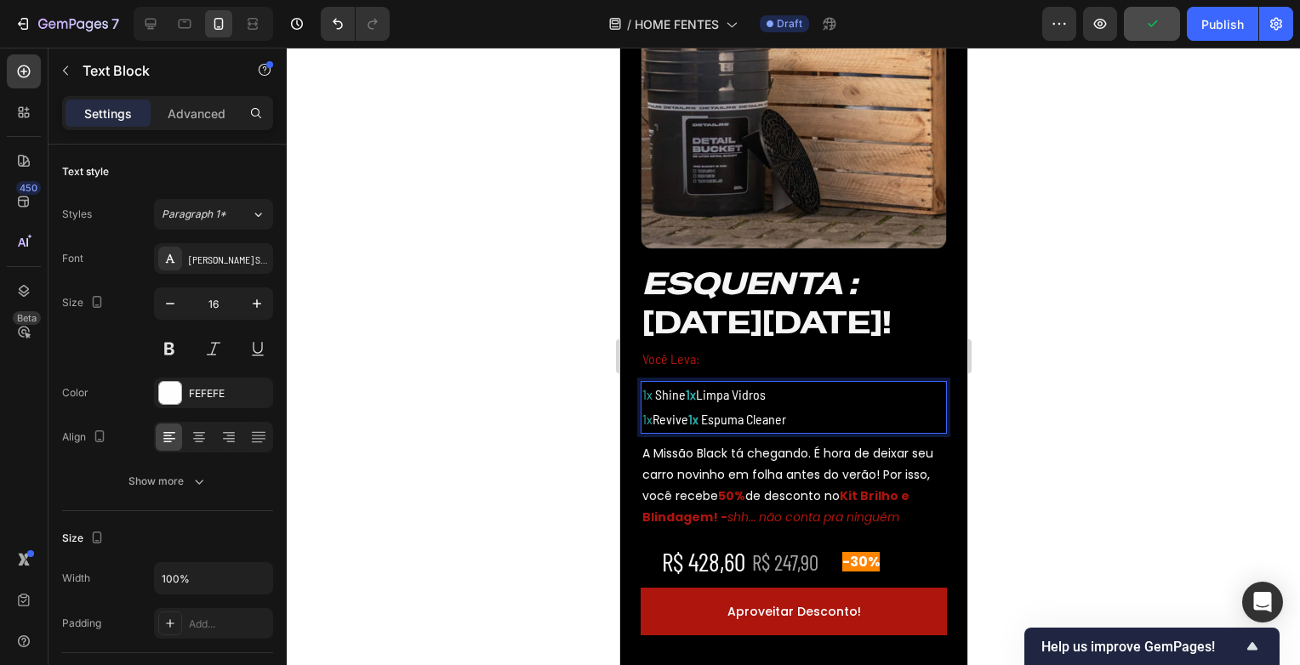
click at [644, 400] on span "1x" at bounding box center [647, 394] width 10 height 16
click at [641, 395] on div "1x Shine 1x Limpa Vidros 1x Revive 1x Espuma Cleaner" at bounding box center [793, 407] width 306 height 53
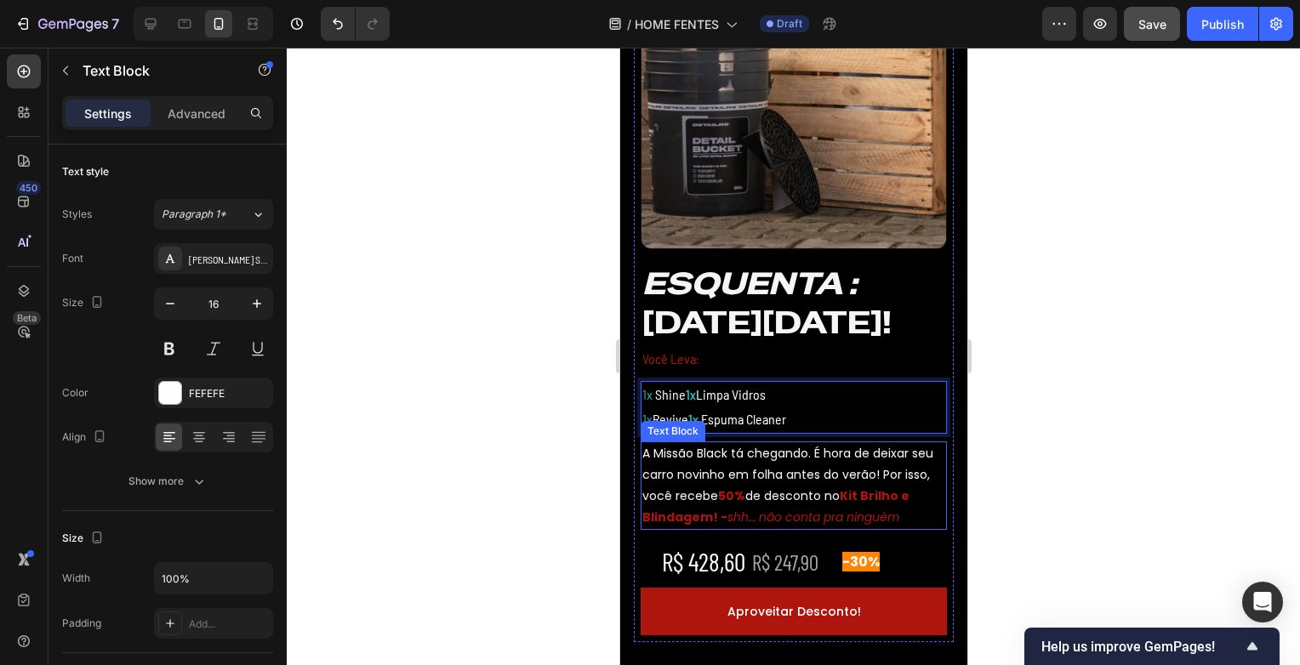
click at [677, 494] on p "A Missão Black tá chegando. É hora de deixar seu carro novinho em folha antes d…" at bounding box center [793, 486] width 303 height 86
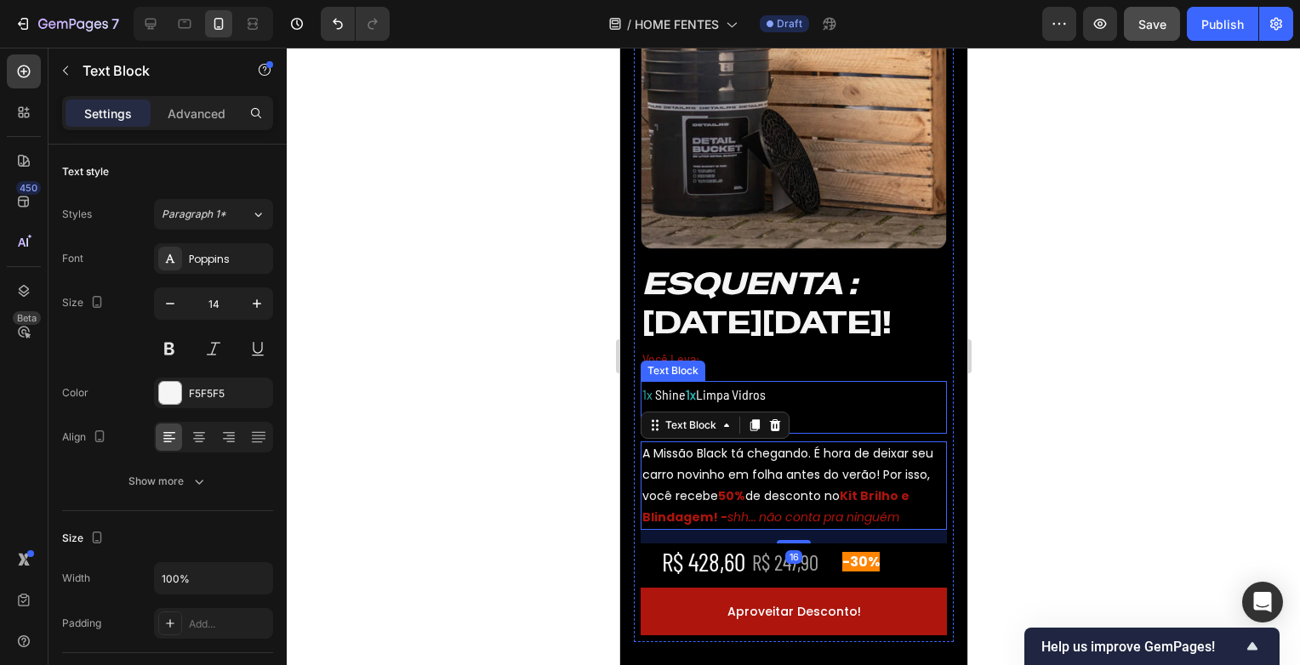
click at [648, 395] on span "1x" at bounding box center [647, 394] width 10 height 16
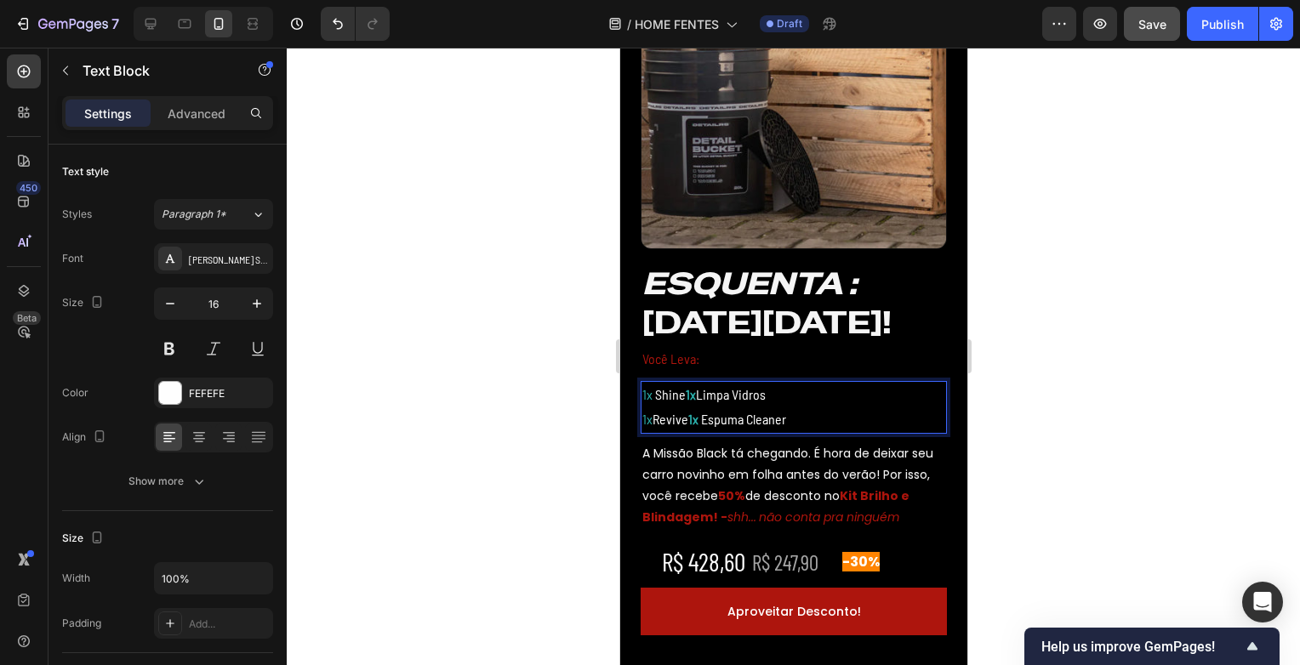
click at [648, 395] on span "1x" at bounding box center [647, 394] width 10 height 16
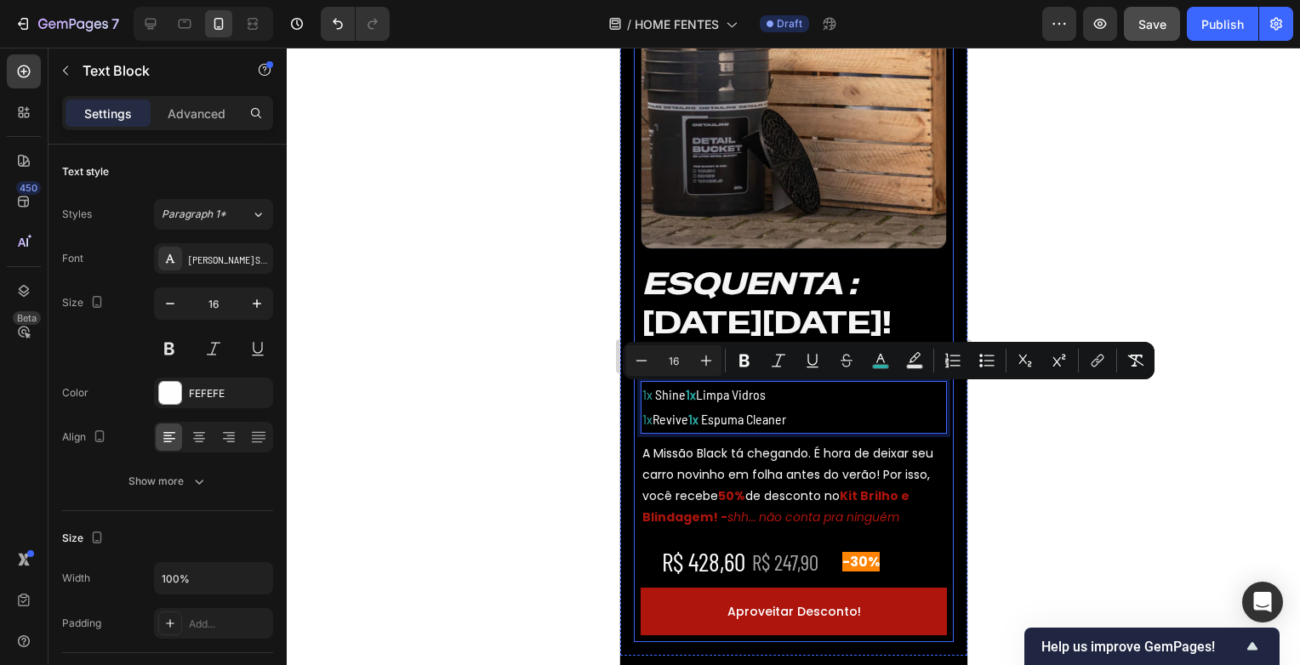
click at [633, 398] on div "Image ⁠⁠⁠⁠⁠⁠⁠ ESQUENTA : [DATE][DATE]! Heading Você Leva: Text Block 1x Shine 1…" at bounding box center [793, 252] width 320 height 782
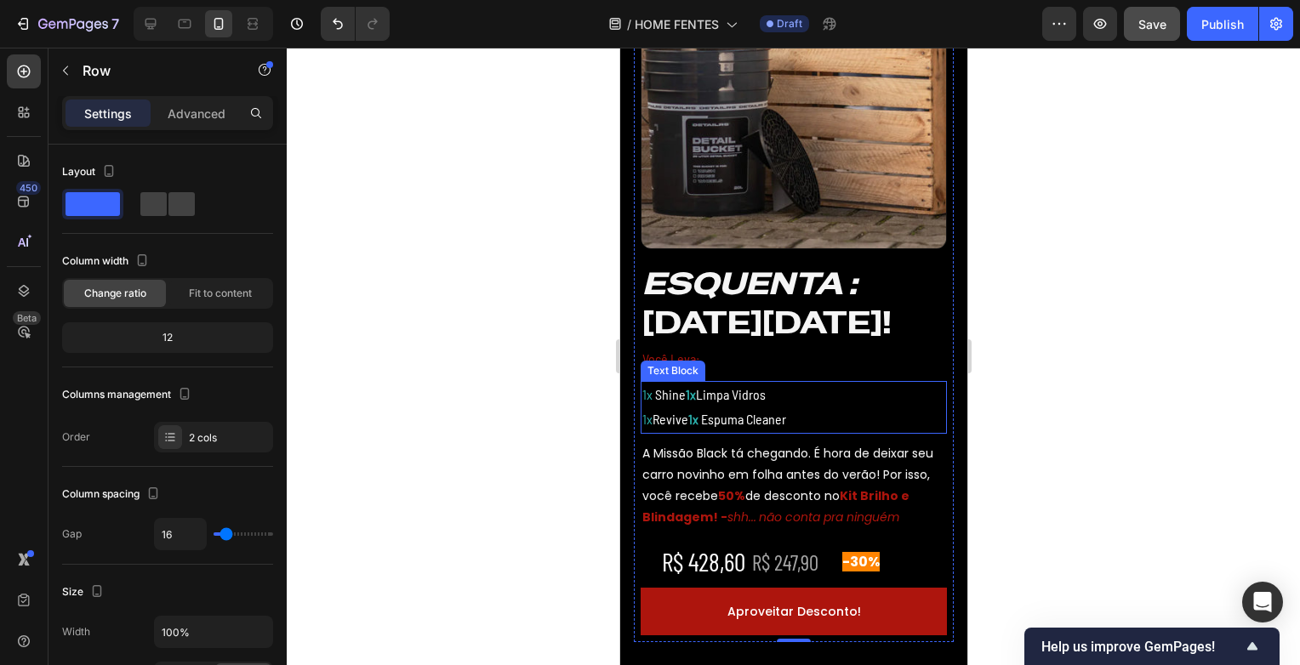
click at [649, 396] on span "1x" at bounding box center [647, 394] width 10 height 16
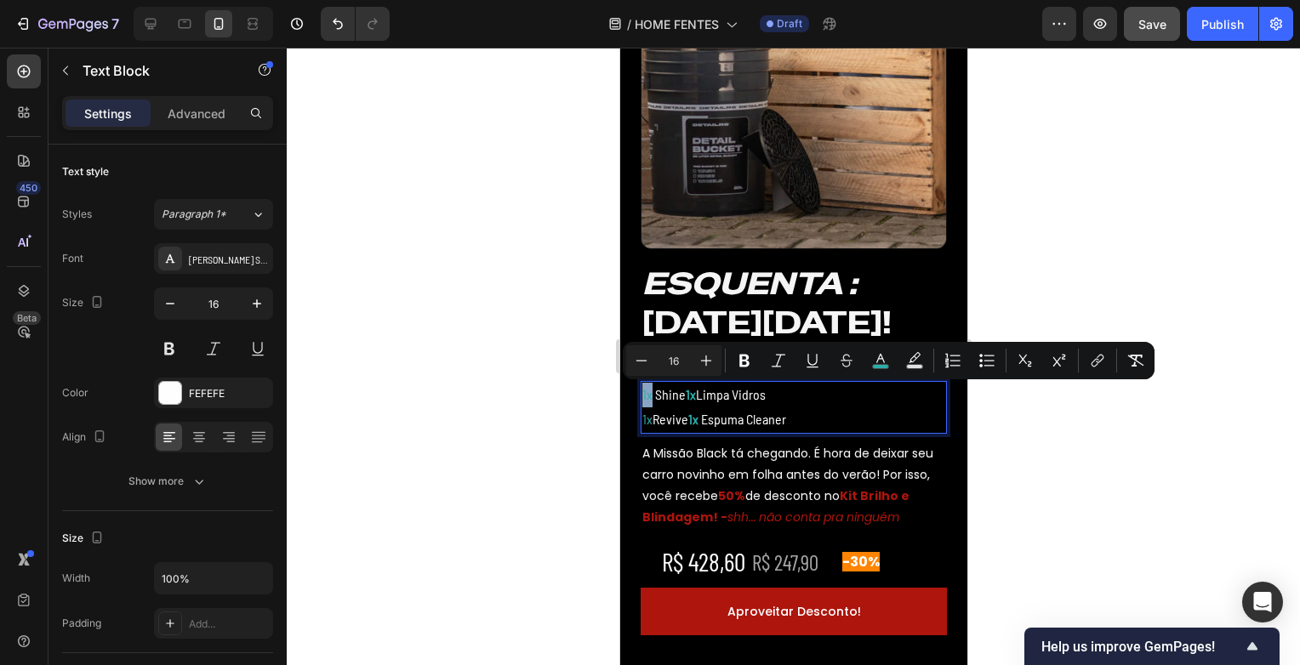
drag, startPoint x: 650, startPoint y: 397, endPoint x: 641, endPoint y: 397, distance: 9.4
click at [642, 397] on span "1x" at bounding box center [647, 394] width 10 height 16
click at [750, 367] on icon "Editor contextual toolbar" at bounding box center [744, 360] width 17 height 17
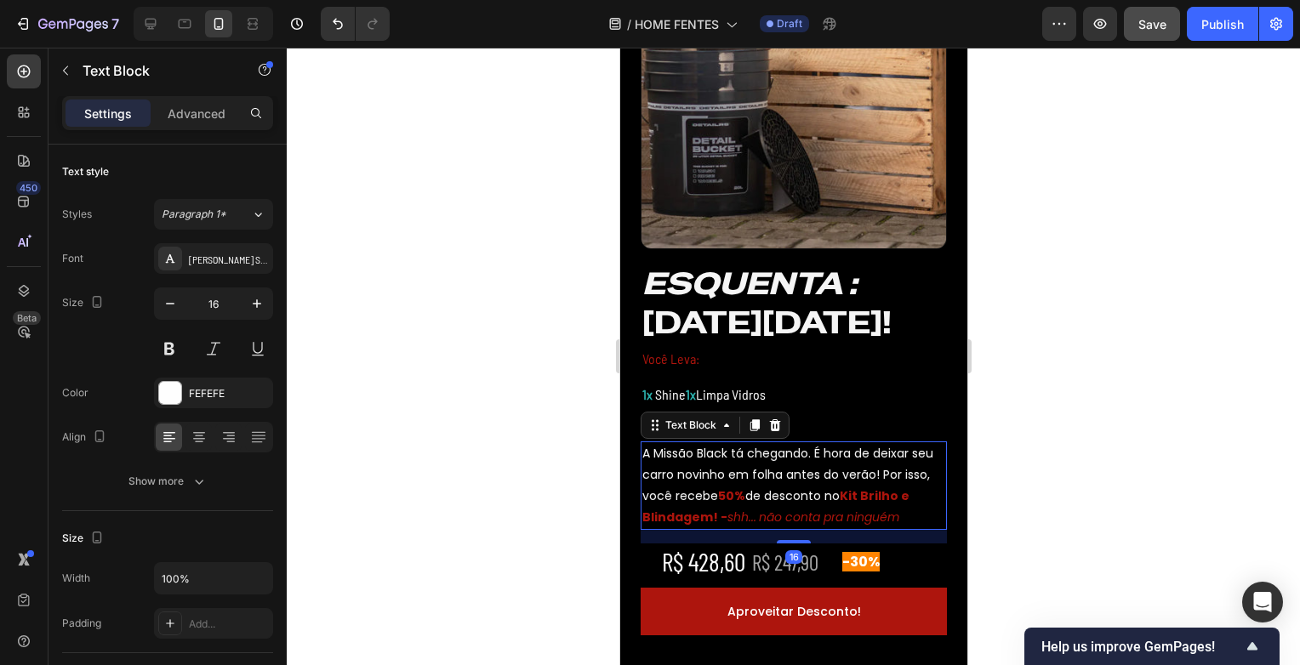
click at [689, 505] on p "A Missão Black tá chegando. É hora de deixar seu carro novinho em folha antes d…" at bounding box center [793, 486] width 303 height 86
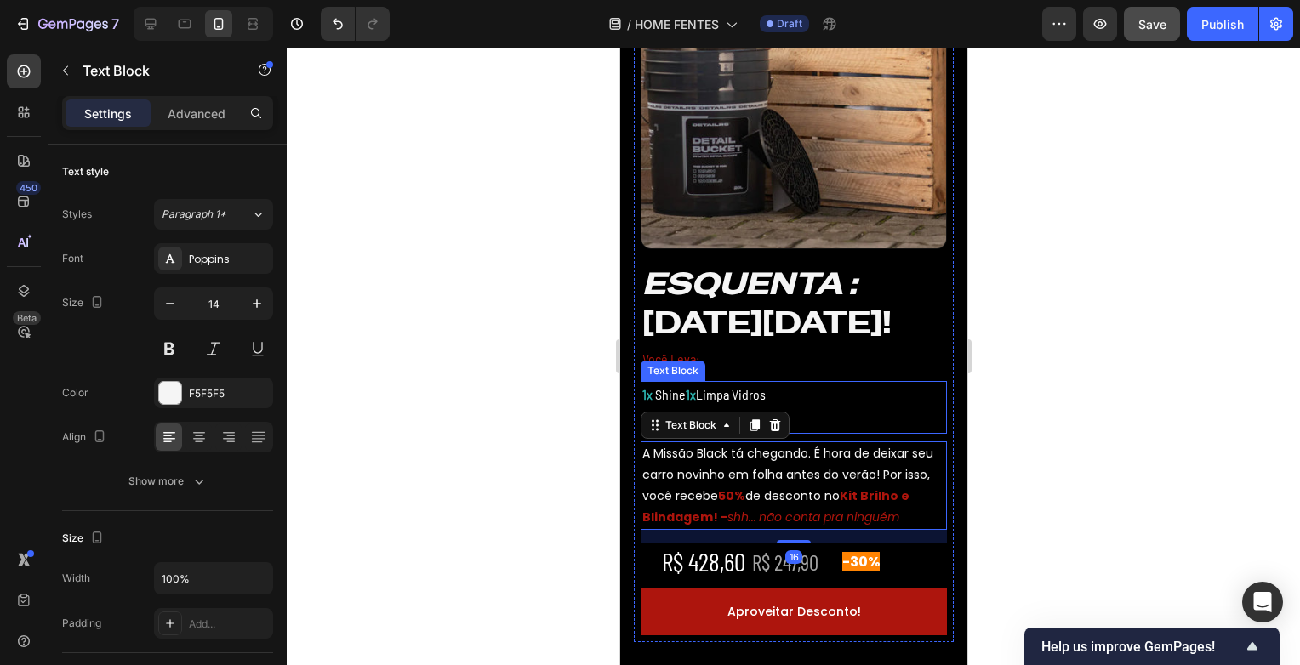
click at [699, 349] on p "Você Leva:" at bounding box center [793, 359] width 303 height 25
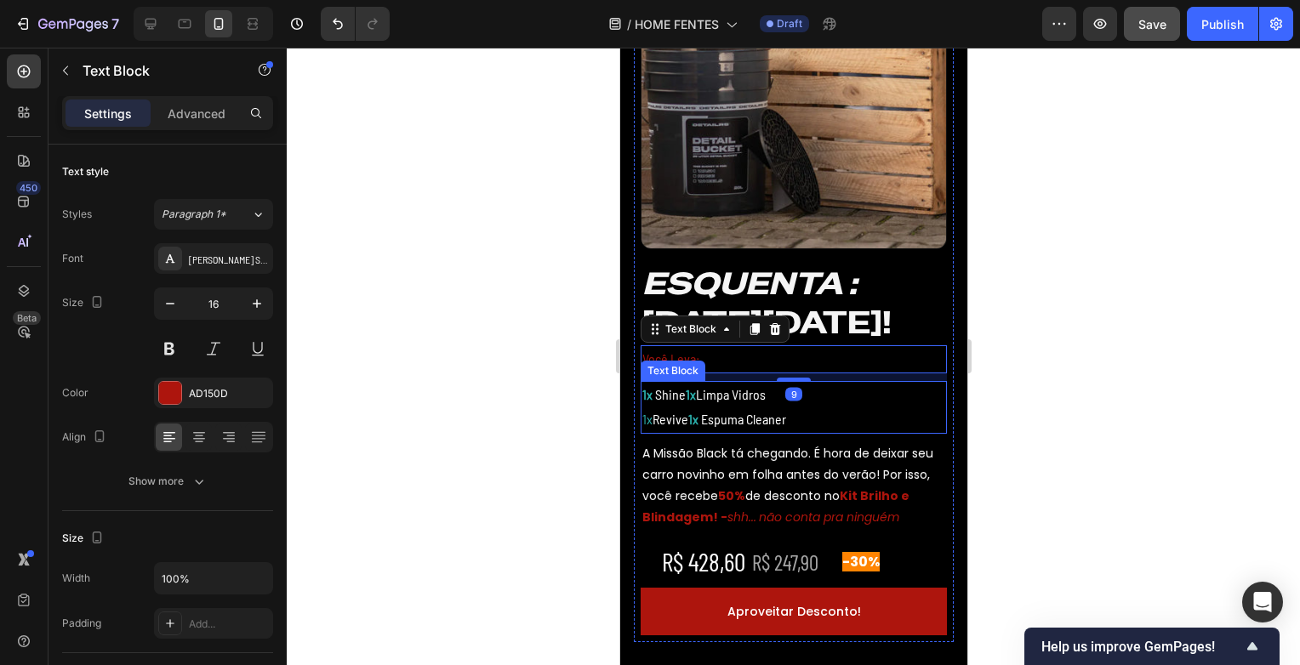
click at [646, 419] on span "1x" at bounding box center [647, 419] width 10 height 16
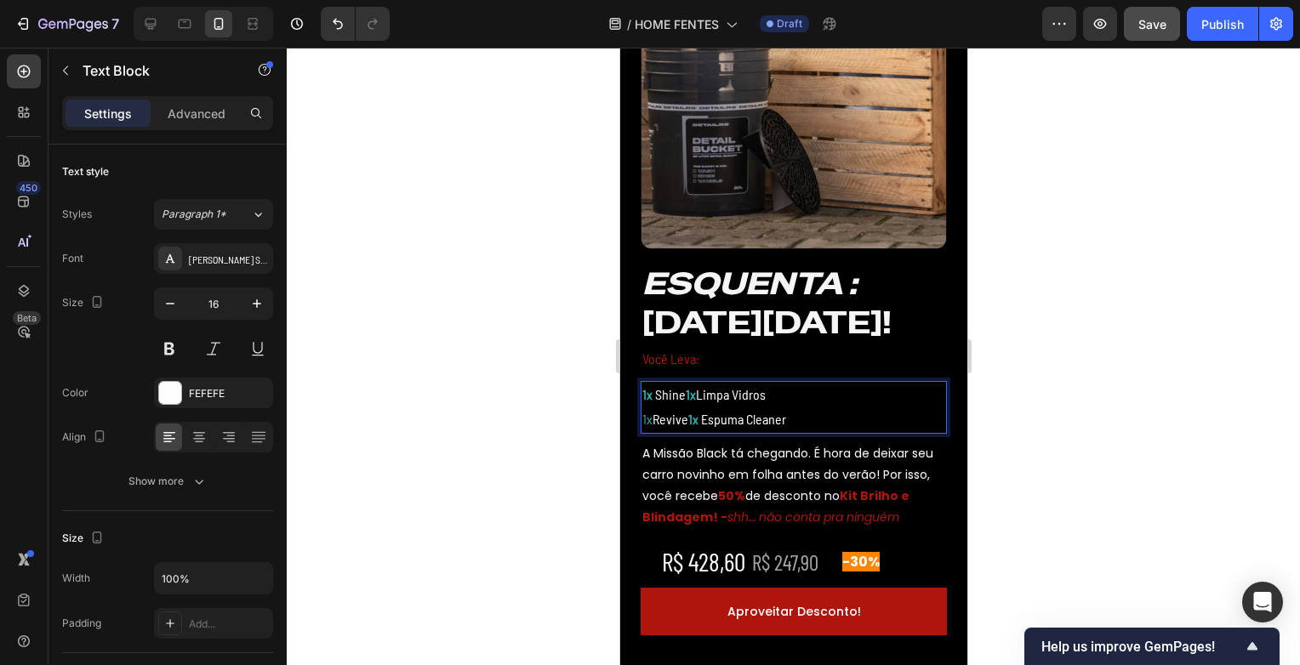
click at [648, 424] on span "1x" at bounding box center [647, 419] width 10 height 16
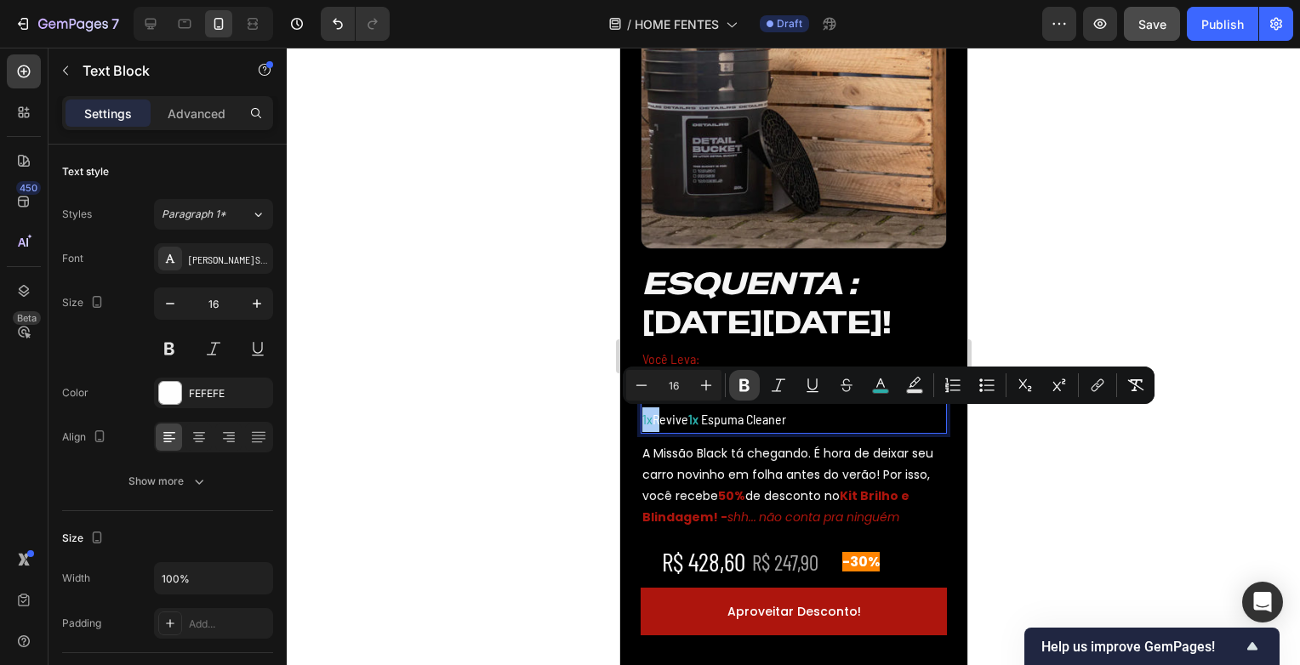
drag, startPoint x: 737, startPoint y: 388, endPoint x: 174, endPoint y: 373, distance: 562.6
click at [737, 388] on icon "Editor contextual toolbar" at bounding box center [744, 385] width 17 height 17
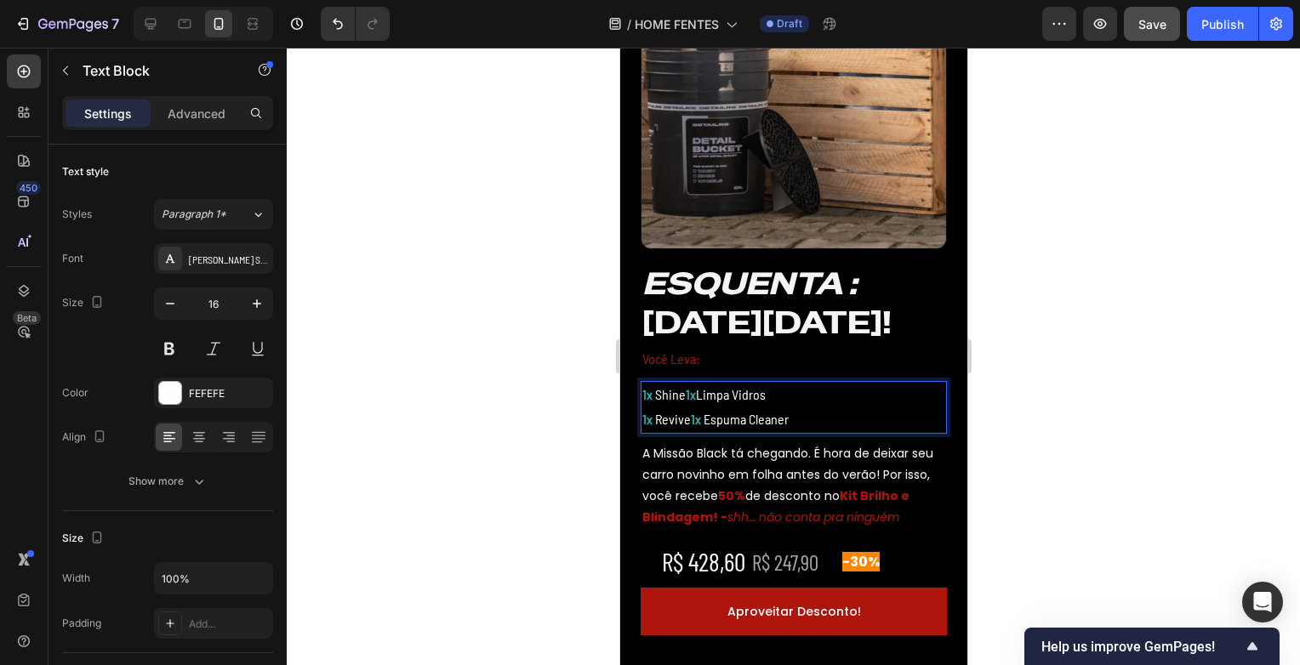
click at [882, 421] on p "1x Revive 1x Espuma Cleaner" at bounding box center [793, 420] width 303 height 25
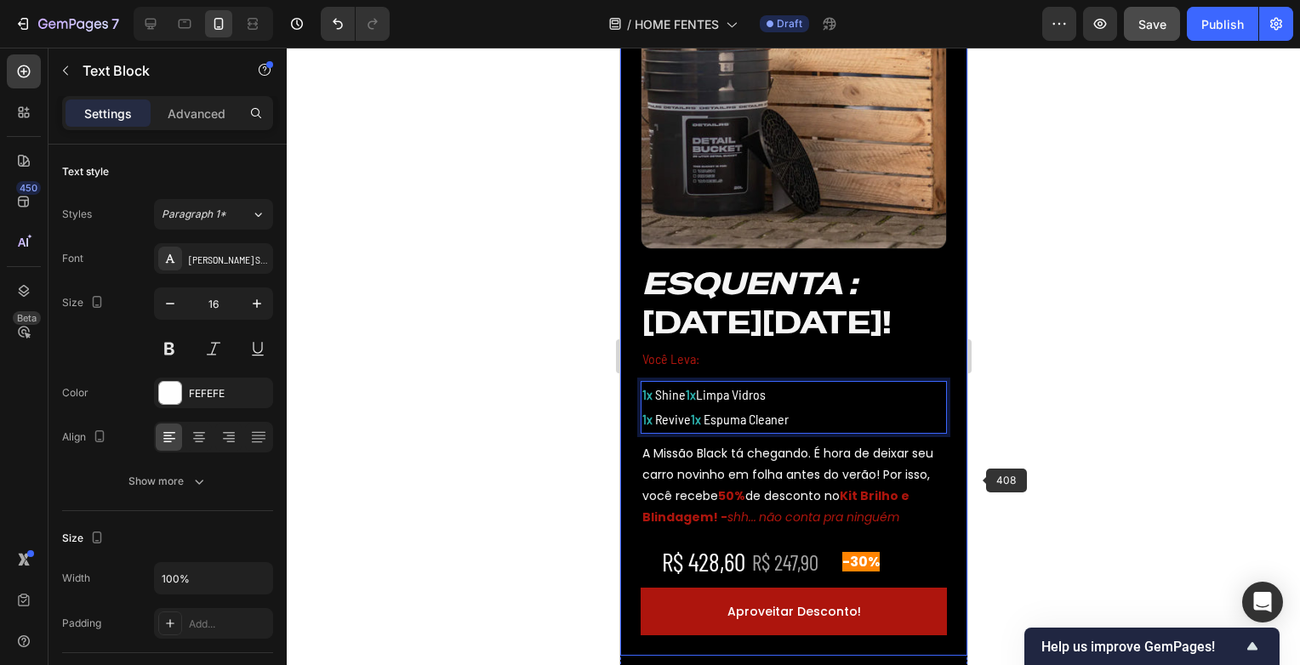
click at [1075, 454] on div at bounding box center [793, 357] width 1013 height 618
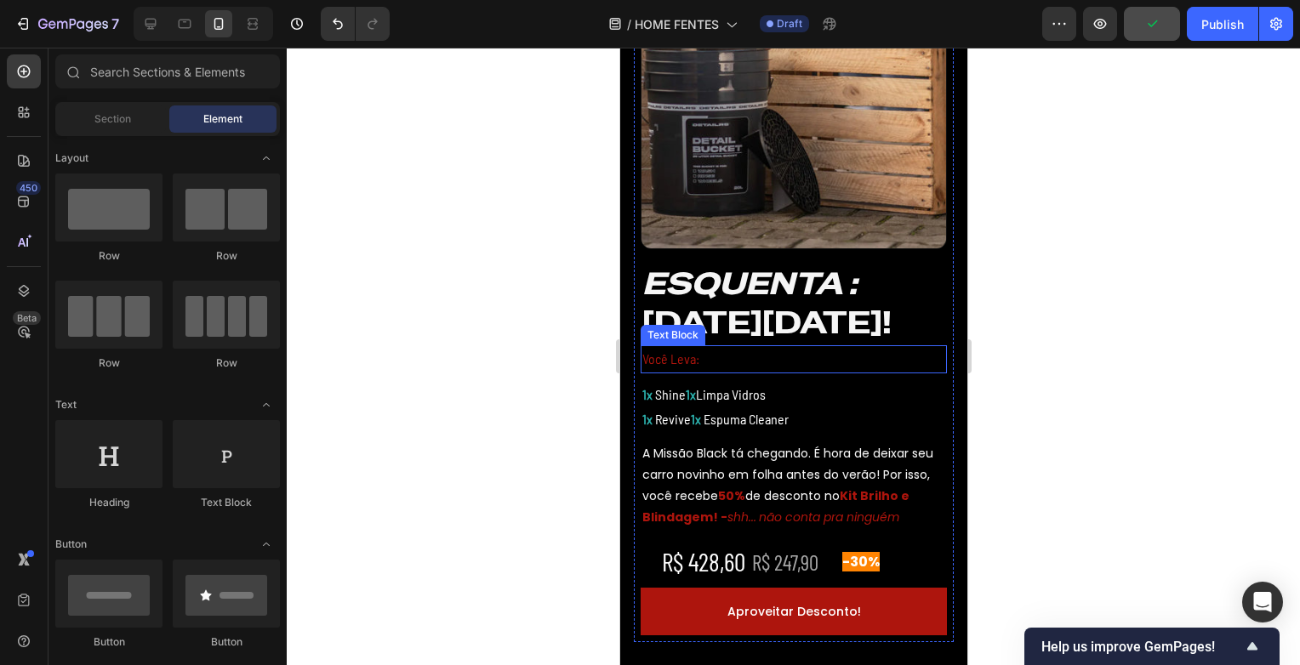
click at [682, 367] on p "Você Leva:" at bounding box center [793, 359] width 303 height 25
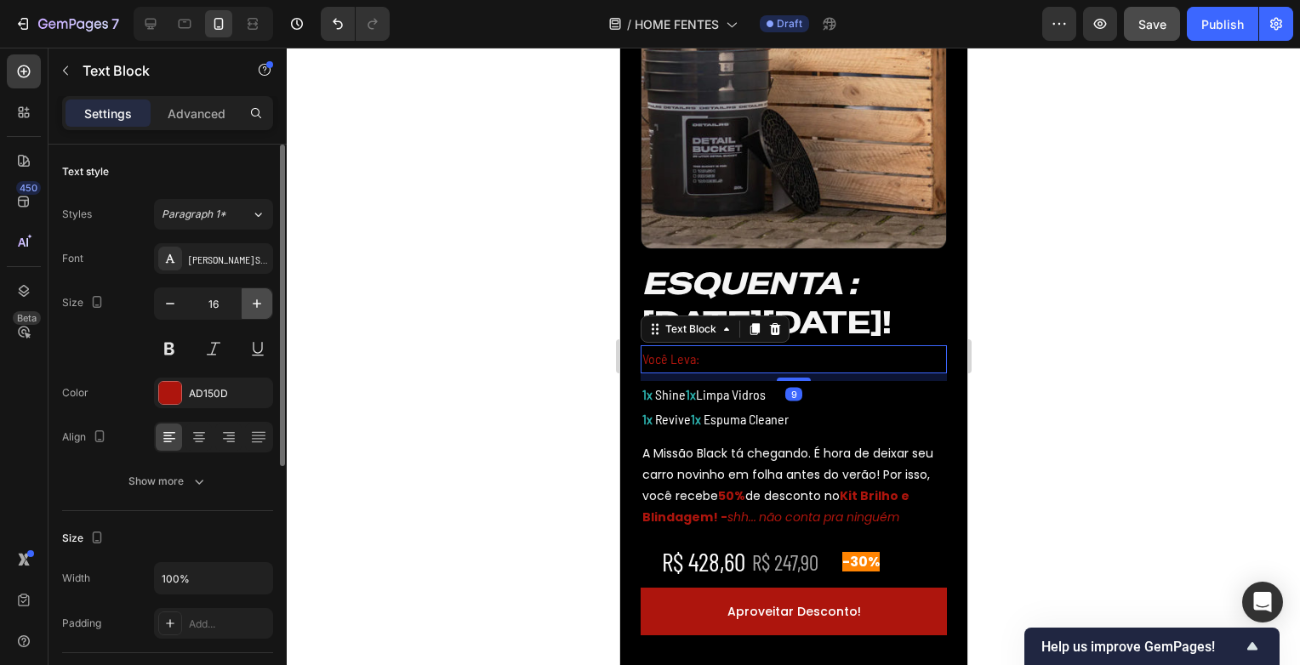
click at [257, 296] on icon "button" at bounding box center [256, 303] width 17 height 17
type input "17"
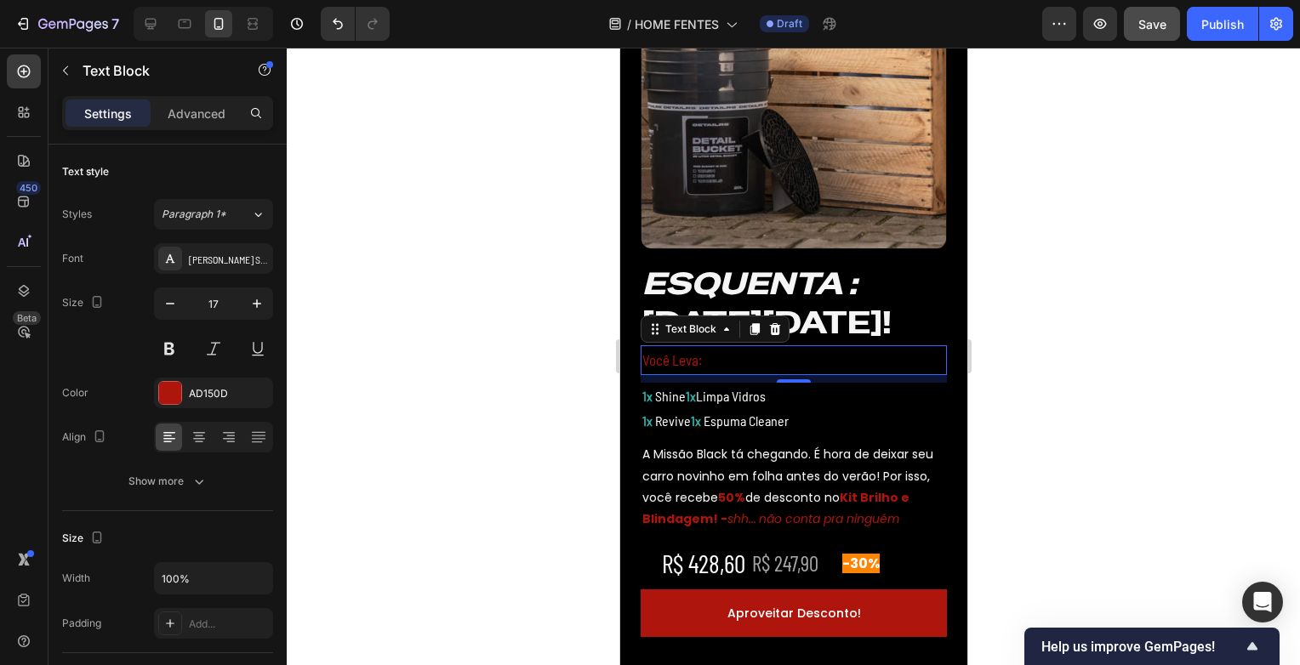
click at [676, 362] on p "Você Leva:" at bounding box center [793, 360] width 303 height 26
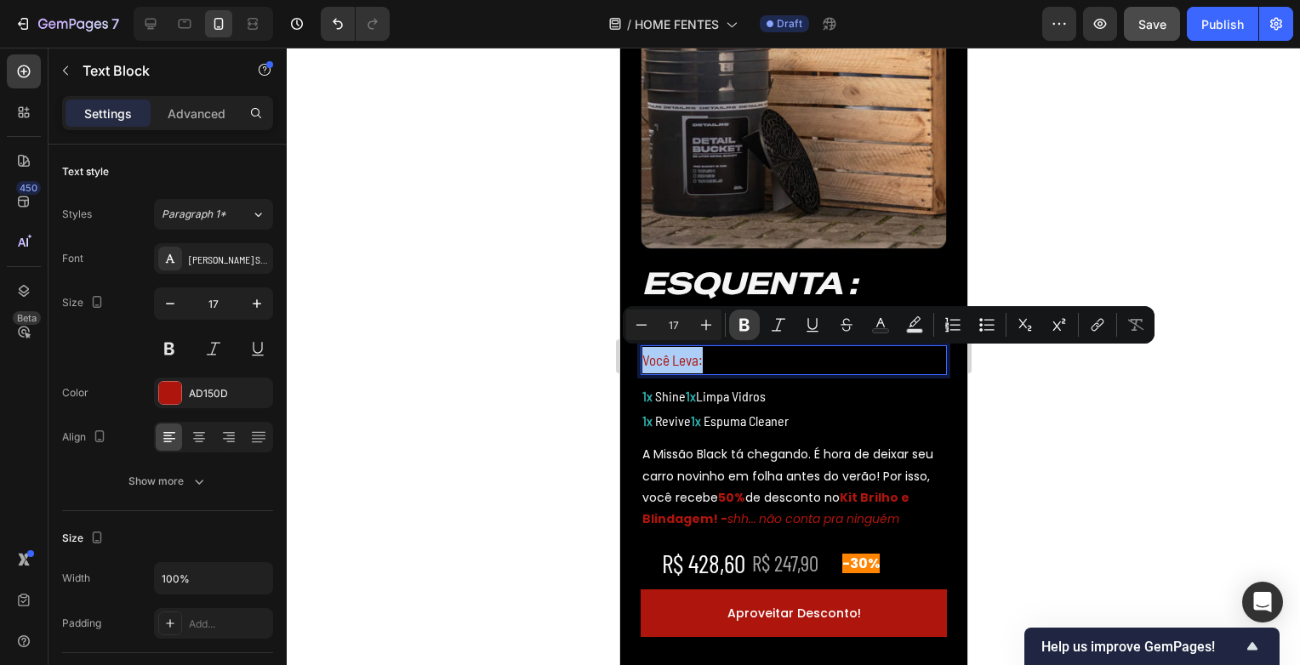
click at [749, 333] on button "Bold" at bounding box center [744, 325] width 31 height 31
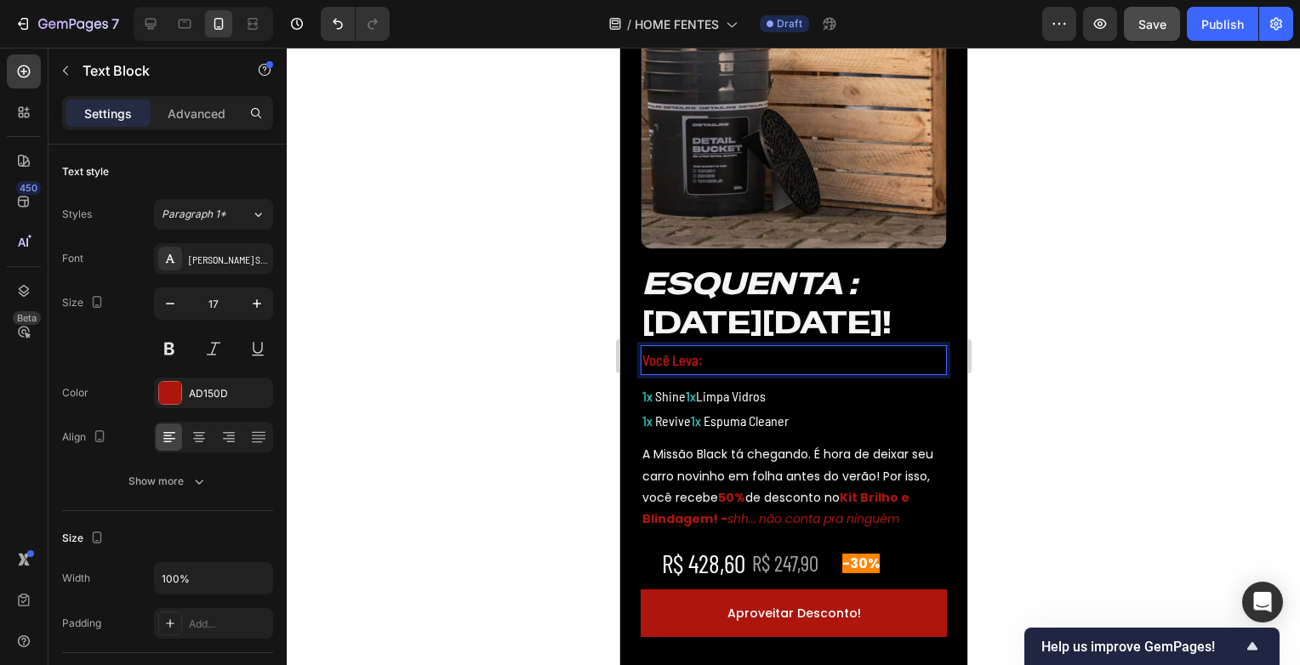
click at [1123, 385] on div at bounding box center [793, 357] width 1013 height 618
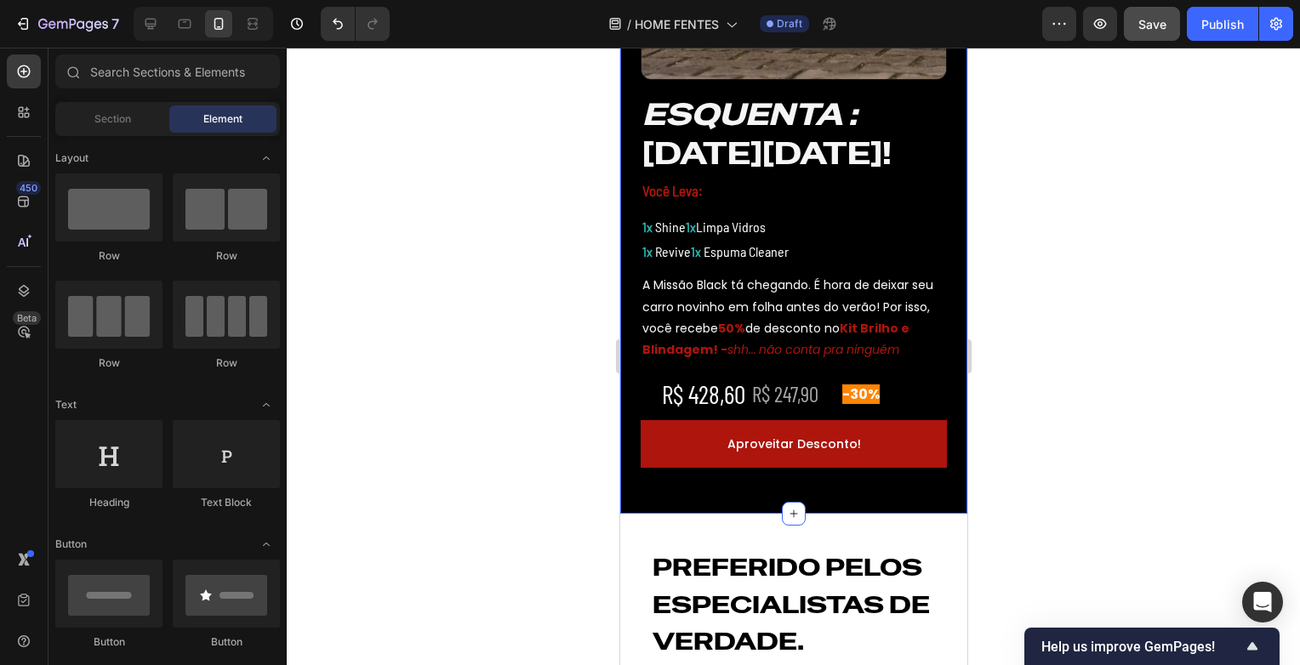
scroll to position [766, 0]
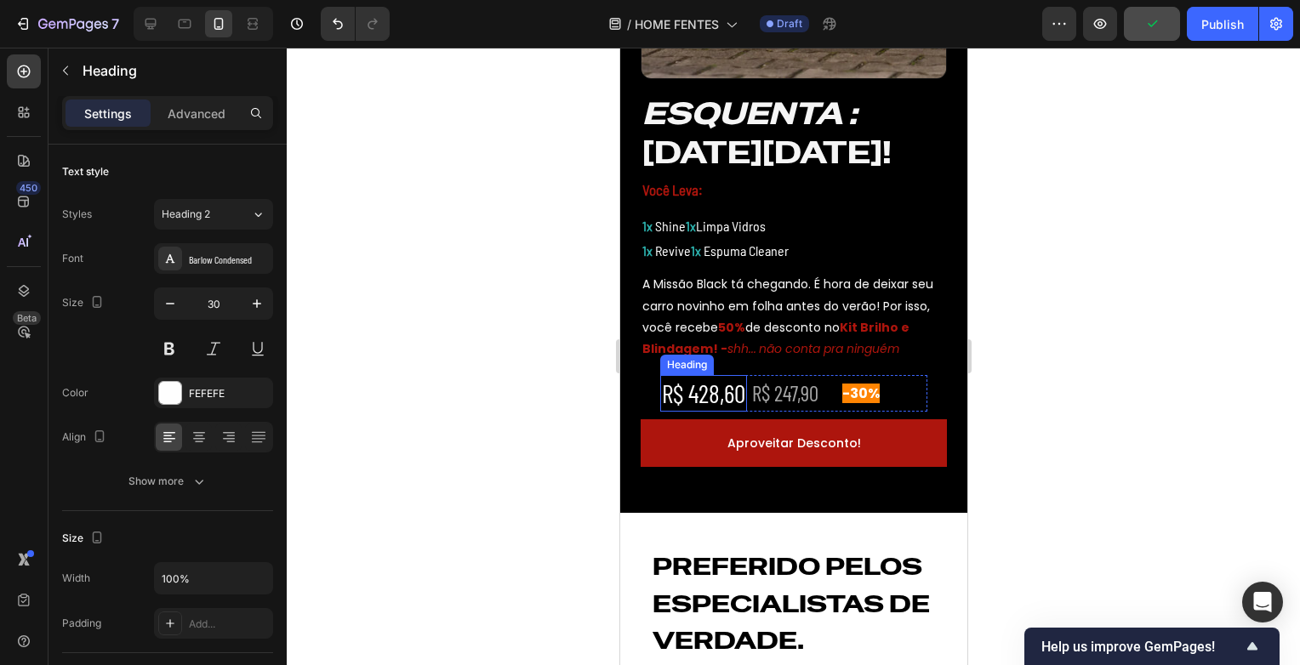
click at [729, 398] on h2 "R$ 428,60" at bounding box center [702, 393] width 87 height 37
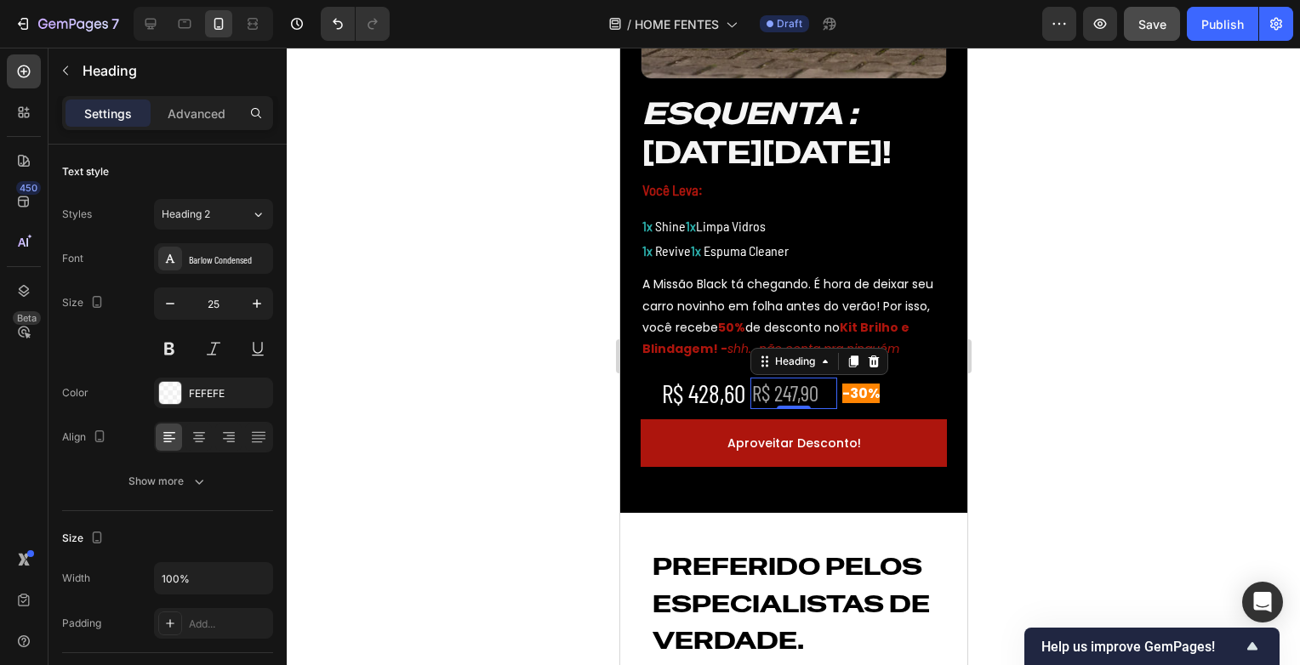
click at [790, 399] on h2 "R$ 247,90" at bounding box center [793, 393] width 87 height 31
click at [1101, 379] on div at bounding box center [793, 357] width 1013 height 618
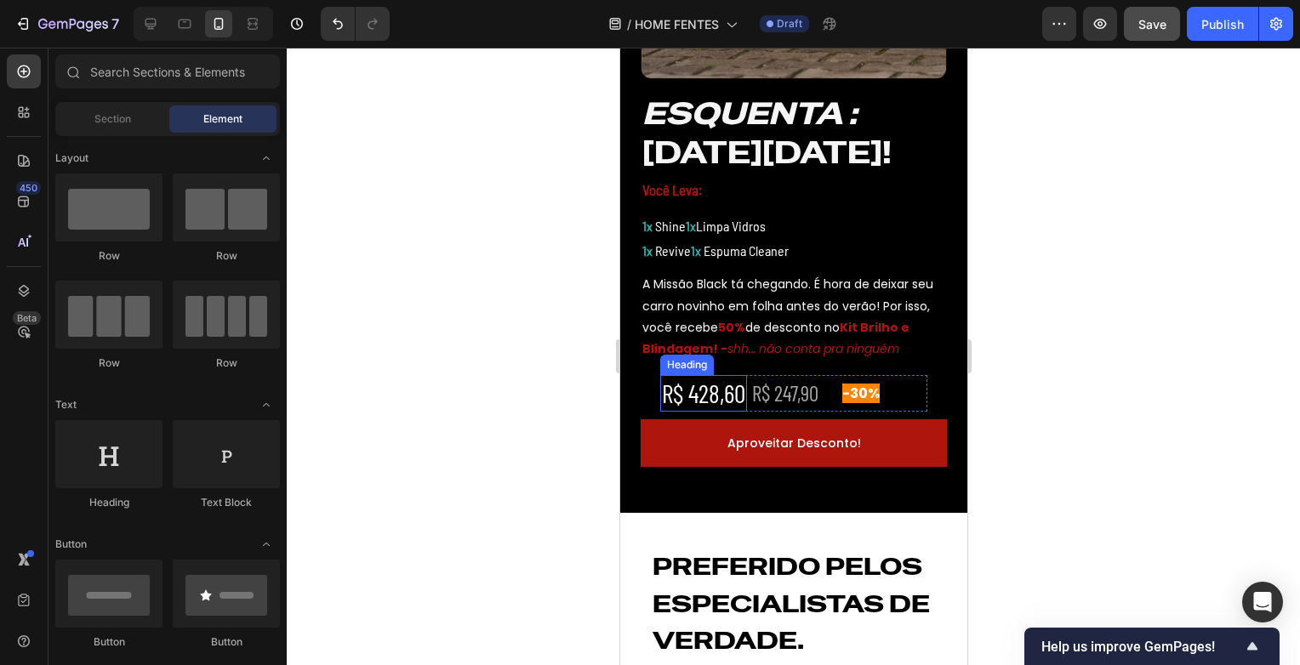
click at [702, 394] on h2 "R$ 428,60" at bounding box center [702, 393] width 87 height 37
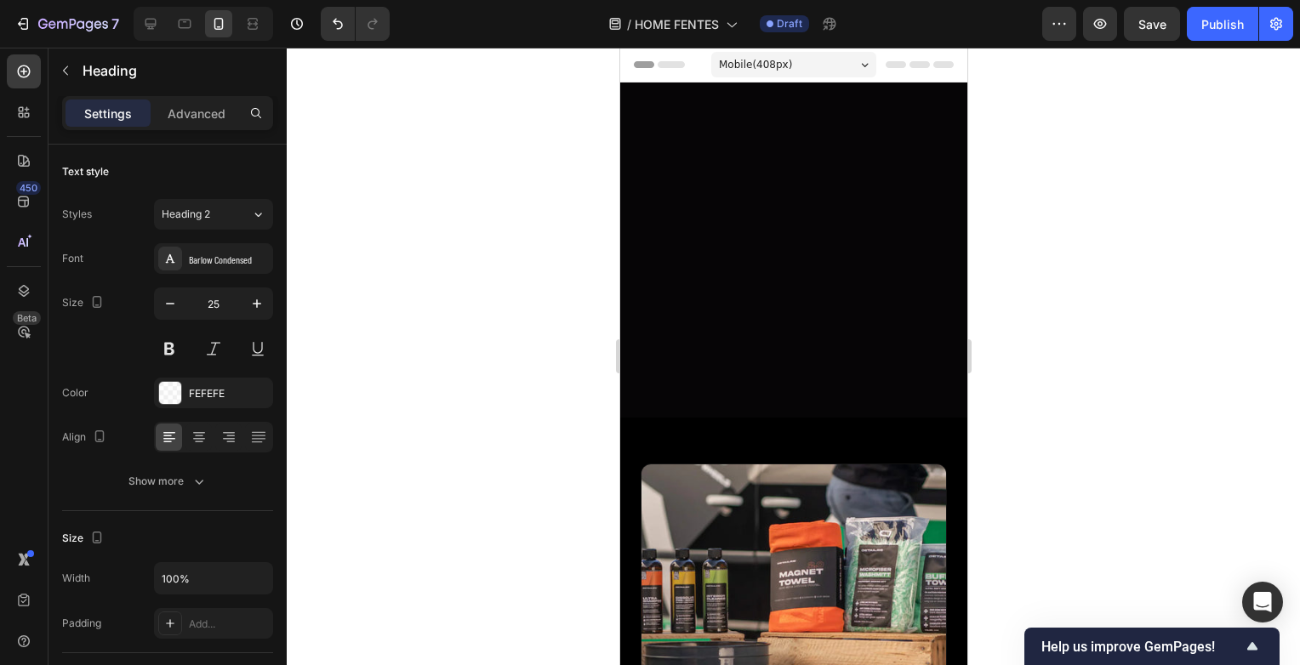
scroll to position [766, 0]
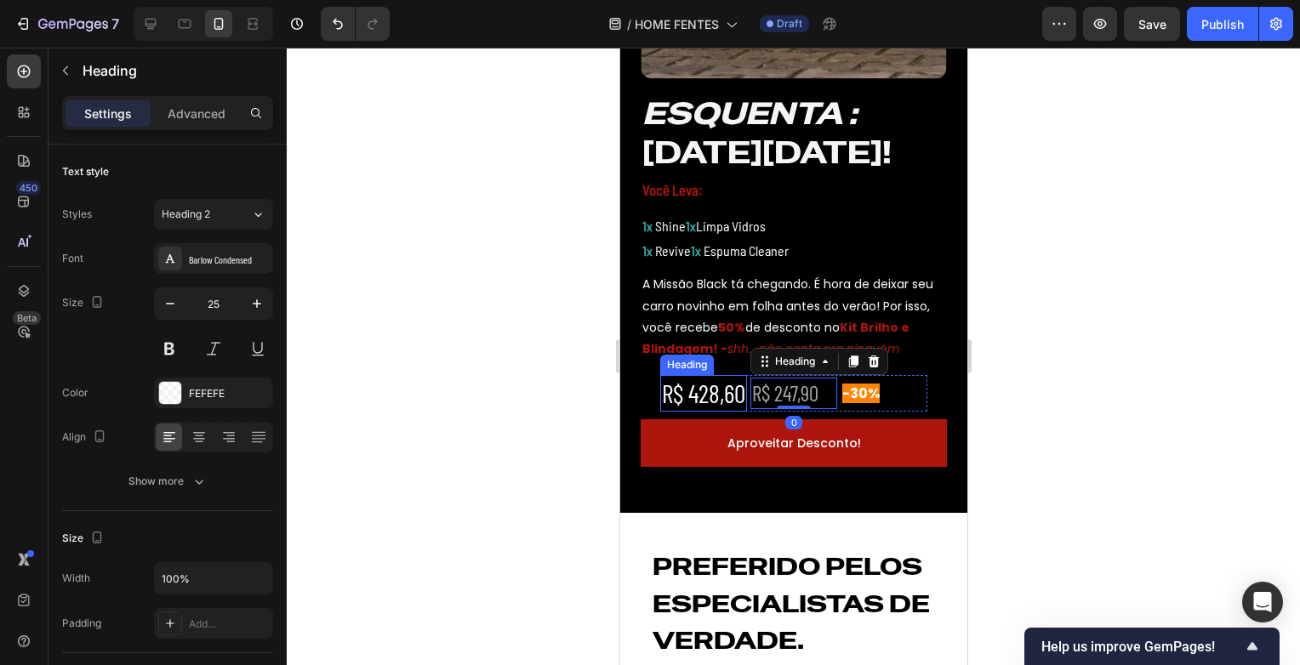
click at [690, 400] on p "R$ 428,60" at bounding box center [702, 393] width 83 height 33
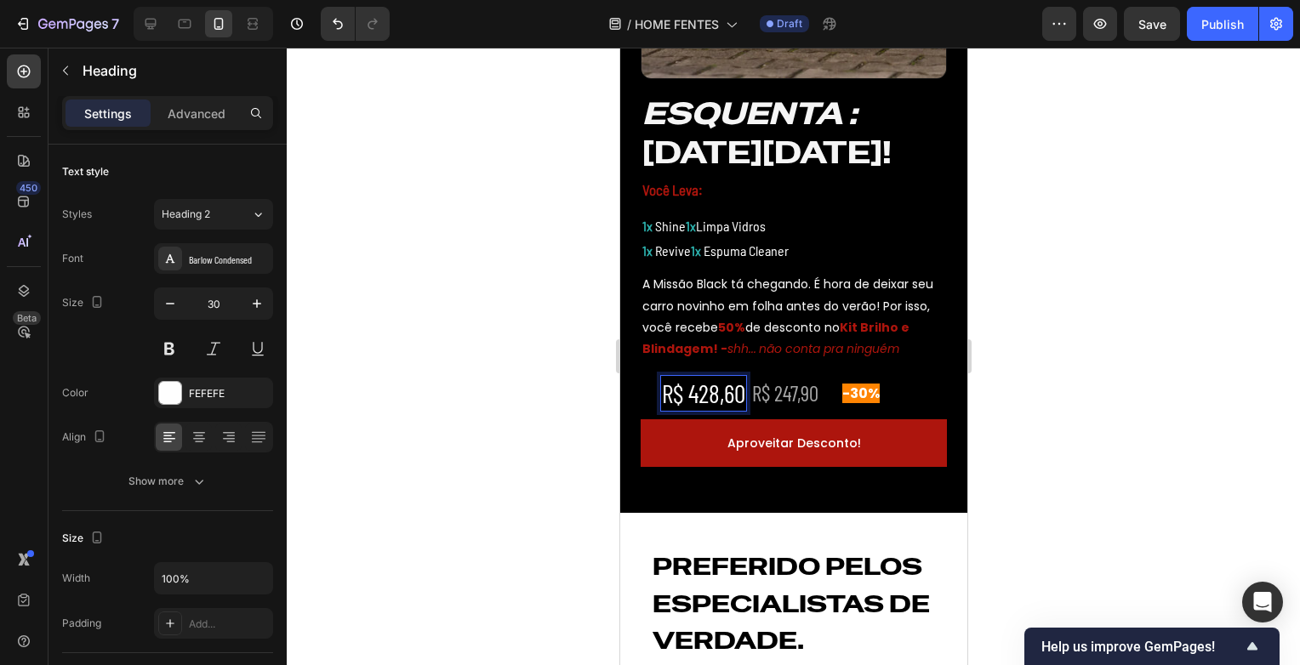
click at [681, 402] on p "R$ 428,60" at bounding box center [702, 393] width 83 height 33
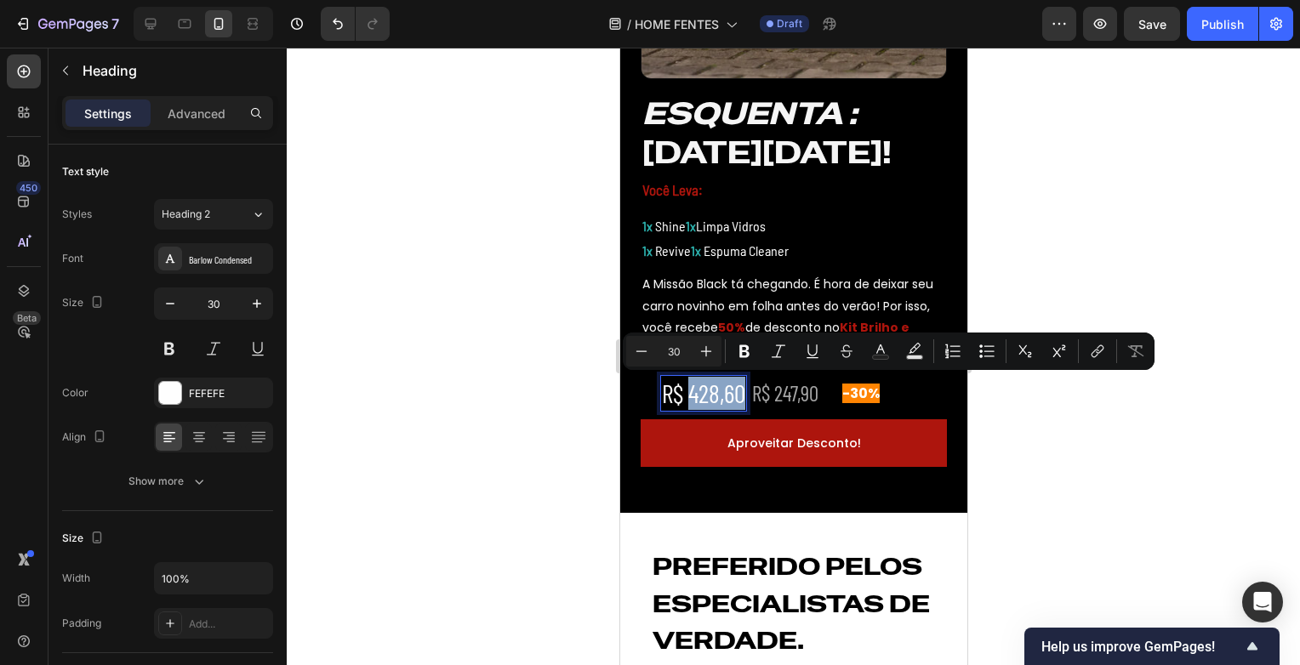
drag, startPoint x: 681, startPoint y: 402, endPoint x: 733, endPoint y: 401, distance: 51.9
click at [733, 401] on p "R$ 428,60" at bounding box center [702, 393] width 83 height 33
copy p "428,60"
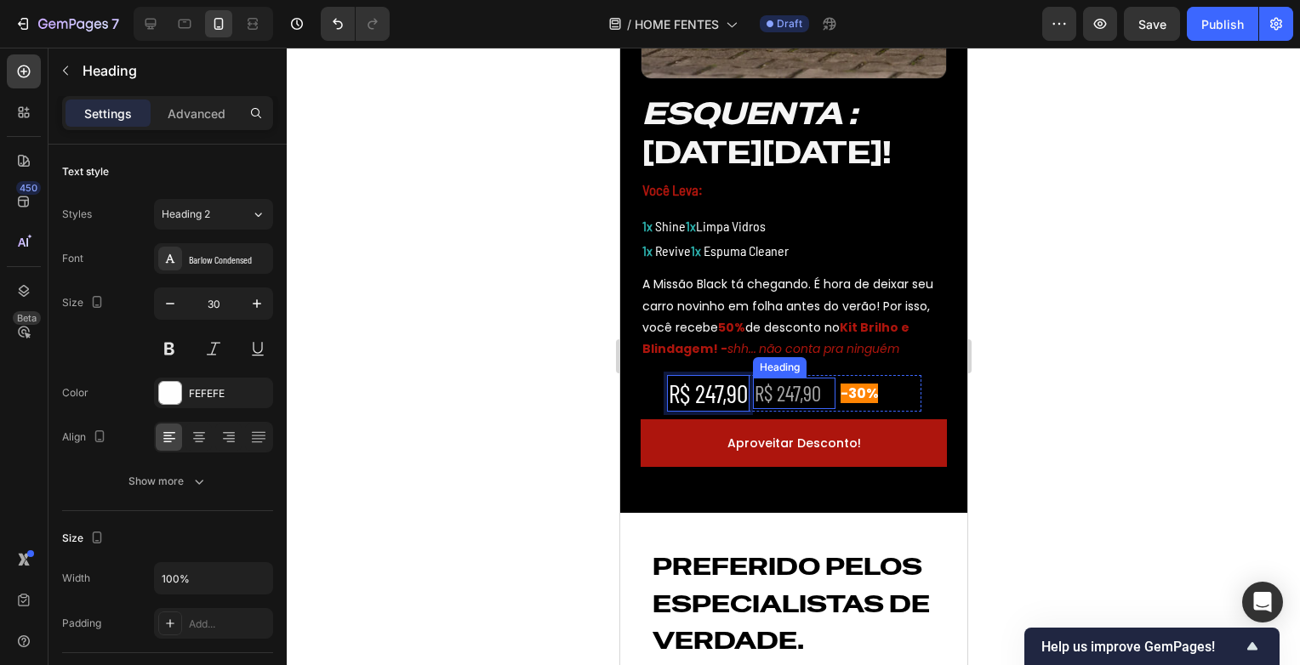
click at [807, 400] on h2 "R$ 247,90" at bounding box center [793, 393] width 83 height 31
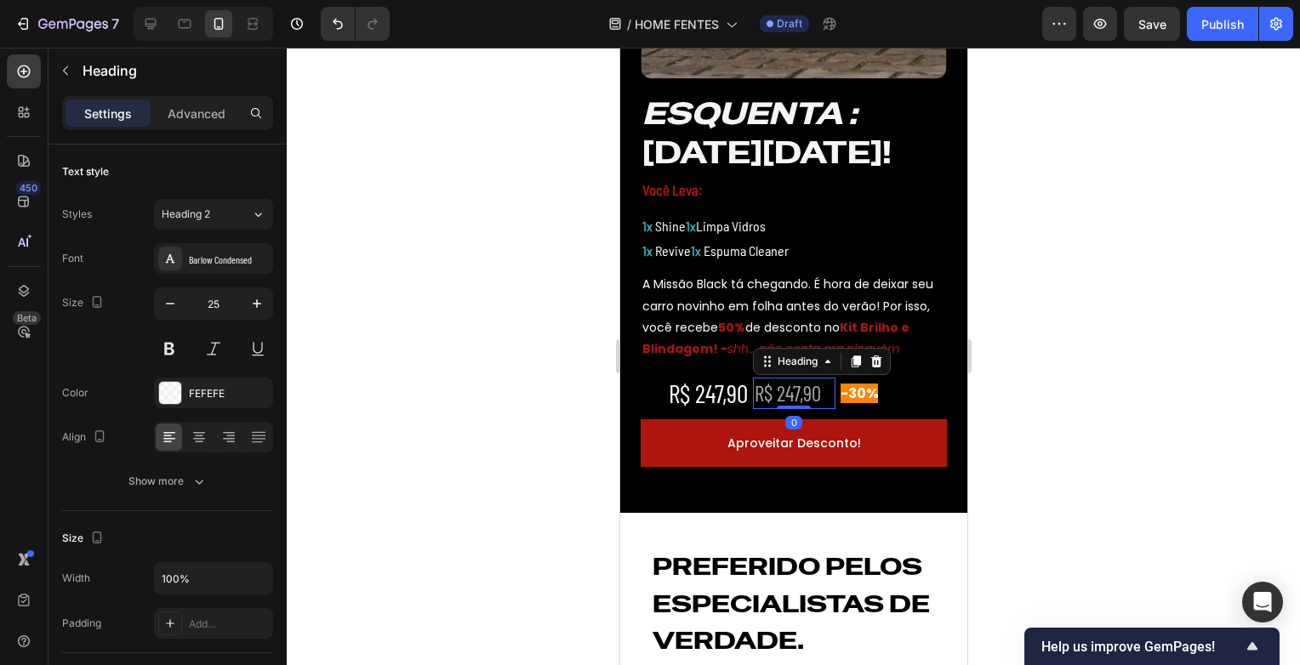
click at [783, 397] on h2 "R$ 247,90" at bounding box center [793, 393] width 83 height 31
click at [783, 397] on p "R$ 247,90" at bounding box center [793, 393] width 79 height 28
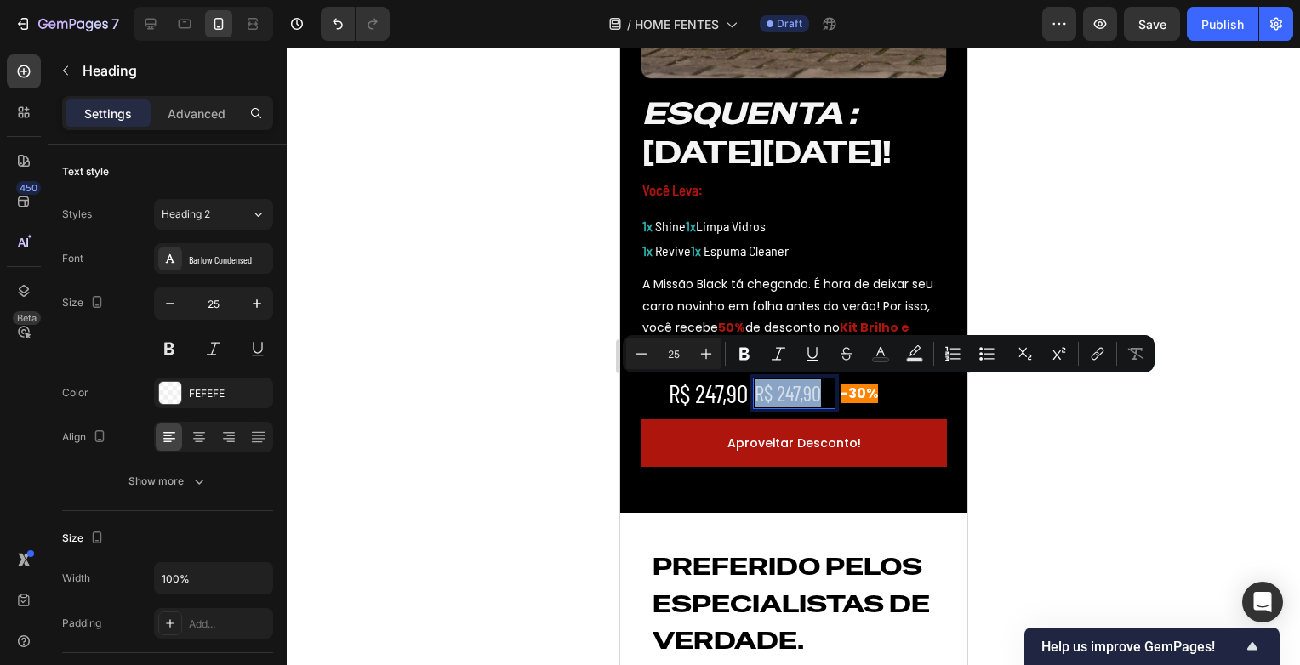
click at [783, 397] on p "R$ 247,90" at bounding box center [793, 393] width 79 height 28
click at [760, 397] on p "R$ 247,90" at bounding box center [793, 393] width 79 height 28
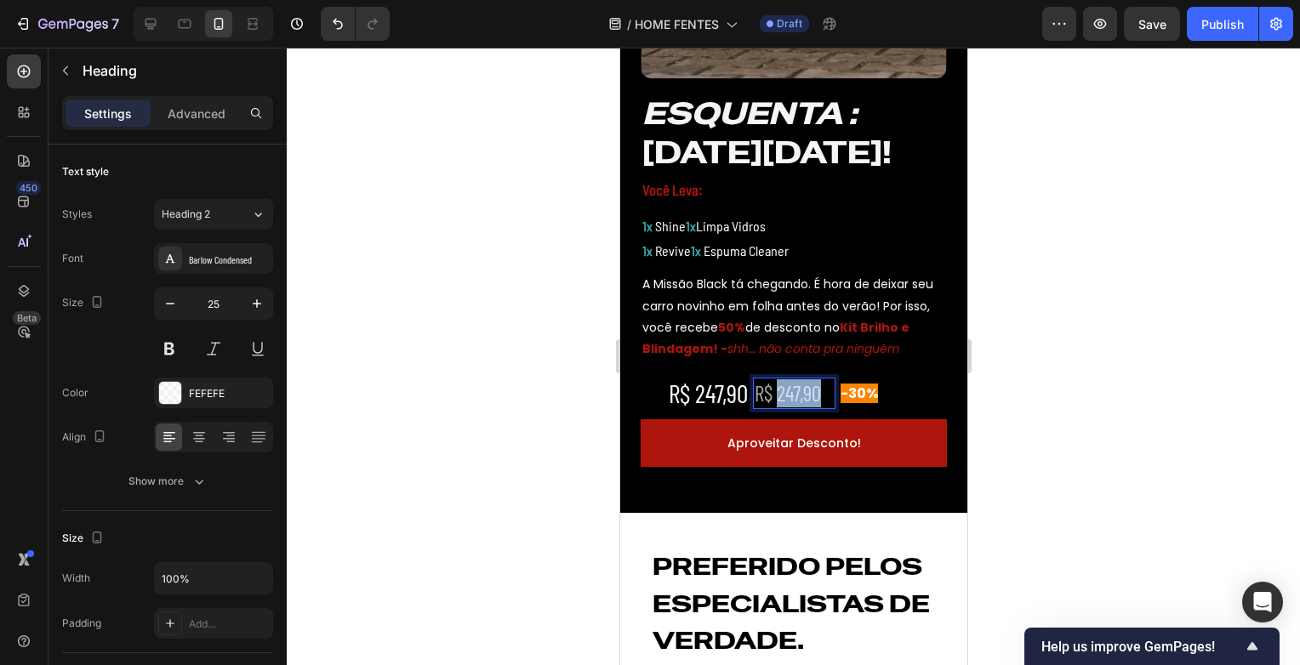
drag, startPoint x: 768, startPoint y: 397, endPoint x: 859, endPoint y: 400, distance: 90.2
click at [859, 400] on div "R$ 247,90 Heading R$ 247,90 Heading 0 -30% Heading Row" at bounding box center [793, 393] width 254 height 37
click at [1115, 408] on div at bounding box center [793, 357] width 1013 height 618
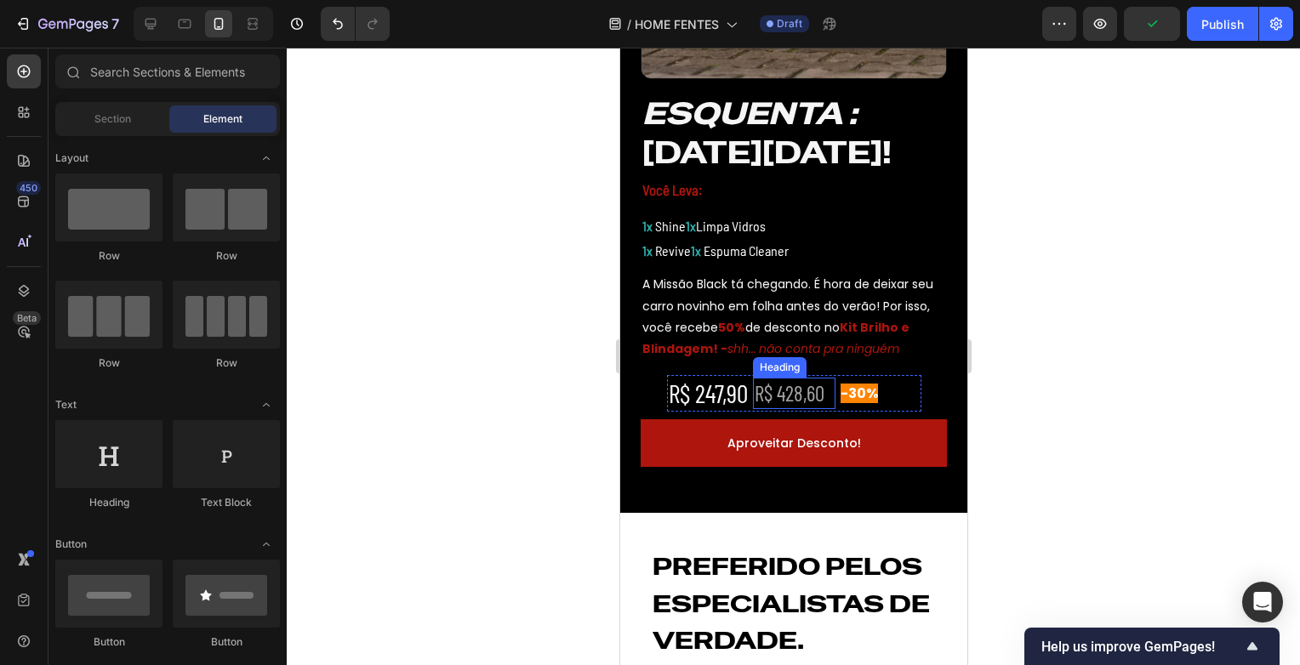
click at [765, 400] on p "R$ 428,60" at bounding box center [793, 393] width 79 height 28
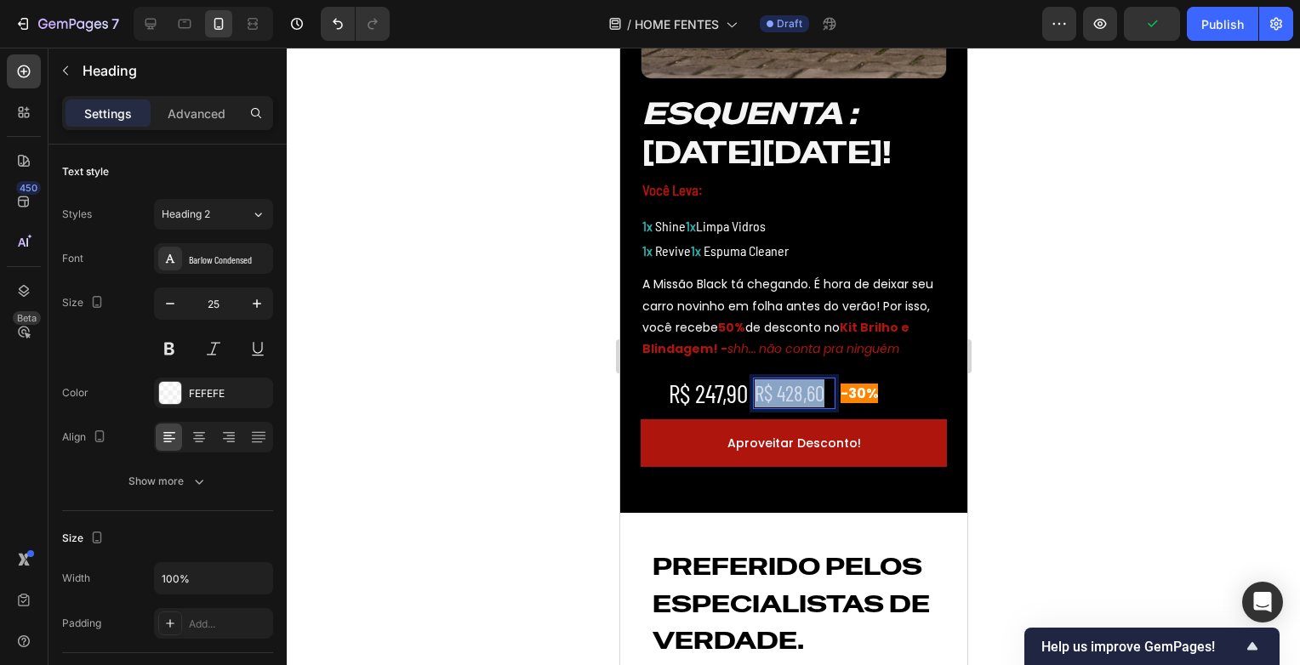
click at [793, 400] on p "R$ 428,60" at bounding box center [793, 393] width 79 height 28
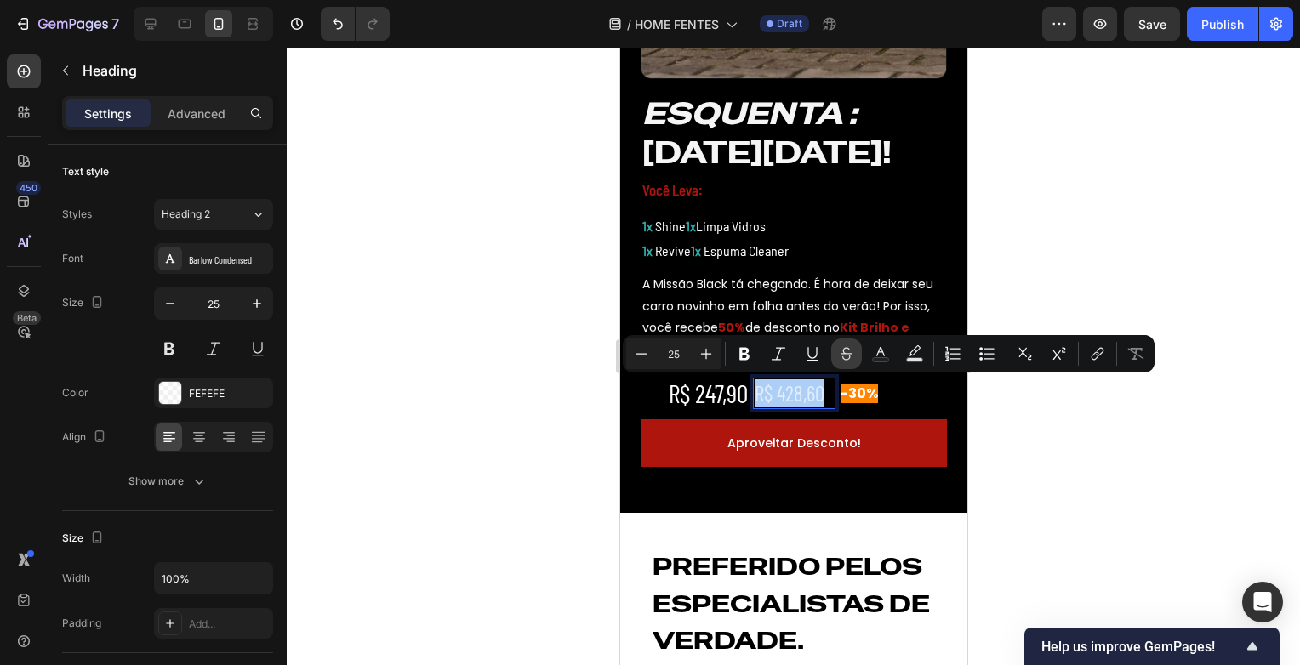
click at [847, 363] on button "Strikethrough" at bounding box center [846, 354] width 31 height 31
click at [1068, 466] on div at bounding box center [793, 357] width 1013 height 618
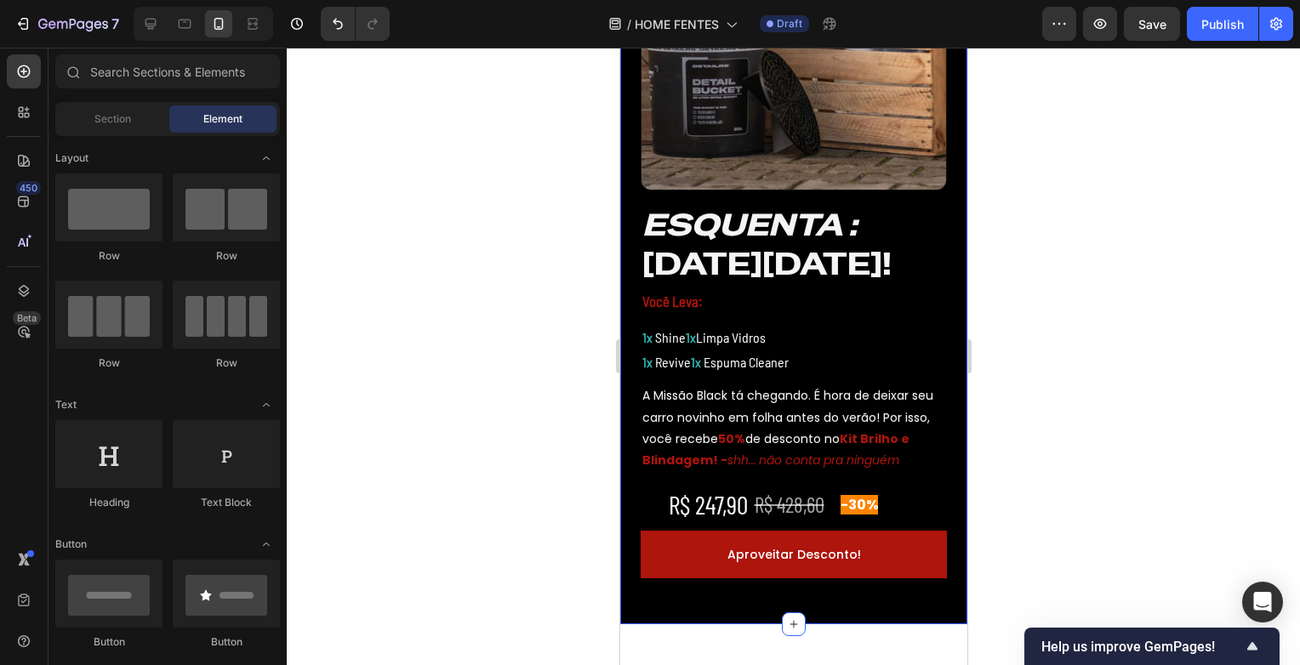
scroll to position [596, 0]
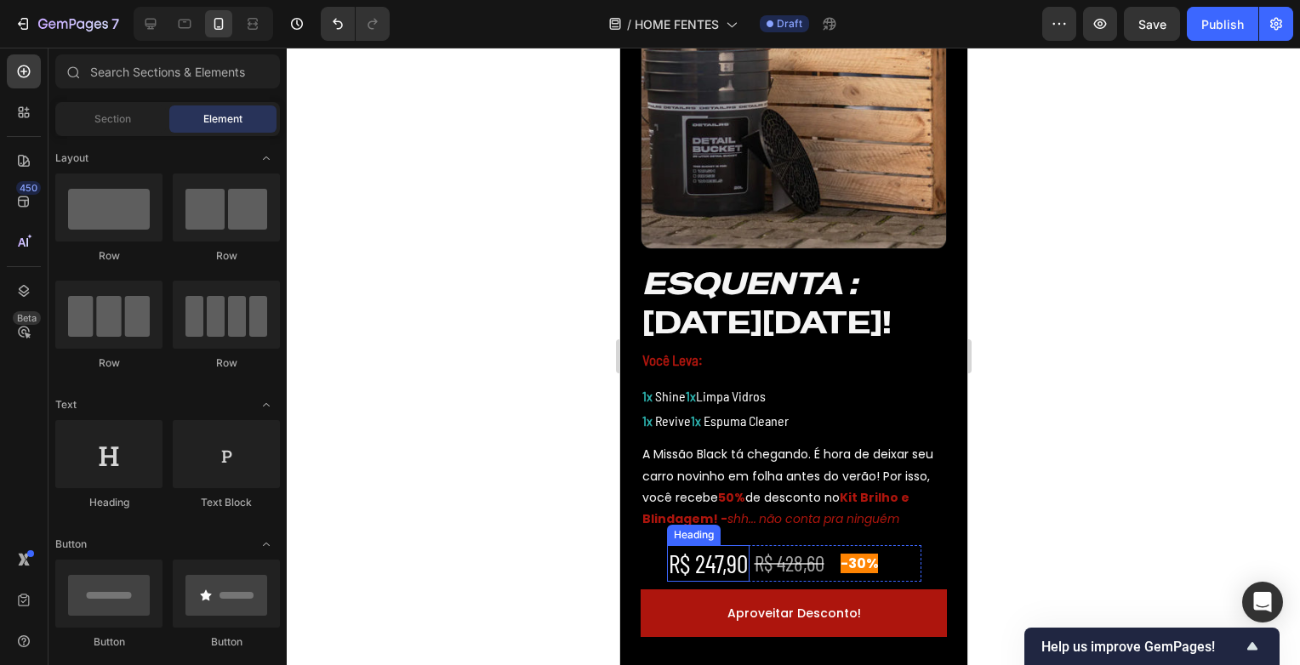
click at [710, 567] on p "R$ 247,90" at bounding box center [707, 563] width 79 height 33
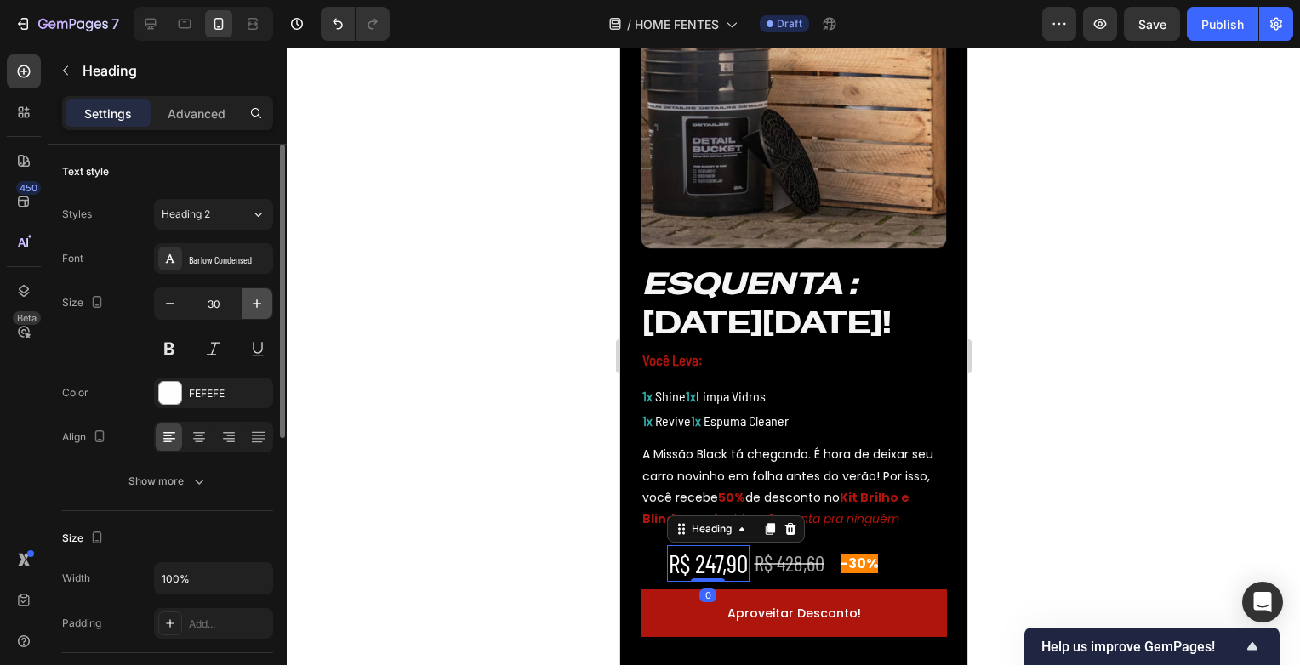
click at [254, 302] on icon "button" at bounding box center [256, 303] width 17 height 17
type input "32"
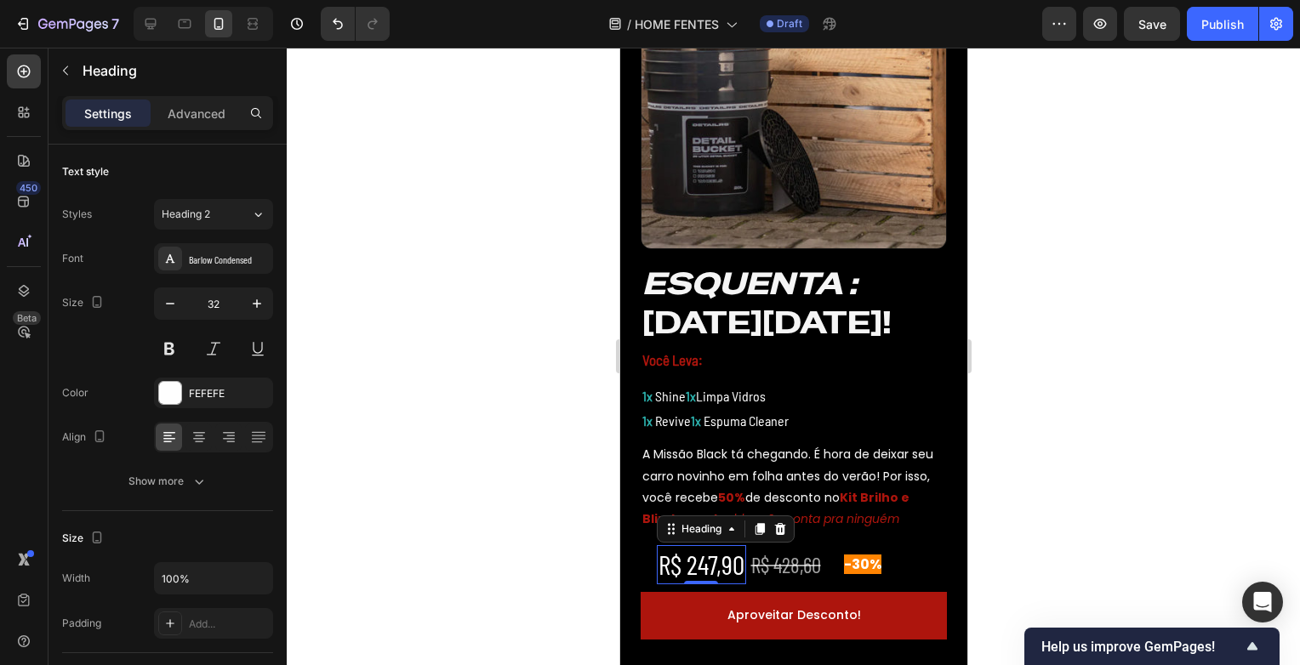
click at [1075, 467] on div at bounding box center [793, 357] width 1013 height 618
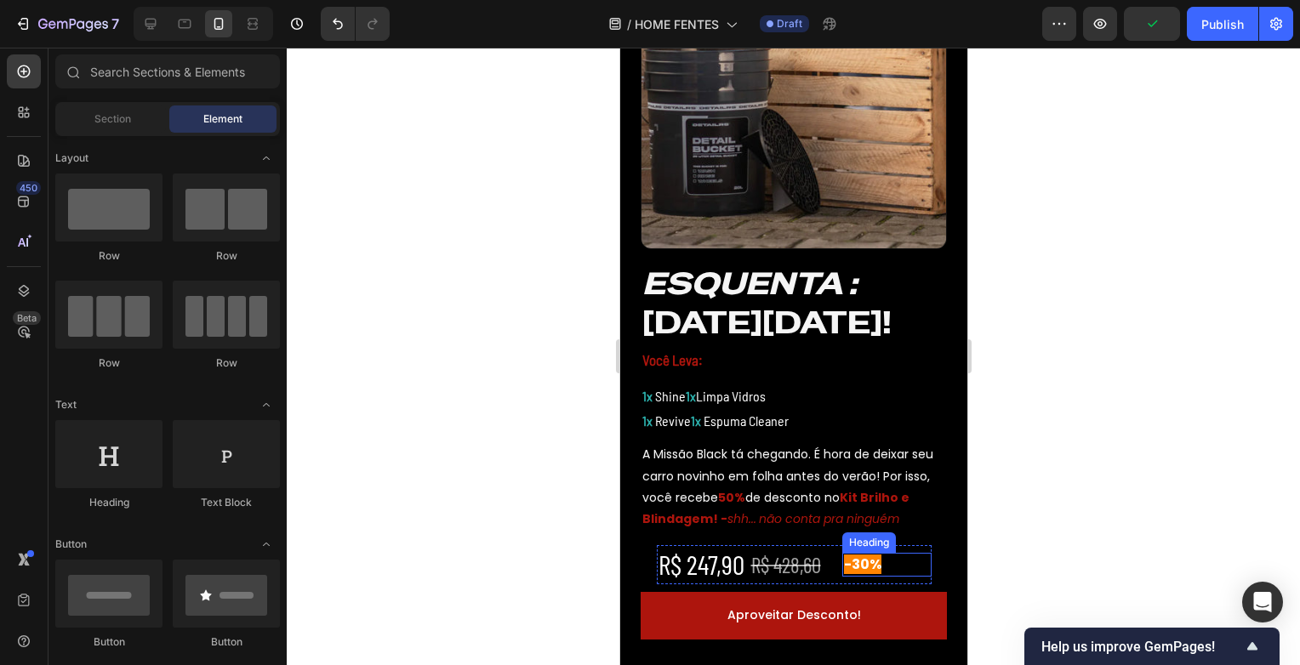
click at [883, 572] on h2 "-30%" at bounding box center [886, 565] width 89 height 24
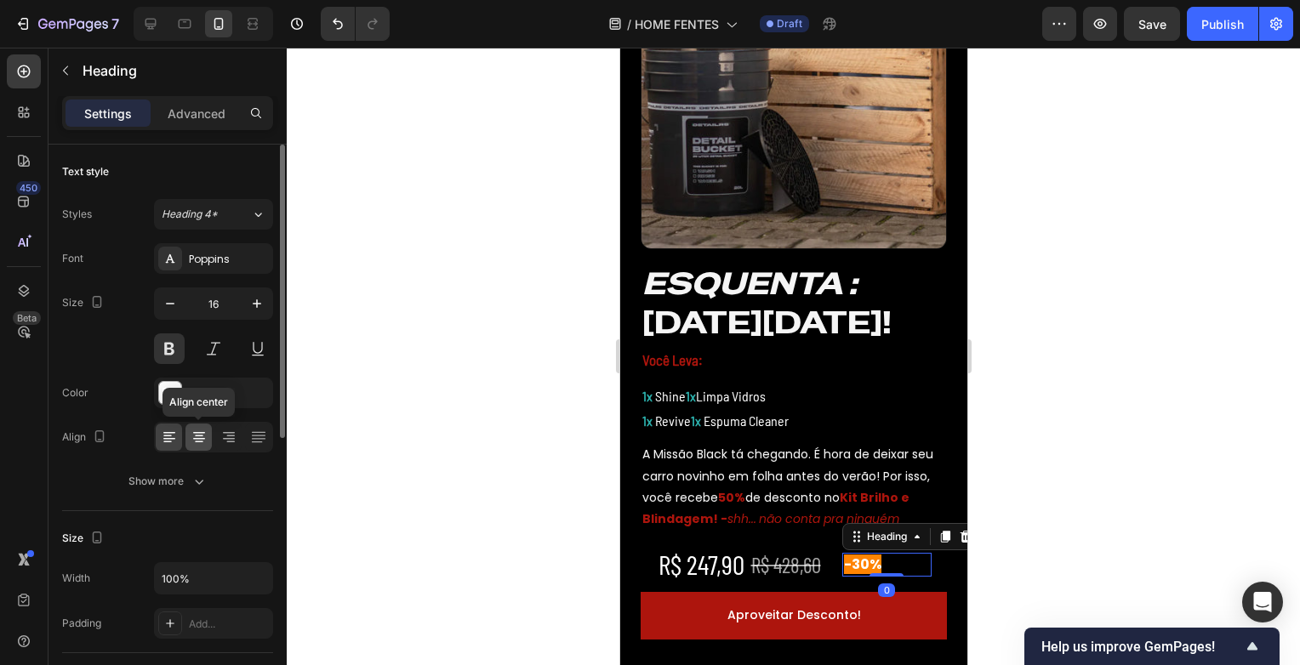
click at [197, 442] on icon at bounding box center [199, 437] width 17 height 17
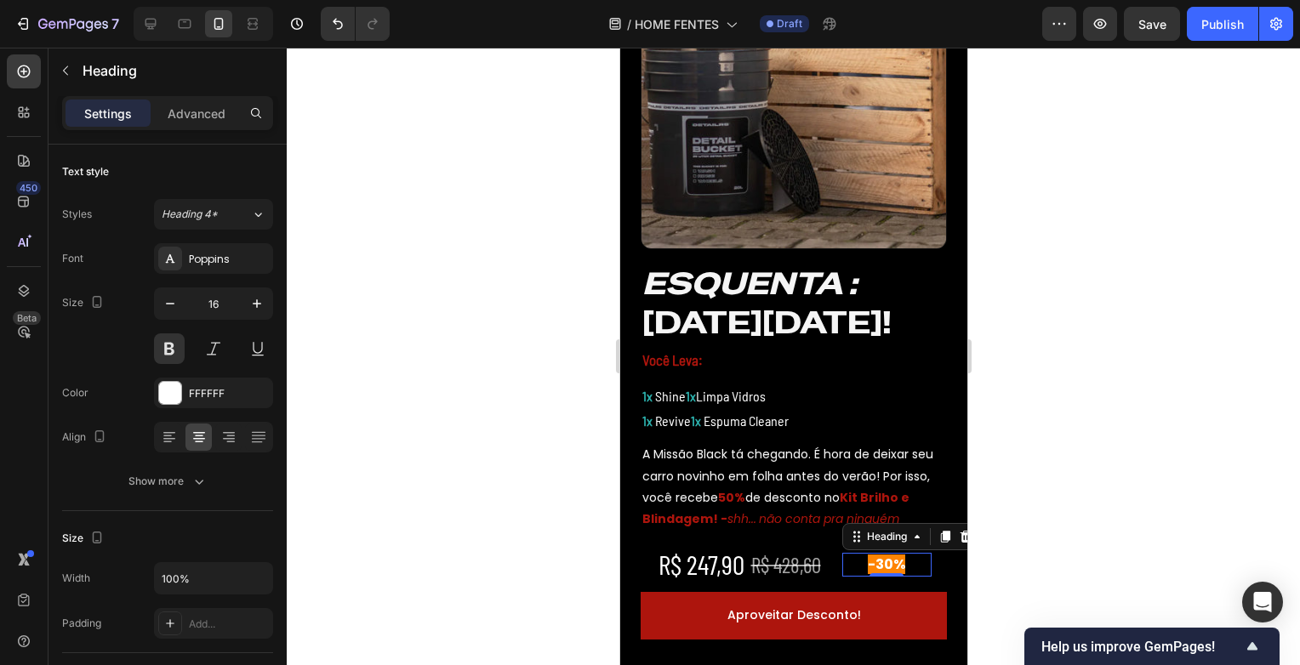
click at [1264, 460] on div at bounding box center [793, 357] width 1013 height 618
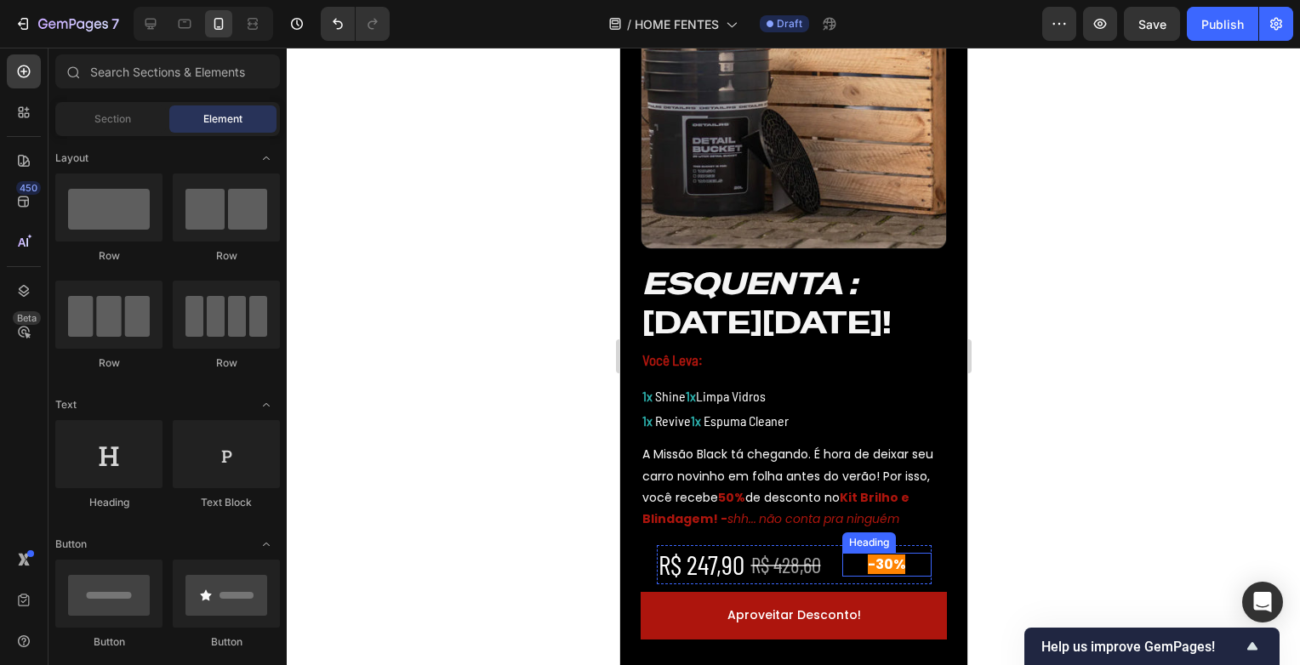
click at [896, 568] on span "-30%" at bounding box center [885, 565] width 37 height 20
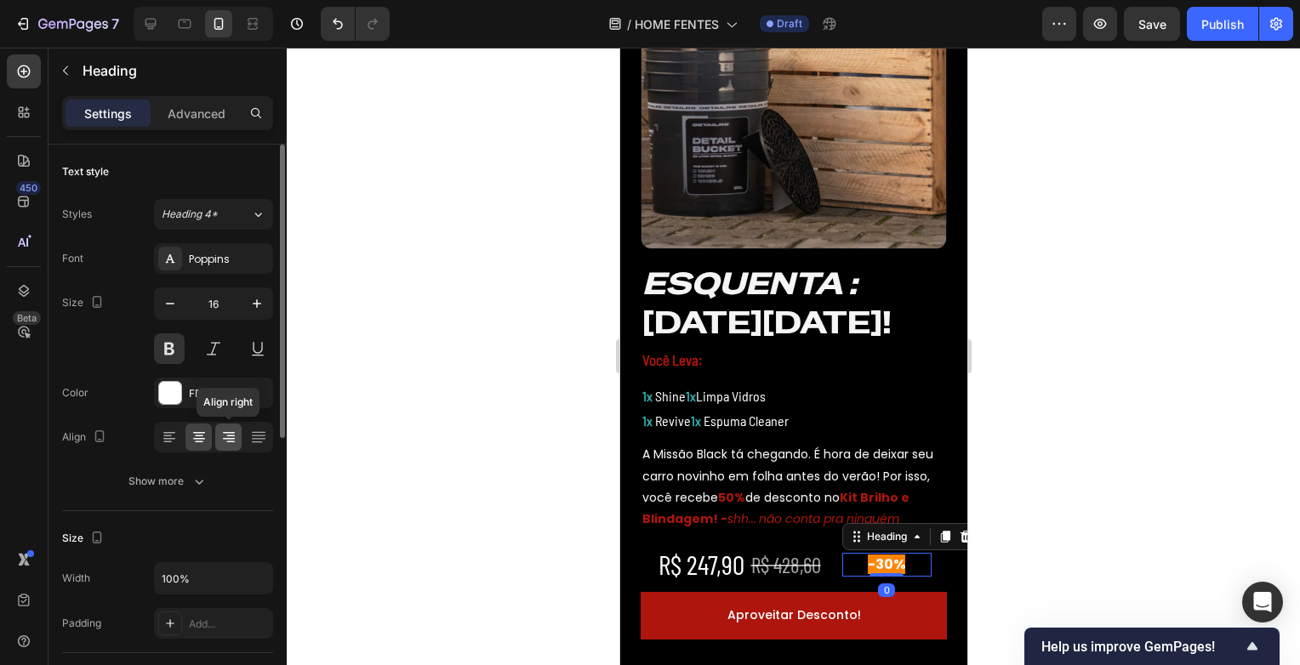
click at [234, 442] on icon at bounding box center [228, 437] width 17 height 17
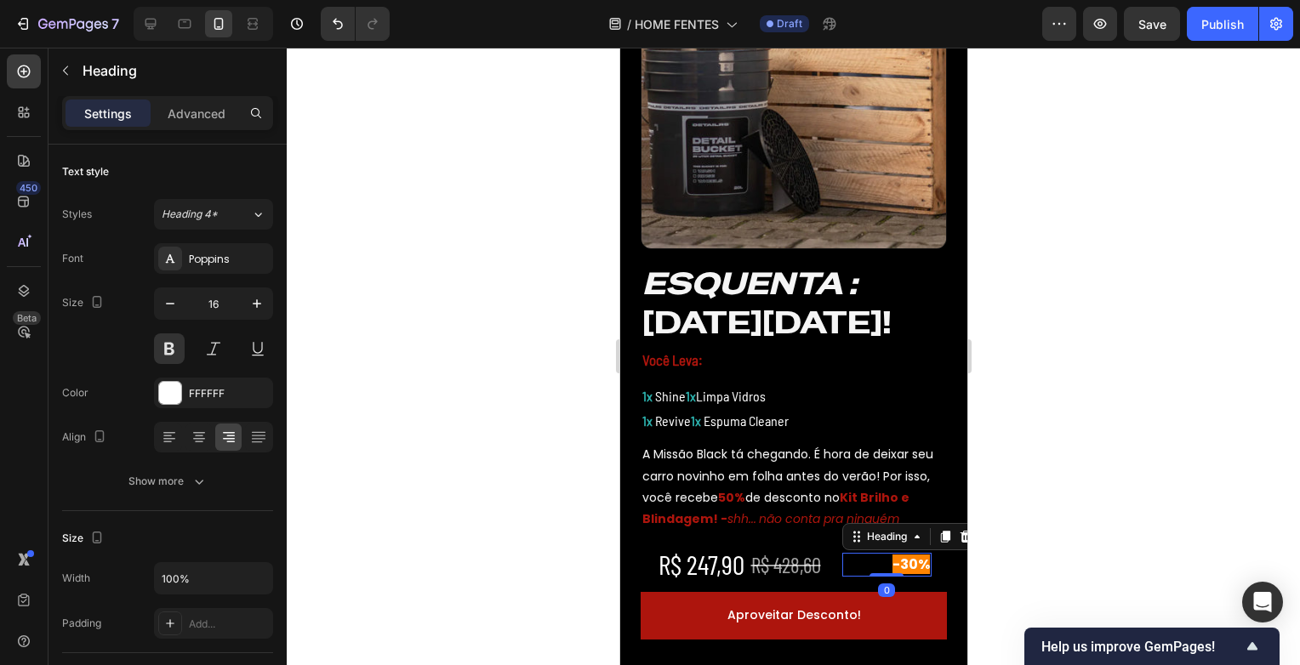
click at [1058, 406] on div at bounding box center [793, 357] width 1013 height 618
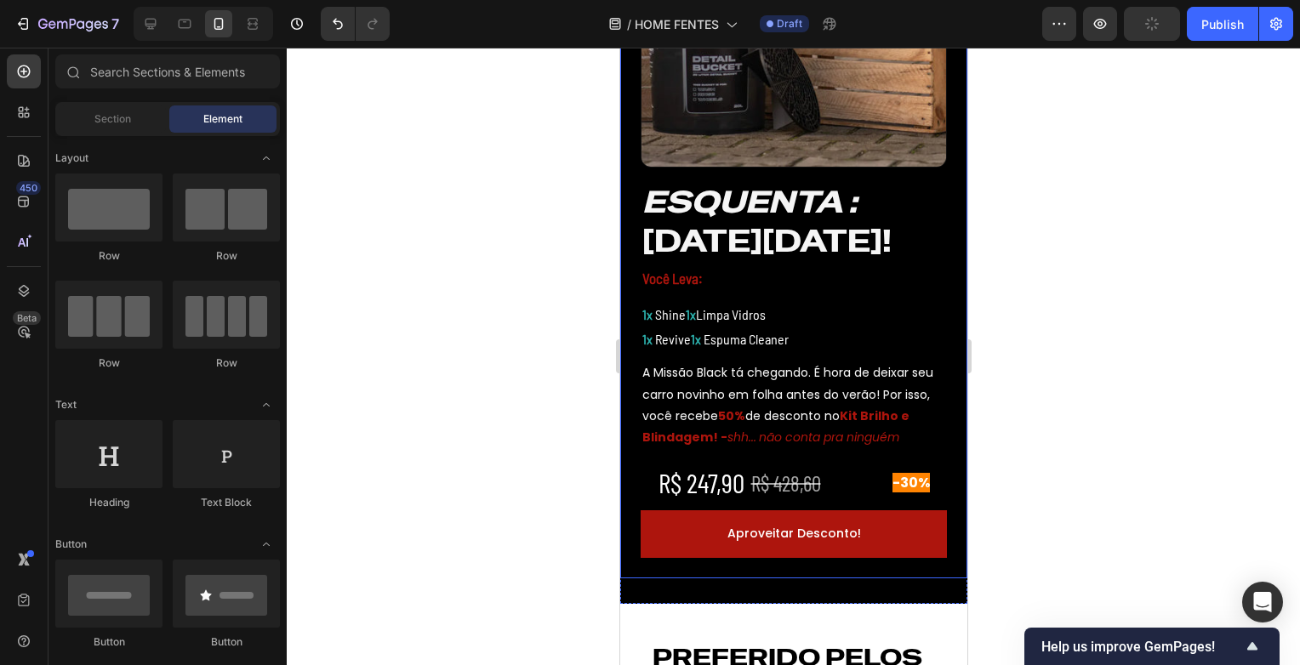
scroll to position [851, 0]
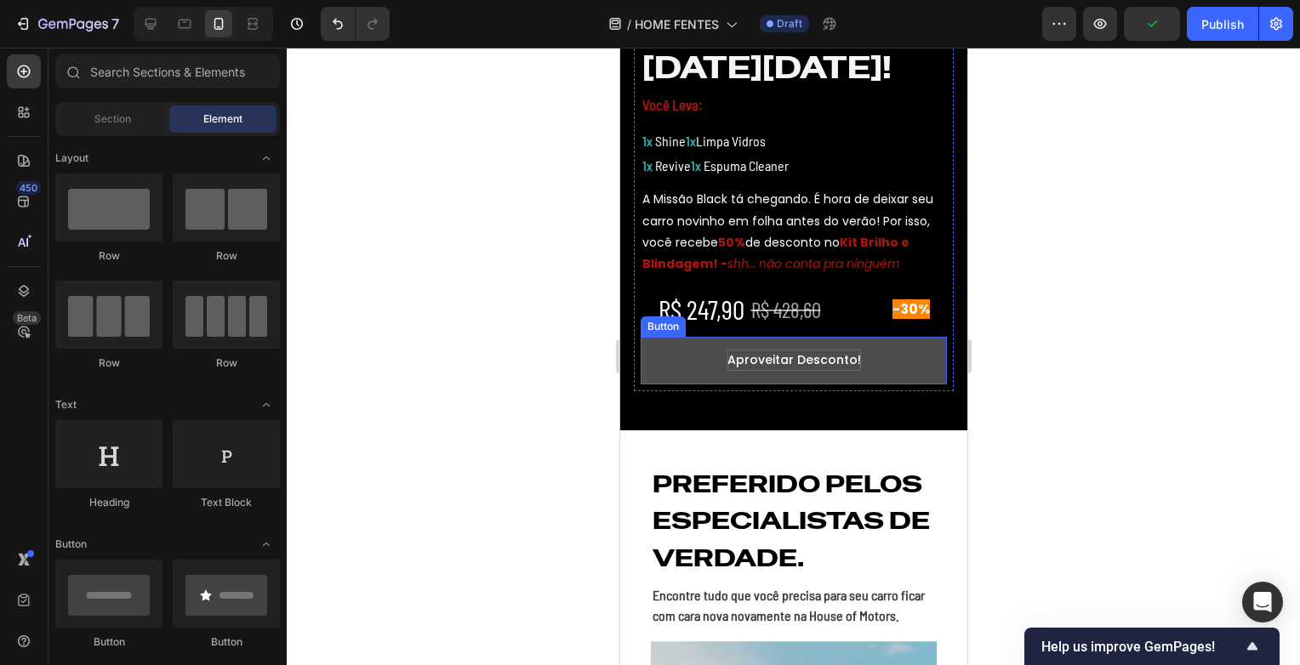
click at [771, 364] on p "Aproveitar Desconto!" at bounding box center [794, 360] width 134 height 21
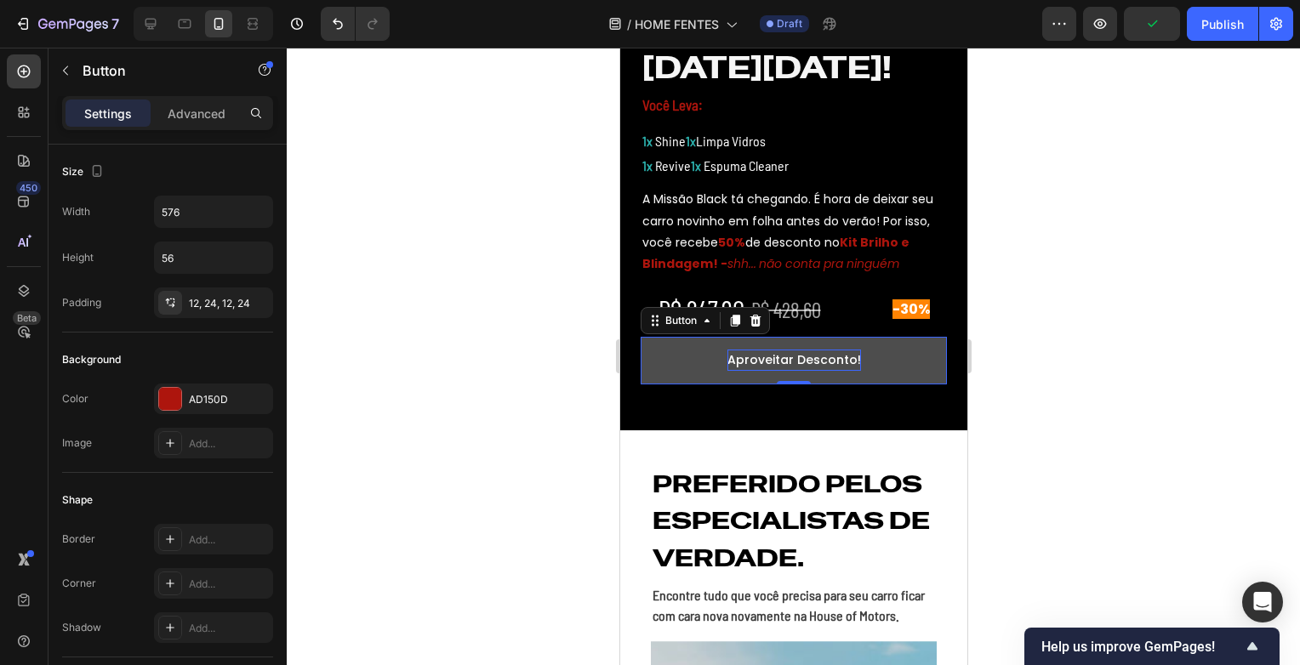
click at [770, 362] on p "Aproveitar Desconto!" at bounding box center [794, 360] width 134 height 21
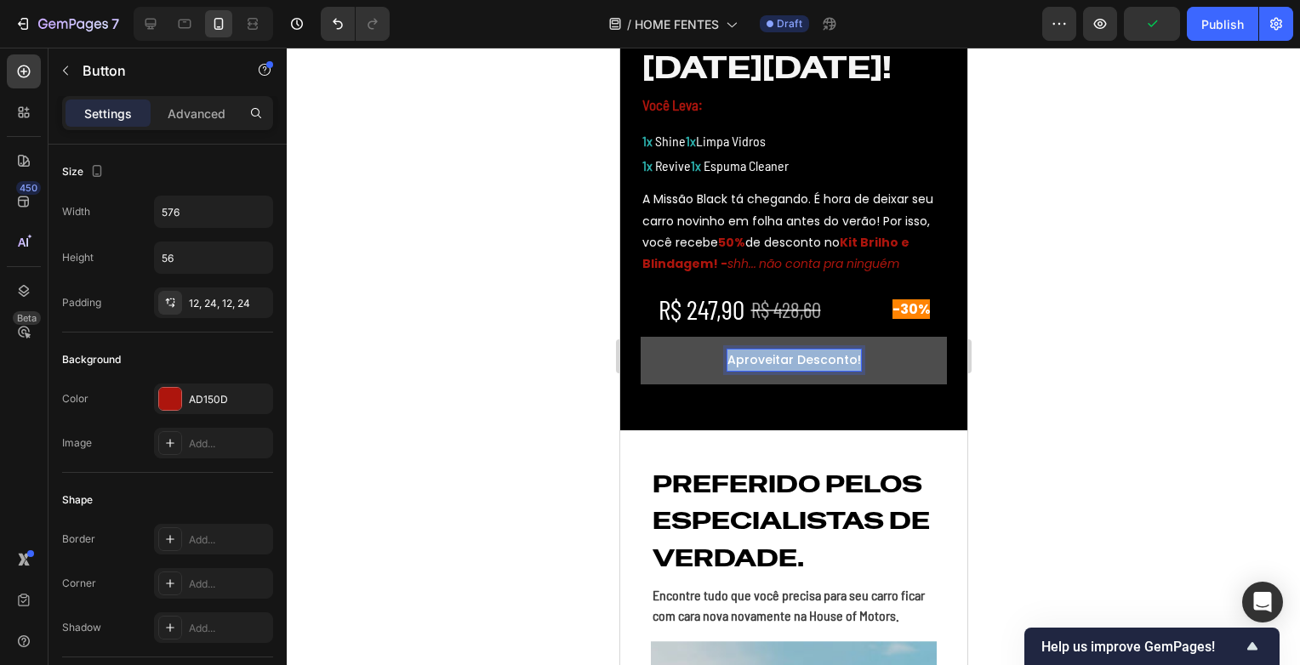
click at [770, 362] on p "Aproveitar Desconto!" at bounding box center [794, 360] width 134 height 21
click at [640, 337] on button "Aceitar" at bounding box center [793, 361] width 306 height 48
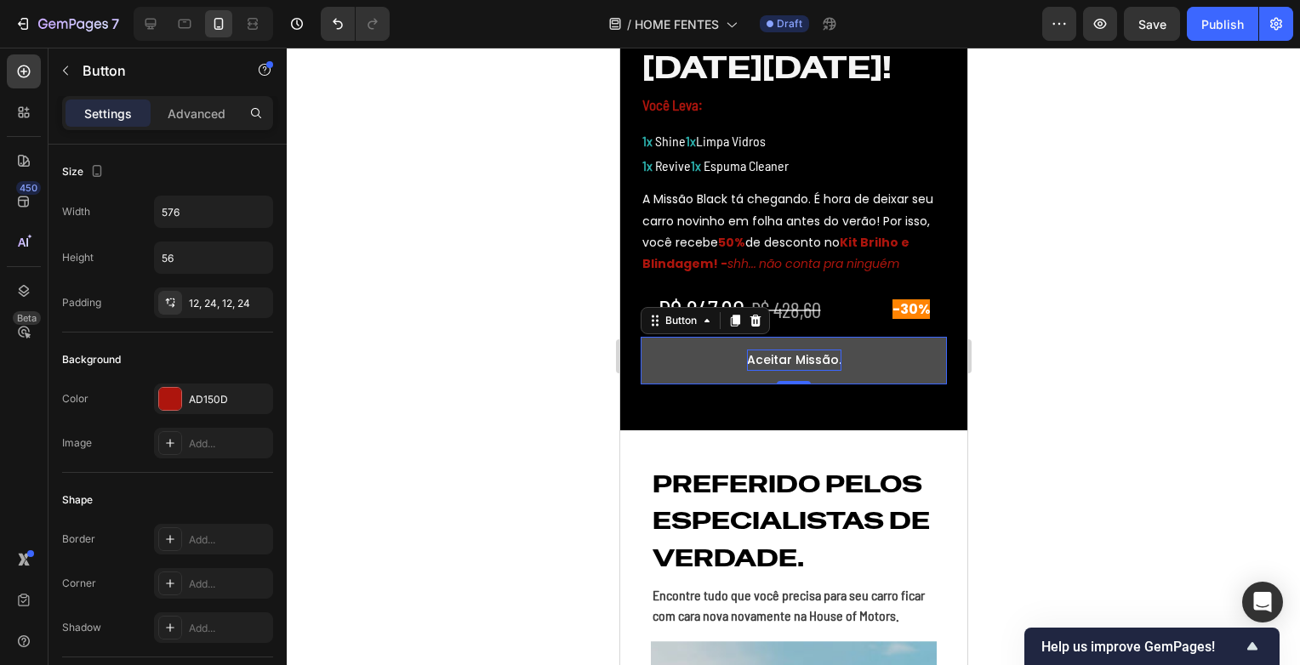
click at [1072, 357] on div at bounding box center [793, 357] width 1013 height 618
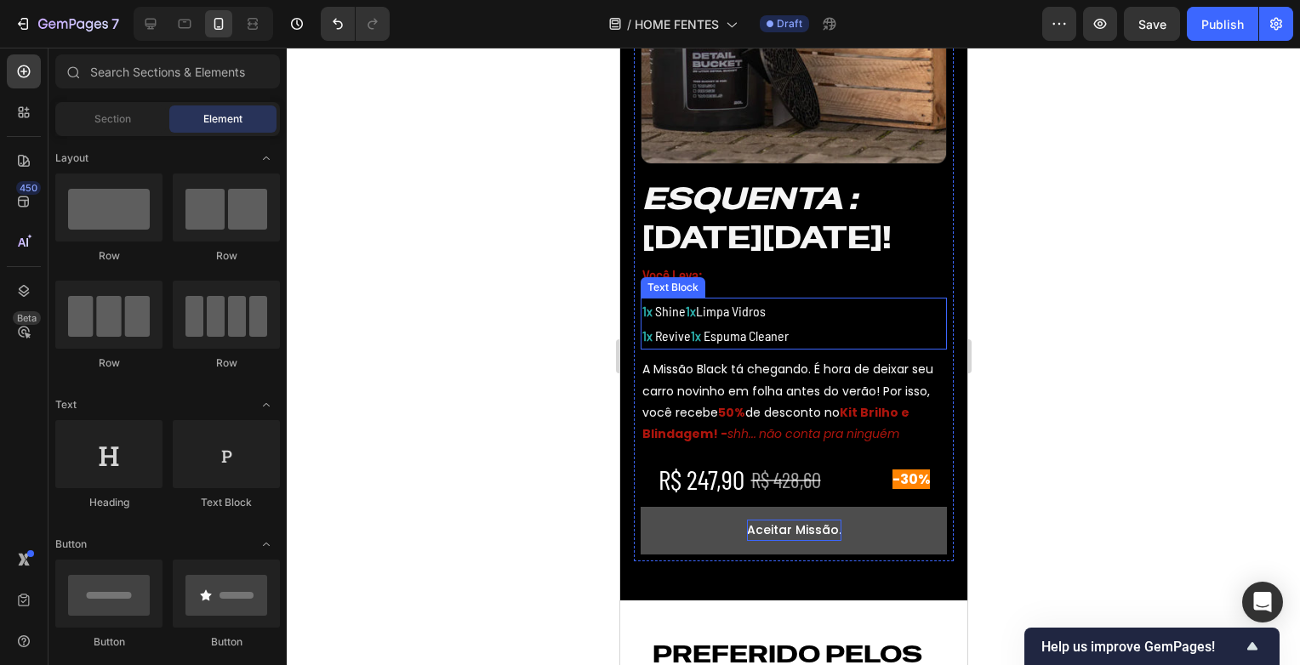
scroll to position [596, 0]
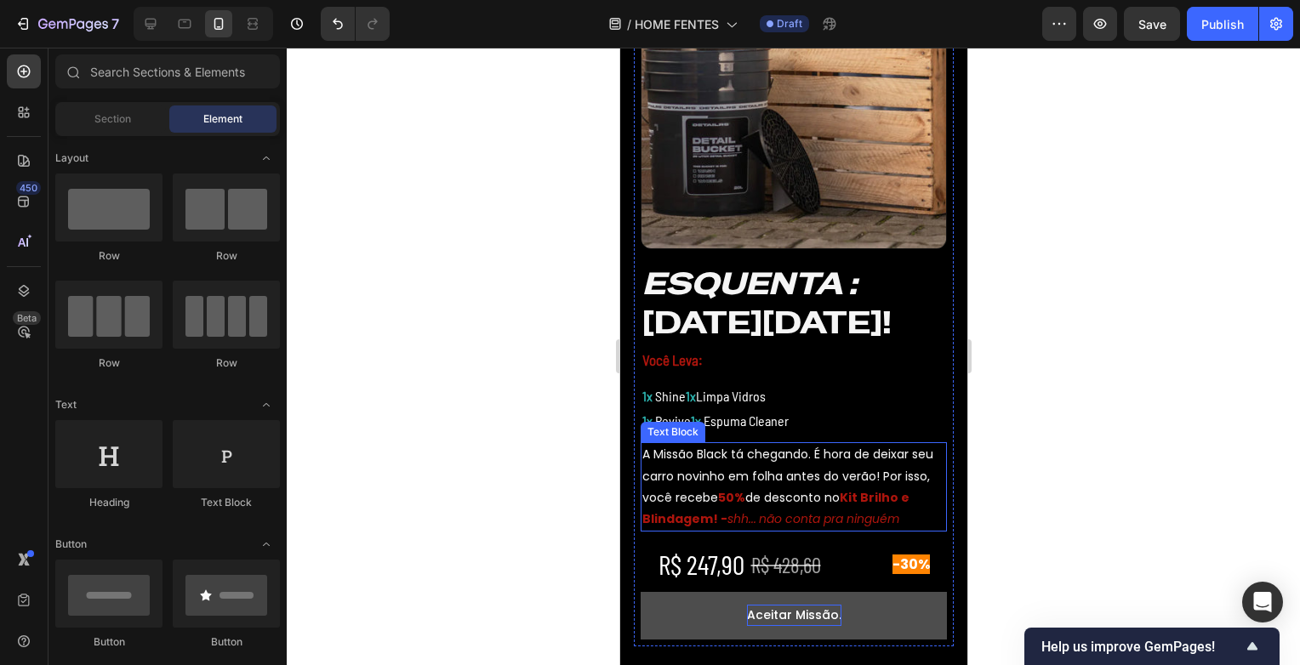
click at [716, 461] on p "A Missão Black tá chegando. É hora de deixar seu carro novinho em folha antes d…" at bounding box center [793, 487] width 303 height 86
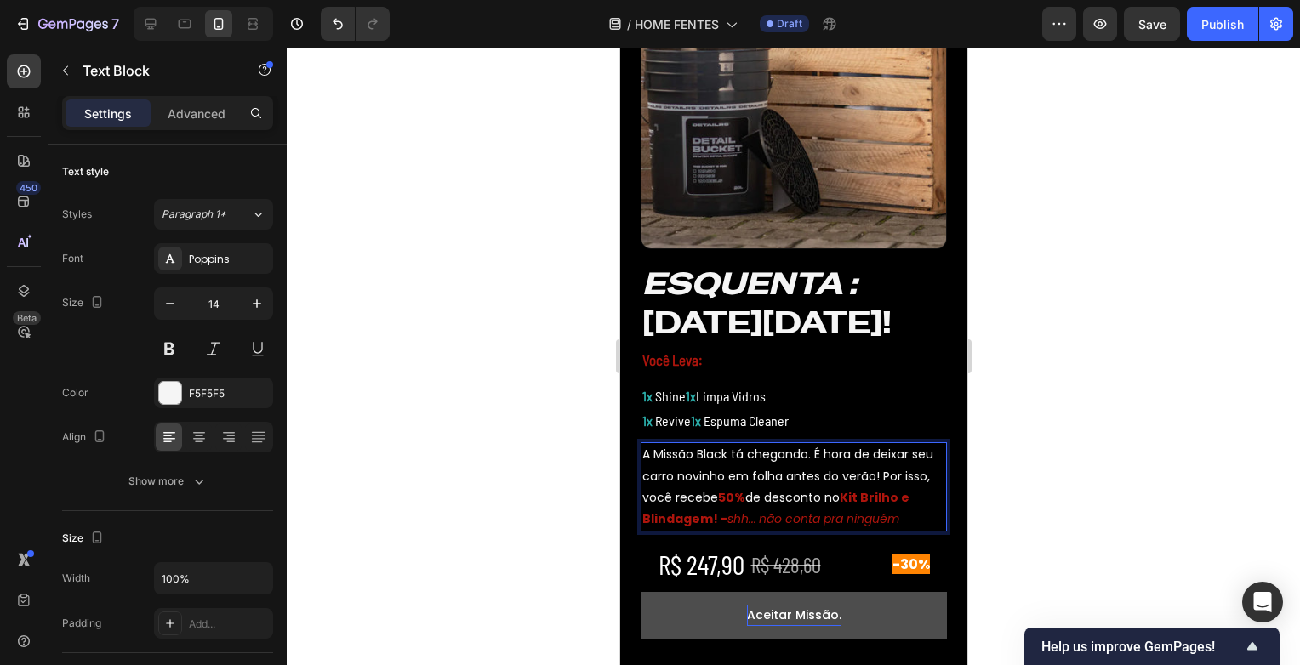
click at [816, 459] on p "A Missão Black tá chegando. É hora de deixar seu carro novinho em folha antes d…" at bounding box center [793, 487] width 303 height 86
click at [698, 478] on p "A Missão Black tá chegando. É hora de deixar seu carro novinho em folha antes d…" at bounding box center [793, 487] width 303 height 86
click at [1015, 494] on div at bounding box center [793, 357] width 1013 height 618
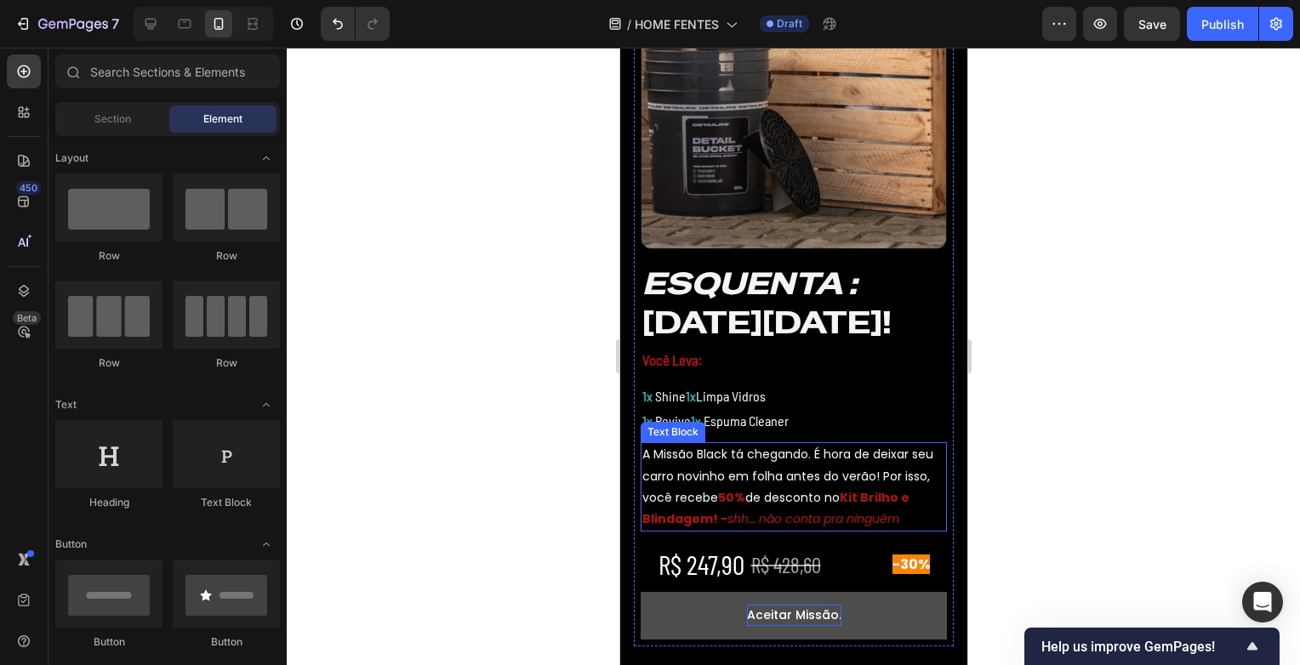
click at [669, 497] on p "A Missão Black tá chegando. É hora de deixar seu carro novinho em folha antes d…" at bounding box center [793, 487] width 303 height 86
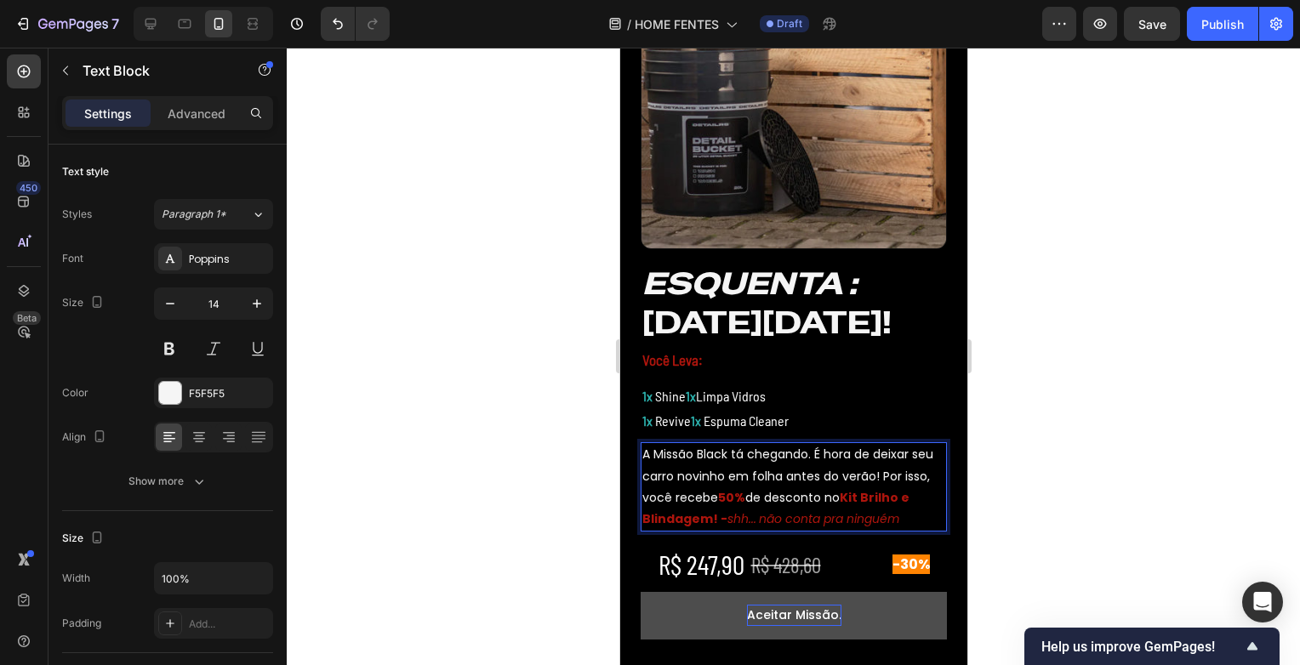
click at [669, 498] on p "A Missão Black tá chegando. É hora de deixar seu carro novinho em folha antes d…" at bounding box center [793, 487] width 303 height 86
click at [906, 475] on p "A Missão Black tá chegando. É hora de deixar seu carro novinho em folha antes d…" at bounding box center [793, 487] width 303 height 86
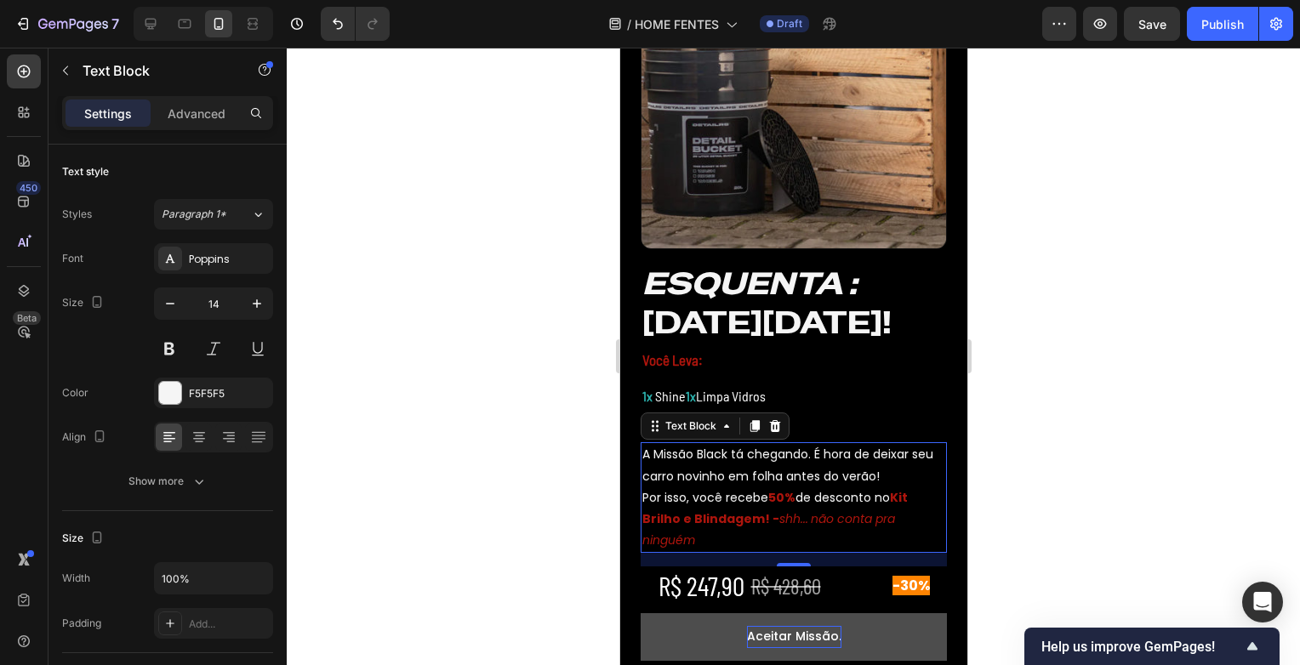
click at [1046, 494] on div at bounding box center [793, 357] width 1013 height 618
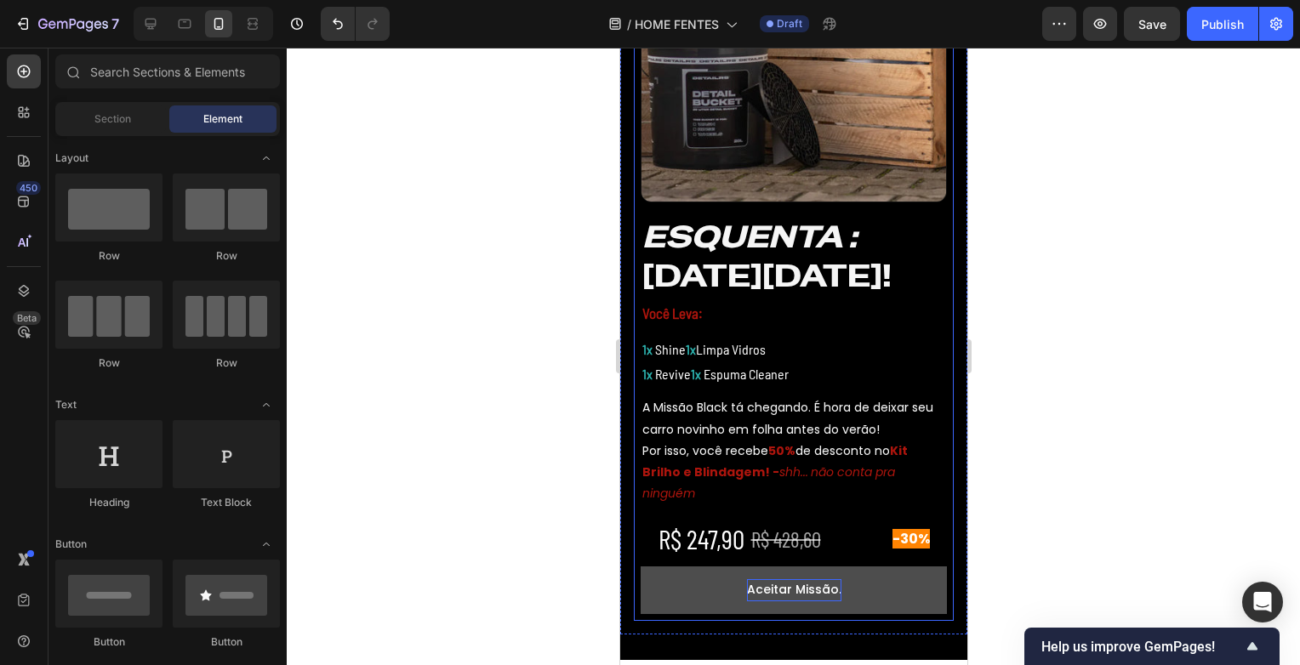
scroll to position [681, 0]
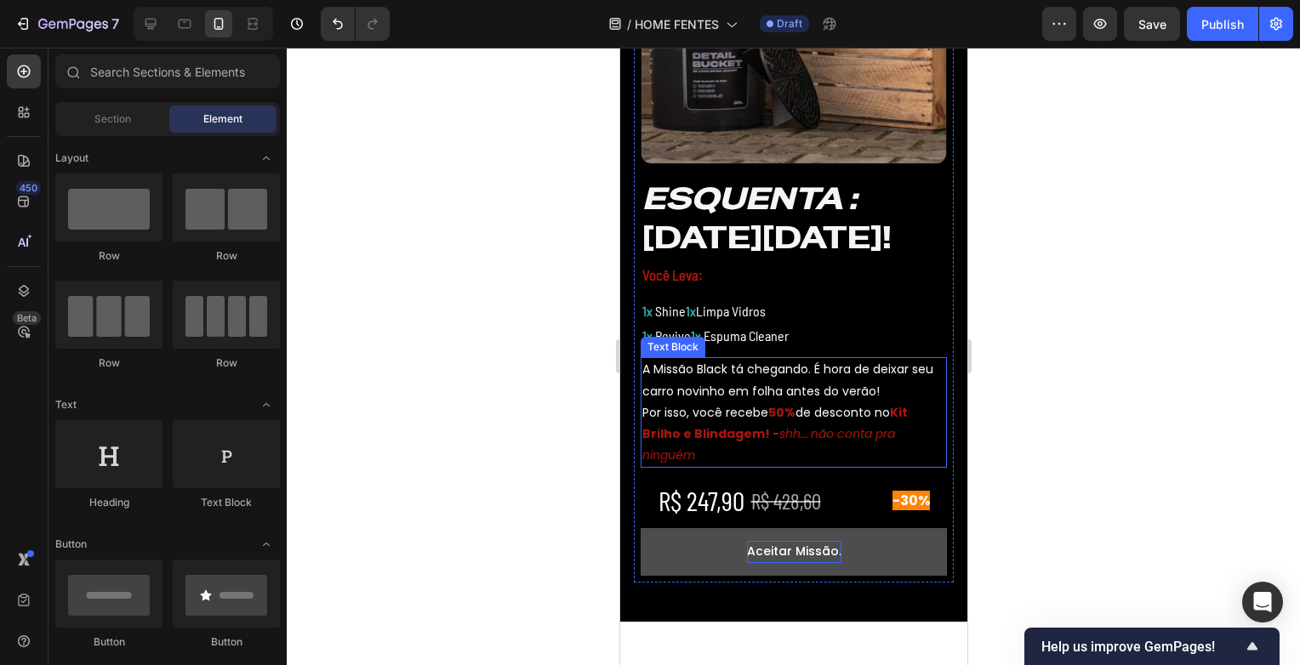
click at [761, 432] on strong "Kit Brilho e Blindagem! -" at bounding box center [774, 423] width 265 height 38
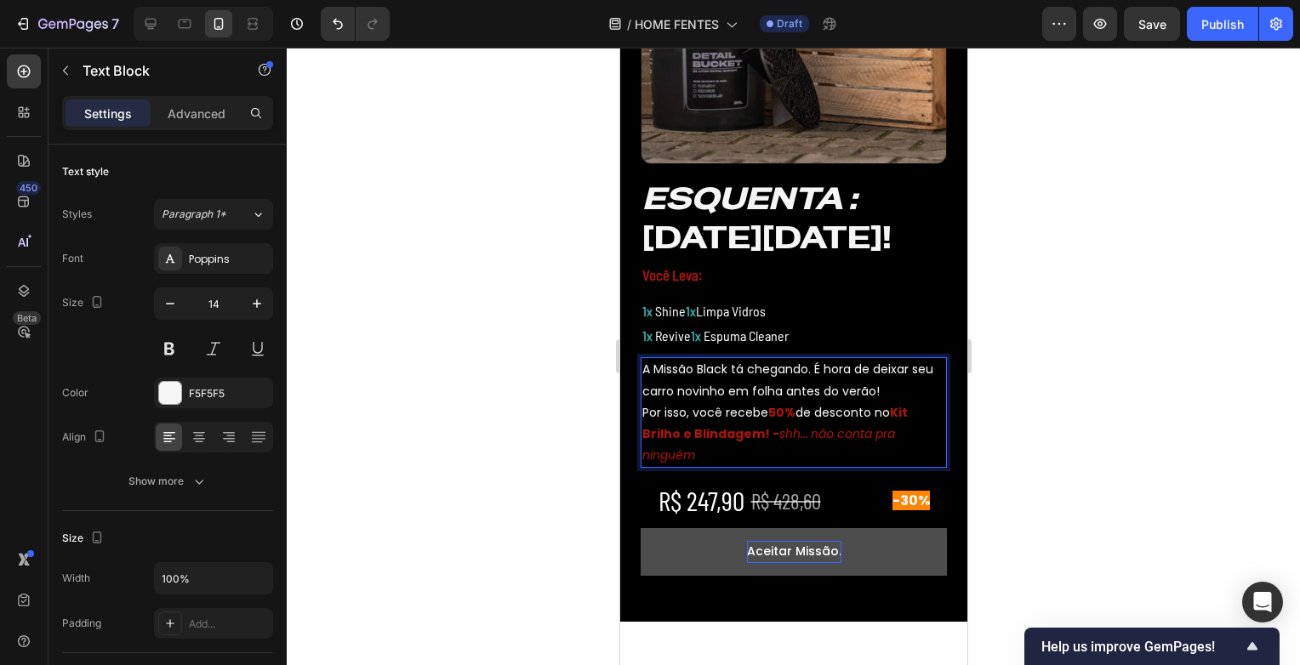
click at [761, 434] on strong "Kit Brilho e Blindagem! -" at bounding box center [774, 423] width 265 height 38
click at [1075, 466] on div at bounding box center [793, 357] width 1013 height 618
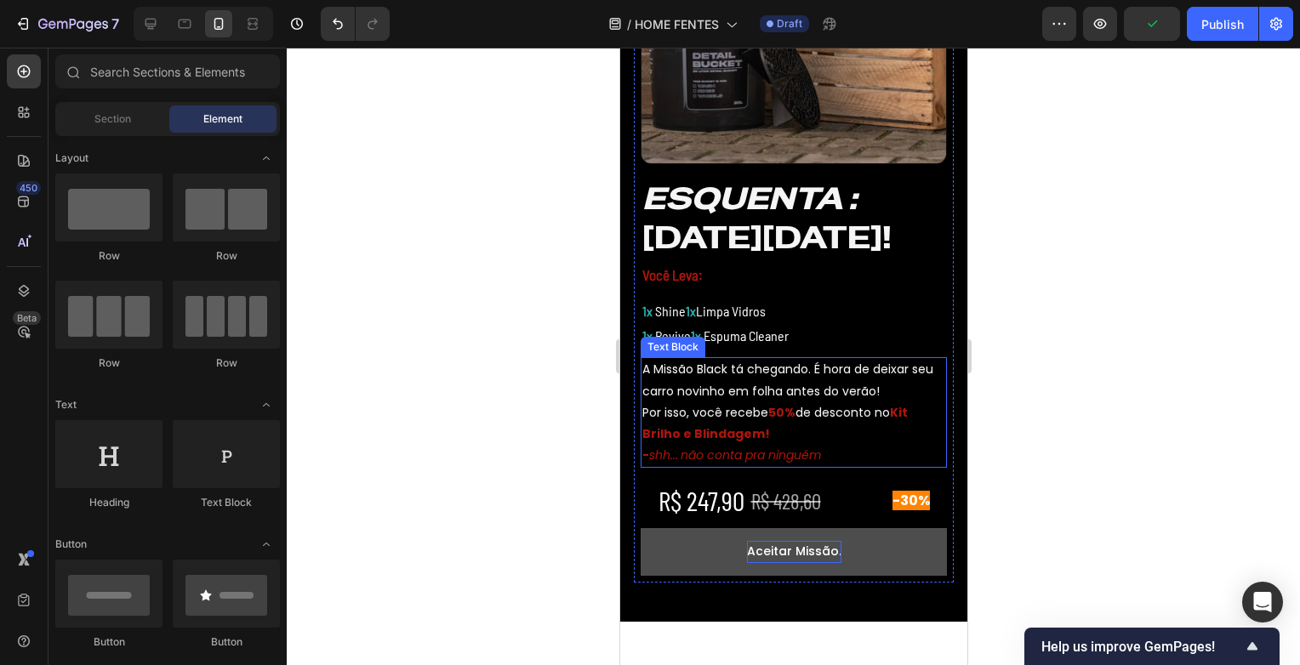
click at [644, 450] on strong "-" at bounding box center [645, 455] width 7 height 17
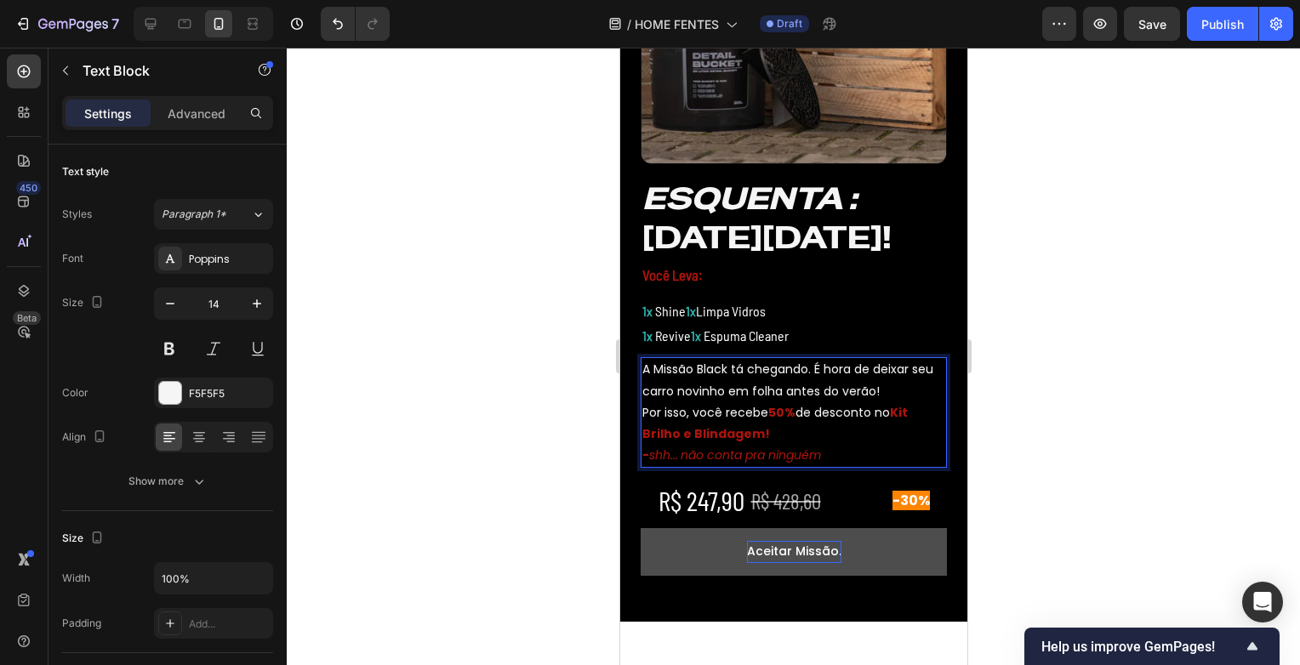
click at [651, 455] on icon "shh." at bounding box center [660, 455] width 24 height 17
click at [659, 458] on icon "shh." at bounding box center [660, 455] width 24 height 17
click at [653, 456] on icon "shh." at bounding box center [660, 455] width 24 height 17
click at [657, 457] on icon "– shh." at bounding box center [665, 455] width 35 height 17
click at [1127, 431] on div at bounding box center [793, 357] width 1013 height 618
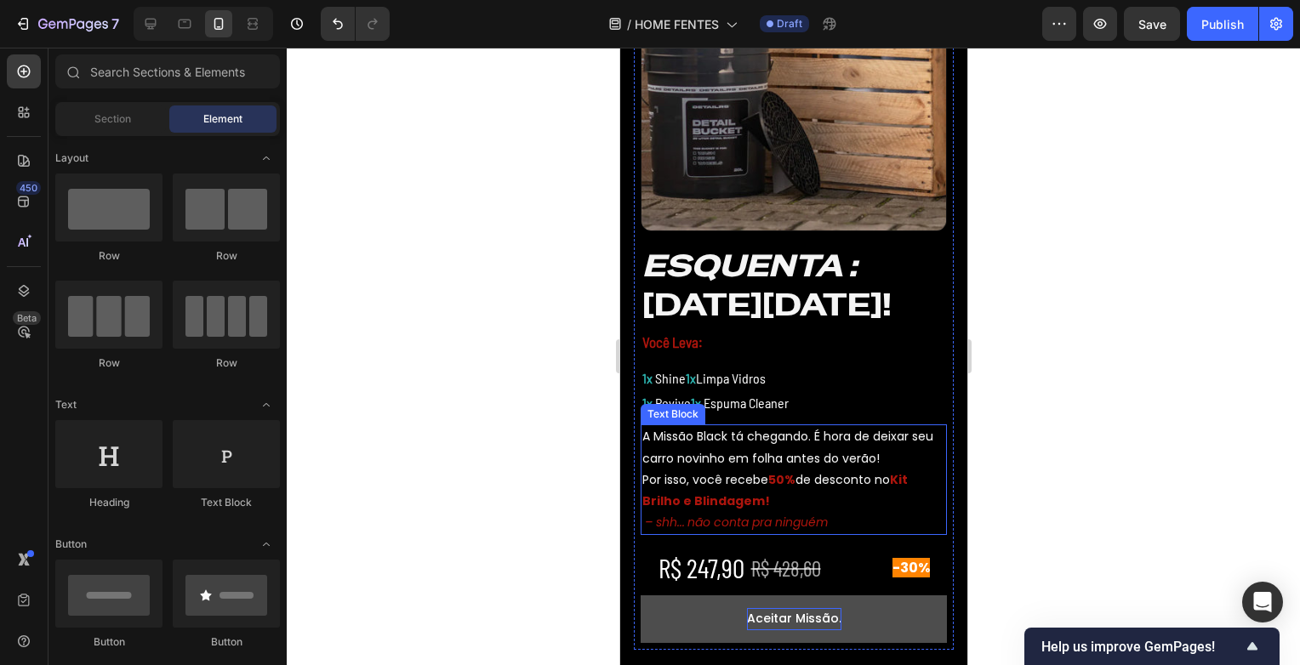
scroll to position [596, 0]
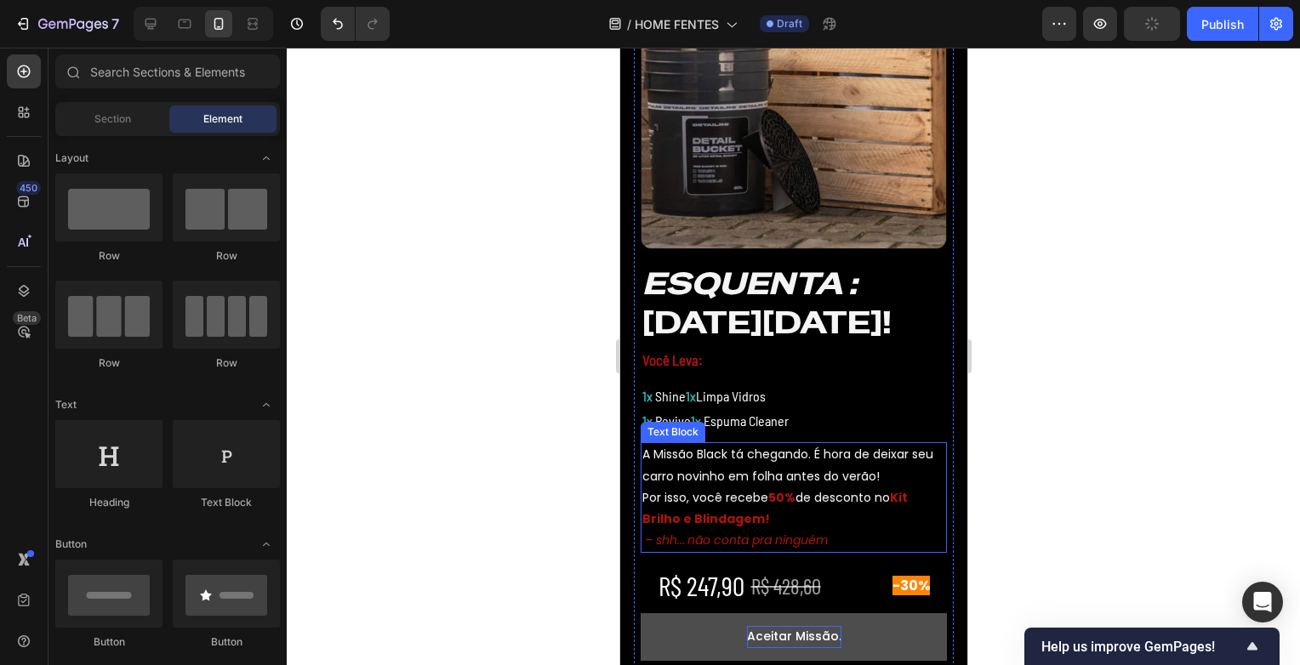
click at [654, 546] on icon "– shh." at bounding box center [661, 540] width 35 height 17
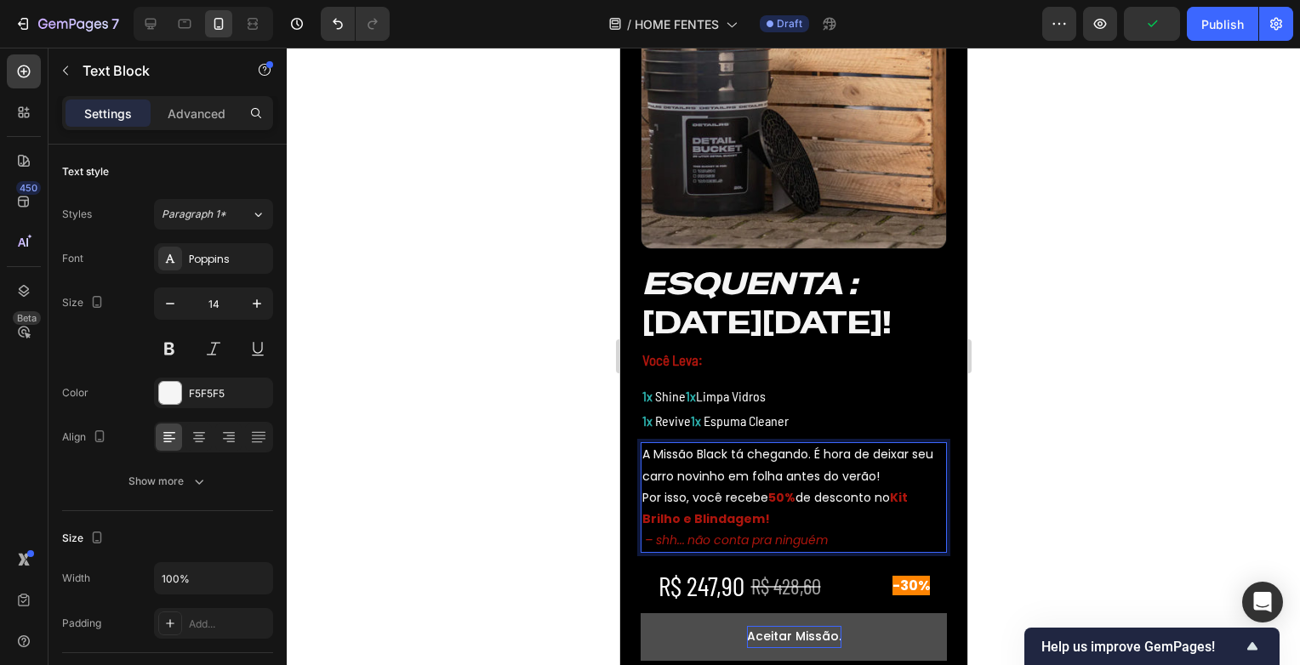
click at [657, 541] on icon "– shh." at bounding box center [661, 540] width 35 height 17
click at [1086, 482] on div at bounding box center [793, 357] width 1013 height 618
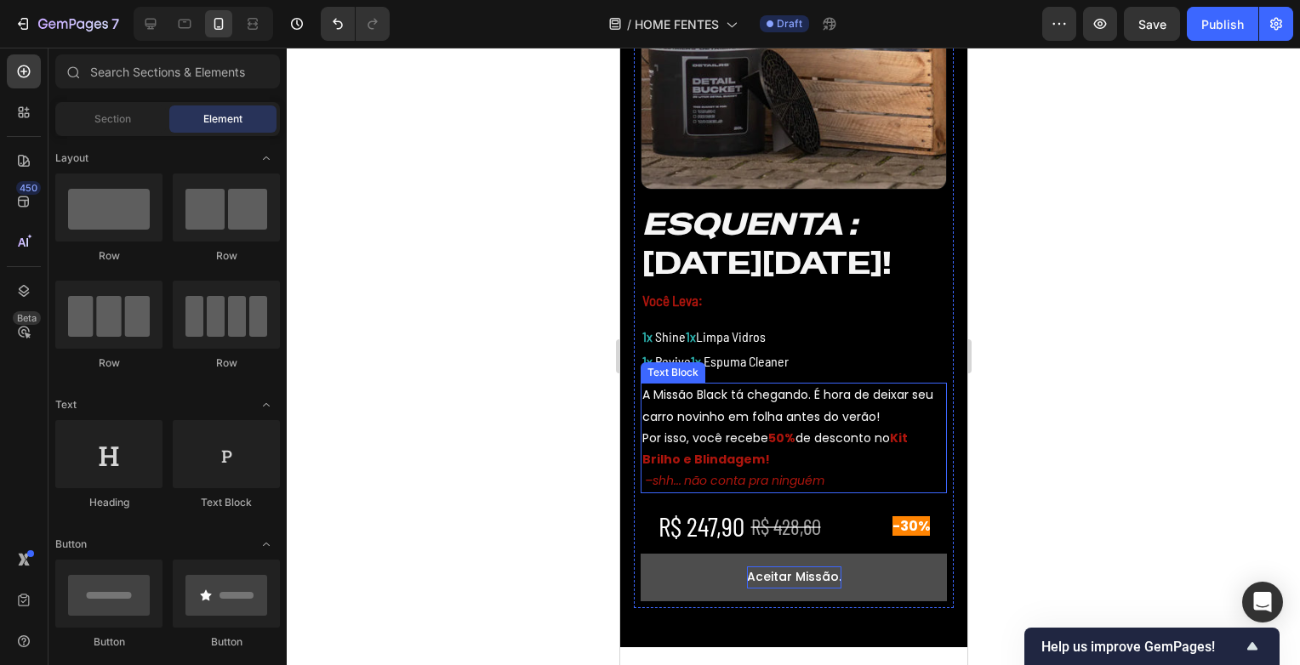
scroll to position [681, 0]
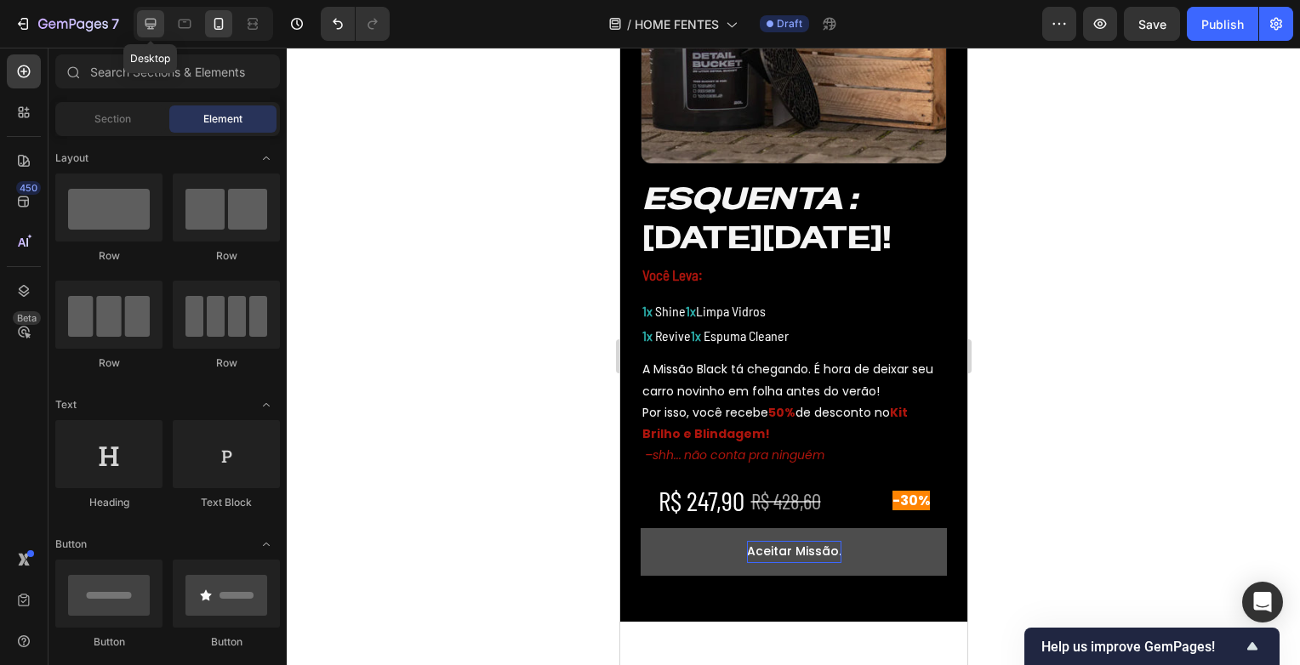
click at [157, 26] on icon at bounding box center [150, 23] width 17 height 17
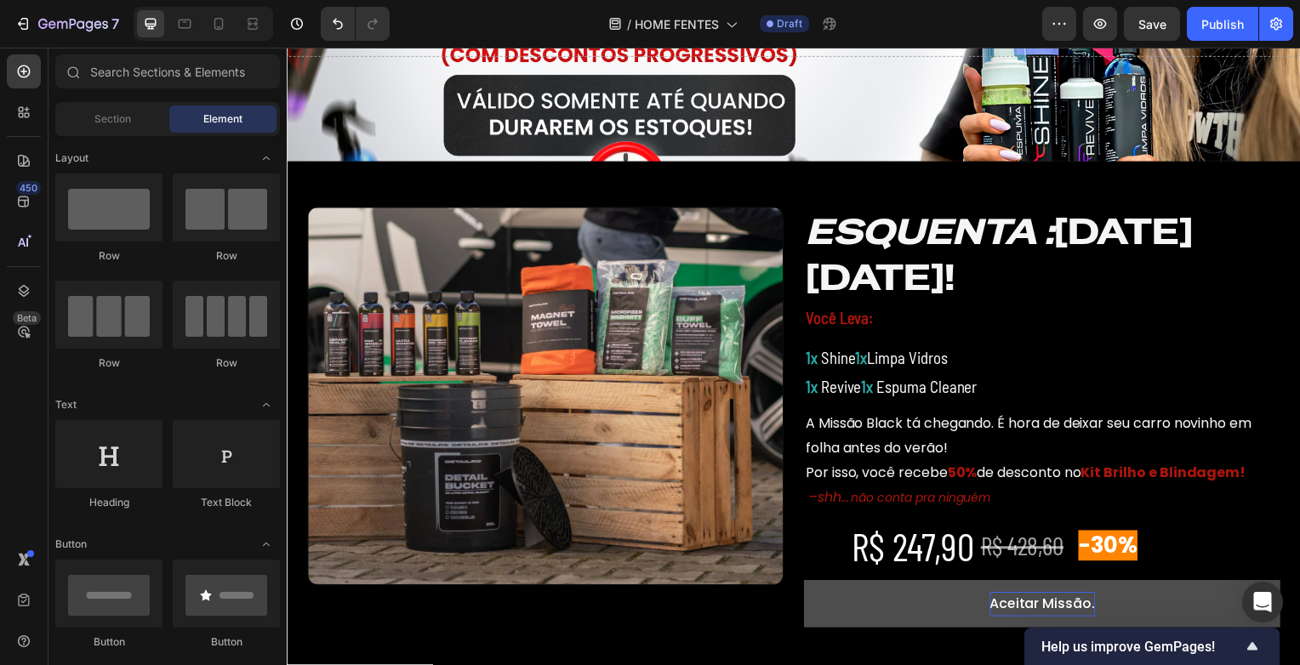
scroll to position [255, 0]
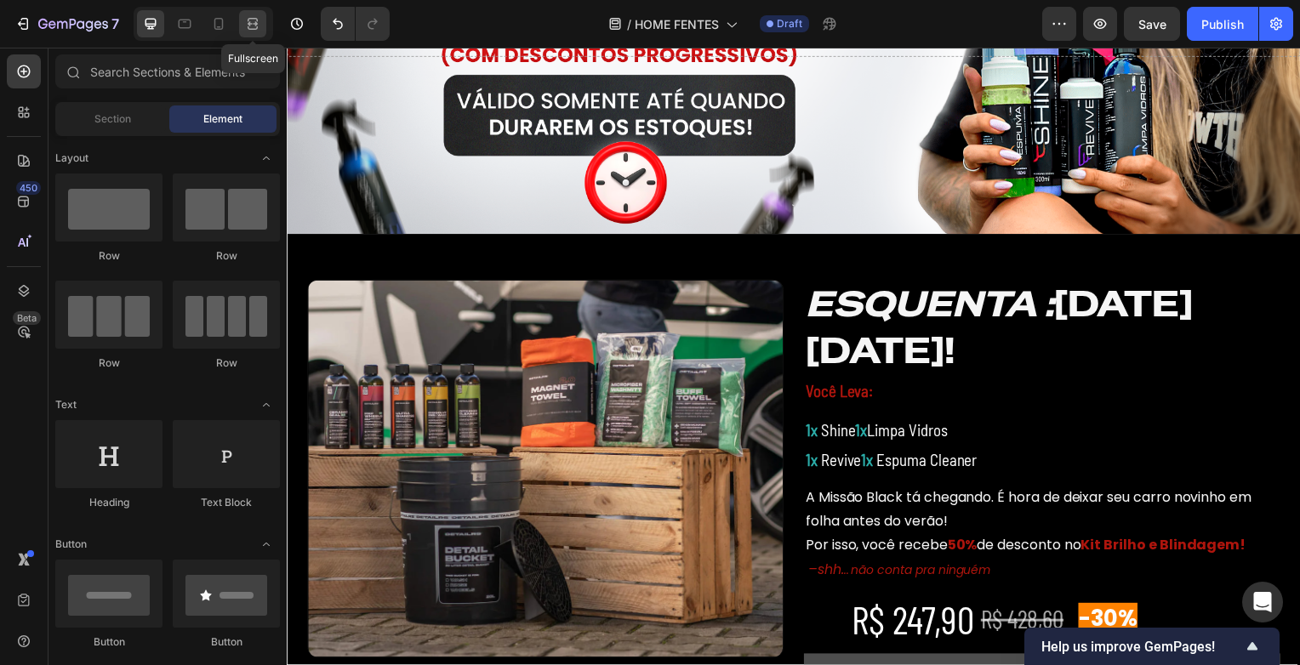
click at [260, 27] on icon at bounding box center [252, 23] width 17 height 17
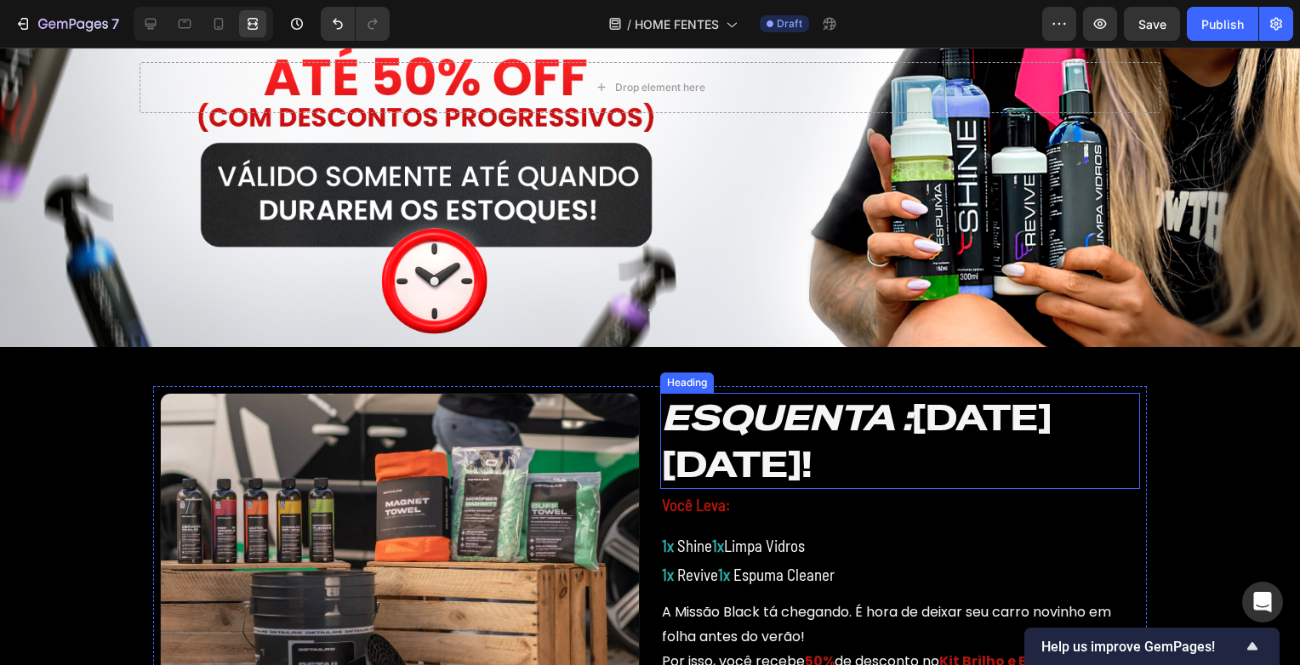
click at [686, 424] on icon "ESQUENTA :" at bounding box center [787, 418] width 250 height 46
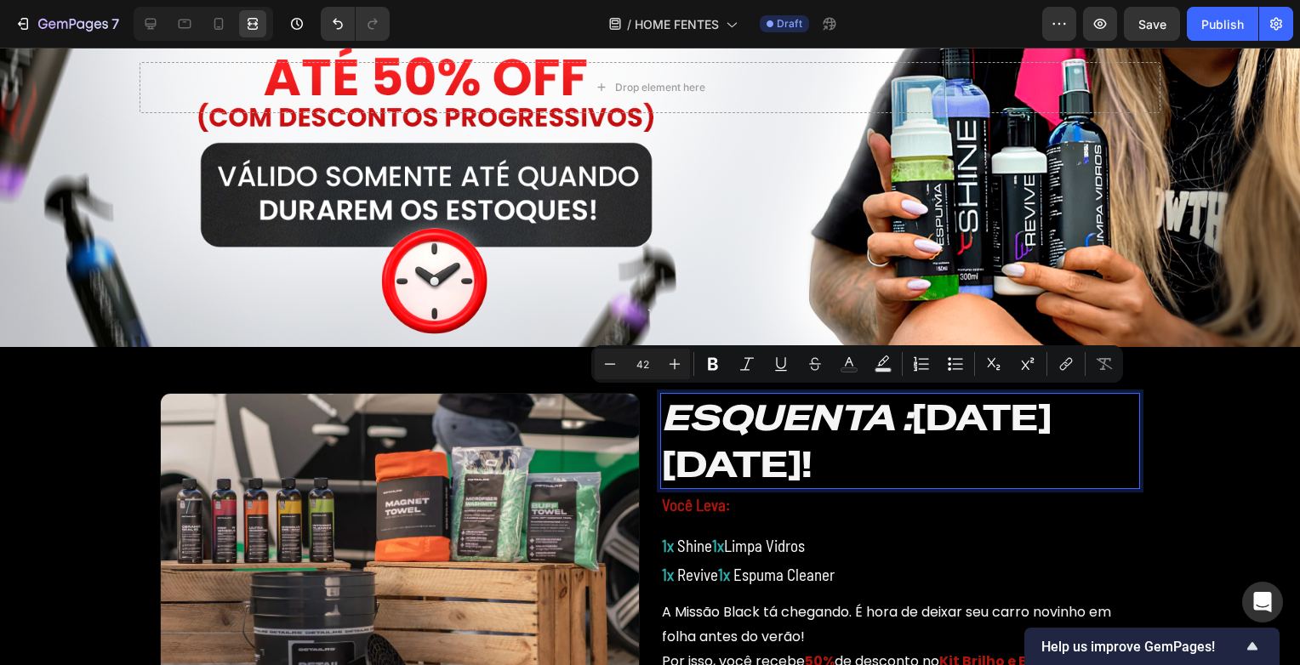
drag, startPoint x: 916, startPoint y: 419, endPoint x: 878, endPoint y: 465, distance: 59.9
click at [878, 465] on p "ESQUENTA : BLACK FRIDAY!" at bounding box center [900, 441] width 476 height 93
click at [151, 17] on icon at bounding box center [150, 23] width 17 height 17
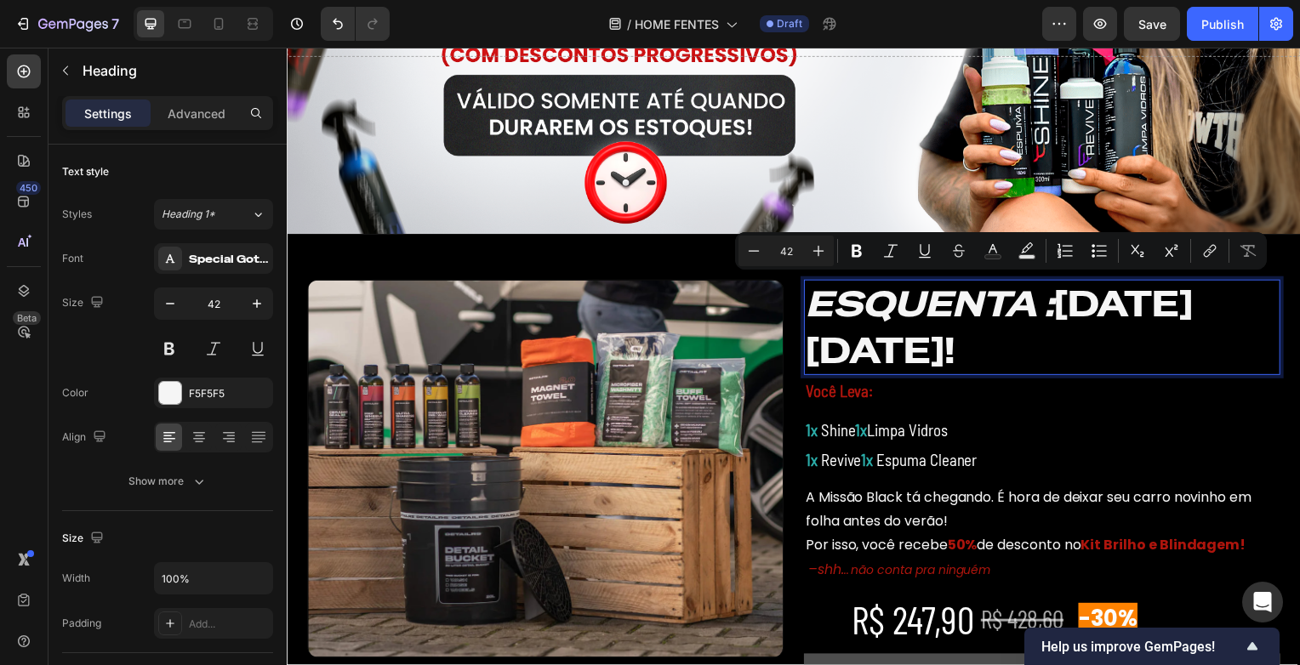
drag, startPoint x: 973, startPoint y: 351, endPoint x: 1069, endPoint y: 298, distance: 108.9
click at [1069, 298] on p "ESQUENTA : BLACK FRIDAY!" at bounding box center [1047, 329] width 476 height 93
click at [172, 397] on div at bounding box center [170, 393] width 22 height 22
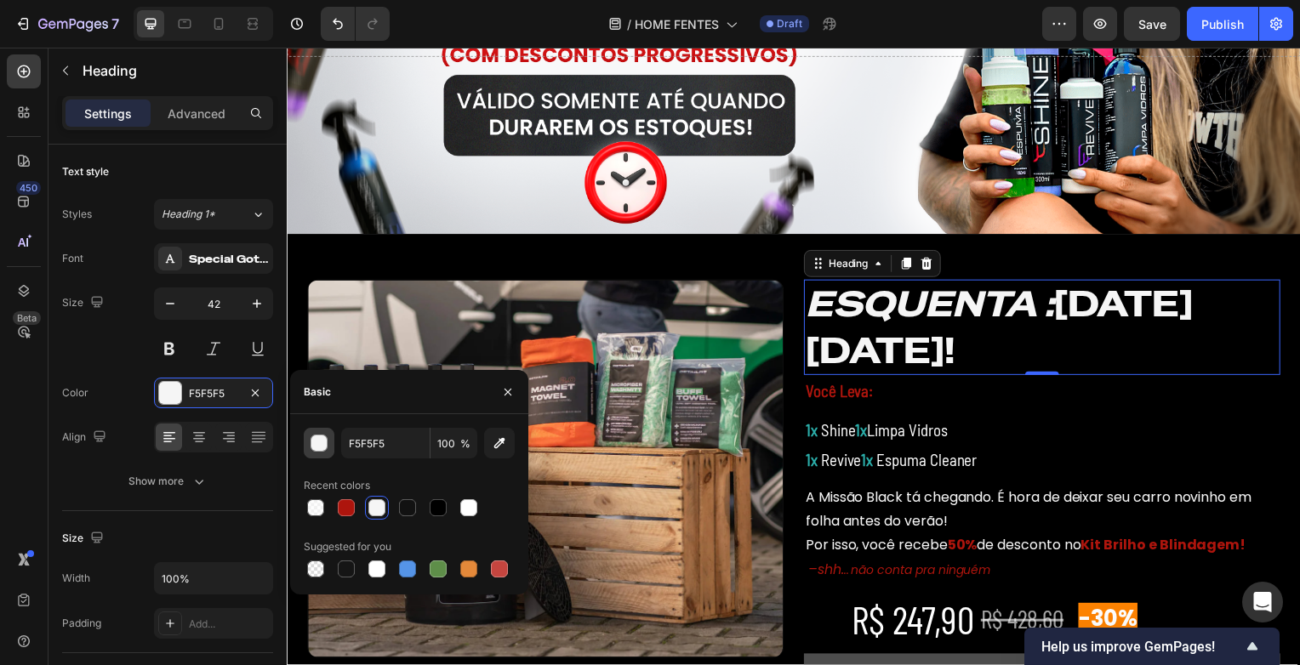
click at [311, 444] on div "button" at bounding box center [319, 444] width 17 height 17
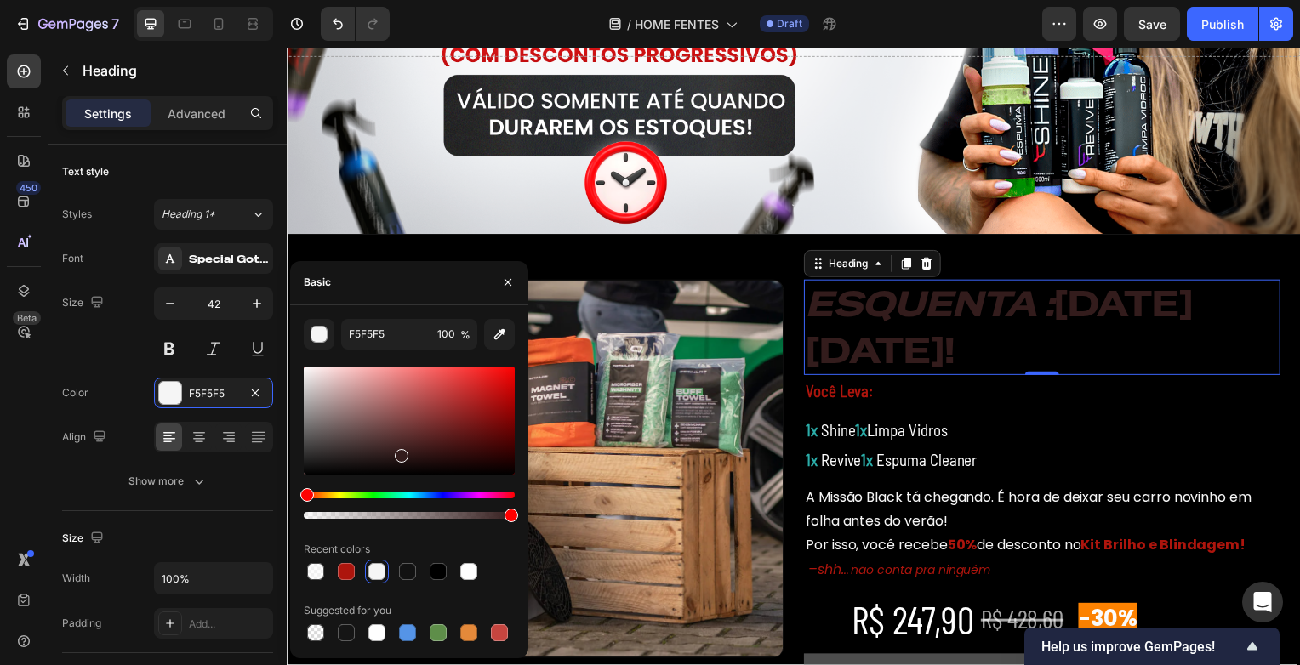
click at [401, 452] on div at bounding box center [409, 421] width 211 height 108
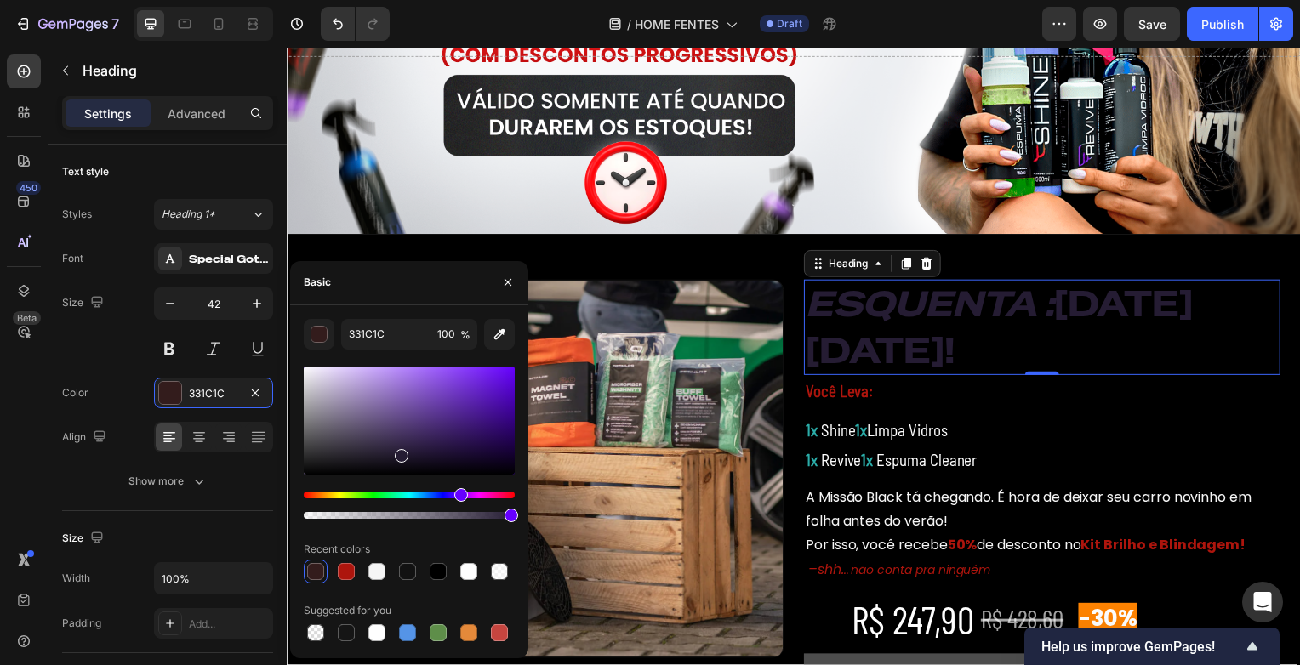
click at [459, 494] on div "Hue" at bounding box center [409, 495] width 211 height 7
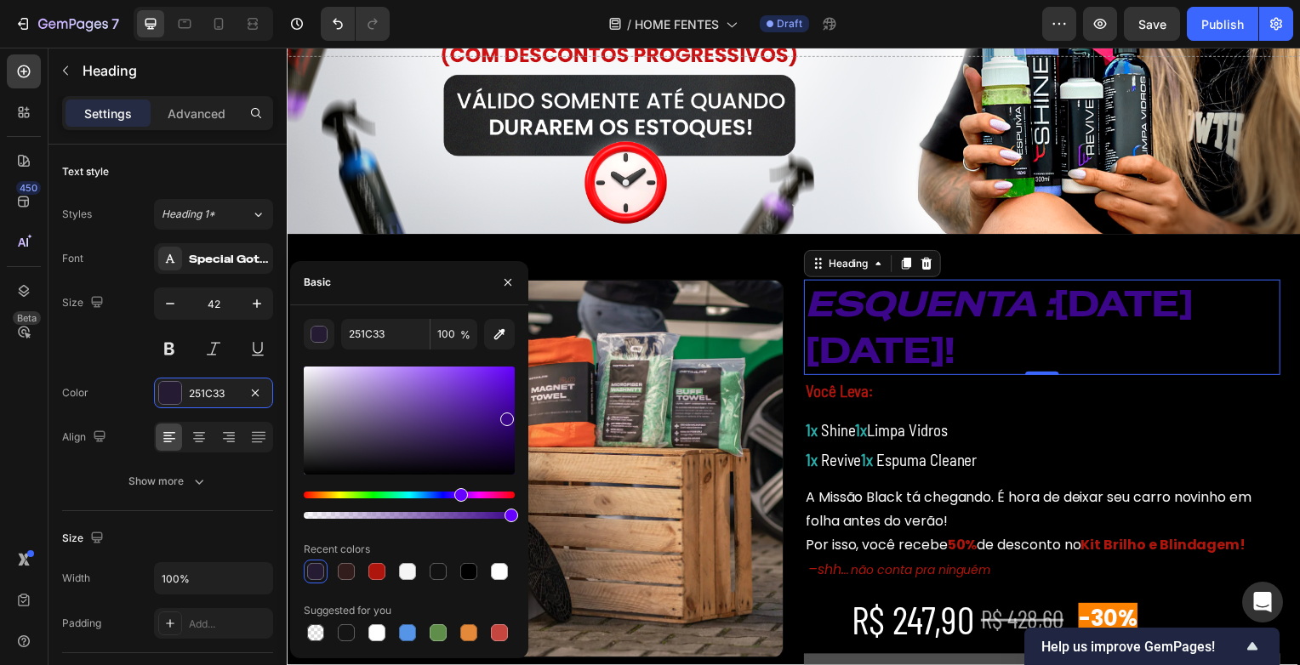
type input "3B0689"
drag, startPoint x: 456, startPoint y: 421, endPoint x: 505, endPoint y: 416, distance: 49.6
click at [505, 416] on div at bounding box center [409, 421] width 211 height 108
click at [511, 277] on icon "button" at bounding box center [508, 283] width 14 height 14
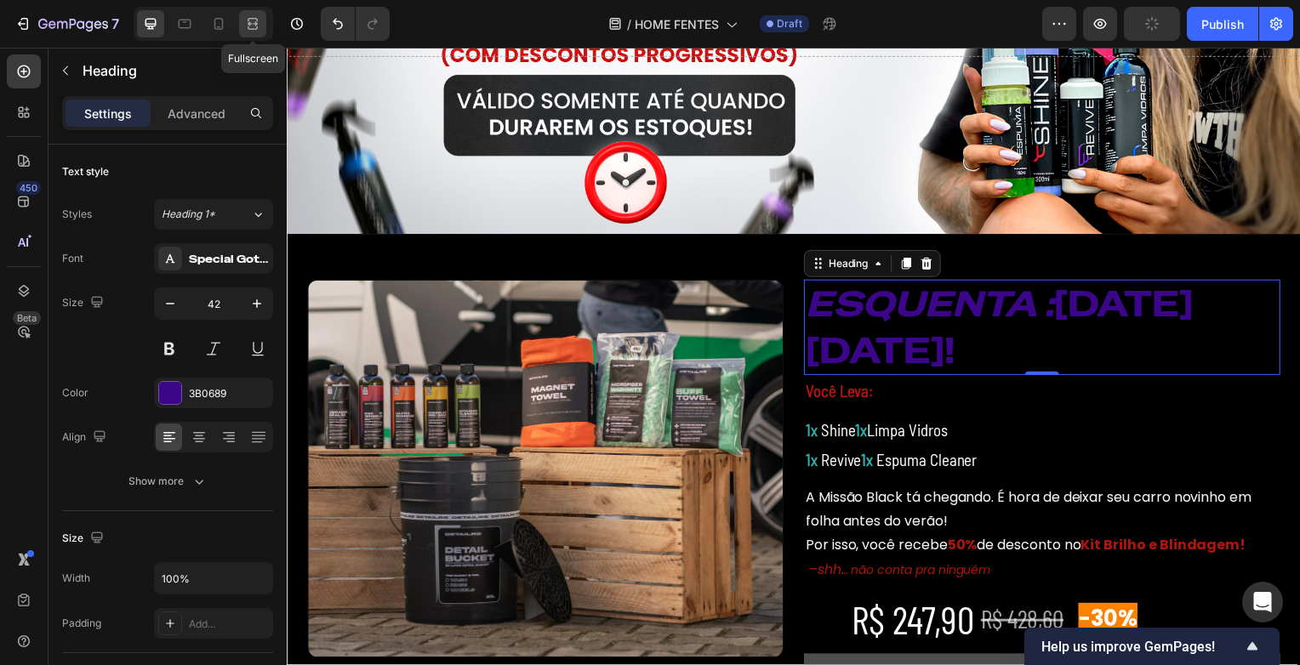
click at [252, 27] on icon at bounding box center [252, 23] width 17 height 17
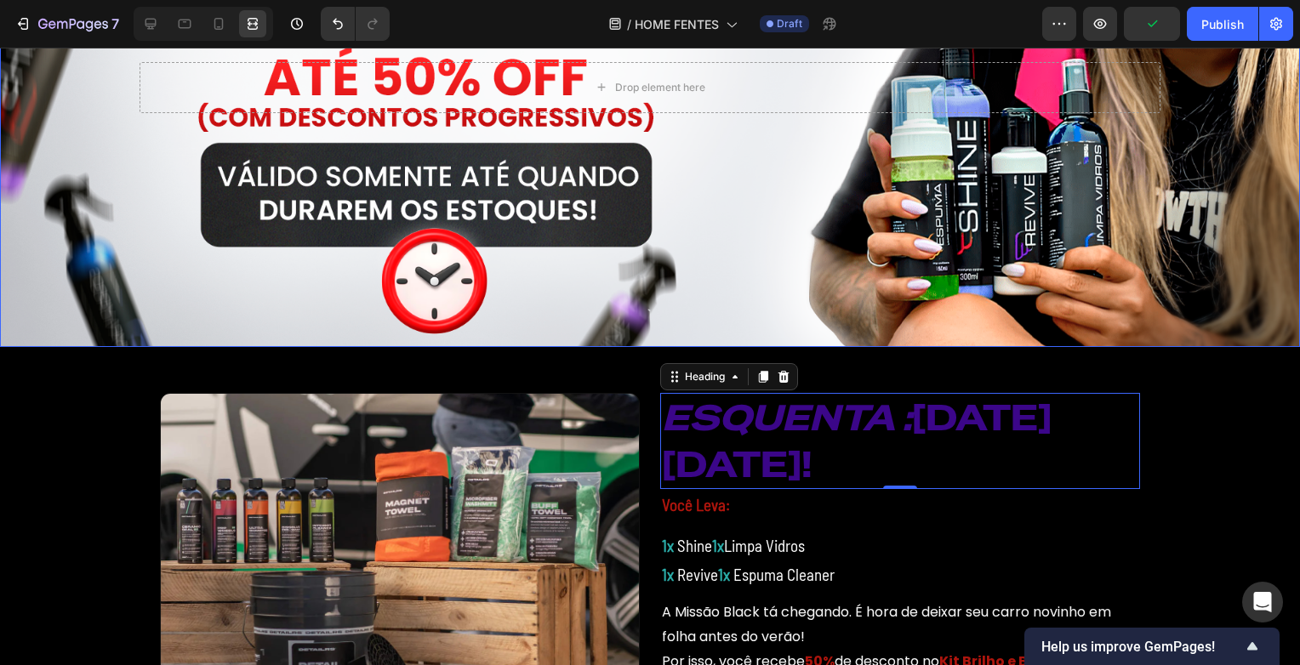
click at [957, 255] on div "Overlay" at bounding box center [650, 87] width 1300 height 520
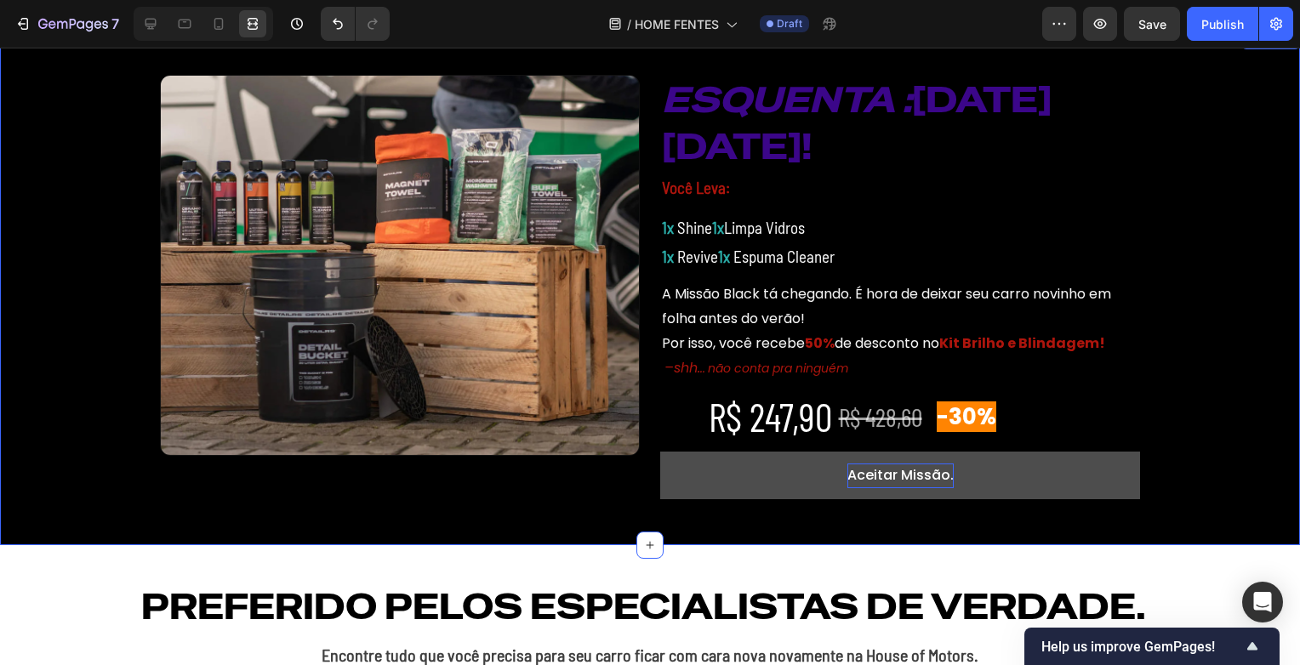
scroll to position [596, 0]
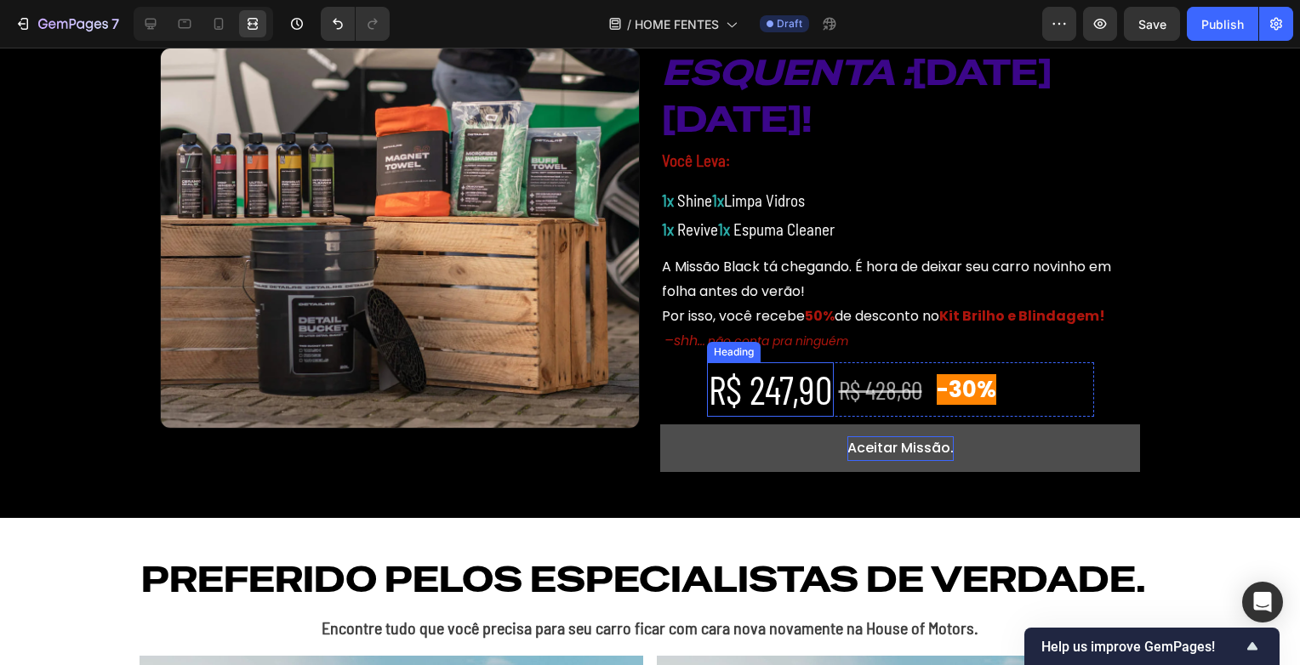
click at [741, 405] on p "R$ 247,90" at bounding box center [770, 389] width 123 height 51
click at [1042, 386] on h2 "-30%" at bounding box center [1014, 390] width 158 height 37
click at [781, 400] on p "R$ 247,90" at bounding box center [770, 389] width 123 height 51
click at [841, 413] on div "⁠⁠⁠⁠⁠⁠⁠ R$ 428,60 Heading" at bounding box center [884, 389] width 95 height 54
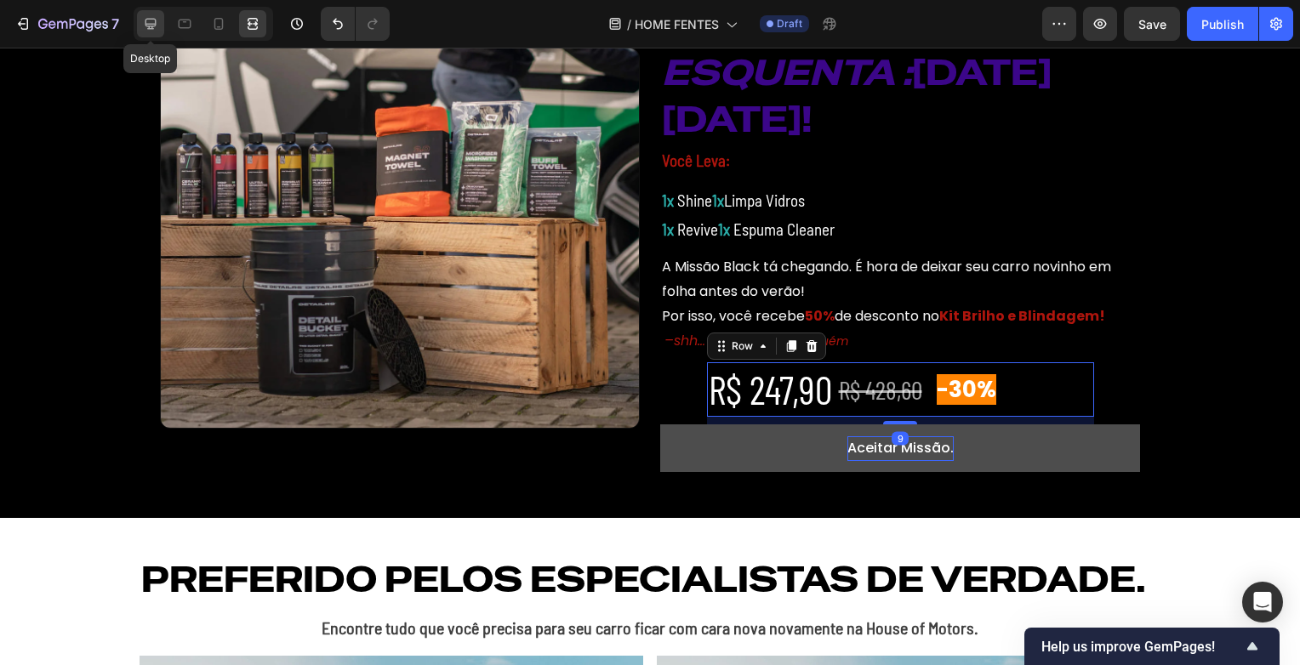
click at [148, 12] on div at bounding box center [150, 23] width 27 height 27
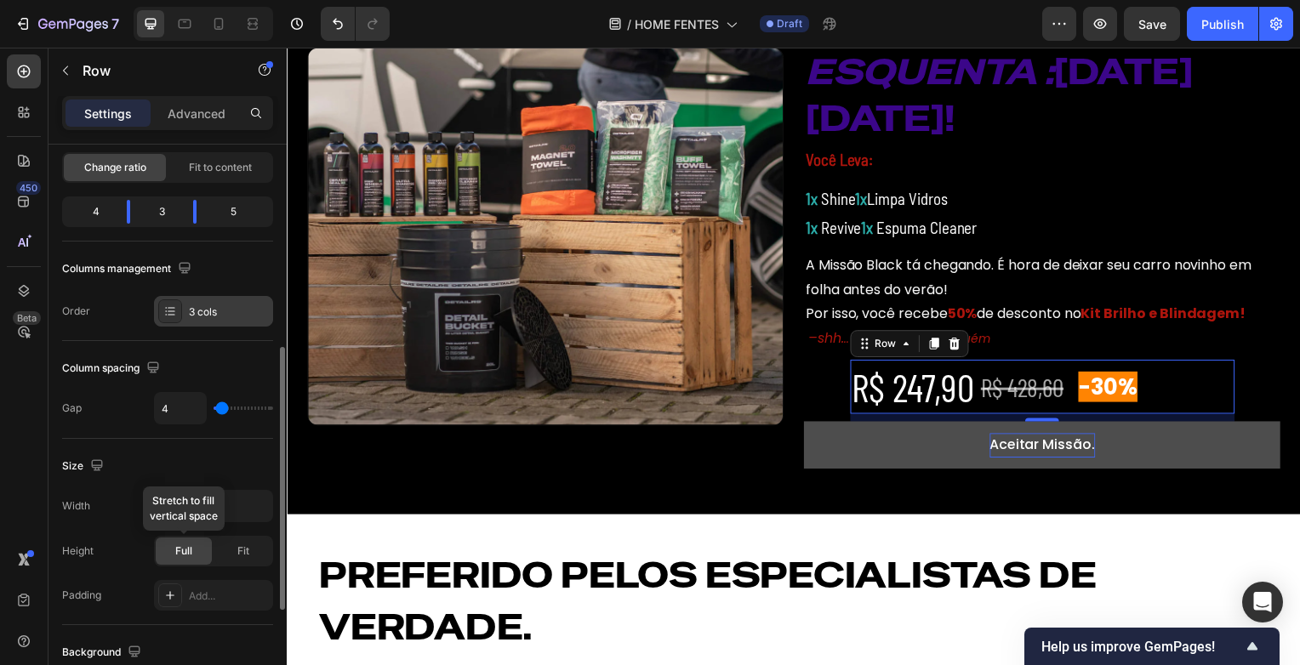
scroll to position [255, 0]
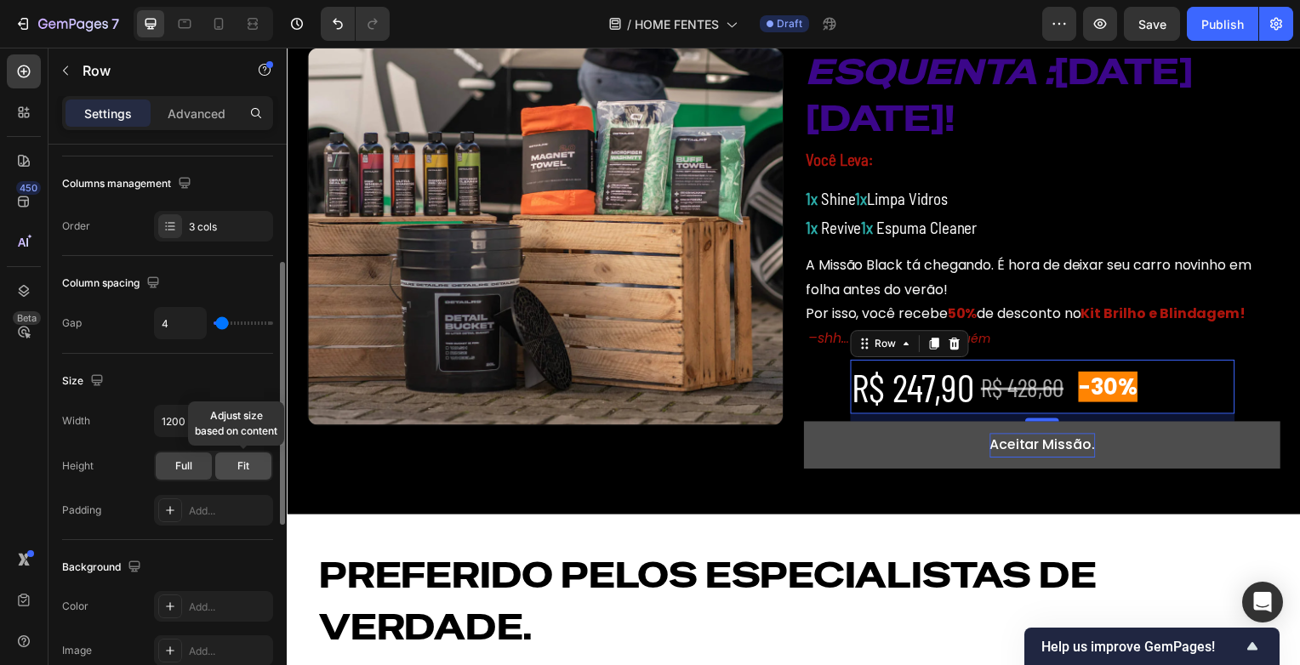
click at [239, 461] on span "Fit" at bounding box center [243, 466] width 12 height 15
click at [191, 465] on span "Full" at bounding box center [183, 466] width 17 height 15
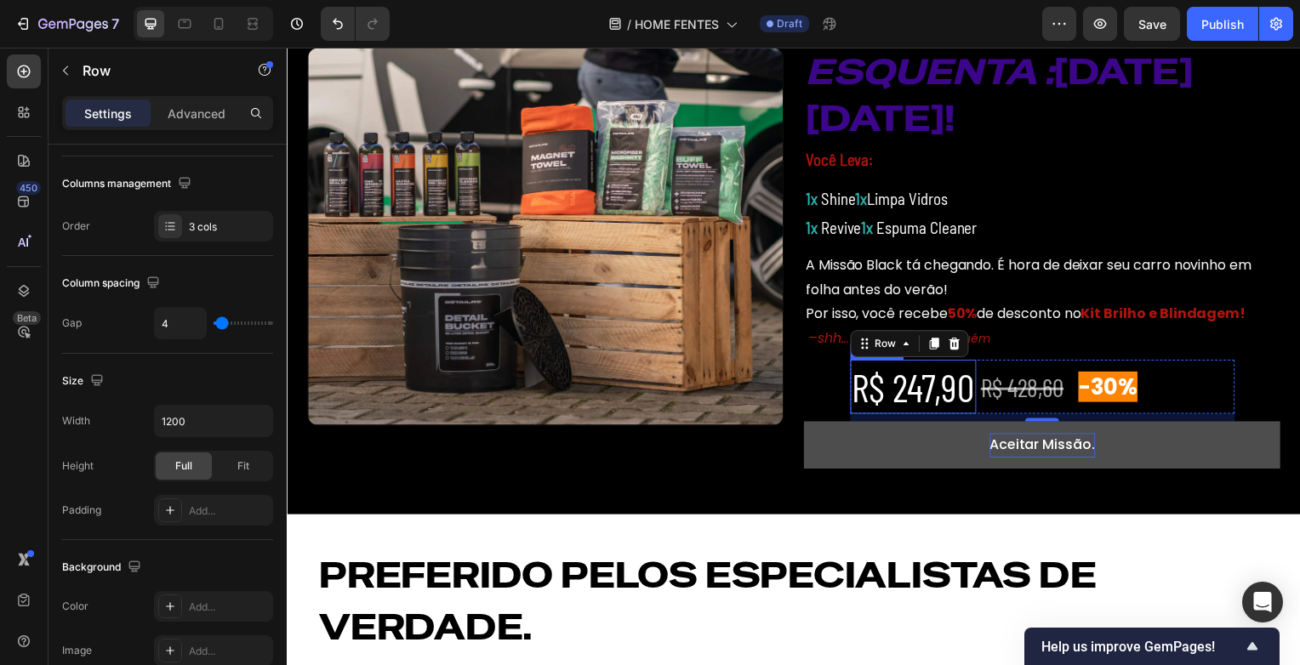
click at [901, 399] on p "R$ 247,90" at bounding box center [917, 389] width 123 height 51
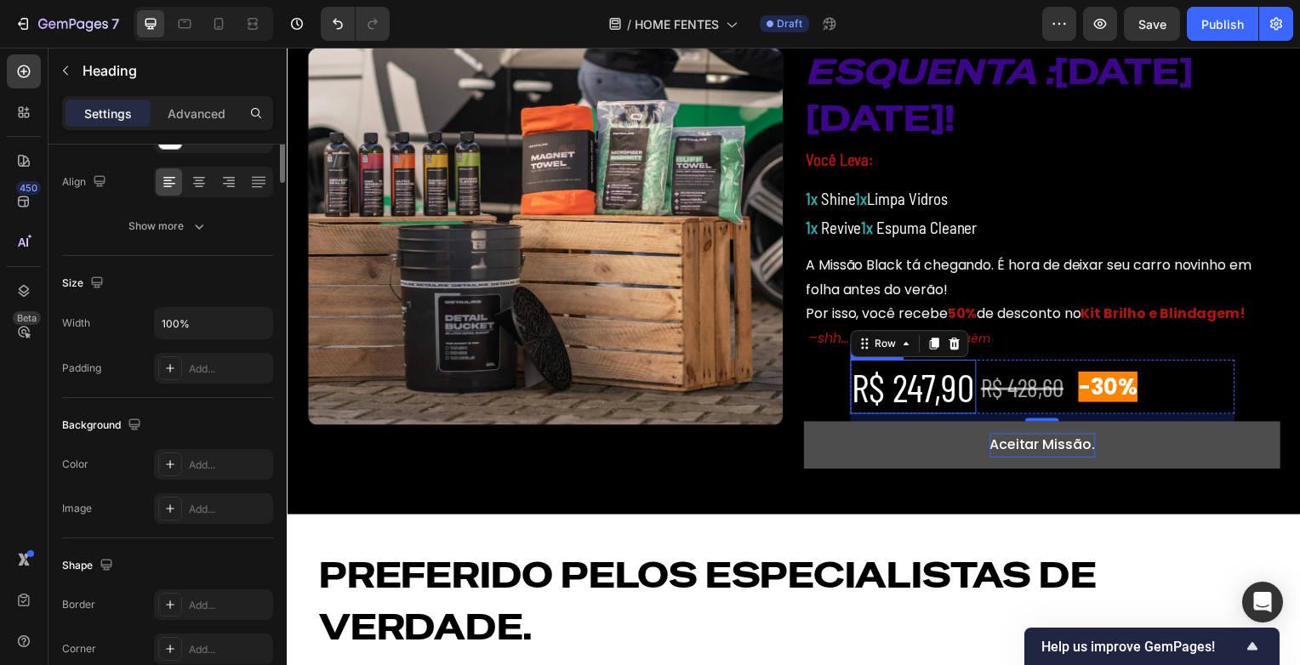
scroll to position [0, 0]
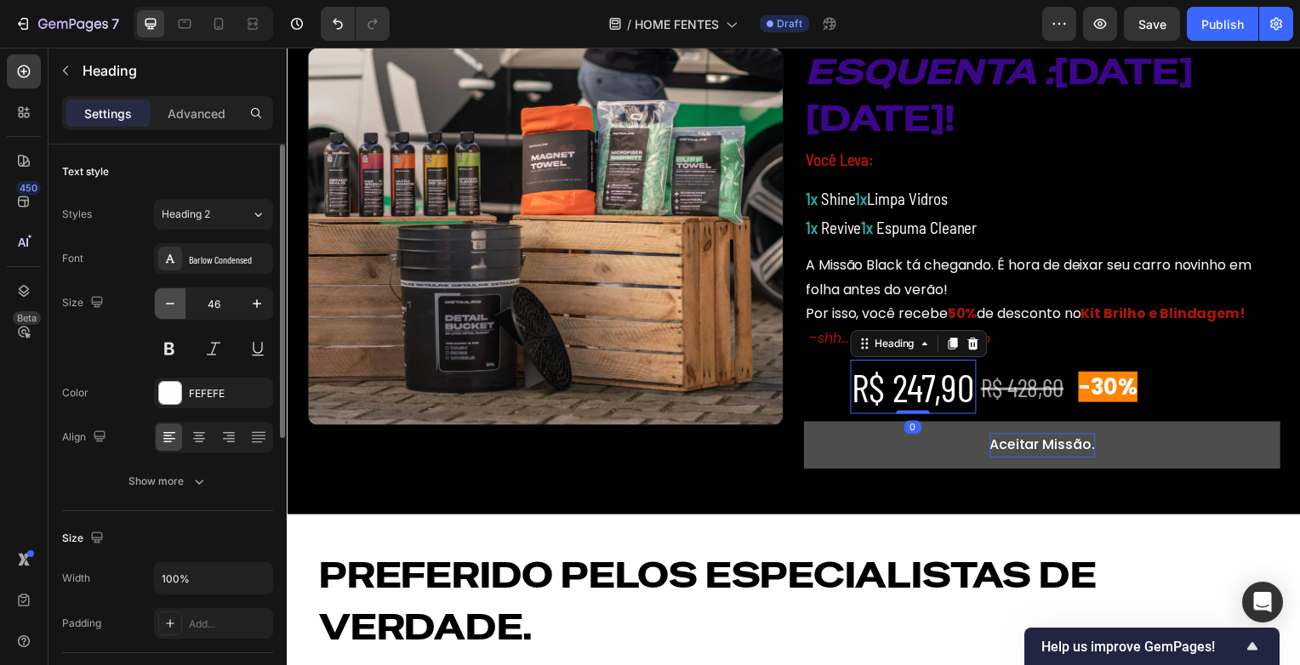
click at [173, 300] on icon "button" at bounding box center [170, 303] width 17 height 17
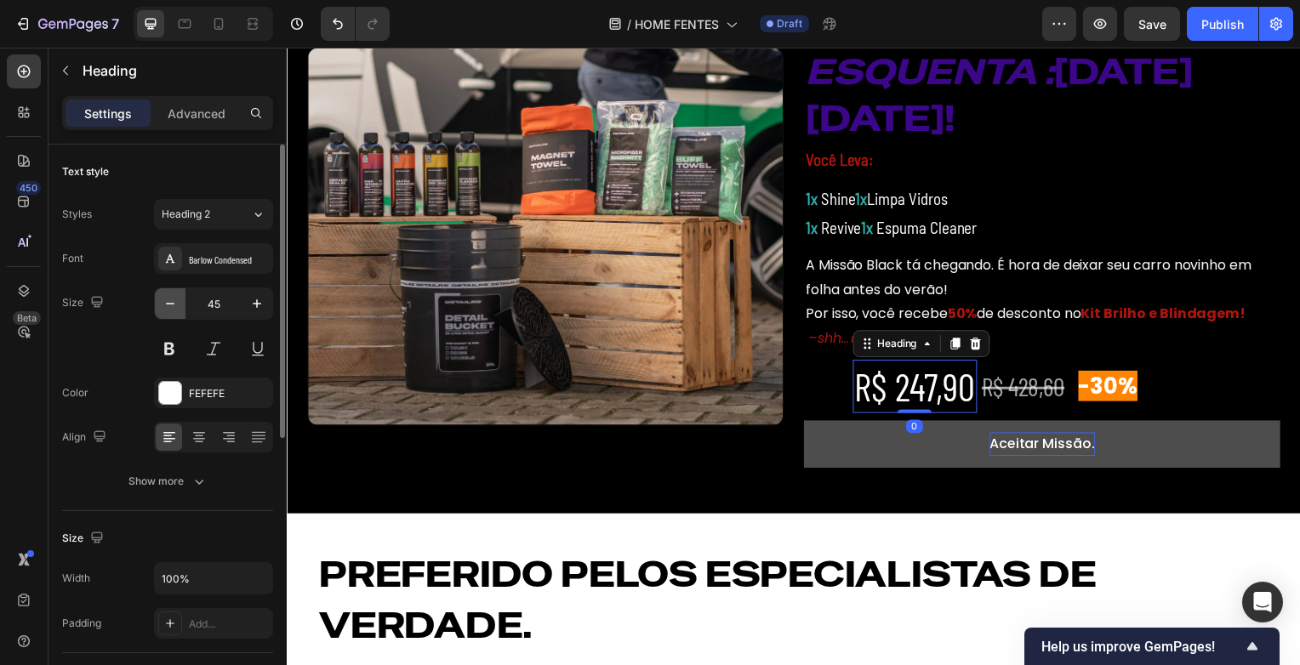
click at [173, 300] on icon "button" at bounding box center [170, 303] width 17 height 17
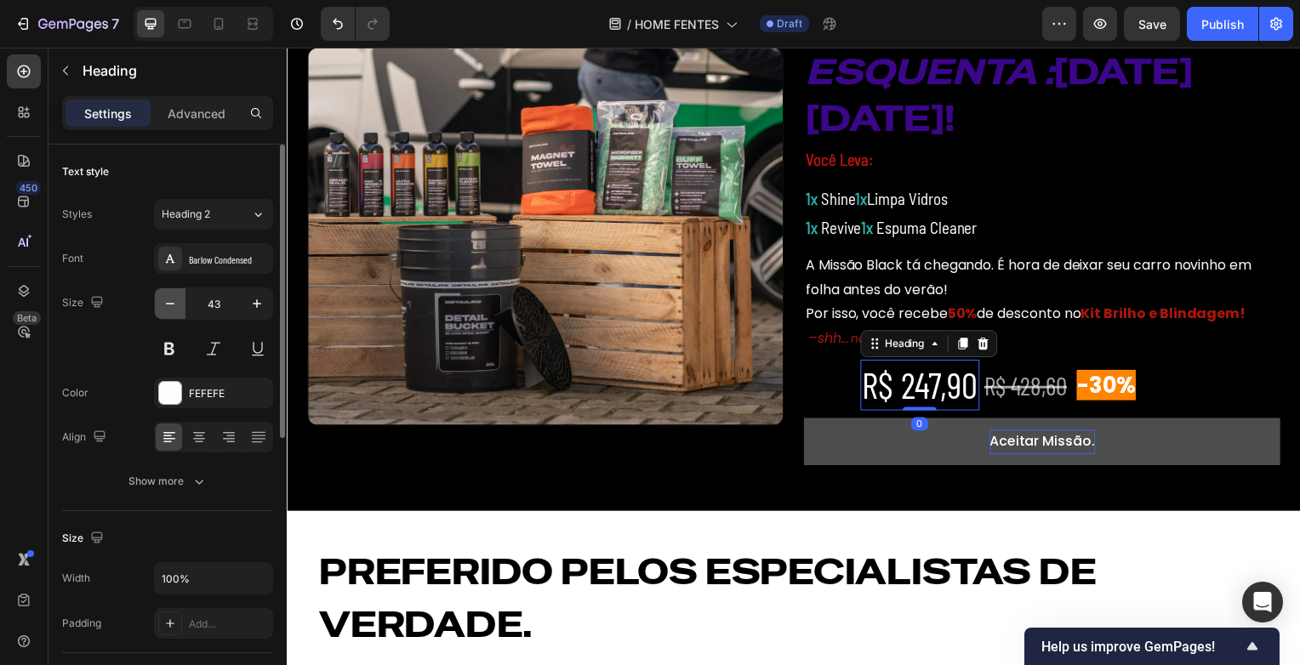
click at [173, 300] on icon "button" at bounding box center [170, 303] width 17 height 17
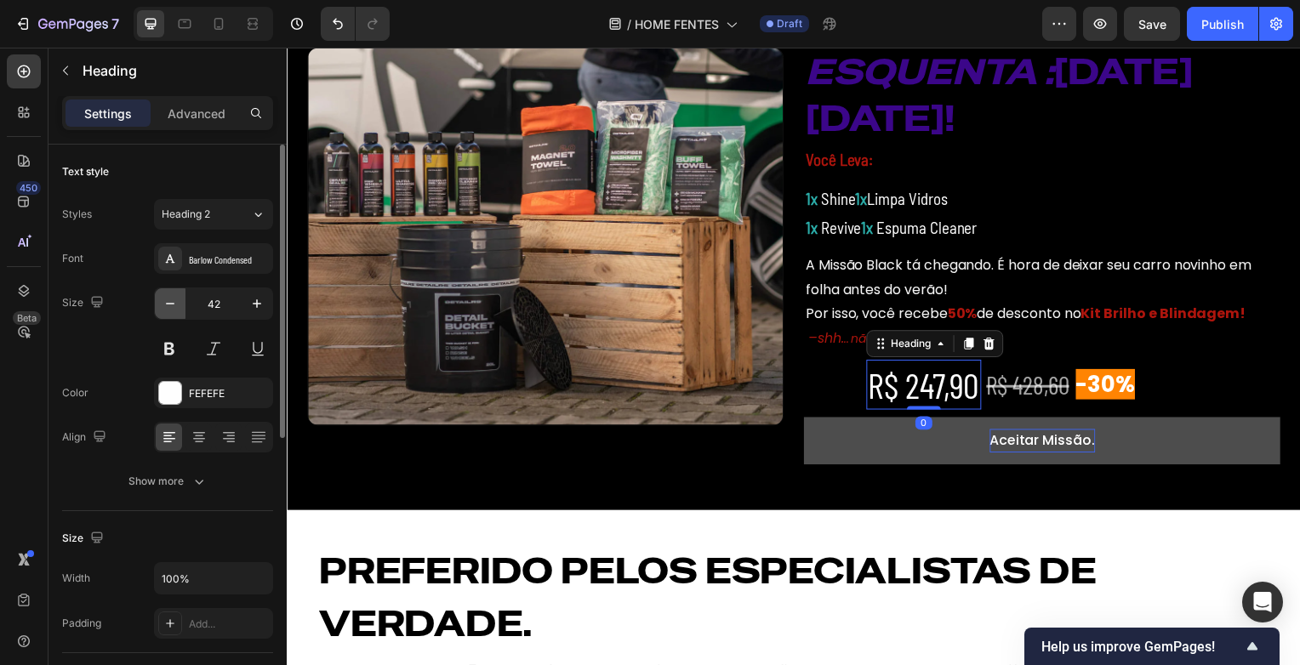
click at [173, 300] on icon "button" at bounding box center [170, 303] width 17 height 17
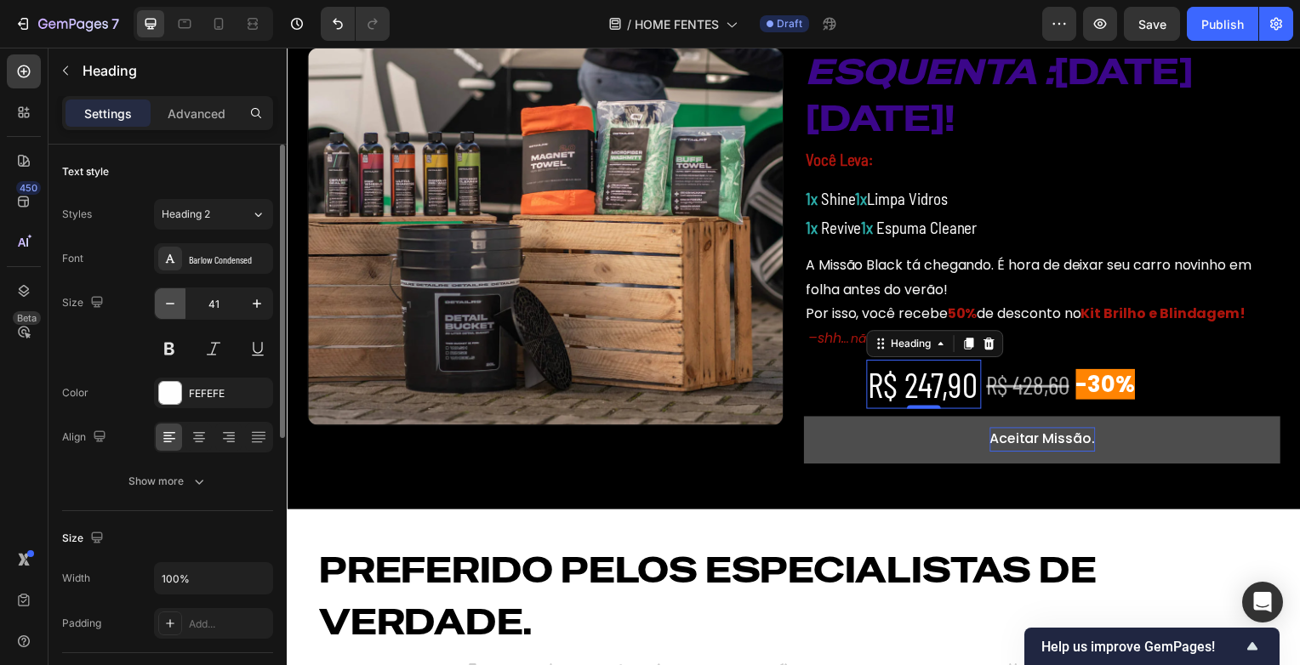
click at [173, 300] on icon "button" at bounding box center [170, 303] width 17 height 17
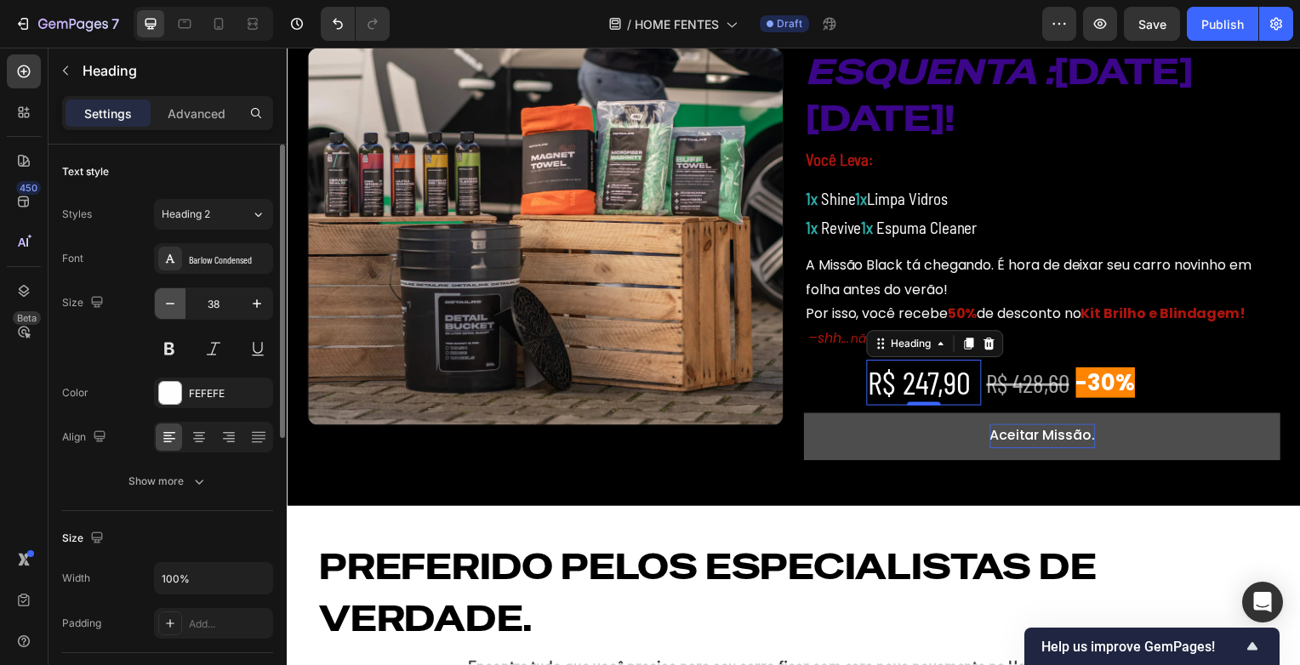
click at [173, 300] on icon "button" at bounding box center [170, 303] width 17 height 17
type input "37"
click at [195, 436] on icon at bounding box center [199, 437] width 17 height 17
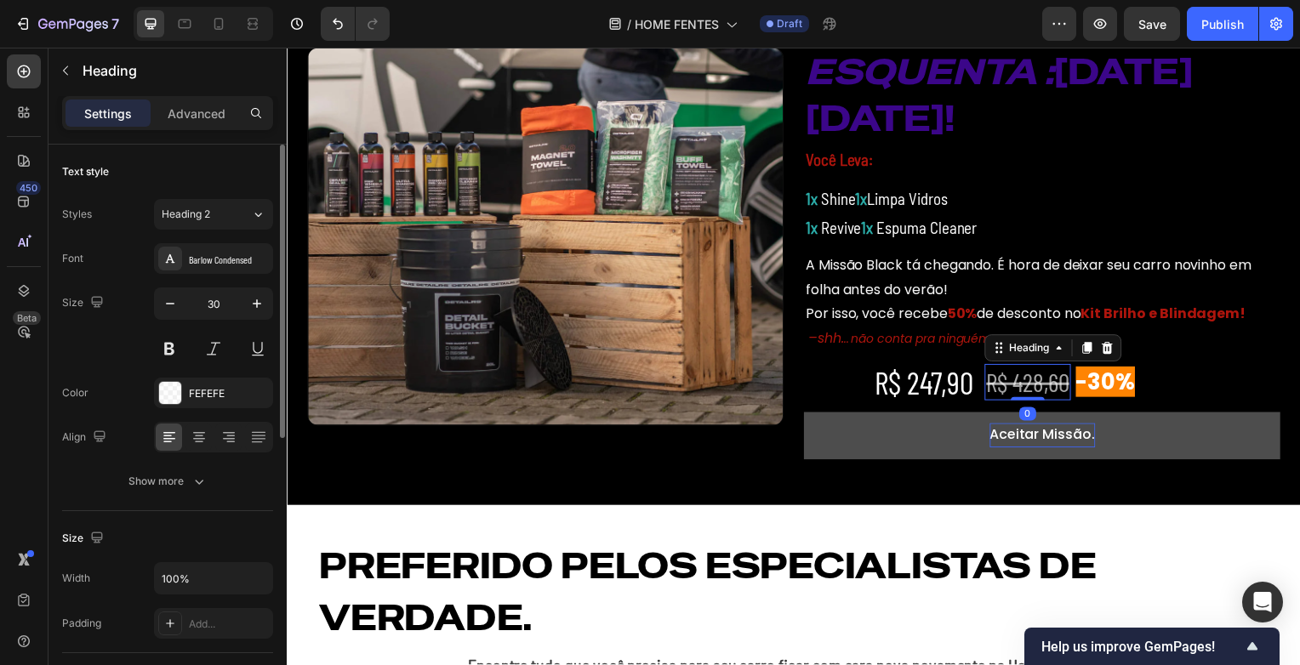
click at [1029, 384] on s "R$ 428,60" at bounding box center [1032, 384] width 83 height 31
click at [171, 311] on icon "button" at bounding box center [170, 303] width 17 height 17
click at [171, 310] on icon "button" at bounding box center [170, 303] width 17 height 17
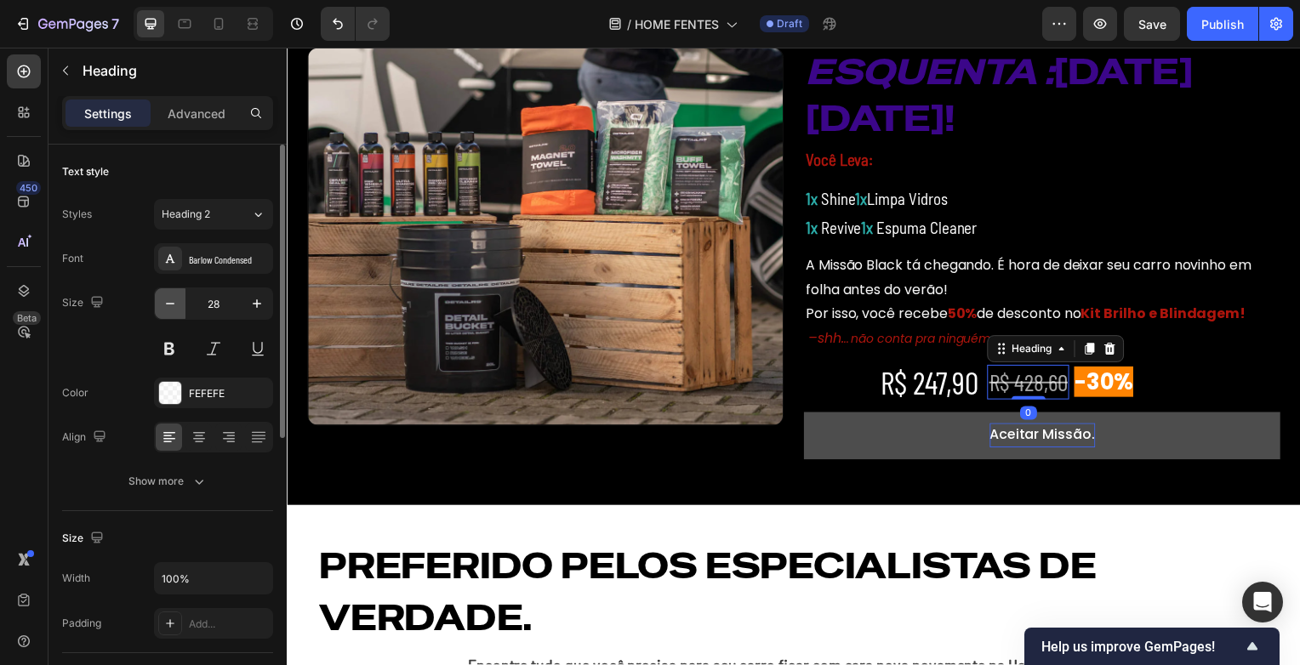
type input "27"
click at [194, 441] on icon at bounding box center [199, 437] width 17 height 17
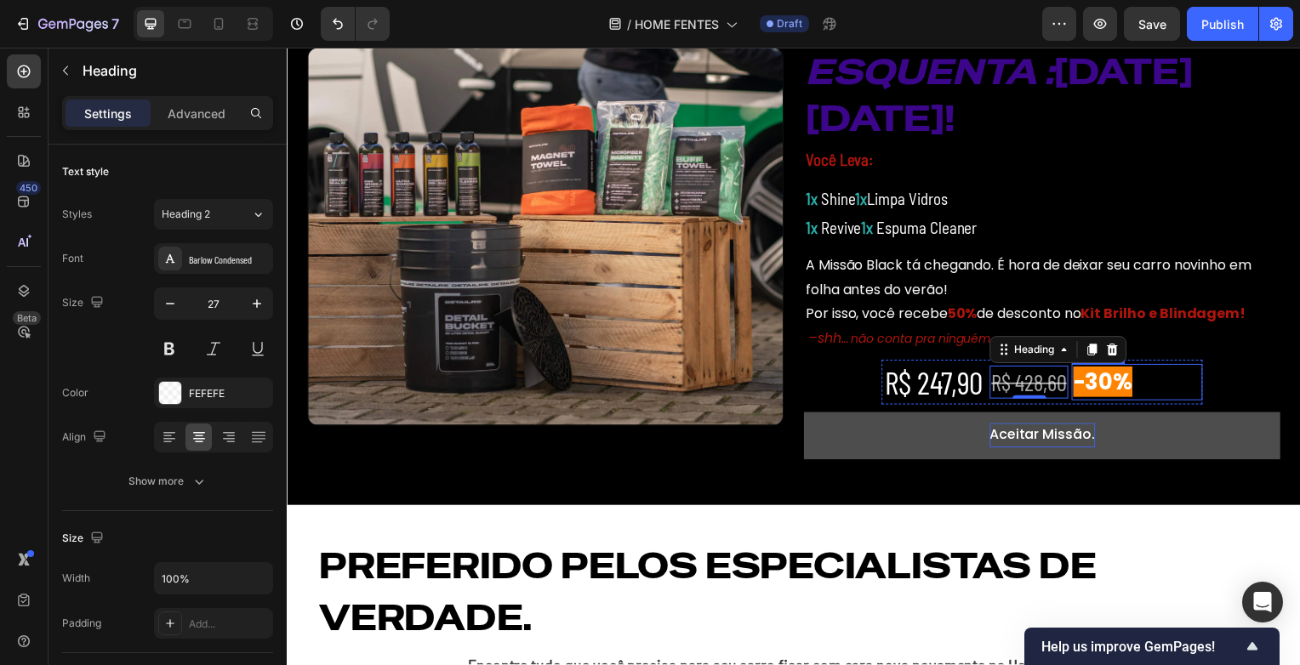
click at [1132, 395] on span "-30%" at bounding box center [1109, 384] width 60 height 31
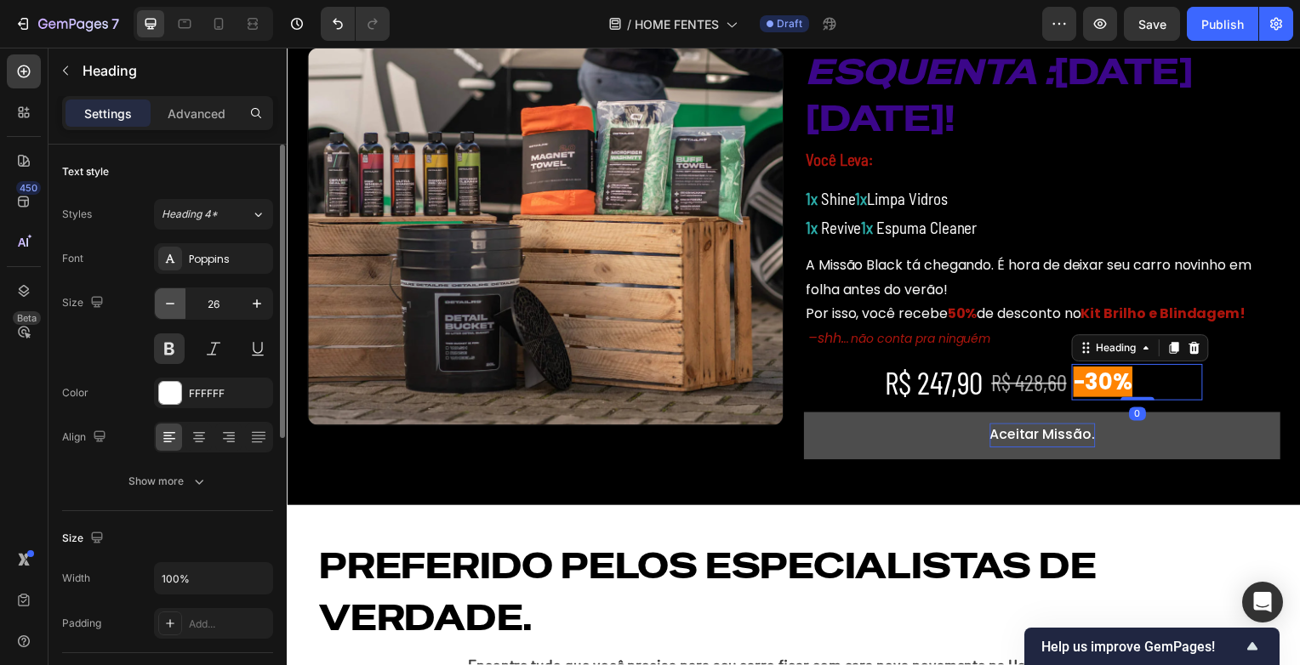
click at [177, 308] on icon "button" at bounding box center [170, 303] width 17 height 17
click at [178, 308] on icon "button" at bounding box center [170, 303] width 17 height 17
click at [227, 444] on icon at bounding box center [228, 437] width 17 height 17
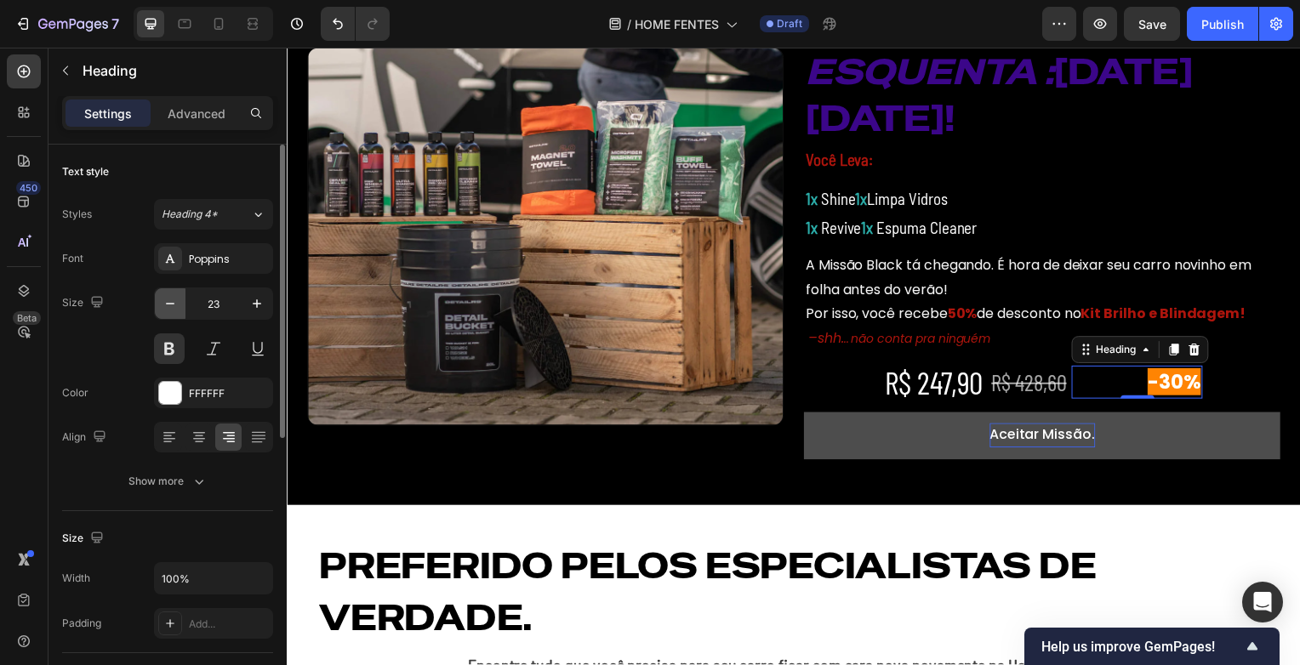
click at [163, 303] on icon "button" at bounding box center [170, 303] width 17 height 17
type input "22"
click at [241, 30] on div at bounding box center [252, 23] width 27 height 27
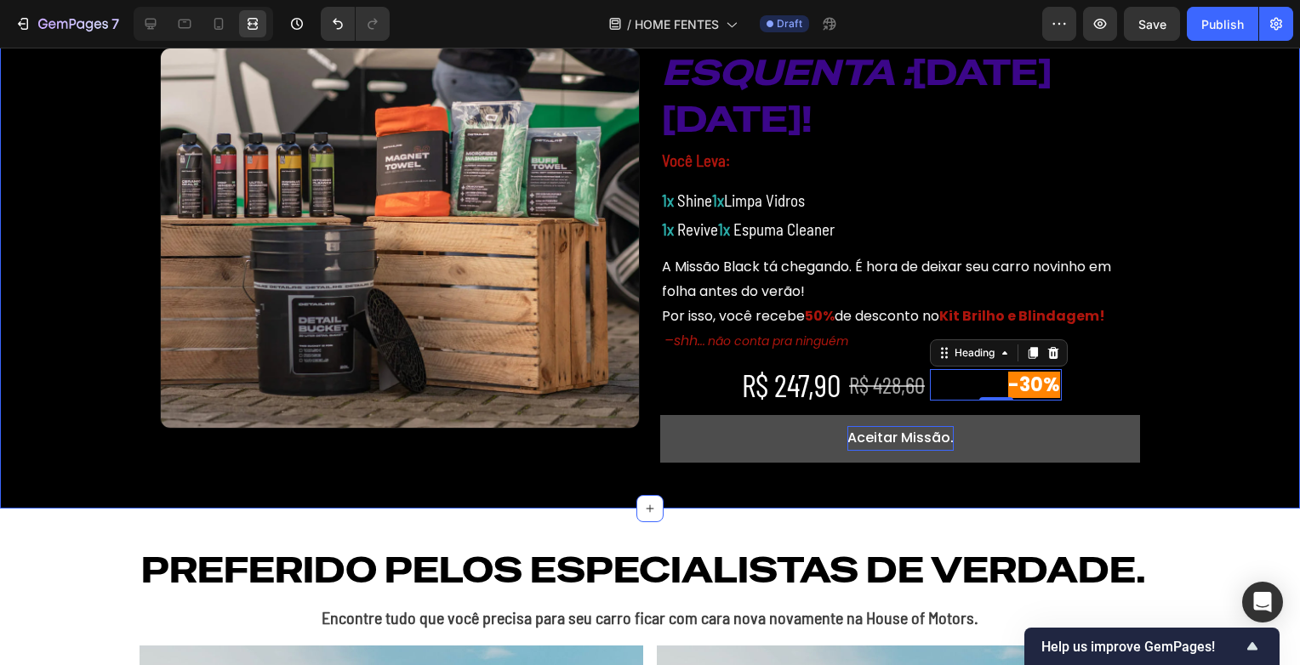
click at [1230, 420] on div "Image ⁠⁠⁠⁠⁠⁠⁠ ESQUENTA : BLACK FRIDAY! Heading Você Leva: Text Block 1x Shine 1…" at bounding box center [650, 254] width 1300 height 455
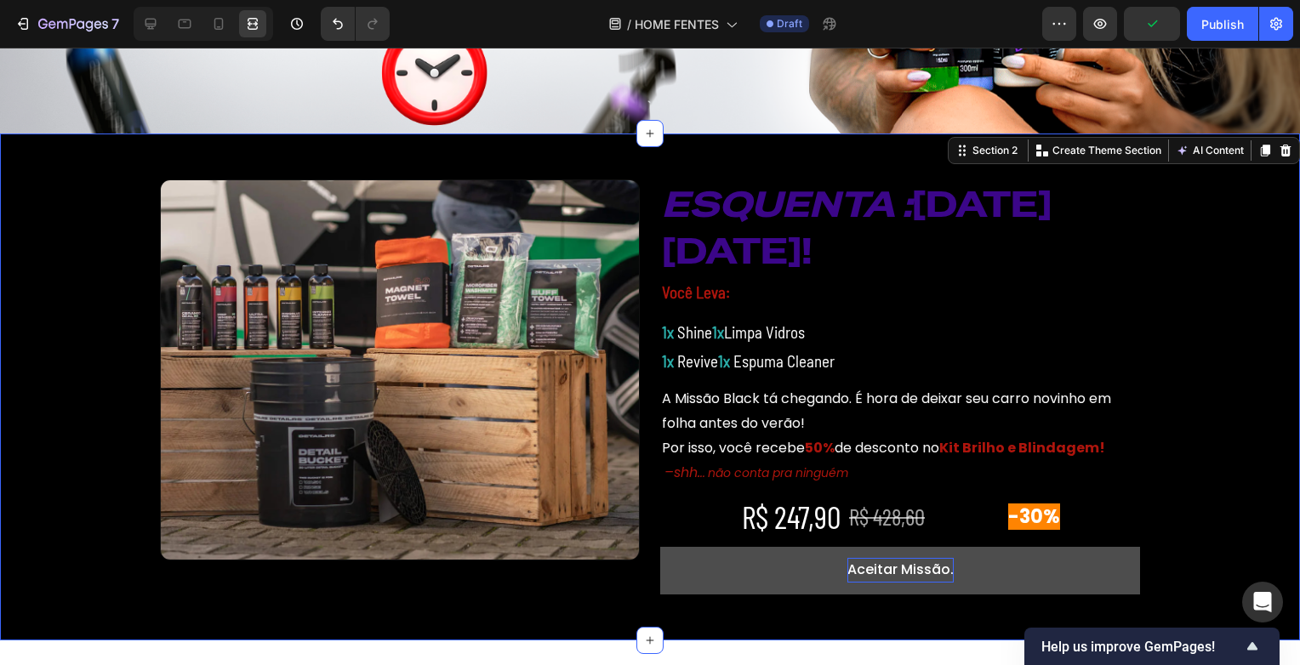
scroll to position [425, 0]
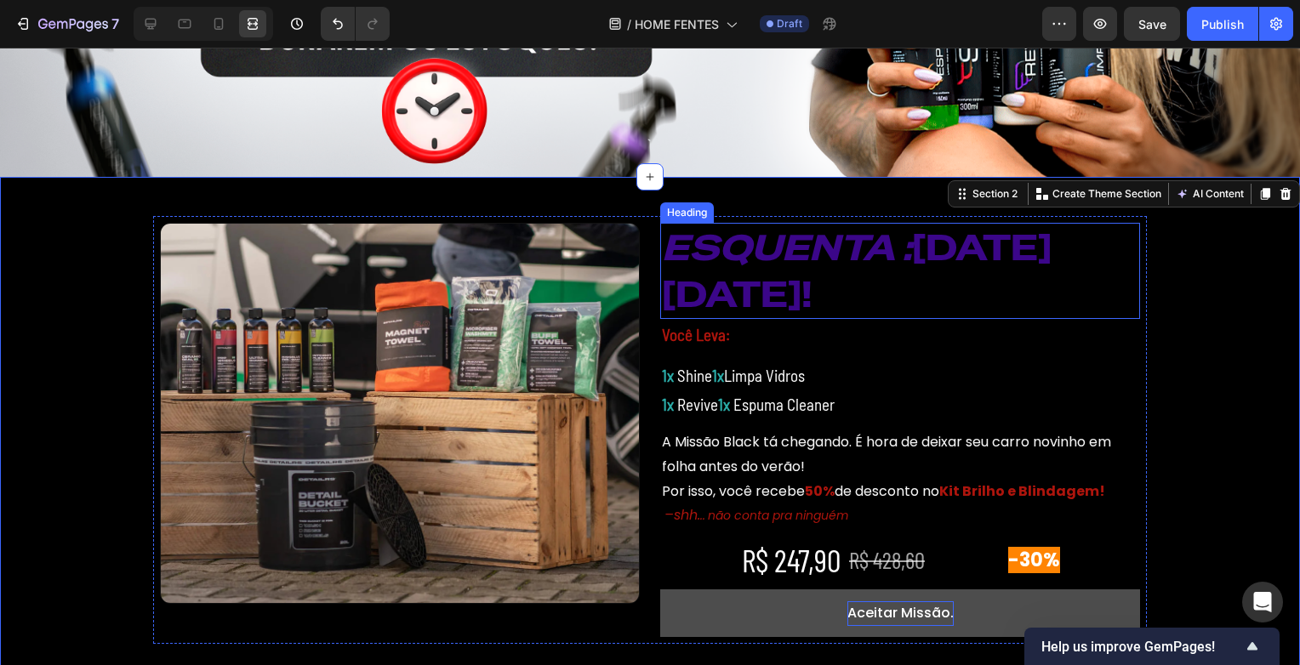
click at [787, 256] on icon "ESQUENTA :" at bounding box center [787, 248] width 250 height 46
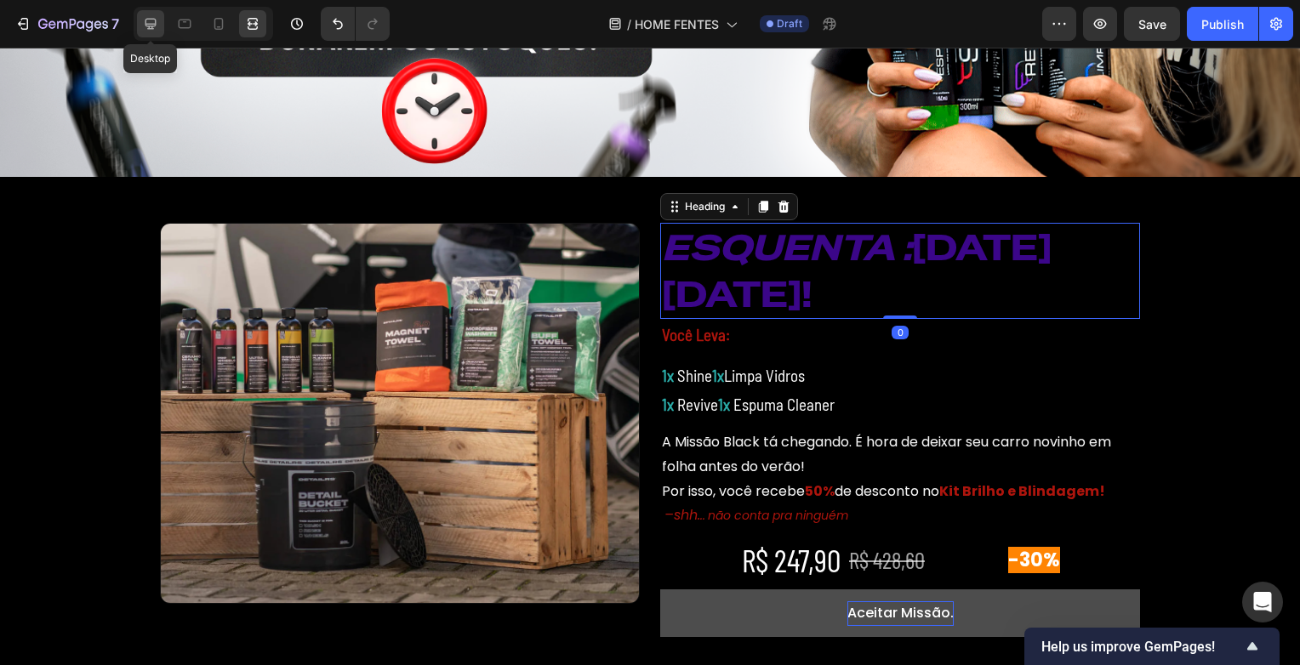
click at [160, 24] on div at bounding box center [150, 23] width 27 height 27
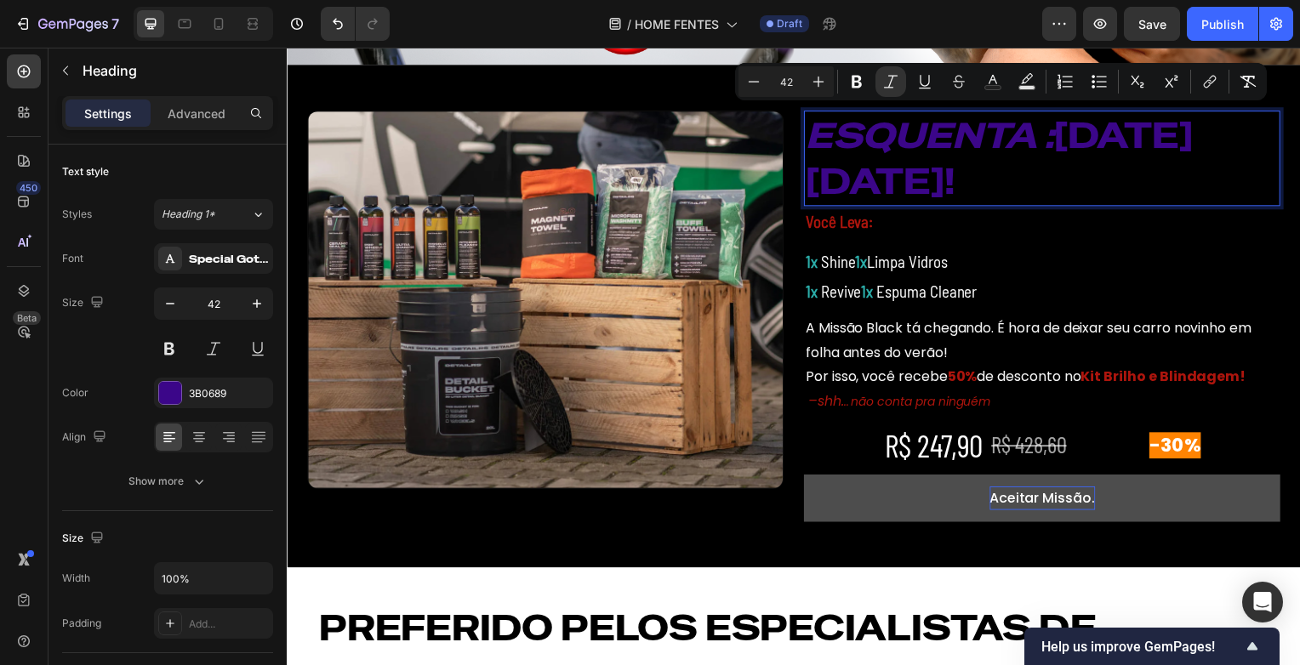
drag, startPoint x: 985, startPoint y: 186, endPoint x: 802, endPoint y: 137, distance: 189.5
click at [180, 386] on div at bounding box center [170, 393] width 22 height 22
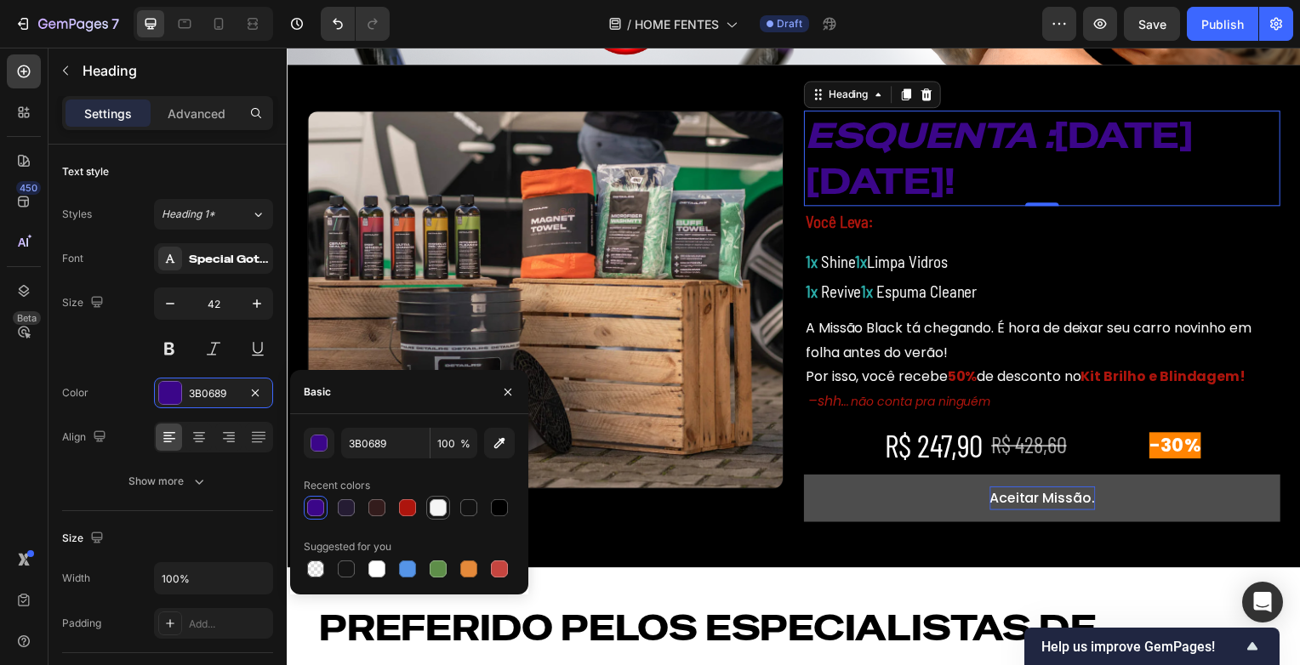
click at [446, 505] on div at bounding box center [438, 507] width 17 height 17
type input "F5F5F5"
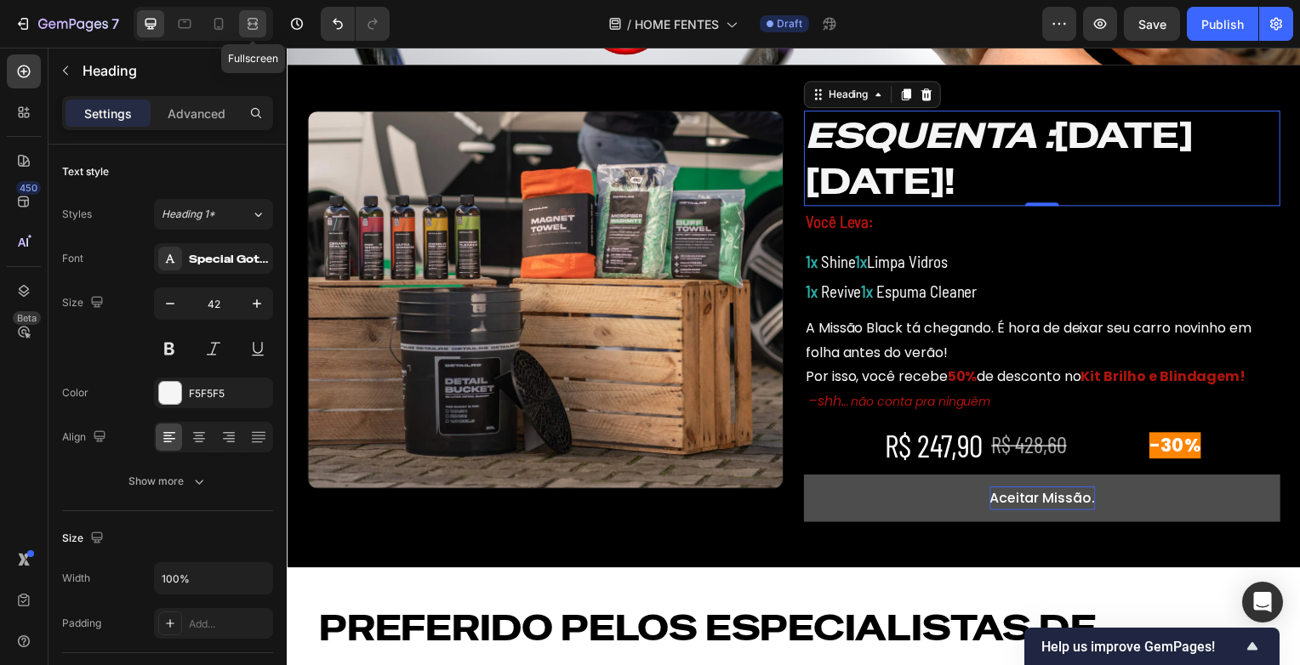
click at [262, 29] on div at bounding box center [252, 23] width 27 height 27
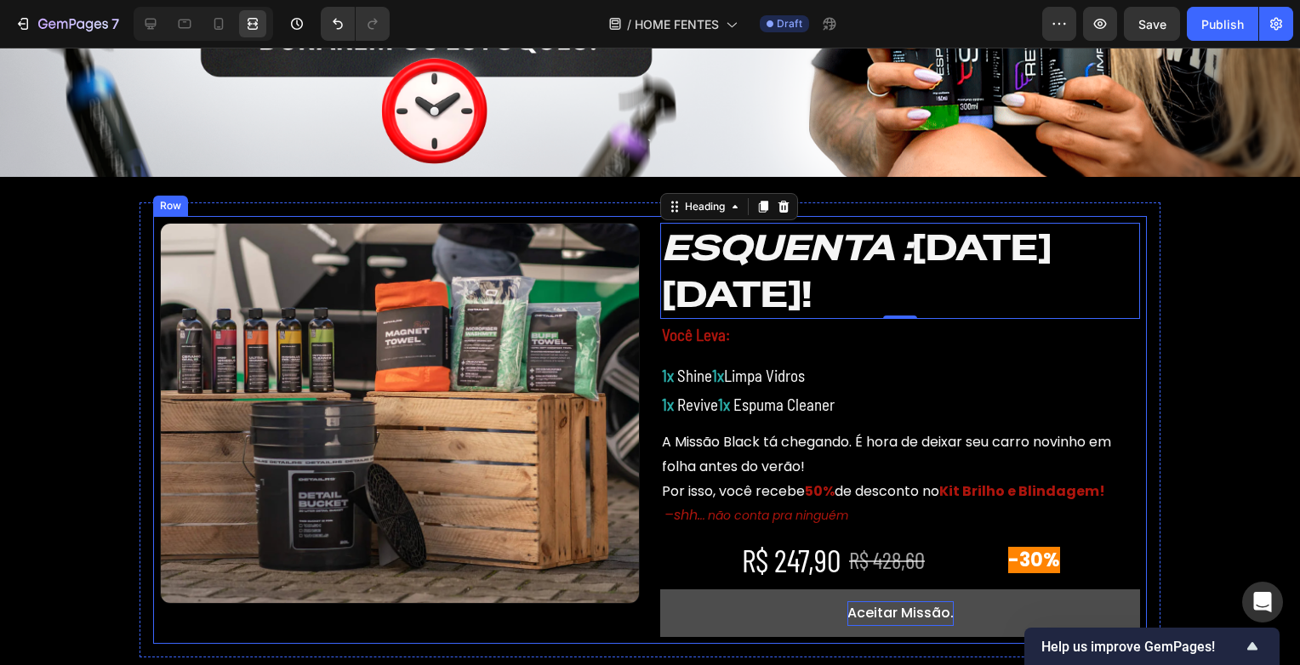
click at [666, 352] on div "⁠⁠⁠⁠⁠⁠⁠ ESQUENTA : BLACK FRIDAY! Heading 0 Você Leva: Text Block 1x Shine 1x Li…" at bounding box center [900, 430] width 480 height 414
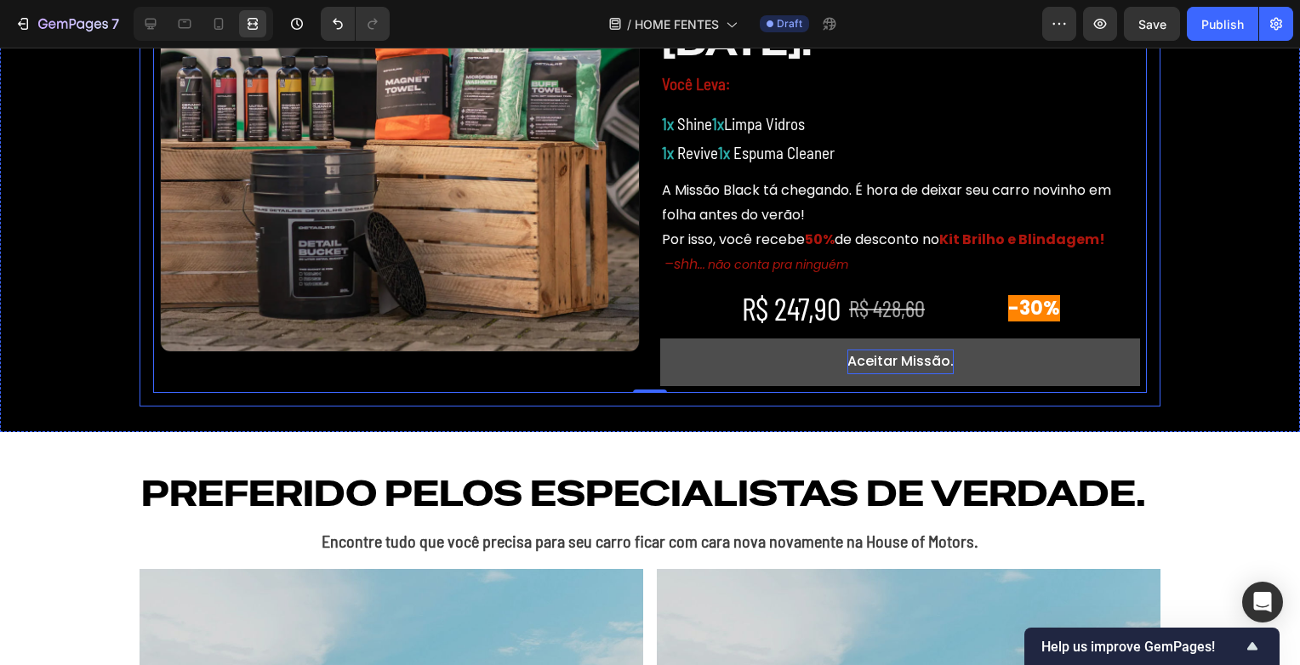
scroll to position [681, 0]
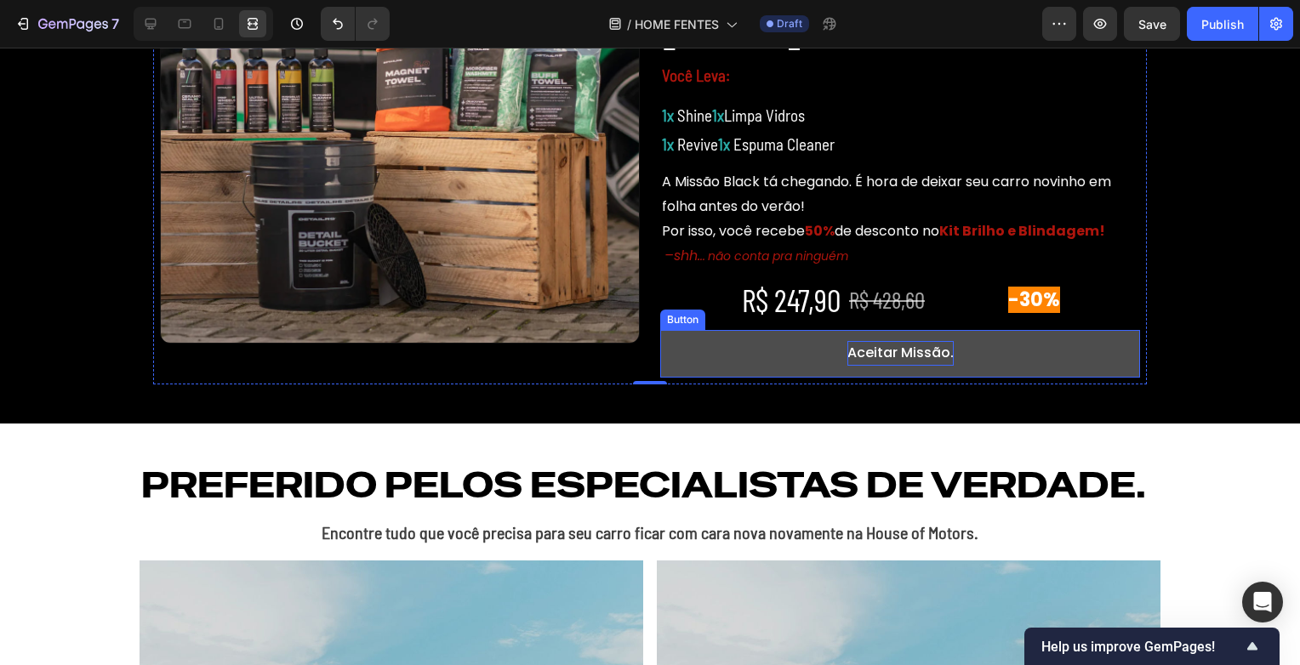
click at [690, 358] on button "Aceitar Missão." at bounding box center [900, 354] width 480 height 48
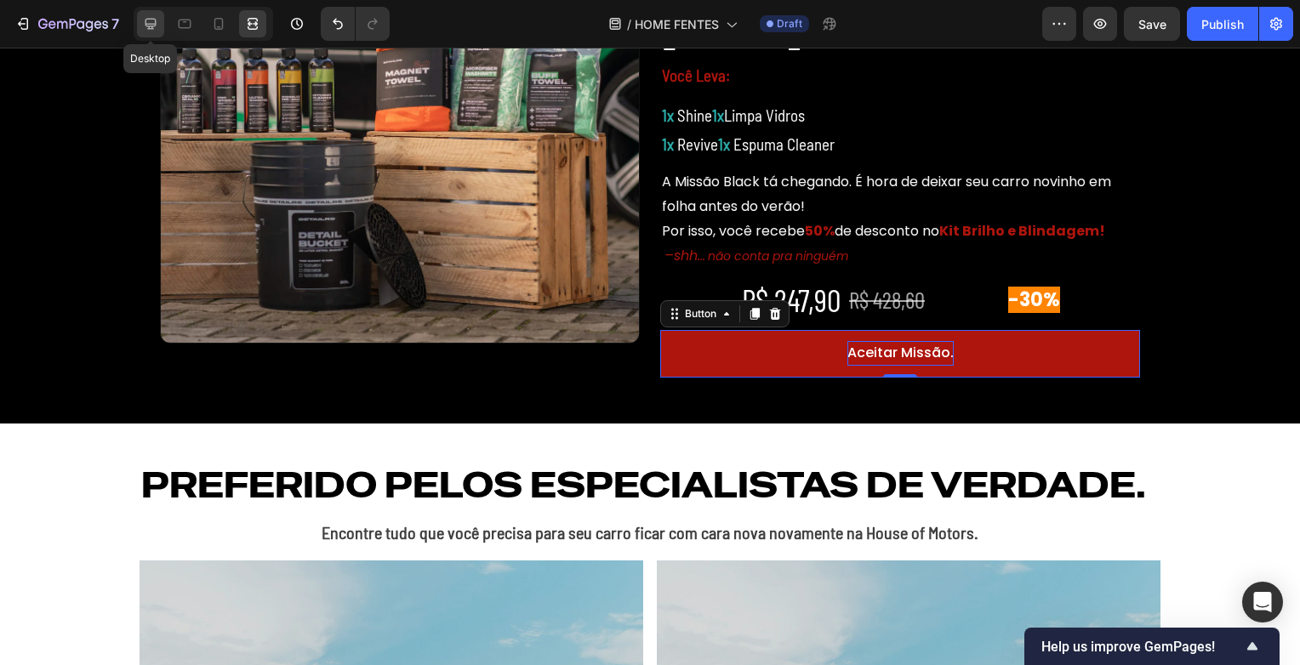
click at [157, 29] on icon at bounding box center [150, 23] width 17 height 17
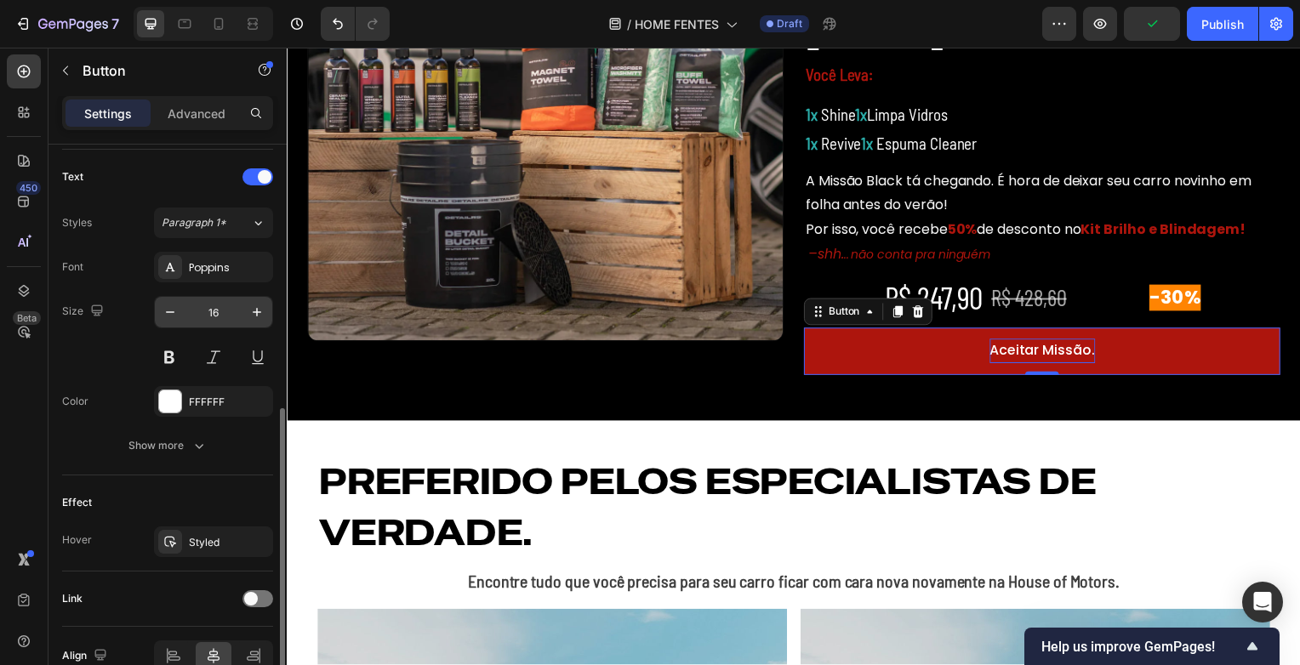
scroll to position [648, 0]
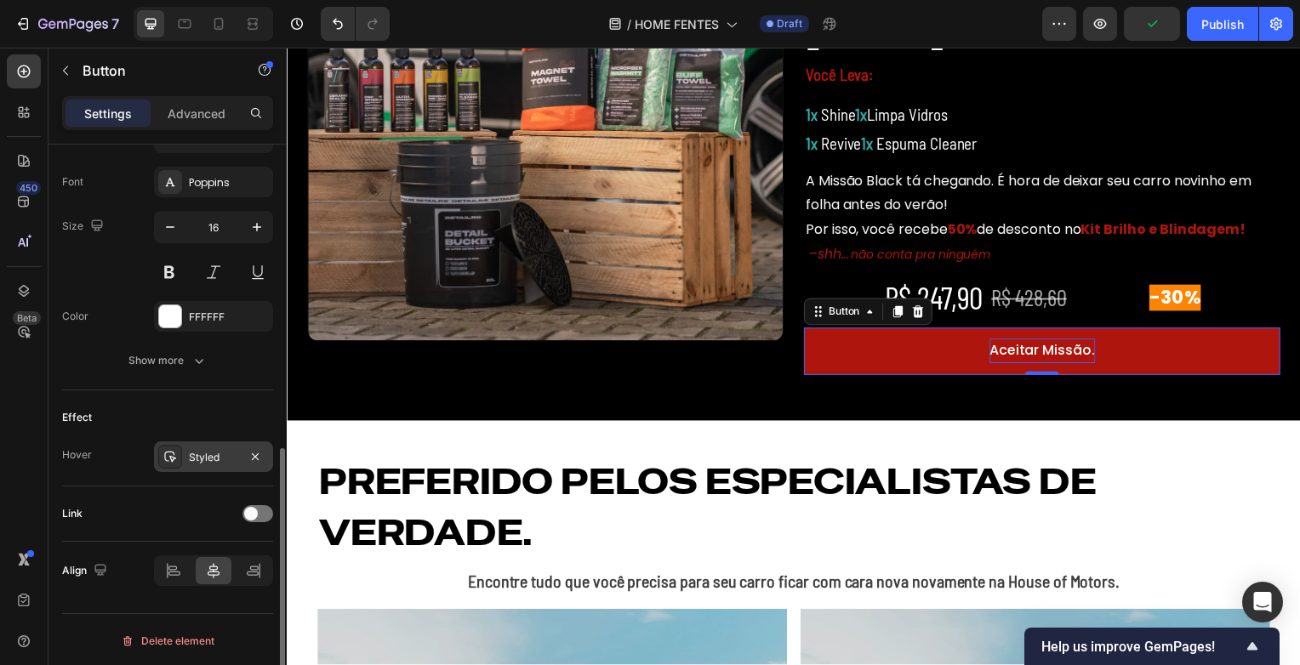
click at [201, 453] on div "Styled" at bounding box center [213, 457] width 49 height 15
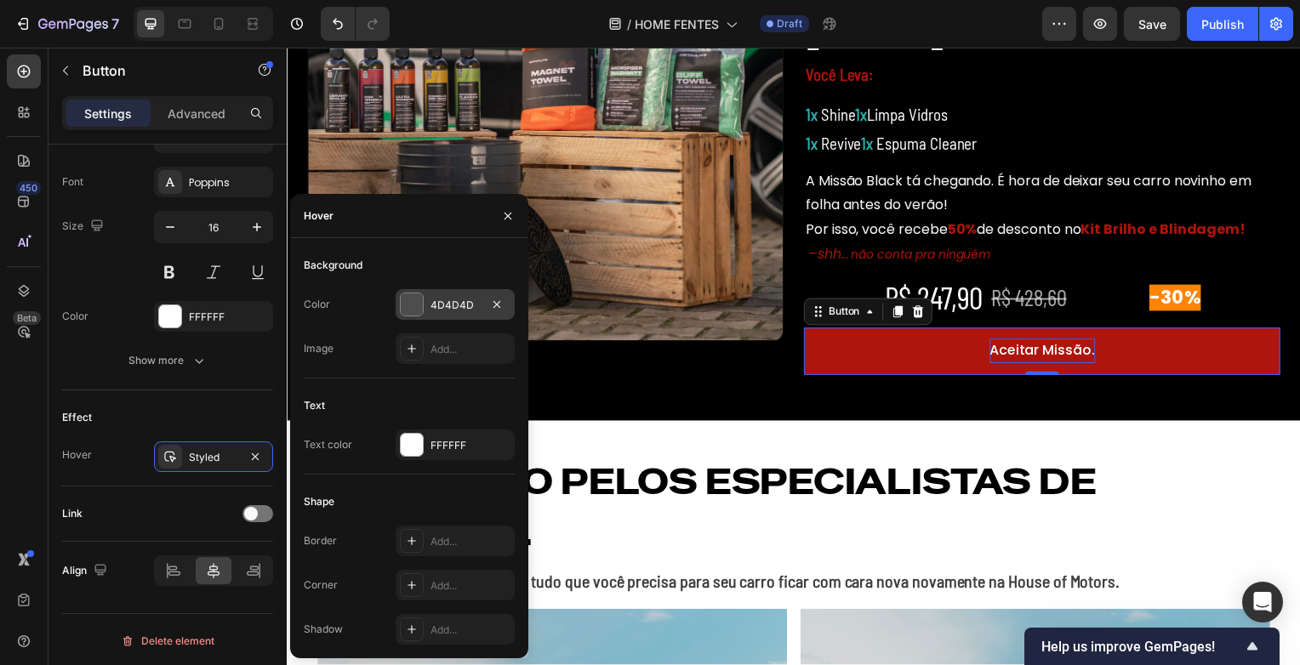
click at [413, 305] on div at bounding box center [412, 305] width 22 height 22
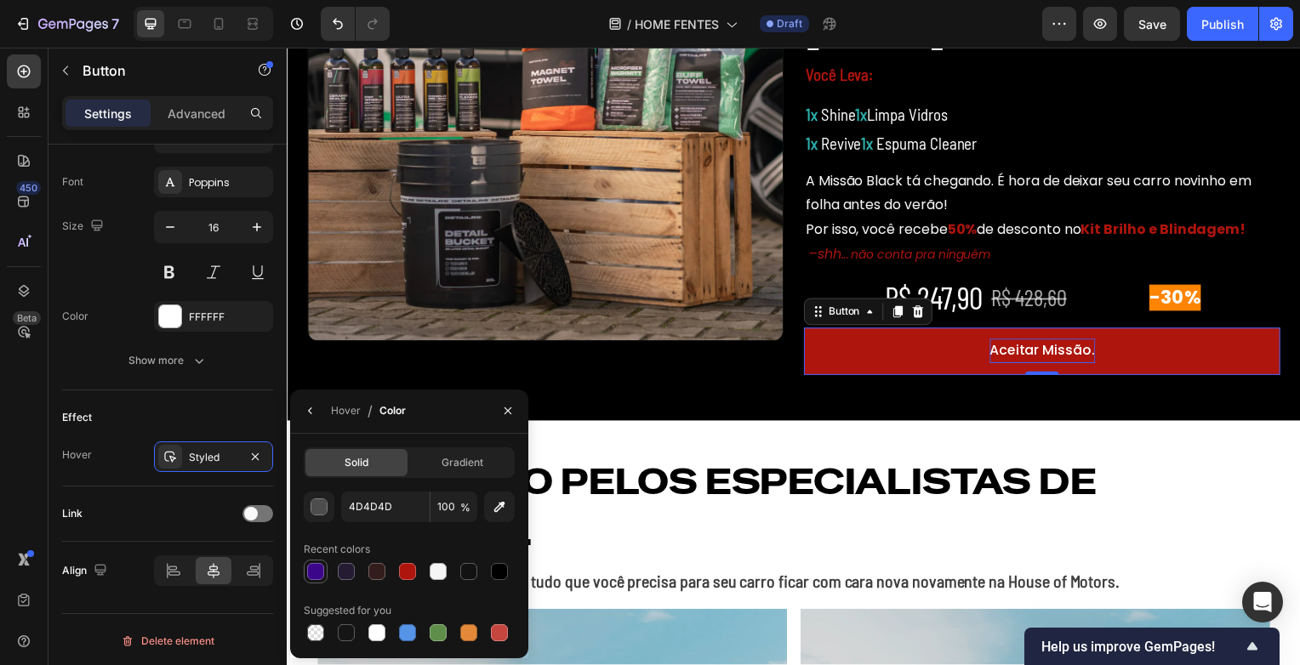
click at [314, 576] on div at bounding box center [315, 571] width 17 height 17
type input "3B0689"
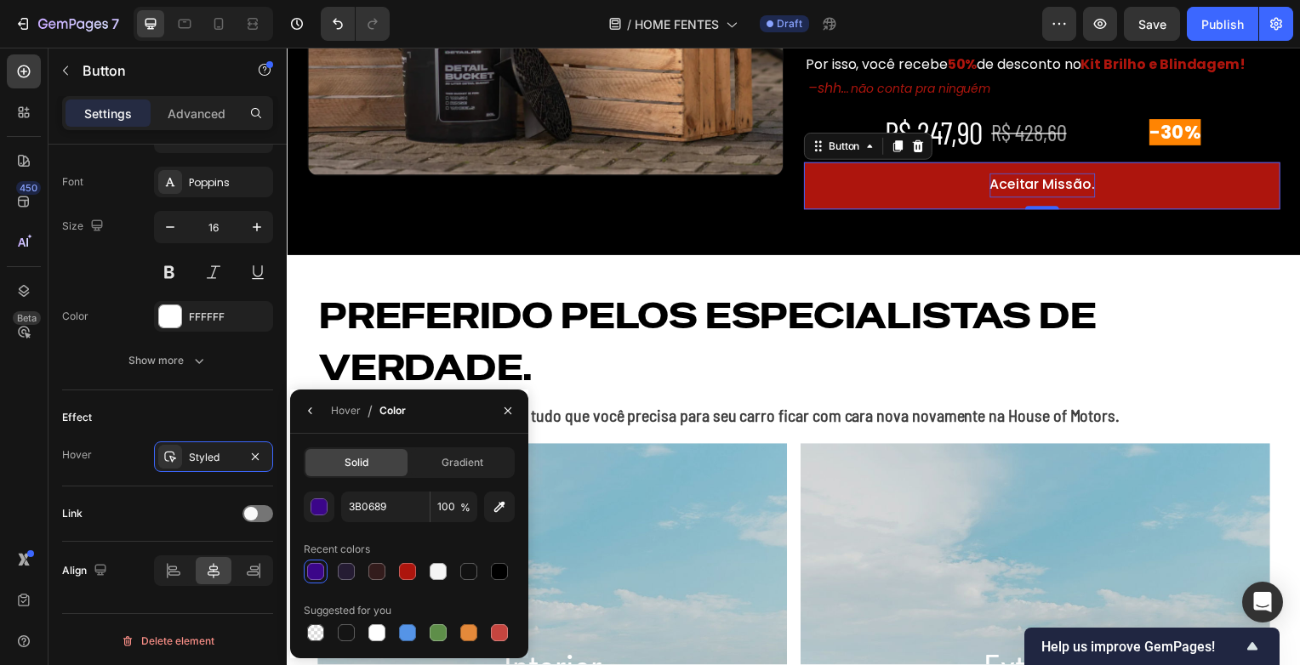
scroll to position [851, 0]
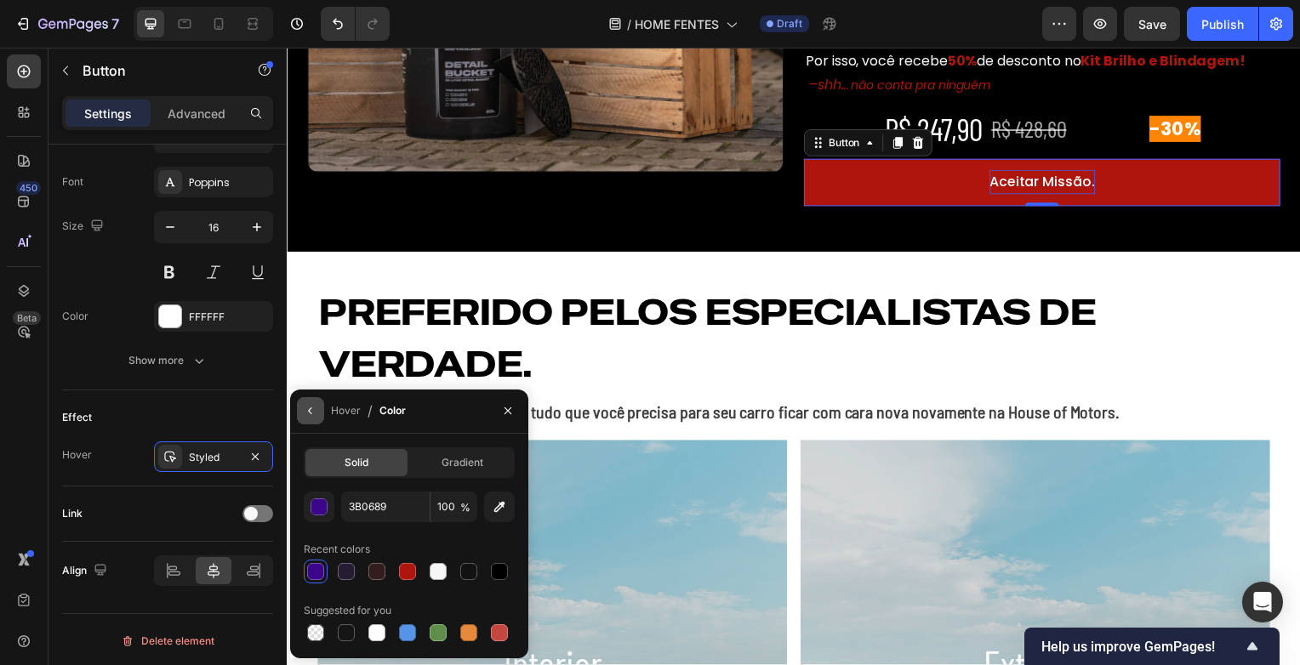
click at [305, 419] on button "button" at bounding box center [310, 410] width 27 height 27
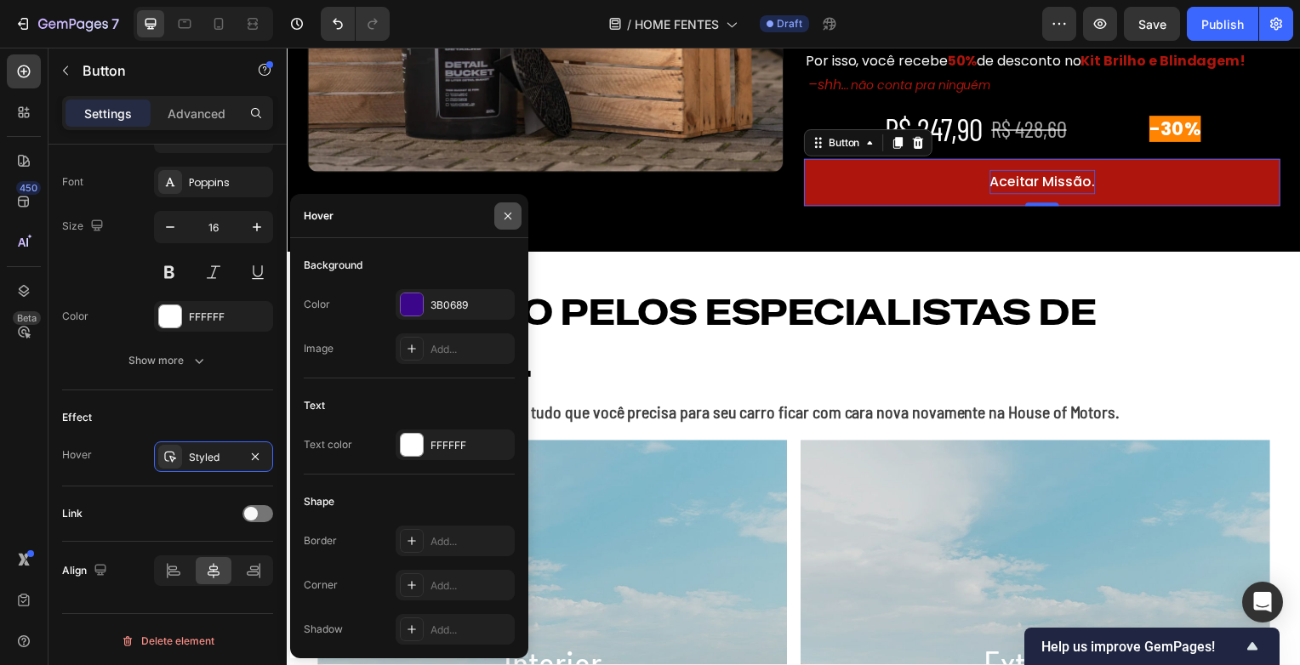
click at [510, 223] on button "button" at bounding box center [507, 216] width 27 height 27
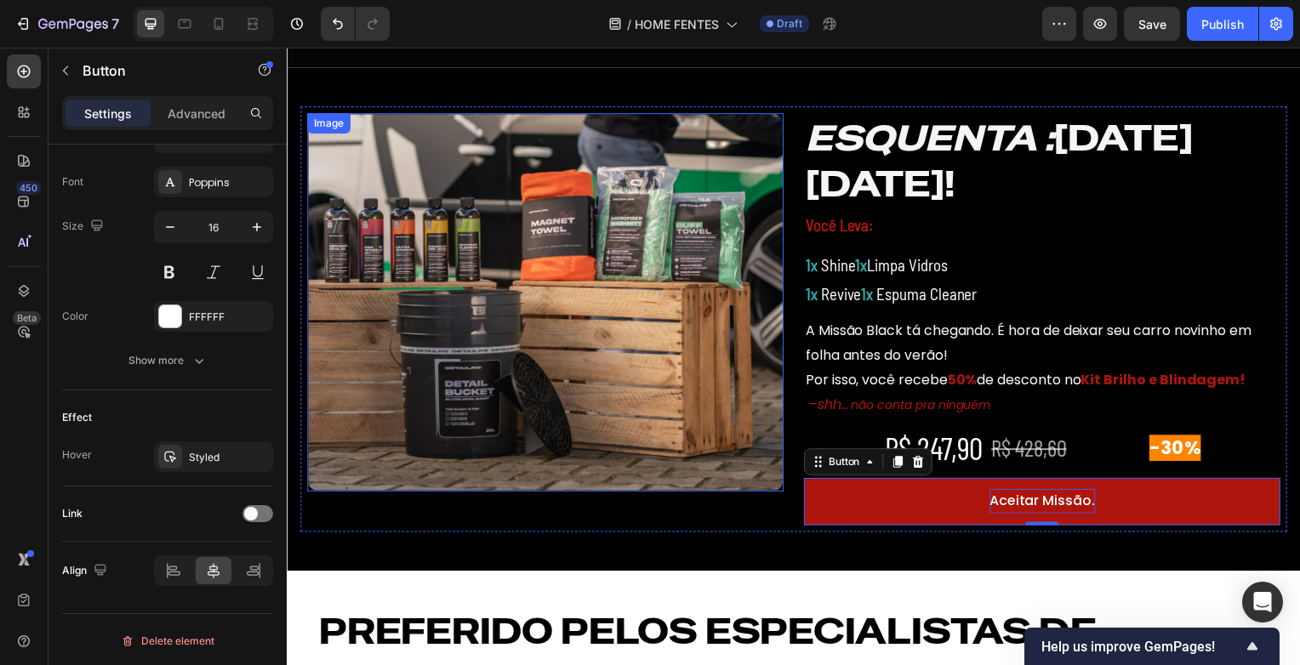
scroll to position [511, 0]
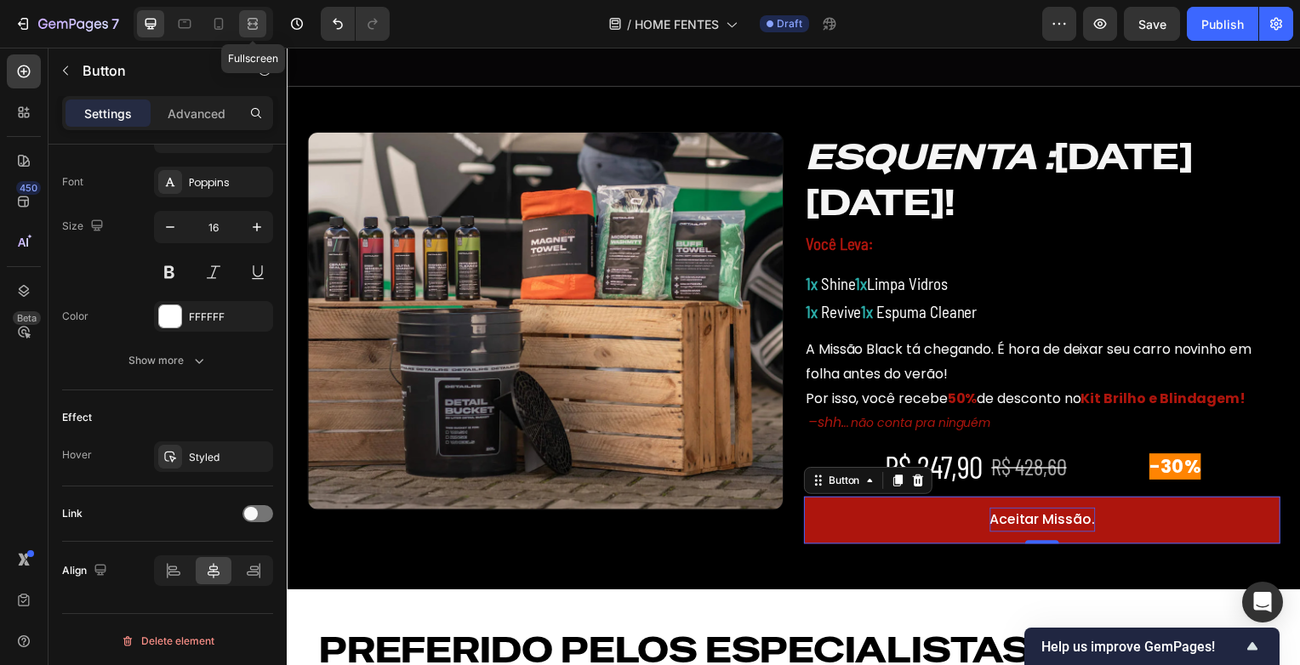
click at [252, 22] on icon at bounding box center [252, 23] width 17 height 17
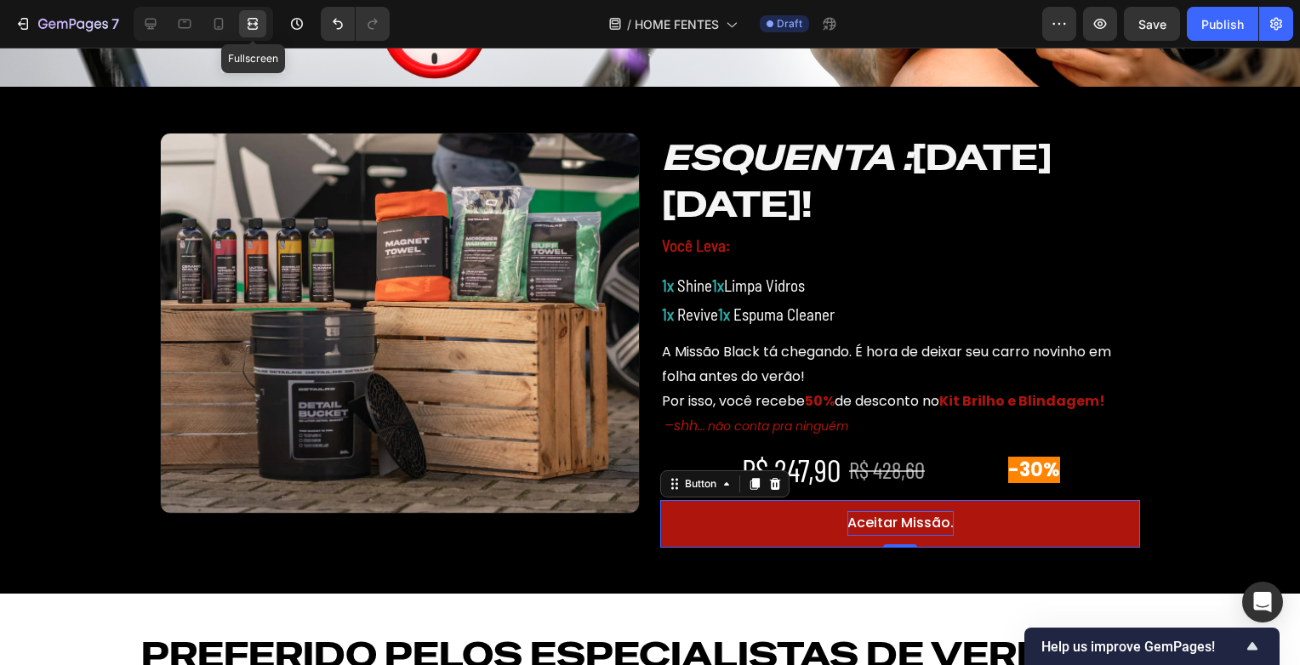
scroll to position [618, 0]
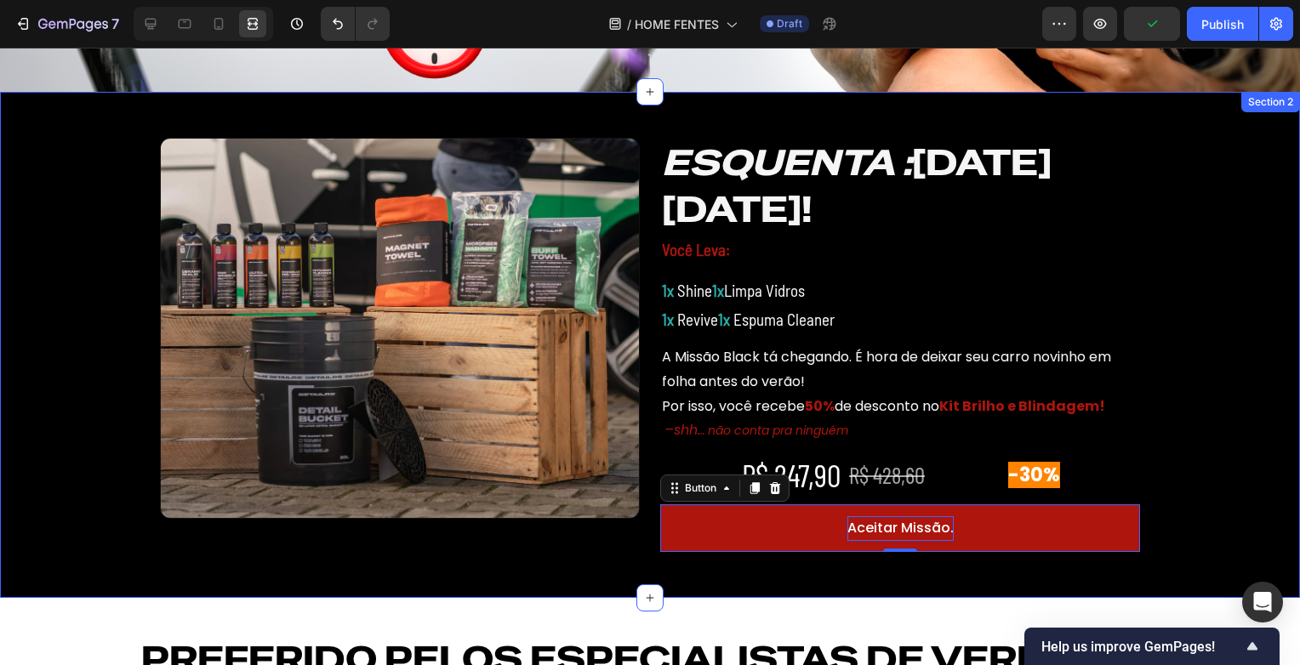
click at [1247, 321] on div "Image ⁠⁠⁠⁠⁠⁠⁠ ESQUENTA : BLACK FRIDAY! Heading Você Leva: Text Block 1x Shine 1…" at bounding box center [650, 344] width 1300 height 455
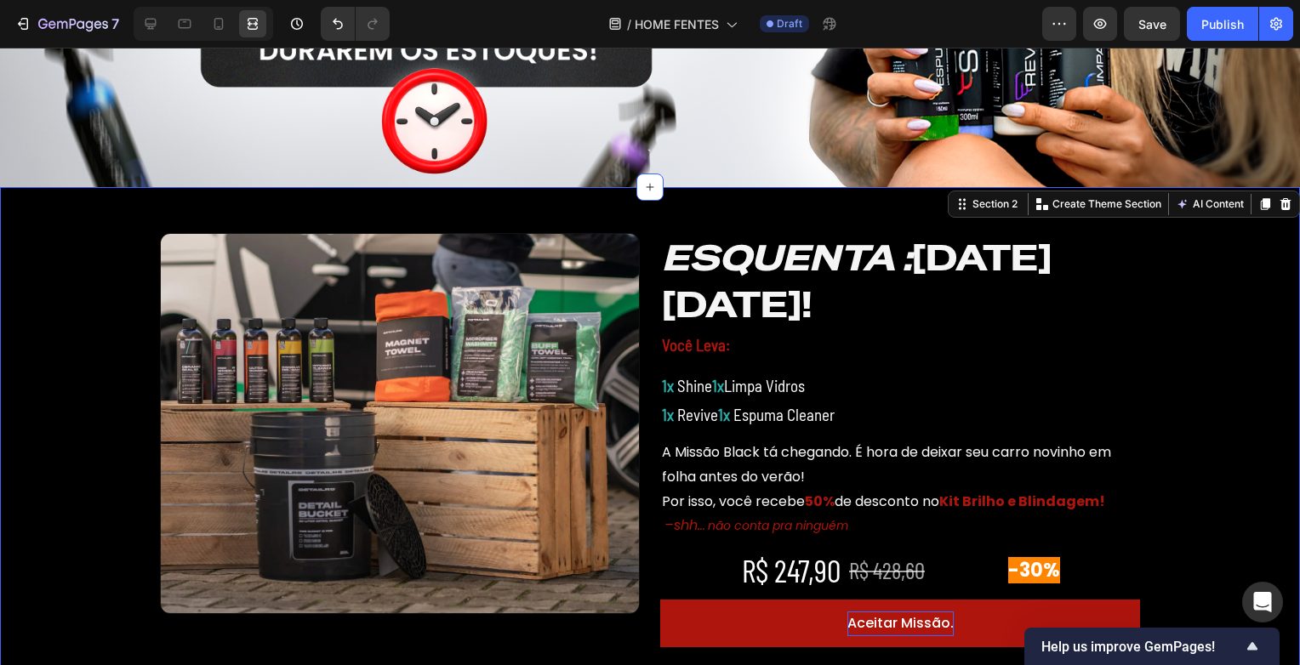
scroll to position [425, 0]
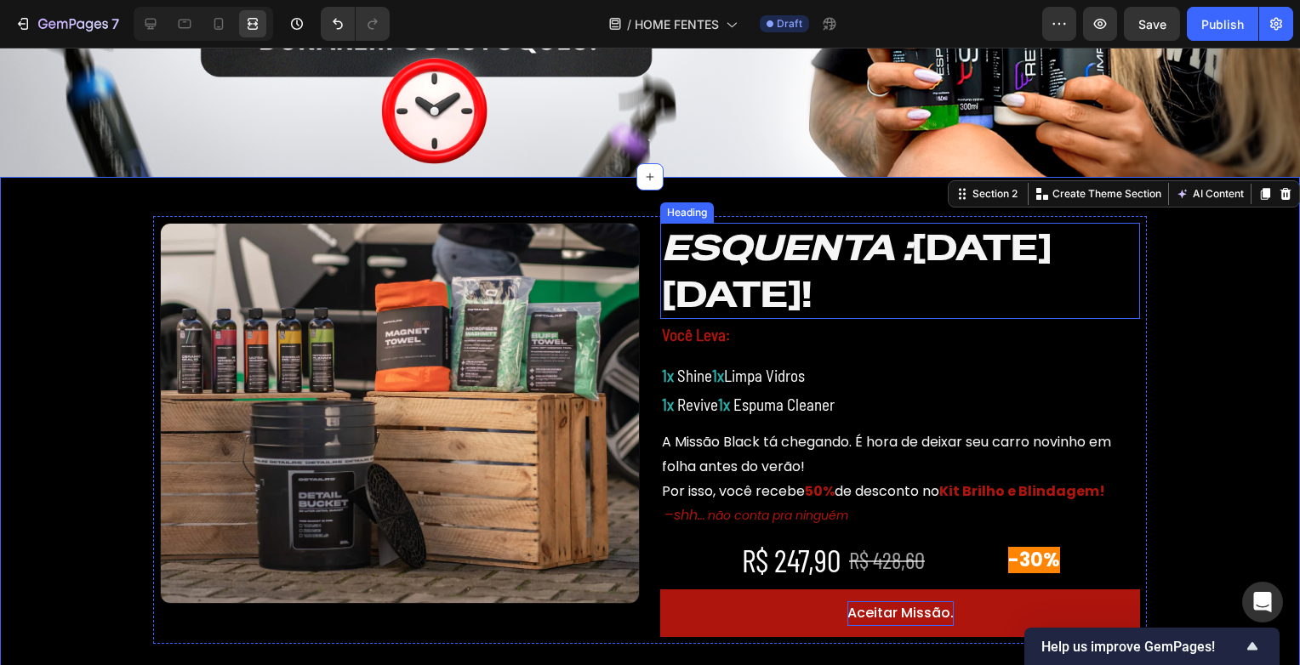
click at [895, 248] on icon "ESQUENTA :" at bounding box center [787, 248] width 250 height 46
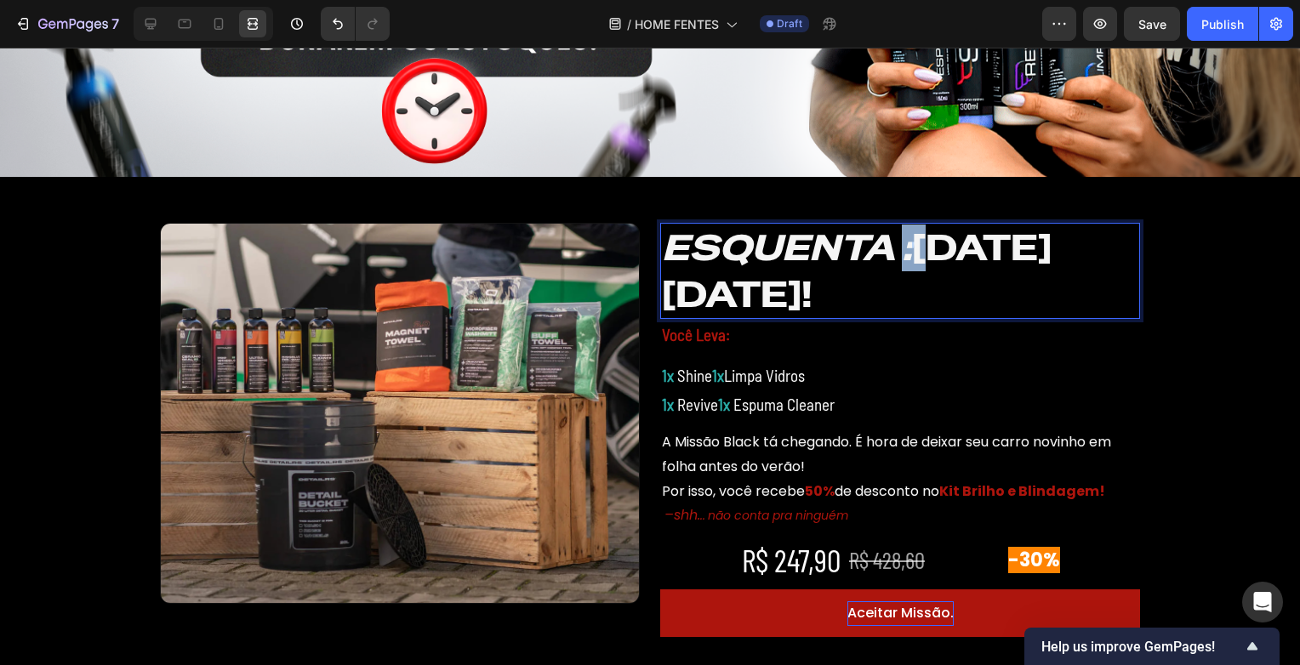
click at [899, 247] on icon "ESQUENTA :" at bounding box center [787, 248] width 250 height 46
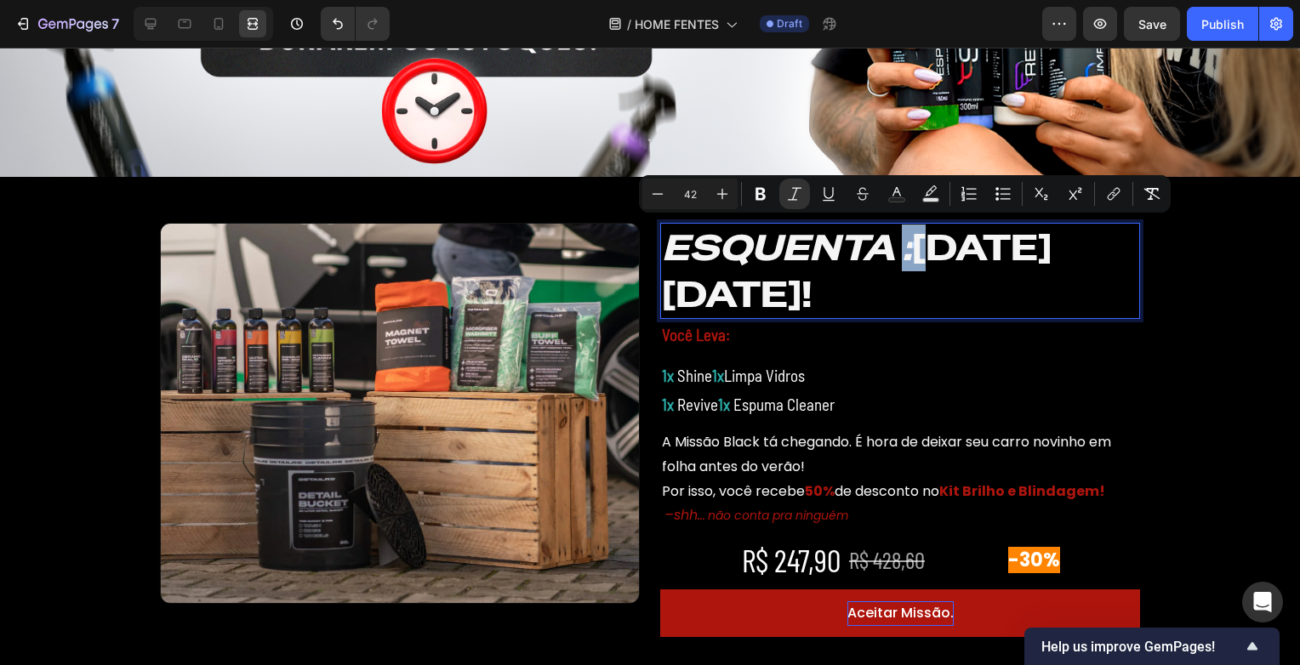
click at [899, 247] on icon "ESQUENTA :" at bounding box center [787, 248] width 250 height 46
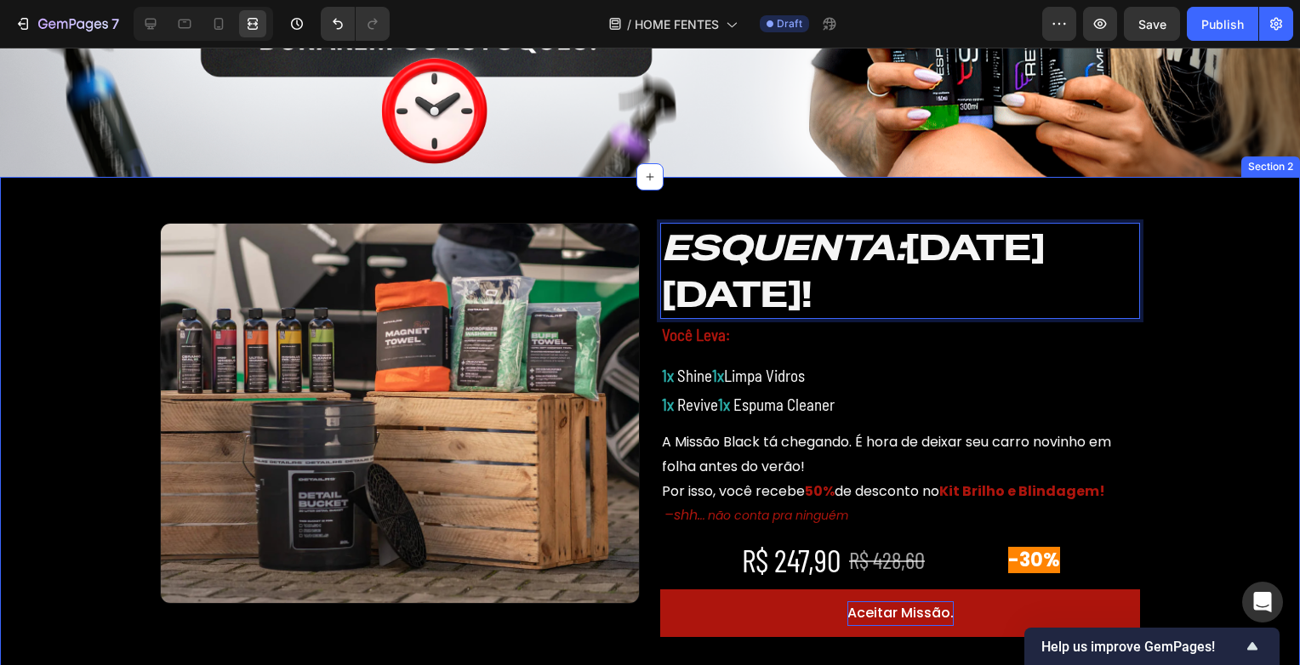
drag, startPoint x: 1166, startPoint y: 242, endPoint x: 1207, endPoint y: 253, distance: 43.1
click at [1207, 253] on div "Image ESQUENTA: BLACK FRIDAY! Heading 0 Você Leva: Text Block 1x Shine 1x Limpa…" at bounding box center [650, 430] width 1300 height 455
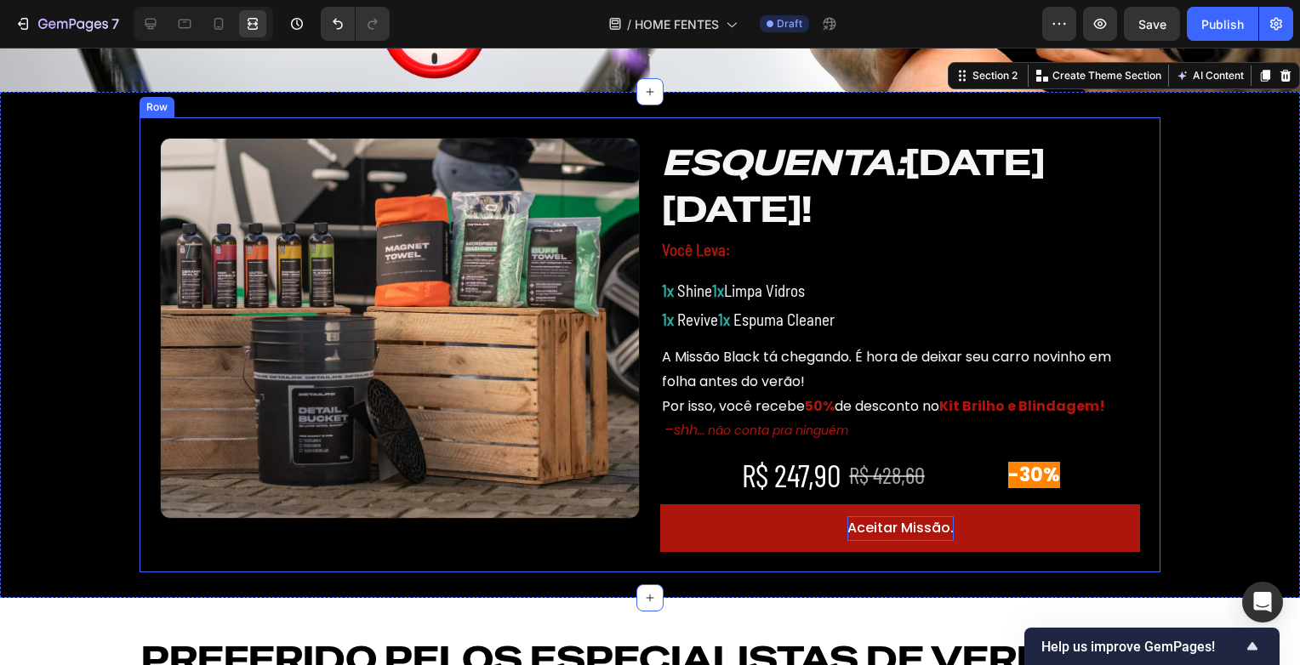
scroll to position [596, 0]
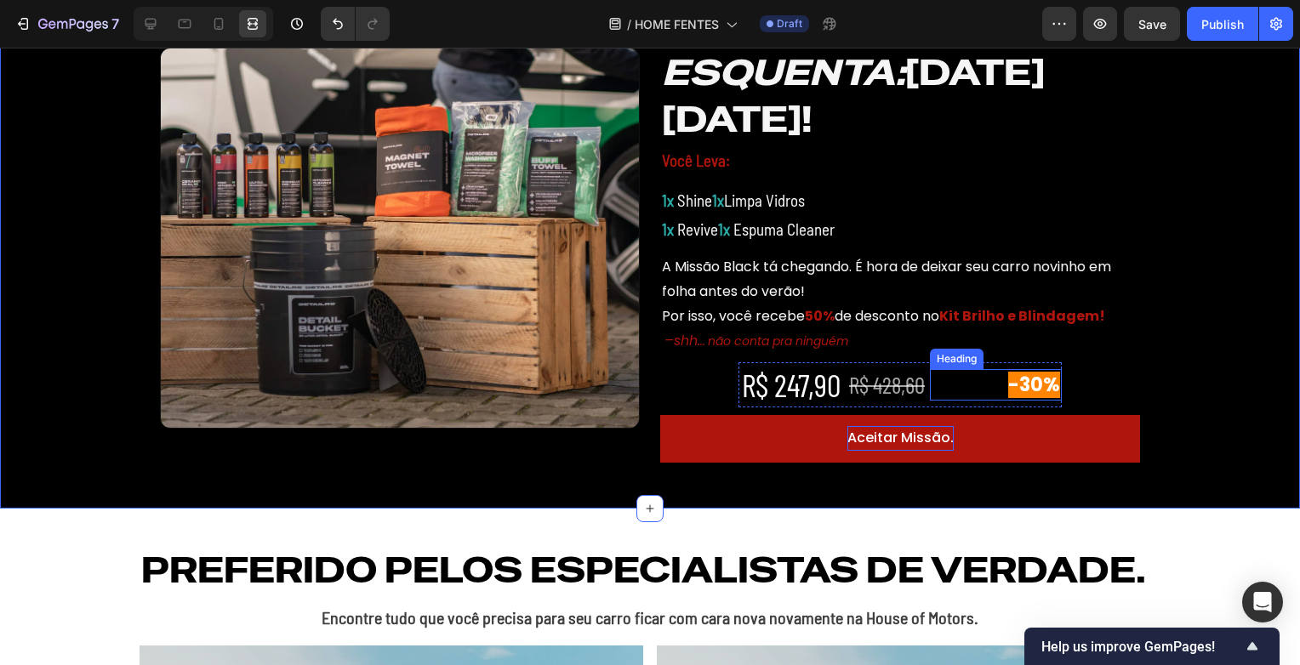
click at [945, 397] on h2 "-30%" at bounding box center [996, 384] width 132 height 31
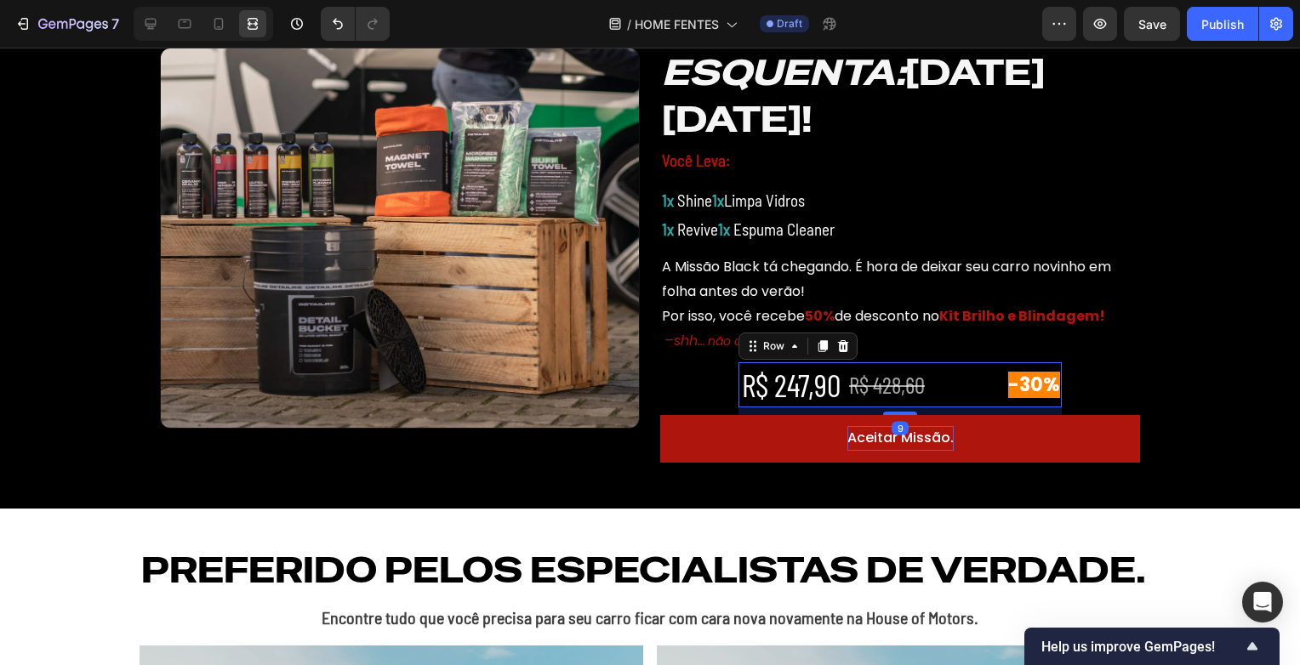
click at [921, 392] on div "R$ 247,90 Heading ⁠⁠⁠⁠⁠⁠⁠ R$ 428,60 Heading -30% Heading Row 9" at bounding box center [900, 384] width 323 height 44
click at [157, 14] on div at bounding box center [150, 23] width 27 height 27
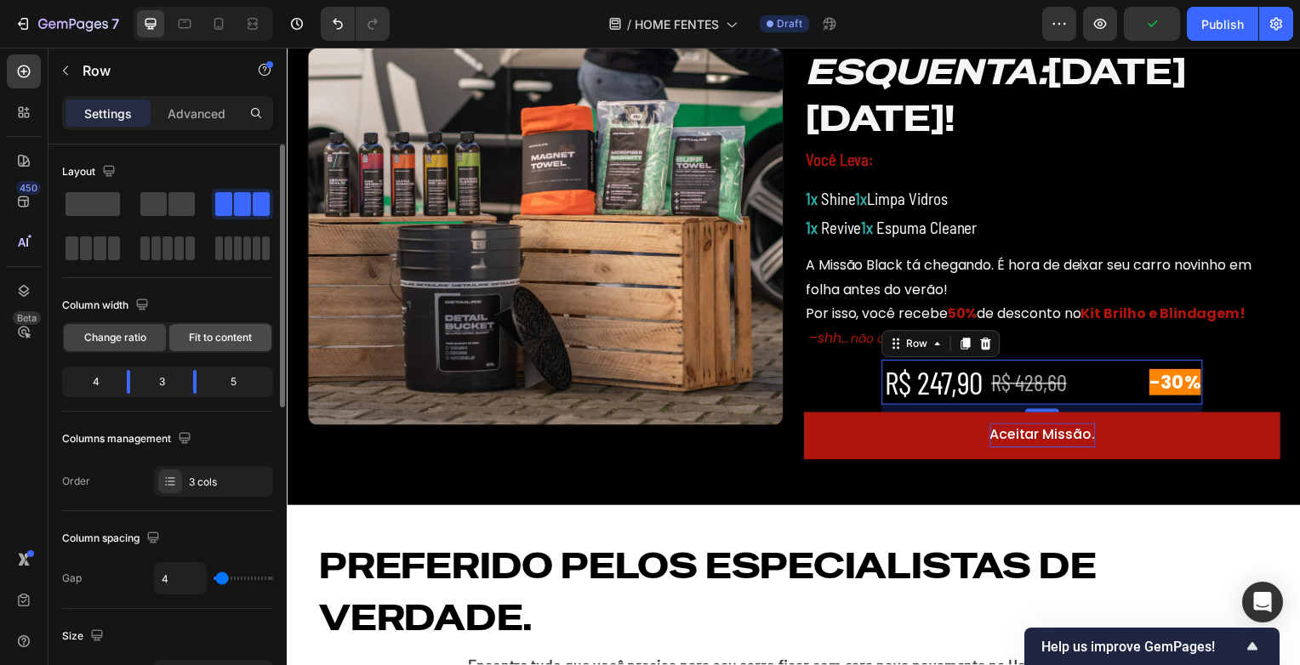
click at [225, 340] on span "Fit to content" at bounding box center [220, 337] width 63 height 15
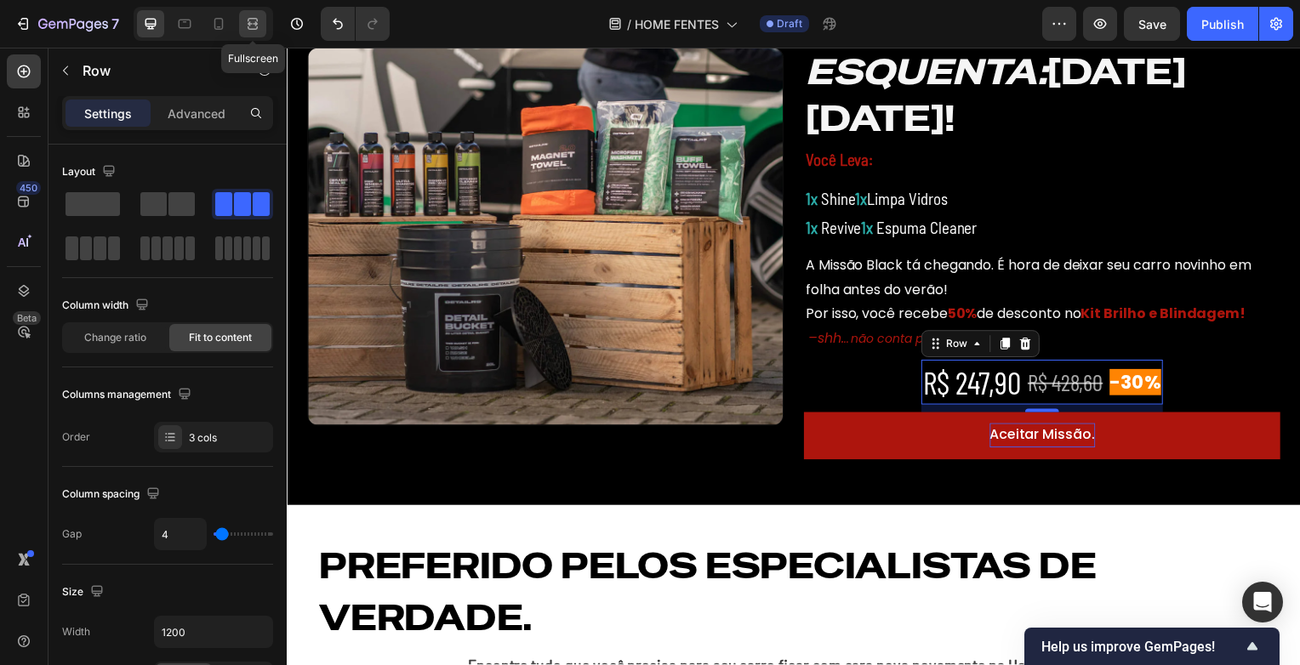
click at [242, 19] on div at bounding box center [252, 23] width 27 height 27
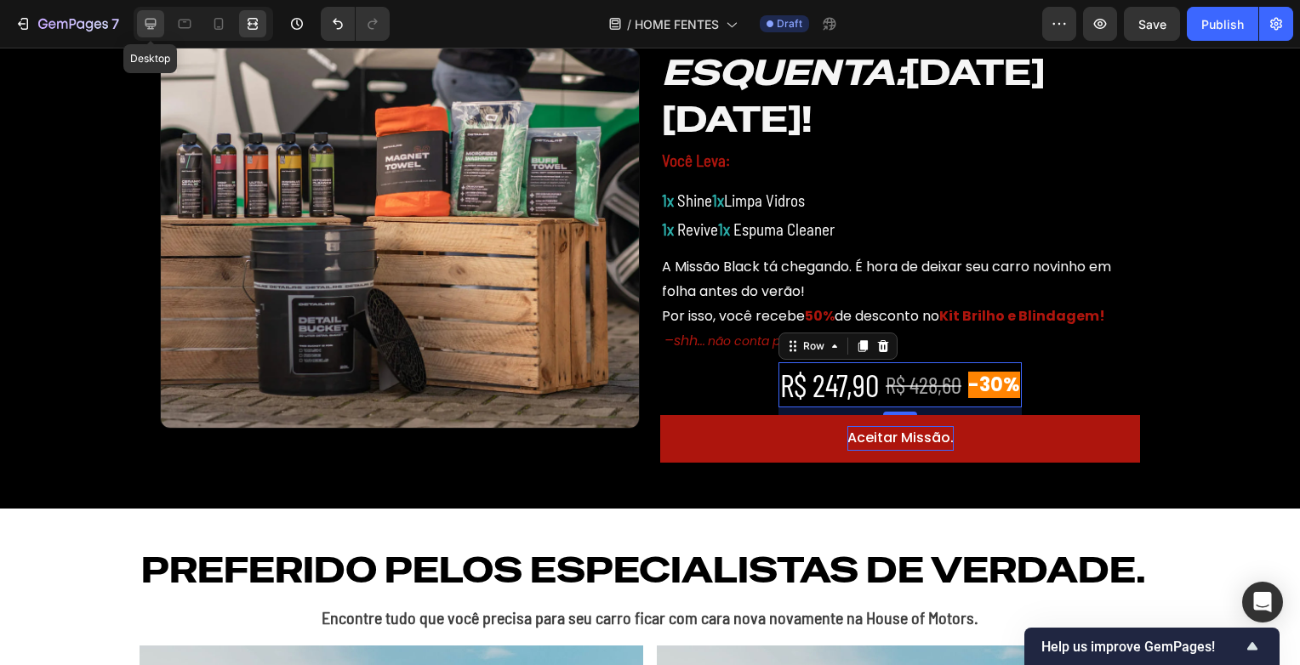
click at [142, 18] on icon at bounding box center [150, 23] width 17 height 17
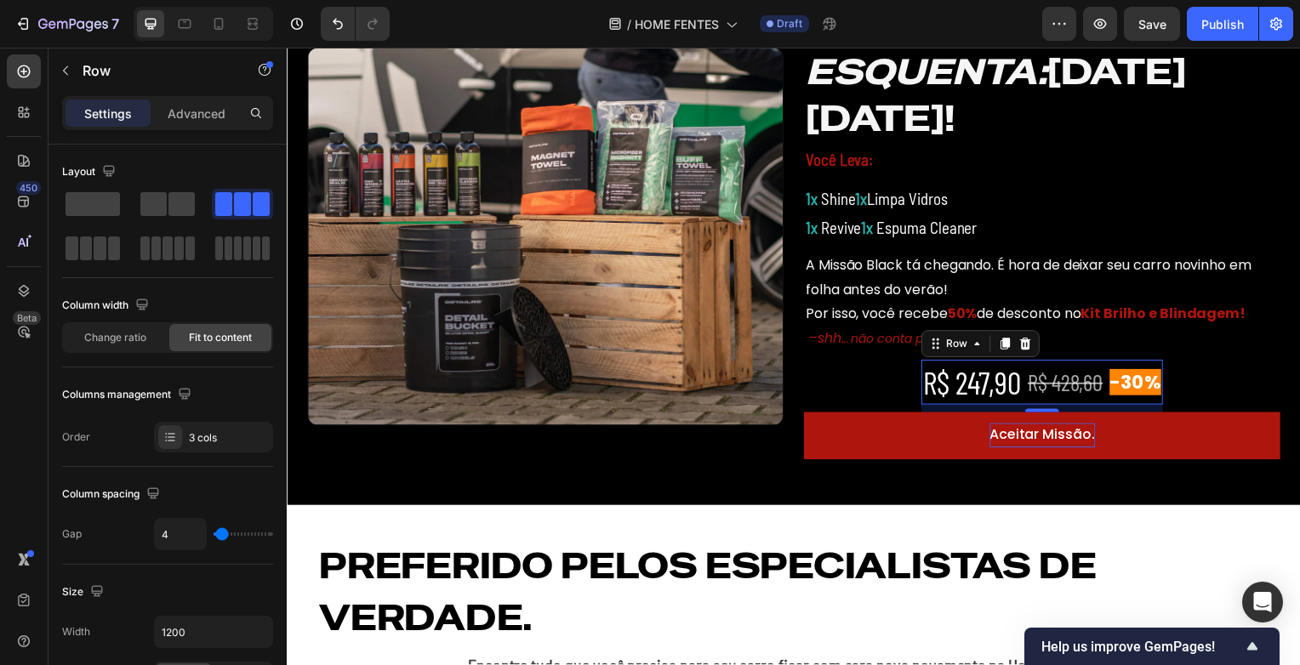
click at [1098, 388] on div "R$ 247,90 Heading ⁠⁠⁠⁠⁠⁠⁠ R$ 428,60 Heading -30% Heading Row 9" at bounding box center [1047, 384] width 243 height 44
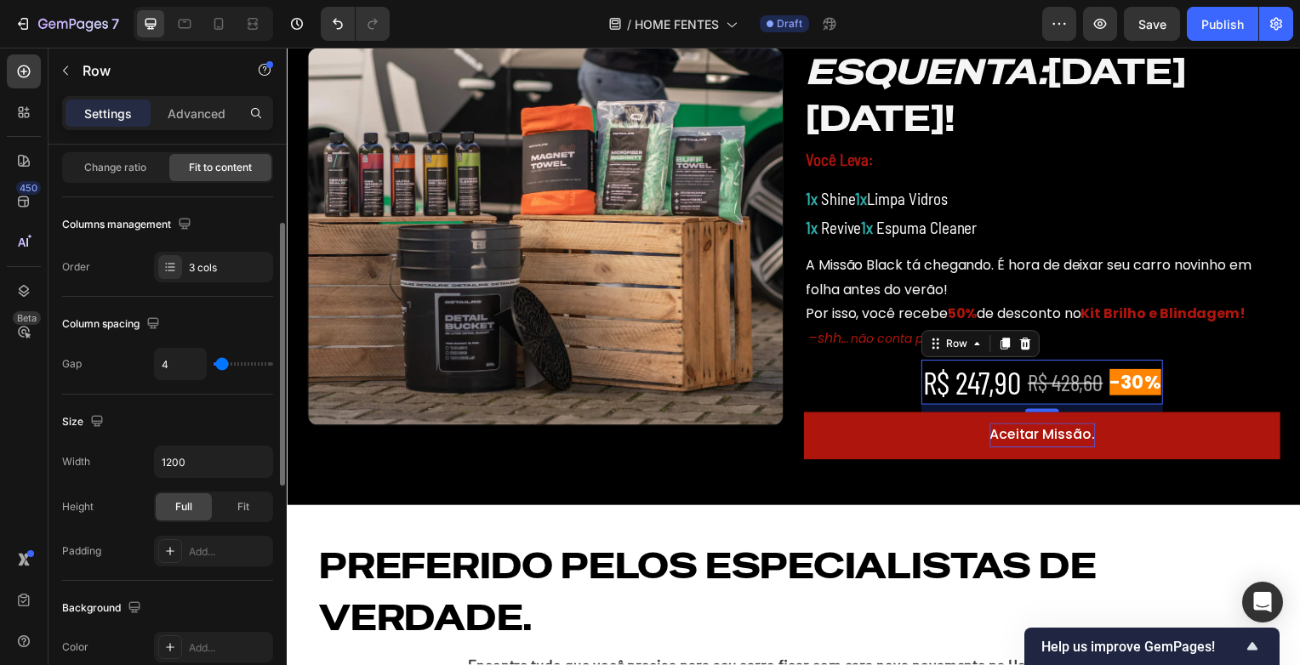
scroll to position [255, 0]
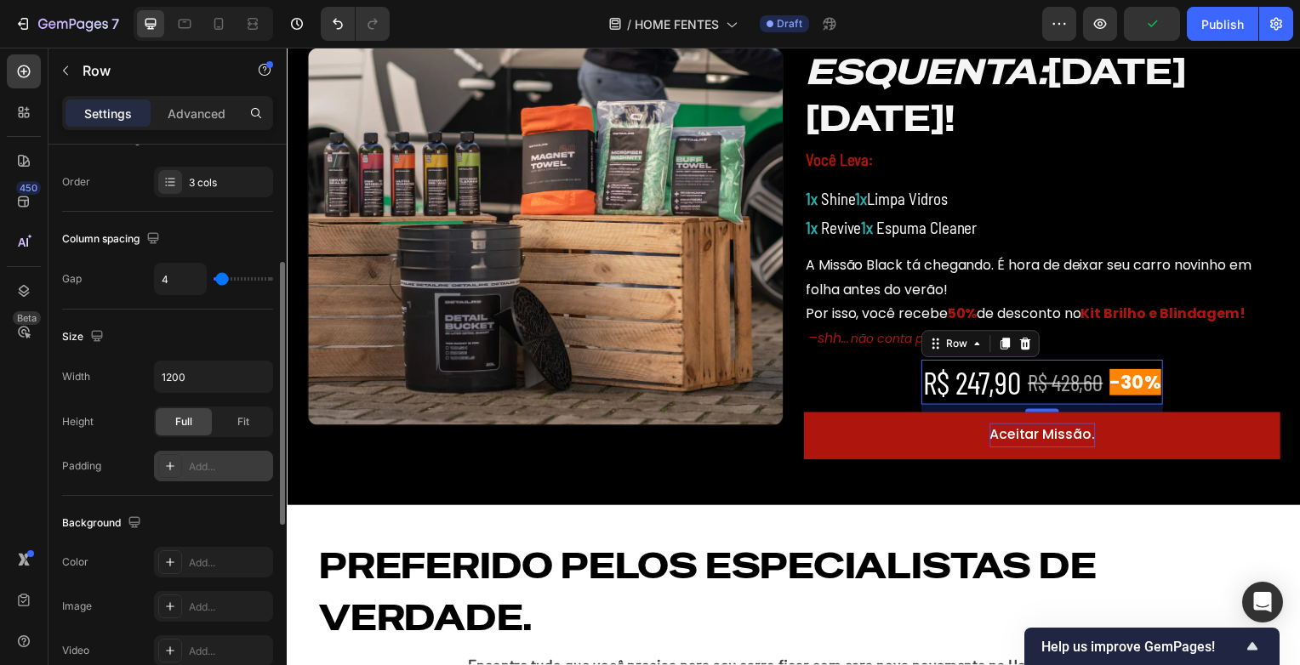
click at [189, 472] on div "Add..." at bounding box center [213, 466] width 119 height 31
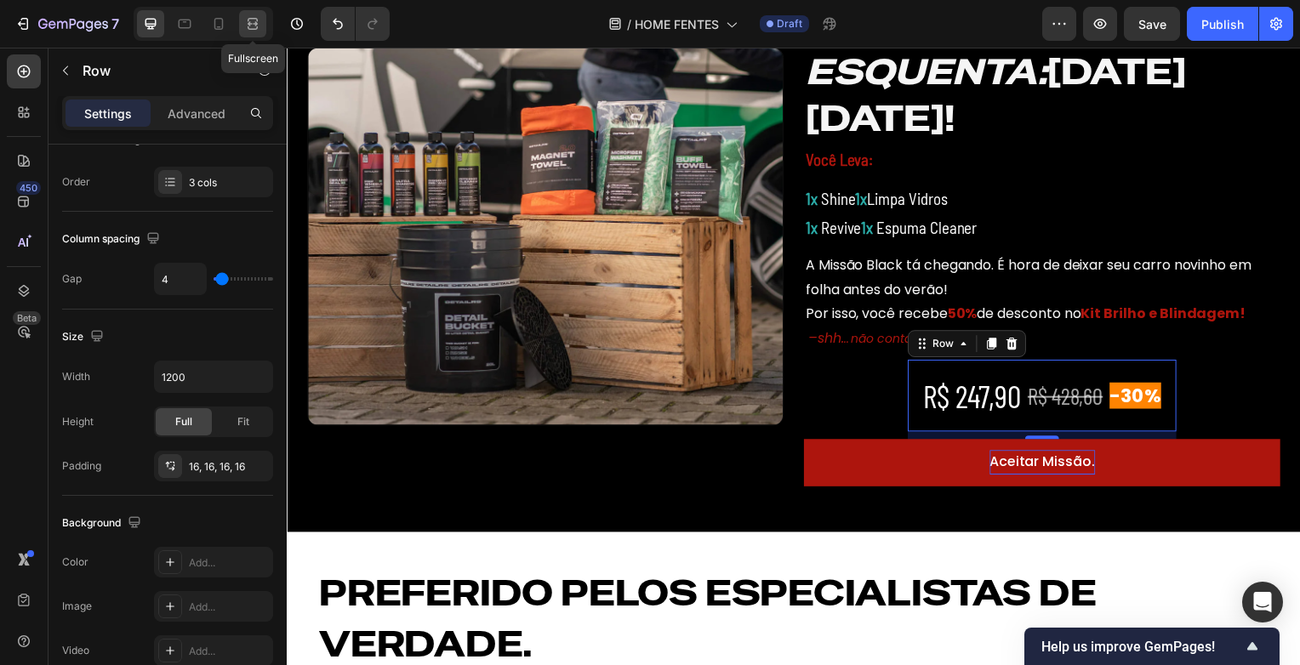
click at [255, 26] on icon at bounding box center [255, 23] width 5 height 4
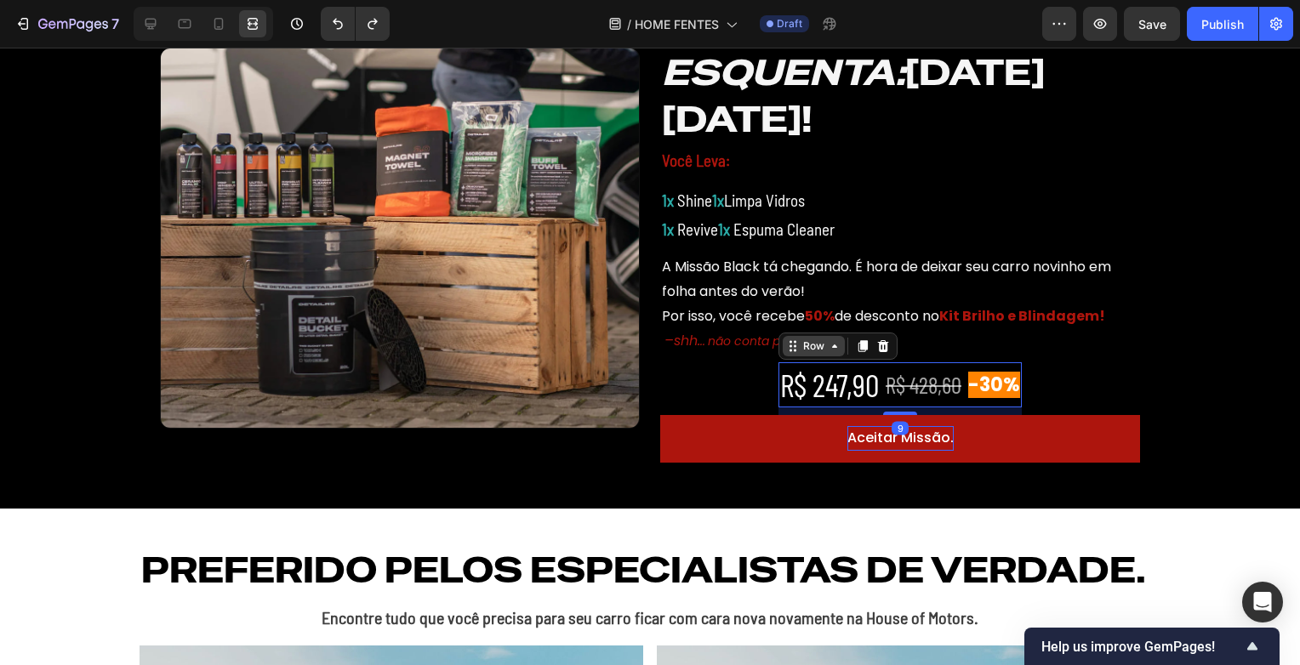
click at [832, 346] on icon at bounding box center [834, 346] width 5 height 3
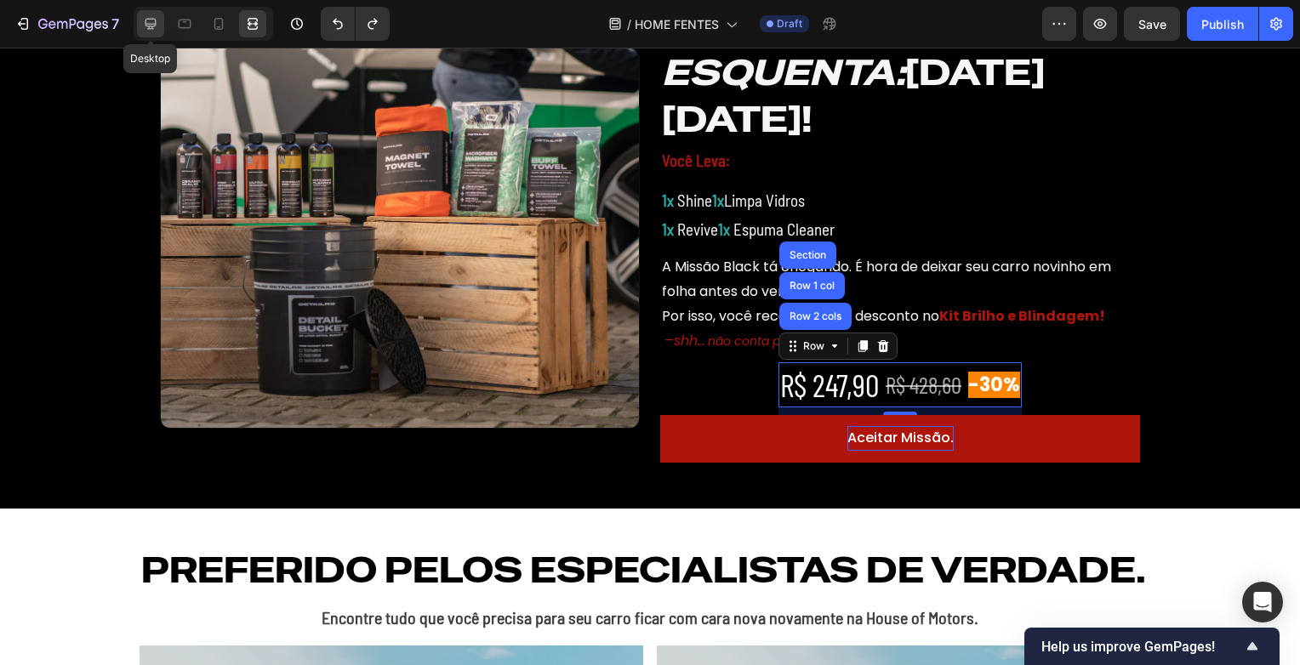
click at [144, 30] on icon at bounding box center [150, 23] width 17 height 17
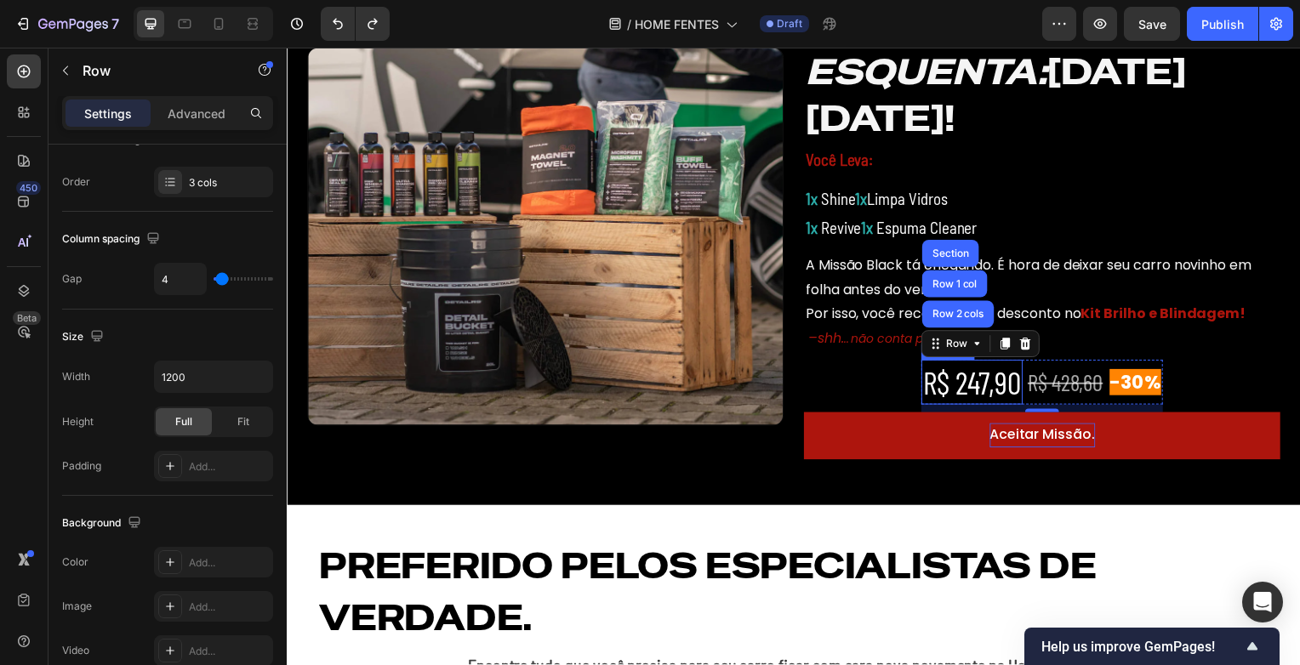
click at [967, 380] on p "R$ 247,90" at bounding box center [976, 384] width 99 height 41
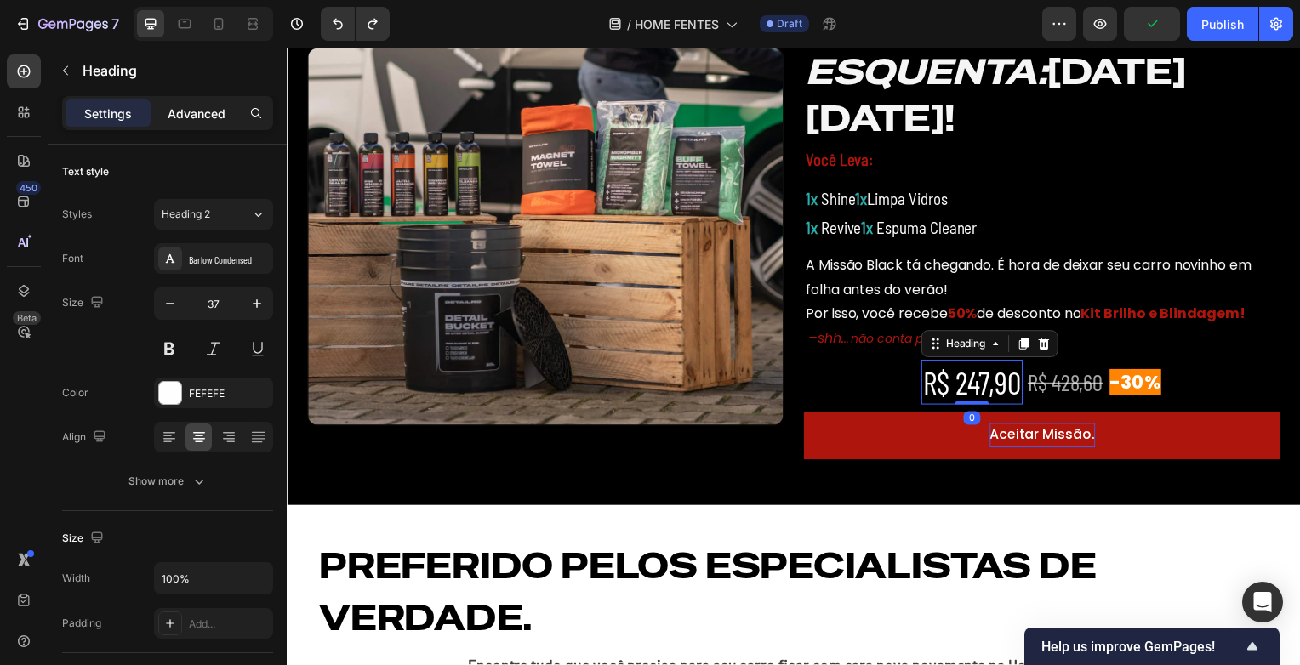
click at [197, 118] on p "Advanced" at bounding box center [197, 114] width 58 height 18
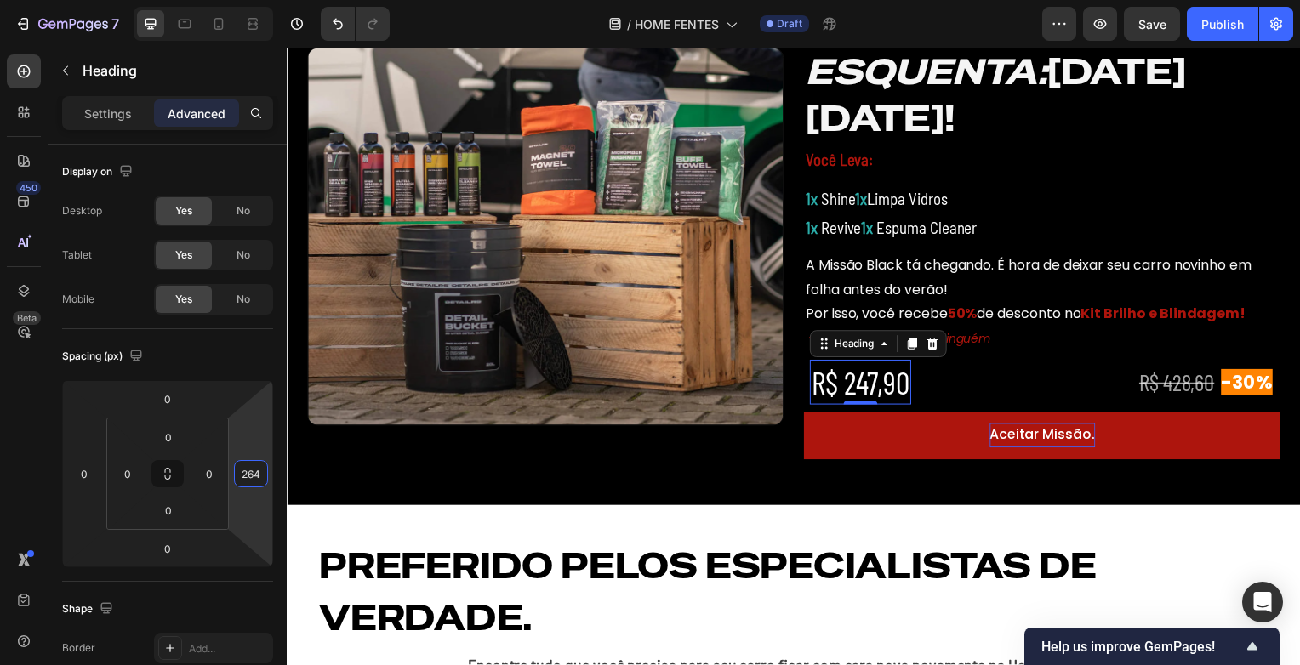
type input "260"
drag, startPoint x: 254, startPoint y: 437, endPoint x: 272, endPoint y: 327, distance: 112.2
click at [272, 0] on html "7 Version history / HOME FENTES Draft Preview Save Publish 450 Beta Sections(18…" at bounding box center [650, 0] width 1300 height 0
click at [264, 21] on div at bounding box center [252, 23] width 27 height 27
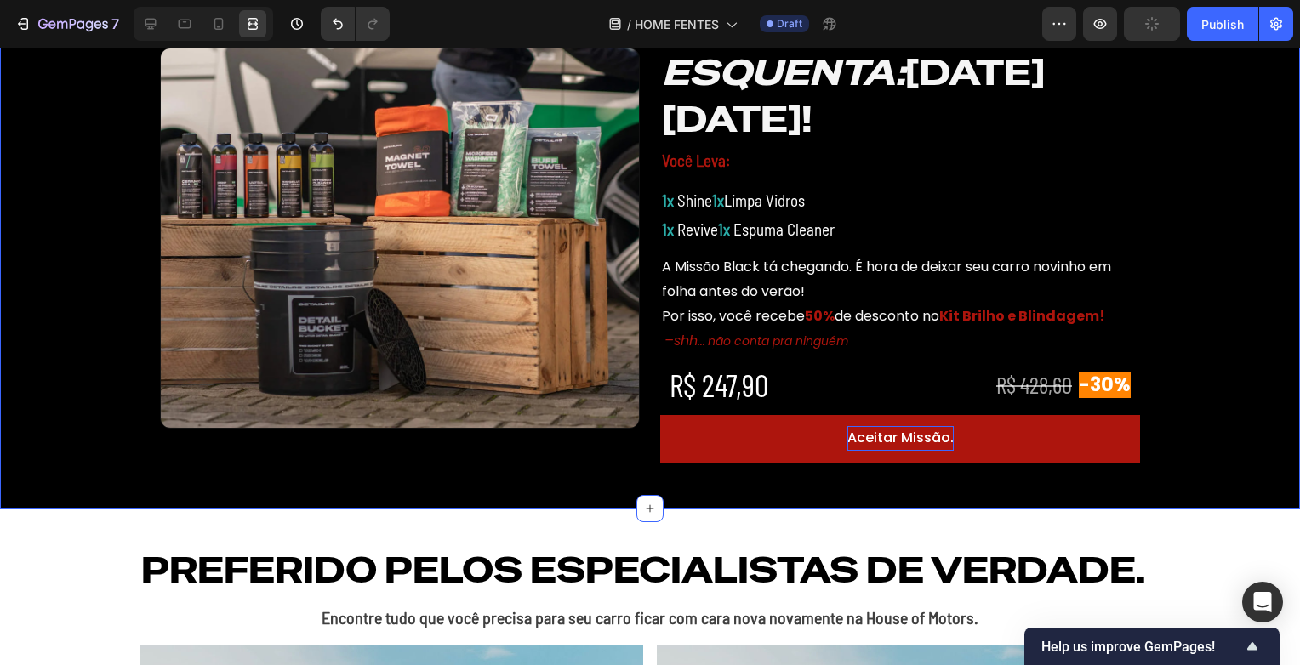
click at [1232, 301] on div "Image ⁠⁠⁠⁠⁠⁠⁠ ESQUENTA: BLACK FRIDAY! Heading Você Leva: Text Block 1x Shine 1x…" at bounding box center [650, 254] width 1300 height 455
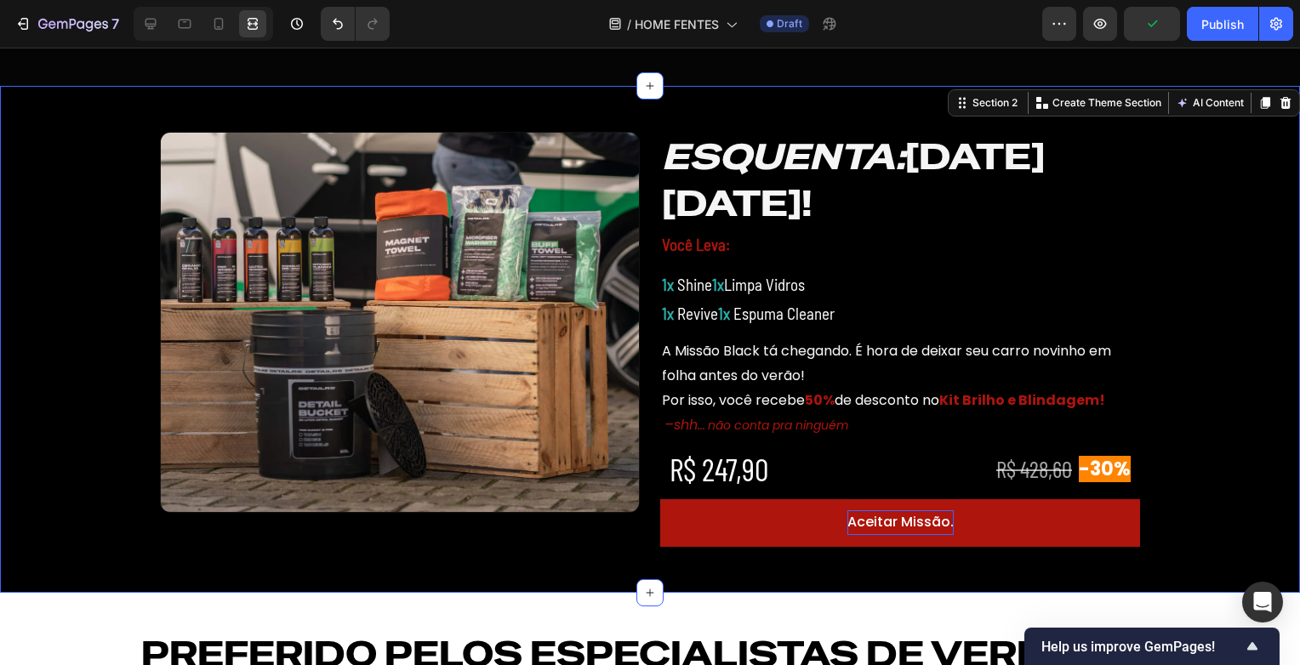
scroll to position [596, 0]
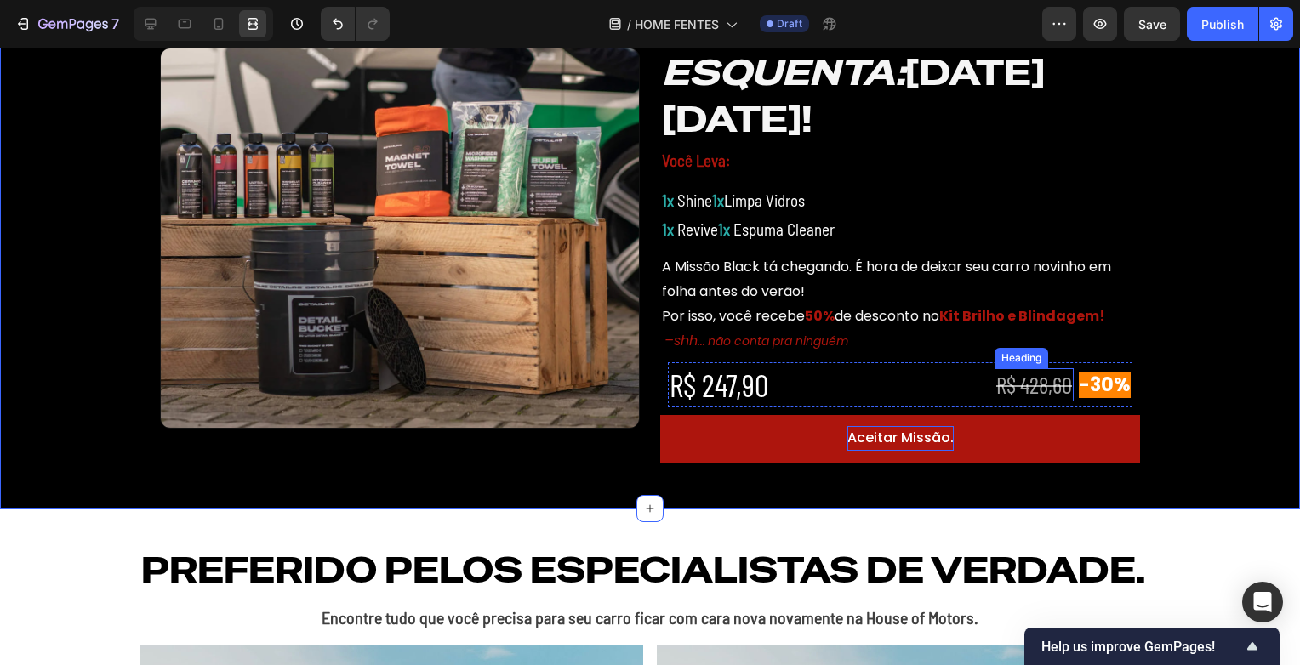
click at [996, 393] on s "R$ 428,60" at bounding box center [1034, 384] width 76 height 27
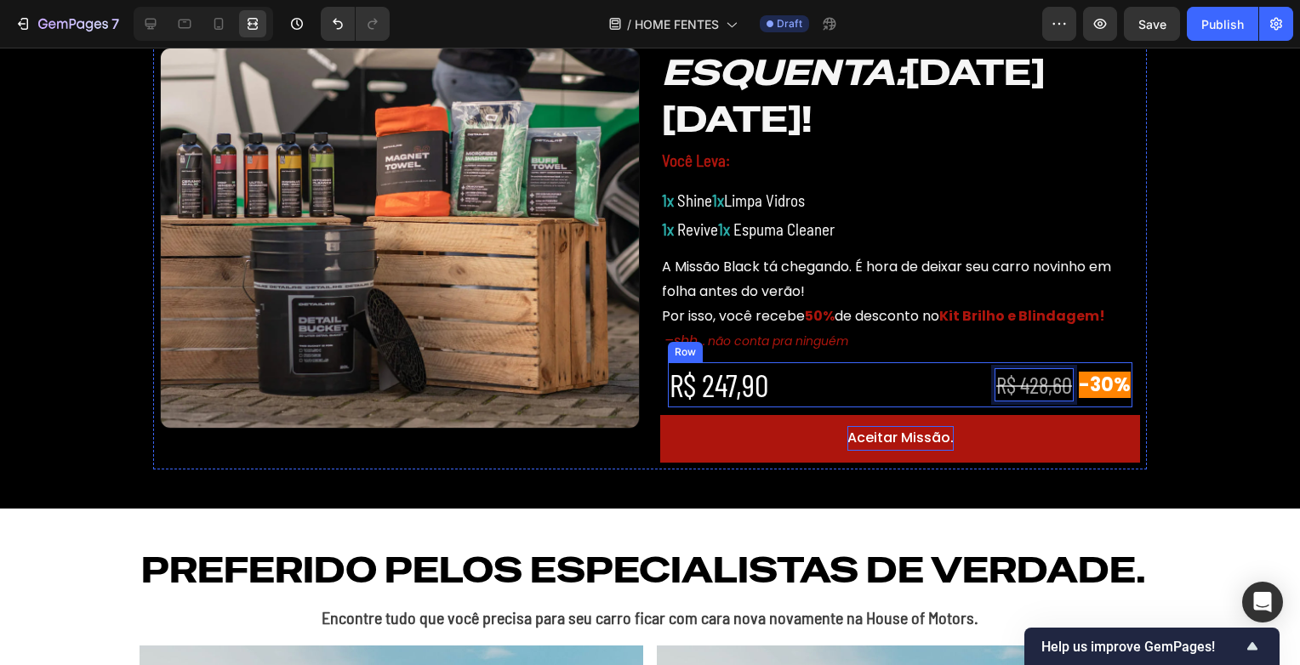
scroll to position [616, 0]
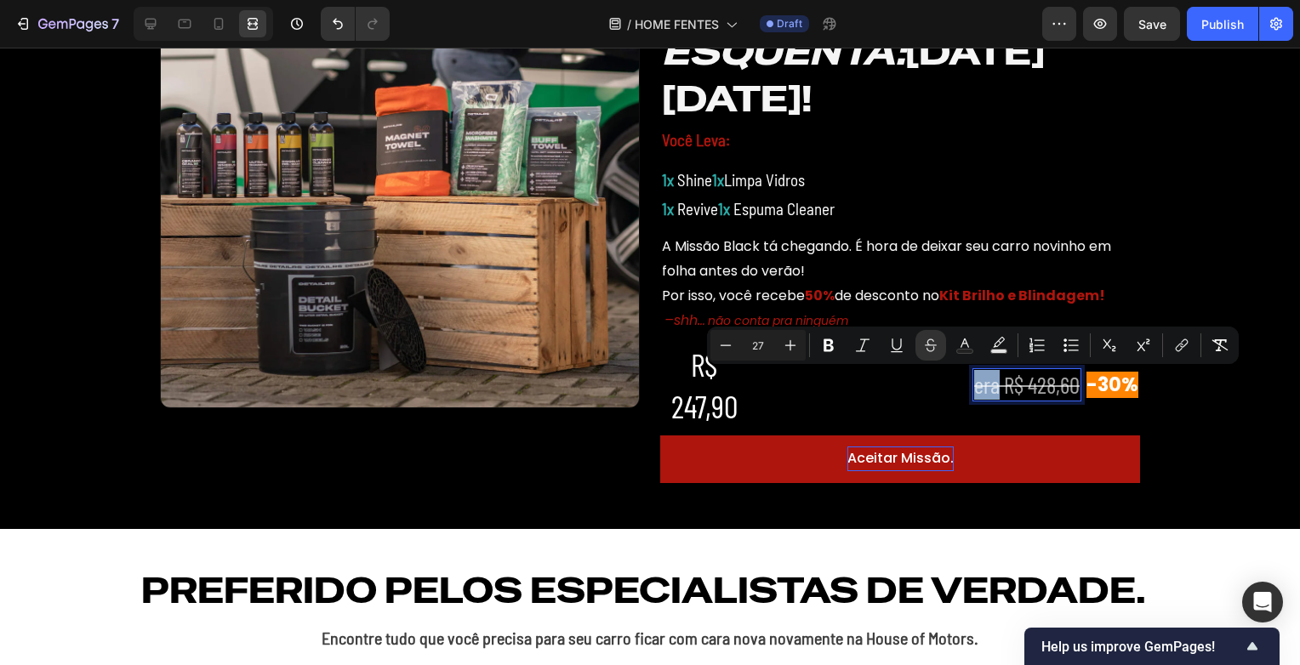
drag, startPoint x: 986, startPoint y: 395, endPoint x: 955, endPoint y: 393, distance: 31.5
click at [955, 393] on div "R$ 247,90 Heading era R$ 428,60 Heading 0 -30% Heading Row" at bounding box center [900, 384] width 480 height 85
click at [1225, 332] on button "Remove Format" at bounding box center [1220, 345] width 31 height 31
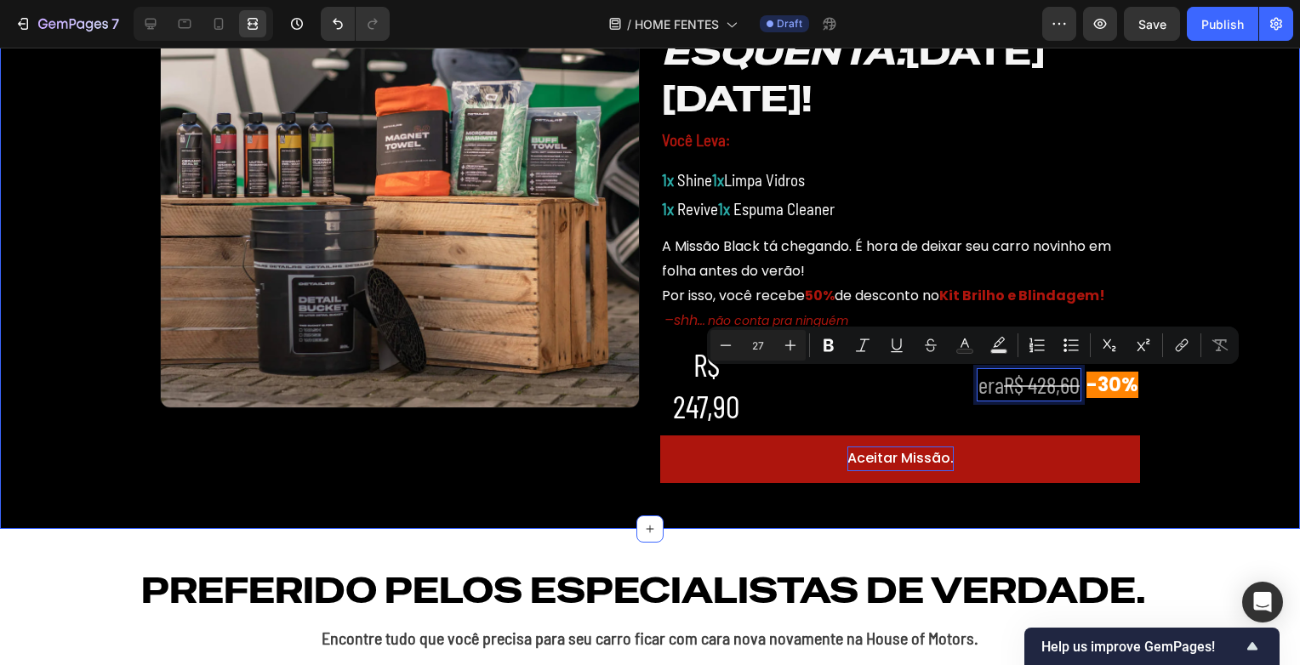
click at [1225, 422] on div "Image ⁠⁠⁠⁠⁠⁠⁠ ESQUENTA: BLACK FRIDAY! Heading Você Leva: Text Block 1x Shine 1x…" at bounding box center [650, 255] width 1300 height 496
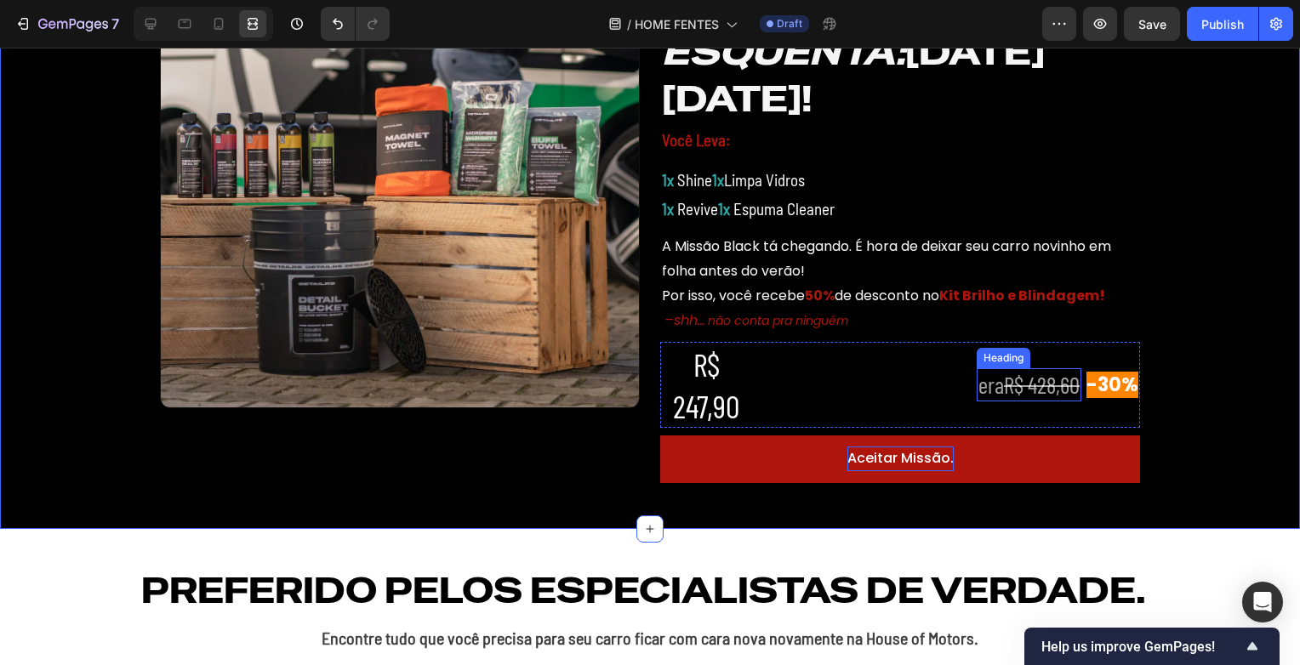
click at [1004, 390] on s "R$ 428,60" at bounding box center [1042, 384] width 76 height 27
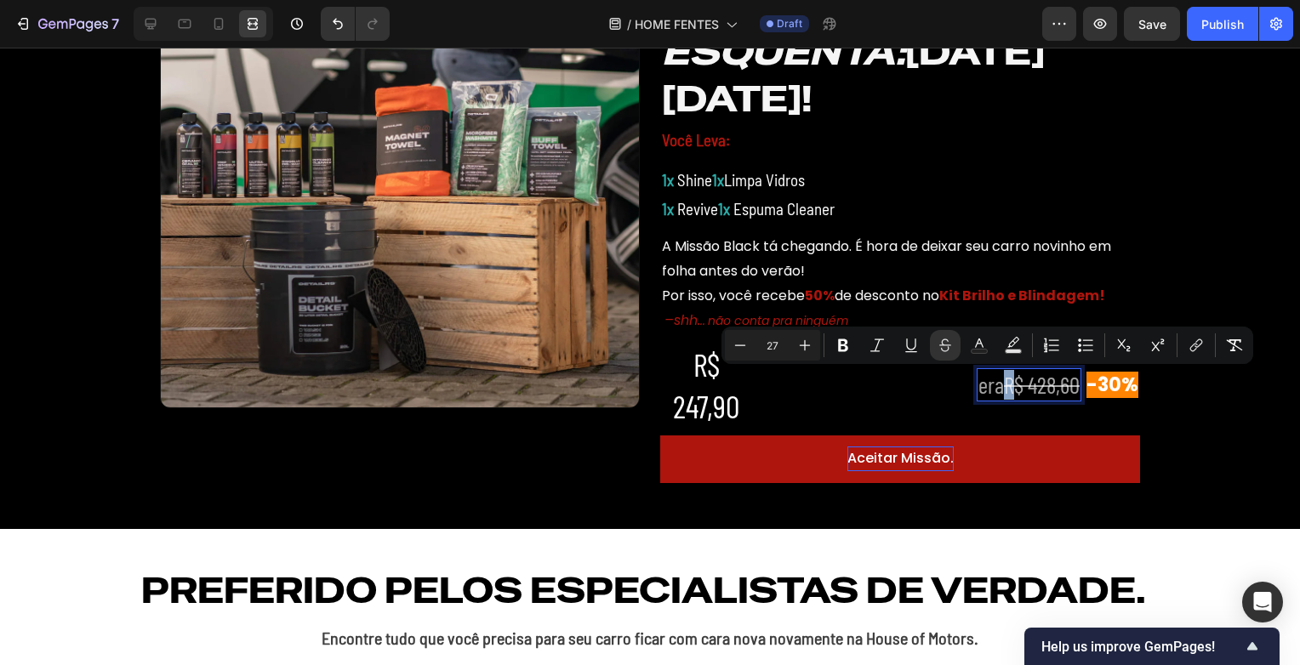
click at [984, 387] on p "era R$ 428,60" at bounding box center [1028, 385] width 101 height 30
click at [1224, 352] on button "Remove Format" at bounding box center [1234, 345] width 31 height 31
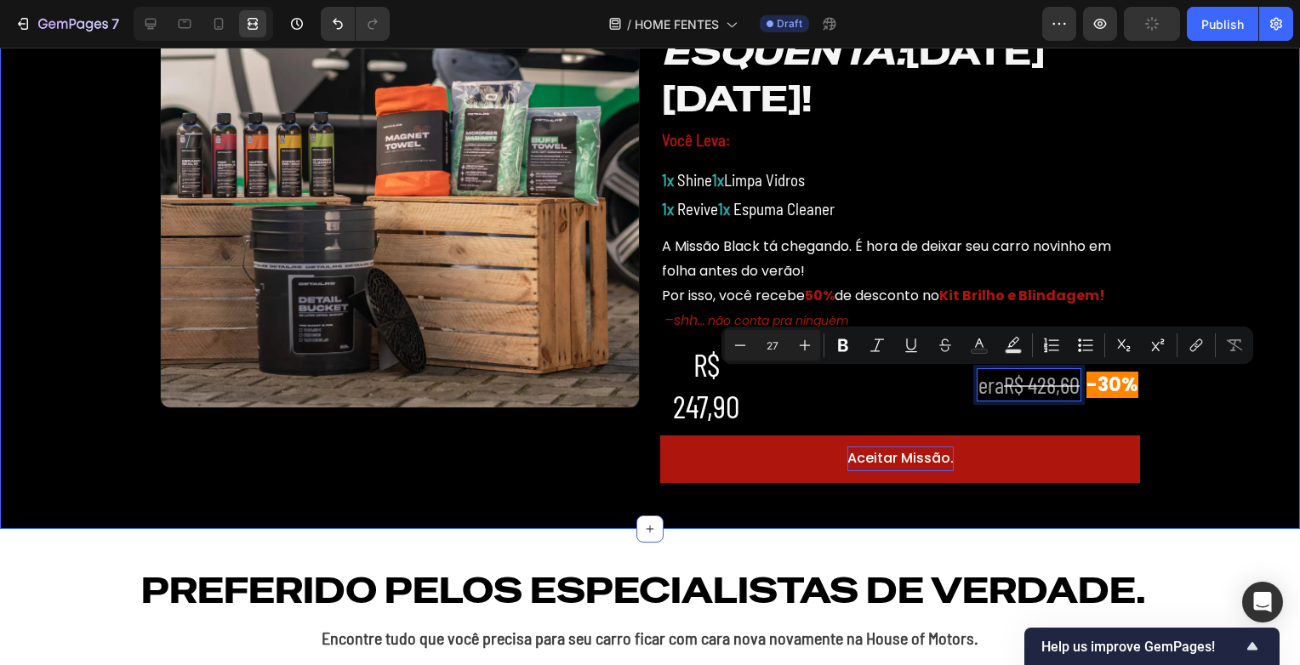
click at [1212, 450] on div "Image ⁠⁠⁠⁠⁠⁠⁠ ESQUENTA: BLACK FRIDAY! Heading Você Leva: Text Block 1x Shine 1x…" at bounding box center [650, 255] width 1300 height 496
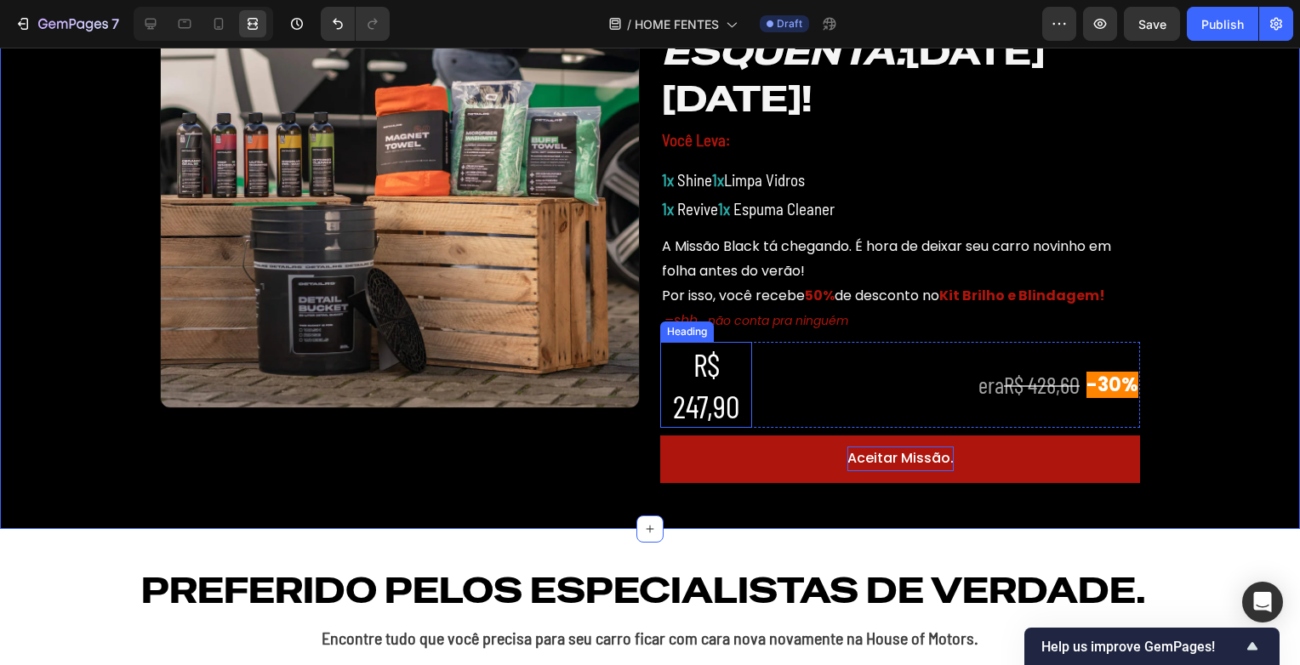
click at [704, 397] on p "R$ 247,90" at bounding box center [706, 385] width 88 height 82
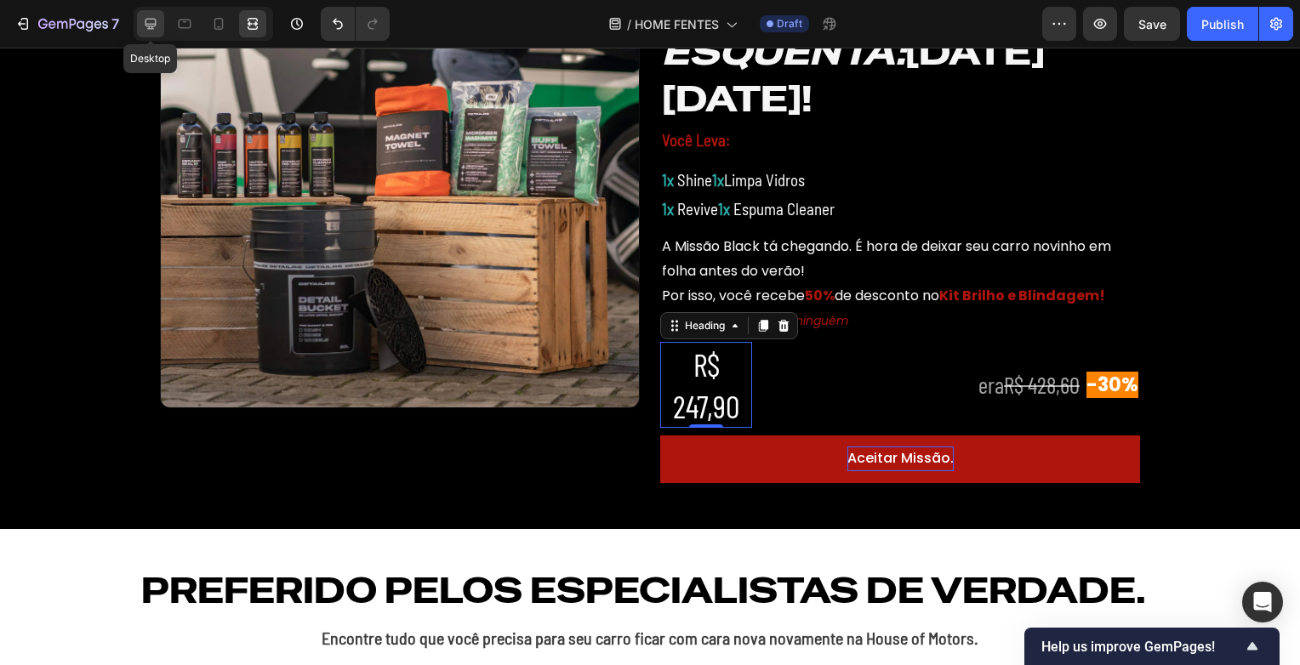
click at [157, 23] on icon at bounding box center [150, 23] width 17 height 17
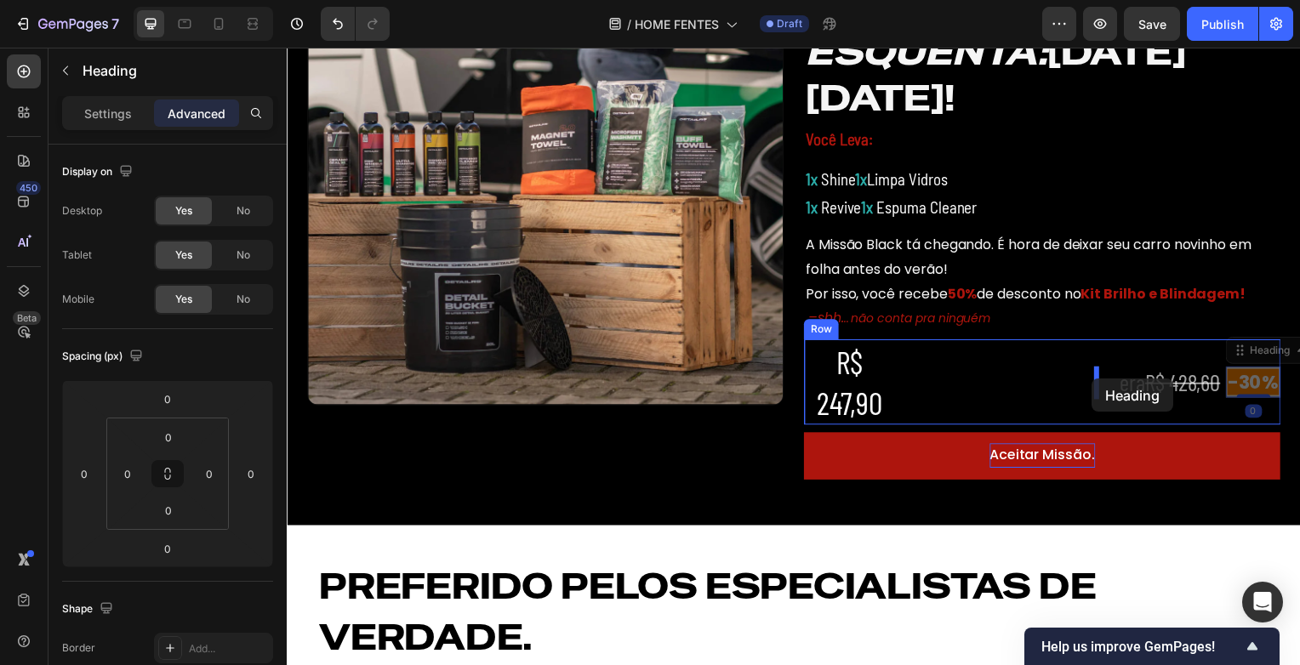
drag, startPoint x: 1231, startPoint y: 392, endPoint x: 1098, endPoint y: 381, distance: 134.0
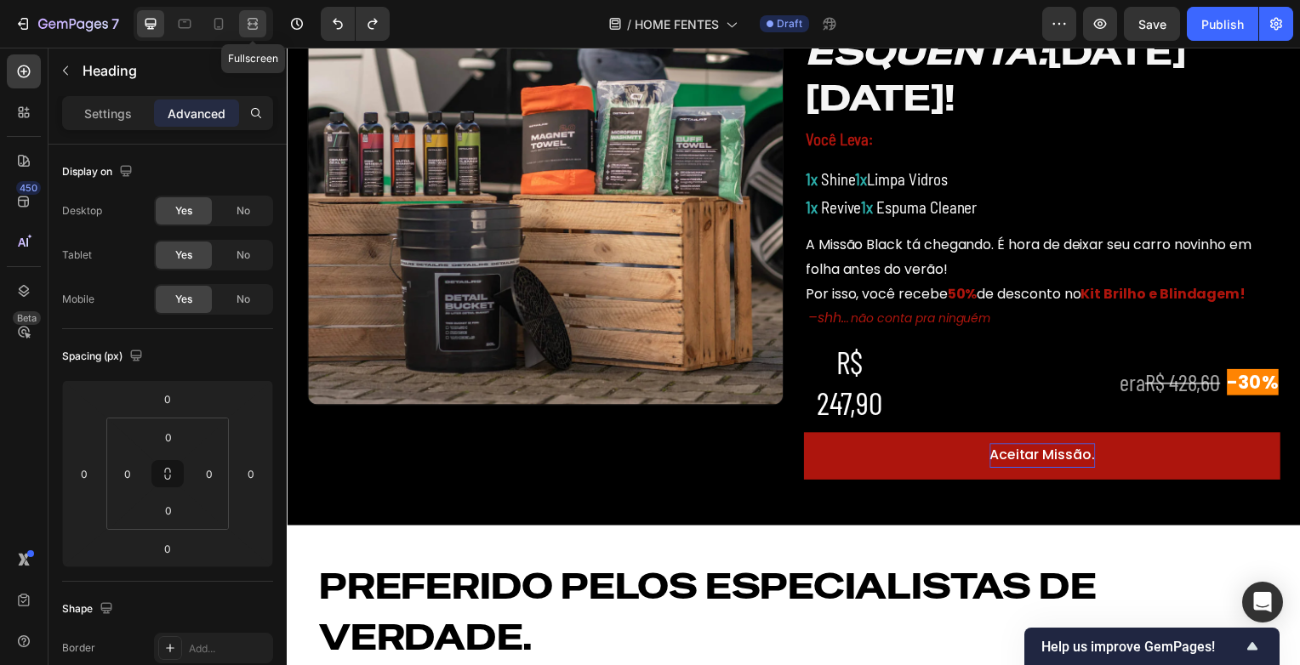
click at [251, 21] on icon at bounding box center [252, 23] width 17 height 17
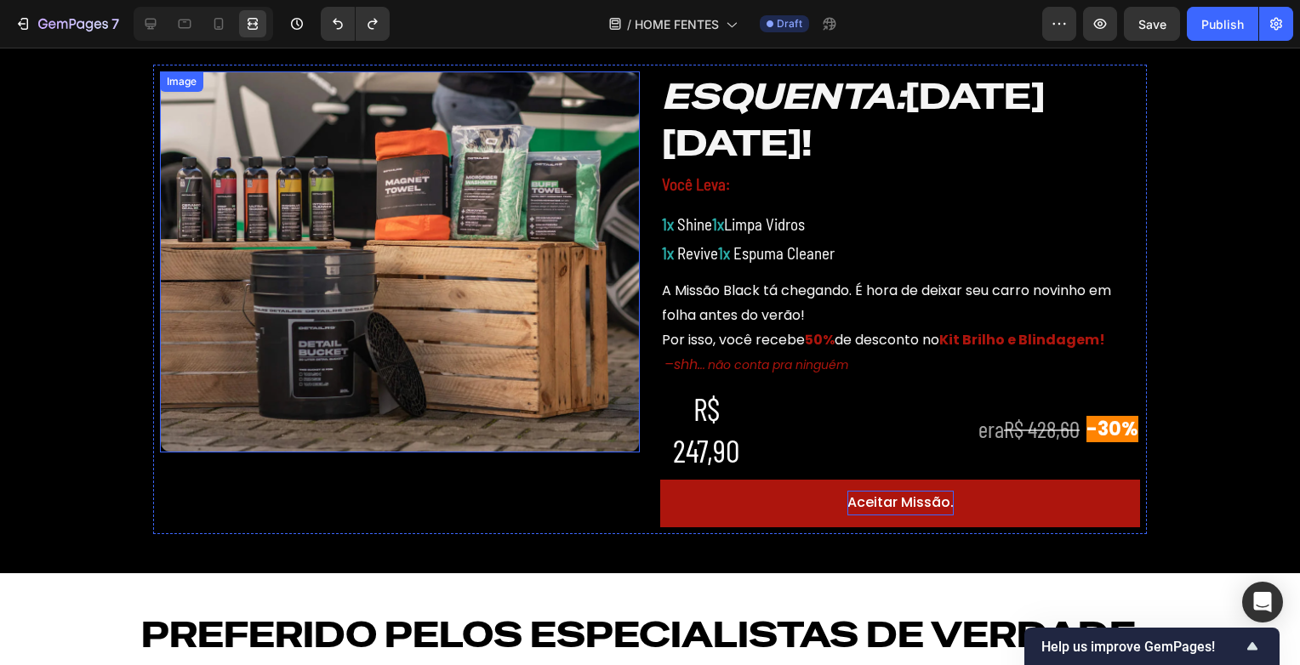
scroll to position [531, 0]
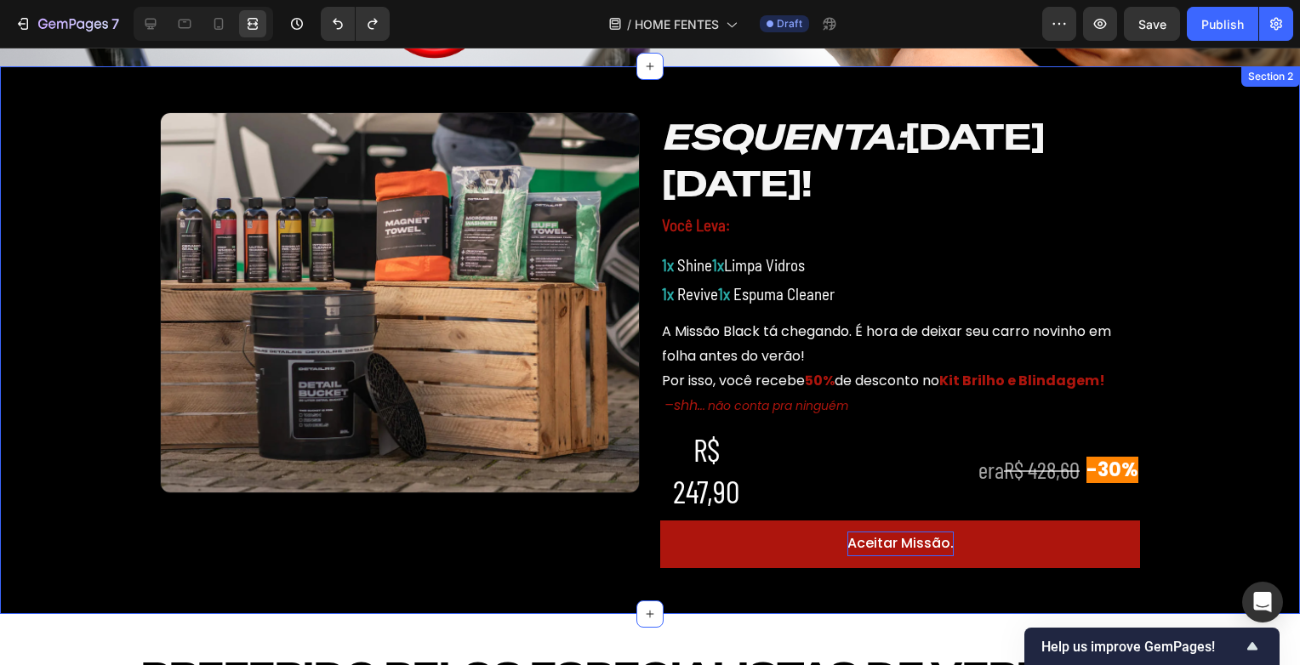
click at [1186, 299] on div "Image ⁠⁠⁠⁠⁠⁠⁠ ESQUENTA: BLACK FRIDAY! Heading Você Leva: Text Block 1x Shine 1x…" at bounding box center [650, 340] width 1300 height 496
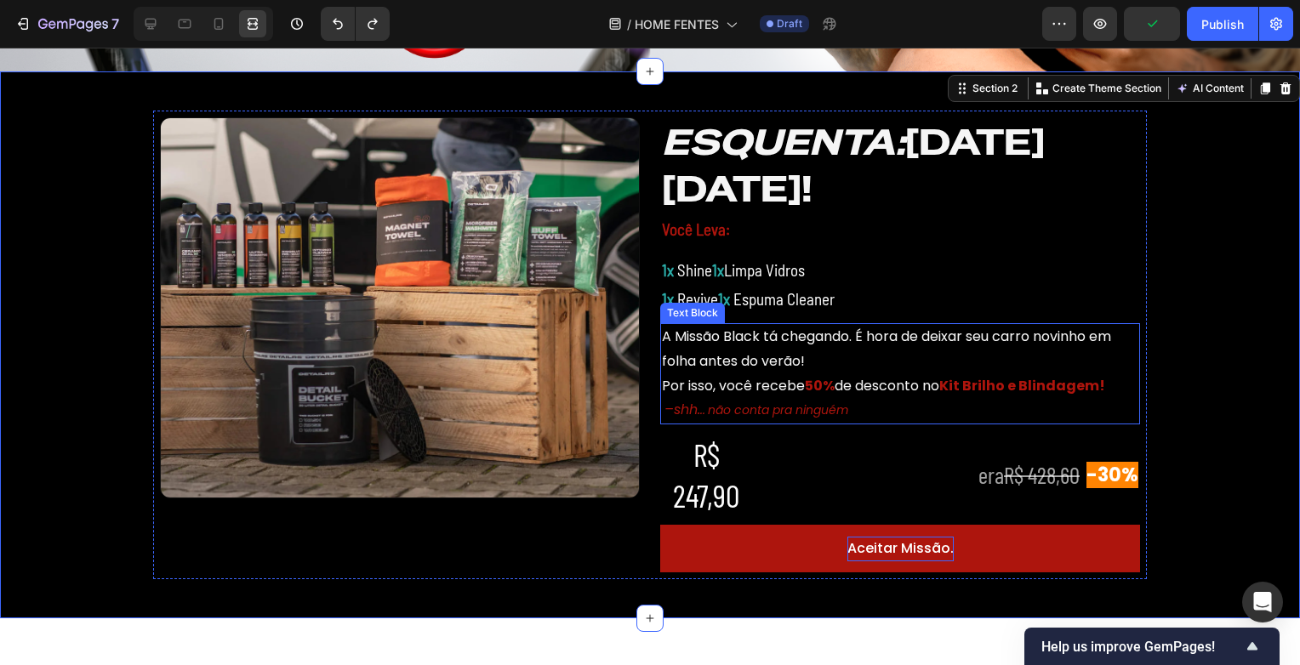
click at [819, 347] on p "A Missão Black tá chegando. É hora de deixar seu carro novinho em folha antes d…" at bounding box center [900, 349] width 476 height 49
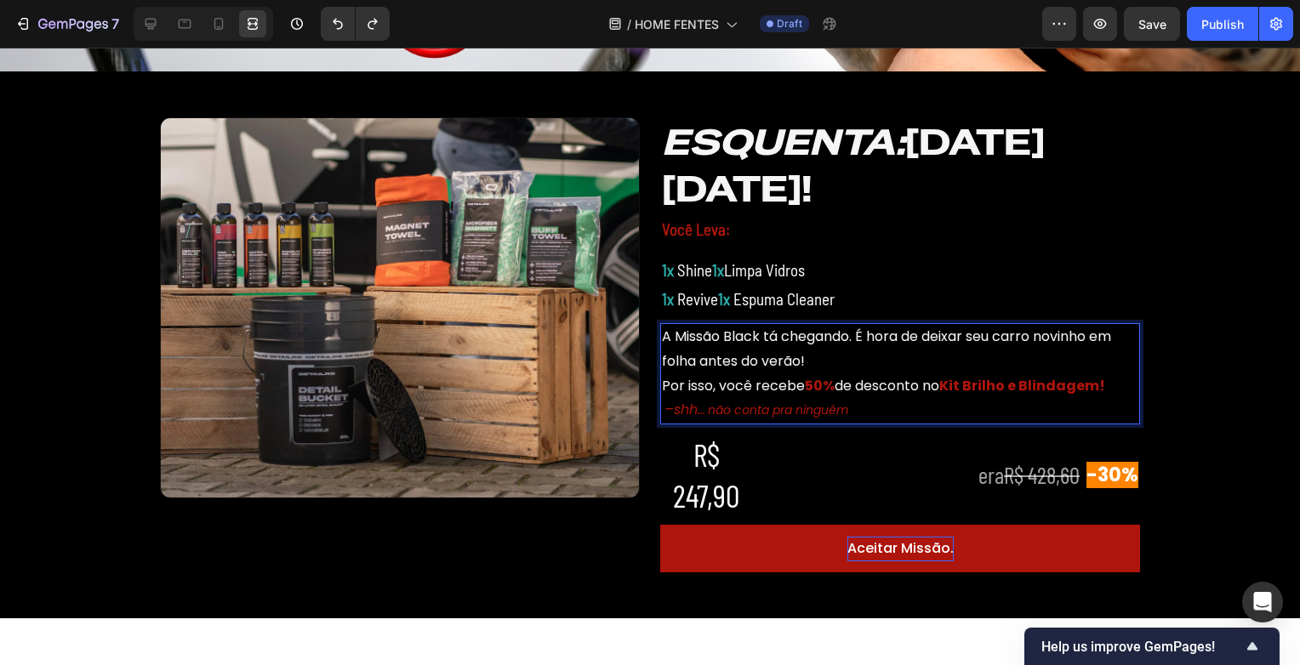
click at [870, 335] on p "A Missão Black tá chegando. É hora de deixar seu carro novinho em folha antes d…" at bounding box center [900, 349] width 476 height 49
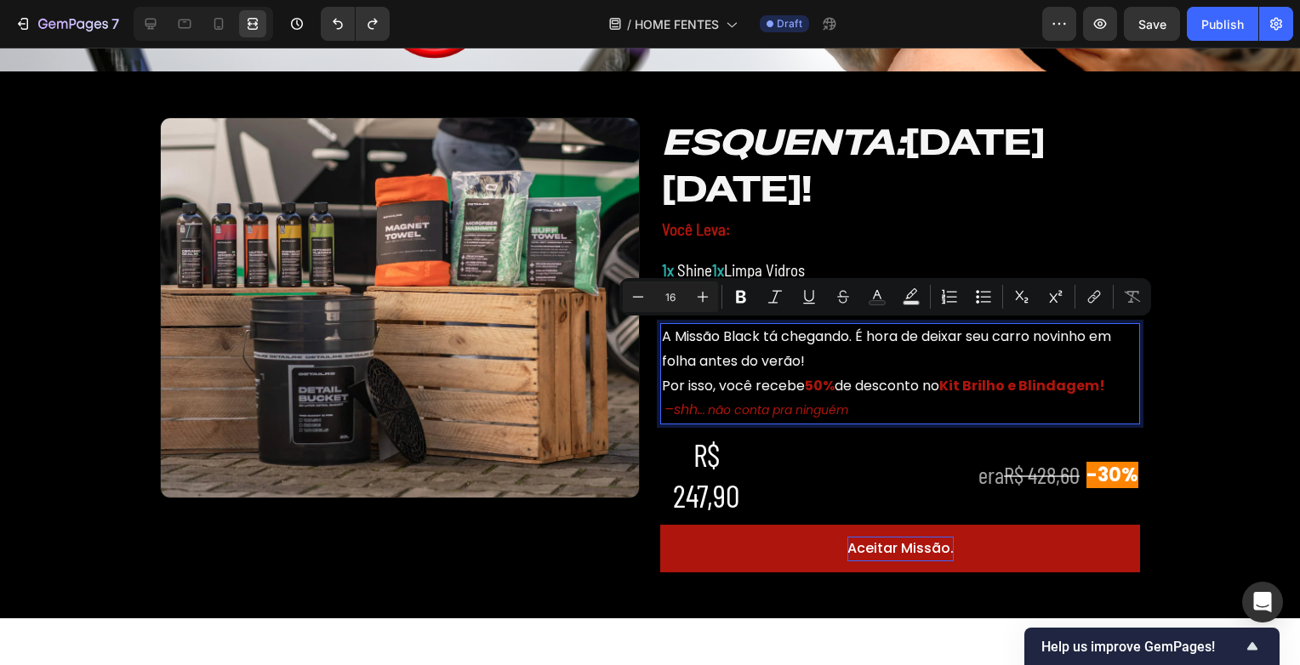
drag, startPoint x: 853, startPoint y: 333, endPoint x: 804, endPoint y: 358, distance: 54.8
click at [804, 358] on p "A Missão Black tá chegando. É hora de deixar seu carro novinho em folha antes d…" at bounding box center [900, 349] width 476 height 49
click at [814, 362] on p "A Missão Black tá chegando. É hora de deixar seu carro novinho em folha antes d…" at bounding box center [900, 349] width 476 height 49
click at [827, 364] on p "A Missão Black tá chegando. É hora de deixar seu carro novinho em folha antes d…" at bounding box center [900, 349] width 476 height 49
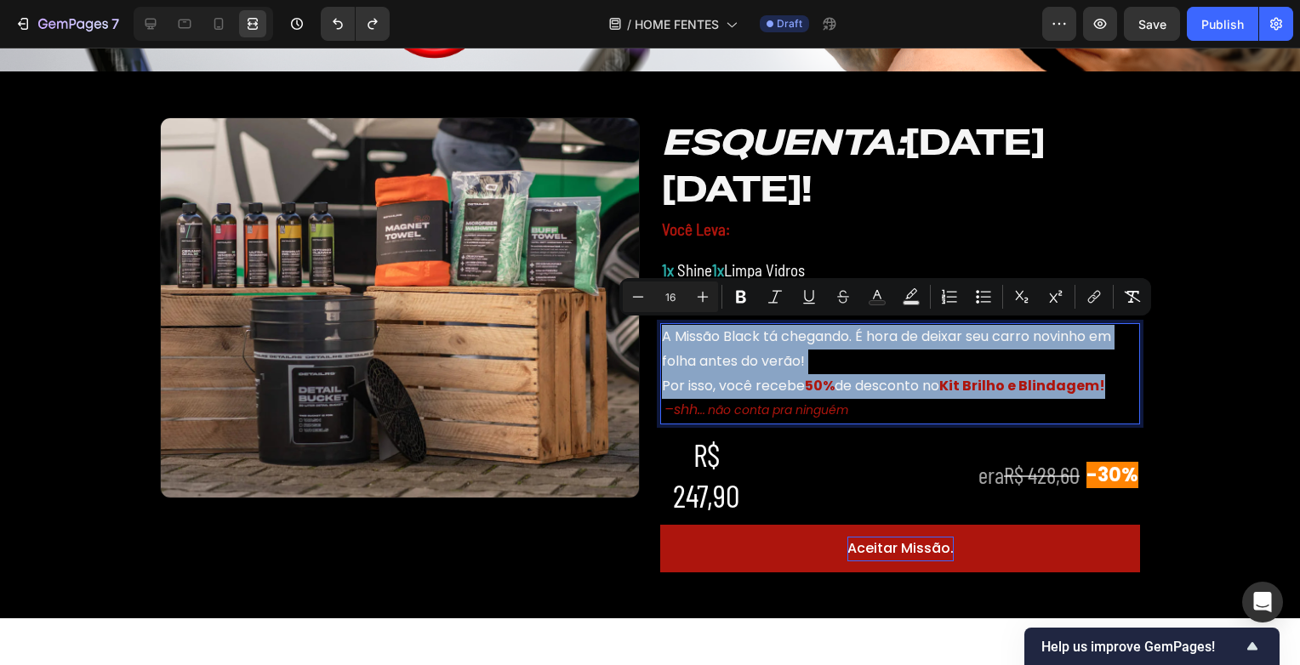
drag, startPoint x: 659, startPoint y: 331, endPoint x: 1104, endPoint y: 374, distance: 447.9
click at [1104, 374] on div "A Missão Black tá chegando. É hora de deixar seu carro novinho em folha antes d…" at bounding box center [900, 373] width 480 height 101
copy div "A Missão Black tá chegando. É hora de deixar seu carro novinho em folha antes d…"
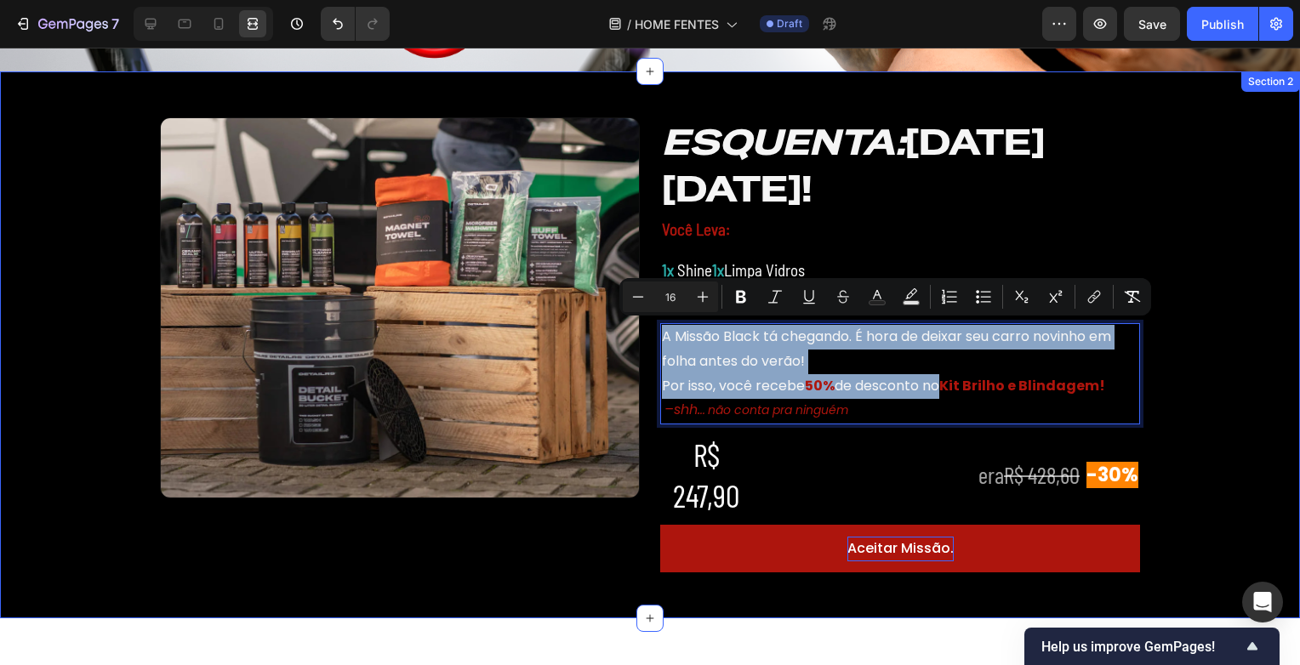
click at [1216, 414] on div "Image ⁠⁠⁠⁠⁠⁠⁠ ESQUENTA: BLACK FRIDAY! Heading Você Leva: Text Block 1x Shine 1x…" at bounding box center [650, 345] width 1300 height 496
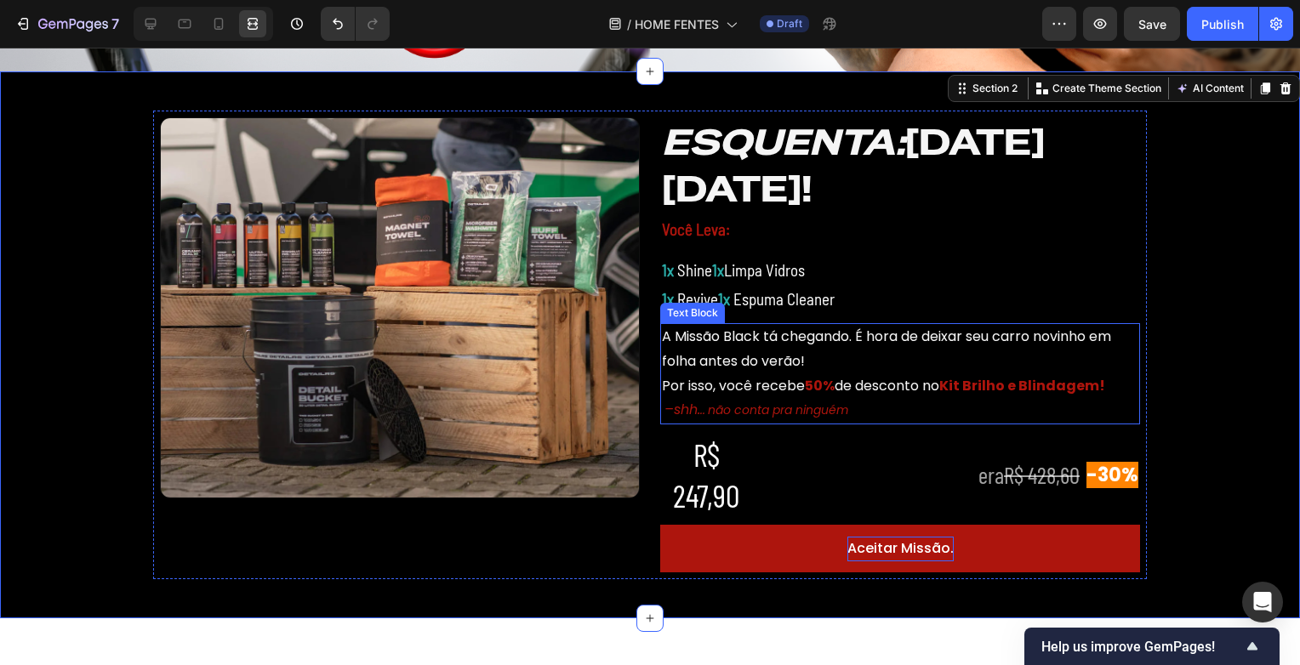
click at [756, 329] on p "A Missão Black tá chegando. É hora de deixar seu carro novinho em folha antes d…" at bounding box center [900, 349] width 476 height 49
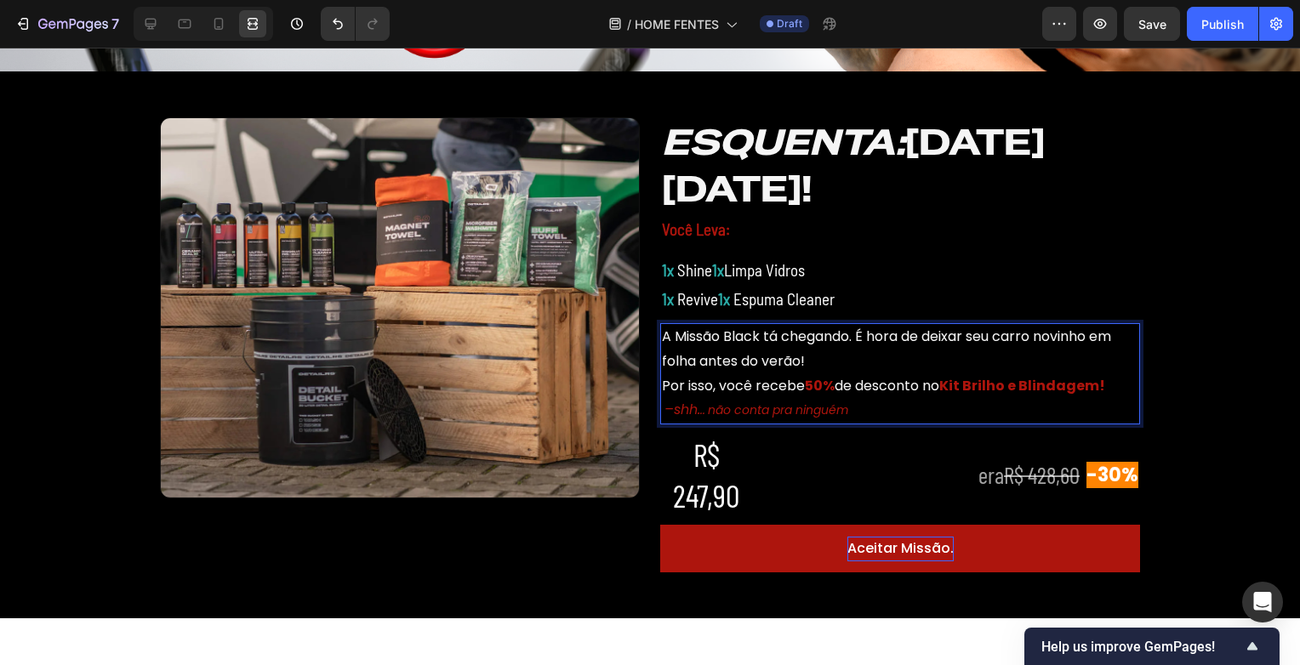
click at [732, 323] on div "A Missão Black tá chegando. É hora de deixar seu carro novinho em folha antes d…" at bounding box center [900, 373] width 480 height 101
click at [953, 419] on div "A Missão Black tá chegando. É hora de deixar seu carro novinho em folha antes d…" at bounding box center [900, 373] width 480 height 101
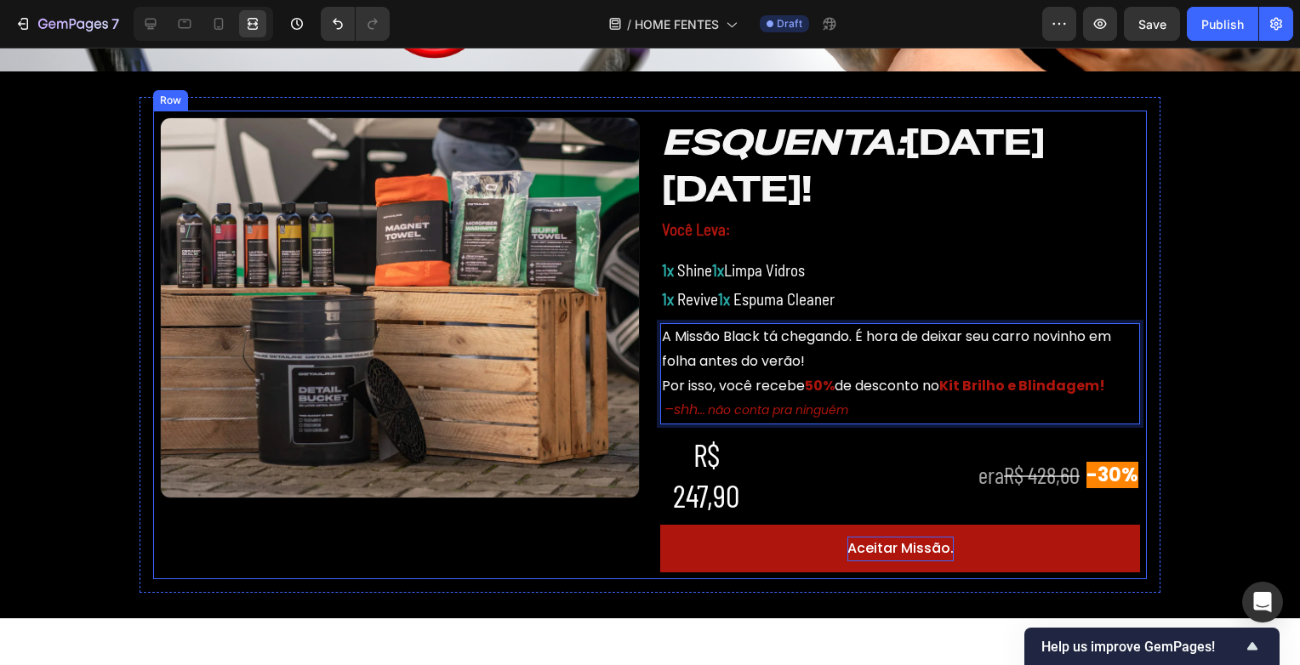
click at [830, 465] on div "R$ 247,90 Heading" at bounding box center [816, 474] width 313 height 85
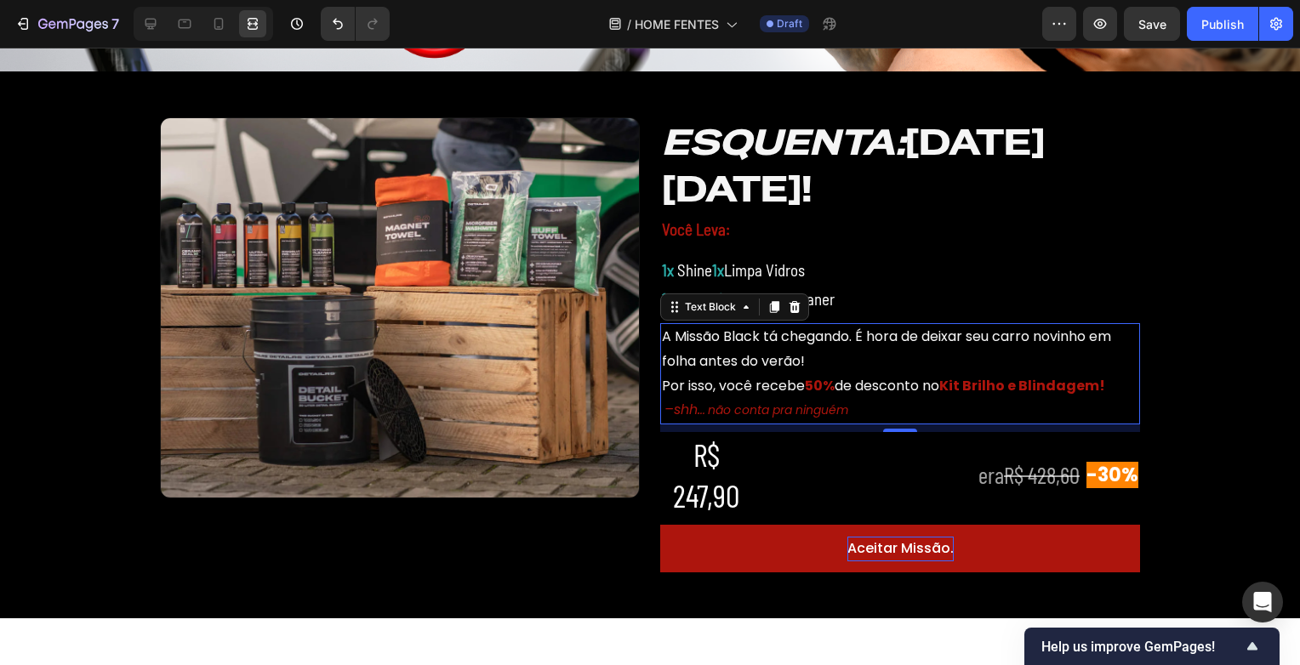
click at [775, 345] on p "A Missão Black tá chegando. É hora de deixar seu carro novinho em folha antes d…" at bounding box center [900, 349] width 476 height 49
click at [769, 297] on div at bounding box center [774, 307] width 20 height 20
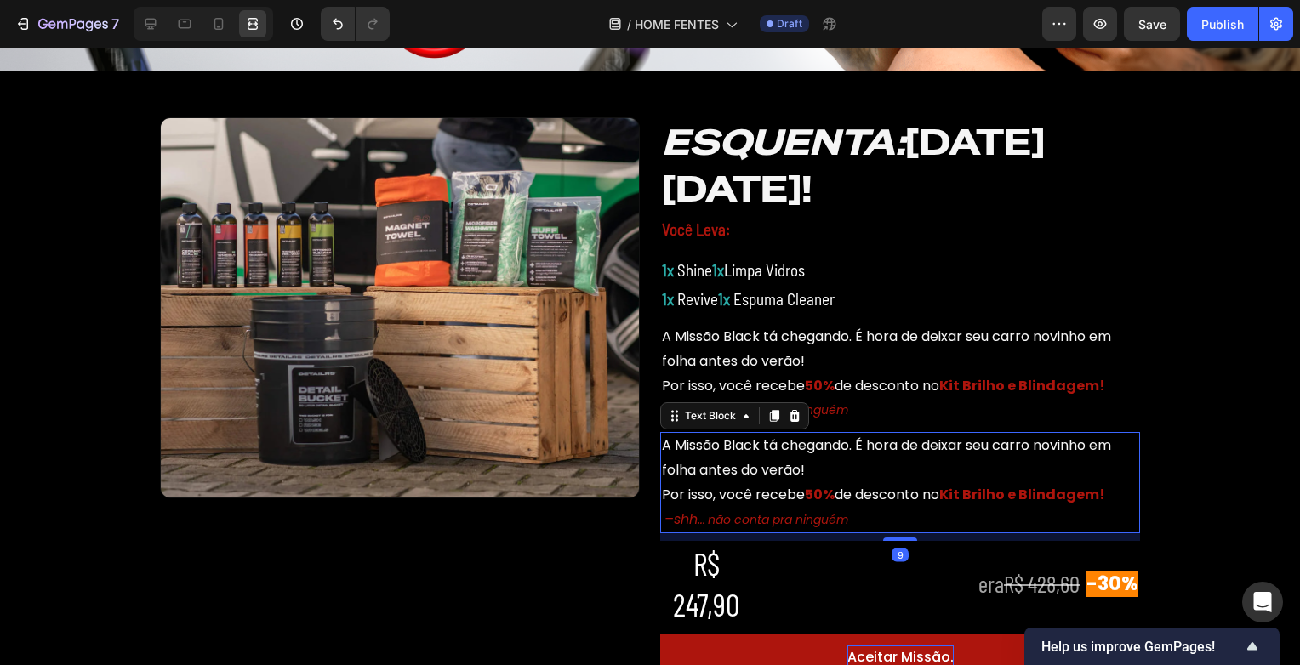
click at [797, 454] on p "A Missão Black tá chegando. É hora de deixar seu carro novinho em folha antes d…" at bounding box center [900, 458] width 476 height 49
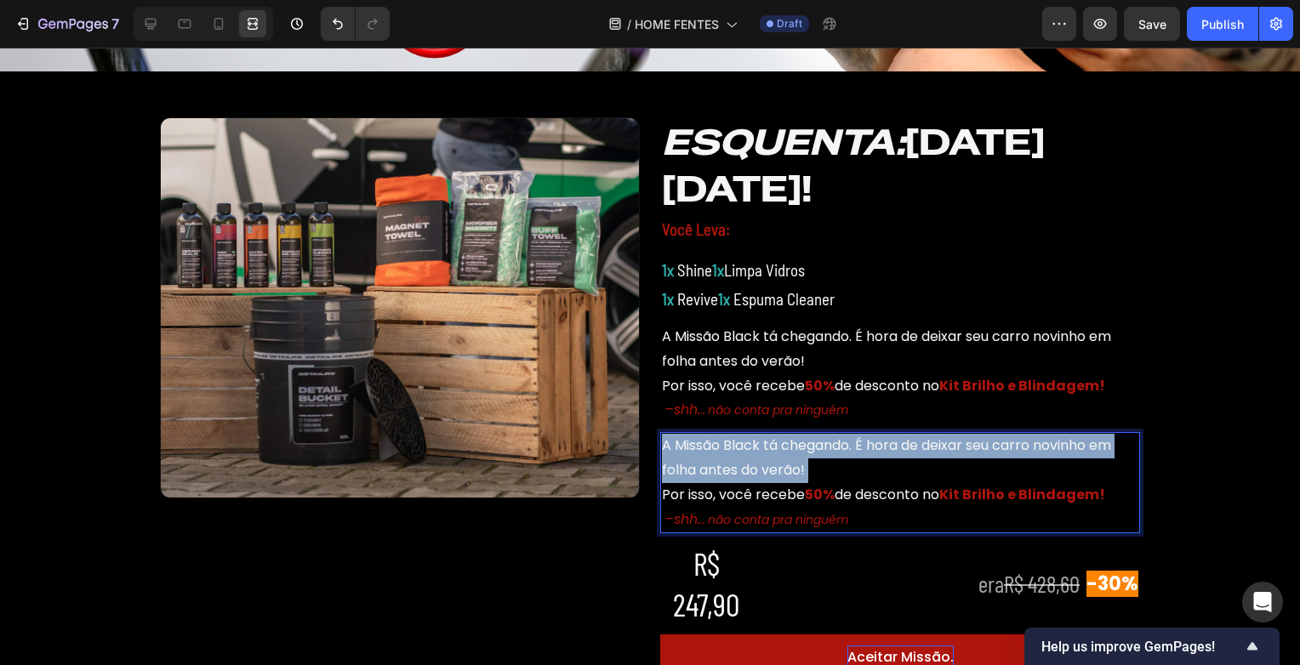
click at [797, 454] on p "A Missão Black tá chegando. É hora de deixar seu carro novinho em folha antes d…" at bounding box center [900, 458] width 476 height 49
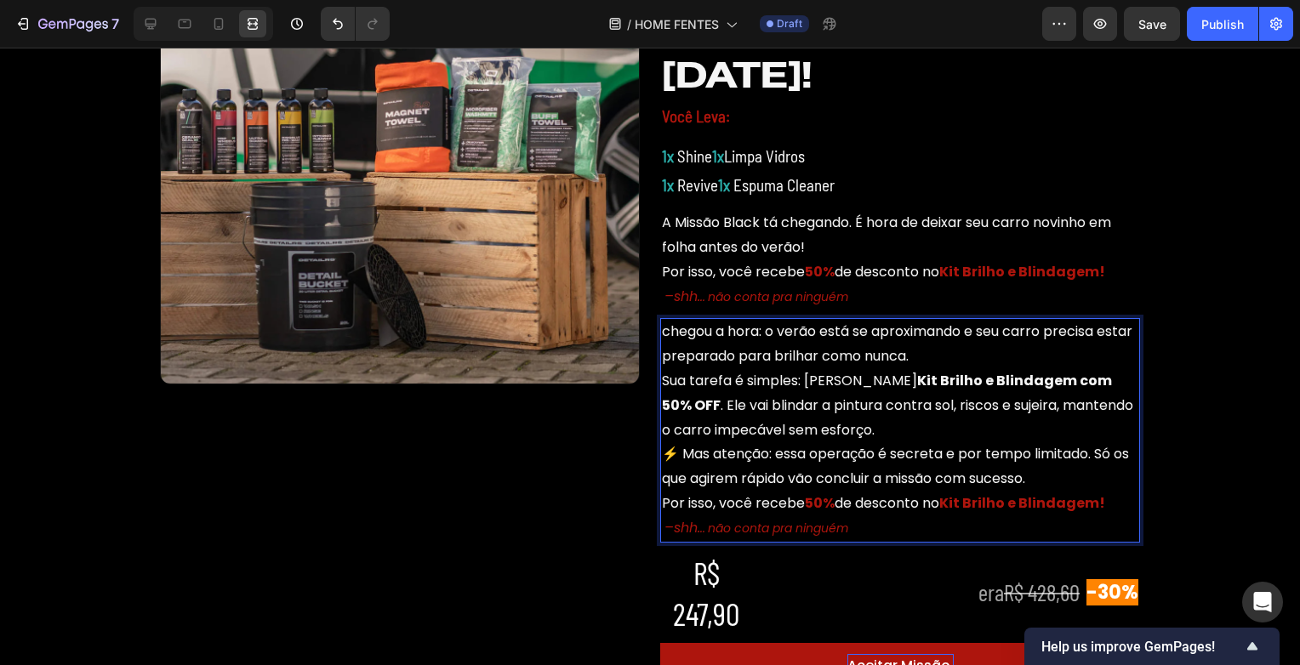
scroll to position [701, 0]
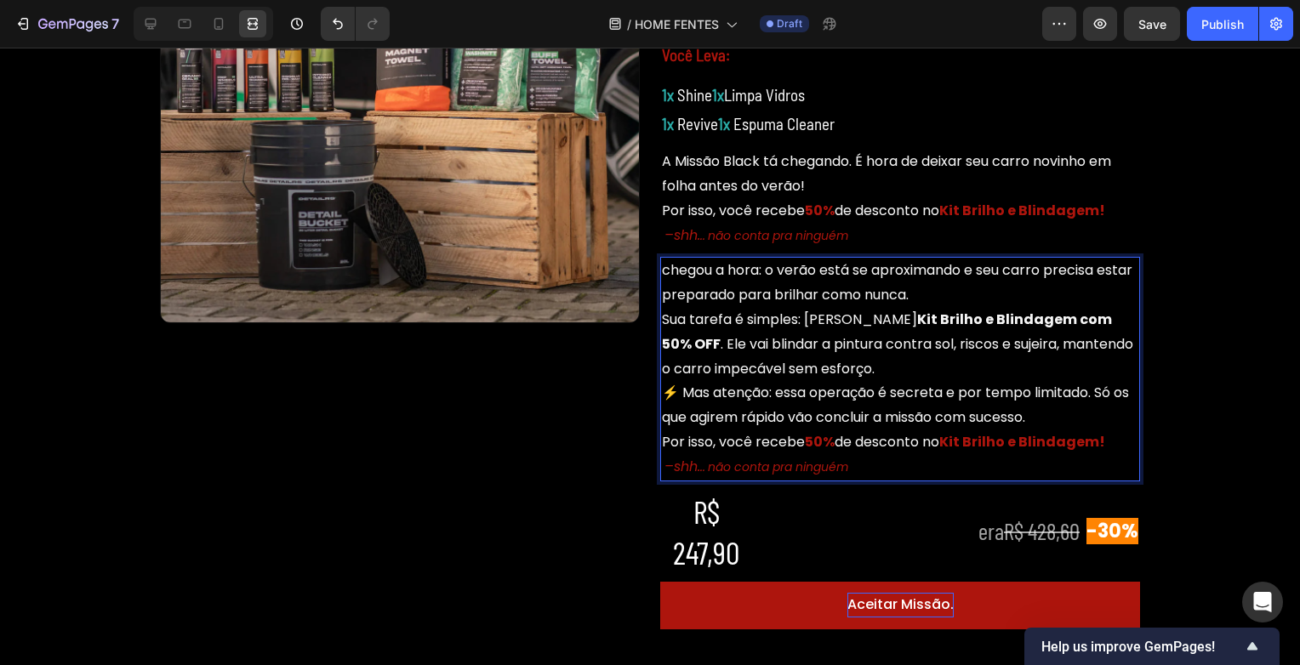
click at [970, 294] on p "chegou a hora: o verão está se aproximando e seu carro precisa estar preparado …" at bounding box center [900, 283] width 476 height 49
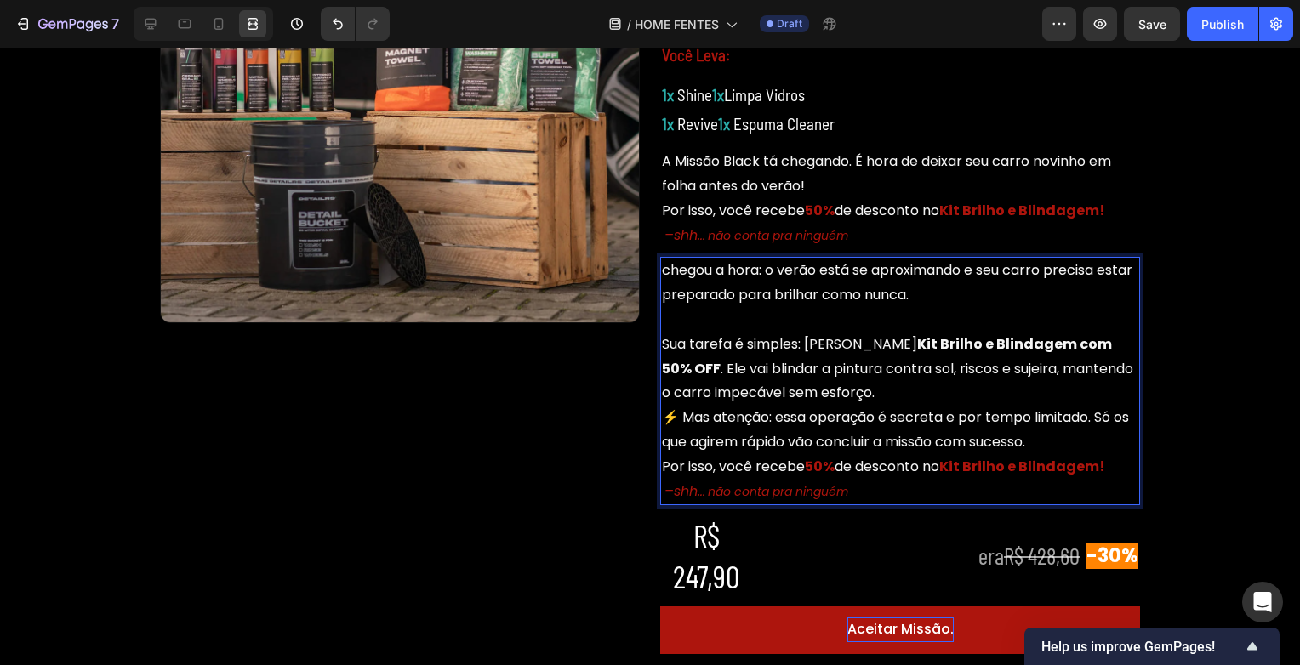
click at [834, 393] on p "Sua tarefa é simples: ativar o Kit Brilho e Blindagem com 50% OFF . Ele vai bli…" at bounding box center [900, 369] width 476 height 73
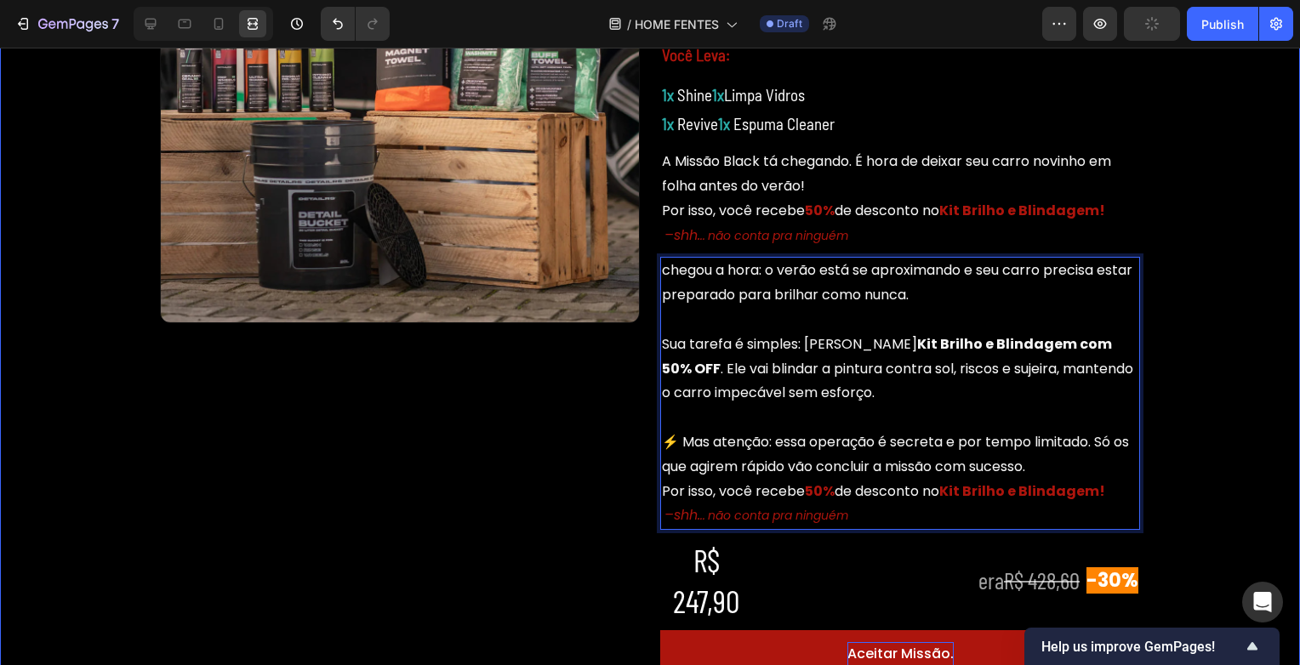
click at [1174, 375] on div "Image ⁠⁠⁠⁠⁠⁠⁠ ESQUENTA: BLACK FRIDAY! Heading Você Leva: Text Block 1x Shine 1x…" at bounding box center [650, 310] width 1300 height 777
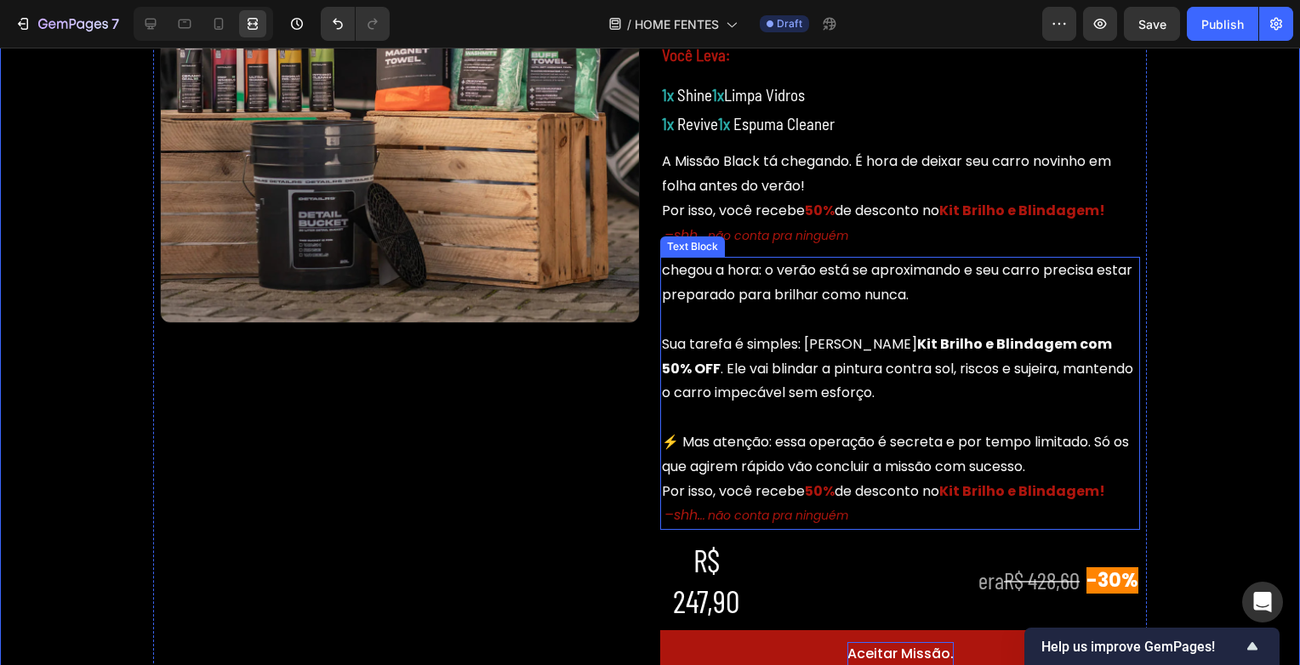
scroll to position [616, 0]
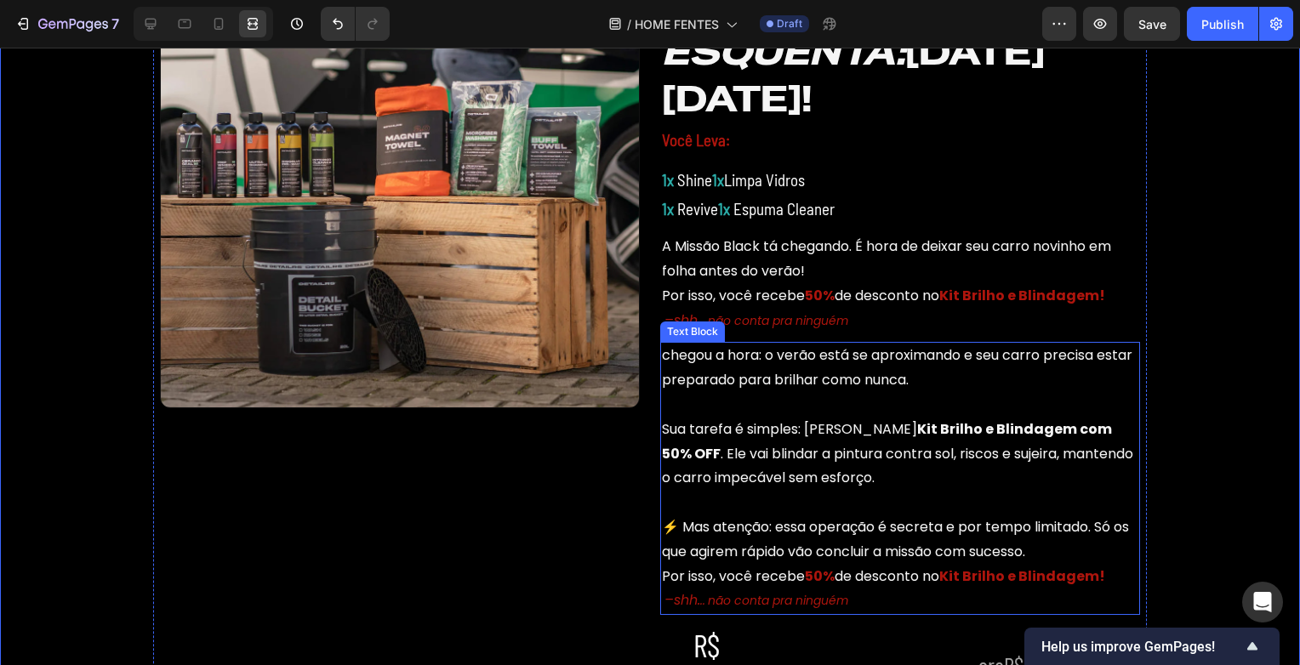
click at [662, 356] on p "chegou a hora: o verão está se aproximando e seu carro precisa estar preparado …" at bounding box center [900, 368] width 476 height 49
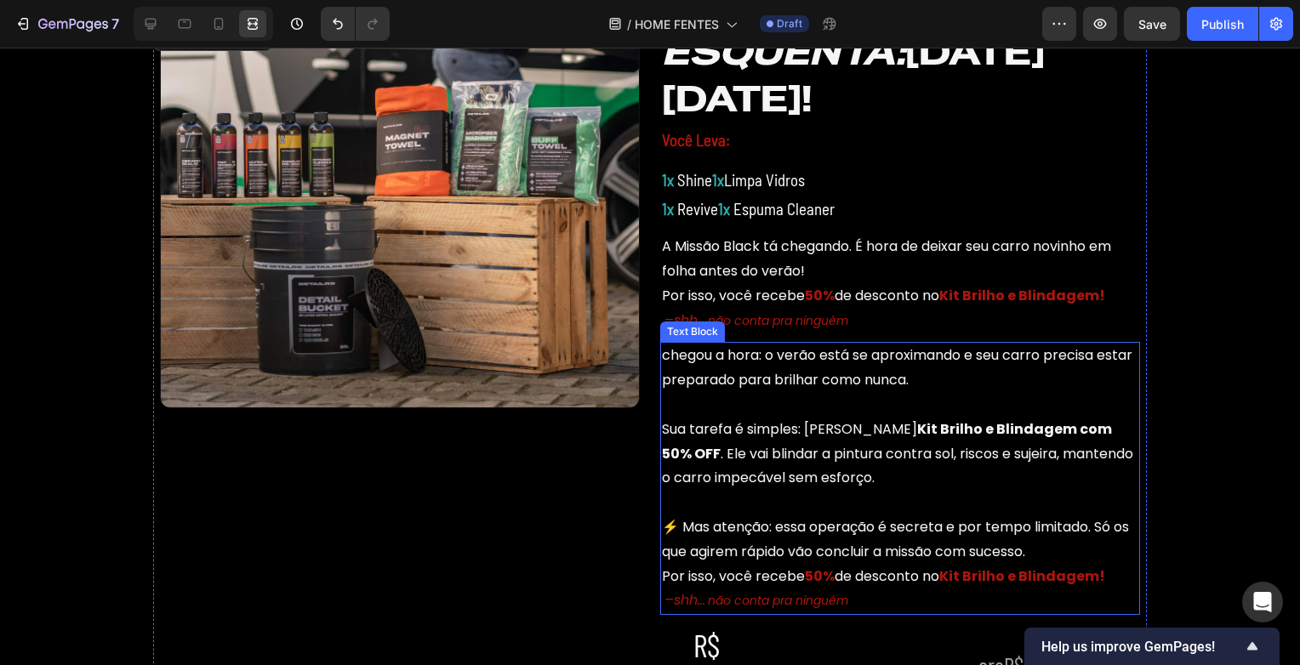
click at [664, 357] on p "chegou a hora: o verão está se aproximando e seu carro precisa estar preparado …" at bounding box center [900, 368] width 476 height 49
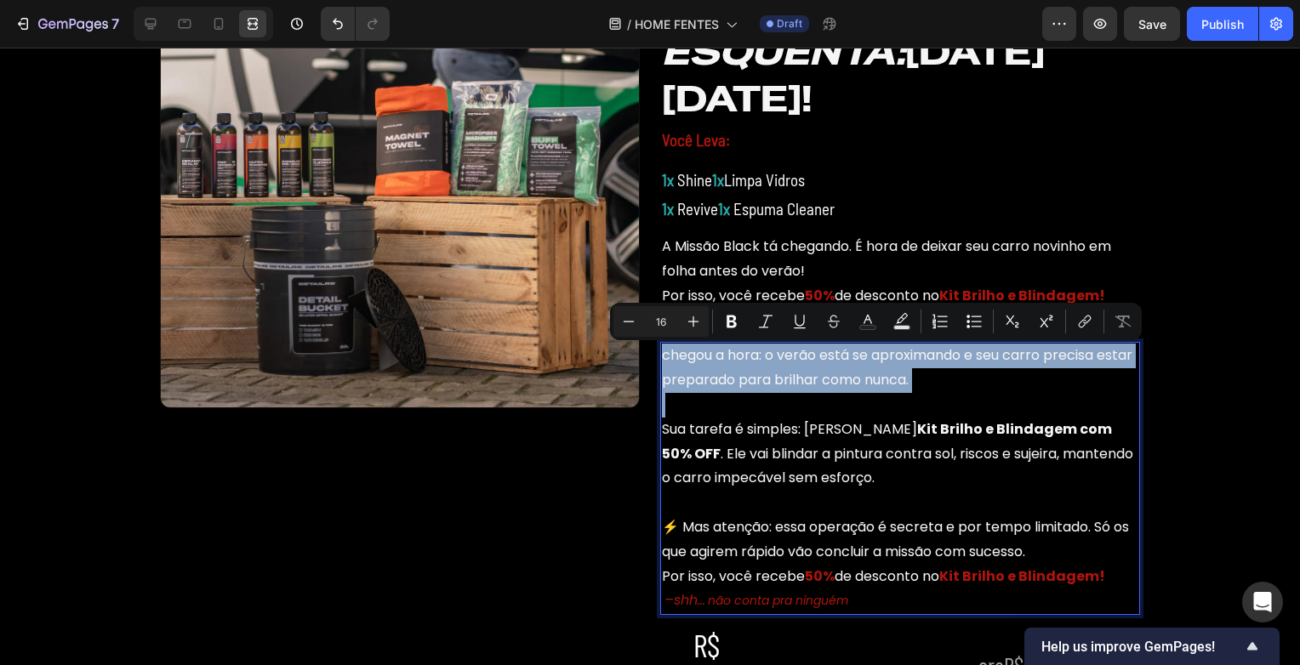
drag, startPoint x: 658, startPoint y: 356, endPoint x: 955, endPoint y: 394, distance: 299.4
click at [955, 394] on div "chegou a hora: o verão está se aproximando e seu carro precisa estar preparado …" at bounding box center [900, 478] width 480 height 273
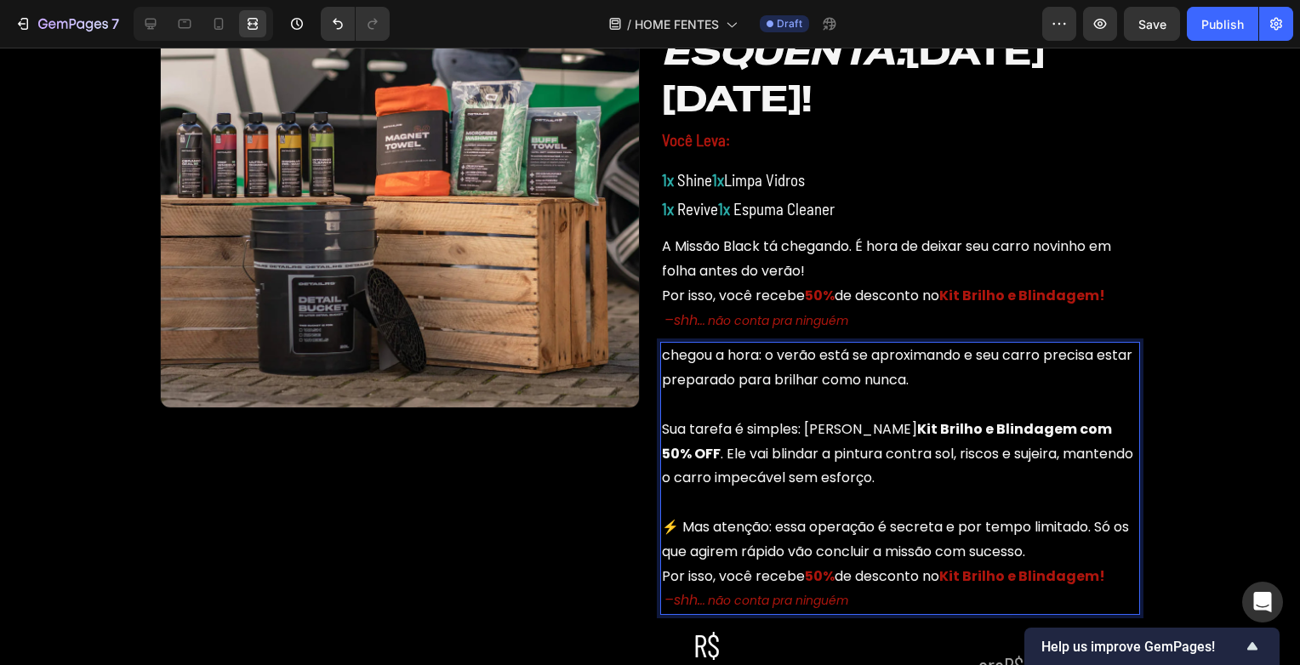
click at [905, 425] on strong "Kit Brilho e Blindagem com 50% OFF" at bounding box center [887, 441] width 450 height 44
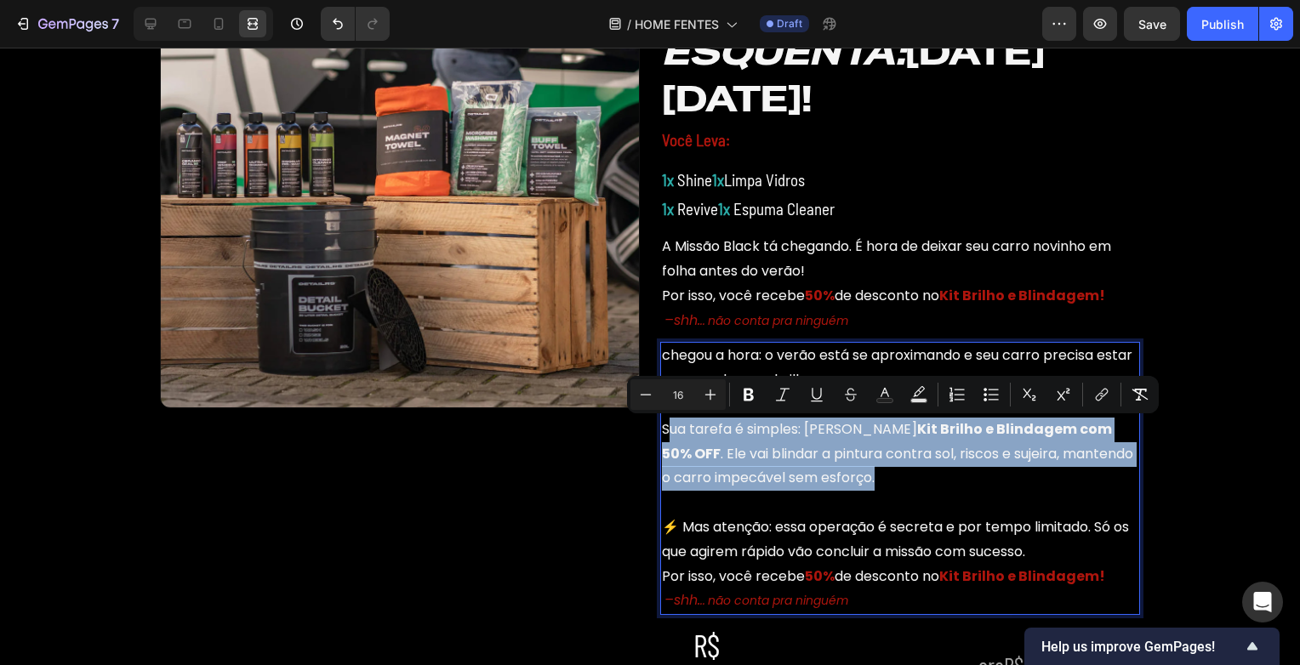
drag, startPoint x: 821, startPoint y: 481, endPoint x: 664, endPoint y: 420, distance: 168.6
click at [664, 420] on p "Sua tarefa é simples: ativar o Kit Brilho e Blindagem com 50% OFF . Ele vai bli…" at bounding box center [900, 454] width 476 height 73
copy p "ua tarefa é simples: ativar o Kit Brilho e Blindagem com 50% OFF . Ele vai blin…"
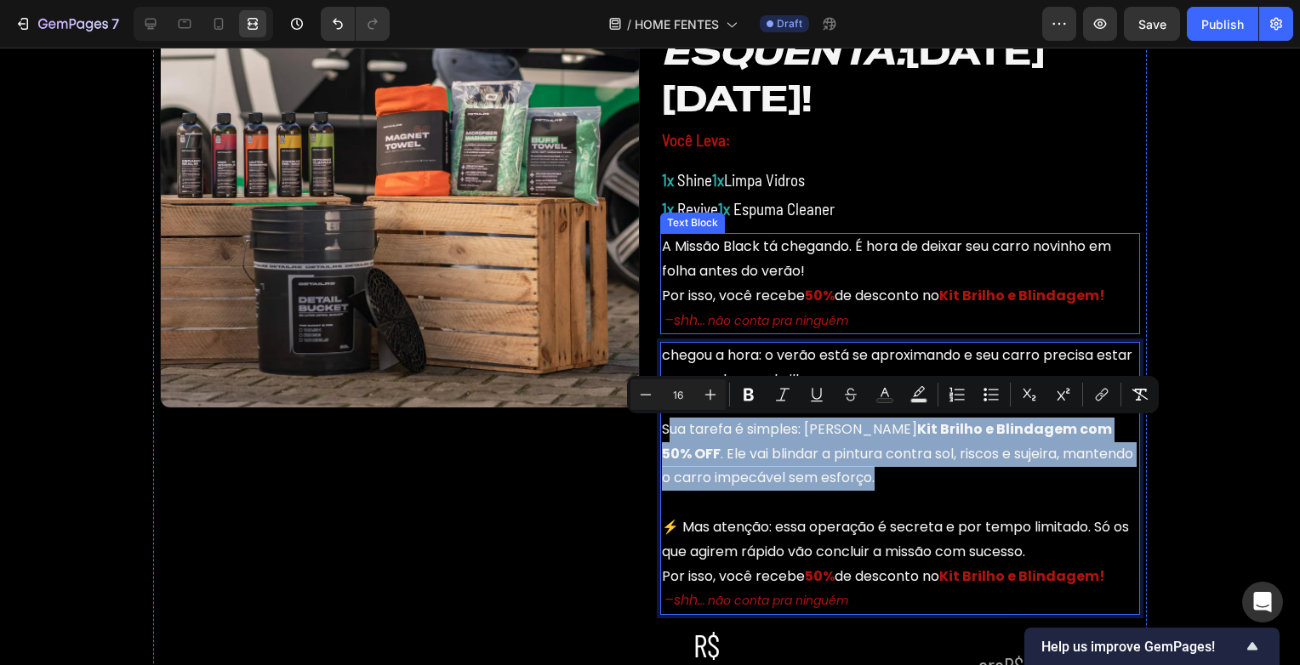
click at [807, 264] on p "A Missão Black tá chegando. É hora de deixar seu carro novinho em folha antes d…" at bounding box center [900, 259] width 476 height 49
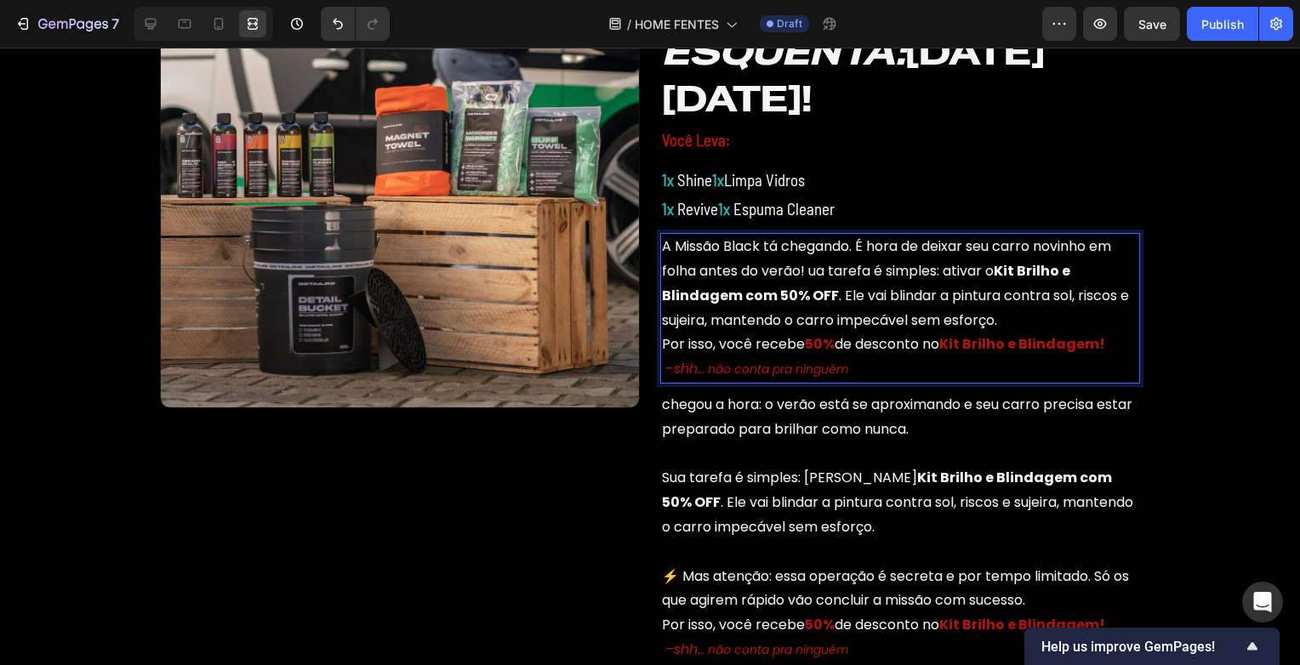
click at [807, 275] on p "A Missão Black tá chegando. É hora de deixar seu carro novinho em folha antes d…" at bounding box center [900, 284] width 476 height 98
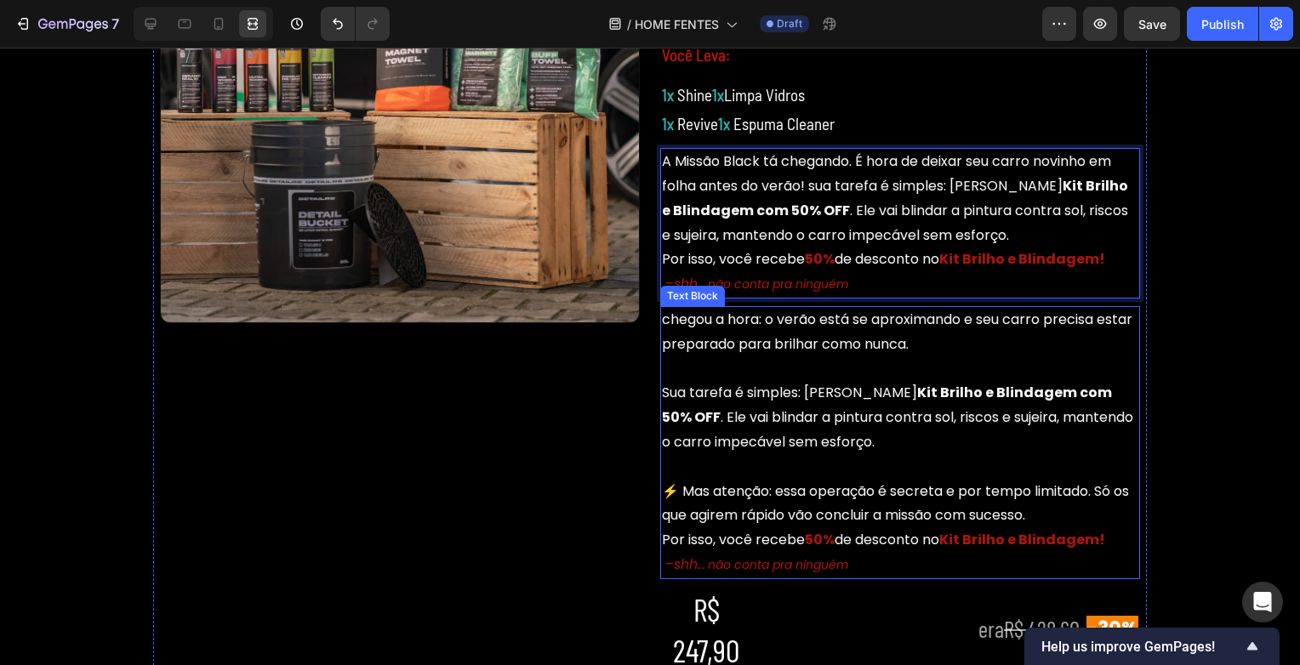
click at [735, 426] on p "Sua tarefa é simples: ativar o Kit Brilho e Blindagem com 50% OFF . Ele vai bli…" at bounding box center [900, 417] width 476 height 73
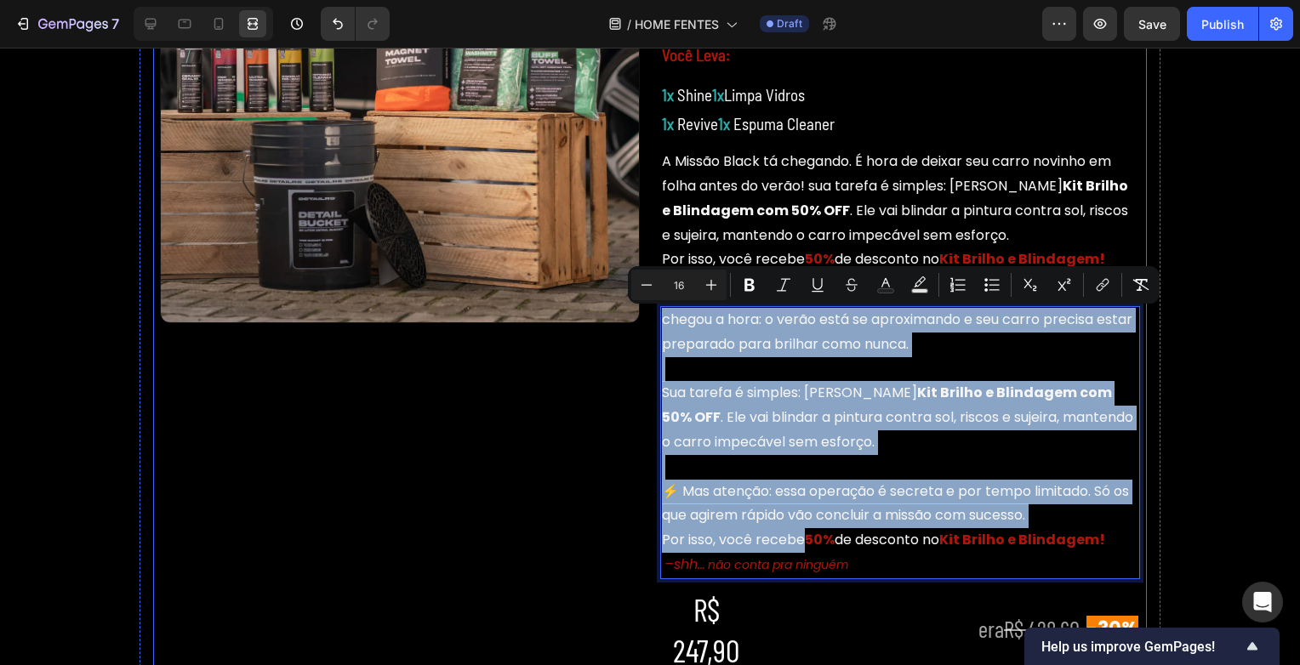
drag, startPoint x: 798, startPoint y: 541, endPoint x: 649, endPoint y: 349, distance: 243.2
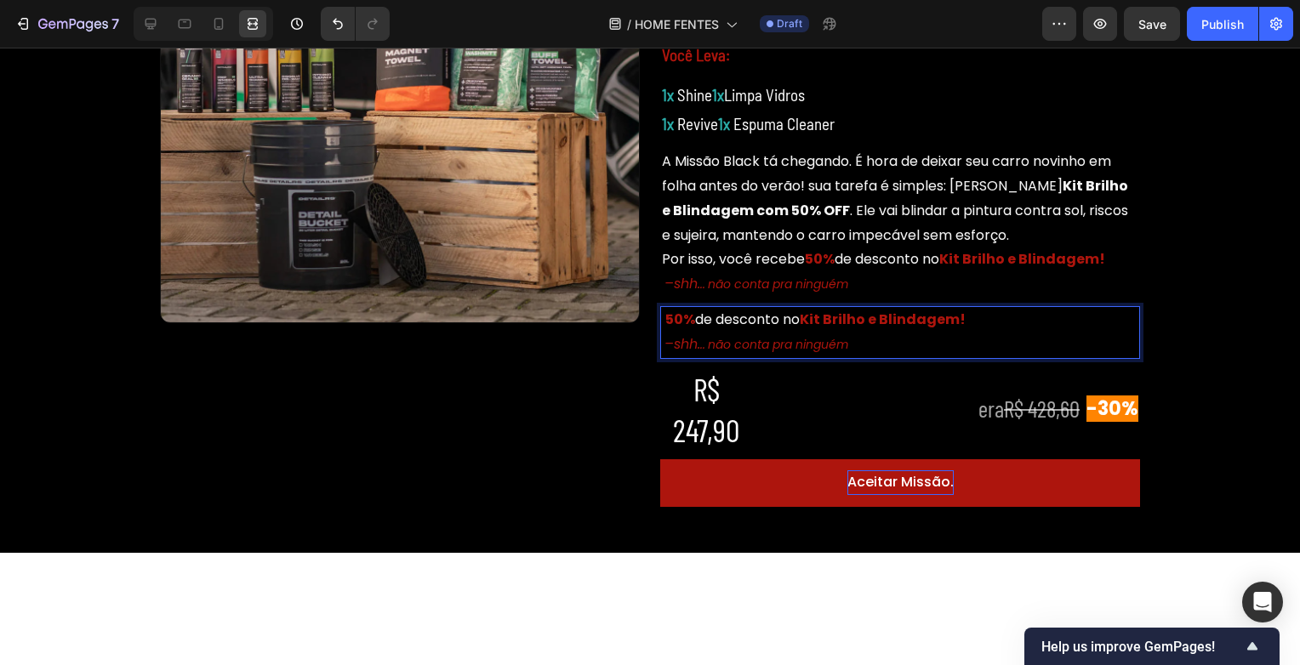
click at [1212, 309] on div "Image ⁠⁠⁠⁠⁠⁠⁠ ESQUENTA: BLACK FRIDAY! Heading Você Leva: Text Block 1x Shine 1x…" at bounding box center [650, 224] width 1300 height 605
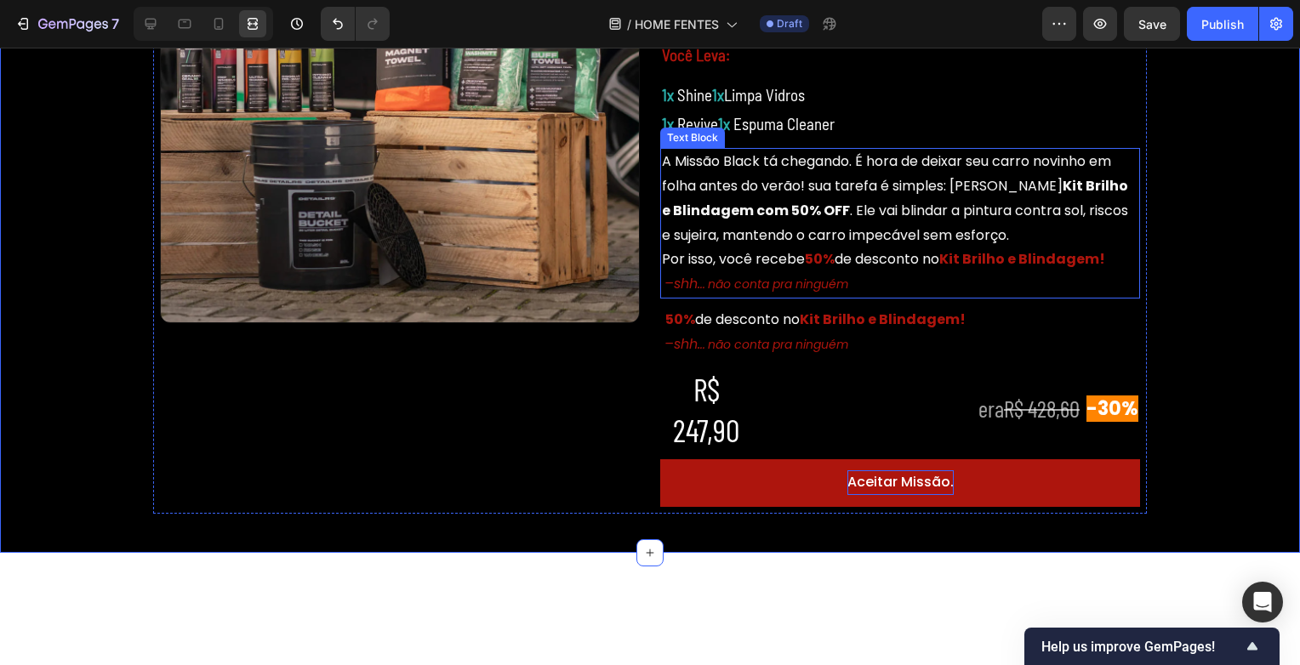
click at [860, 277] on p "–shh. .. não conta pra ninguém" at bounding box center [900, 284] width 476 height 25
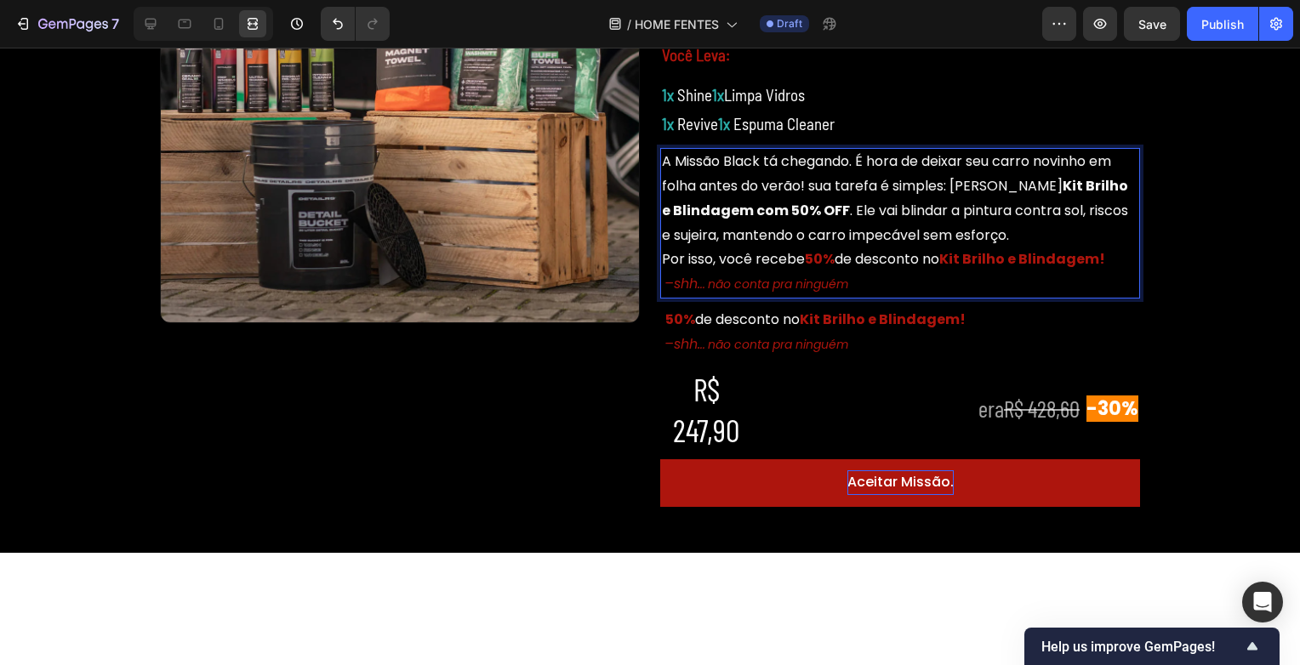
click at [824, 210] on strong "Kit Brilho e Blindagem com 50% OFF" at bounding box center [895, 198] width 466 height 44
click at [994, 250] on strong "Kit Brilho e Blindagem!" at bounding box center [1022, 259] width 166 height 20
click at [994, 261] on strong "Kit Brilho e Blindagem!" at bounding box center [1022, 259] width 166 height 20
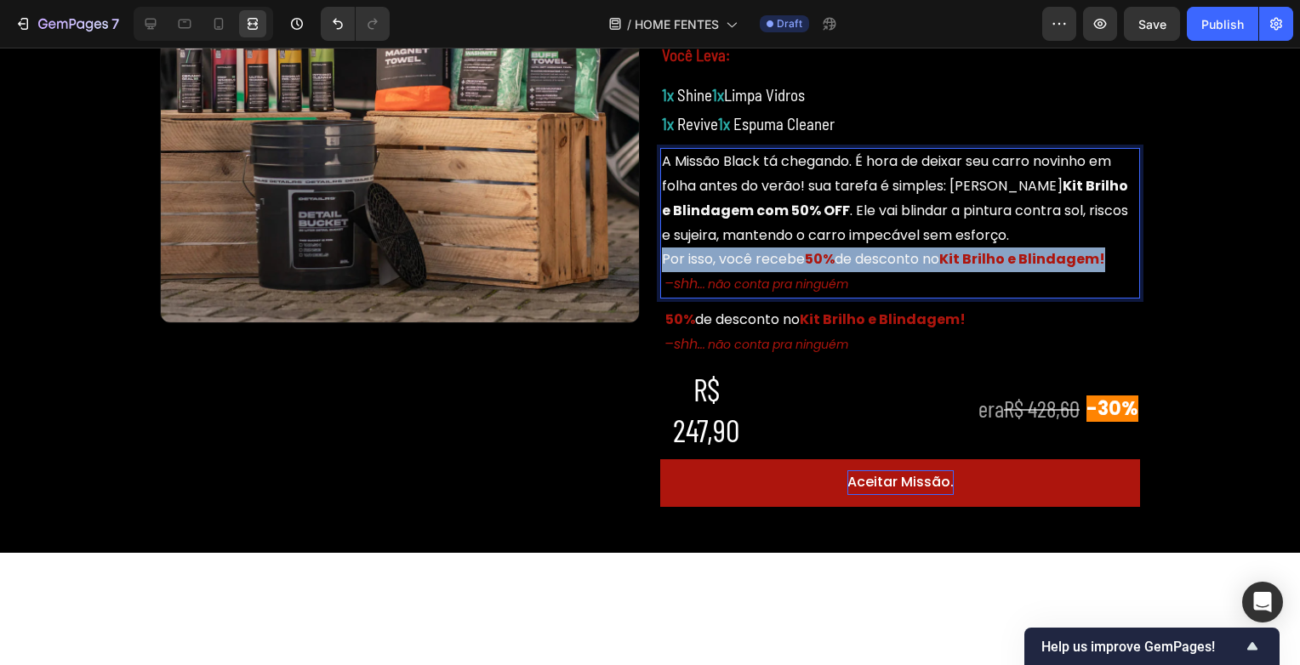
click at [994, 261] on strong "Kit Brilho e Blindagem!" at bounding box center [1022, 259] width 166 height 20
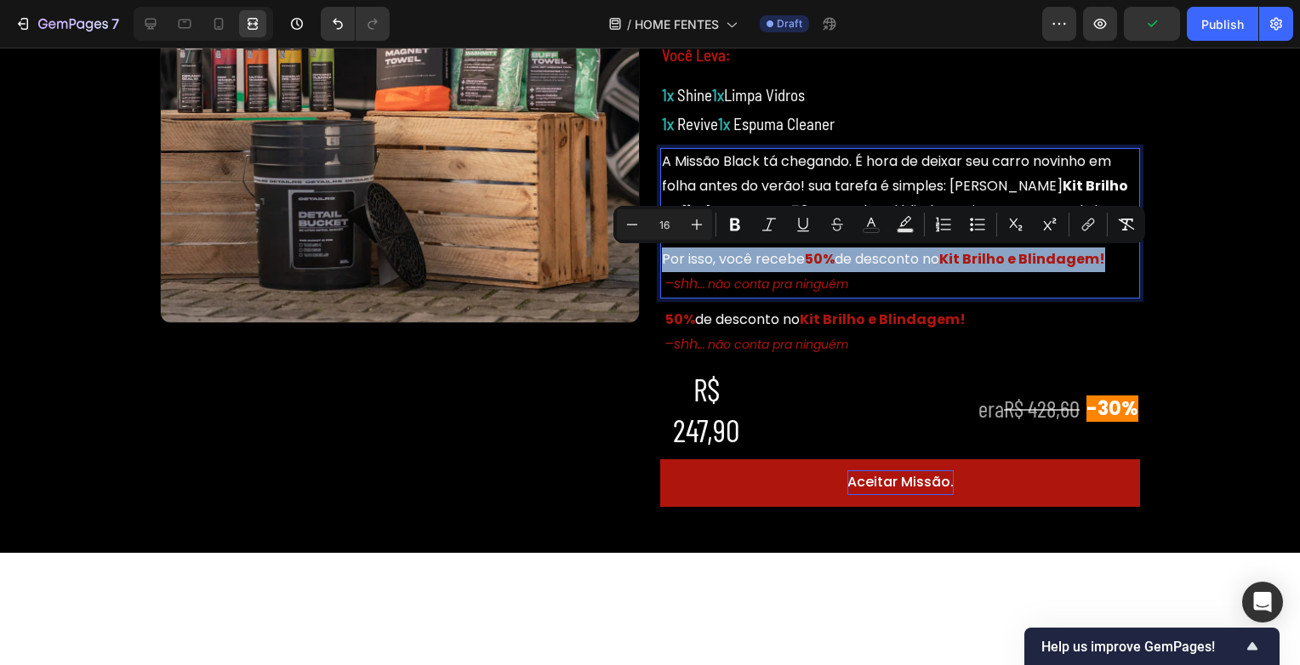
click at [918, 272] on p "–shh. .. não conta pra ninguém" at bounding box center [900, 284] width 476 height 25
click at [973, 260] on strong "Kit Brilho e Blindagem!" at bounding box center [1022, 259] width 166 height 20
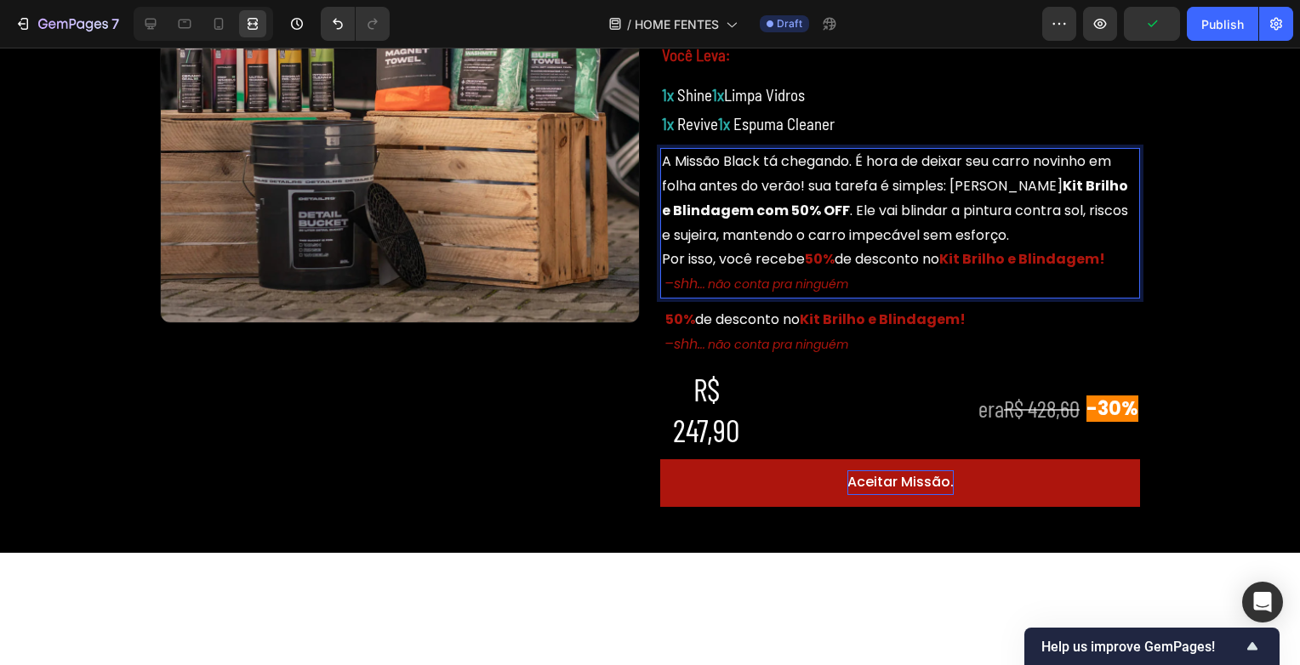
click at [973, 260] on strong "Kit Brilho e Blindagem!" at bounding box center [1022, 259] width 166 height 20
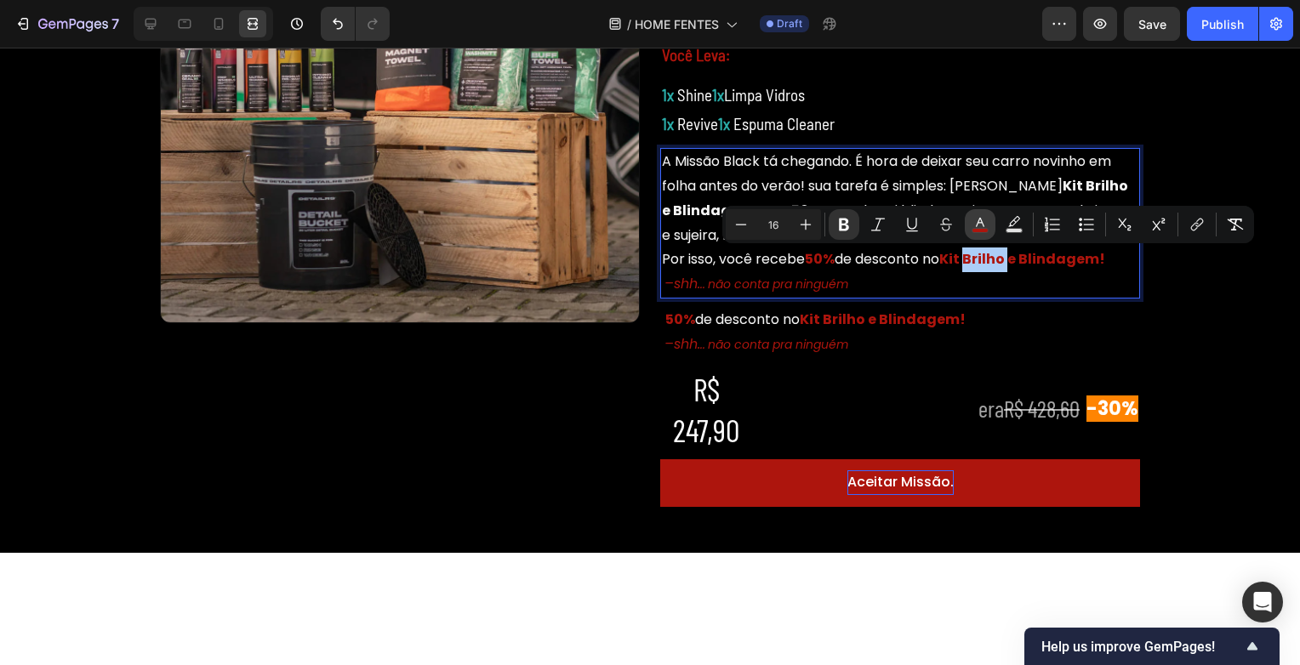
click at [975, 224] on icon "Editor contextual toolbar" at bounding box center [980, 224] width 17 height 17
type input "AD150D"
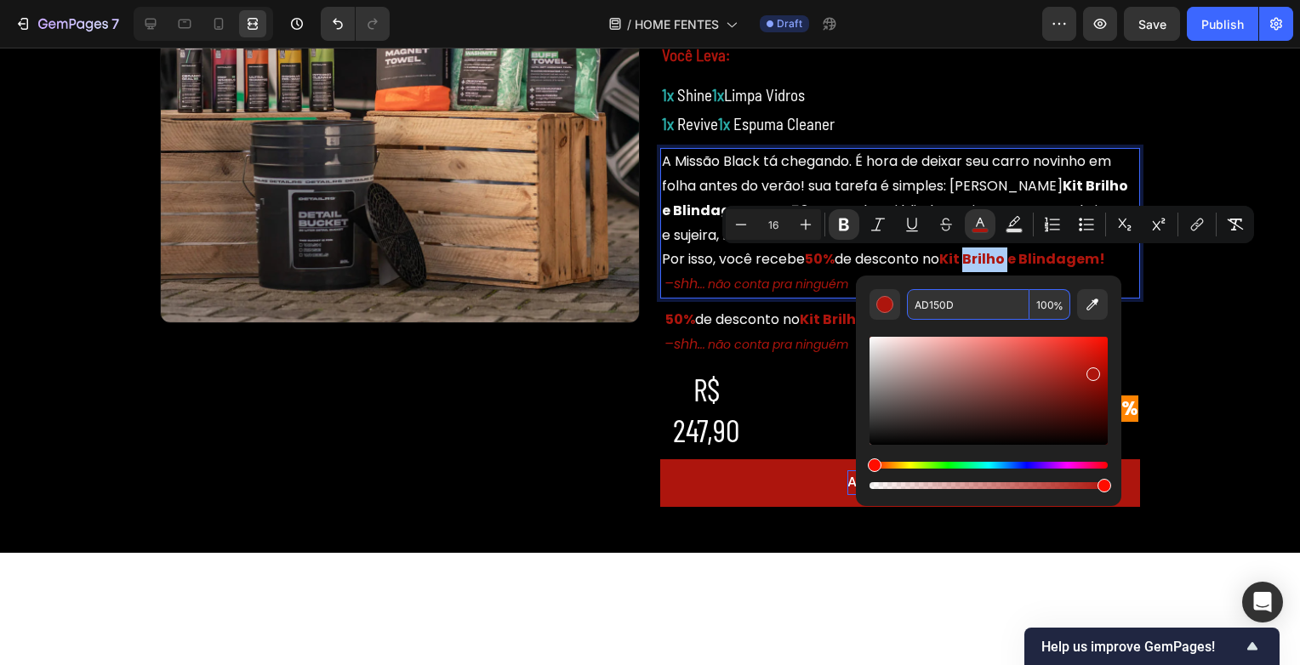
click at [972, 297] on input "AD150D" at bounding box center [968, 304] width 123 height 31
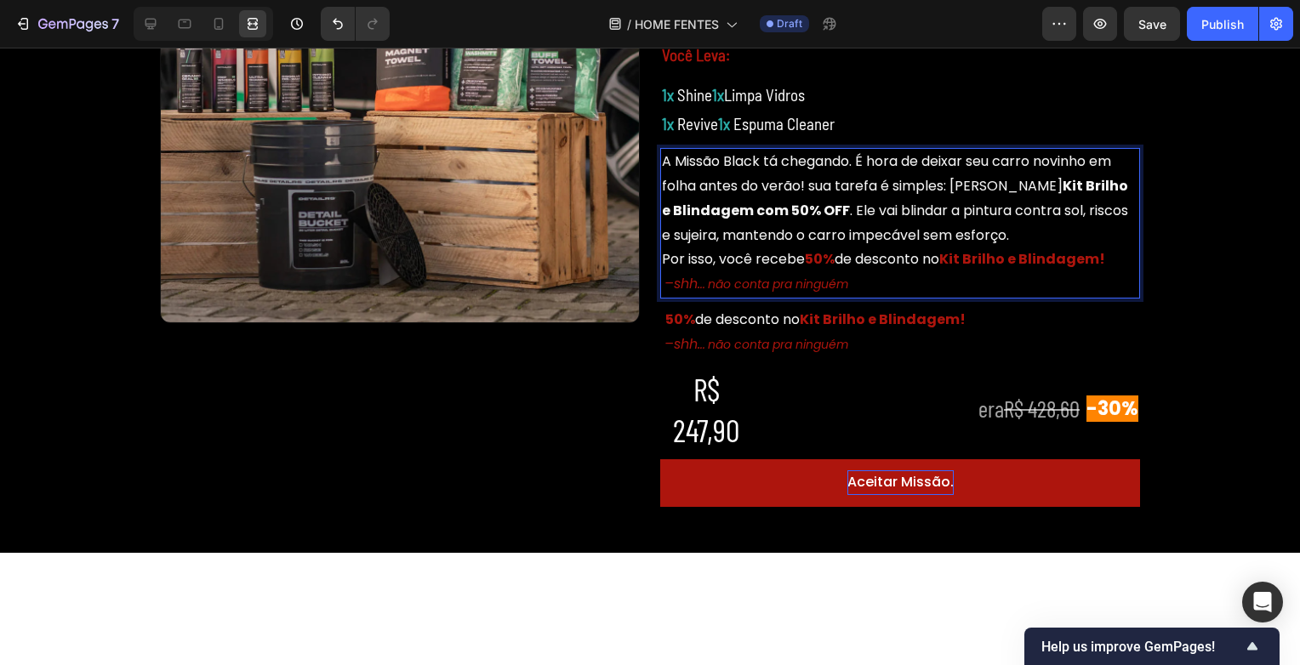
click at [928, 163] on p "A Missão Black tá chegando. É hora de deixar seu carro novinho em folha antes d…" at bounding box center [900, 199] width 476 height 98
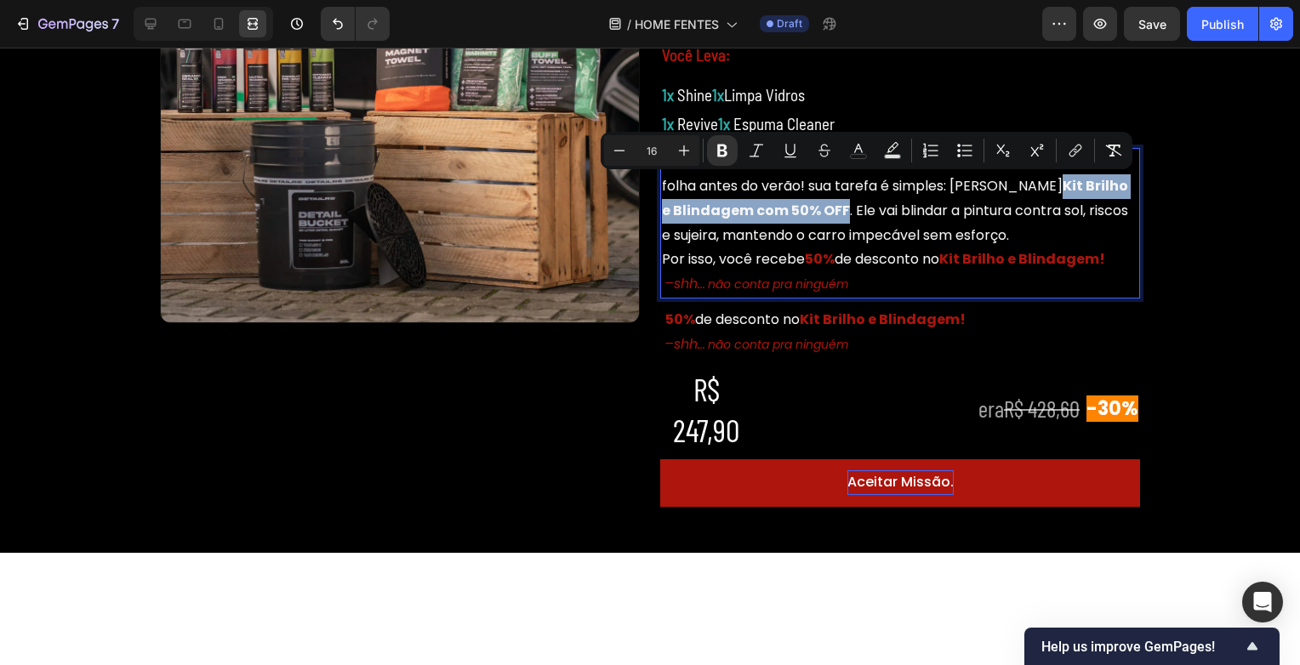
drag, startPoint x: 827, startPoint y: 213, endPoint x: 1003, endPoint y: 191, distance: 177.5
click at [1003, 191] on p "A Missão Black tá chegando. É hora de deixar seu carro novinho em folha antes d…" at bounding box center [900, 199] width 476 height 98
click at [865, 155] on icon "Editor contextual toolbar" at bounding box center [858, 150] width 17 height 17
type input "F5F5F5"
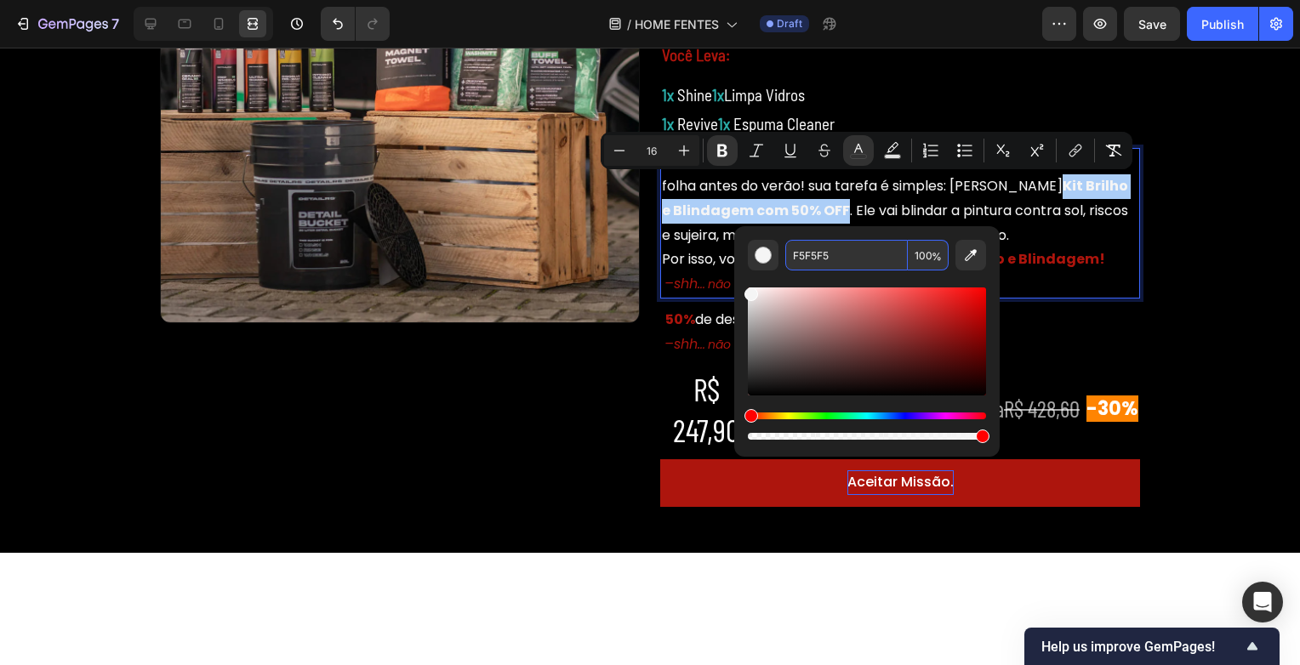
click at [823, 254] on input "F5F5F5" at bounding box center [846, 255] width 123 height 31
paste input "AD150D"
type input "AD150D"
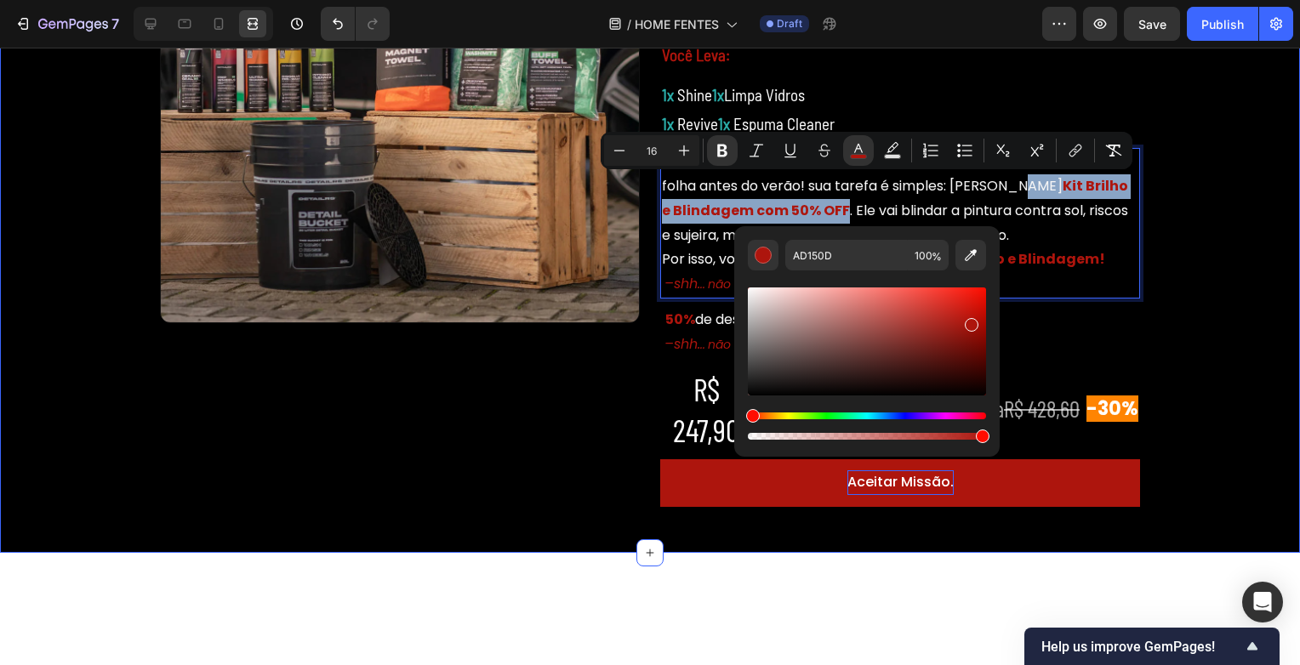
click at [1199, 273] on div "Image ⁠⁠⁠⁠⁠⁠⁠ ESQUENTA: BLACK FRIDAY! Heading Você Leva: Text Block 1x Shine 1x…" at bounding box center [650, 224] width 1300 height 605
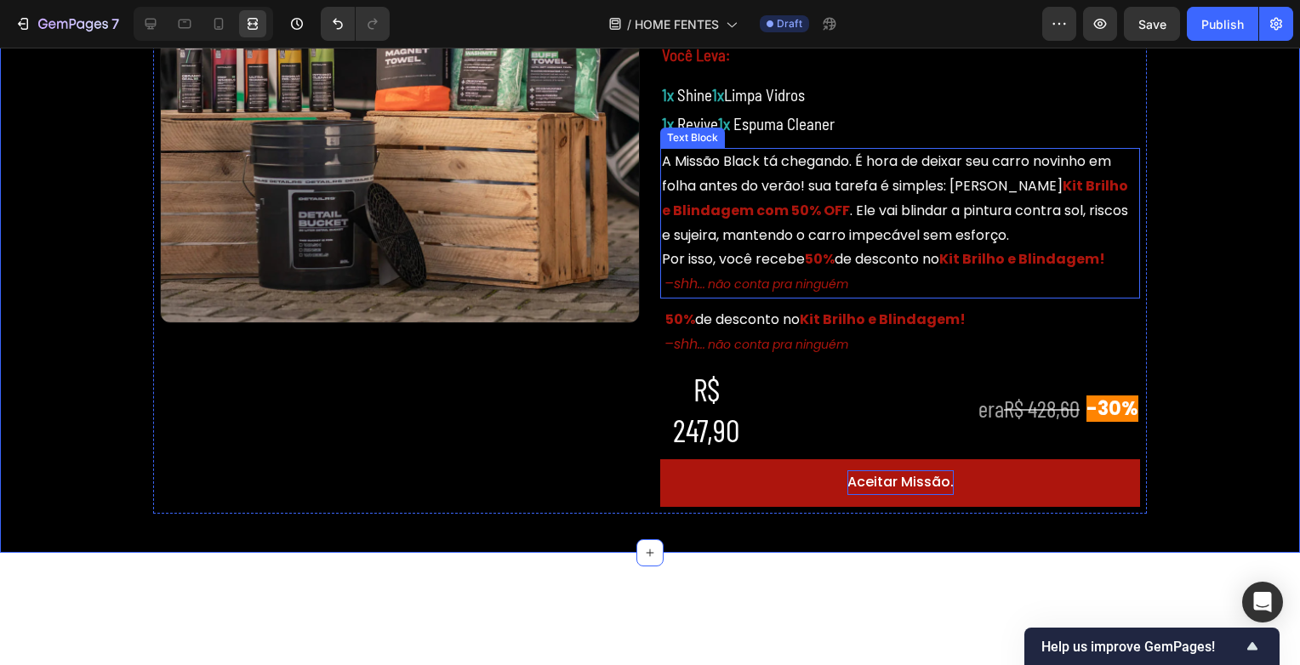
click at [841, 208] on p "A Missão Black tá chegando. É hora de deixar seu carro novinho em folha antes d…" at bounding box center [900, 199] width 476 height 98
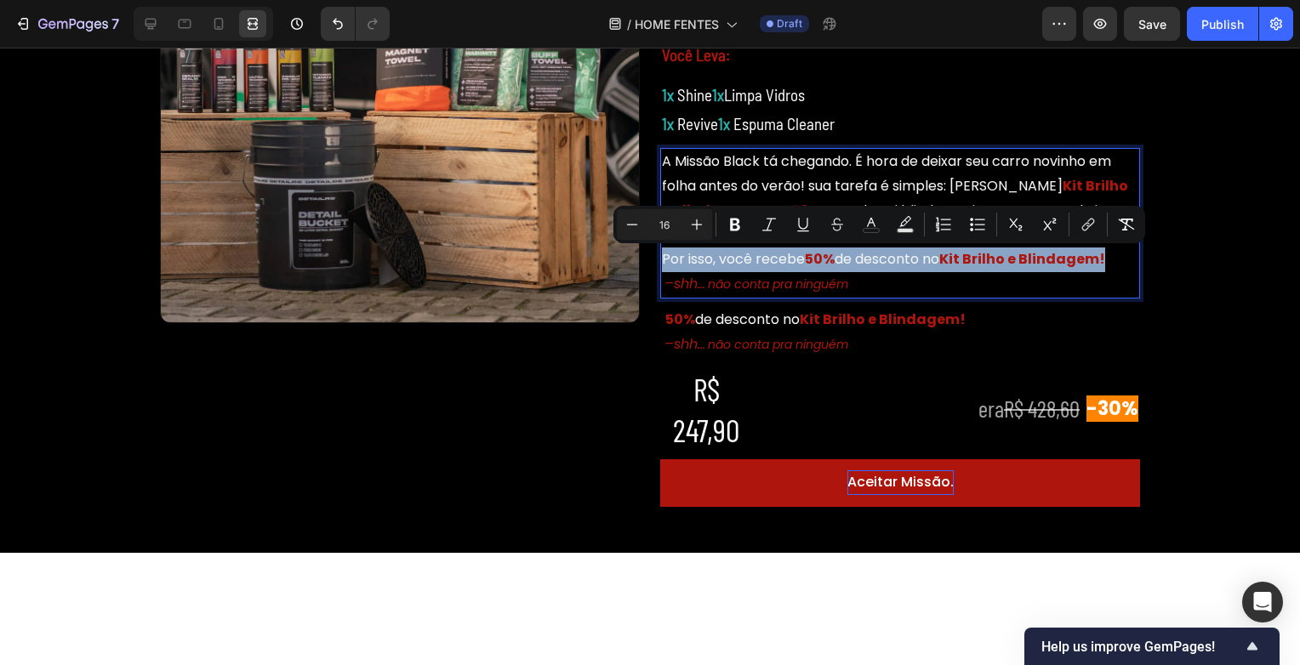
drag, startPoint x: 1113, startPoint y: 262, endPoint x: 659, endPoint y: 259, distance: 453.5
click at [662, 259] on p "Por isso, você recebe 50% de desconto no Kit Brilho e Blindagem!" at bounding box center [900, 260] width 476 height 25
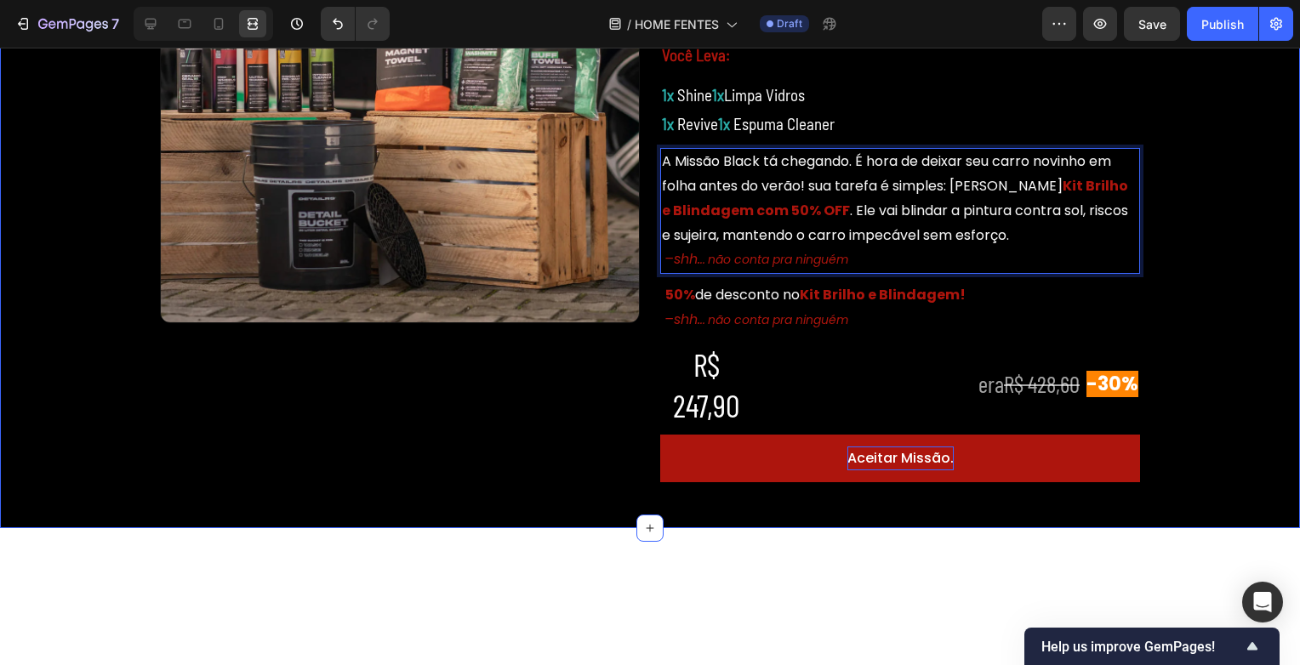
click at [1207, 240] on div "Image ⁠⁠⁠⁠⁠⁠⁠ ESQUENTA: BLACK FRIDAY! Heading Você Leva: Text Block 1x Shine 1x…" at bounding box center [650, 212] width 1300 height 581
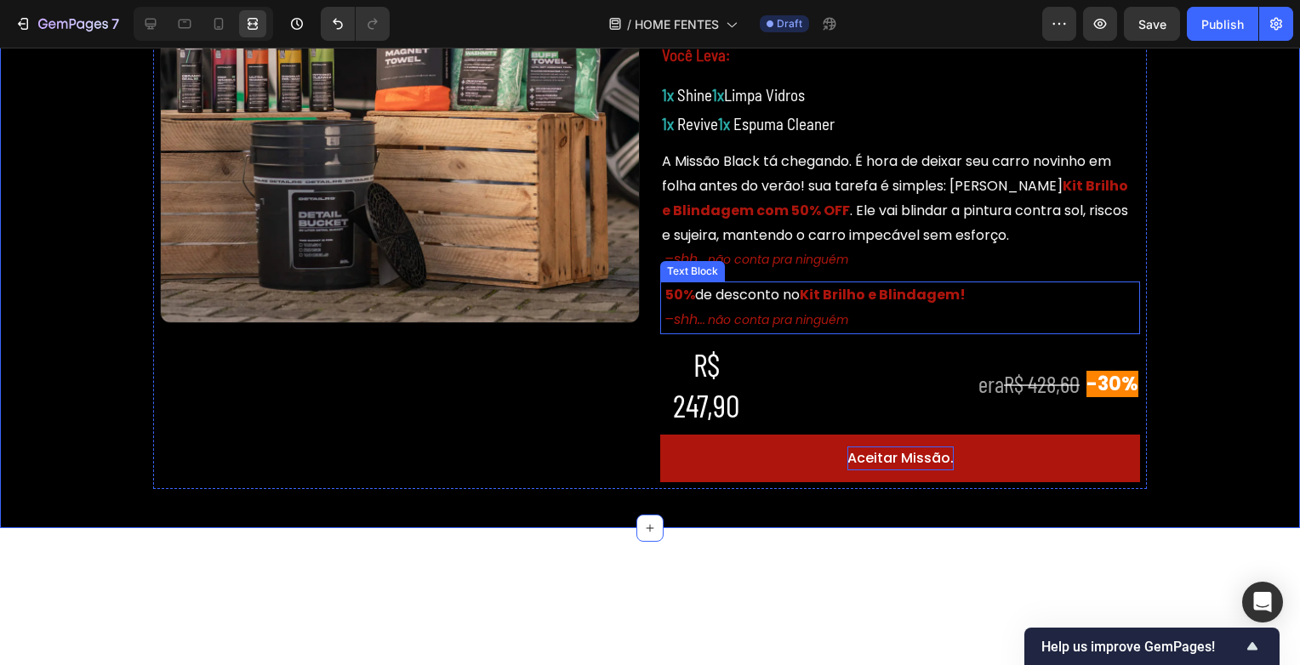
click at [926, 323] on p "–shh. .. não conta pra ninguém" at bounding box center [900, 320] width 476 height 25
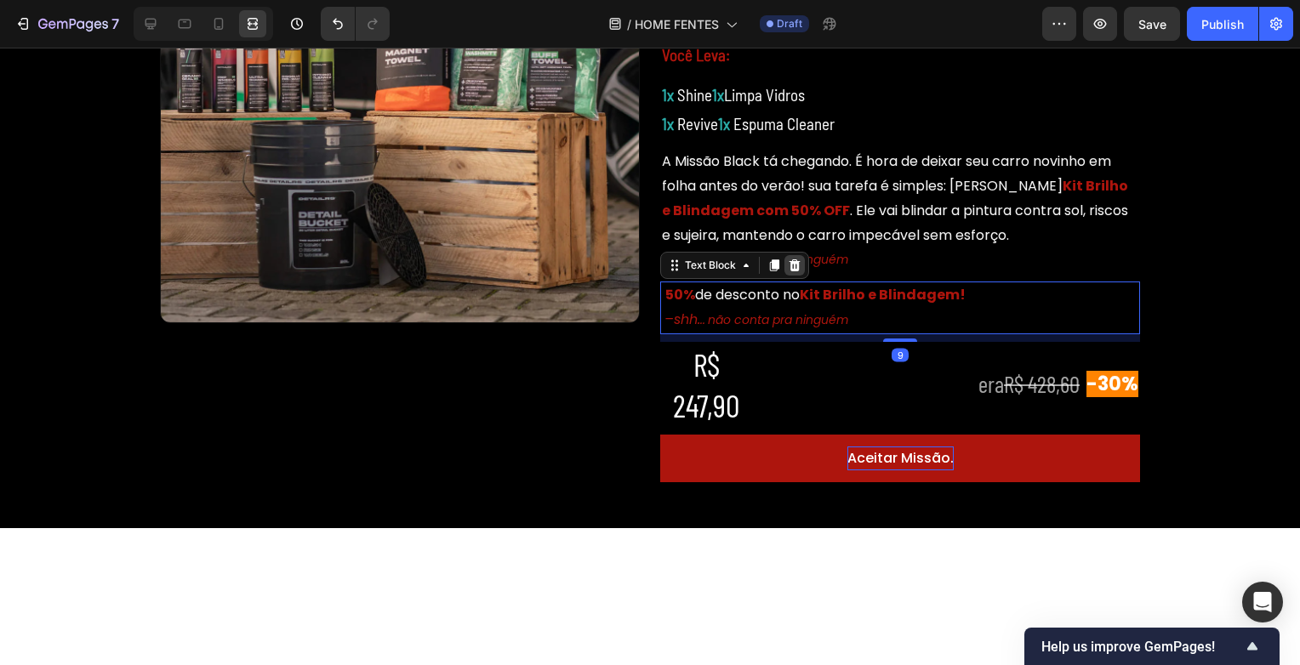
click at [790, 267] on icon at bounding box center [795, 266] width 11 height 12
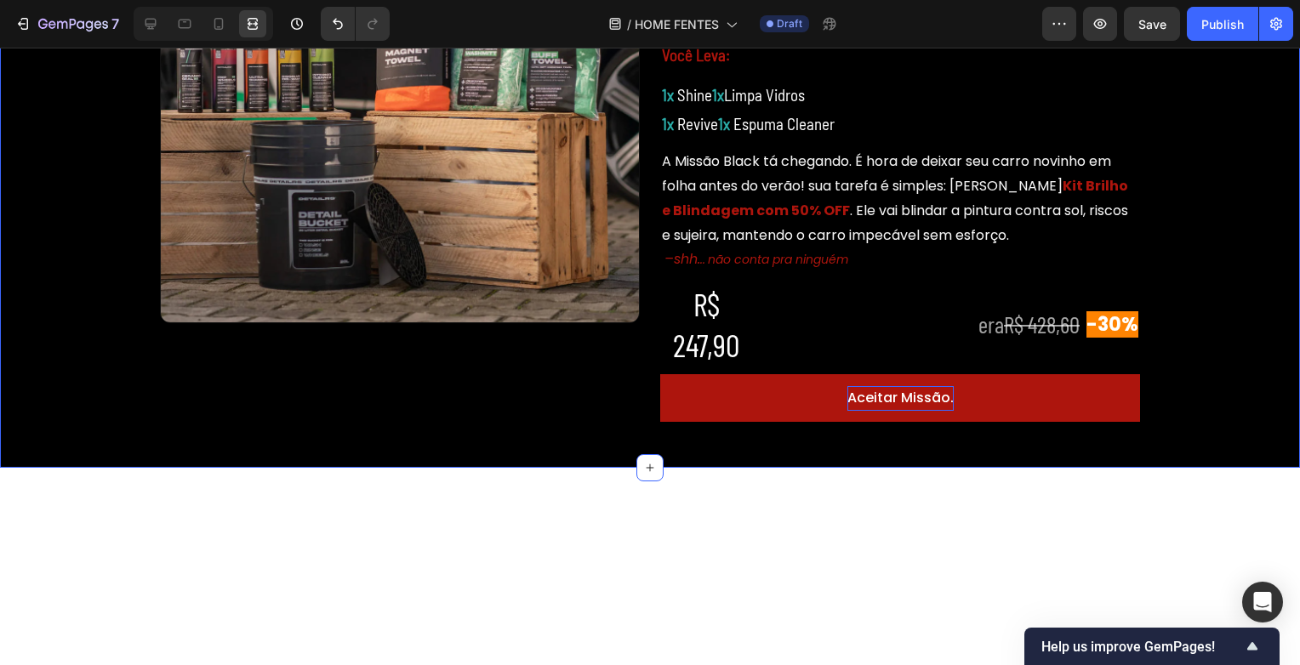
click at [1181, 257] on div "Image ⁠⁠⁠⁠⁠⁠⁠ ESQUENTA: BLACK FRIDAY! Heading Você Leva: Text Block 1x Shine 1x…" at bounding box center [650, 182] width 1300 height 521
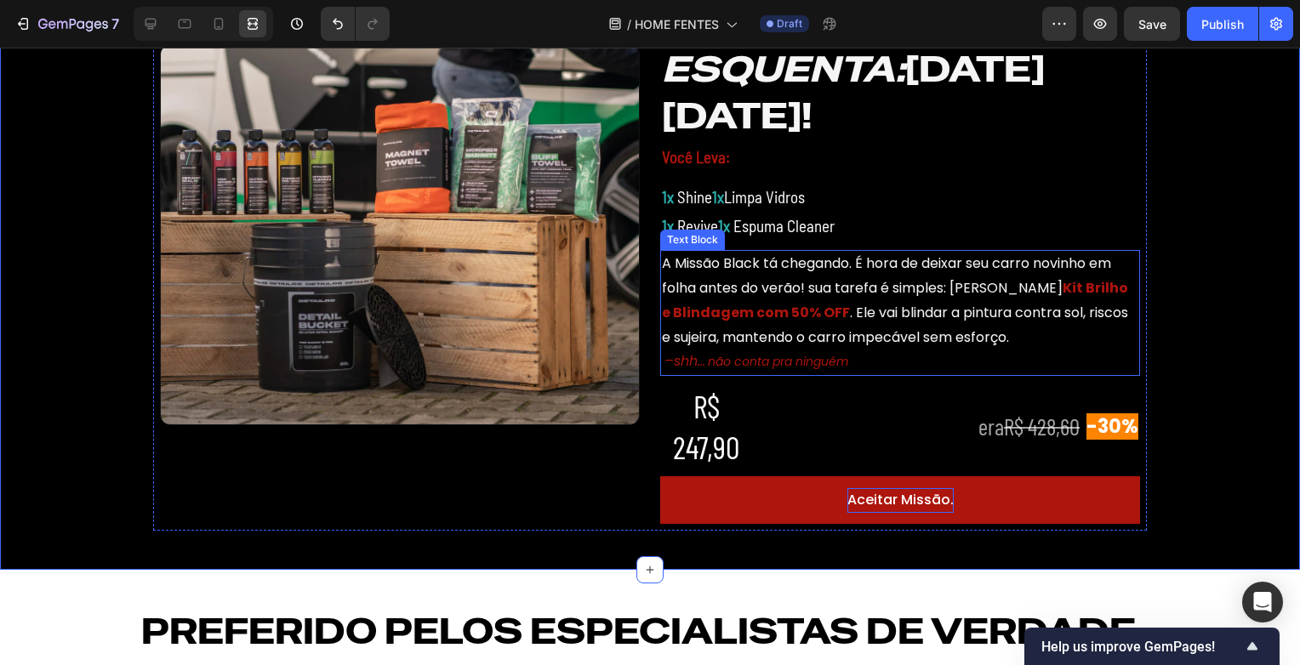
scroll to position [616, 0]
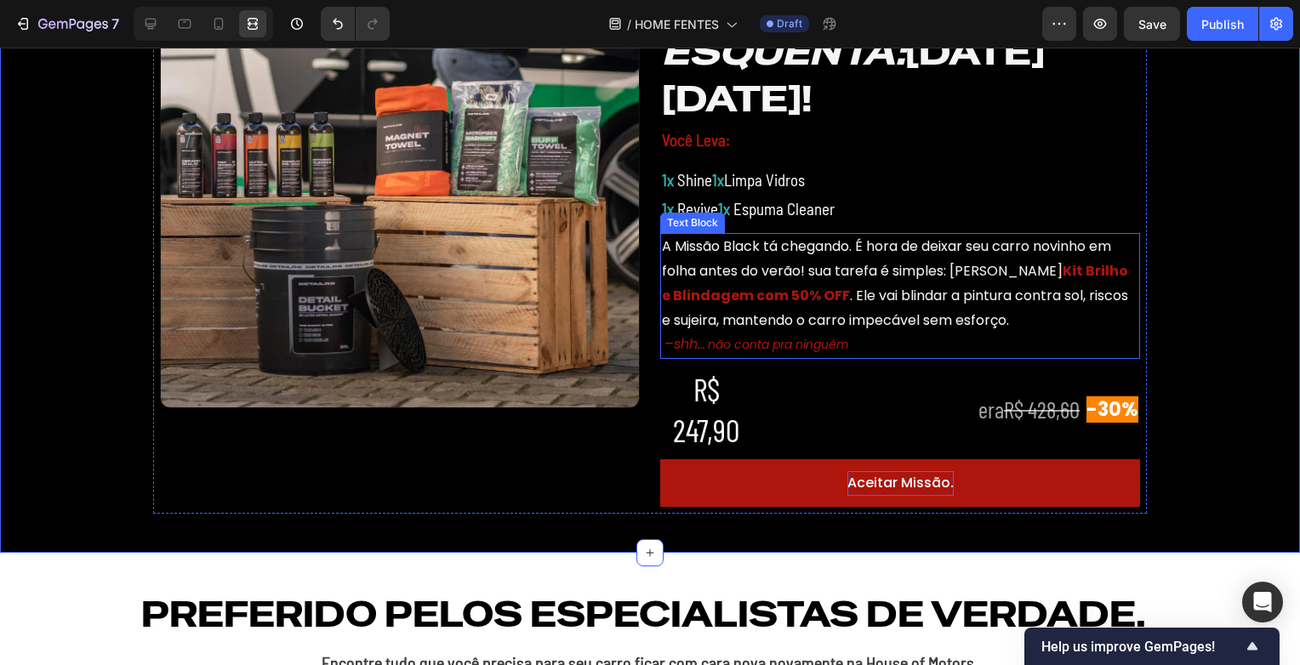
drag, startPoint x: 753, startPoint y: 260, endPoint x: 762, endPoint y: 263, distance: 9.7
click at [753, 260] on p "A Missão Black tá chegando. É hora de deixar seu carro novinho em folha antes d…" at bounding box center [900, 284] width 476 height 98
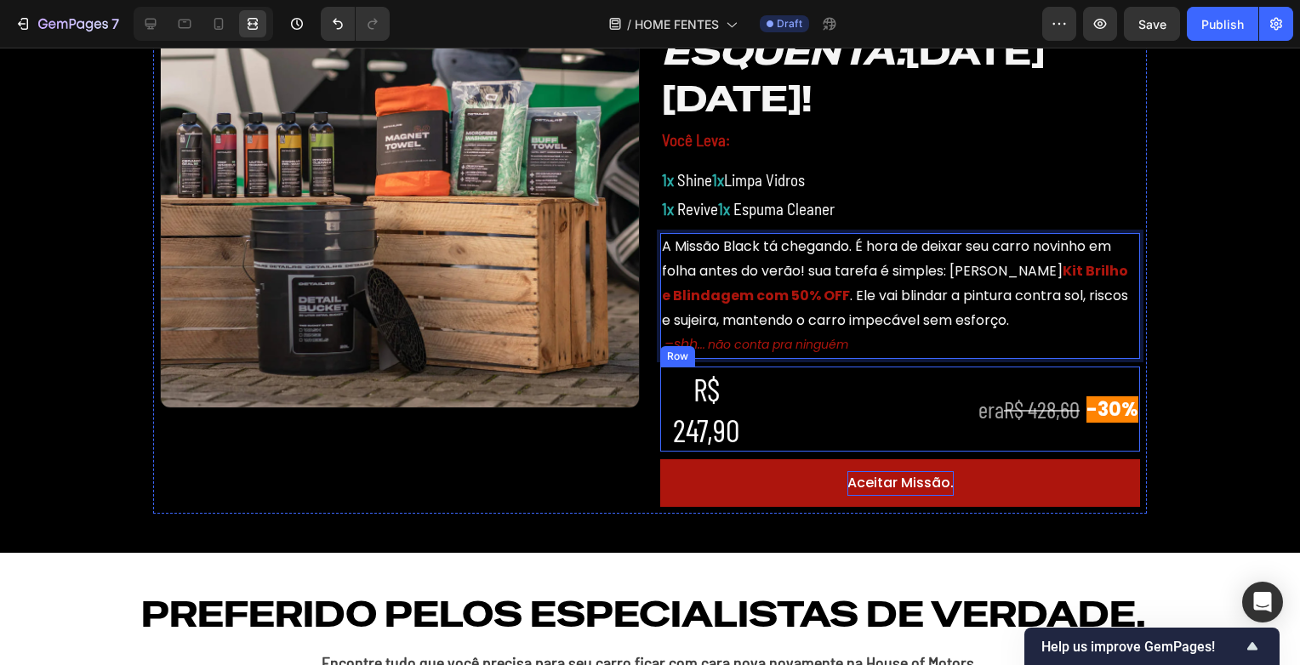
click at [790, 433] on div "R$ 247,90 Heading" at bounding box center [816, 409] width 313 height 85
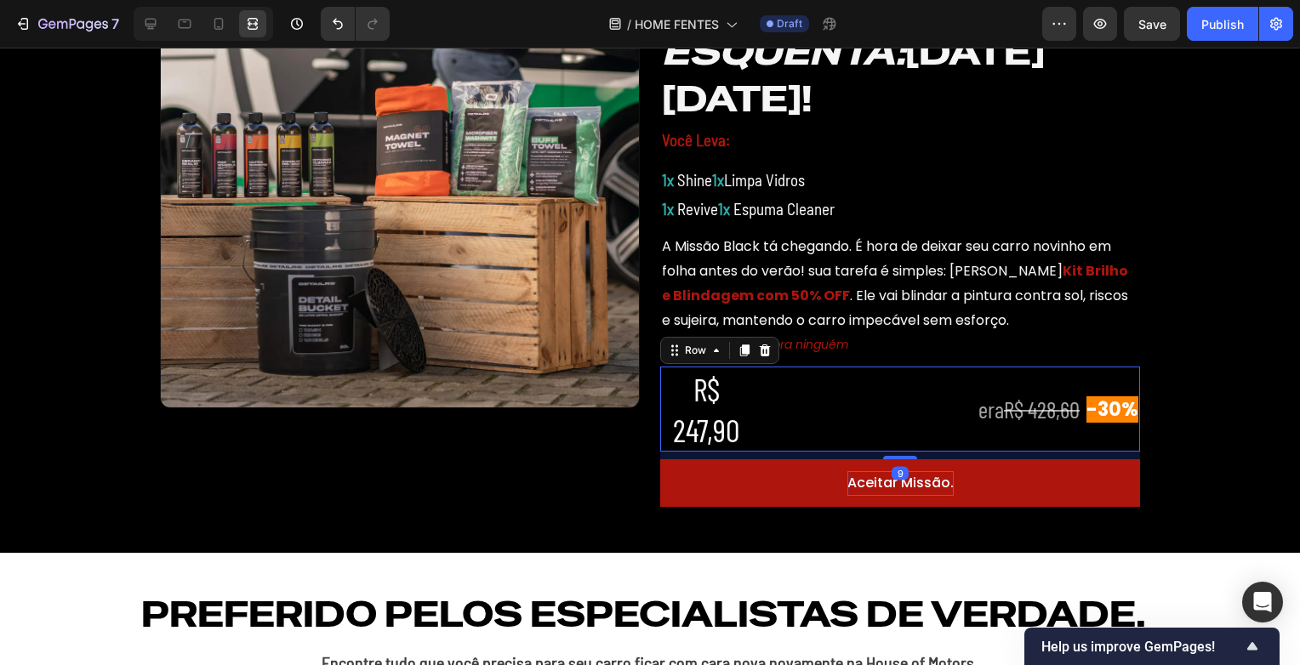
click at [682, 404] on p "R$ 247,90" at bounding box center [706, 409] width 88 height 82
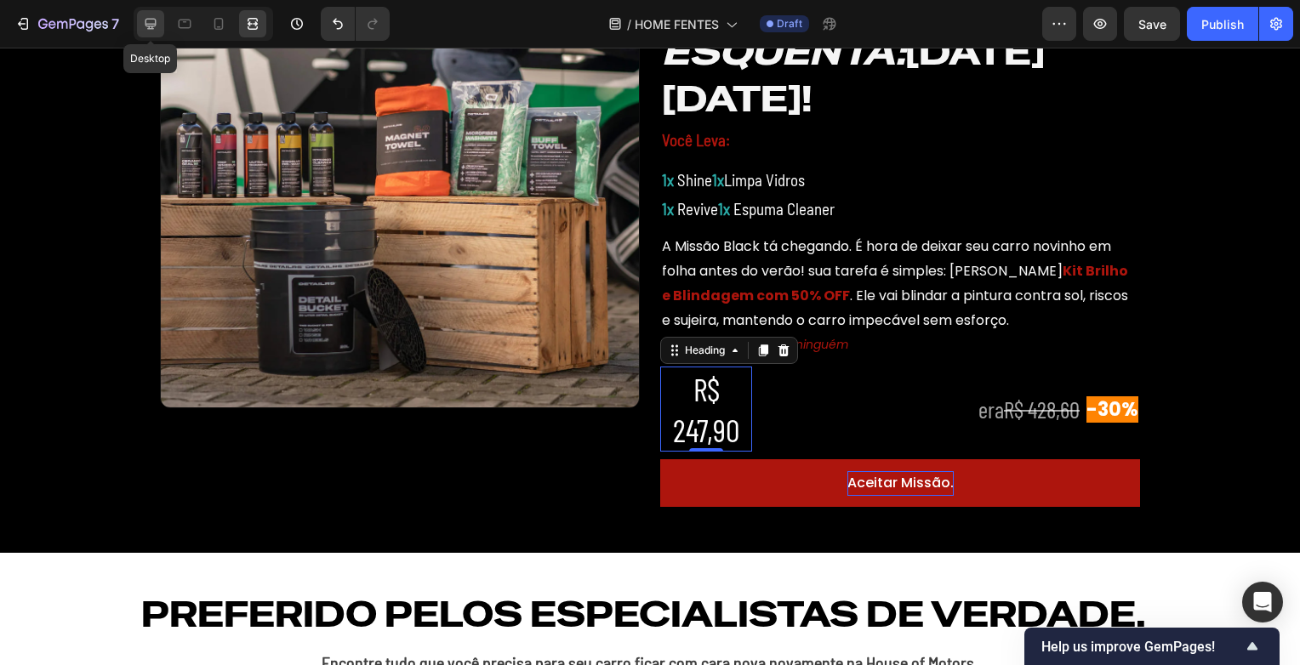
click at [153, 29] on icon at bounding box center [150, 23] width 17 height 17
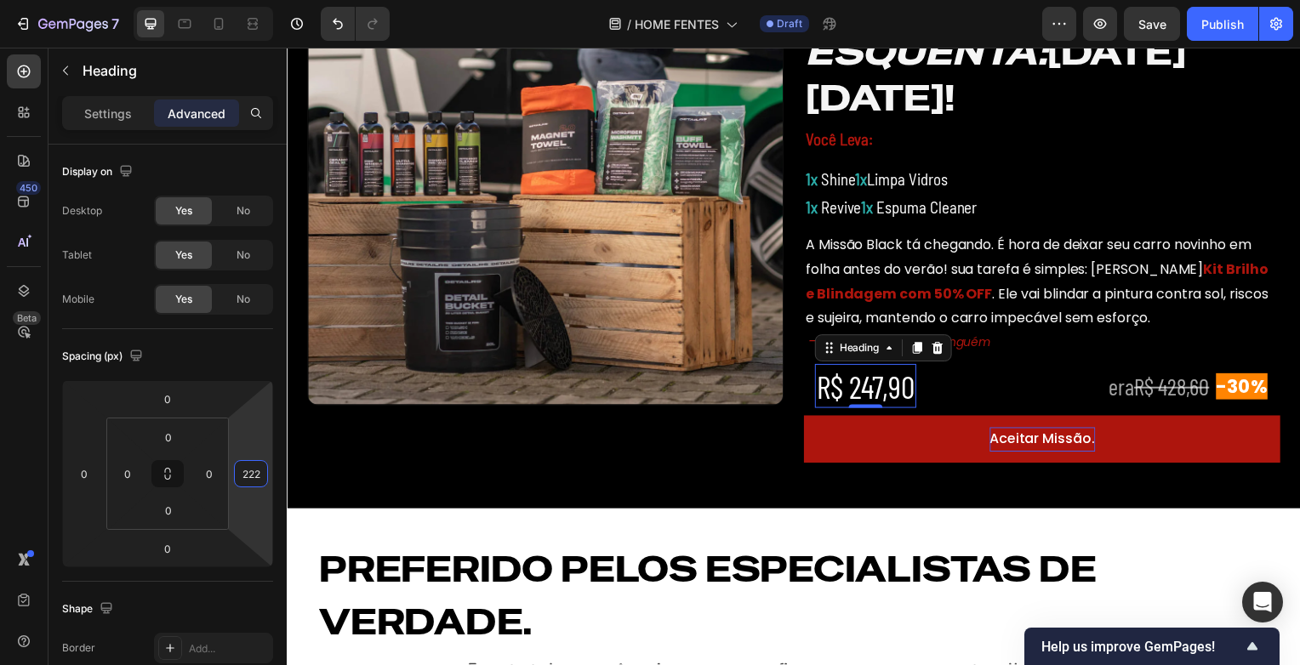
type input "218"
drag, startPoint x: 245, startPoint y: 446, endPoint x: 255, endPoint y: 464, distance: 20.6
click at [255, 0] on html "7 Version history / HOME FENTES Draft Preview Save Publish 450 Beta Sections(18…" at bounding box center [650, 0] width 1300 height 0
click at [245, 28] on icon at bounding box center [252, 23] width 17 height 17
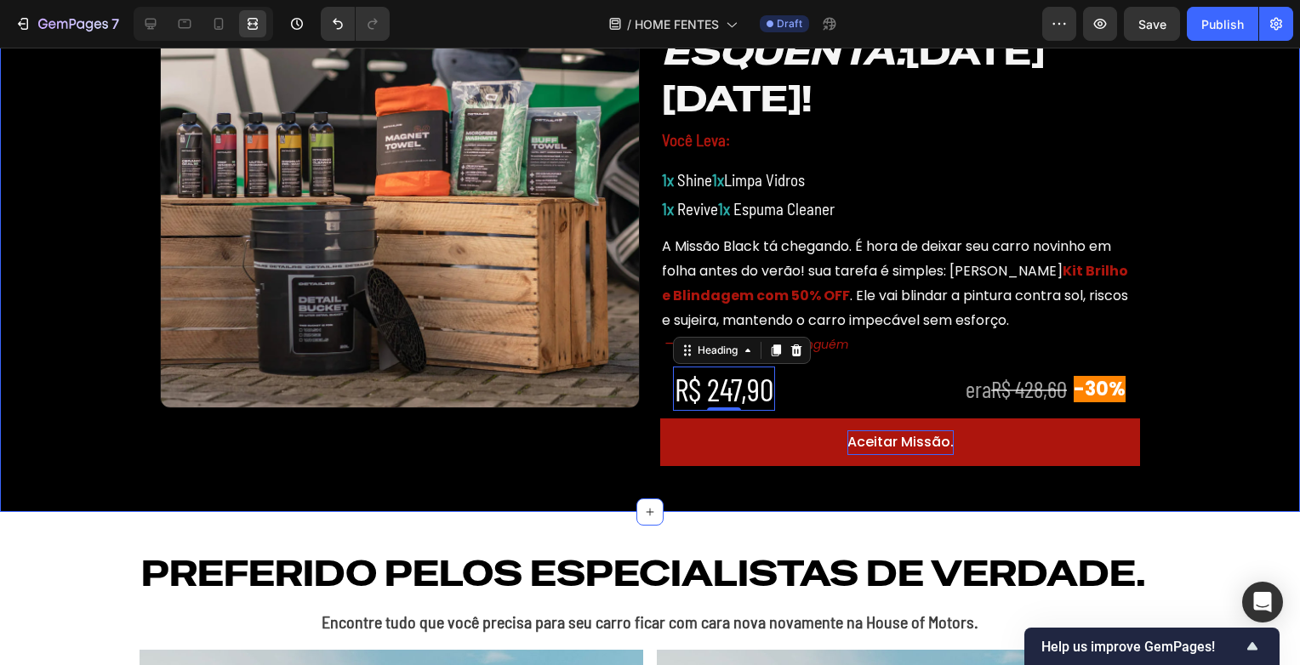
click at [1184, 277] on div "Image ⁠⁠⁠⁠⁠⁠⁠ ESQUENTA: BLACK FRIDAY! Heading Você Leva: Text Block 1x Shine 1x…" at bounding box center [650, 247] width 1300 height 480
click at [1093, 391] on span "-30%" at bounding box center [1100, 389] width 52 height 26
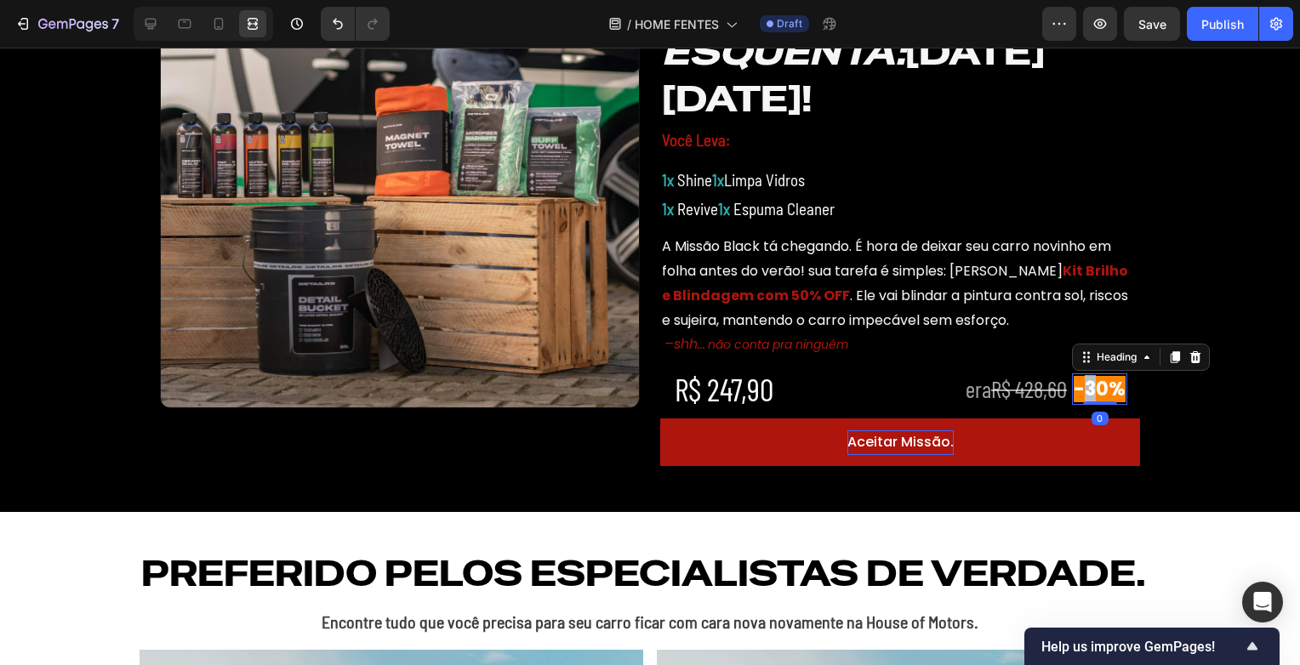
click at [1075, 391] on span "-30%" at bounding box center [1100, 389] width 52 height 26
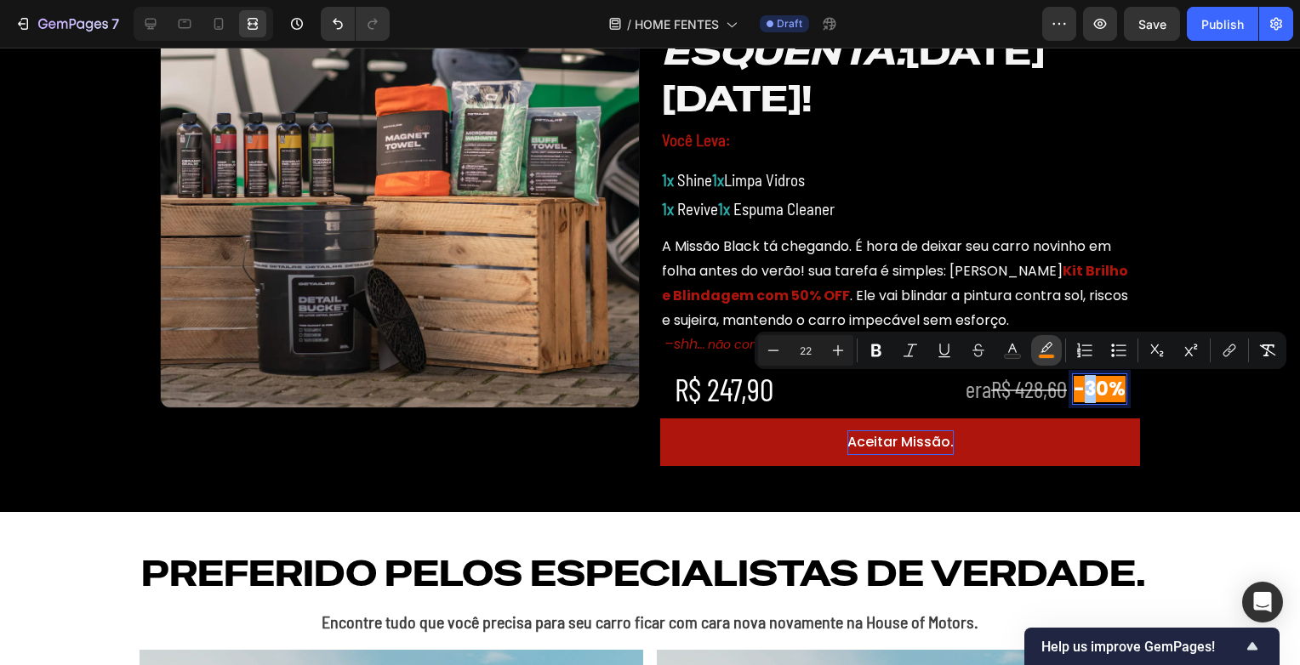
click at [1035, 340] on button "color" at bounding box center [1046, 350] width 31 height 31
type input "FF8402"
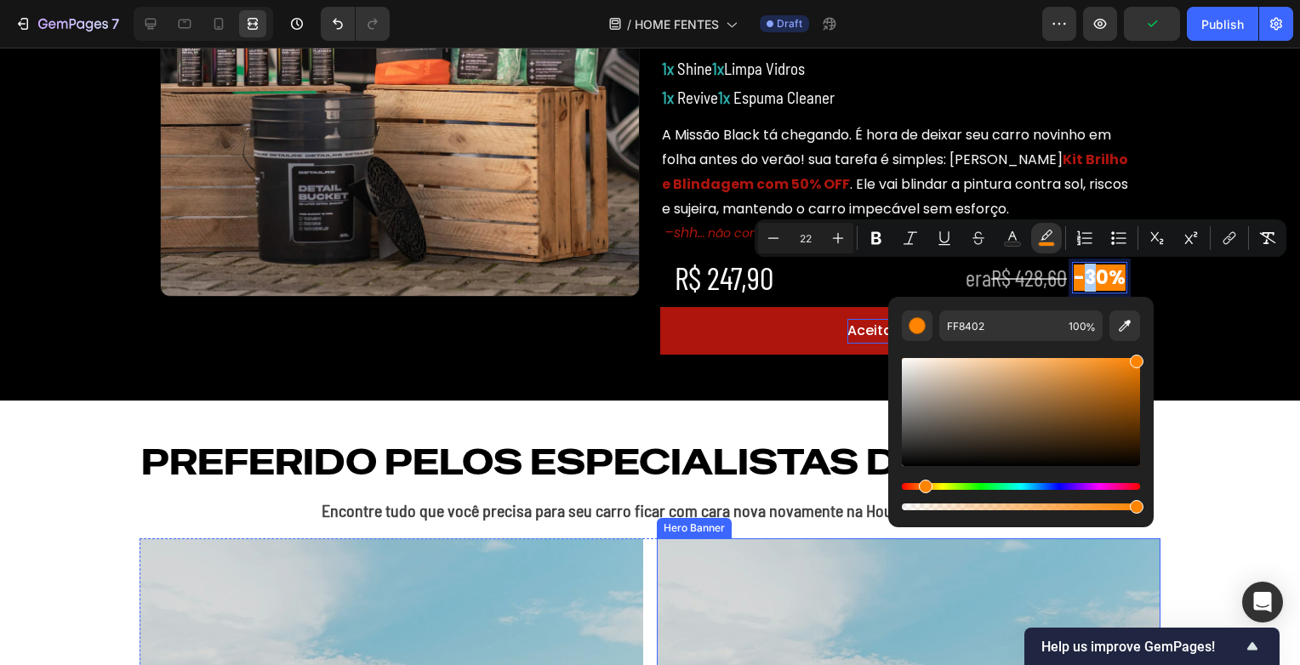
scroll to position [786, 0]
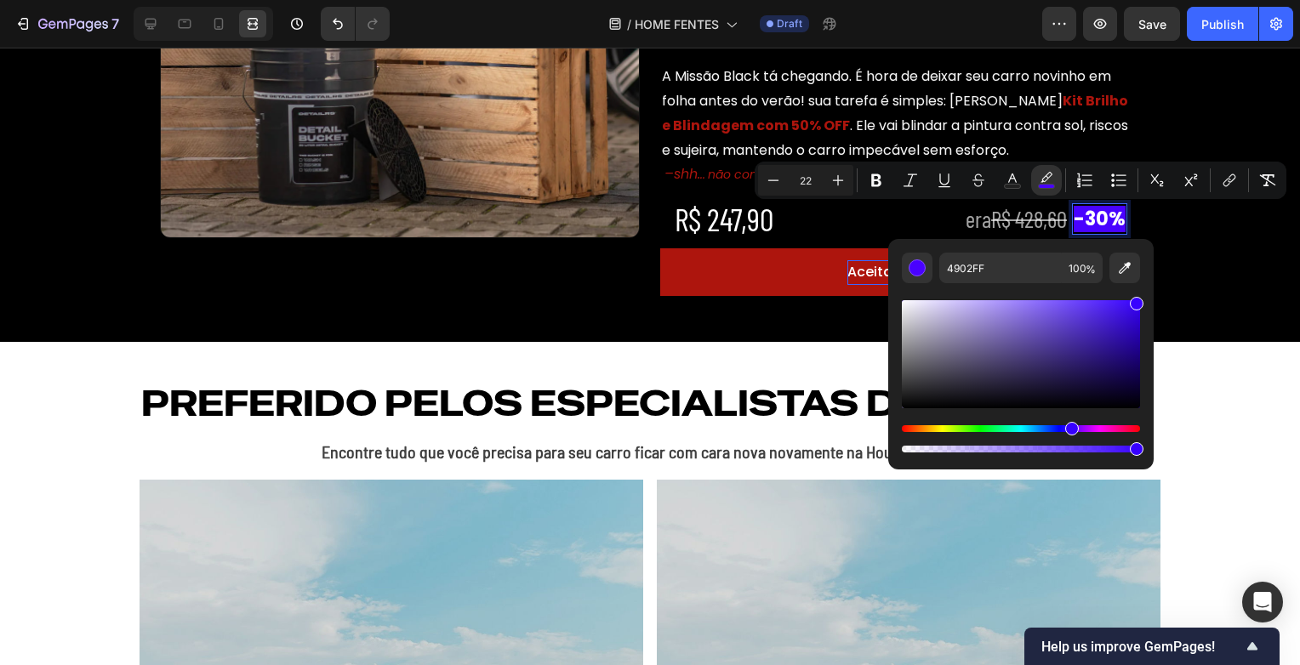
type input "3802FF"
click at [1070, 430] on div "Hue" at bounding box center [1021, 428] width 238 height 7
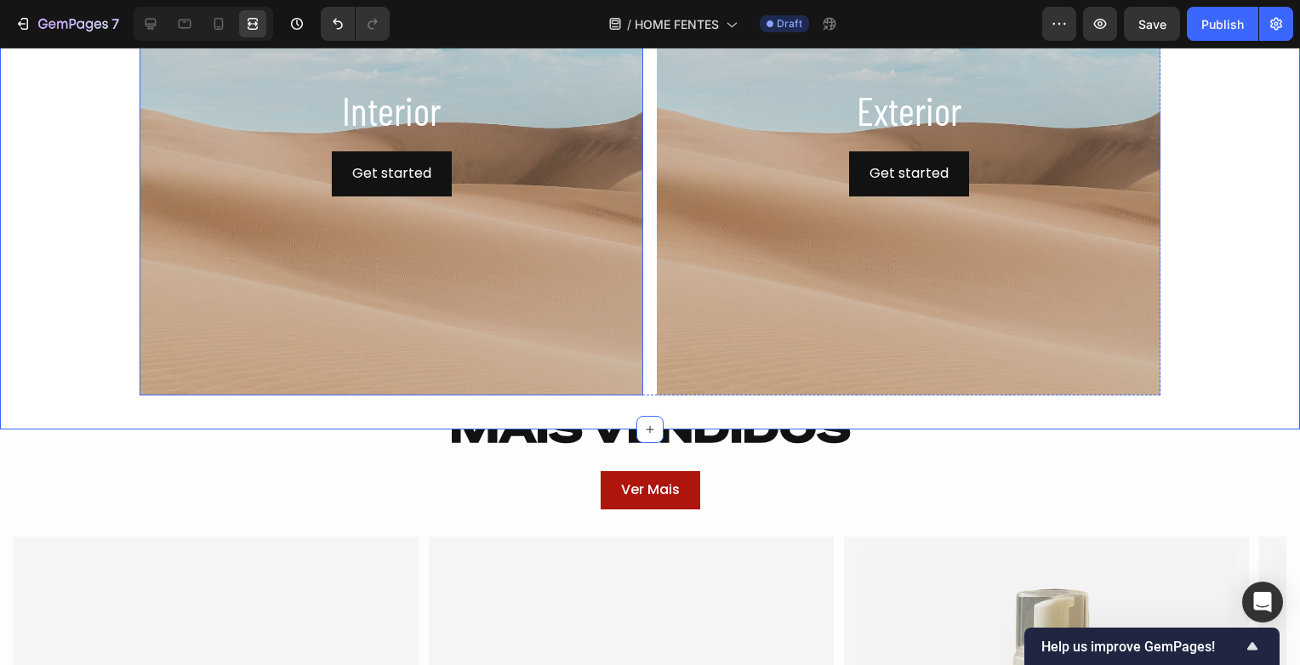
scroll to position [1467, 0]
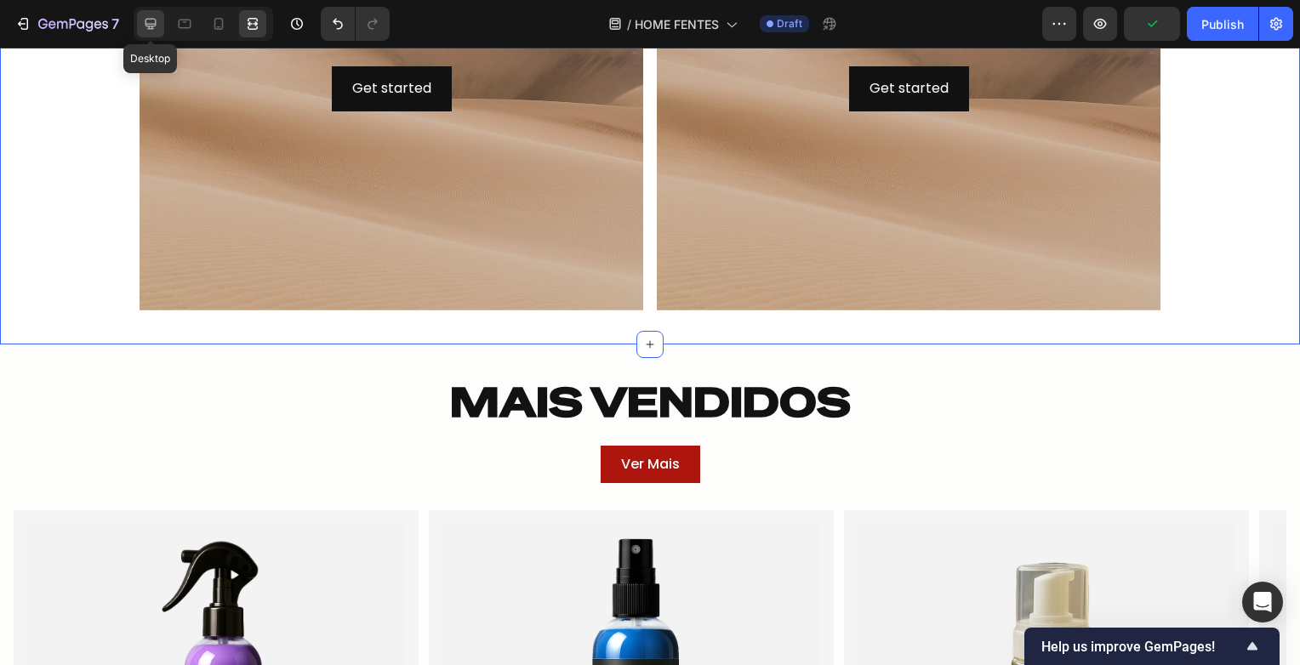
click at [151, 25] on icon at bounding box center [150, 23] width 17 height 17
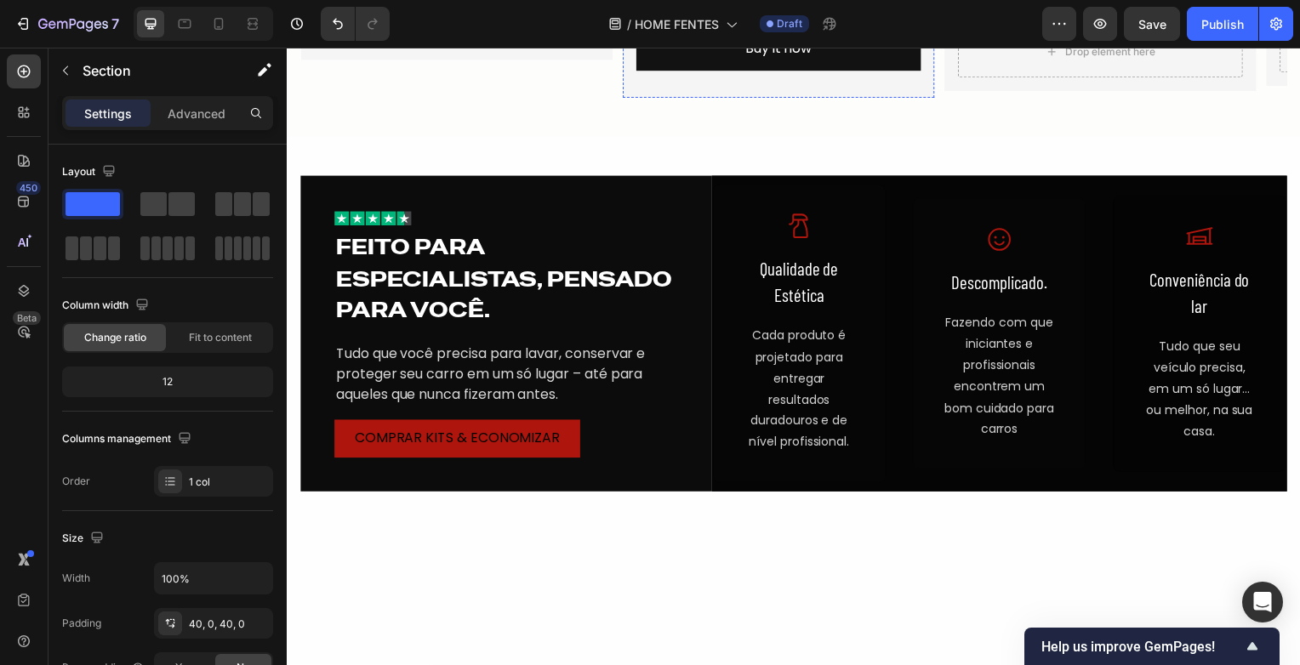
scroll to position [2454, 0]
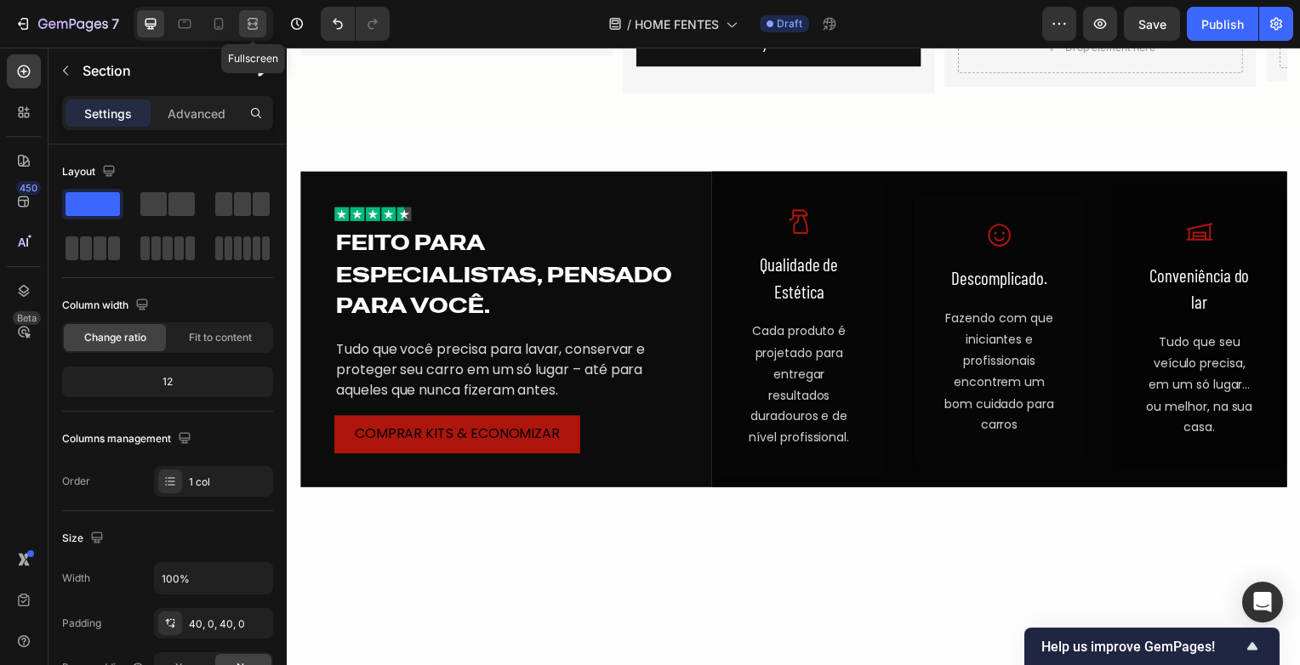
click at [248, 21] on icon at bounding box center [253, 19] width 10 height 3
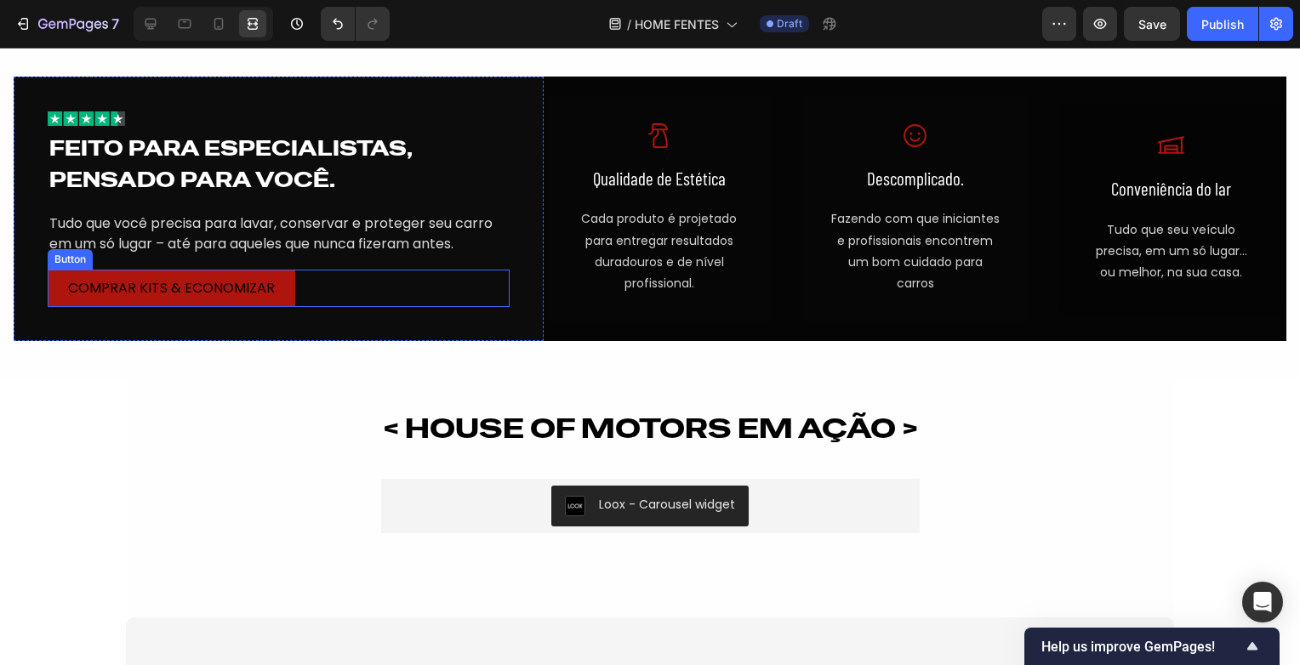
scroll to position [2709, 0]
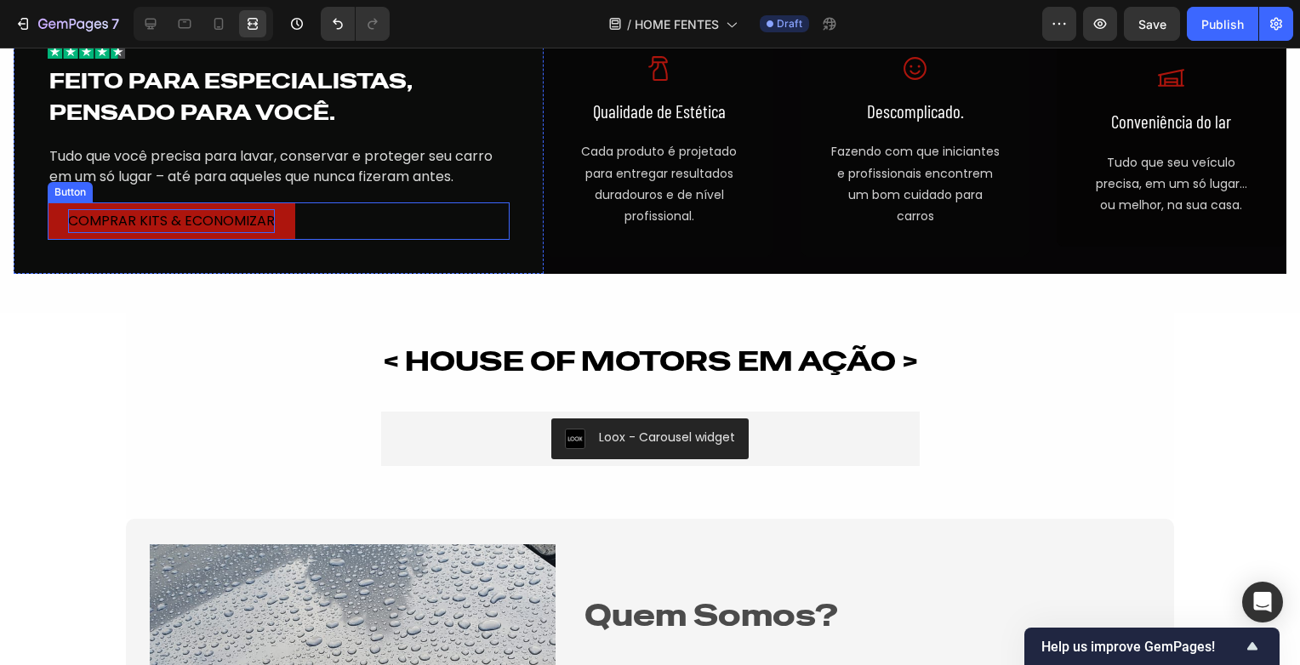
click at [164, 212] on p "COMPRAR KITS & ECONOMIZAR" at bounding box center [171, 221] width 207 height 25
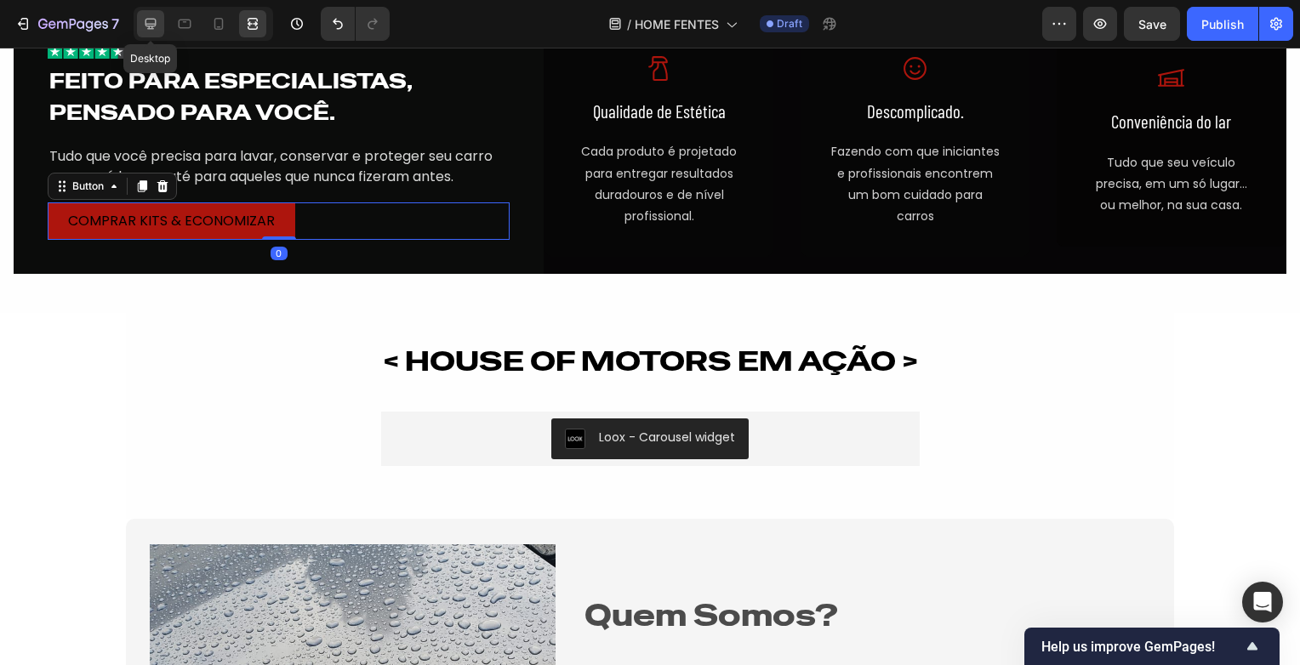
click at [148, 14] on div at bounding box center [150, 23] width 27 height 27
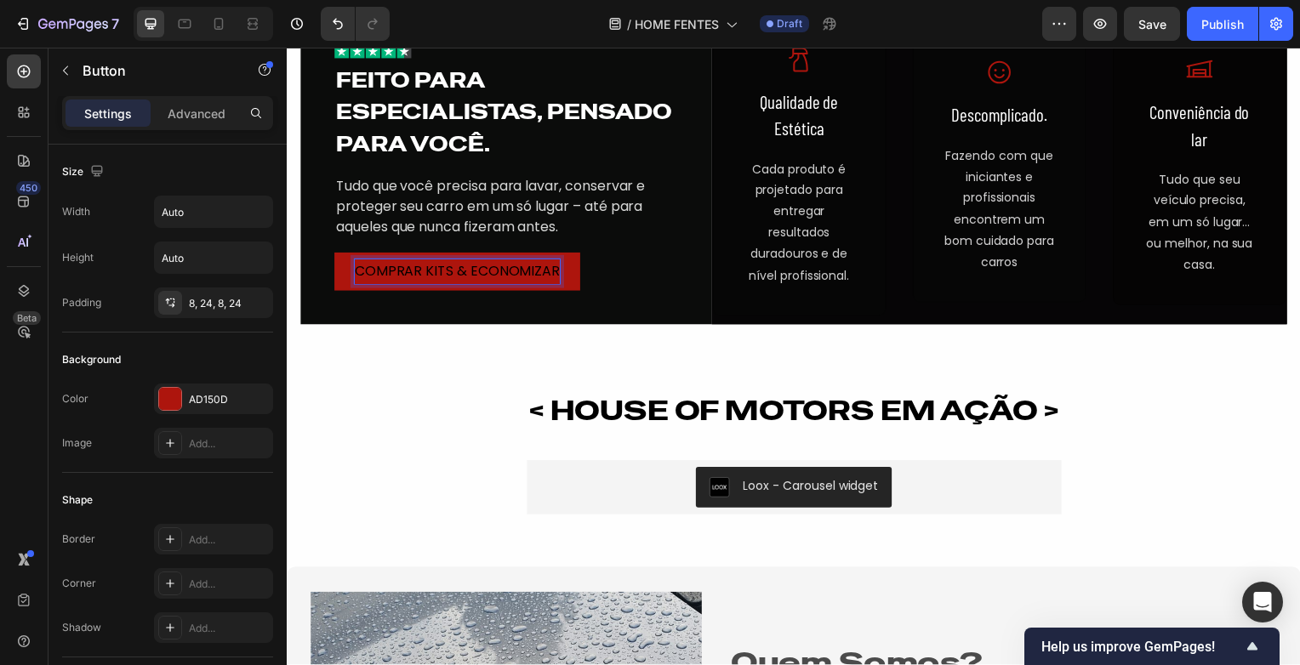
click at [387, 272] on p "COMPRAR KITS & ECONOMIZAR" at bounding box center [458, 273] width 207 height 25
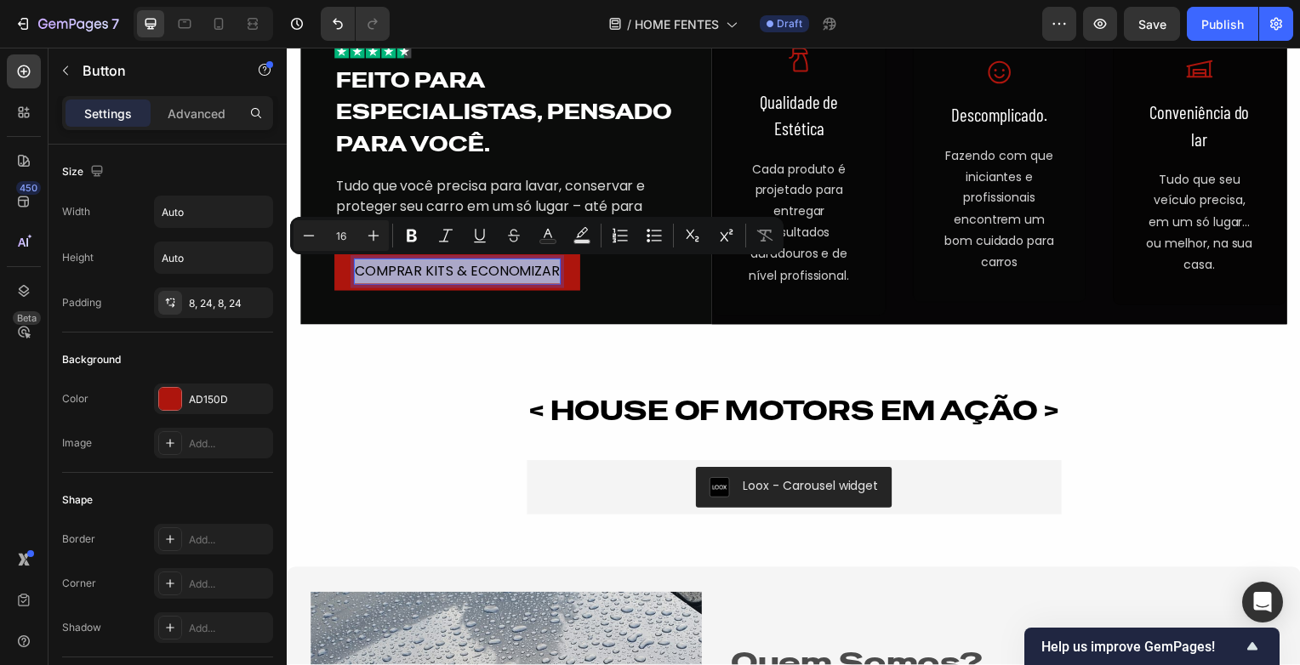
drag, startPoint x: 355, startPoint y: 274, endPoint x: 557, endPoint y: 268, distance: 202.6
click at [557, 268] on p "COMPRAR KITS & ECONOMIZAR" at bounding box center [458, 273] width 207 height 25
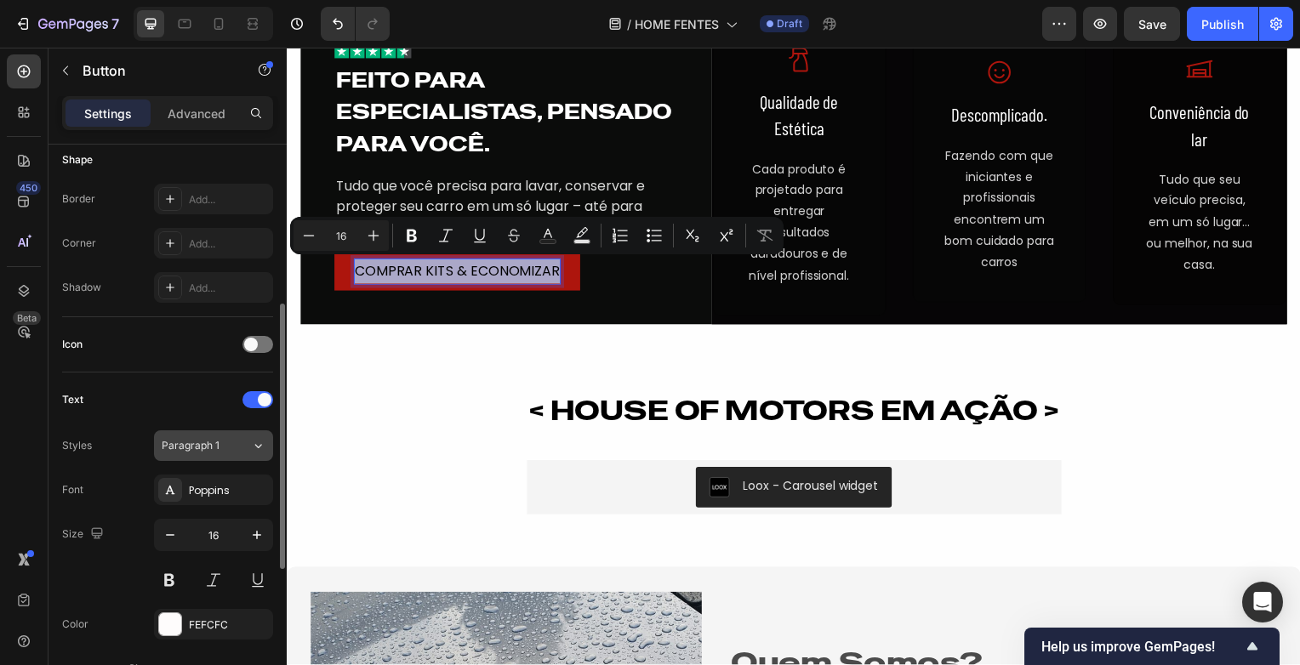
scroll to position [511, 0]
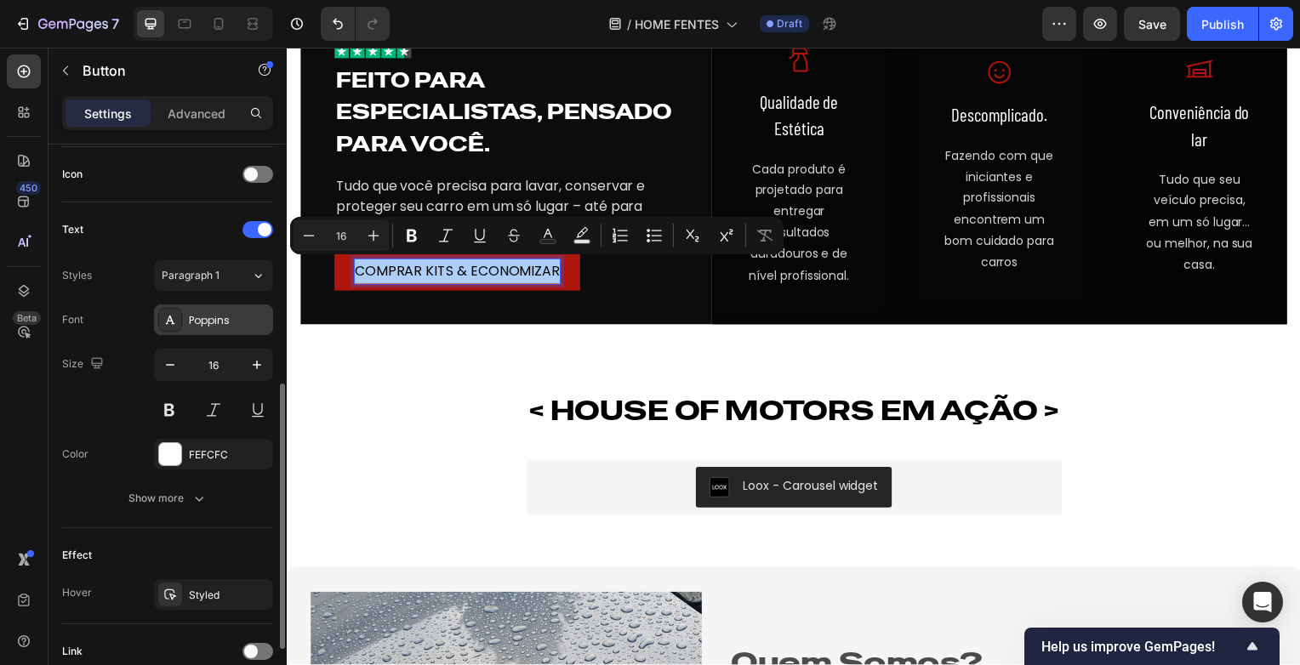
click at [197, 315] on div "Poppins" at bounding box center [229, 320] width 80 height 15
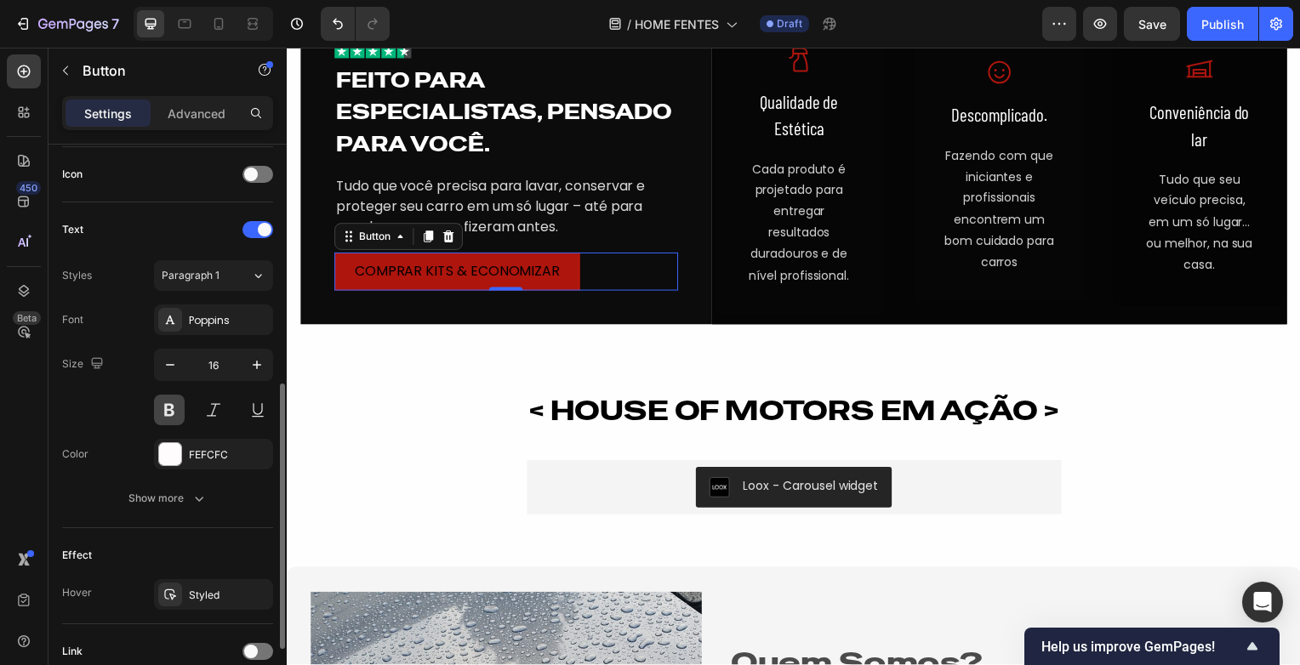
click at [174, 400] on button at bounding box center [169, 410] width 31 height 31
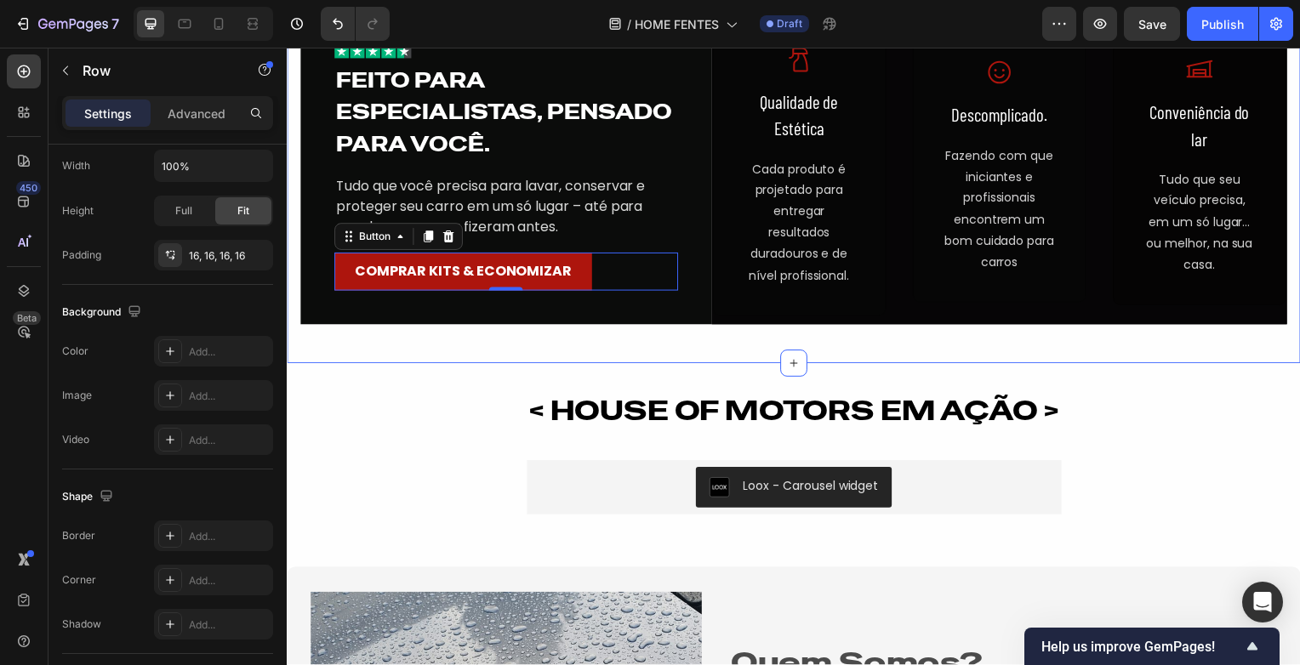
click at [466, 336] on div "Image Feito para especialistas, pensado para você. Heading Tudo que você precis…" at bounding box center [797, 168] width 1021 height 345
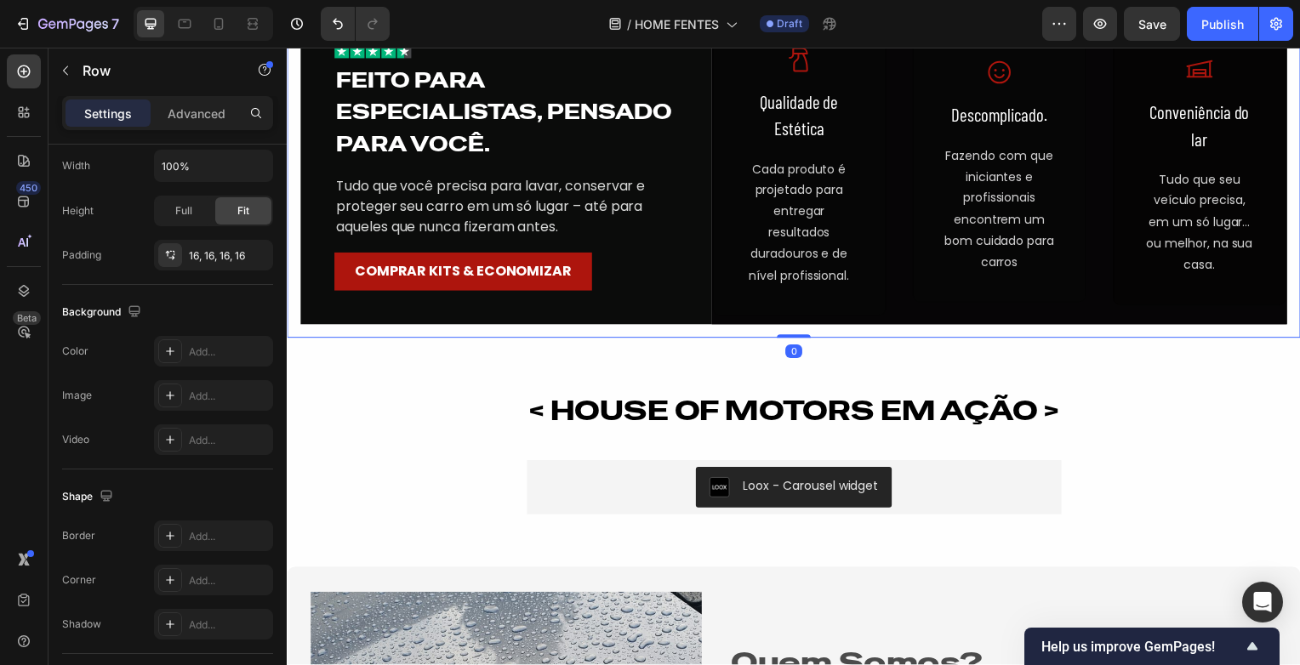
scroll to position [0, 0]
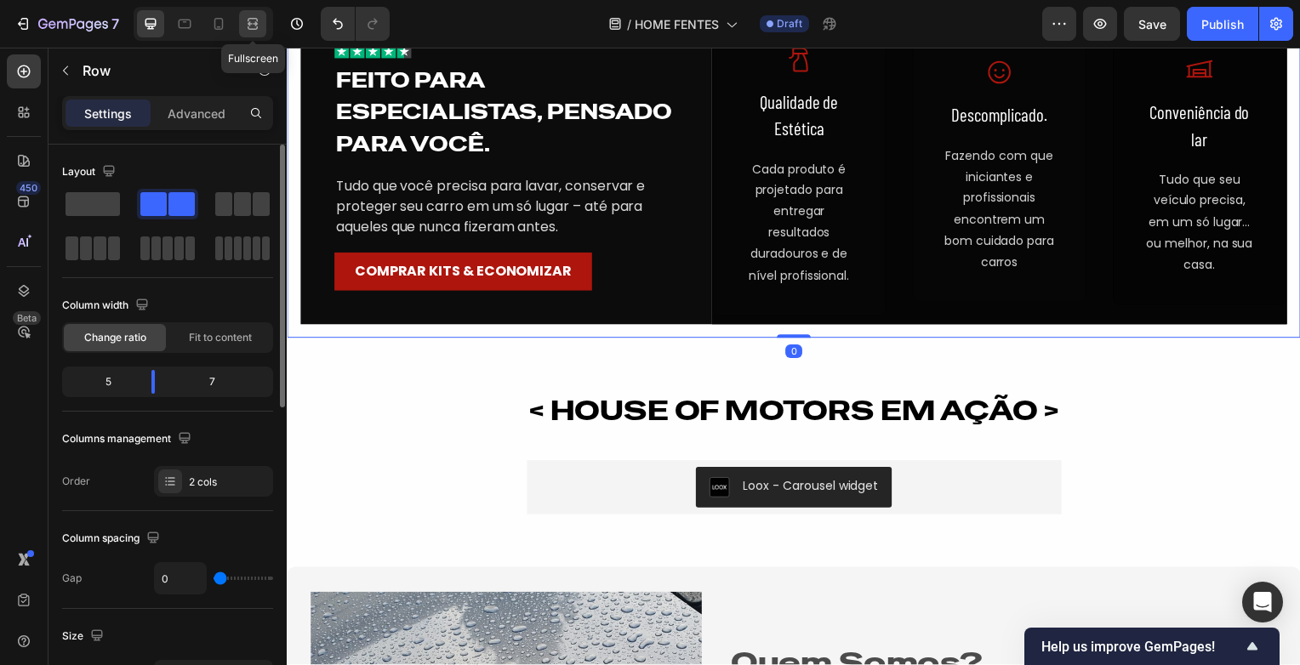
click at [249, 20] on icon at bounding box center [252, 23] width 17 height 17
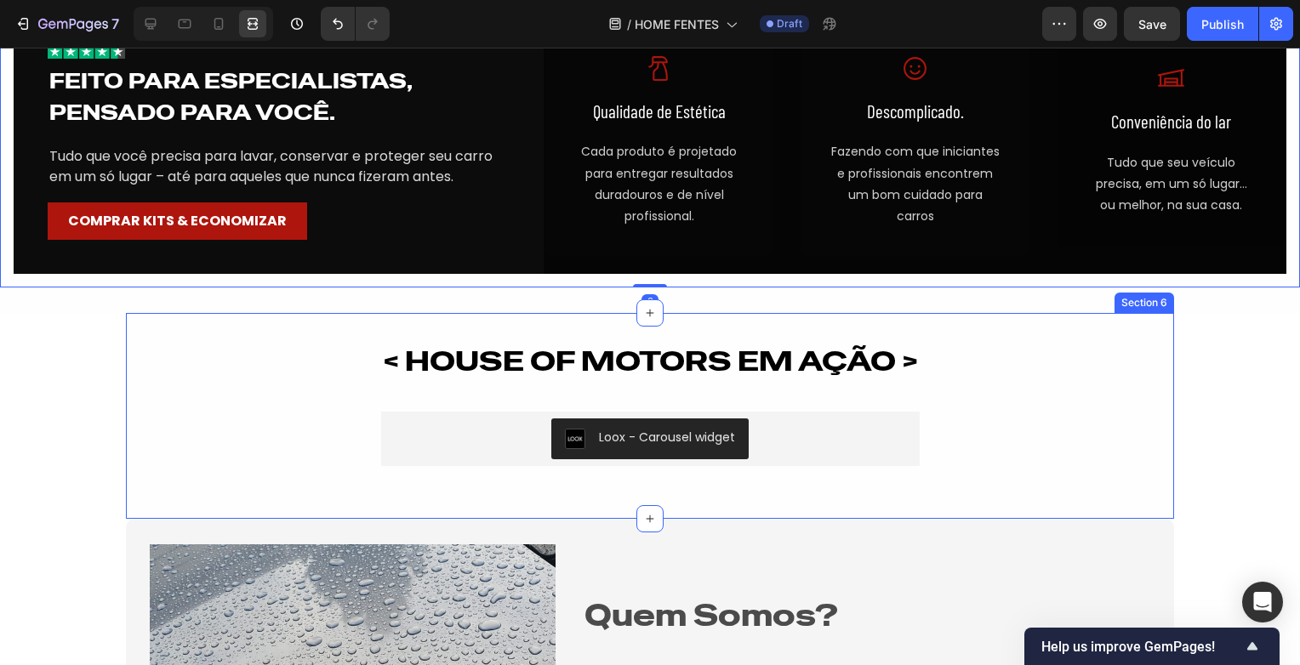
click at [150, 346] on div "< HOUSE OF MOTORS EM AÇÃO > Heading Loox - Carousel widget Loox Row" at bounding box center [650, 416] width 1048 height 155
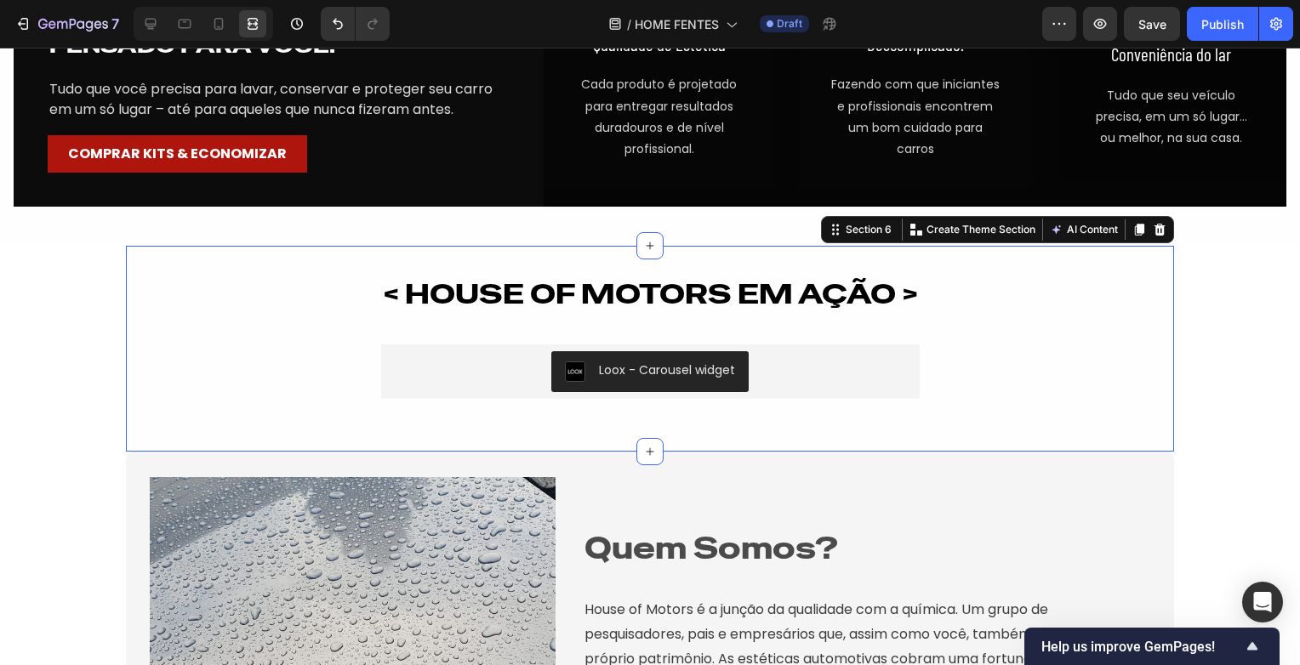
scroll to position [2794, 0]
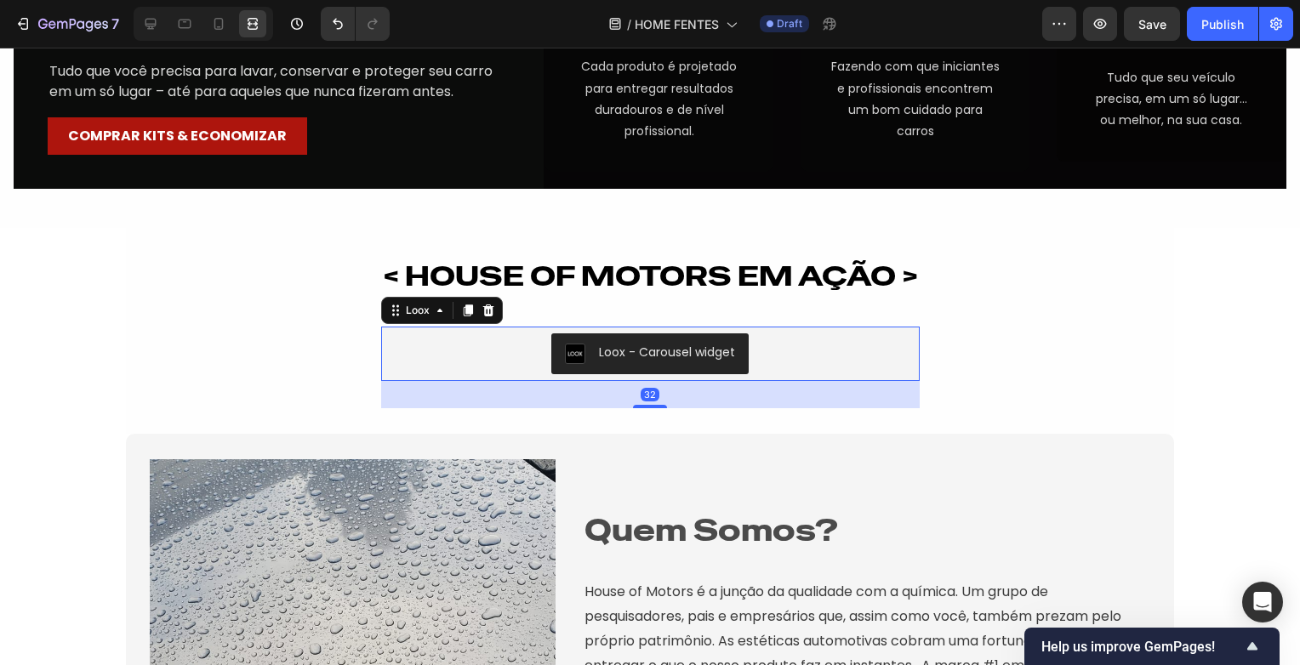
click at [649, 362] on div "Loox - Carousel widget" at bounding box center [650, 354] width 170 height 20
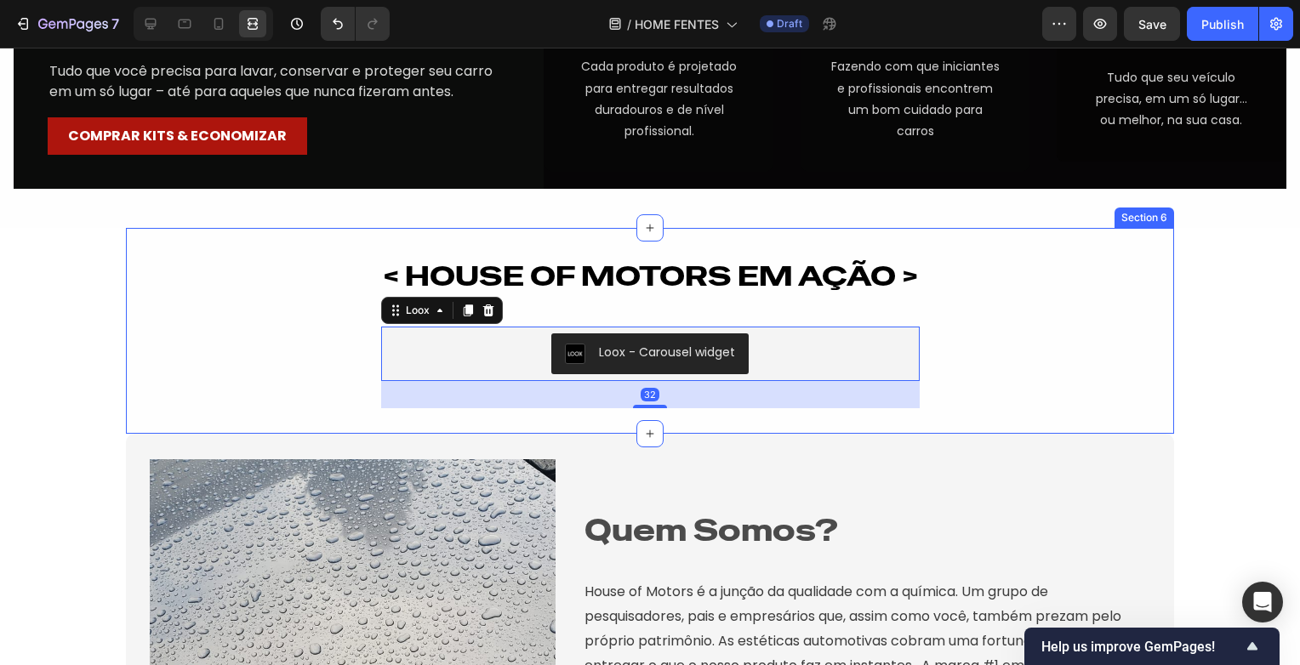
click at [174, 365] on div "< HOUSE OF MOTORS EM AÇÃO > Heading Loox - Carousel widget Loox 32 Row" at bounding box center [650, 331] width 1048 height 155
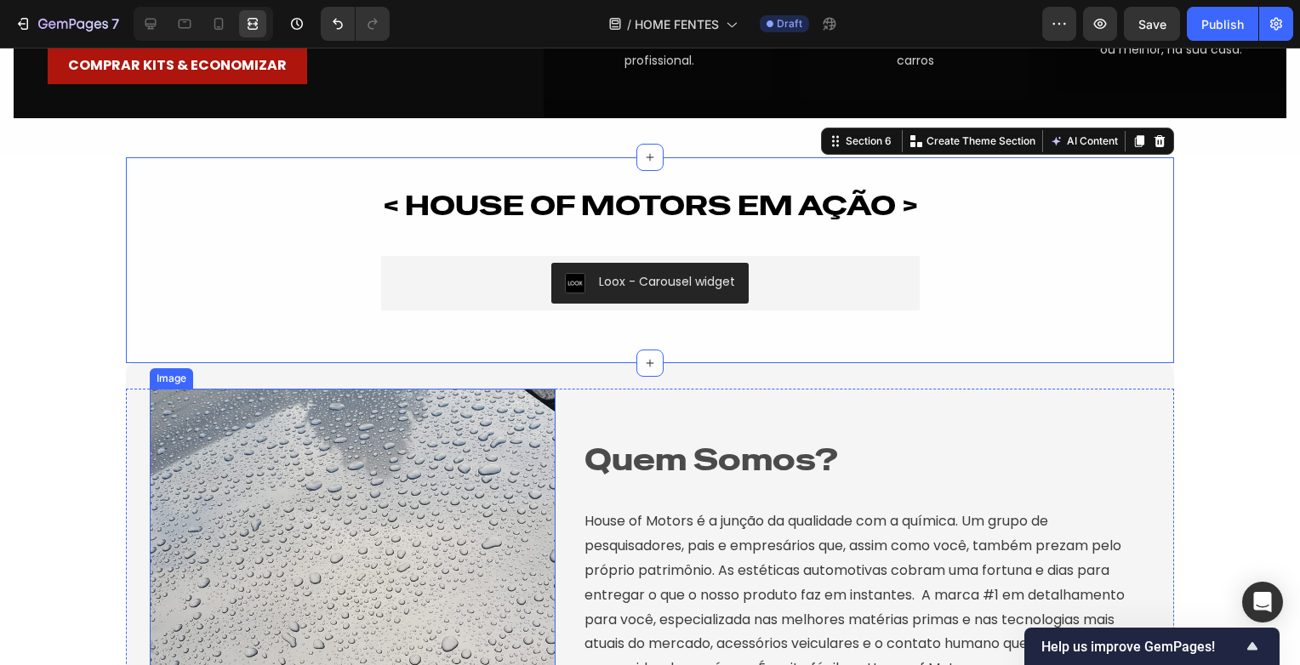
scroll to position [2964, 0]
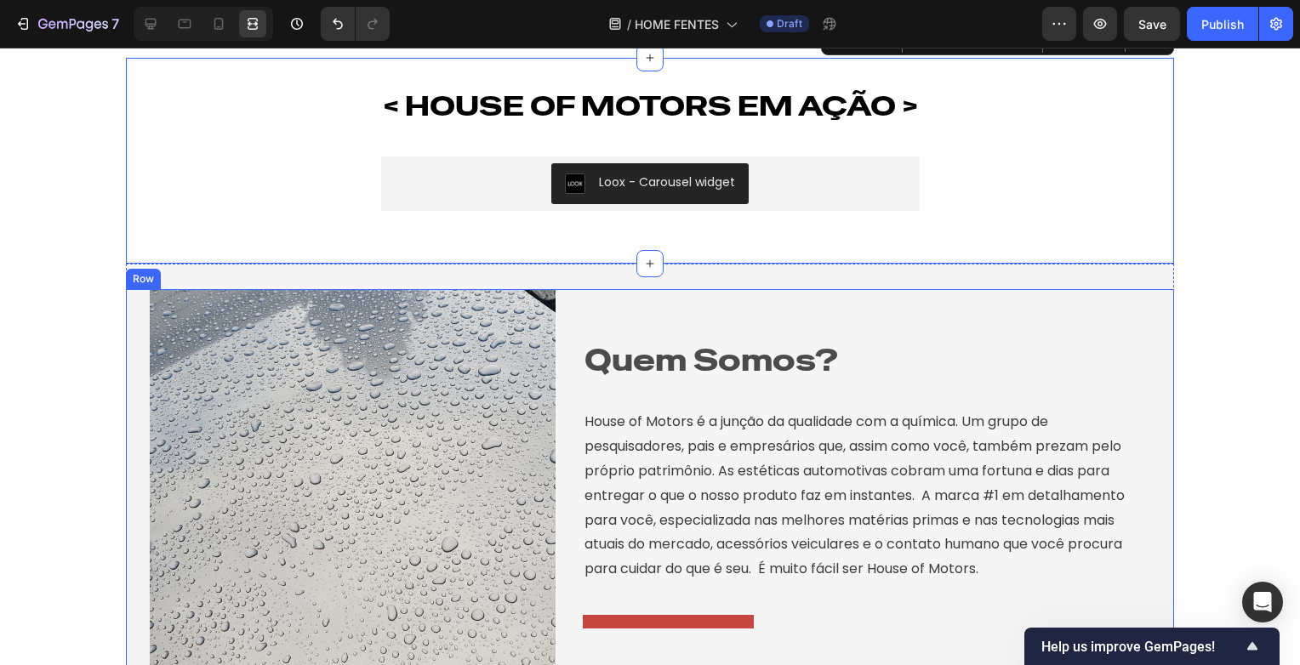
click at [556, 397] on div "Image Quem Somos? Heading House of Motors é a junção da qualidade com a química…" at bounding box center [650, 501] width 1048 height 425
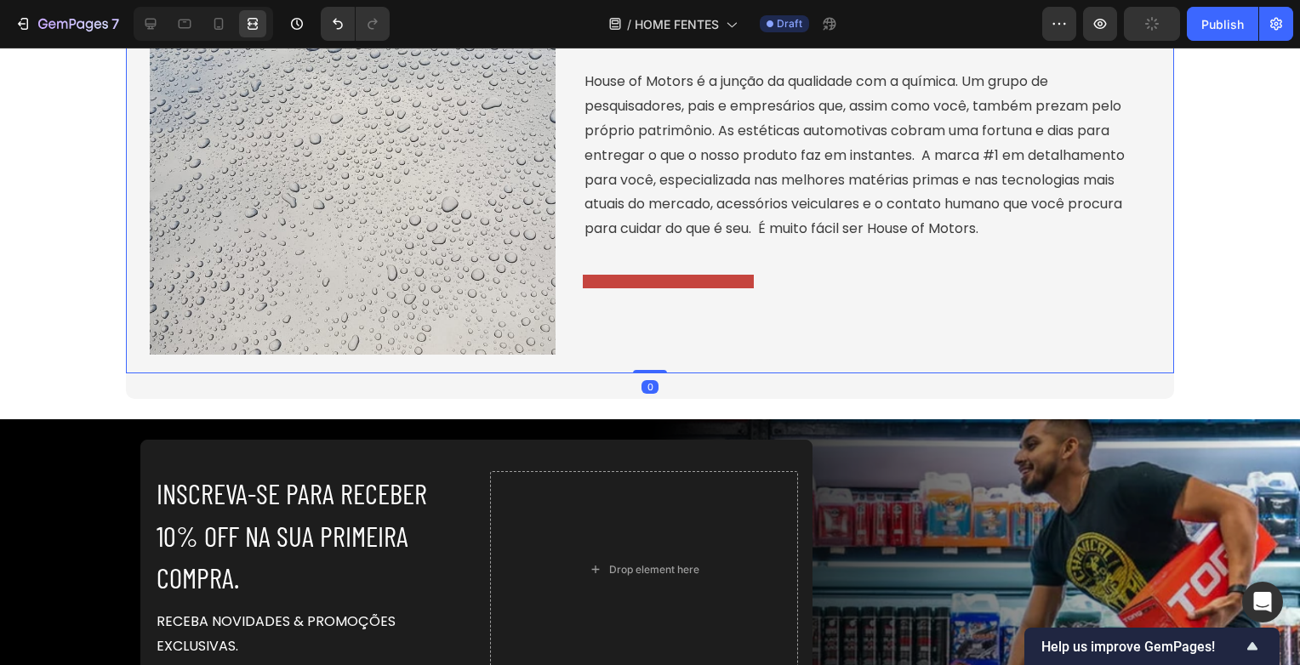
scroll to position [3135, 0]
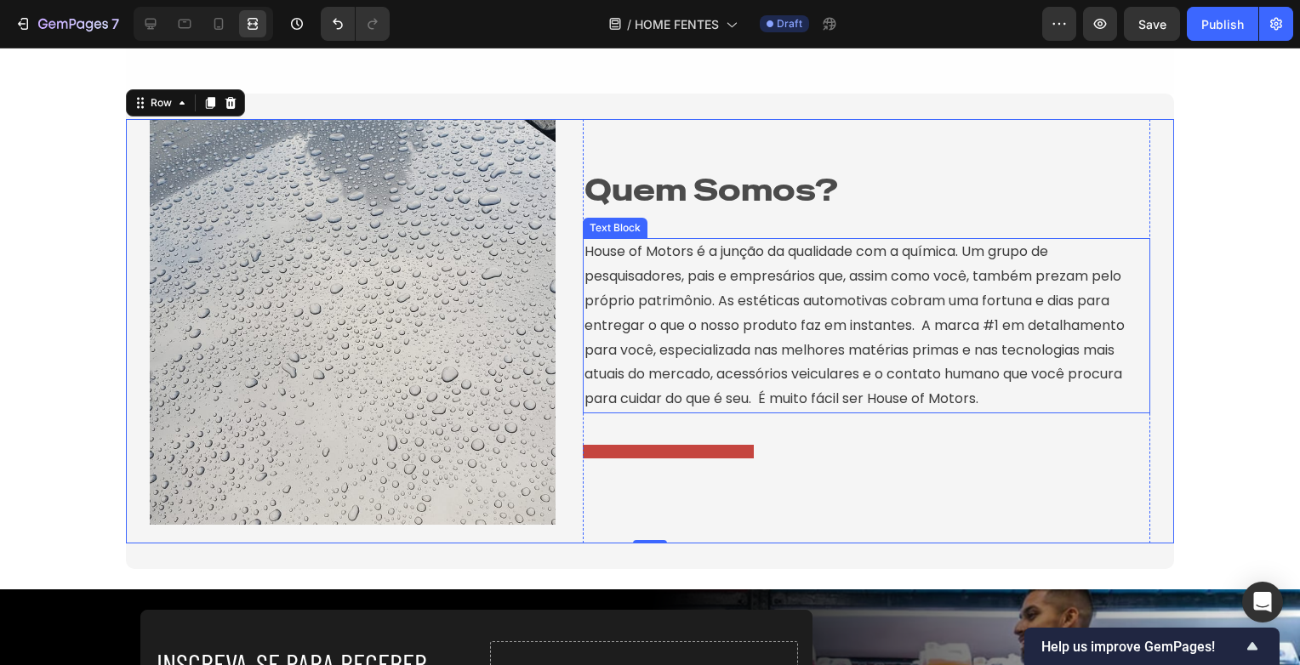
click at [967, 254] on p "House of Motors é a junção da qualidade com a química. Um grupo de pesquisadore…" at bounding box center [867, 326] width 564 height 172
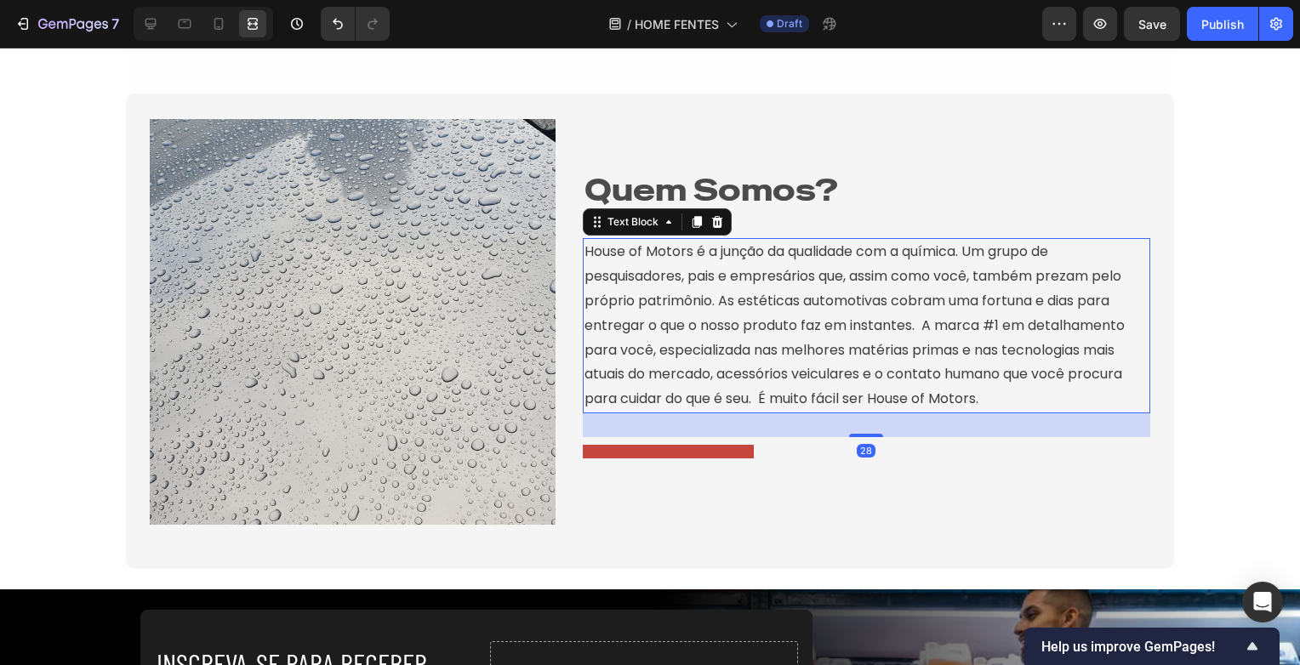
click at [966, 254] on p "House of Motors é a junção da qualidade com a química. Um grupo de pesquisadore…" at bounding box center [867, 326] width 564 height 172
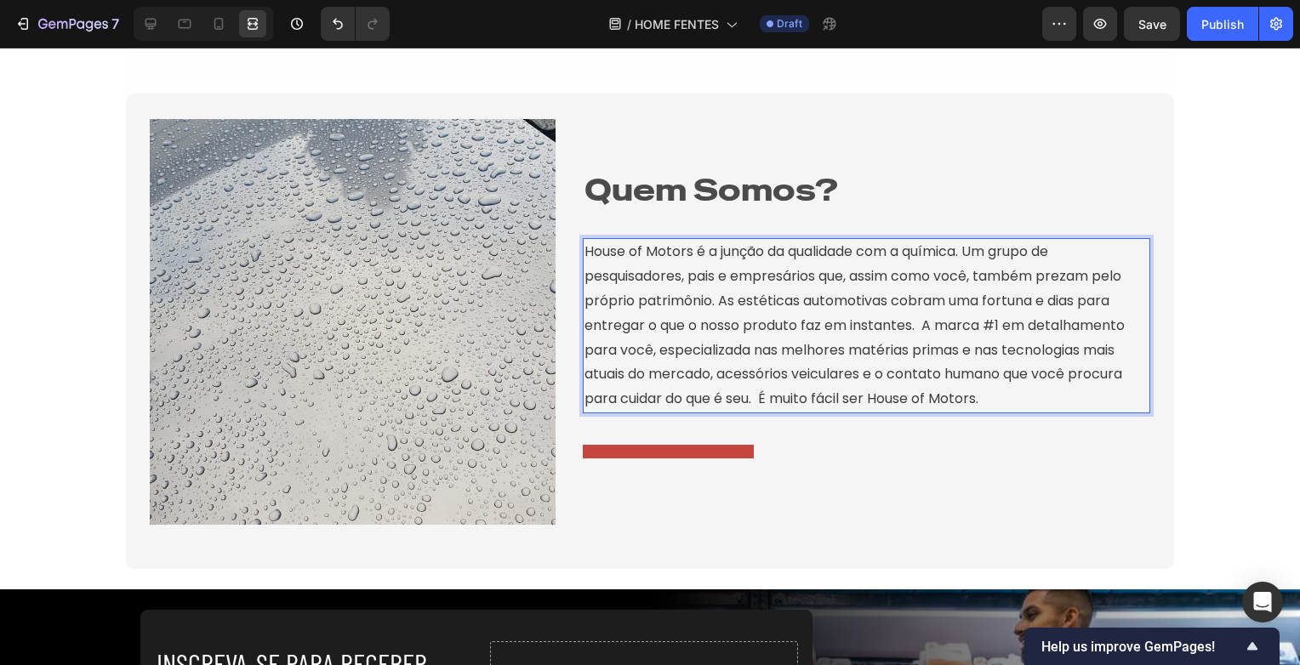
click at [784, 250] on p "House of Motors é a junção da qualidade com a química. Um grupo de pesquisadore…" at bounding box center [867, 326] width 564 height 172
click at [910, 250] on p "House of Motors é a junção de qualidade com a química. Um grupo de pesquisadore…" at bounding box center [867, 326] width 564 height 172
click at [904, 246] on p "House of Motors é a junção de qualidade com a química. Um grupo de pesquisadore…" at bounding box center [867, 326] width 564 height 172
click at [872, 433] on div "Quem Somos? Heading House of Motors é a junção de qualidade com química. Um gru…" at bounding box center [867, 313] width 568 height 292
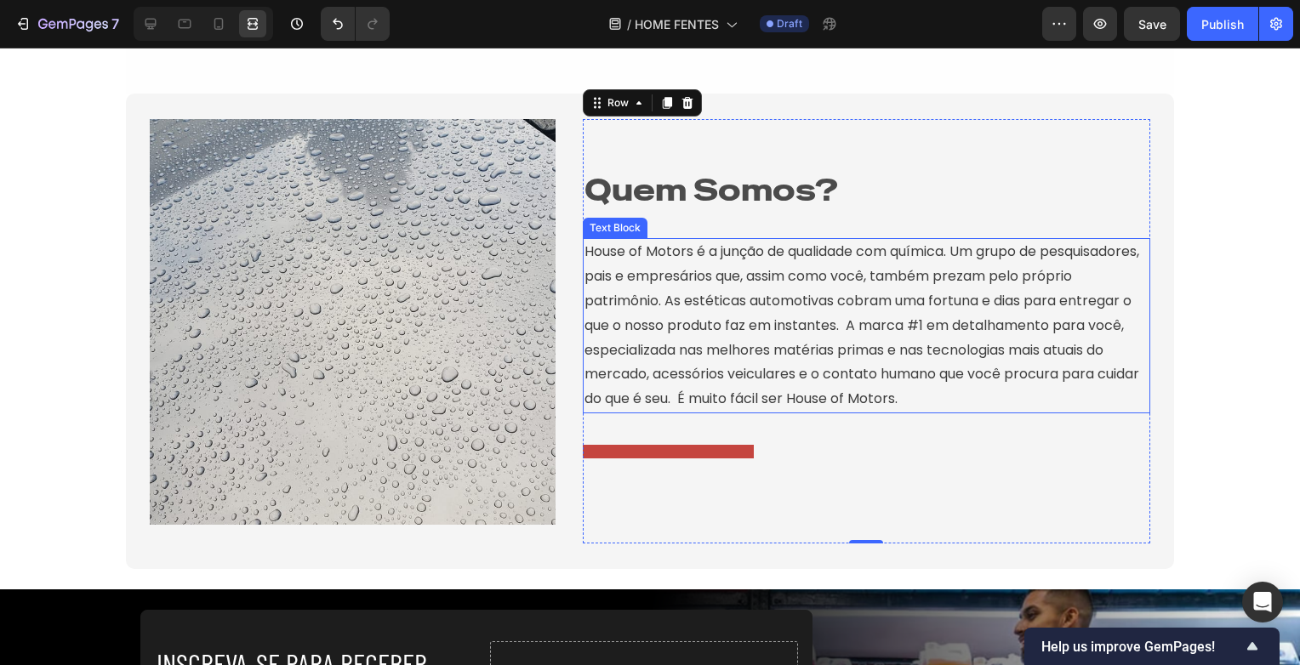
click at [919, 328] on p "House of Motors é a junção de qualidade com química. Um grupo de pesquisadores,…" at bounding box center [867, 326] width 564 height 172
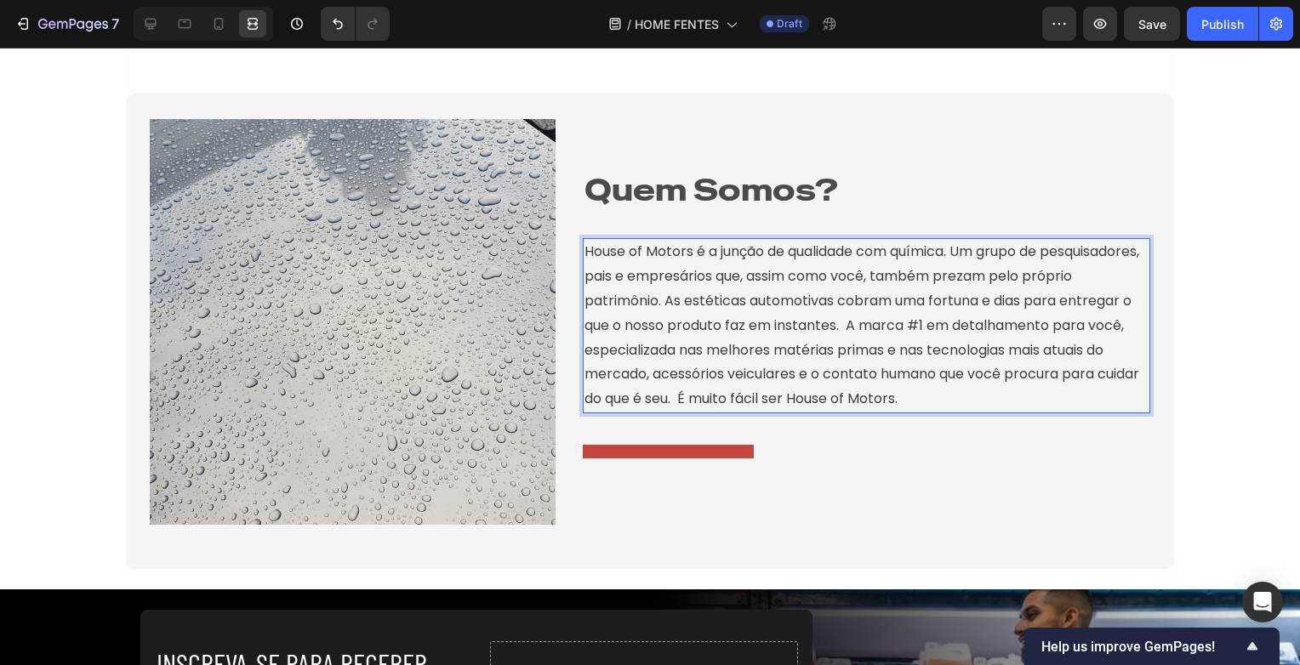
click at [921, 328] on p "House of Motors é a junção de qualidade com química. Um grupo de pesquisadores,…" at bounding box center [867, 326] width 564 height 172
click at [786, 353] on p "House of Motors é a junção de qualidade com química. Um grupo de pesquisadores,…" at bounding box center [867, 326] width 564 height 172
click at [1048, 390] on p "House of Motors é a junção de qualidade com química. Um grupo de pesquisadores,…" at bounding box center [867, 326] width 564 height 172
drag, startPoint x: 757, startPoint y: 397, endPoint x: 801, endPoint y: 402, distance: 43.6
click at [801, 402] on p "House of Motors é a junção de qualidade com química. Um grupo de pesquisadores,…" at bounding box center [867, 326] width 564 height 172
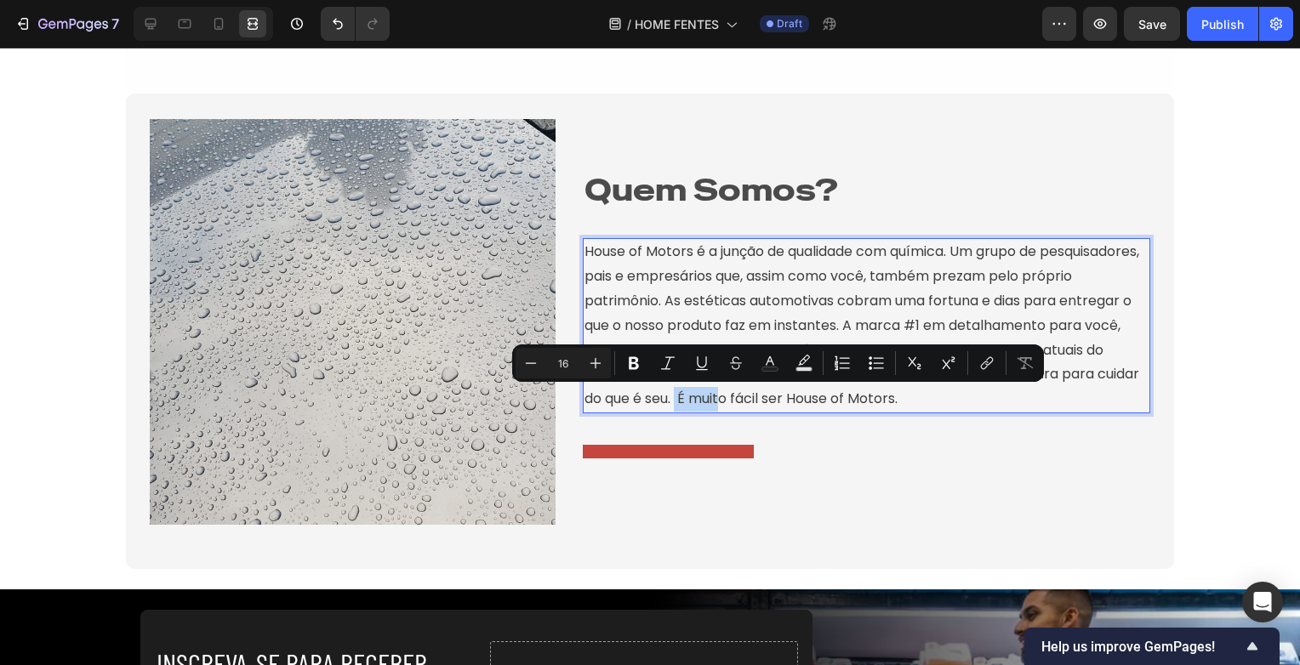
click at [773, 401] on p "House of Motors é a junção de qualidade com química. Um grupo de pesquisadores,…" at bounding box center [867, 326] width 564 height 172
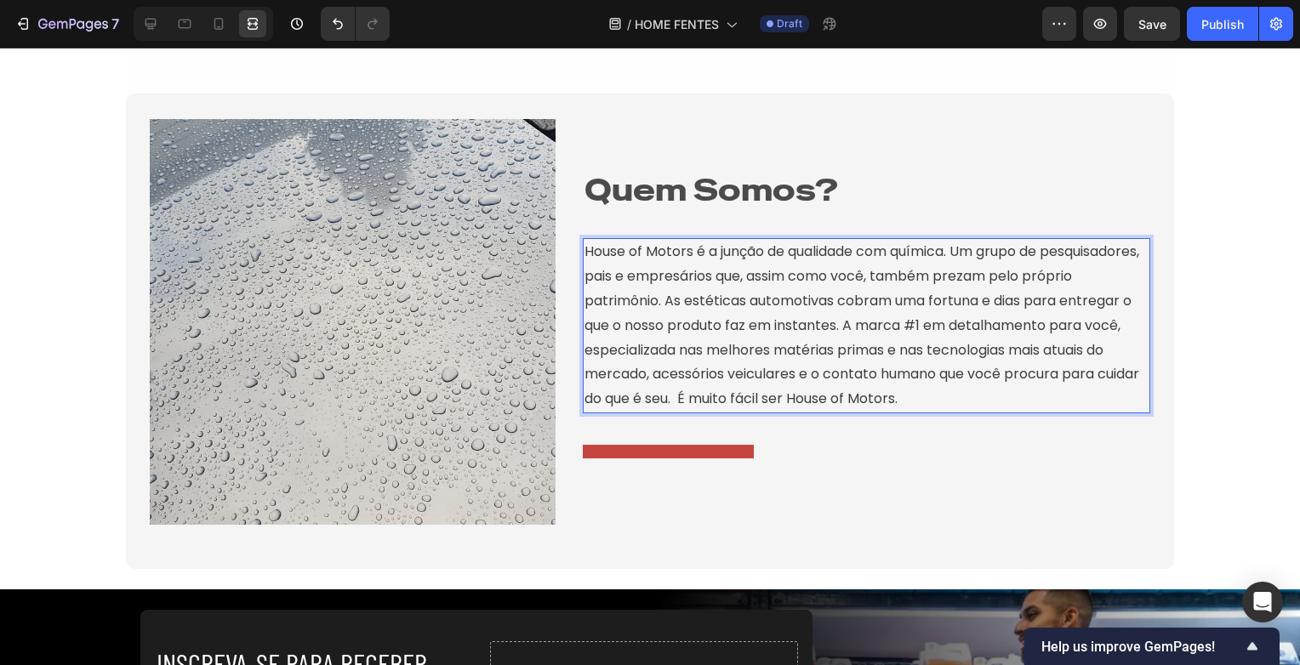
click at [766, 401] on p "House of Motors é a junção de qualidade com química. Um grupo de pesquisadores,…" at bounding box center [867, 326] width 564 height 172
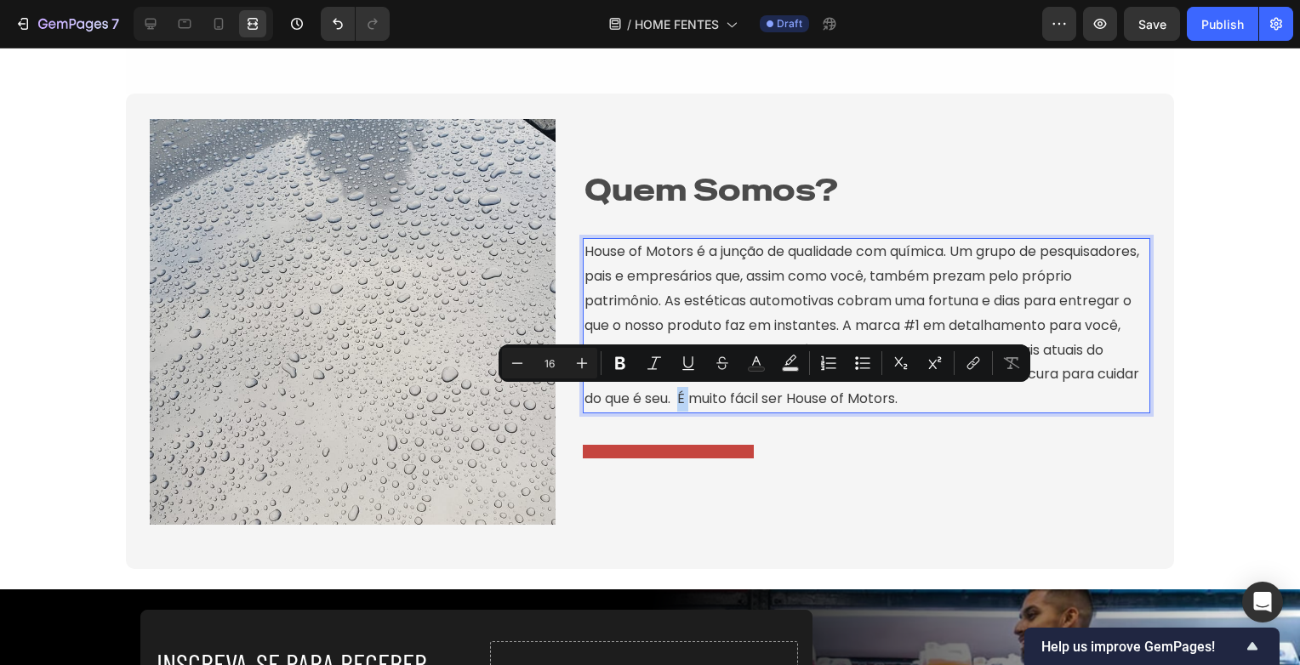
click at [759, 401] on p "House of Motors é a junção de qualidade com química. Um grupo de pesquisadores,…" at bounding box center [867, 326] width 564 height 172
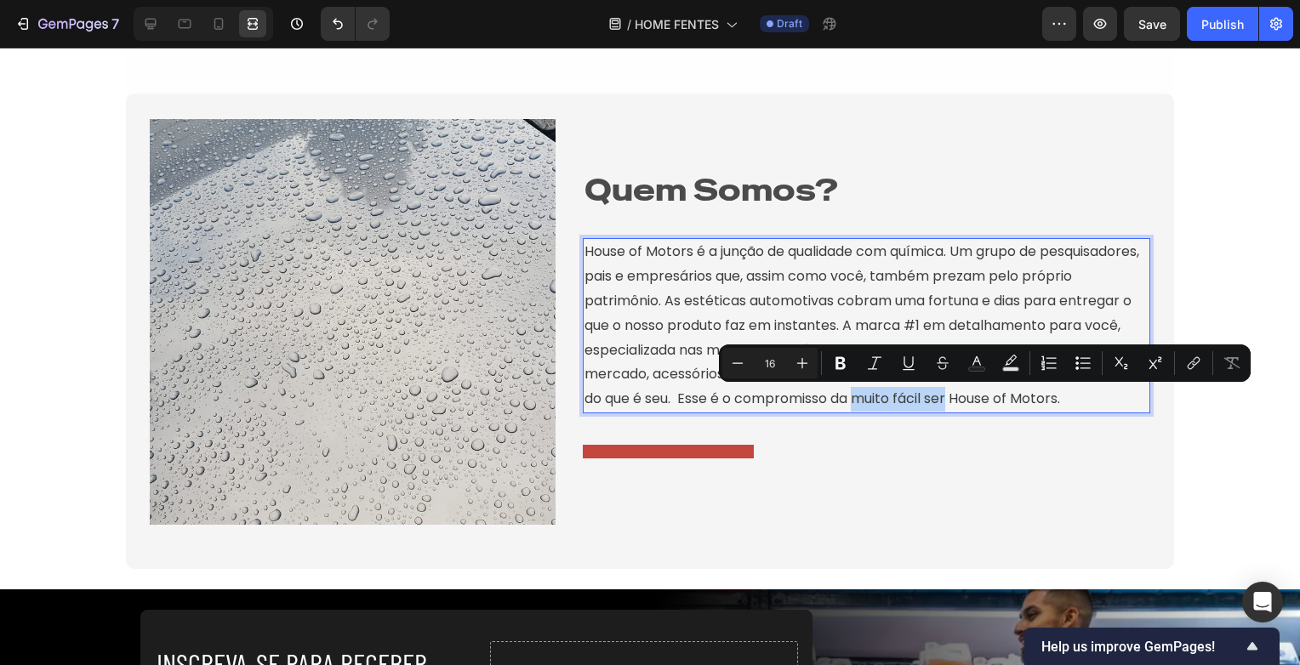
drag, startPoint x: 939, startPoint y: 403, endPoint x: 1034, endPoint y: 402, distance: 94.5
click at [1034, 402] on p "House of Motors é a junção de qualidade com química. Um grupo de pesquisadores,…" at bounding box center [867, 326] width 564 height 172
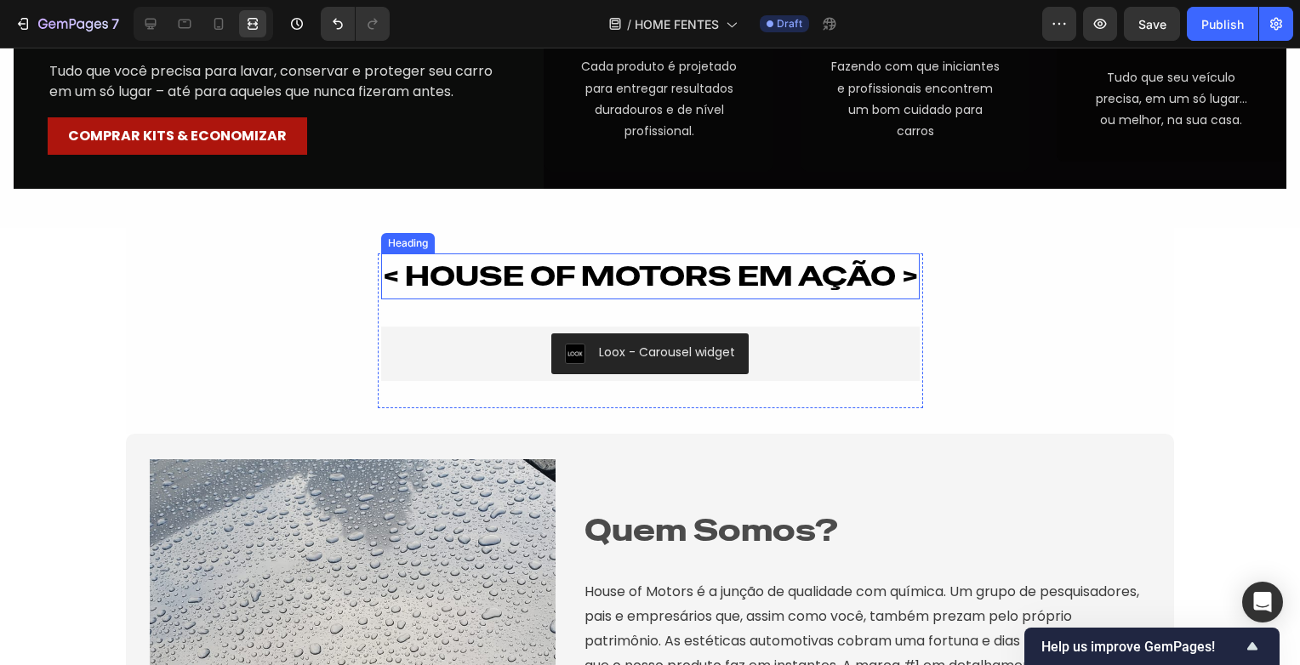
scroll to position [2709, 0]
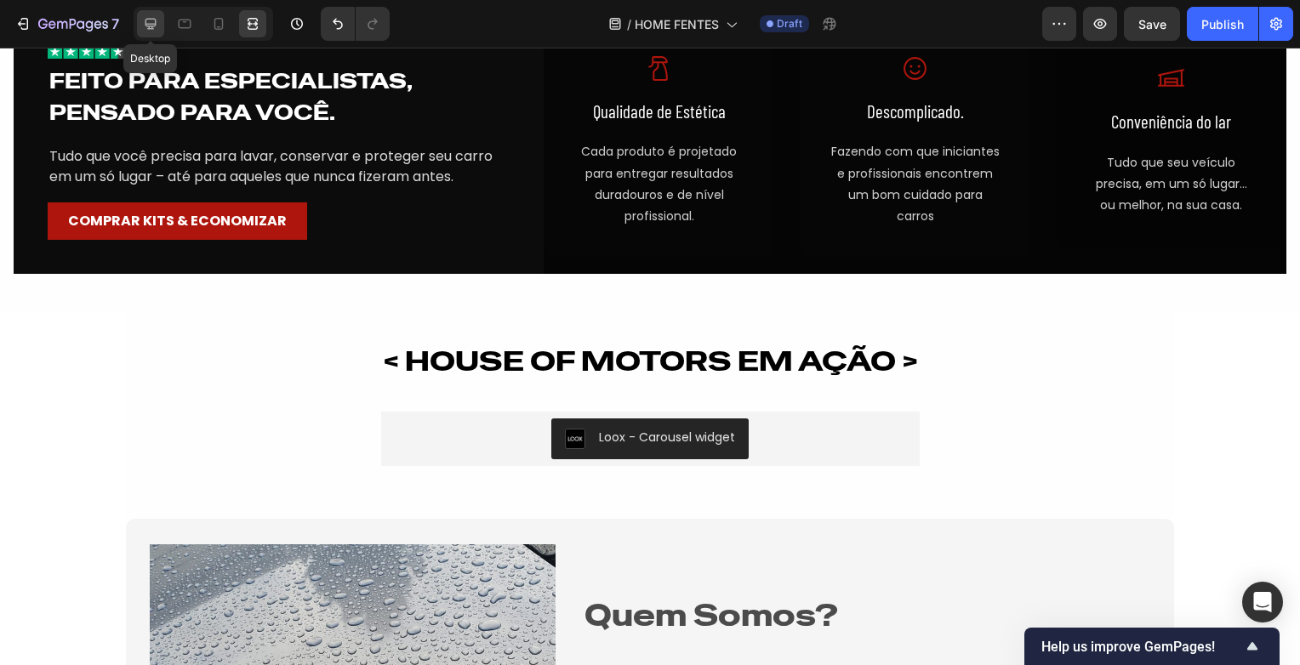
click at [145, 29] on icon at bounding box center [150, 23] width 17 height 17
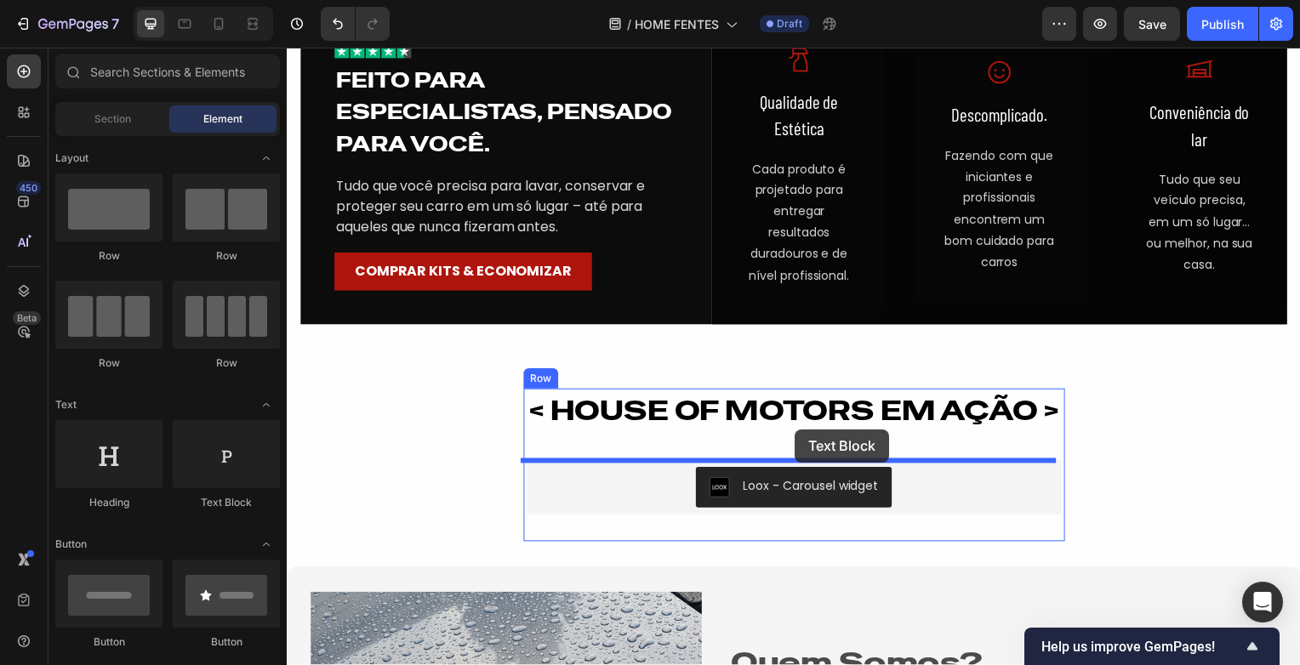
drag, startPoint x: 505, startPoint y: 522, endPoint x: 799, endPoint y: 432, distance: 306.8
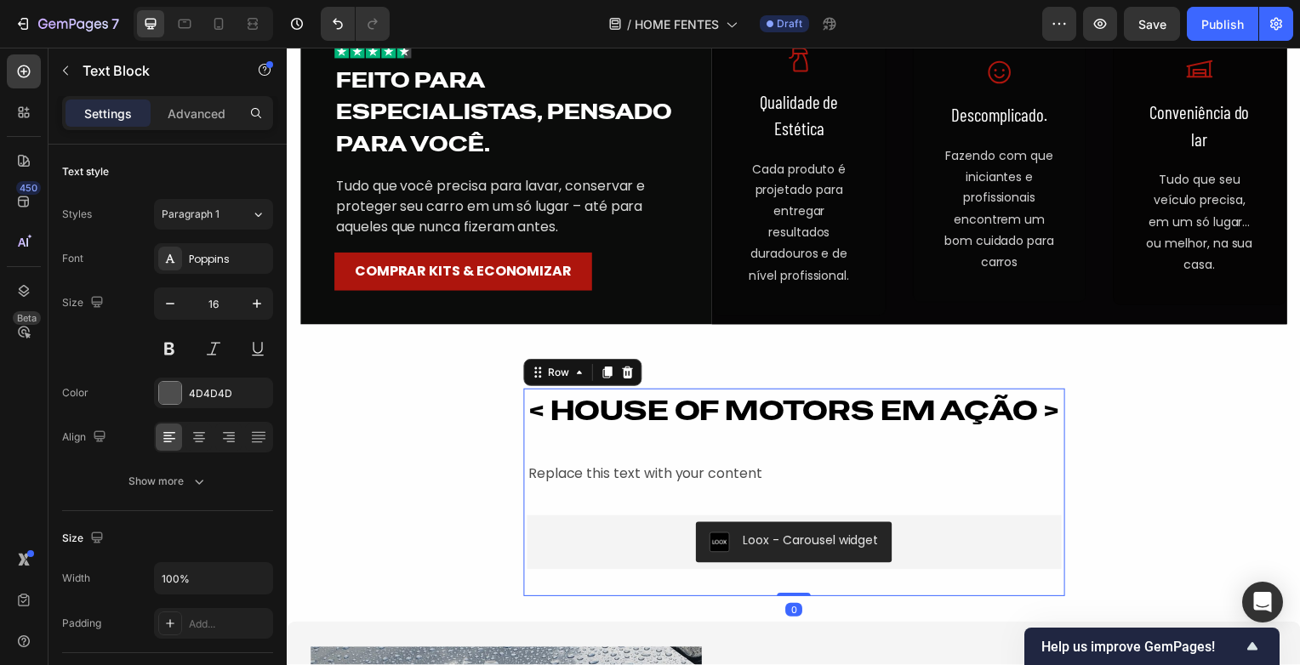
click at [777, 438] on div "< HOUSE OF MOTORS EM AÇÃO > Heading Replace this text with your content Text Bl…" at bounding box center [797, 495] width 539 height 209
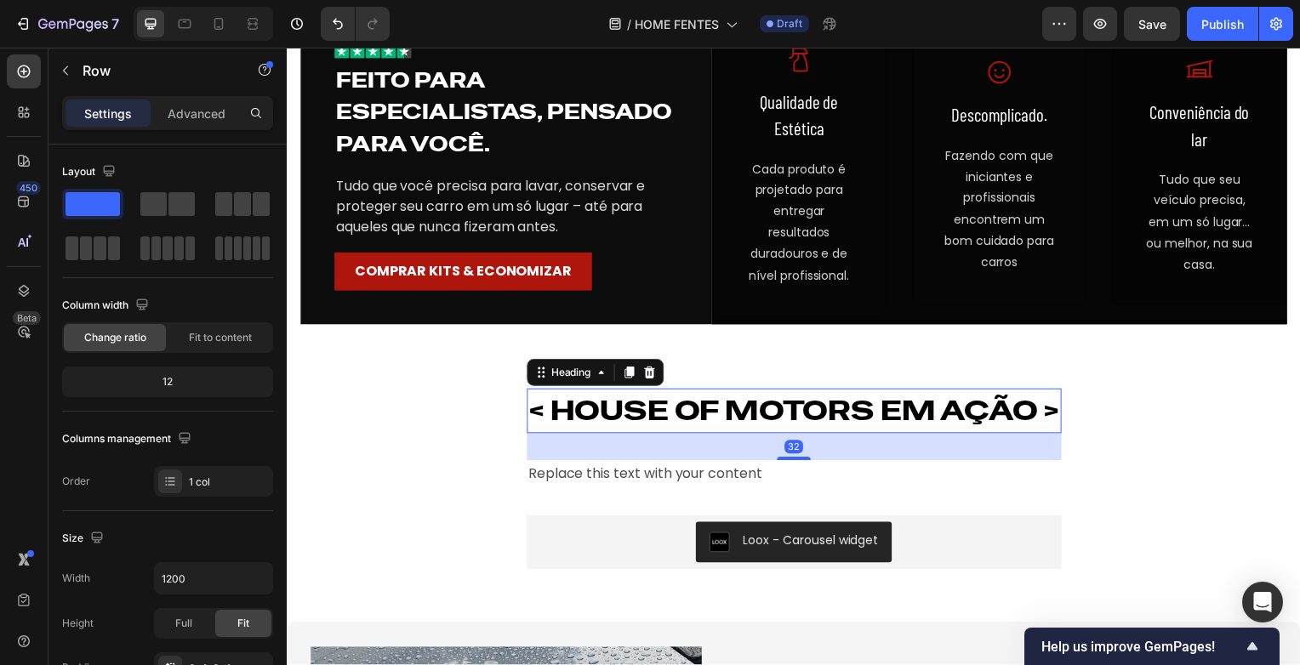
click at [793, 410] on h2 "< HOUSE OF MOTORS EM AÇÃO >" at bounding box center [797, 414] width 539 height 46
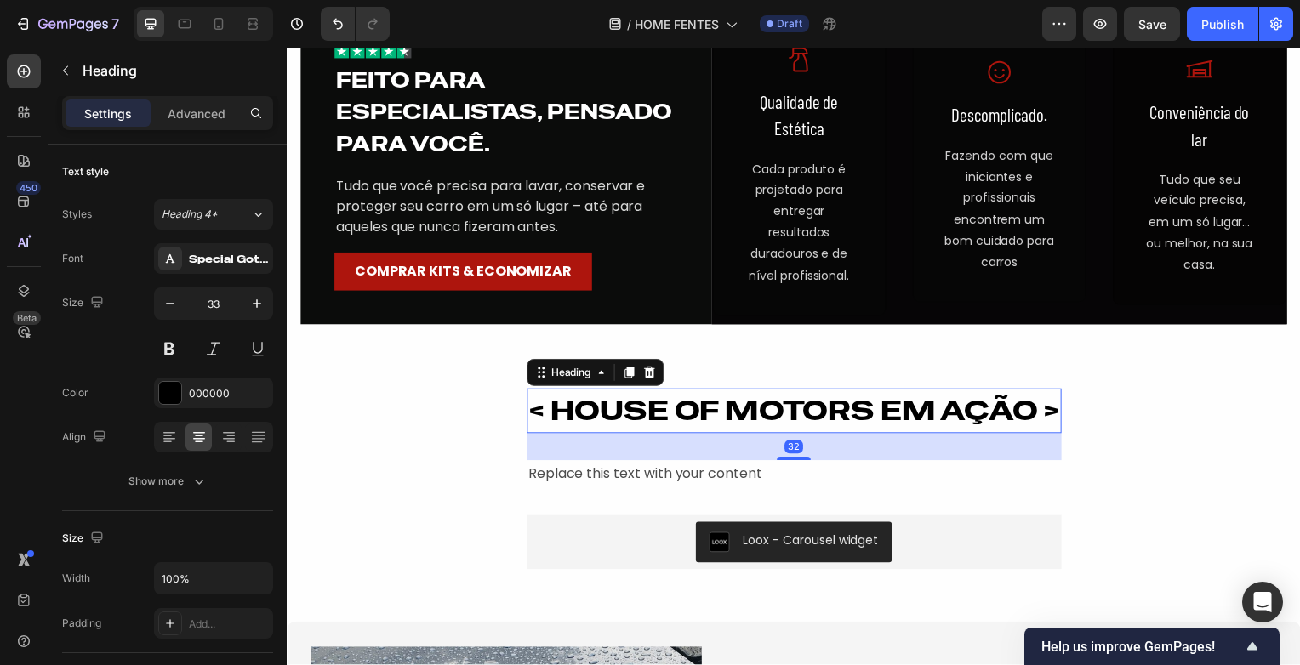
click at [791, 459] on div "32" at bounding box center [797, 449] width 539 height 27
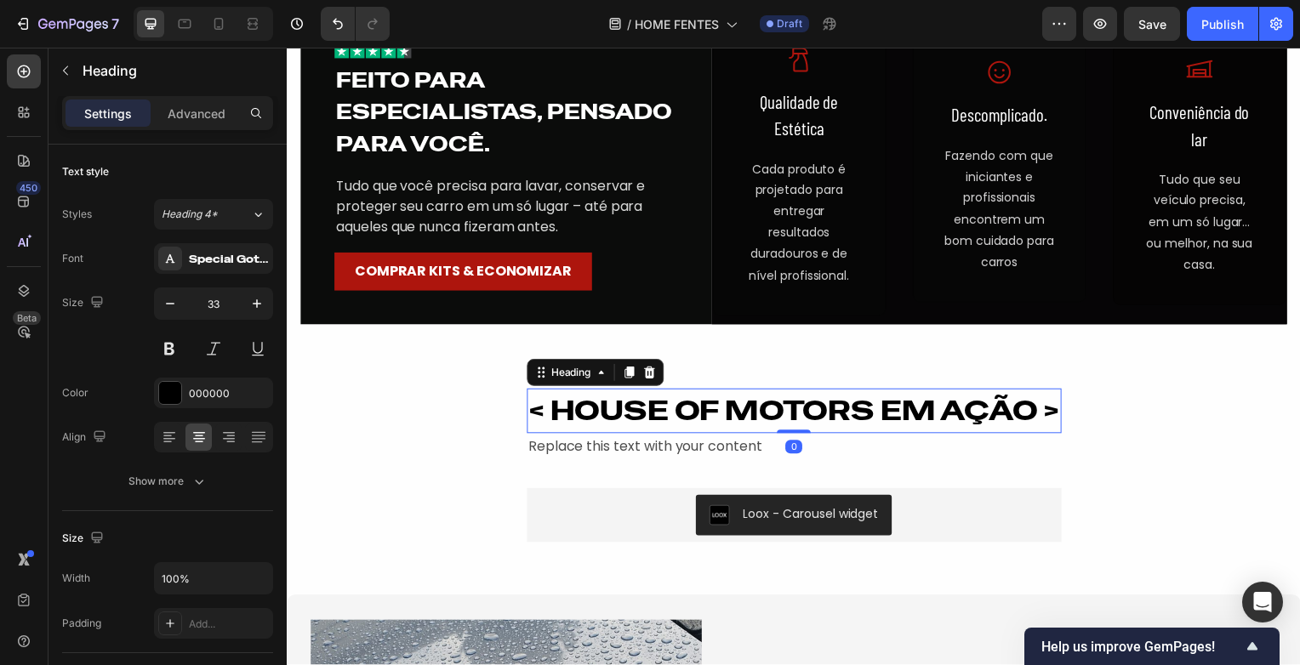
drag, startPoint x: 799, startPoint y: 463, endPoint x: 786, endPoint y: 410, distance: 54.3
click at [786, 410] on div "< HOUSE OF MOTORS EM AÇÃO > Heading 0" at bounding box center [797, 414] width 539 height 46
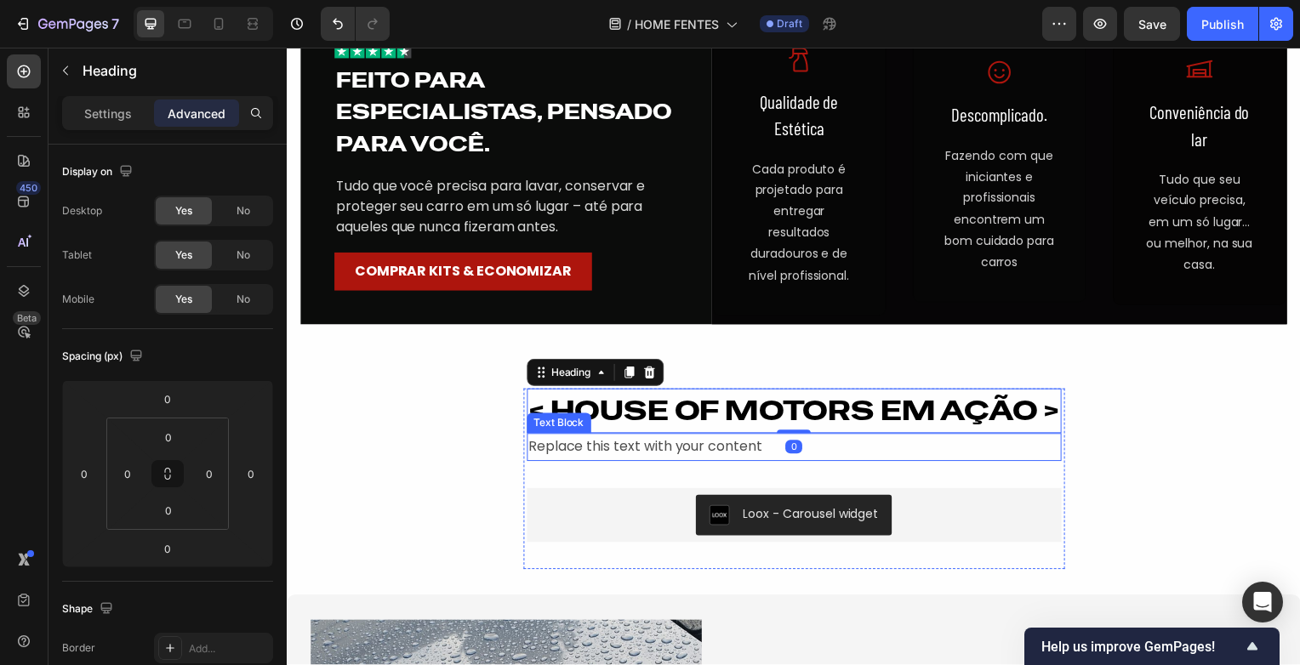
click at [657, 455] on div "Replace this text with your content" at bounding box center [797, 450] width 539 height 28
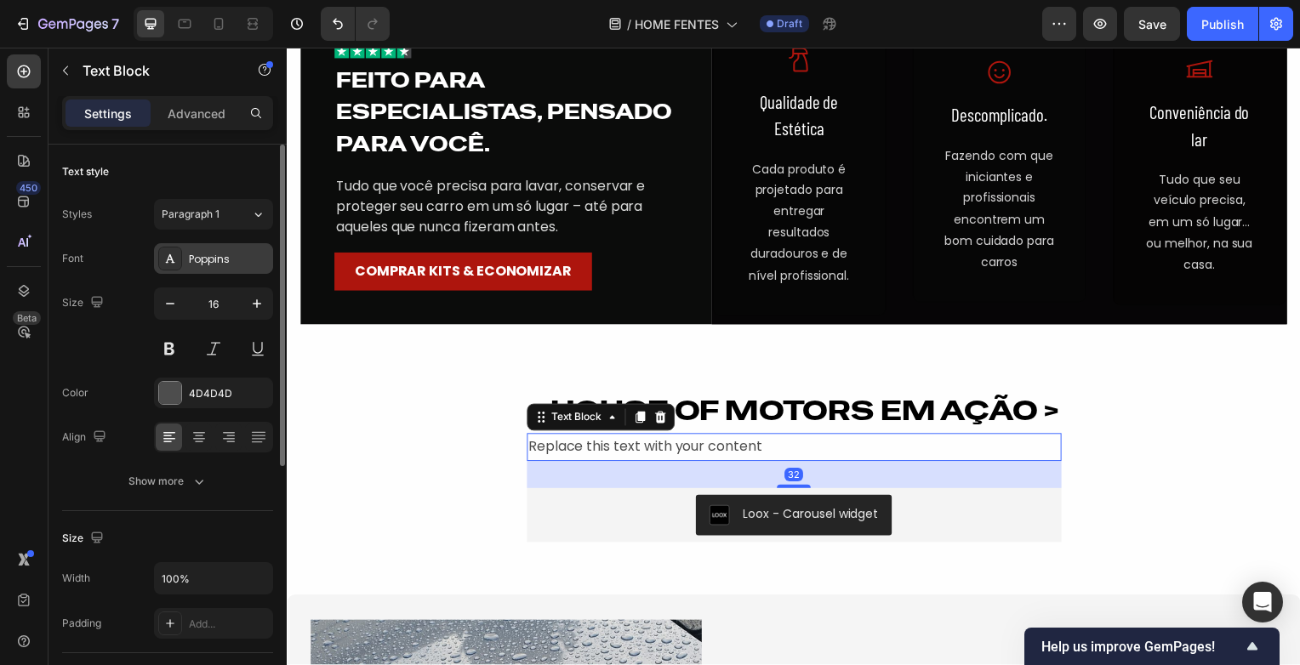
click at [223, 250] on div "Poppins" at bounding box center [213, 258] width 119 height 31
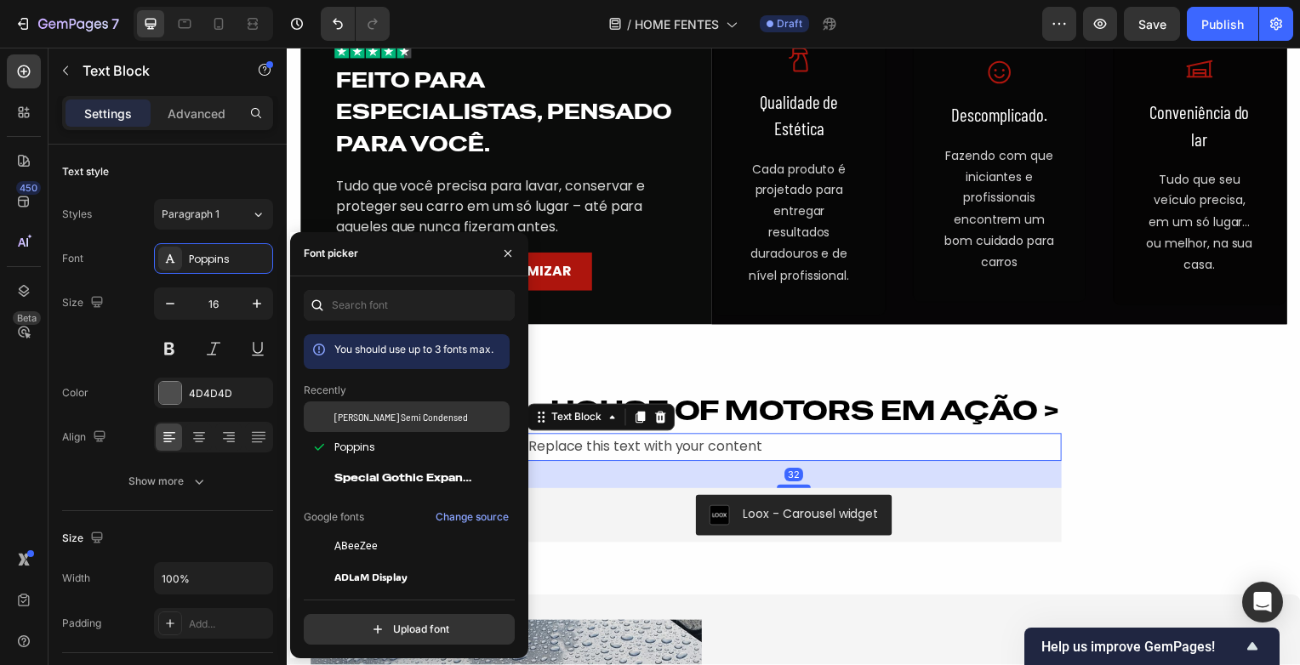
click at [400, 419] on span "[PERSON_NAME] Semi Condensed" at bounding box center [401, 416] width 134 height 15
click at [685, 448] on div "Replace this text with your content" at bounding box center [797, 450] width 539 height 28
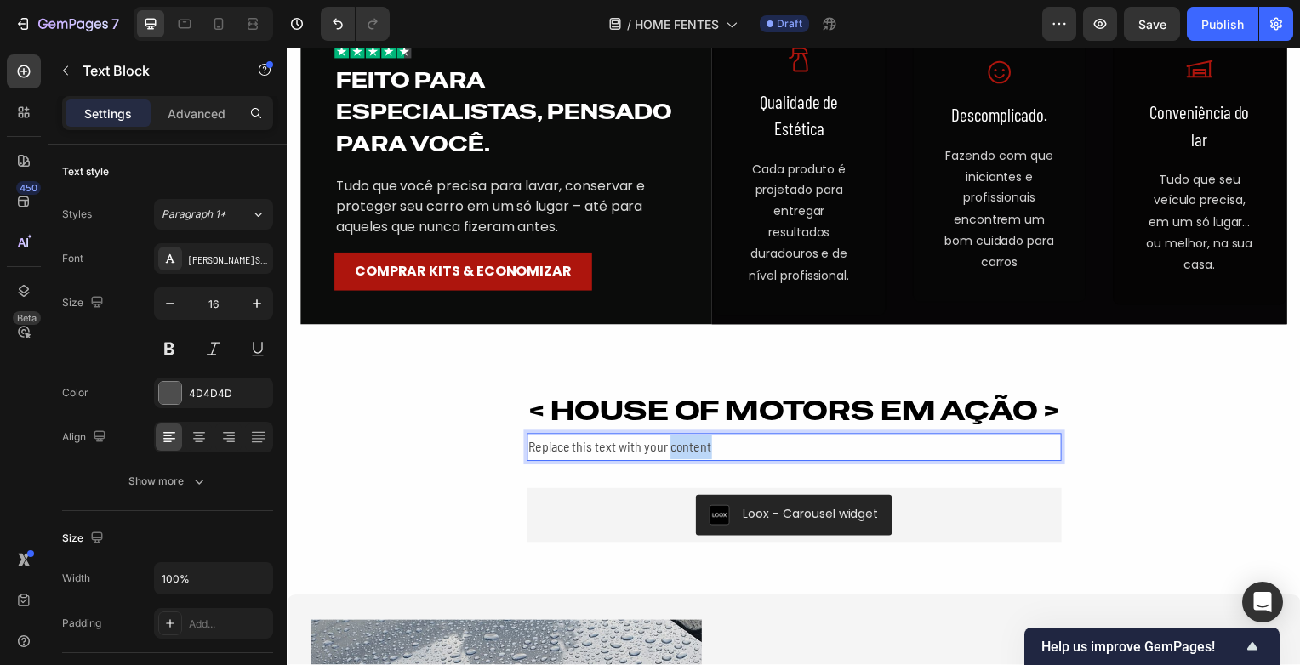
click at [685, 448] on p "Replace this text with your content" at bounding box center [797, 450] width 535 height 25
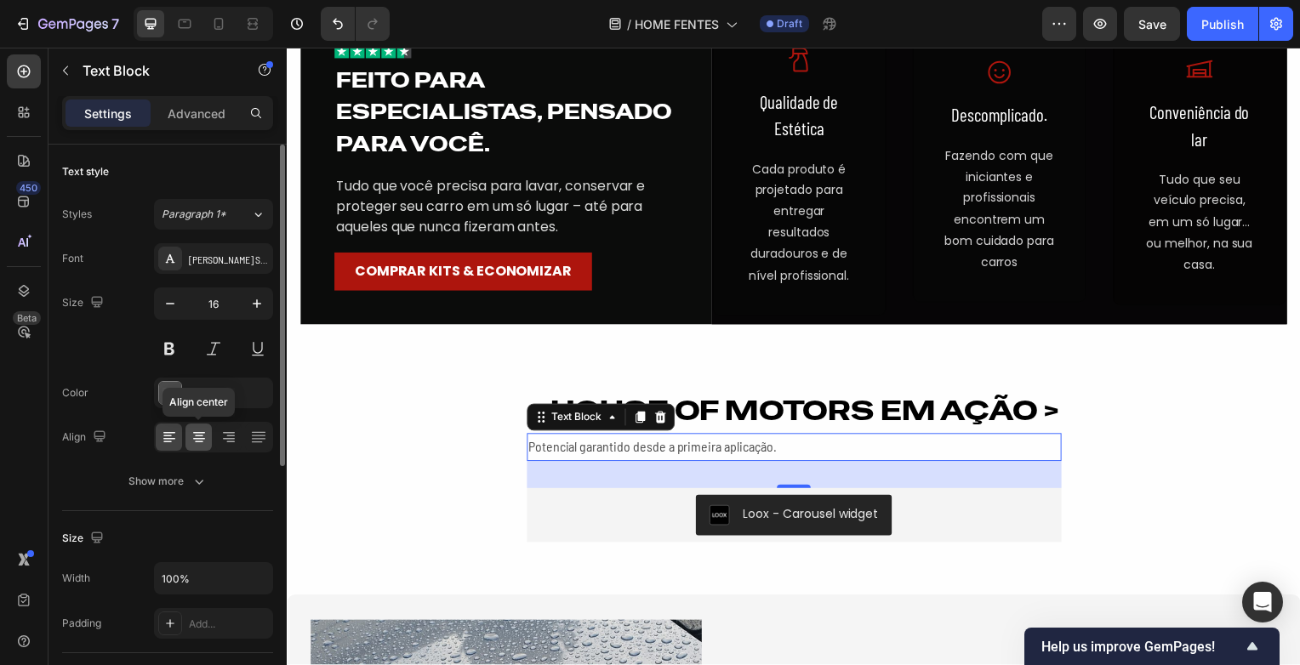
click at [206, 432] on icon at bounding box center [199, 437] width 17 height 17
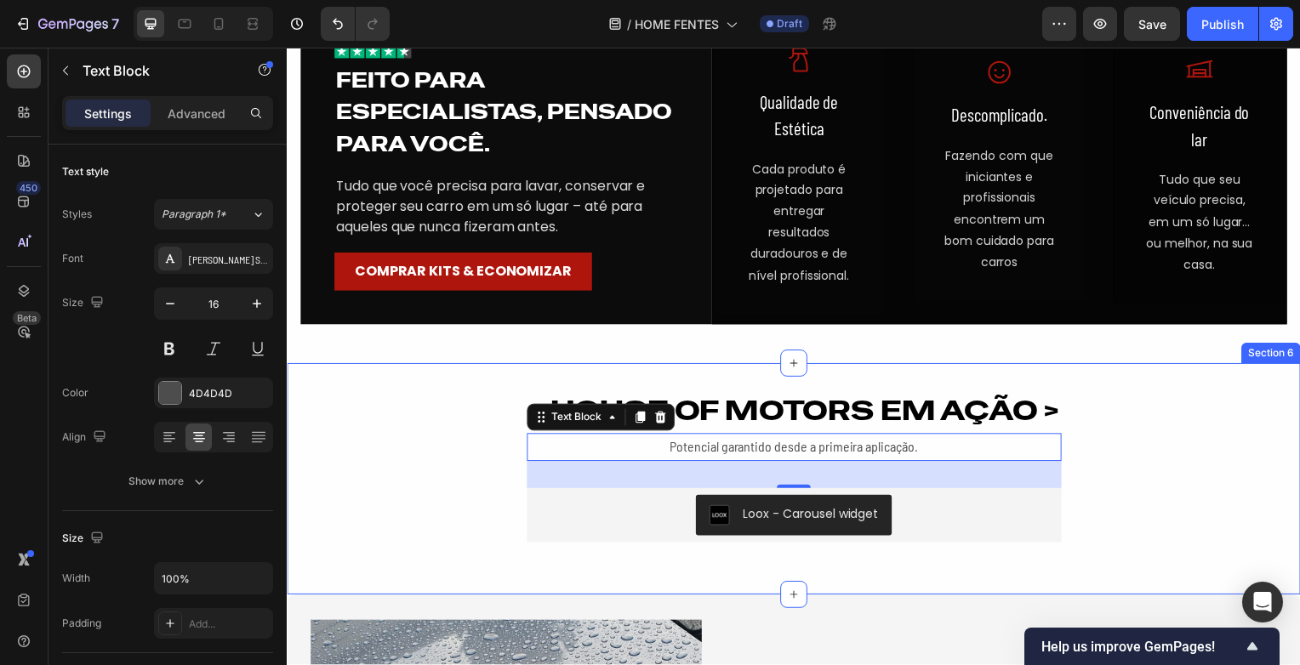
click at [385, 375] on div "< HOUSE OF MOTORS EM AÇÃO > Heading Potencial garantido desde a primeira aplica…" at bounding box center [797, 482] width 1021 height 233
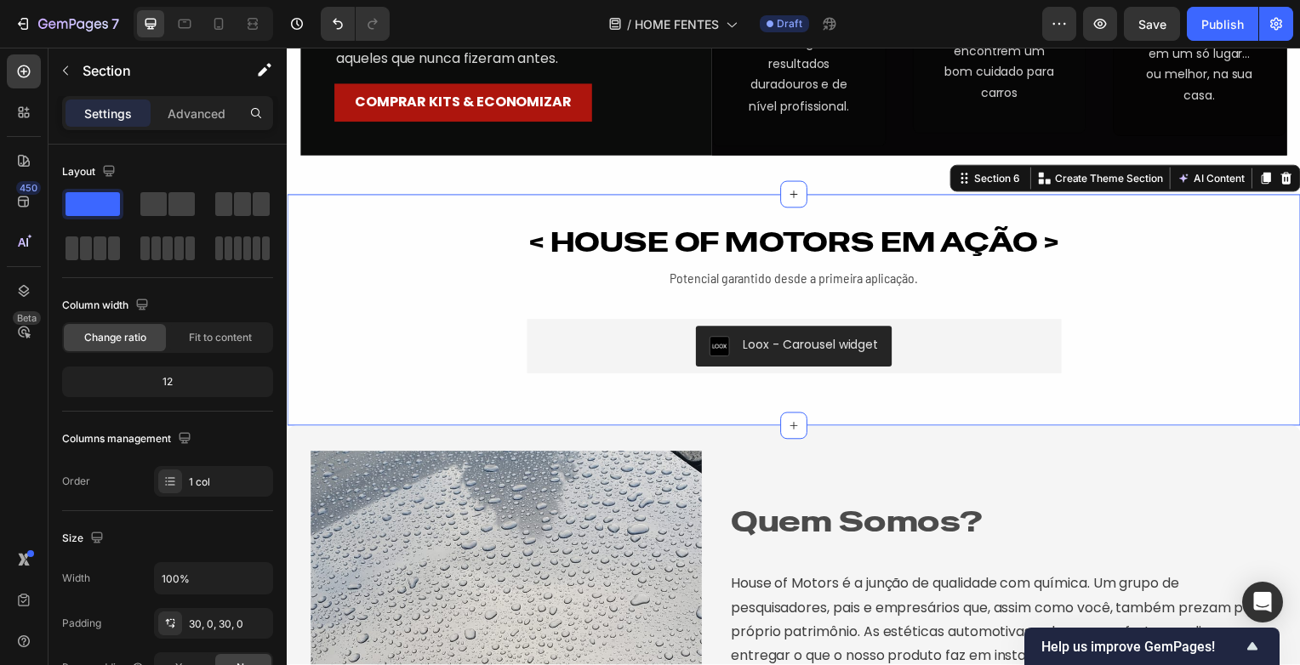
scroll to position [2964, 0]
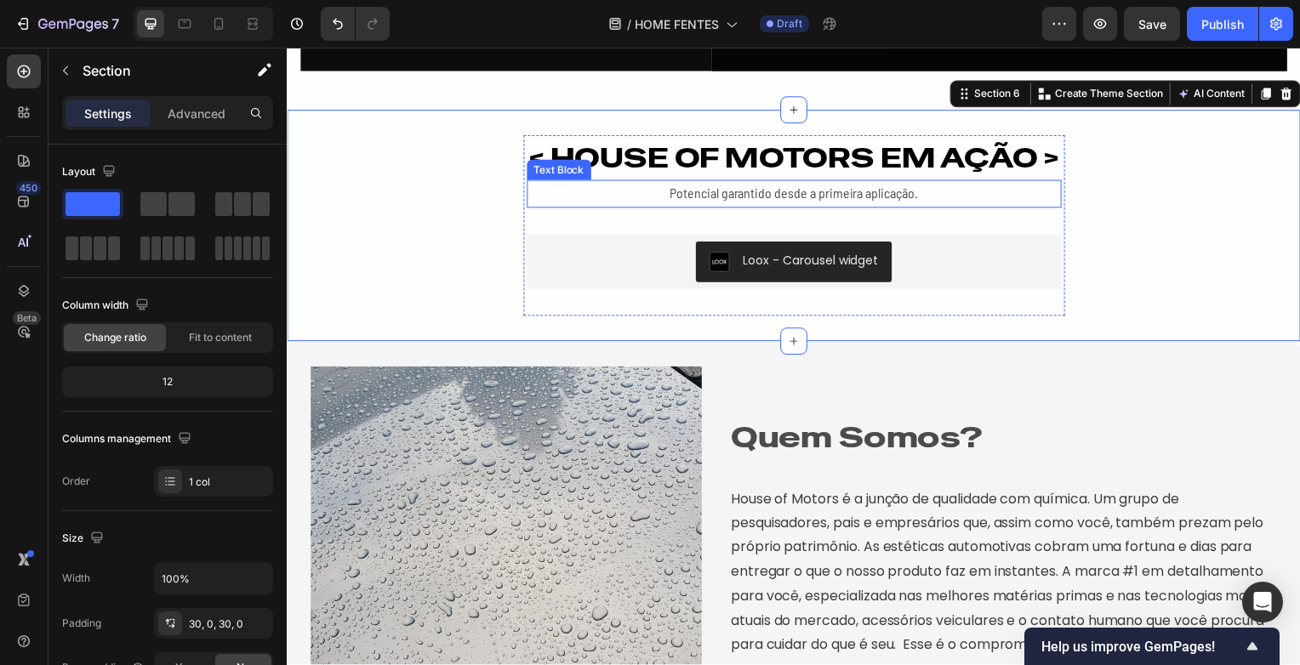
click at [784, 200] on p "Potencial garantido desde a primeira aplicação." at bounding box center [797, 195] width 535 height 25
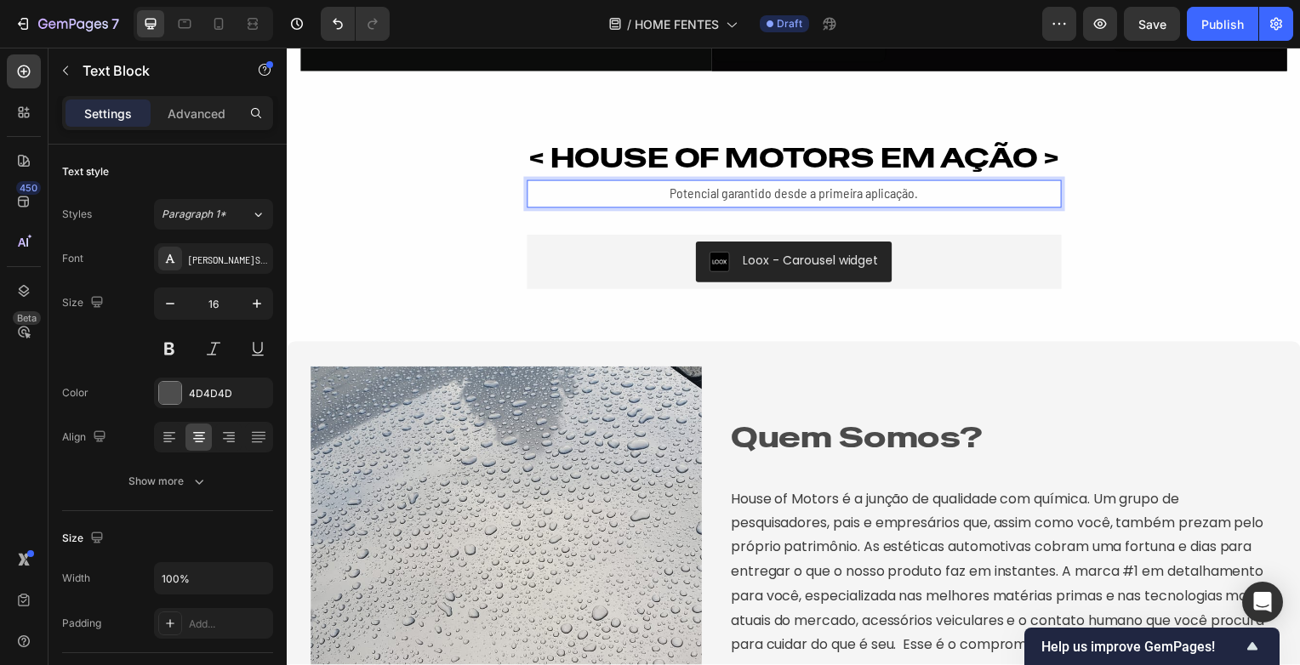
click at [915, 201] on p "Potencial garantido desde a primeira aplicação." at bounding box center [797, 195] width 535 height 25
drag, startPoint x: 911, startPoint y: 192, endPoint x: 645, endPoint y: 184, distance: 266.5
click at [645, 184] on p "Potencial garantido desde a primeira aplicação." at bounding box center [797, 195] width 535 height 25
click at [1167, 231] on div "< HOUSE OF MOTORS EM AÇÃO > Heading Veja mais em @houseofmotors. Text Block 32 …" at bounding box center [797, 227] width 1021 height 182
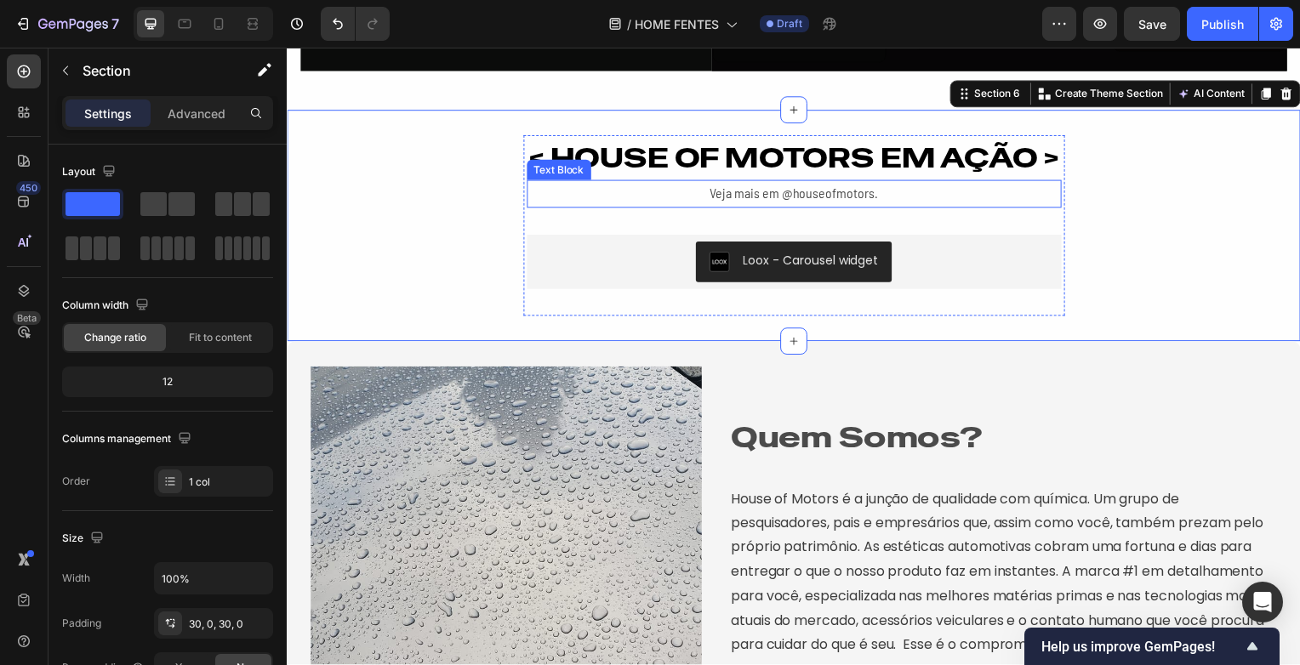
click at [847, 196] on p "Veja mais em @houseofmotors." at bounding box center [797, 195] width 535 height 25
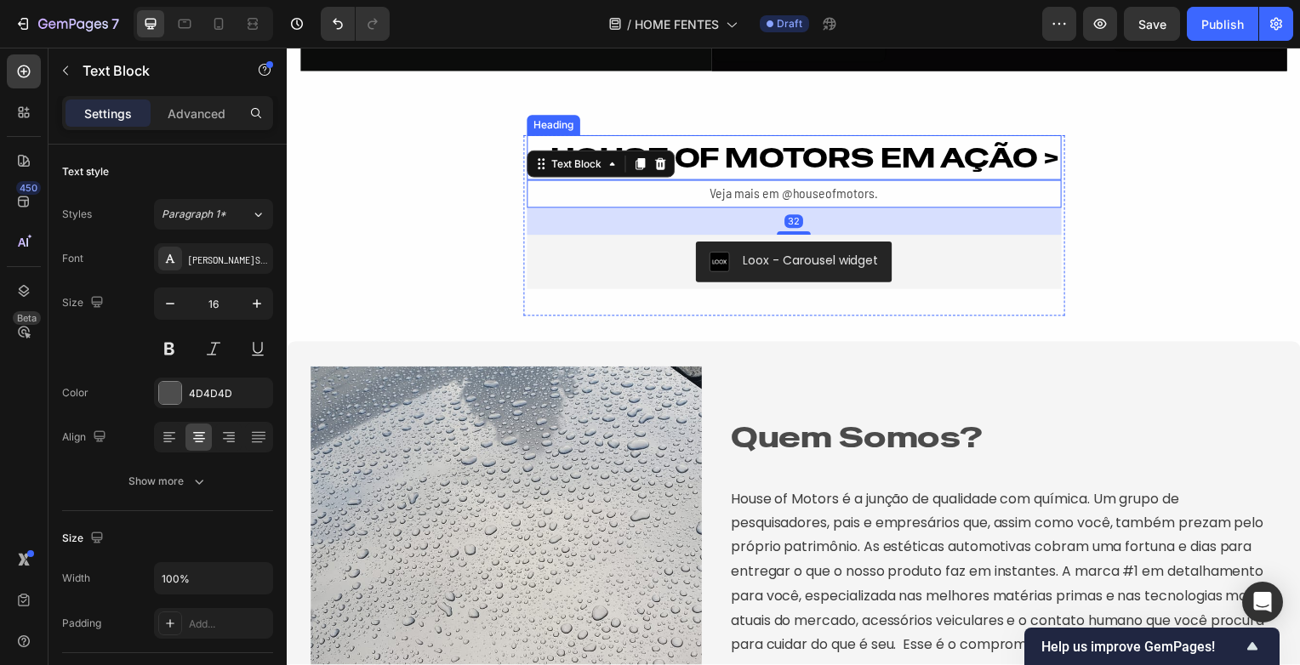
click at [786, 166] on h2 "< HOUSE OF MOTORS EM AÇÃO >" at bounding box center [797, 159] width 539 height 46
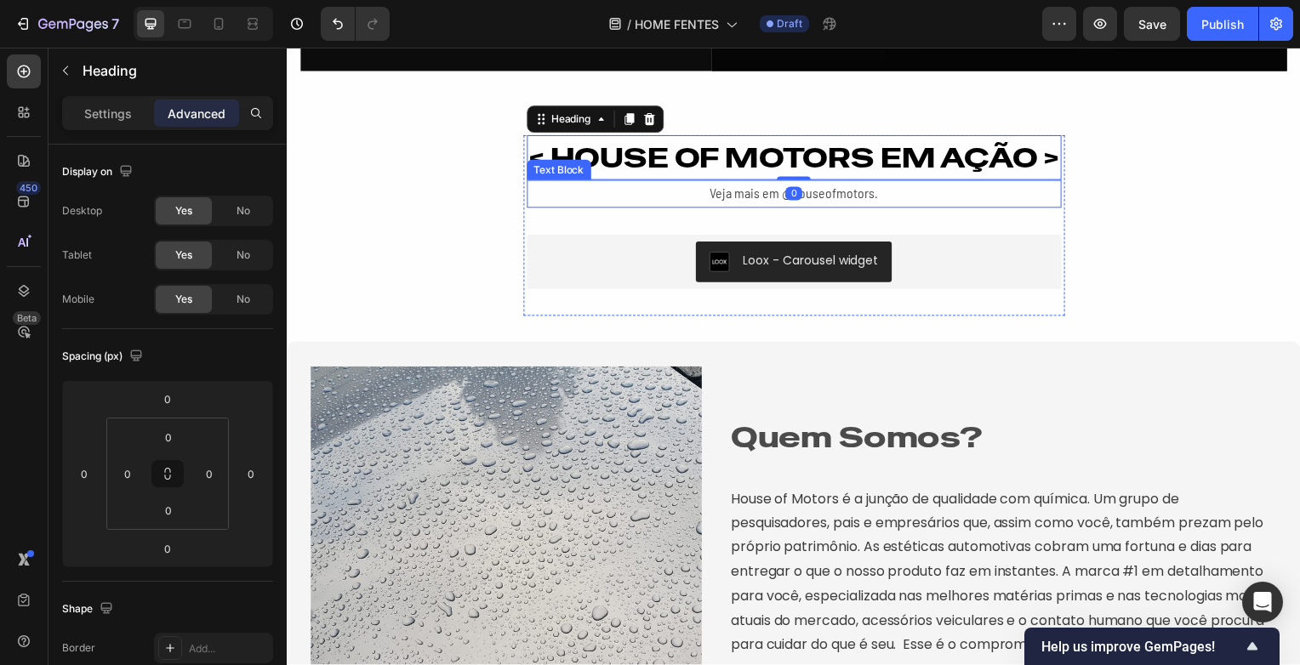
click at [833, 197] on p "Veja mais em @houseofmotors." at bounding box center [797, 195] width 535 height 25
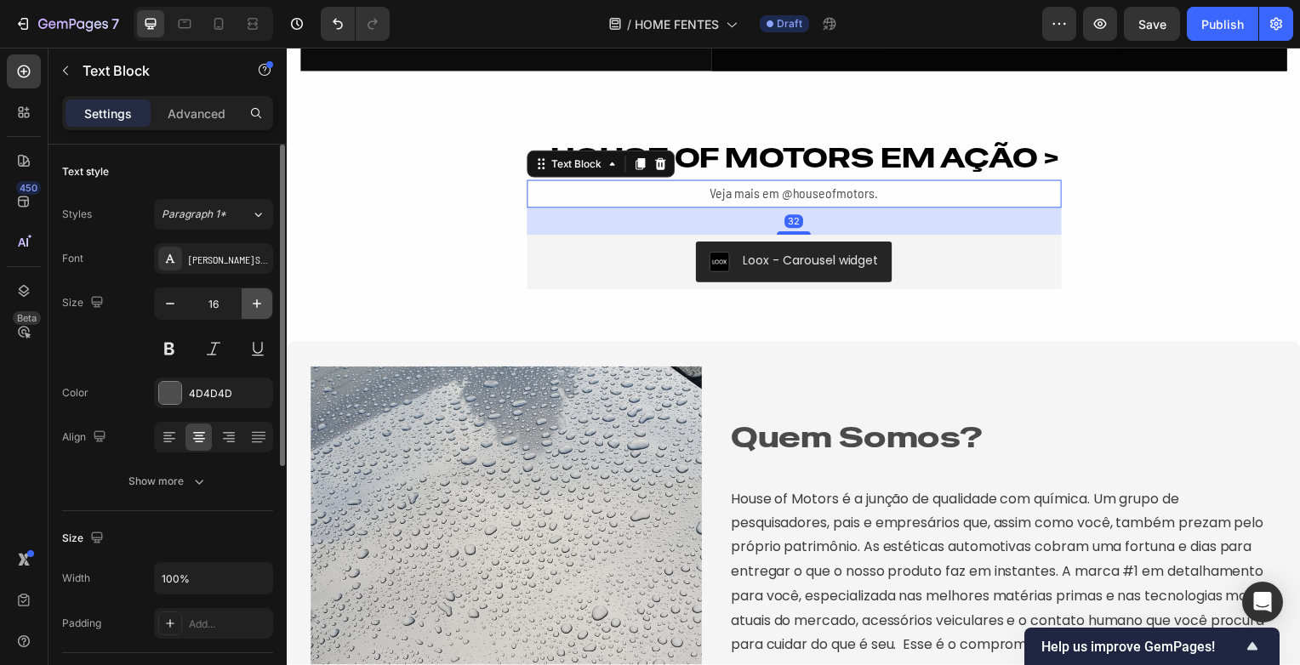
click at [260, 294] on button "button" at bounding box center [257, 303] width 31 height 31
click at [260, 295] on icon "button" at bounding box center [256, 303] width 17 height 17
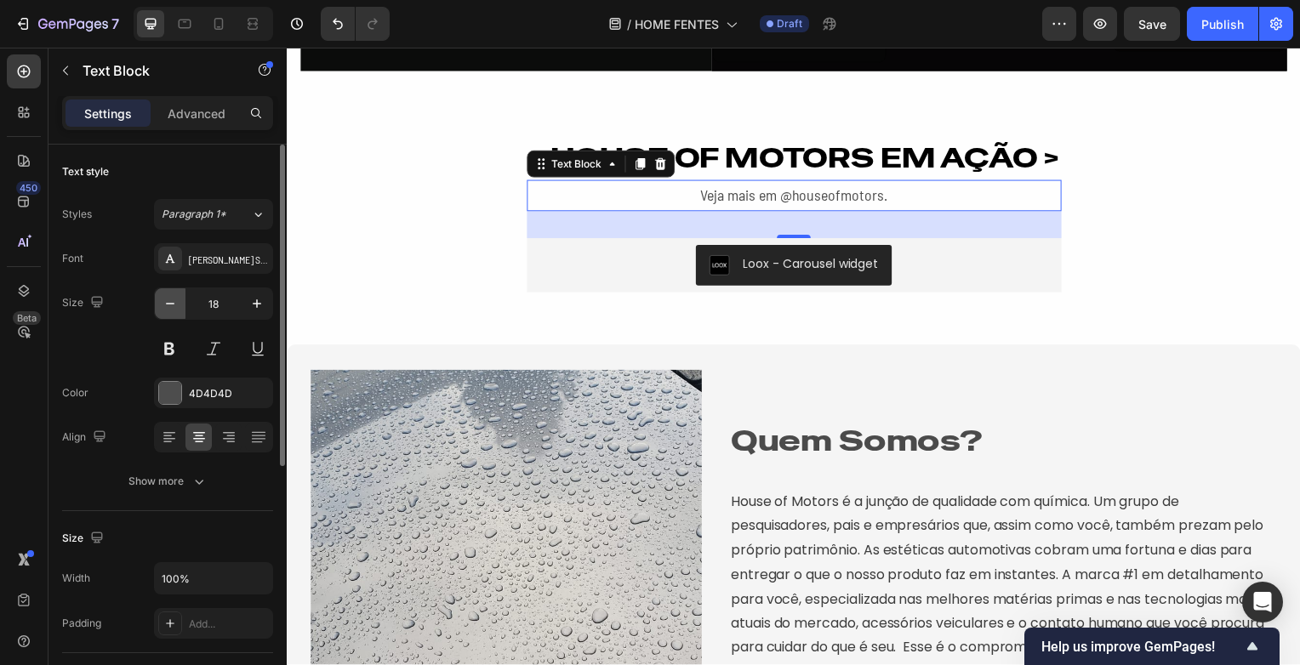
click at [168, 315] on button "button" at bounding box center [170, 303] width 31 height 31
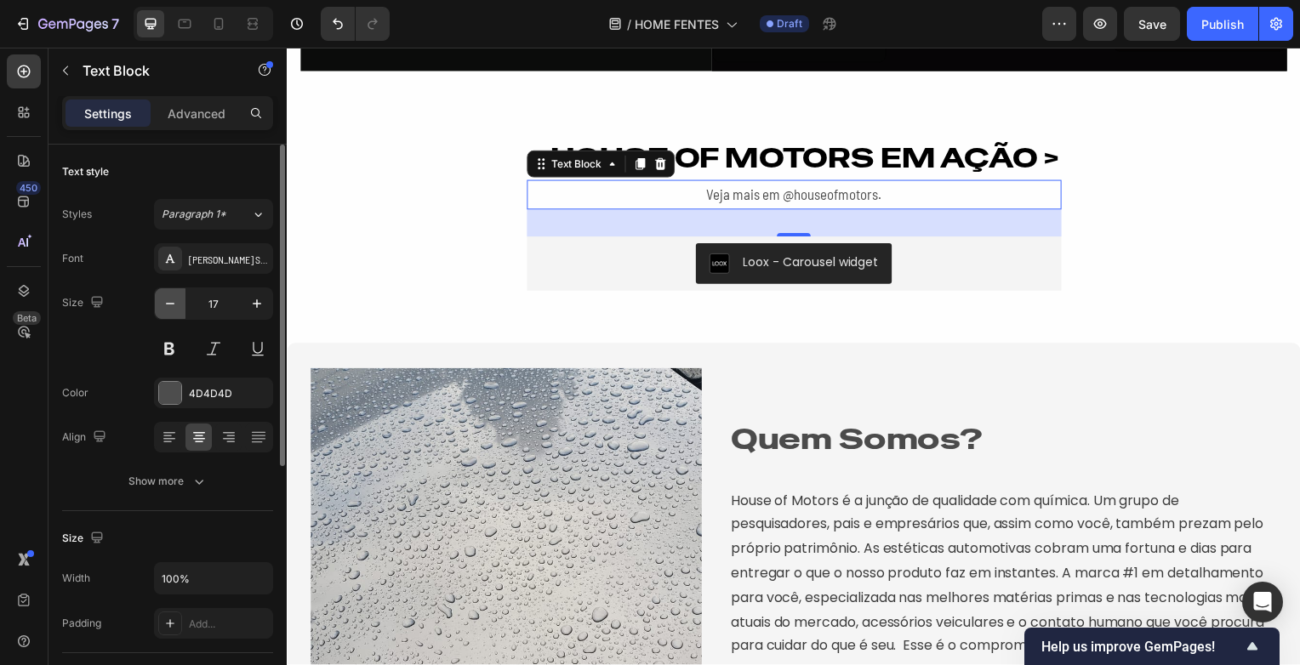
click at [168, 315] on button "button" at bounding box center [170, 303] width 31 height 31
type input "16"
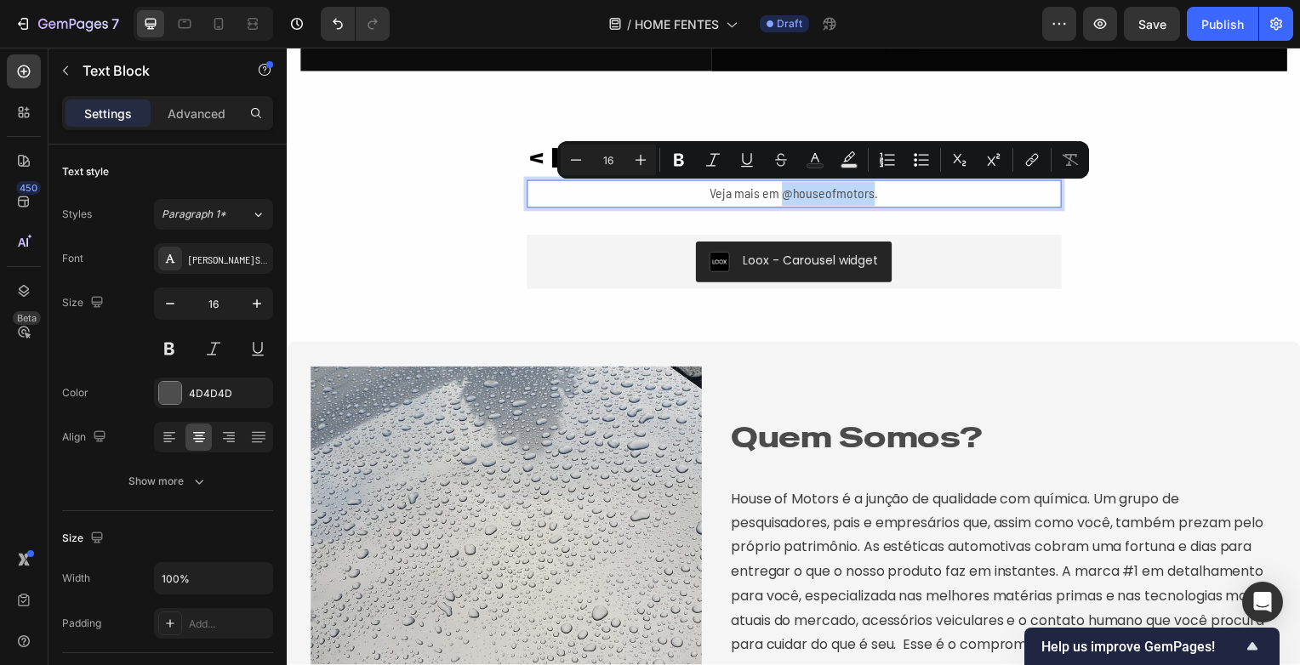
drag, startPoint x: 780, startPoint y: 197, endPoint x: 869, endPoint y: 196, distance: 88.5
click at [869, 196] on p "Veja mais em @houseofmotors." at bounding box center [797, 195] width 535 height 25
click at [674, 156] on icon "Editor contextual toolbar" at bounding box center [679, 160] width 10 height 13
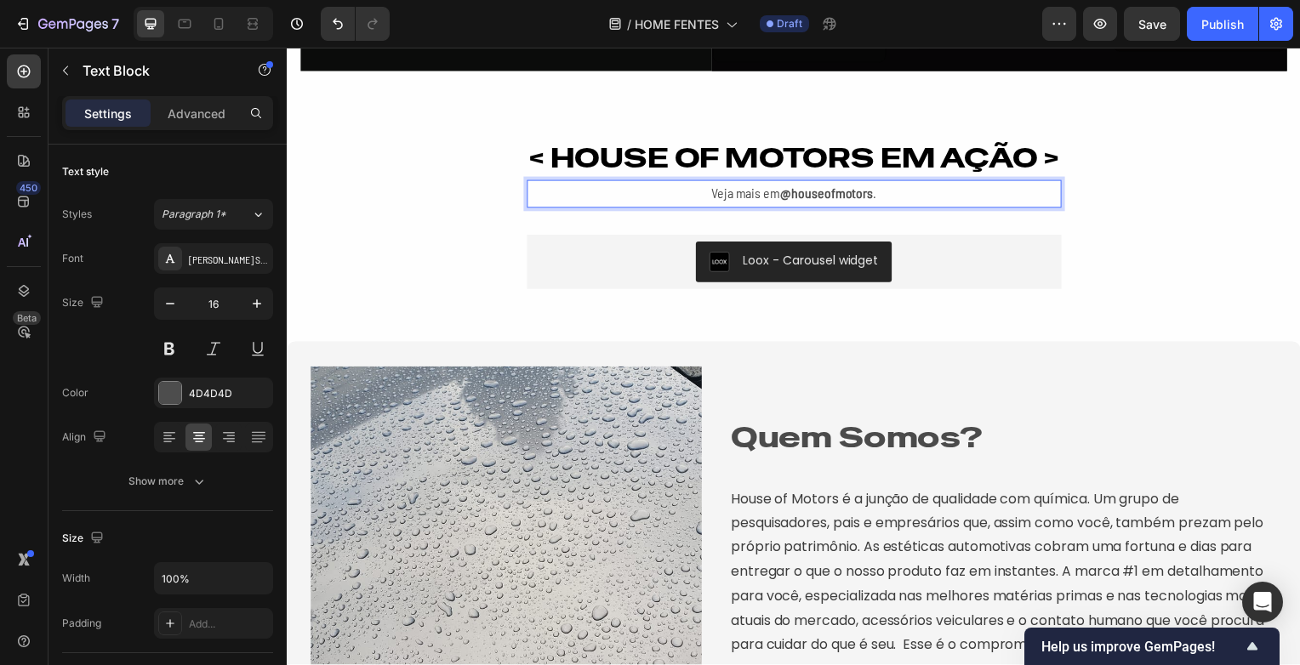
click at [775, 192] on p "Veja mais em @houseofmotors ." at bounding box center [797, 195] width 535 height 25
click at [1159, 194] on div "< HOUSE OF MOTORS EM AÇÃO > Heading Veja mais em @houseofmotors . Text Block 32…" at bounding box center [797, 227] width 1021 height 182
